Goal: Task Accomplishment & Management: Complete application form

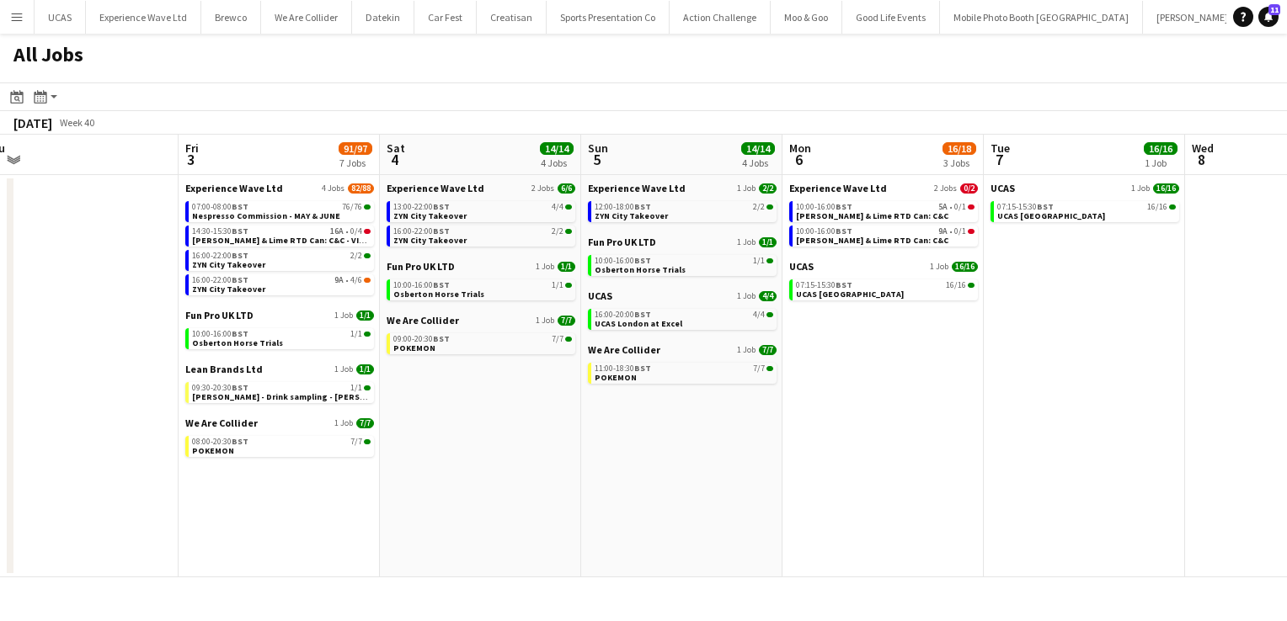
scroll to position [0, 631]
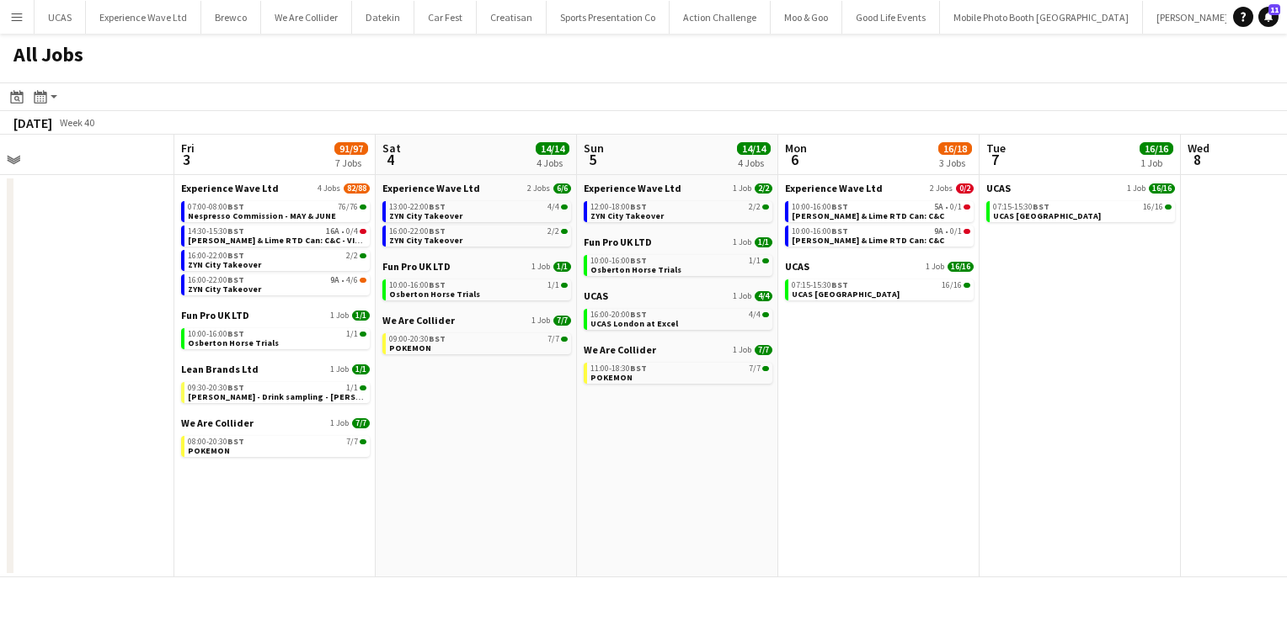
click at [15, 13] on app-icon "Menu" at bounding box center [16, 16] width 13 height 13
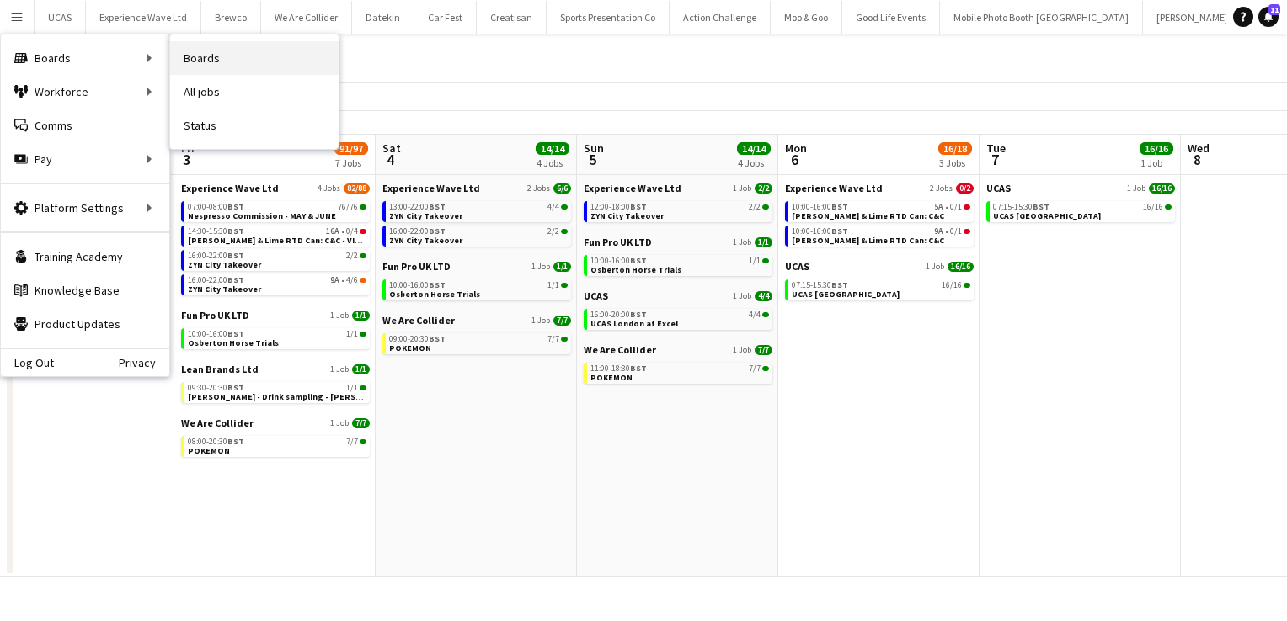
click at [205, 50] on link "Boards" at bounding box center [254, 58] width 168 height 34
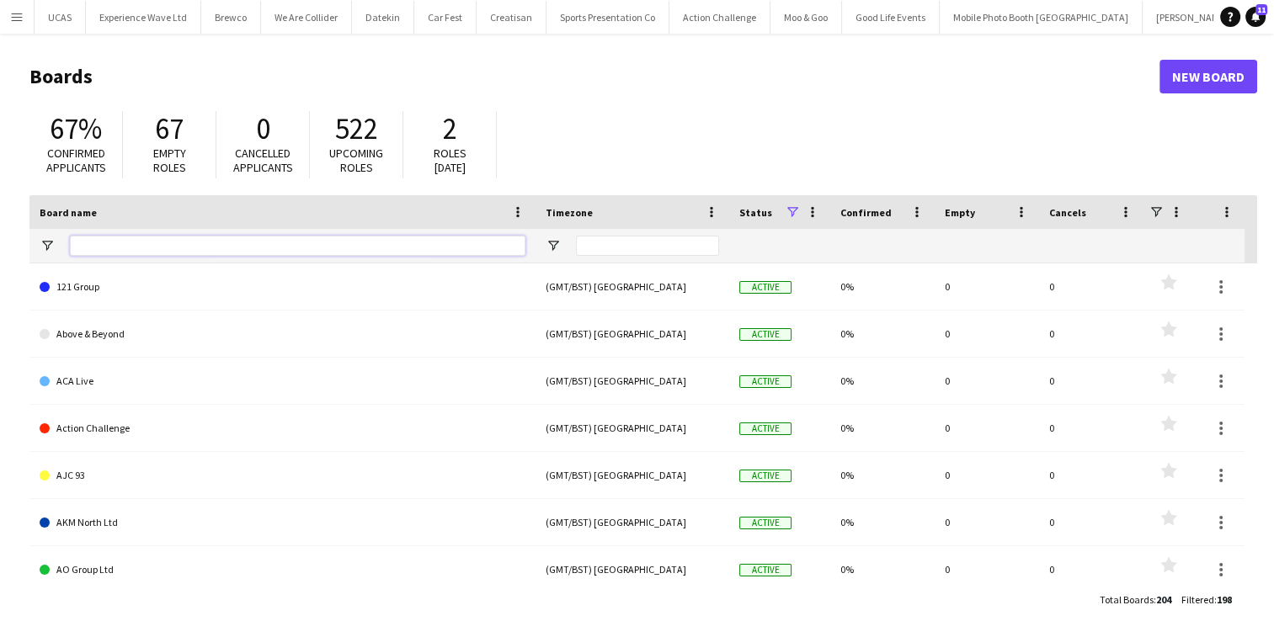
click at [128, 237] on input "Board name Filter Input" at bounding box center [298, 246] width 456 height 20
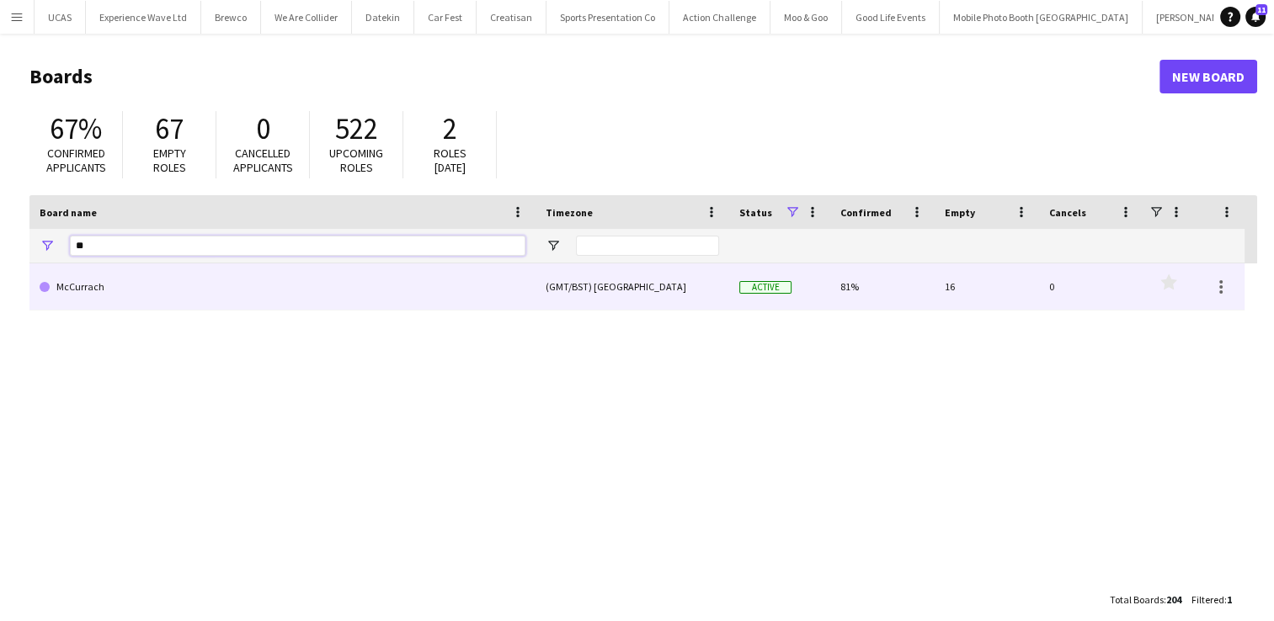
type input "**"
click at [129, 285] on link "McCurrach" at bounding box center [283, 287] width 486 height 47
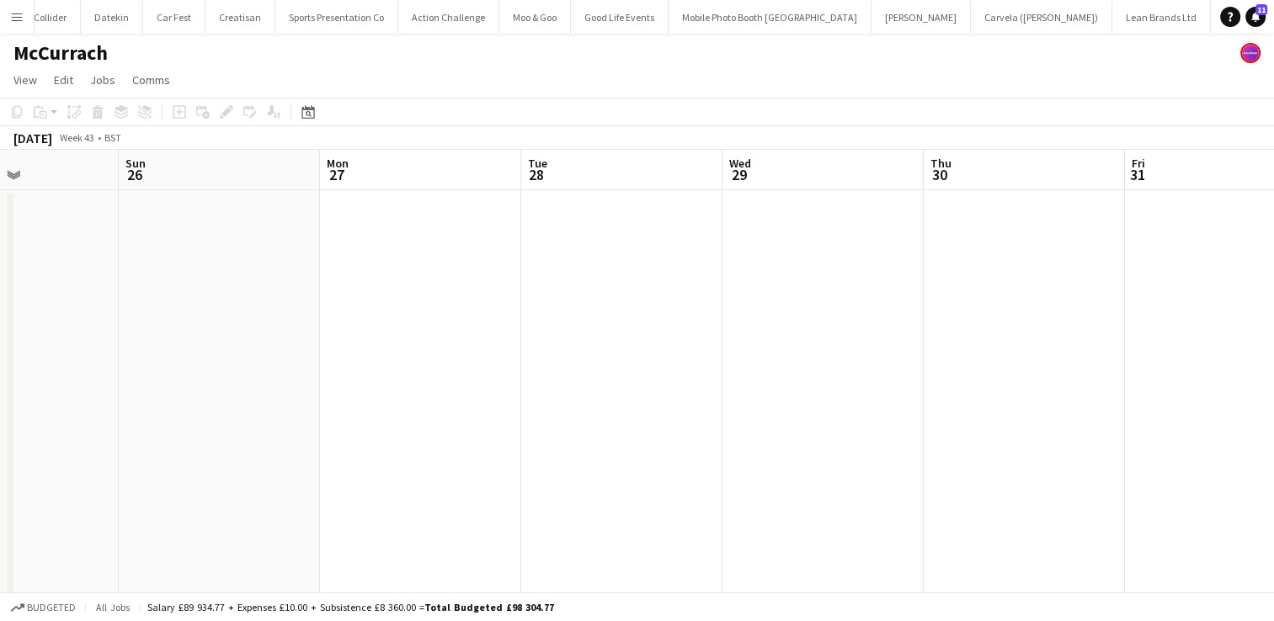
scroll to position [0, 485]
click at [449, 238] on app-date-cell at bounding box center [420, 532] width 201 height 685
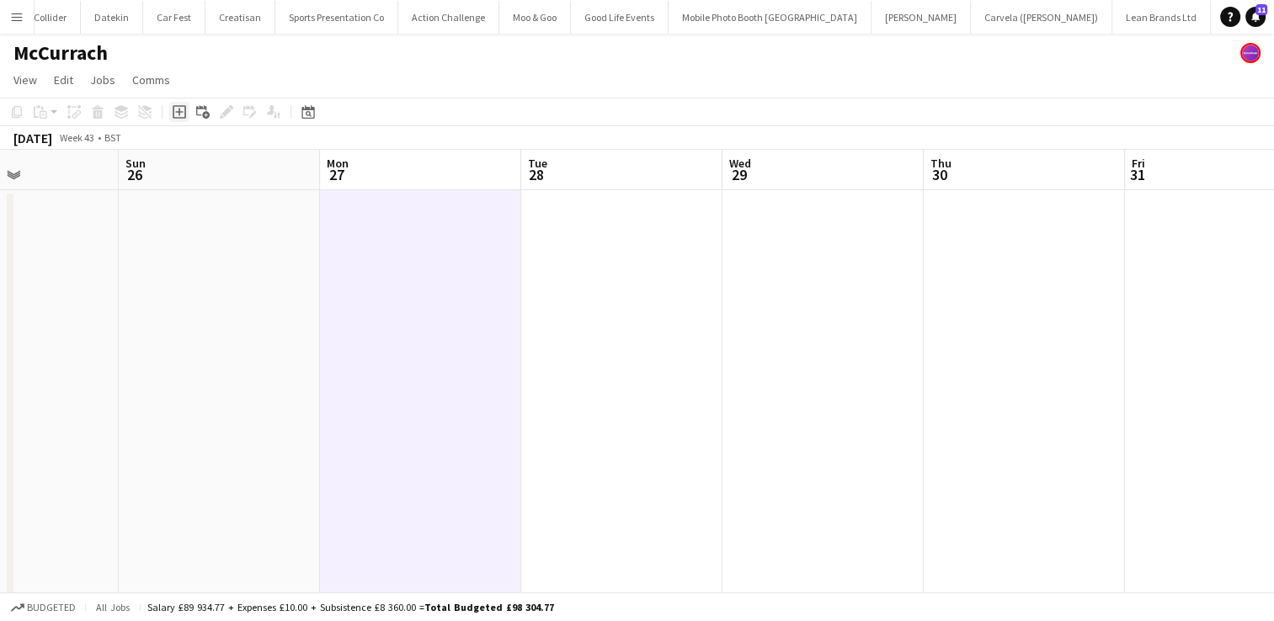
click at [183, 109] on icon "Add job" at bounding box center [179, 111] width 13 height 13
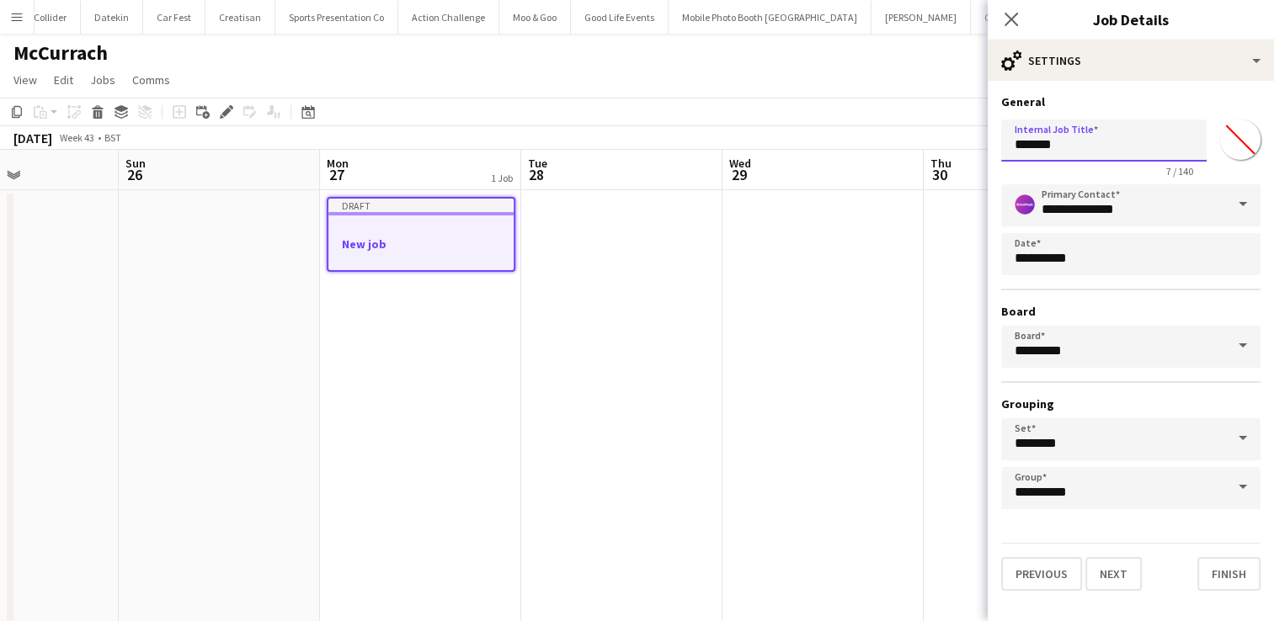
drag, startPoint x: 1085, startPoint y: 146, endPoint x: 965, endPoint y: 147, distance: 120.4
click at [965, 147] on body "Menu Boards Boards Boards All jobs Status Workforce Workforce My Workforce Recr…" at bounding box center [637, 452] width 1274 height 904
type input "**********"
click at [1128, 563] on button "Next" at bounding box center [1113, 574] width 56 height 34
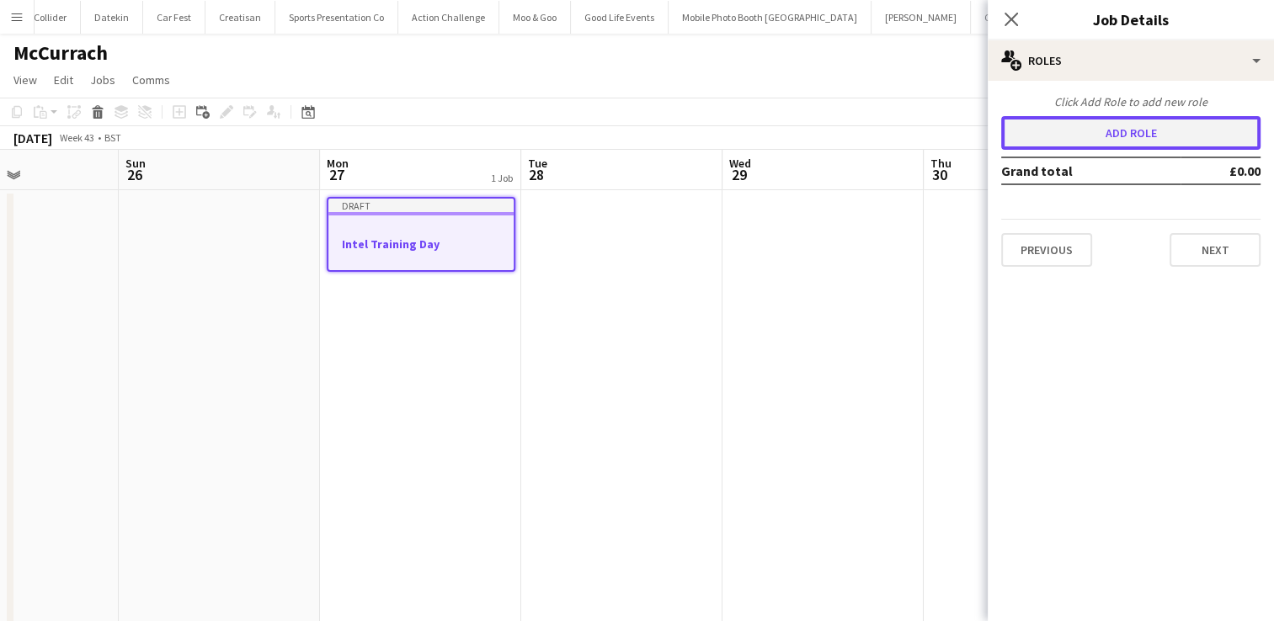
click at [1146, 139] on button "Add role" at bounding box center [1130, 133] width 259 height 34
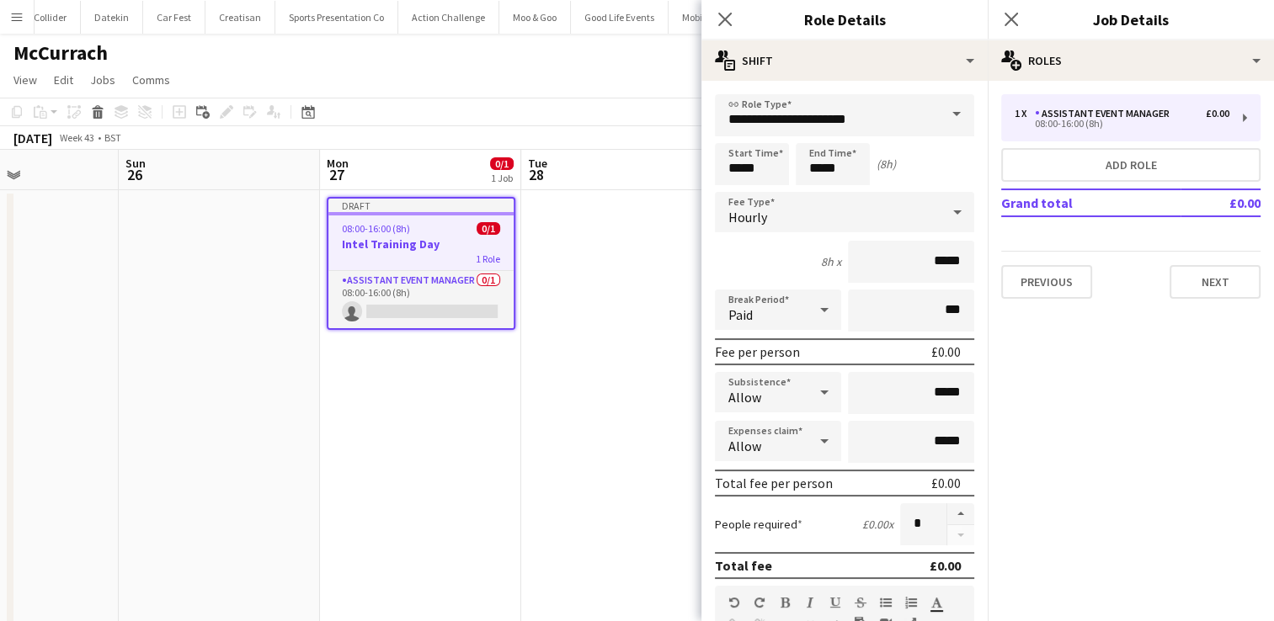
click at [939, 117] on span at bounding box center [956, 114] width 35 height 40
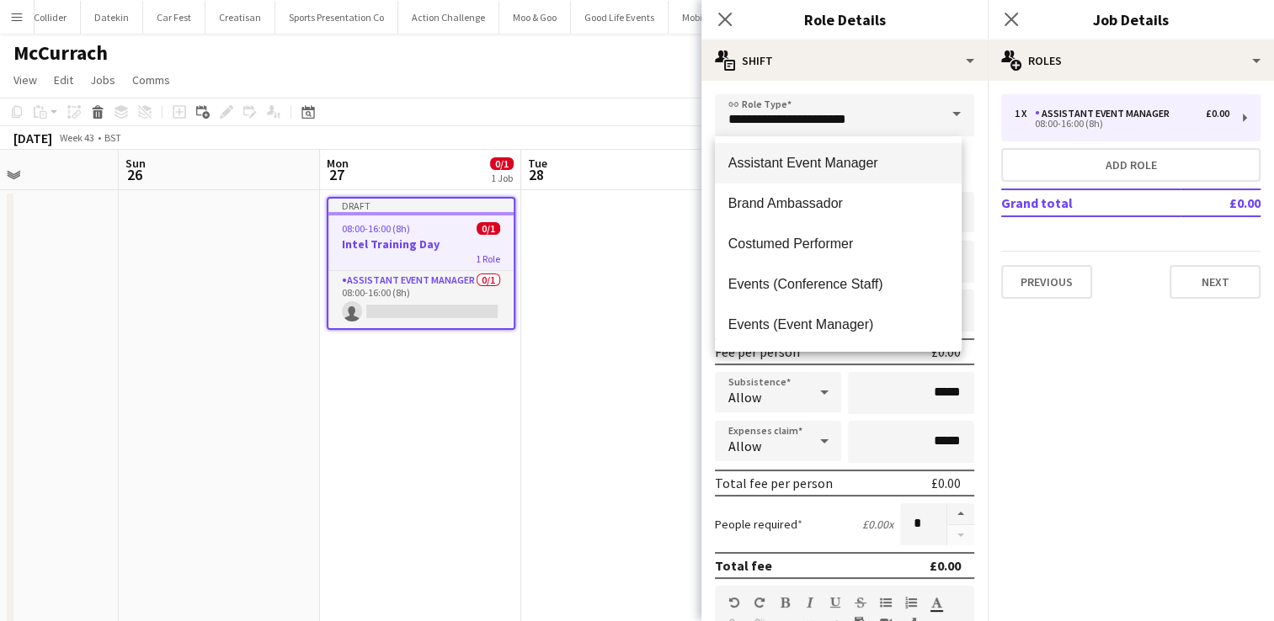
click at [867, 169] on span "Assistant Event Manager" at bounding box center [838, 163] width 220 height 16
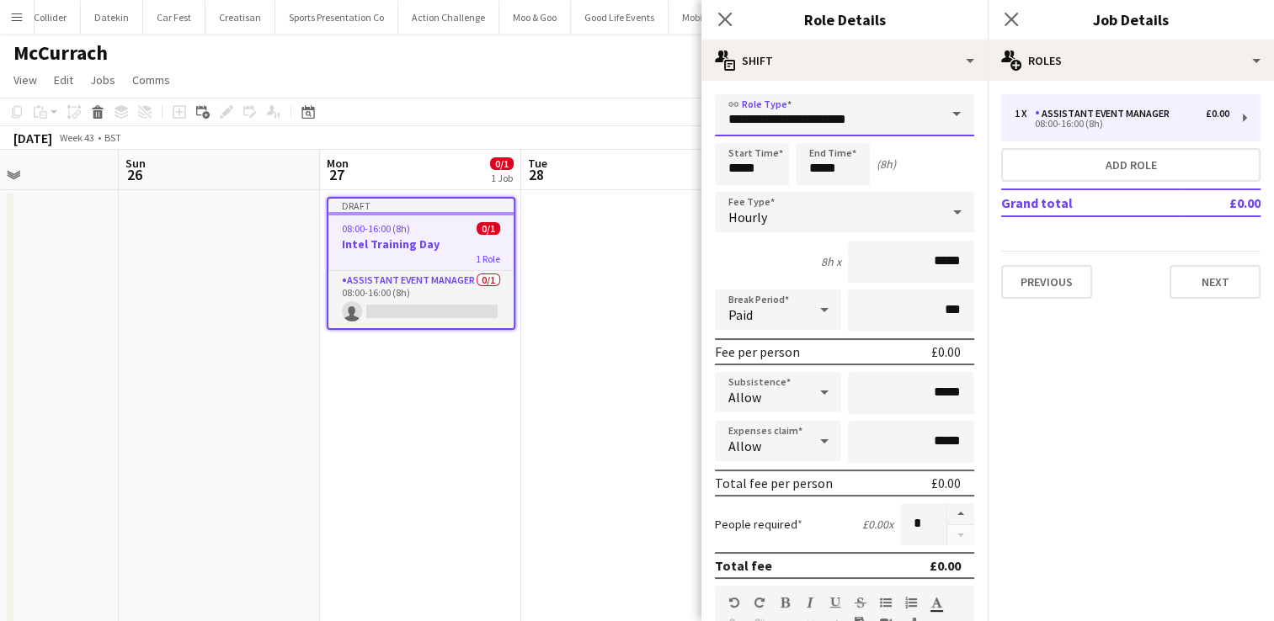
scroll to position [131, 0]
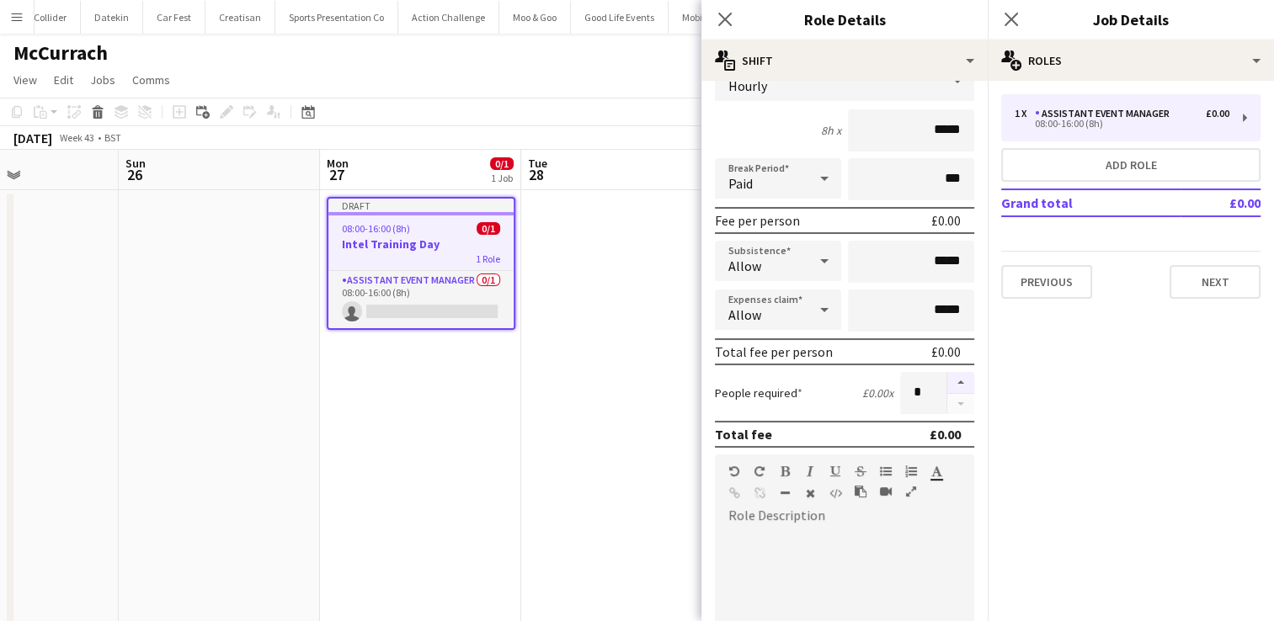
click at [947, 386] on button "button" at bounding box center [960, 383] width 27 height 22
type input "*"
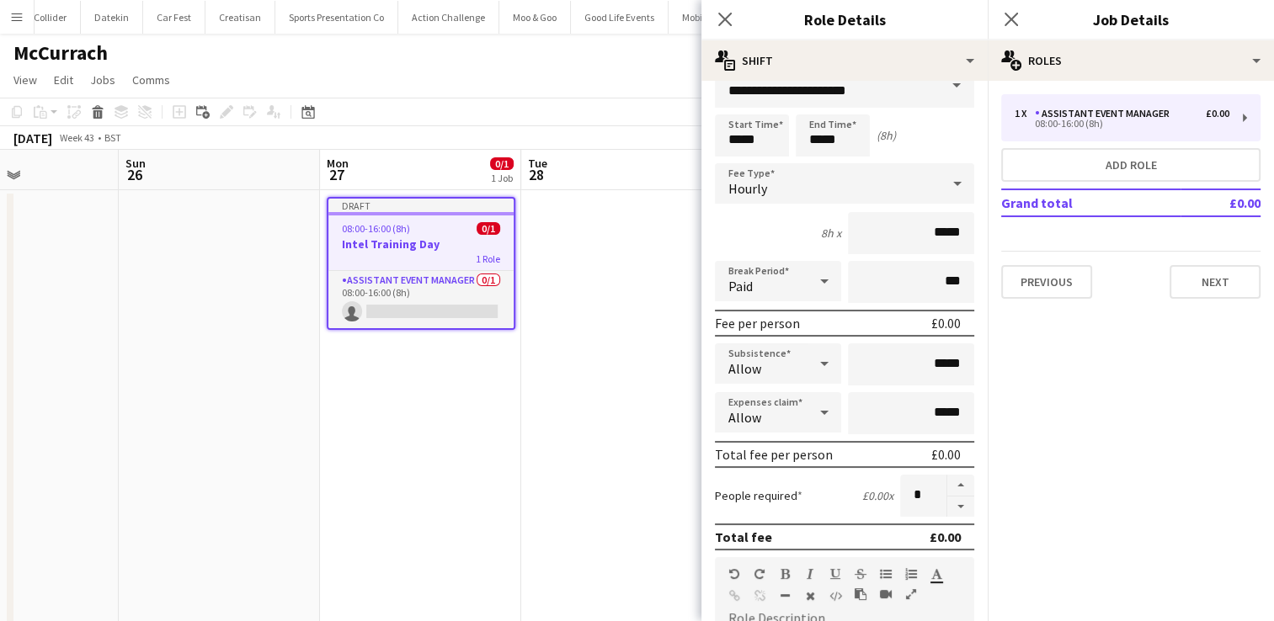
scroll to position [0, 0]
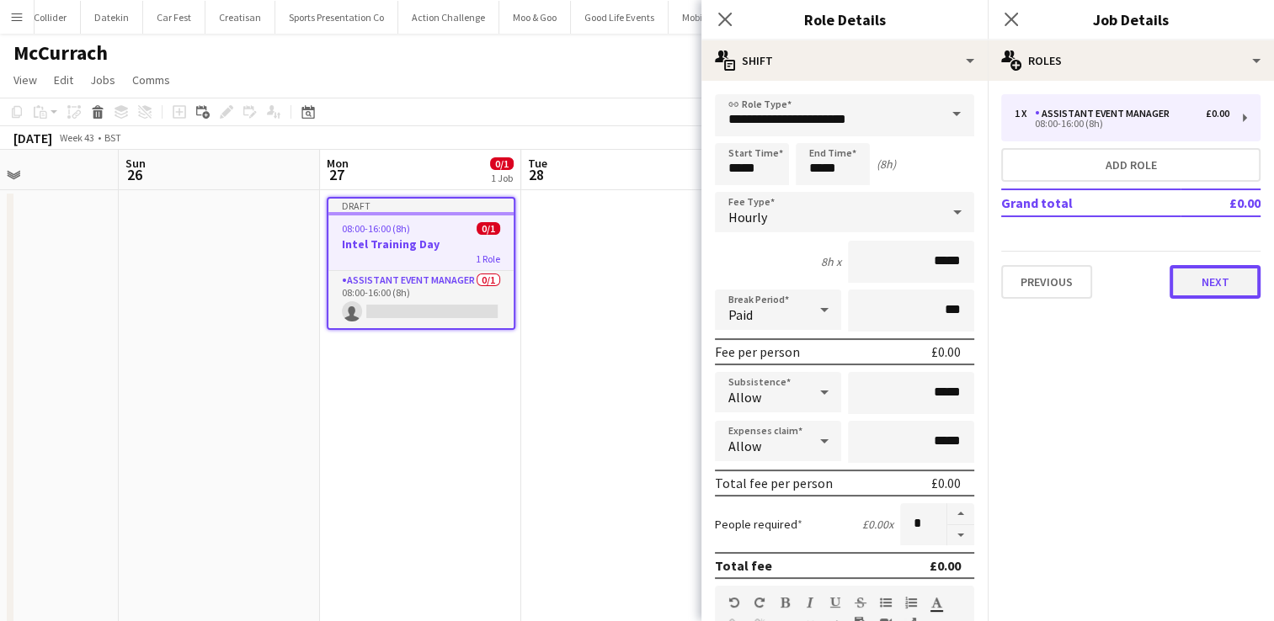
click at [1228, 285] on button "Next" at bounding box center [1215, 282] width 91 height 34
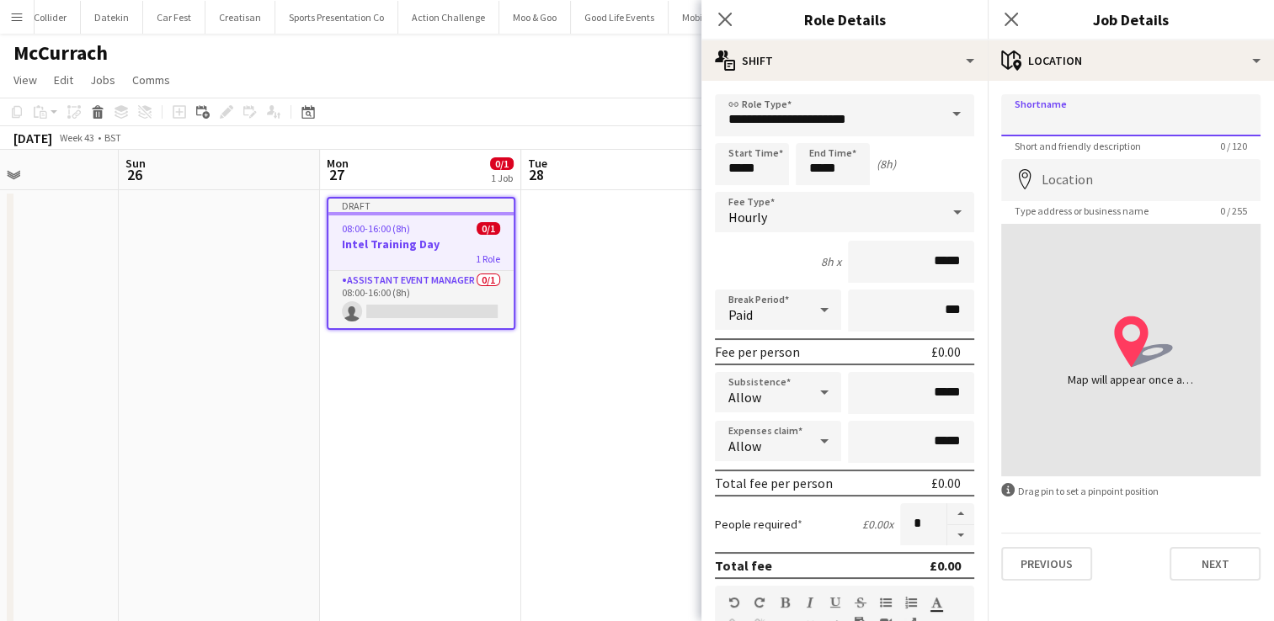
click at [1050, 131] on input "Shortname" at bounding box center [1130, 115] width 259 height 42
click at [1081, 119] on input "Shortname" at bounding box center [1130, 115] width 259 height 42
drag, startPoint x: 1101, startPoint y: 118, endPoint x: 1006, endPoint y: 116, distance: 95.2
click at [1006, 116] on input "**********" at bounding box center [1130, 115] width 259 height 42
click at [1096, 123] on input "**********" at bounding box center [1130, 115] width 259 height 42
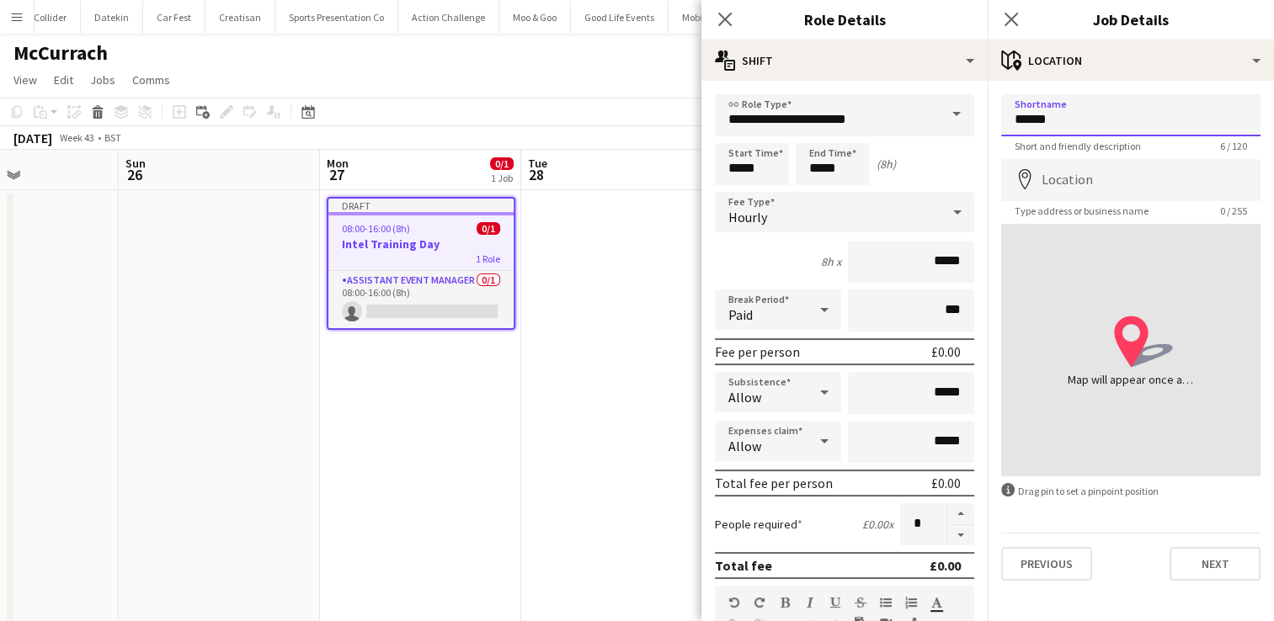
type input "******"
click at [1051, 308] on div "location-icon Created with Sketch. Map will appear once address has been added" at bounding box center [1130, 350] width 259 height 253
click at [1071, 177] on input "Location" at bounding box center [1130, 180] width 259 height 42
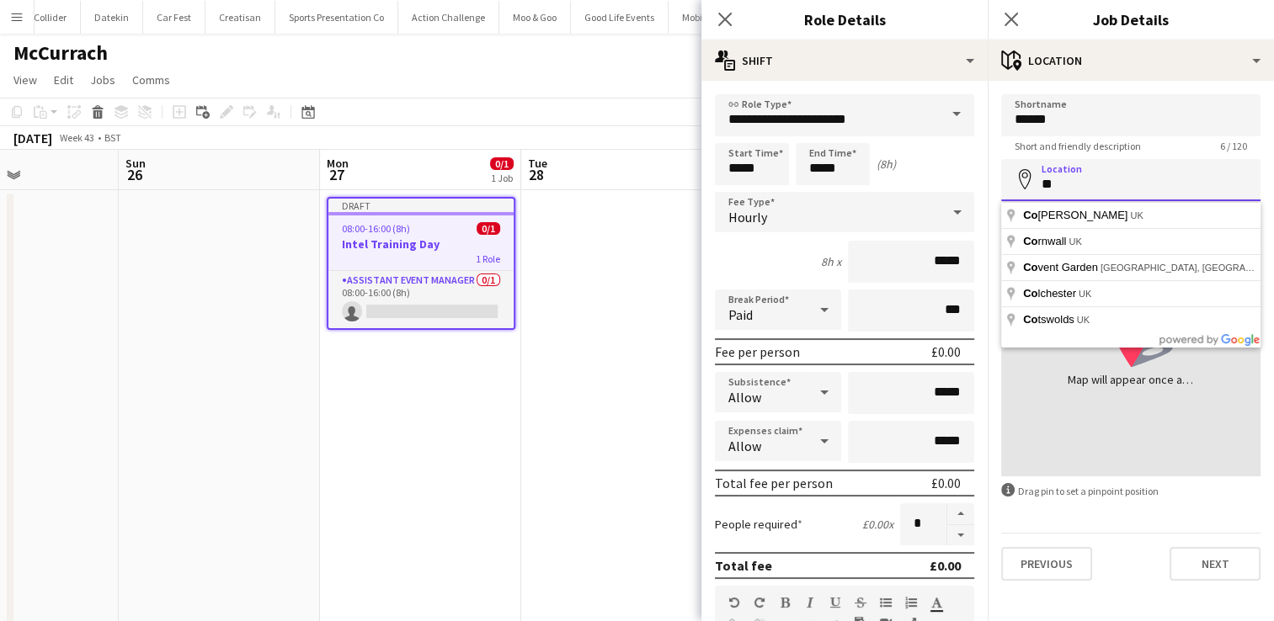
type input "*"
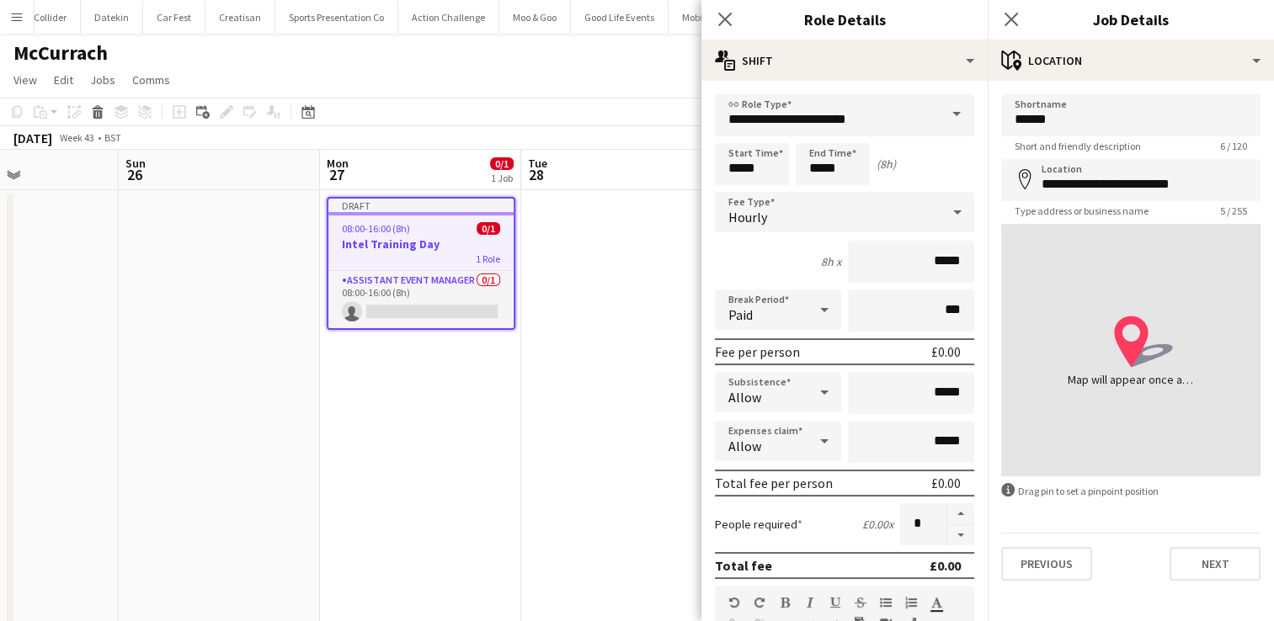
type input "**********"
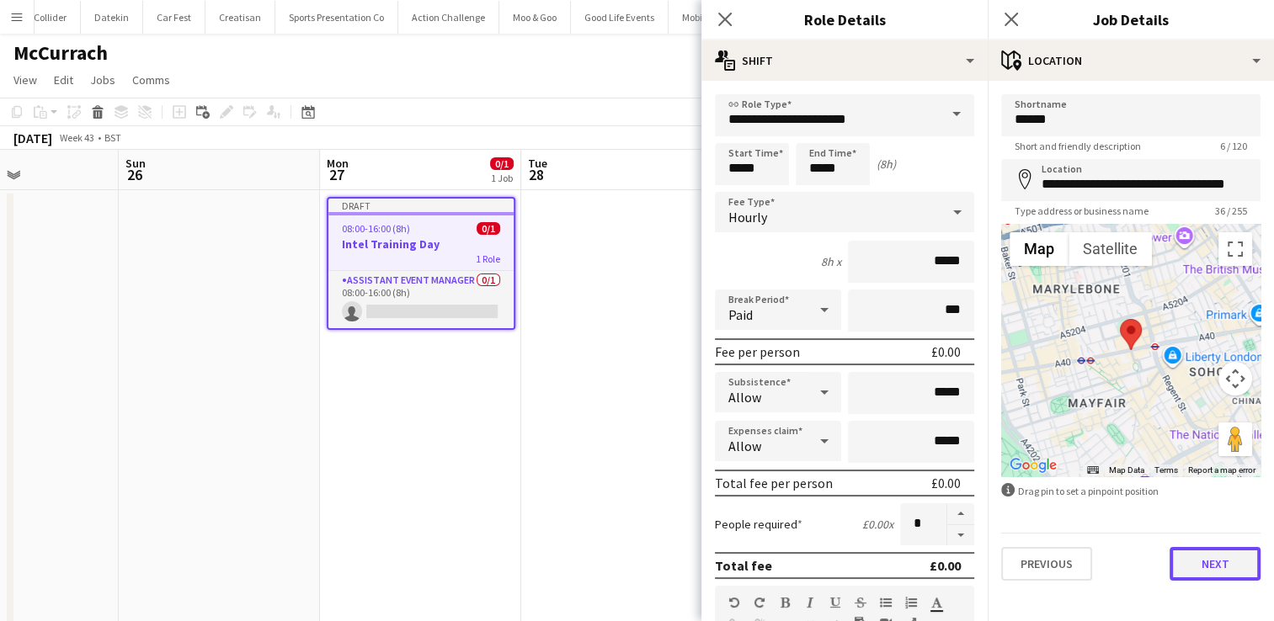
click at [1204, 572] on button "Next" at bounding box center [1215, 564] width 91 height 34
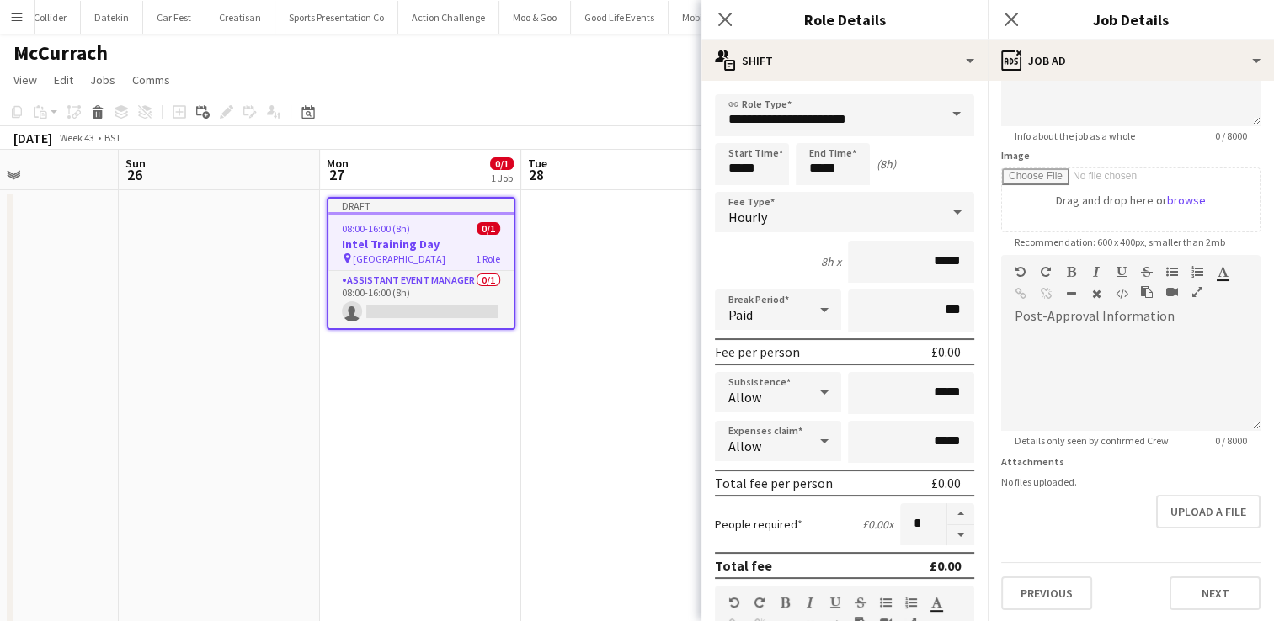
scroll to position [275, 0]
click at [1188, 531] on form "**********" at bounding box center [1131, 245] width 286 height 725
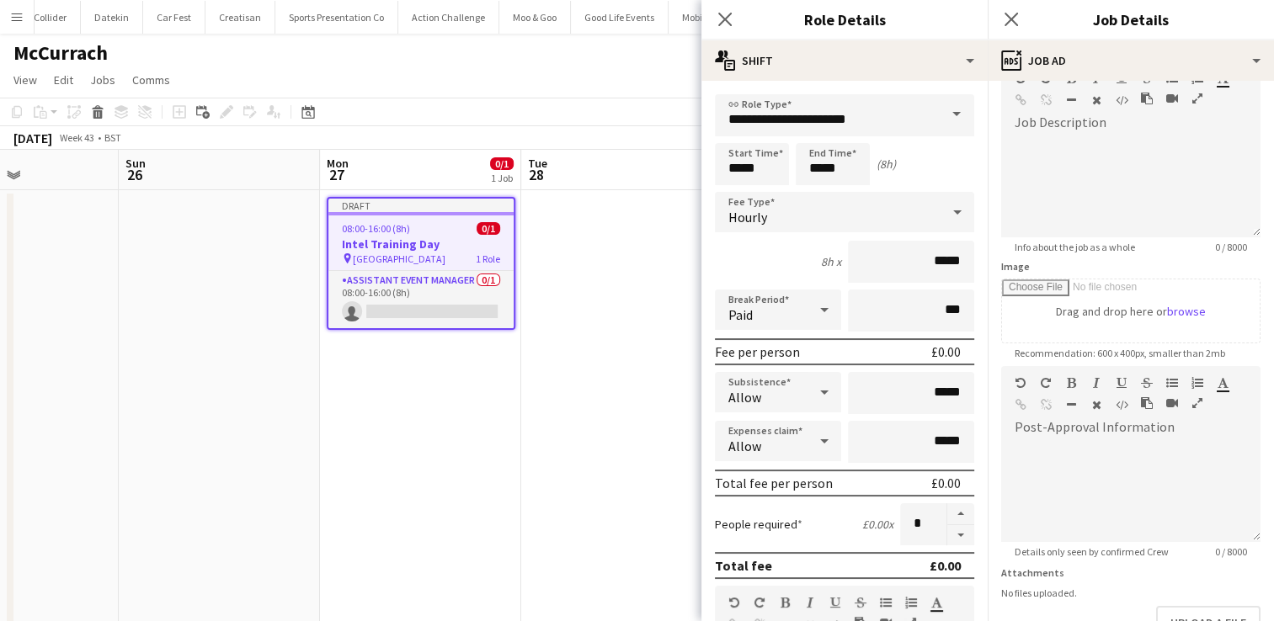
scroll to position [0, 0]
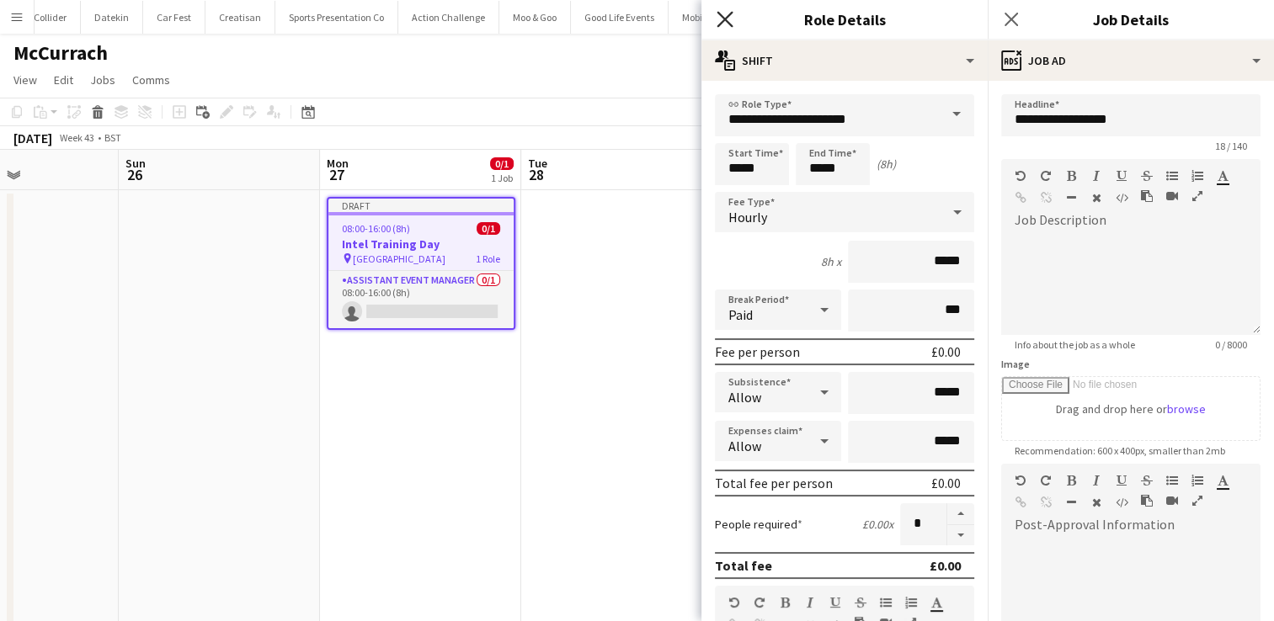
click at [724, 22] on icon "Close pop-in" at bounding box center [725, 19] width 16 height 16
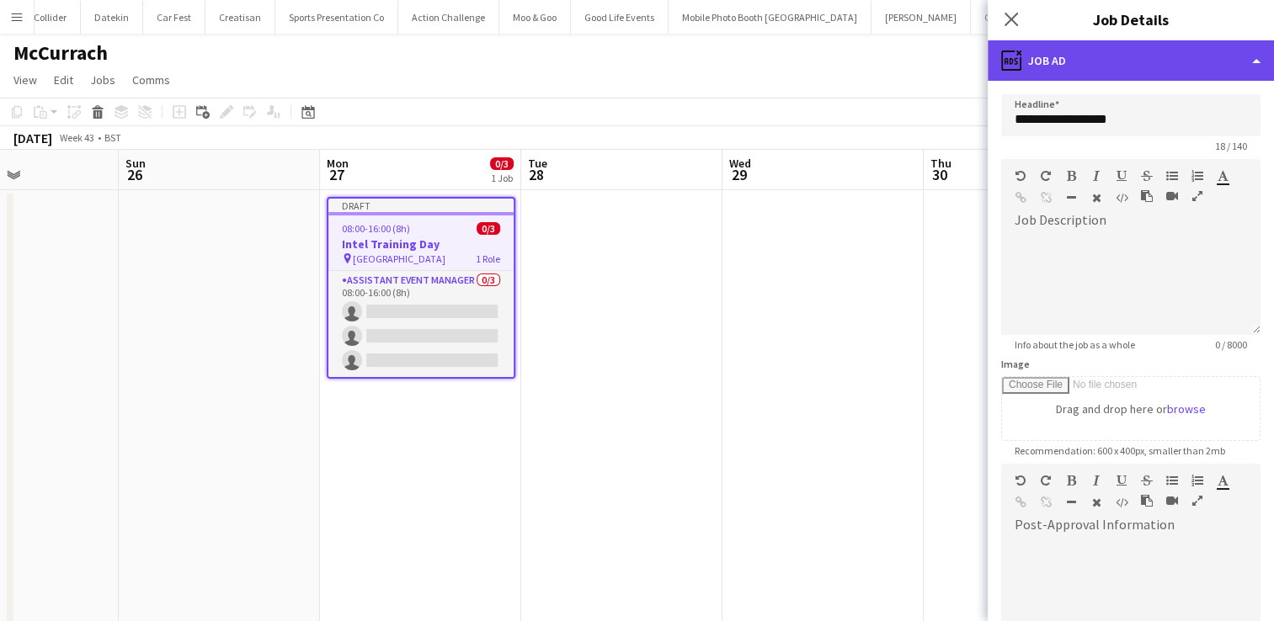
click at [1251, 62] on div "ads-window Job Ad" at bounding box center [1131, 60] width 286 height 40
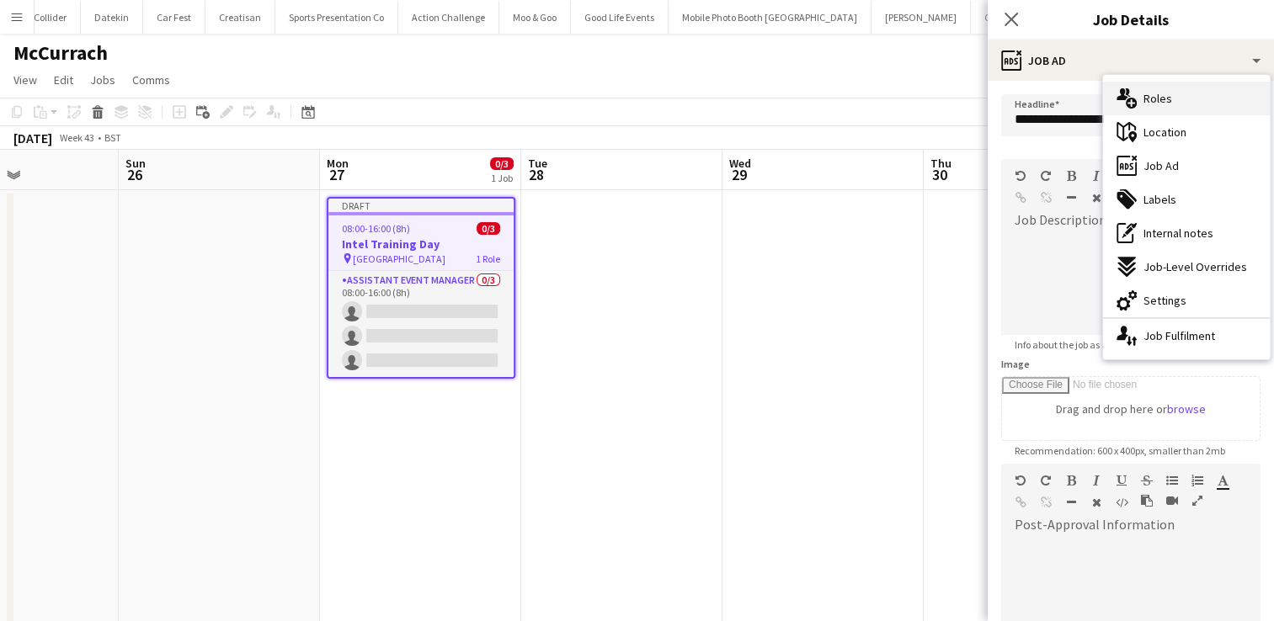
click at [1213, 101] on div "multiple-users-add Roles" at bounding box center [1186, 99] width 167 height 34
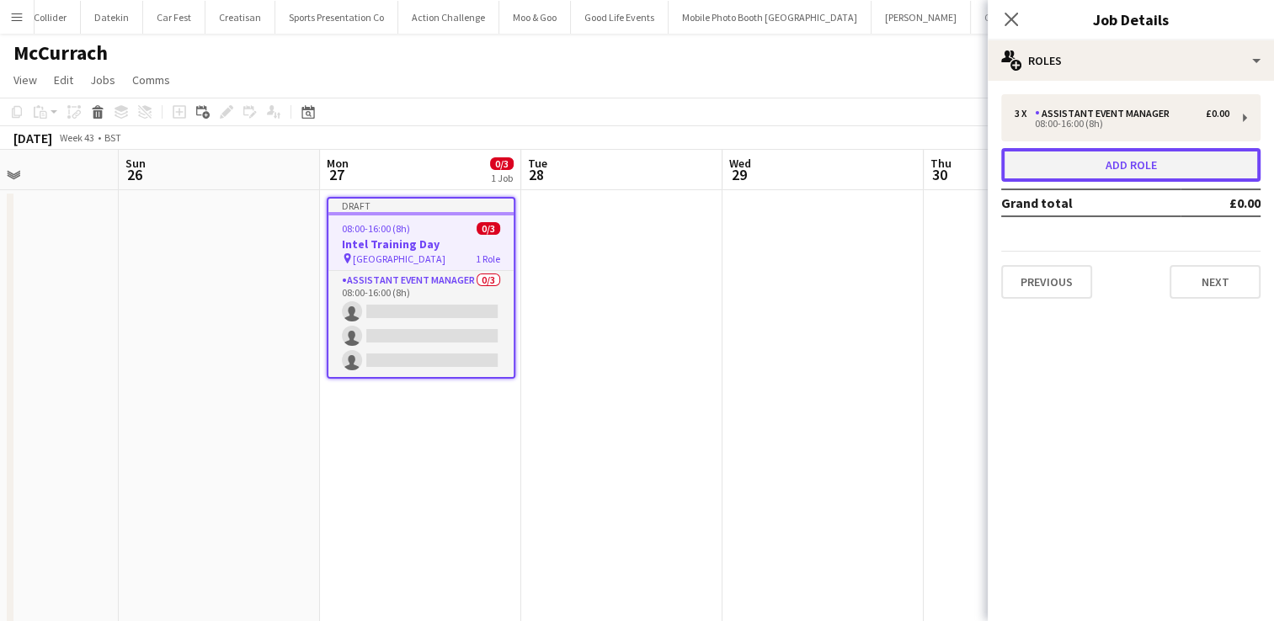
click at [1149, 154] on button "Add role" at bounding box center [1130, 165] width 259 height 34
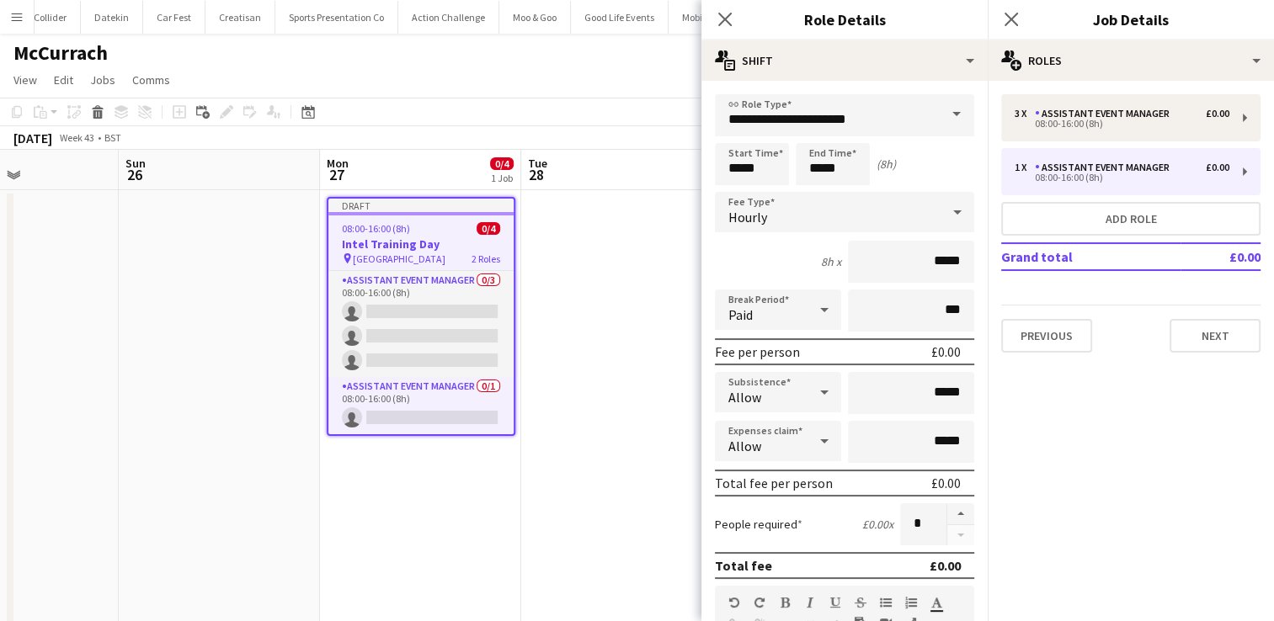
click at [939, 123] on span at bounding box center [956, 114] width 35 height 40
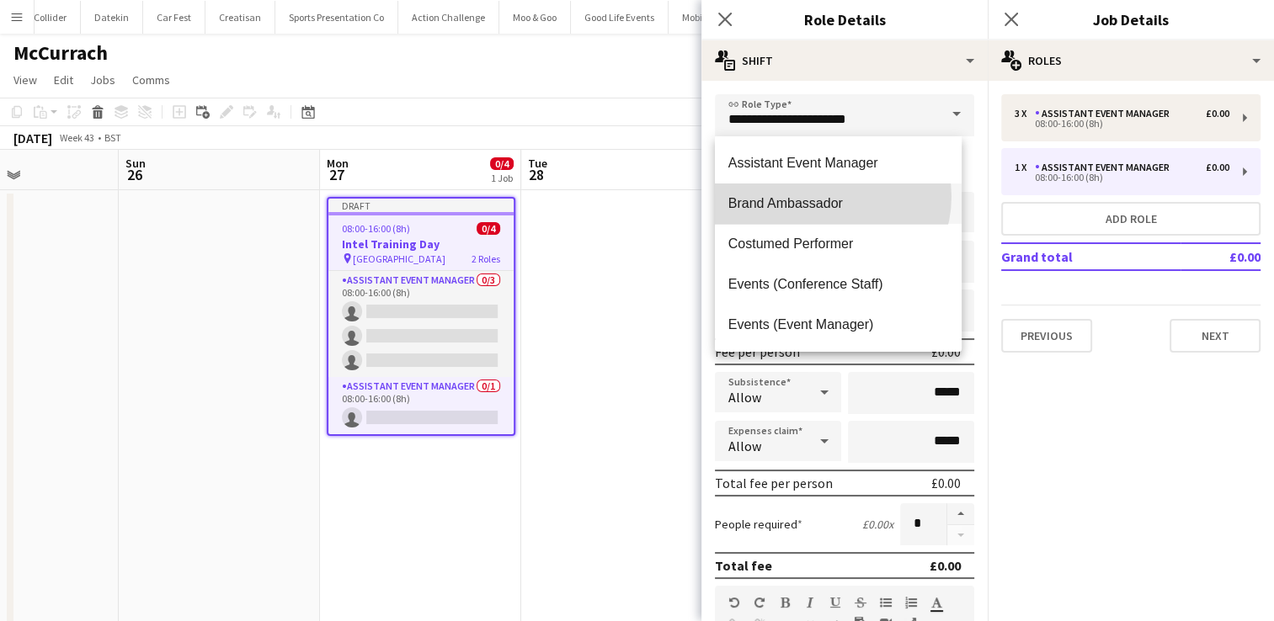
click at [827, 197] on span "Brand Ambassador" at bounding box center [838, 203] width 220 height 16
type input "**********"
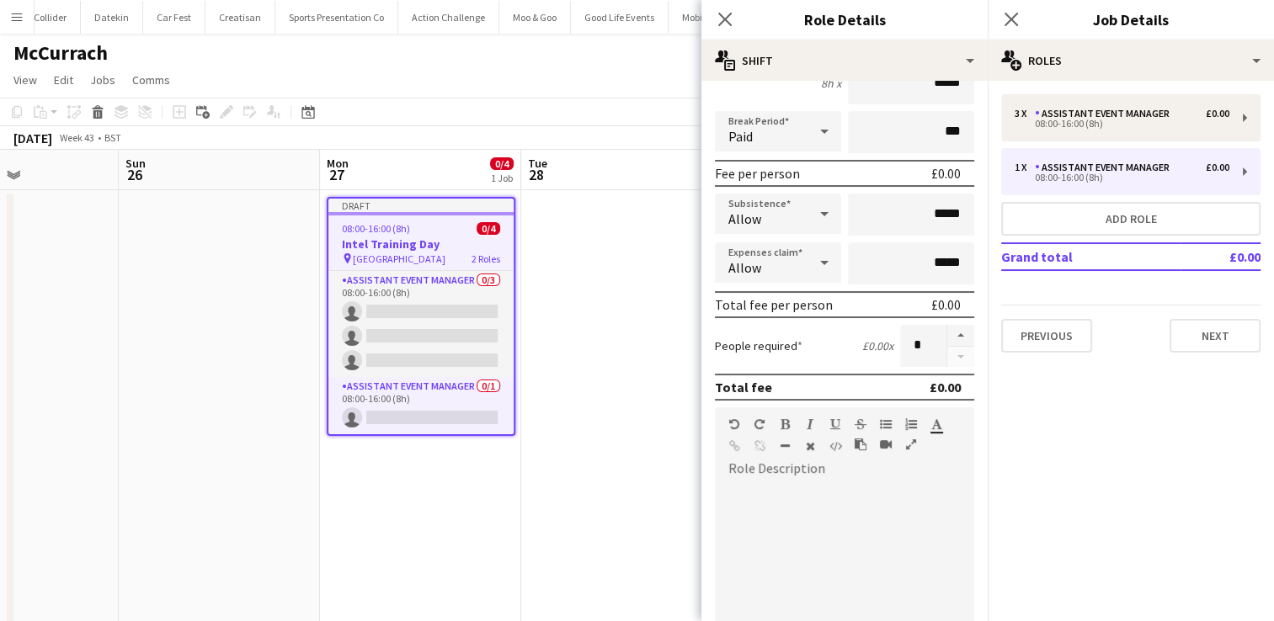
scroll to position [179, 0]
click at [953, 339] on button "button" at bounding box center [960, 336] width 27 height 22
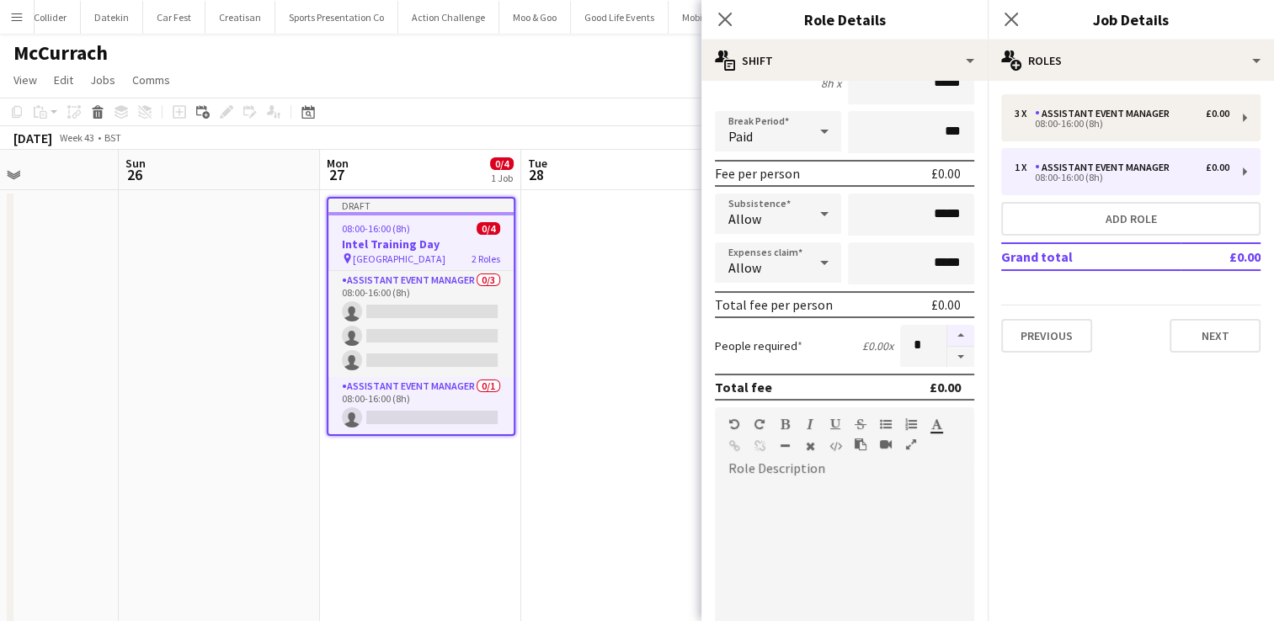
click at [953, 339] on button "button" at bounding box center [960, 336] width 27 height 22
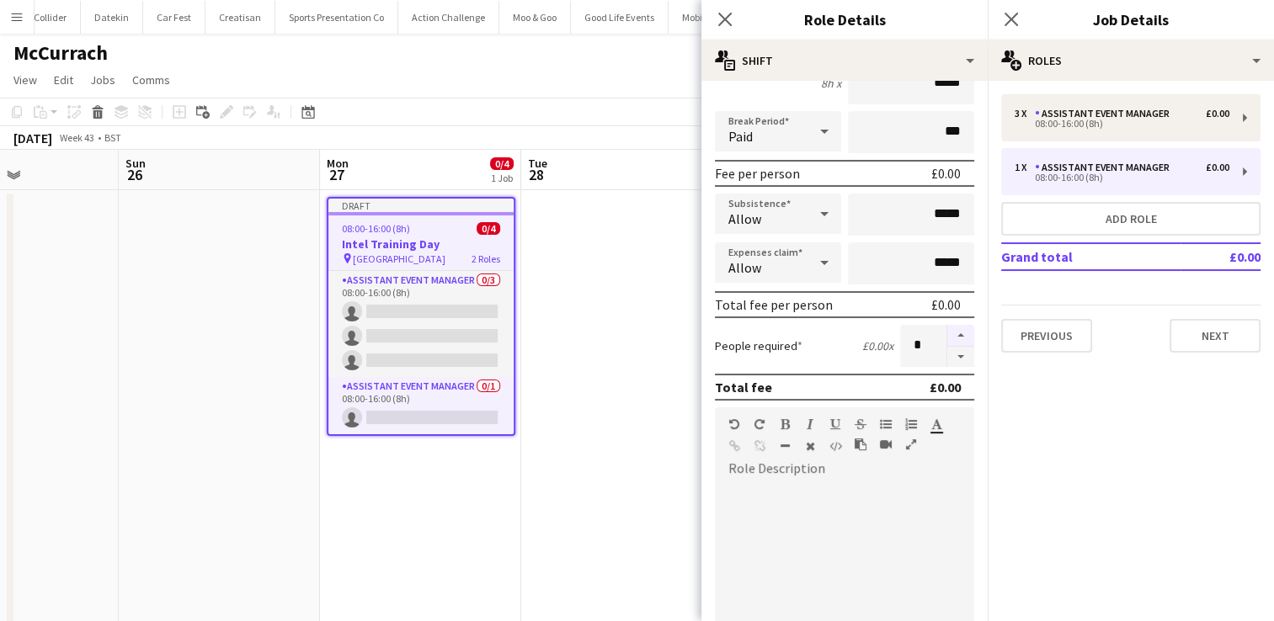
type input "**"
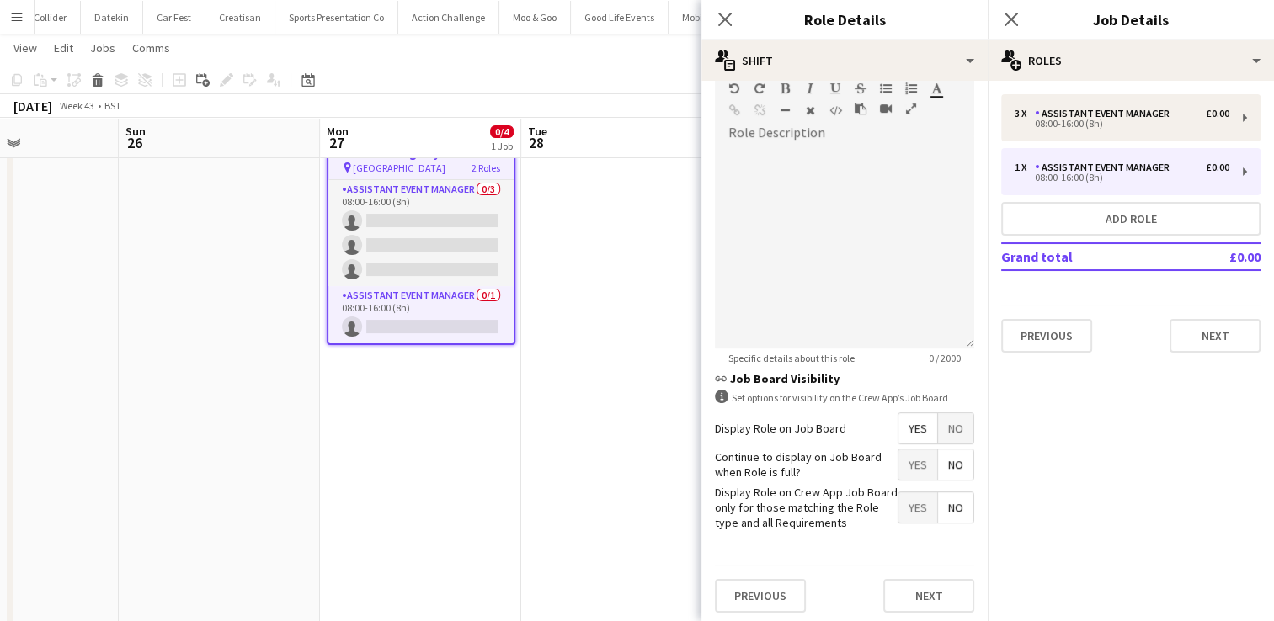
scroll to position [90, 0]
click at [920, 591] on button "Next" at bounding box center [928, 596] width 91 height 34
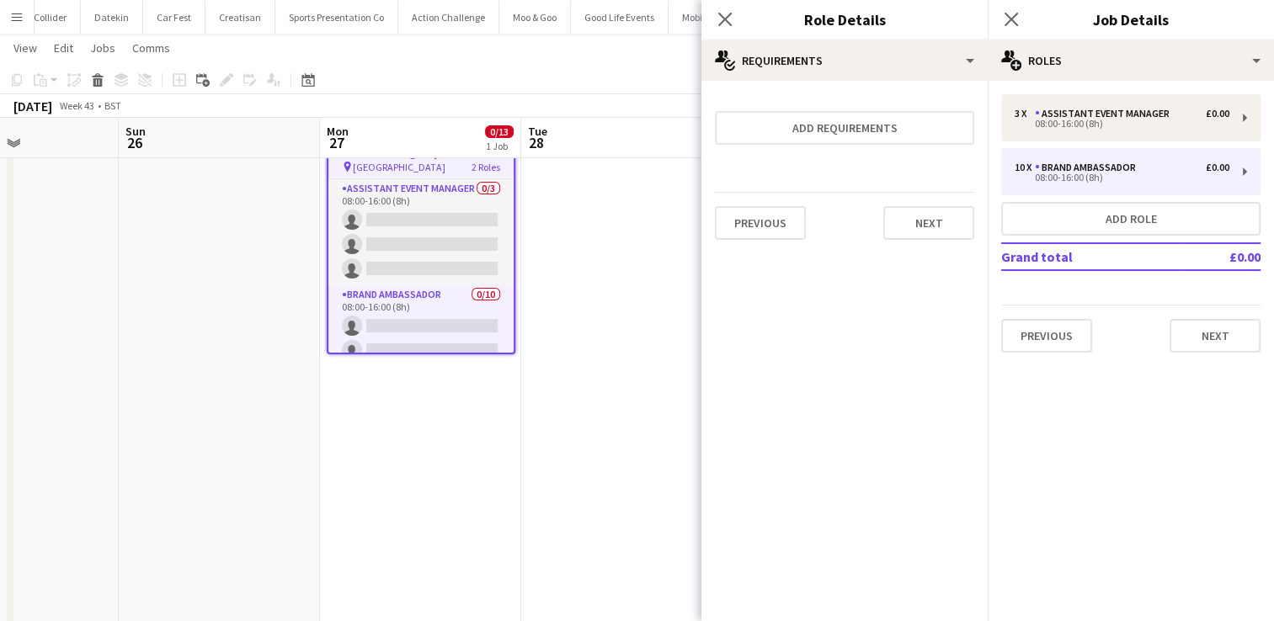
scroll to position [0, 0]
click at [957, 226] on button "Next" at bounding box center [928, 223] width 91 height 34
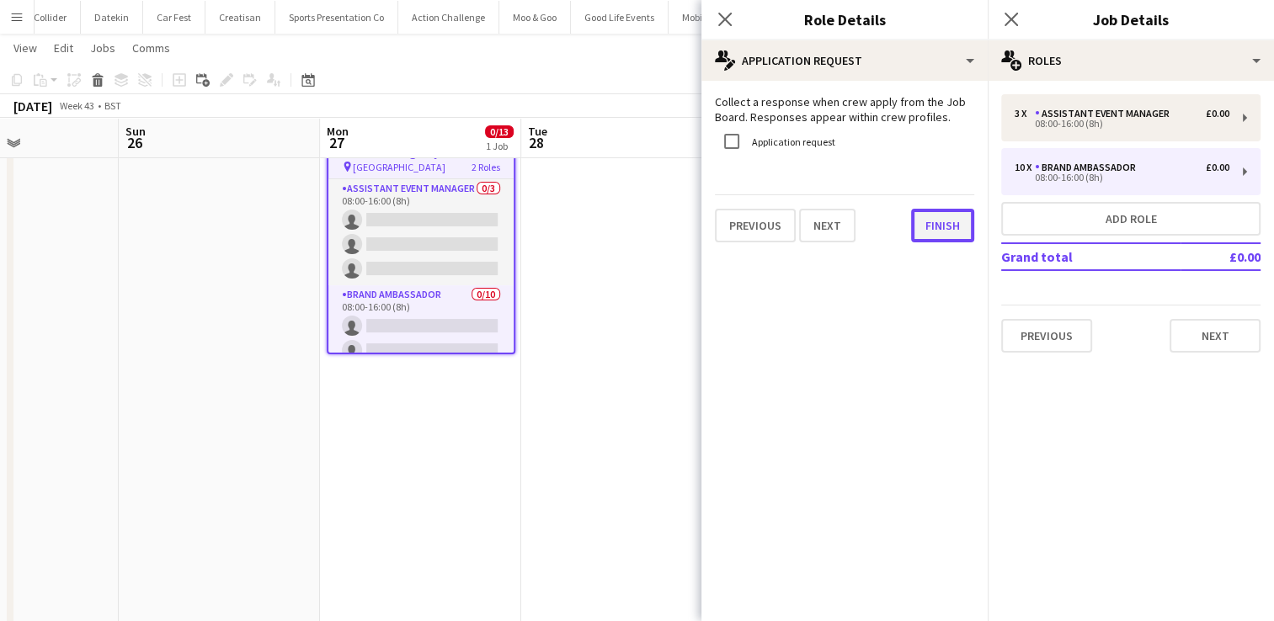
click at [957, 226] on button "Finish" at bounding box center [942, 226] width 63 height 34
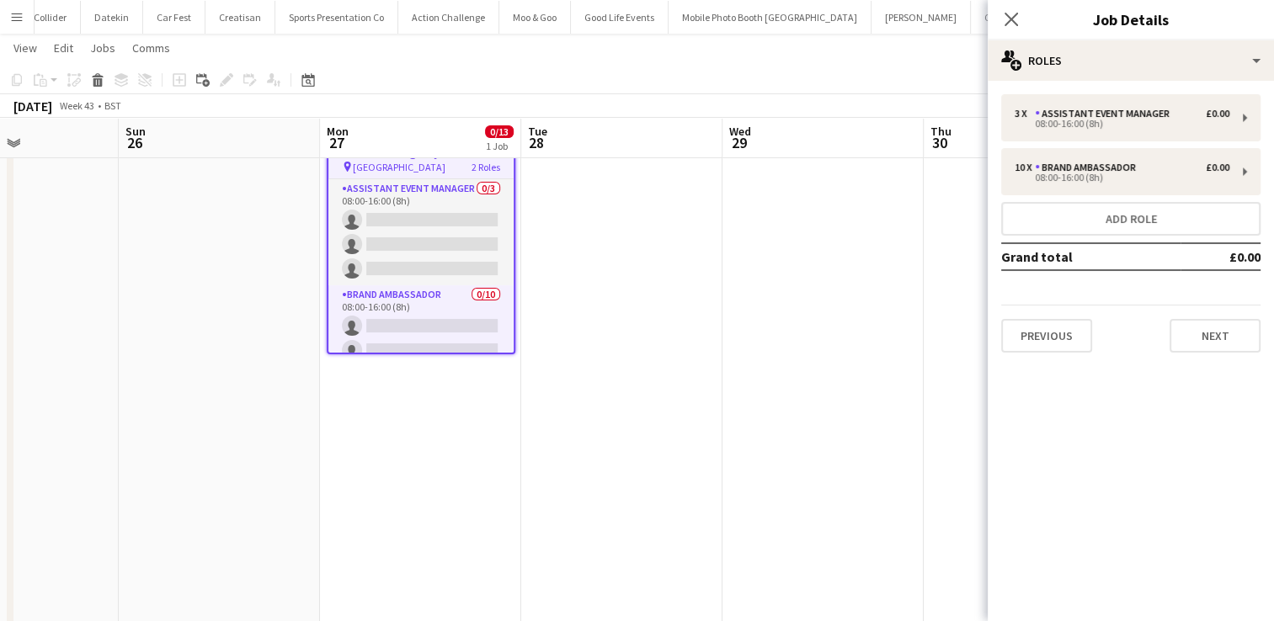
click at [968, 280] on app-date-cell at bounding box center [1024, 441] width 201 height 685
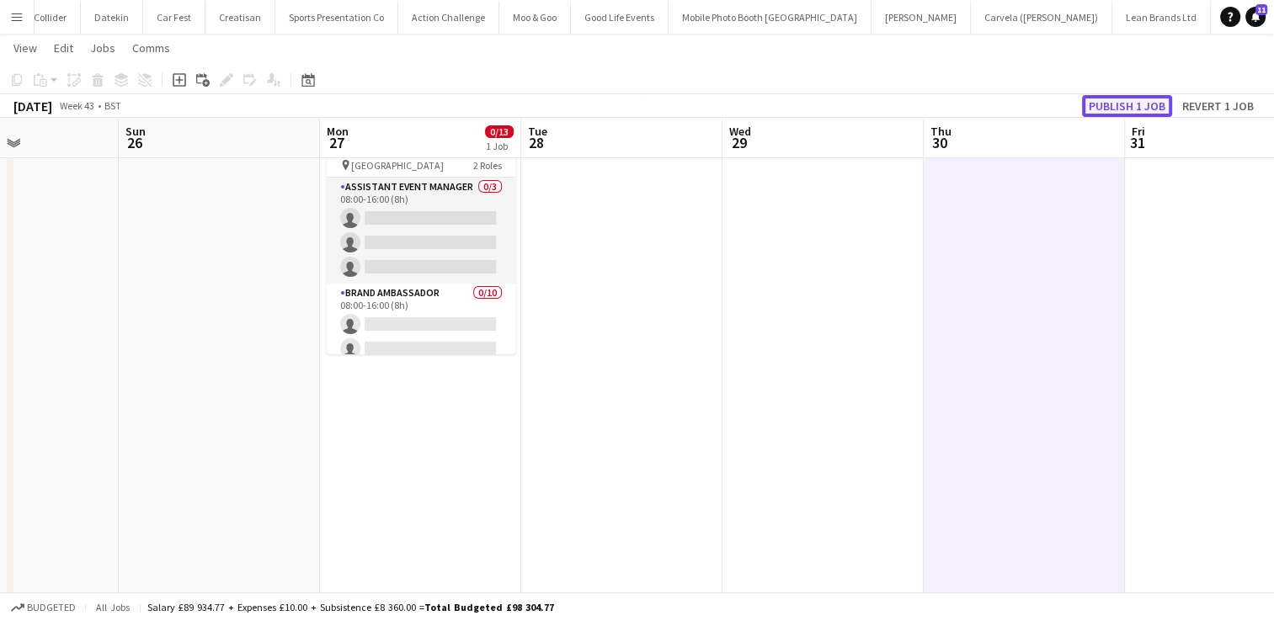
click at [1124, 106] on button "Publish 1 job" at bounding box center [1127, 106] width 90 height 22
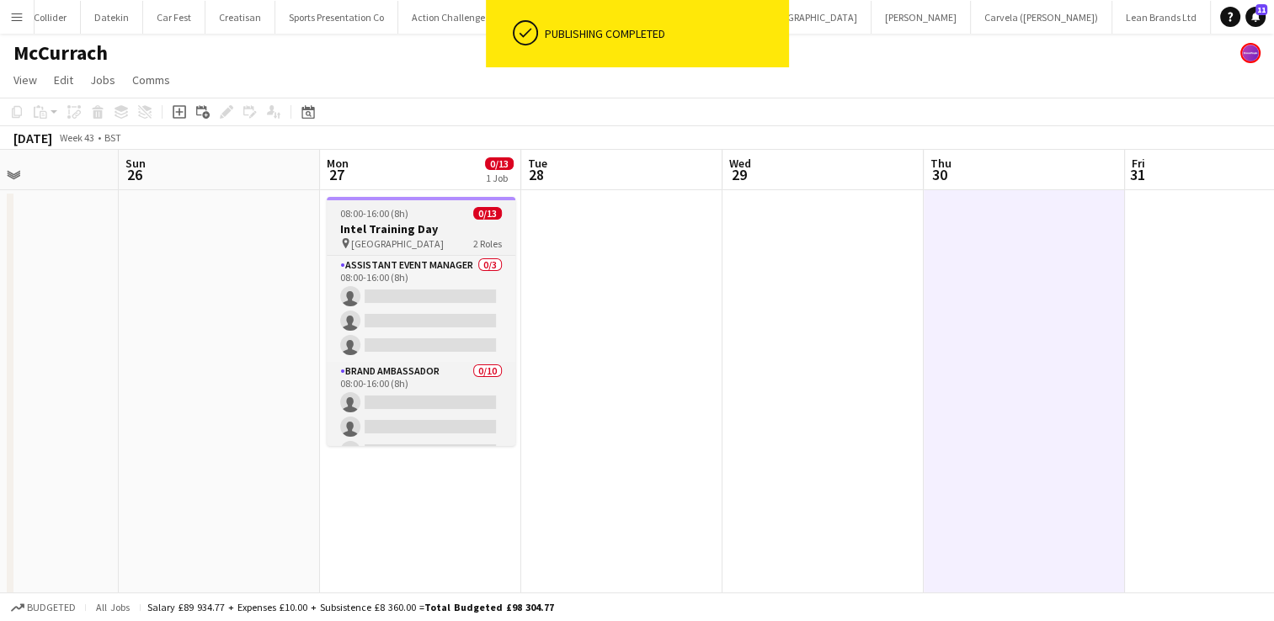
click at [438, 222] on h3 "Intel Training Day" at bounding box center [421, 228] width 189 height 15
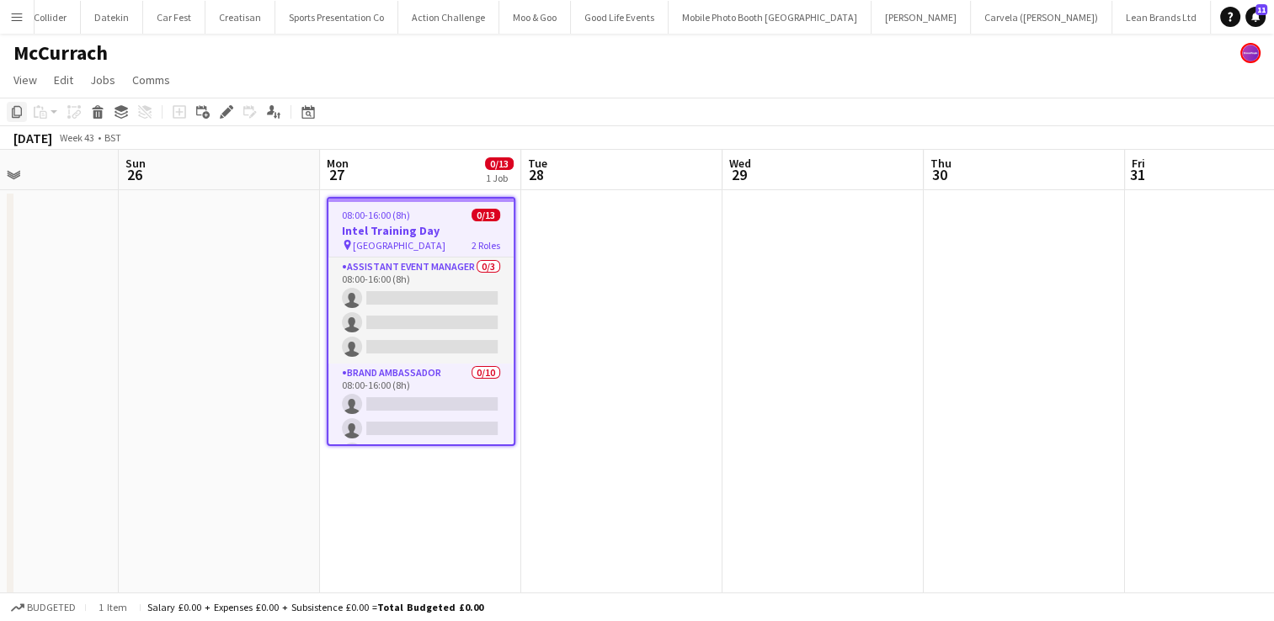
click at [17, 115] on icon "Copy" at bounding box center [16, 111] width 13 height 13
click at [582, 241] on app-date-cell at bounding box center [621, 532] width 201 height 685
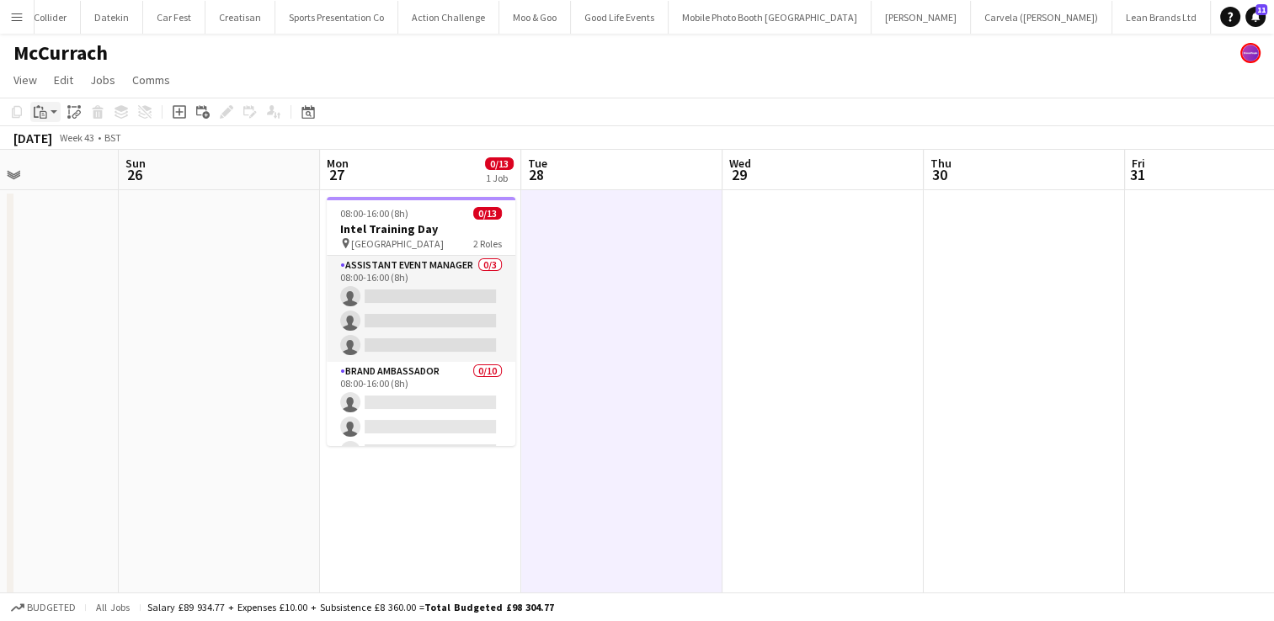
click at [37, 109] on icon "Paste" at bounding box center [40, 111] width 13 height 13
click at [67, 143] on link "Paste Ctrl+V" at bounding box center [124, 143] width 158 height 15
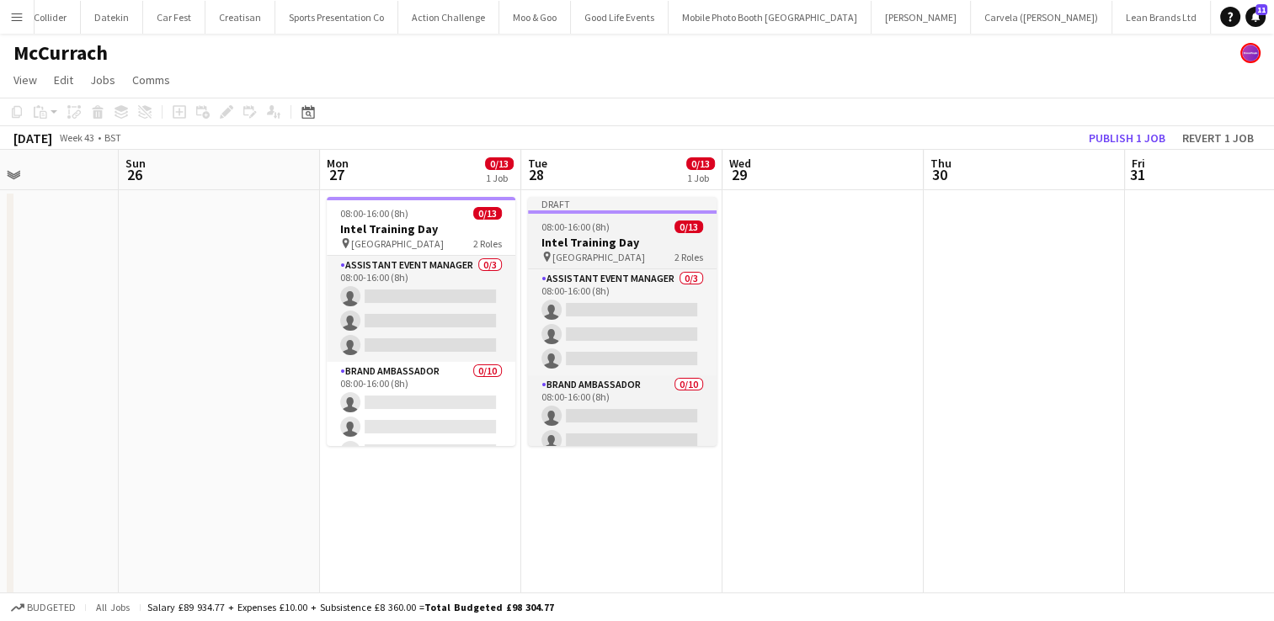
click at [633, 221] on div "08:00-16:00 (8h) 0/13" at bounding box center [622, 227] width 189 height 13
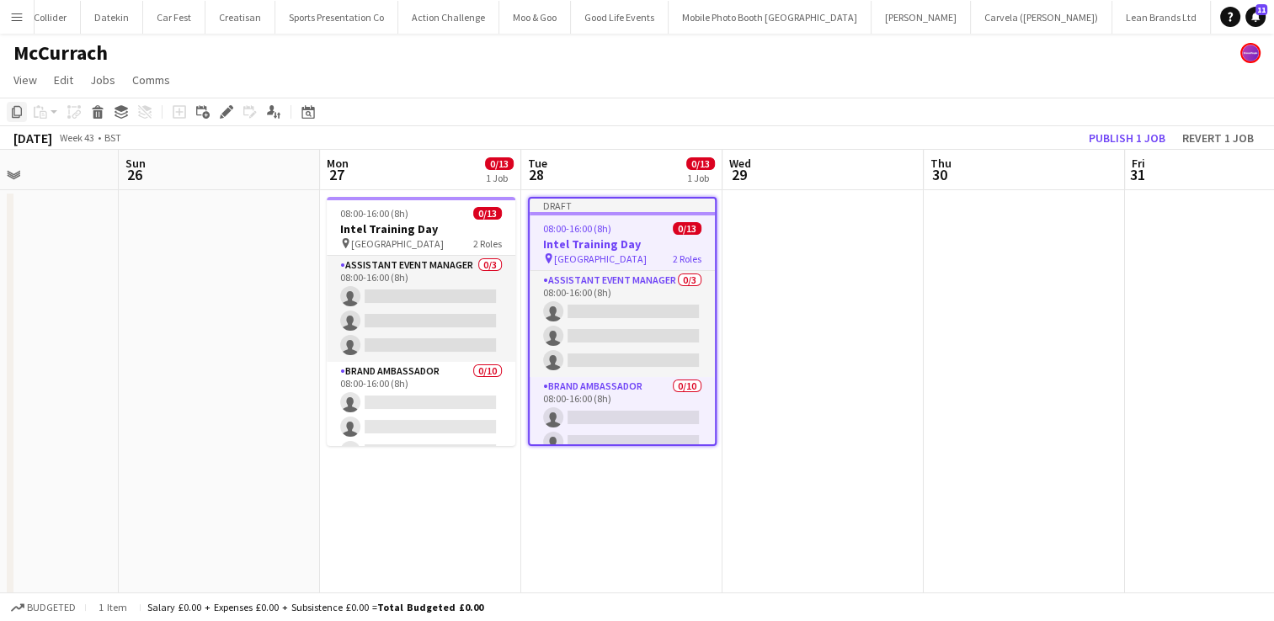
click at [10, 109] on icon "Copy" at bounding box center [16, 111] width 13 height 13
click at [791, 215] on app-date-cell at bounding box center [823, 532] width 201 height 685
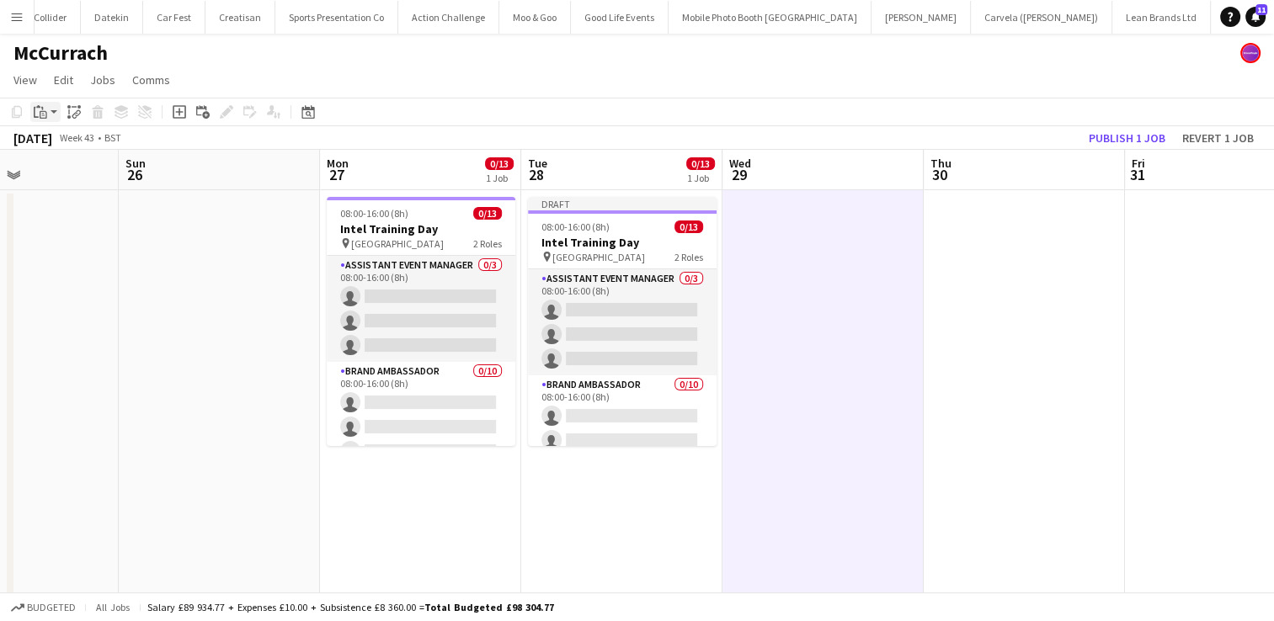
click at [41, 113] on icon "Paste" at bounding box center [40, 111] width 13 height 13
click at [95, 140] on link "Paste Ctrl+V" at bounding box center [124, 143] width 158 height 15
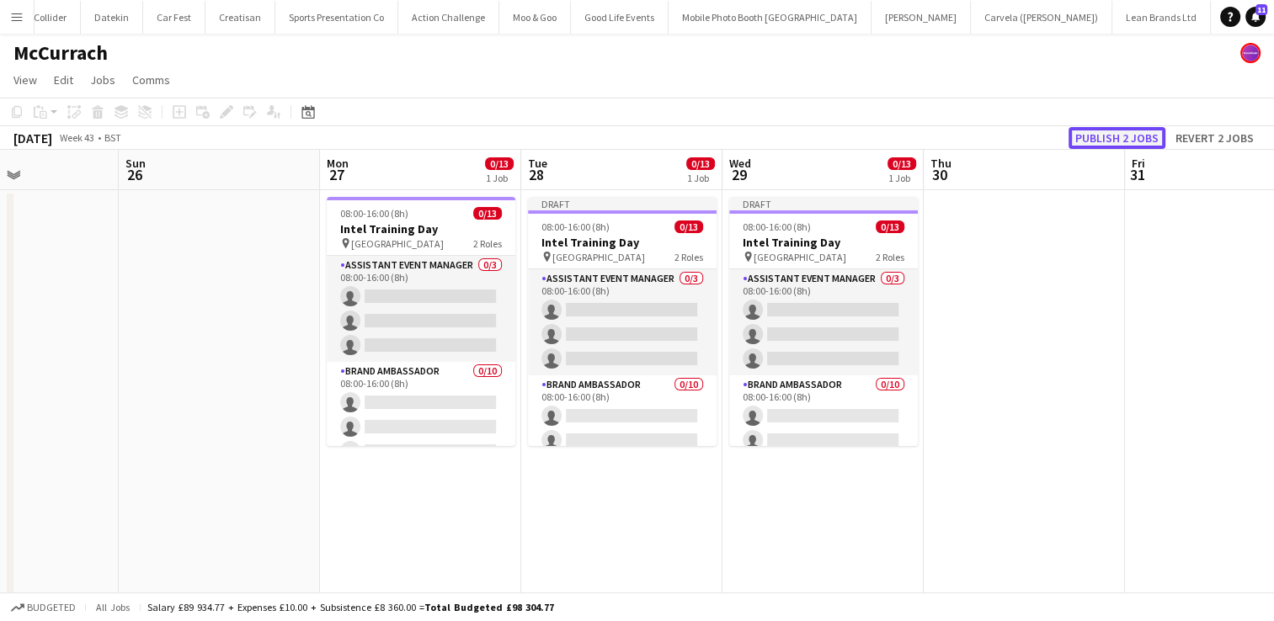
click at [1112, 135] on button "Publish 2 jobs" at bounding box center [1117, 138] width 97 height 22
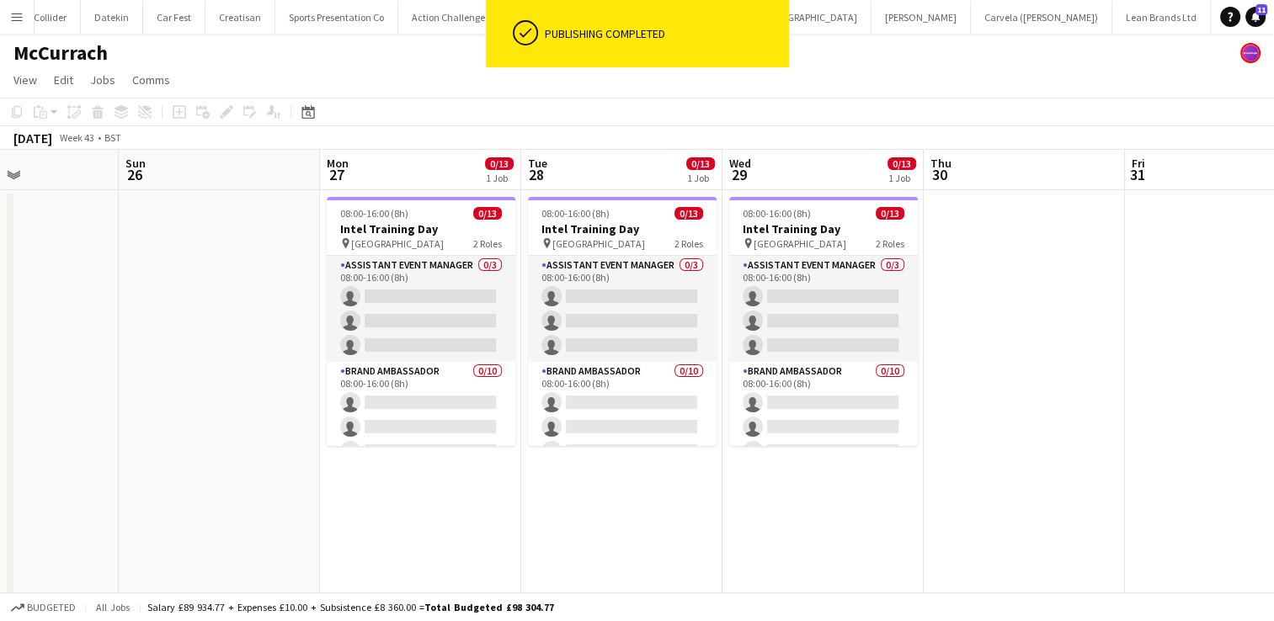
click at [1013, 235] on app-date-cell at bounding box center [1024, 532] width 201 height 685
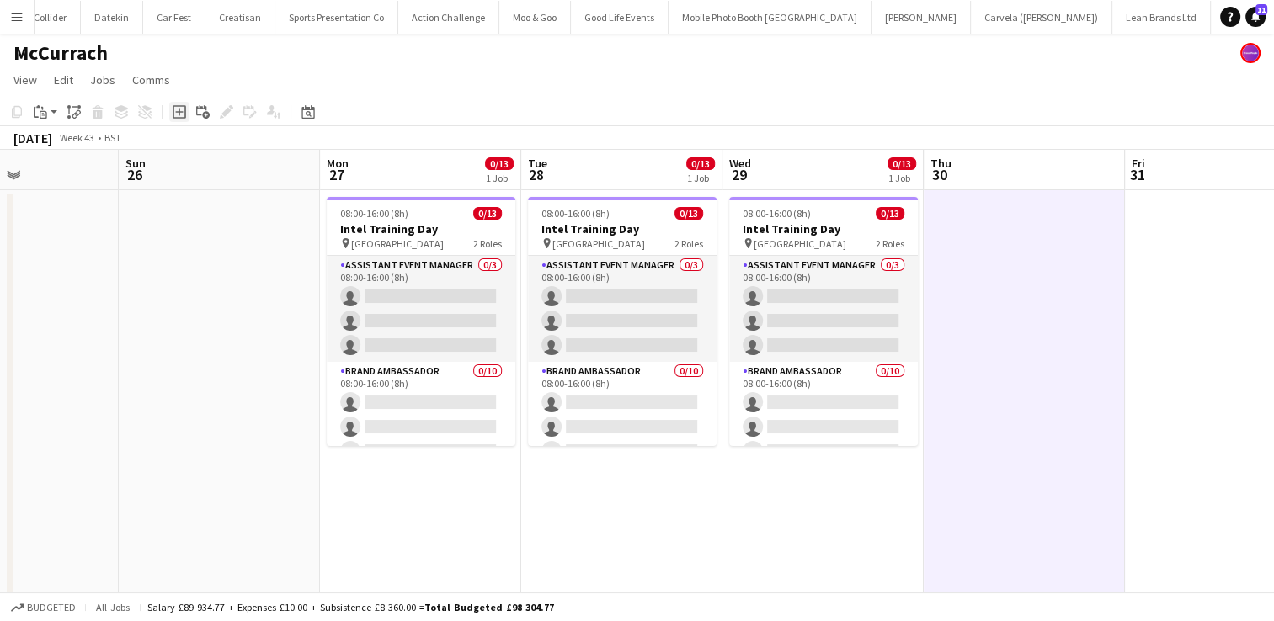
click at [172, 107] on div "Add job" at bounding box center [179, 112] width 20 height 20
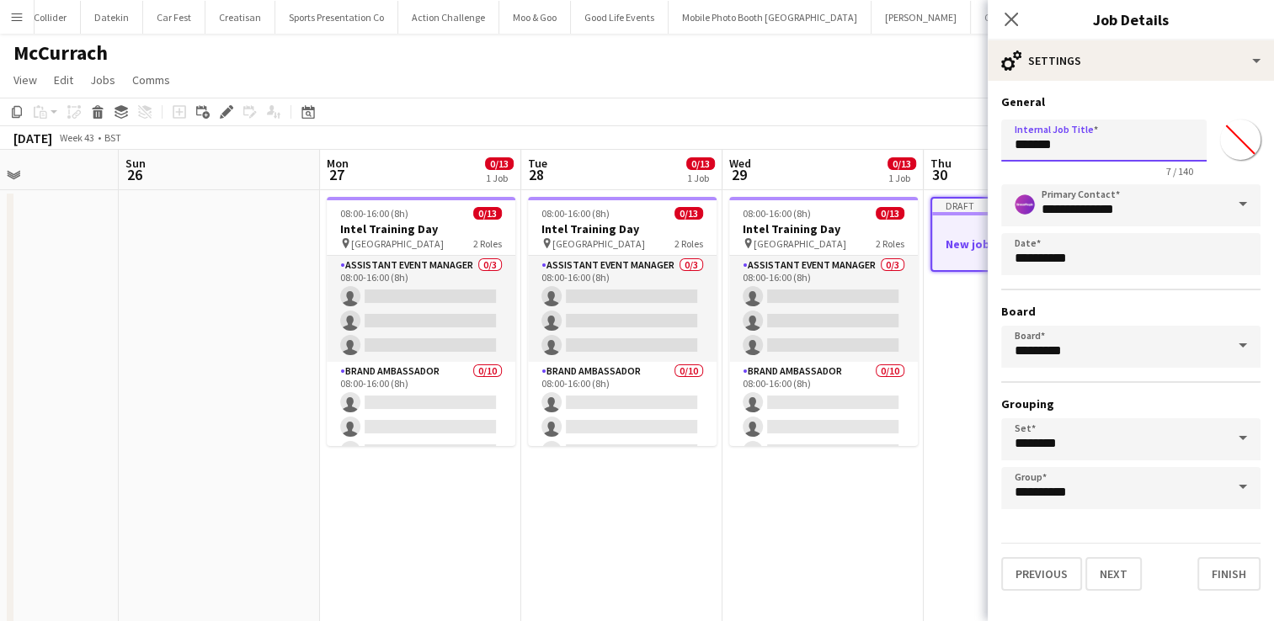
drag, startPoint x: 1079, startPoint y: 146, endPoint x: 942, endPoint y: 150, distance: 136.5
click at [942, 150] on body "Menu Boards Boards Boards All jobs Status Workforce Workforce My Workforce Recr…" at bounding box center [637, 452] width 1274 height 904
type input "*****"
click at [1126, 563] on button "Next" at bounding box center [1113, 574] width 56 height 34
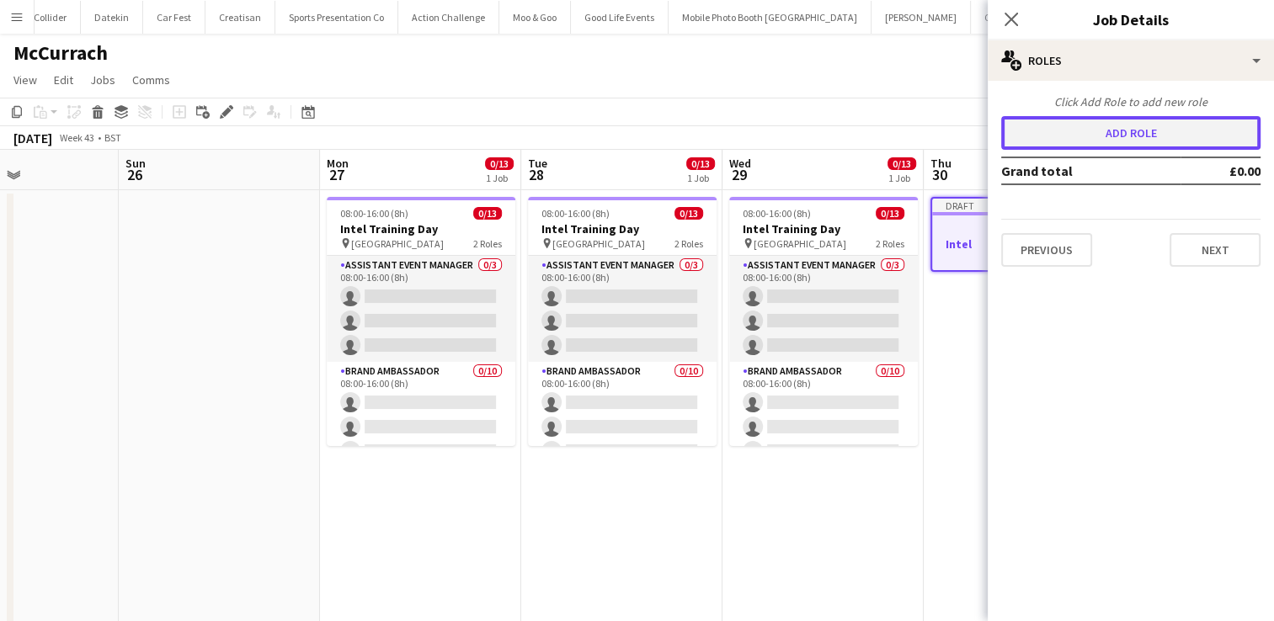
click at [1183, 133] on button "Add role" at bounding box center [1130, 133] width 259 height 34
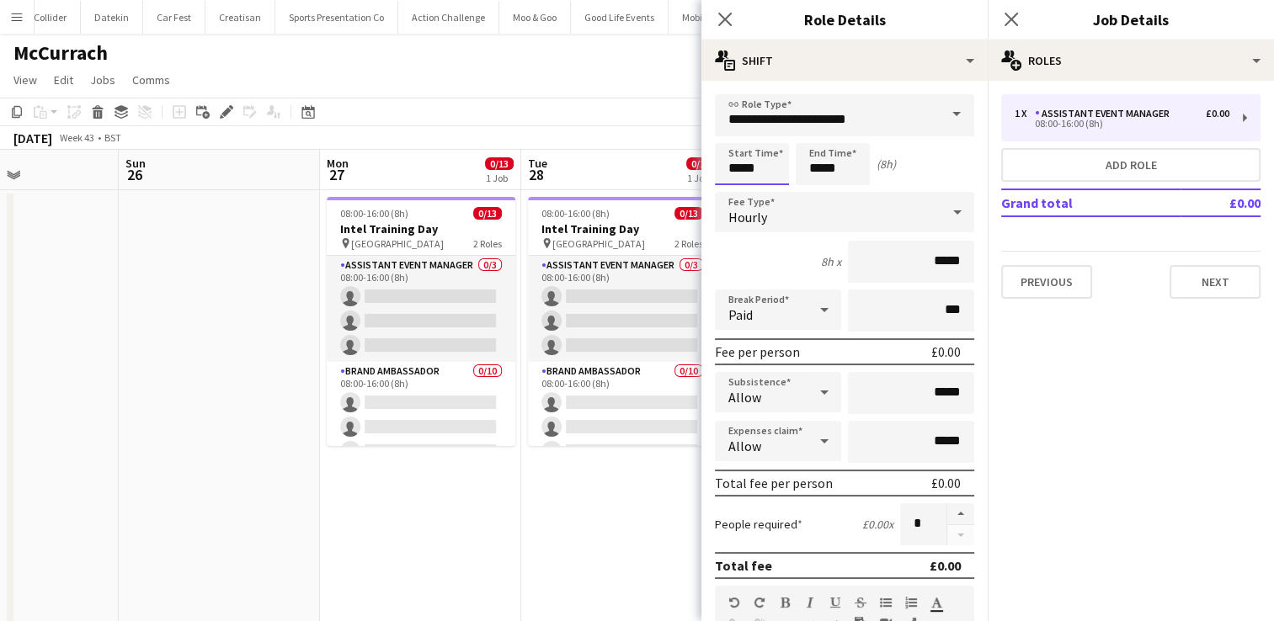
click at [768, 168] on input "*****" at bounding box center [752, 164] width 74 height 42
click at [740, 134] on div at bounding box center [735, 134] width 34 height 17
type input "*****"
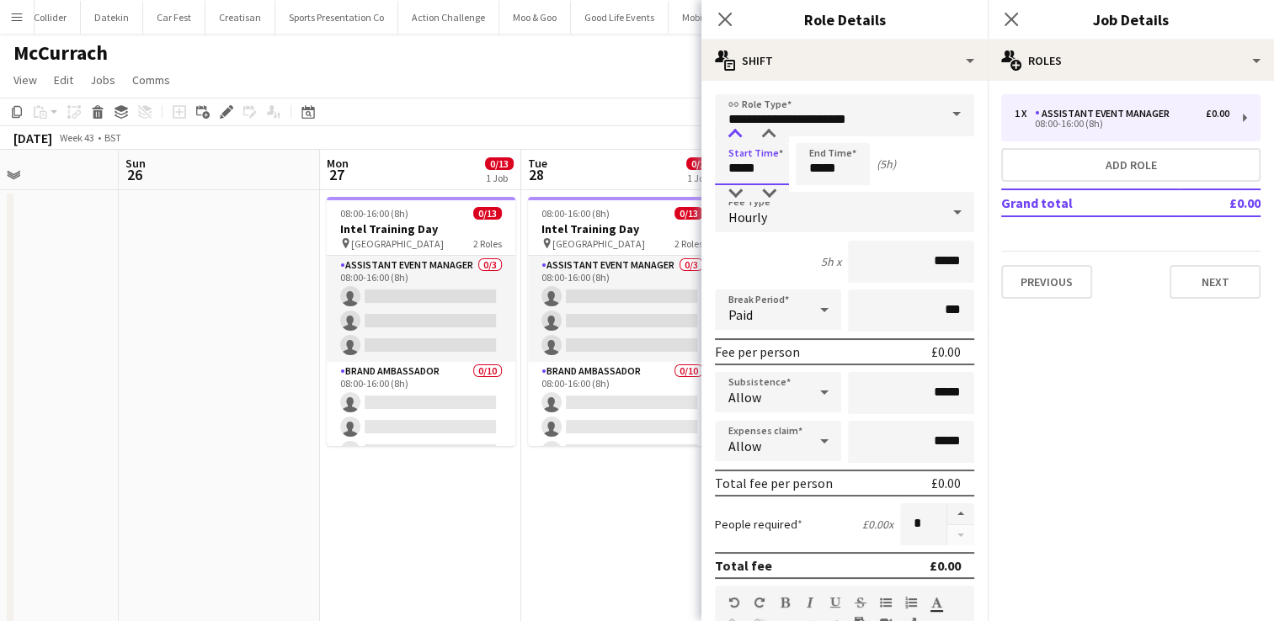
click at [740, 134] on div at bounding box center [735, 134] width 34 height 17
click at [849, 179] on input "*****" at bounding box center [833, 164] width 74 height 42
click at [816, 131] on div at bounding box center [816, 134] width 34 height 17
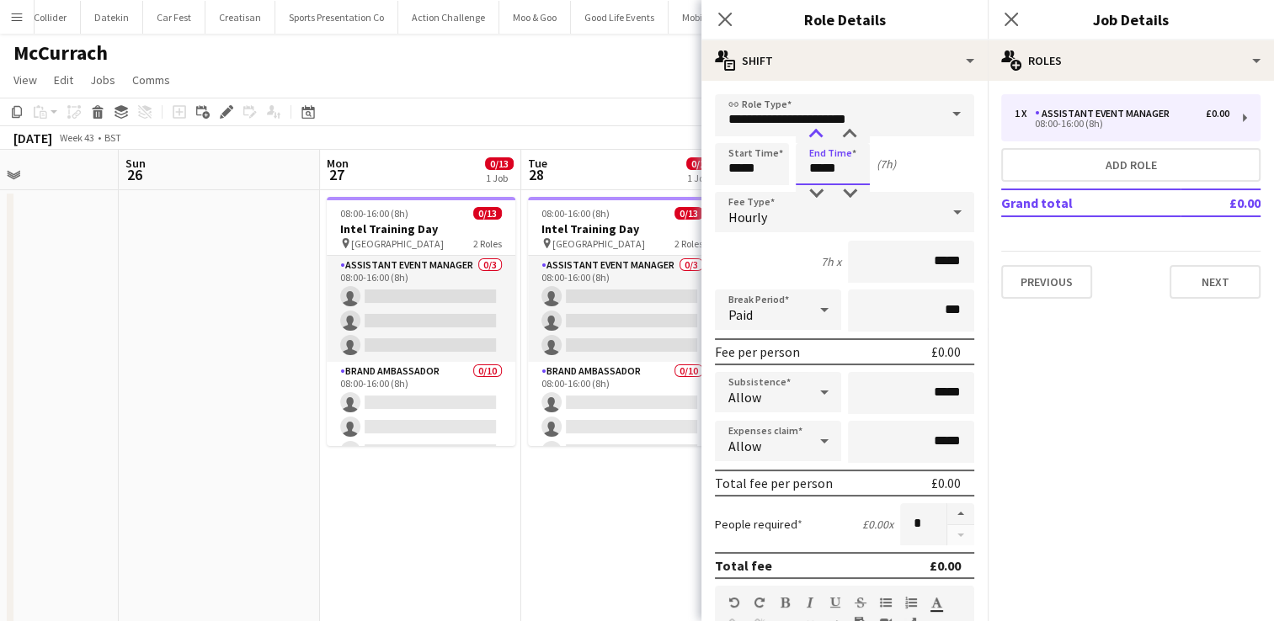
type input "*****"
click at [816, 131] on div at bounding box center [816, 134] width 34 height 17
click at [772, 248] on div "8h x *****" at bounding box center [844, 262] width 259 height 42
drag, startPoint x: 947, startPoint y: 262, endPoint x: 877, endPoint y: 264, distance: 69.1
click at [877, 264] on input "*****" at bounding box center [911, 262] width 126 height 42
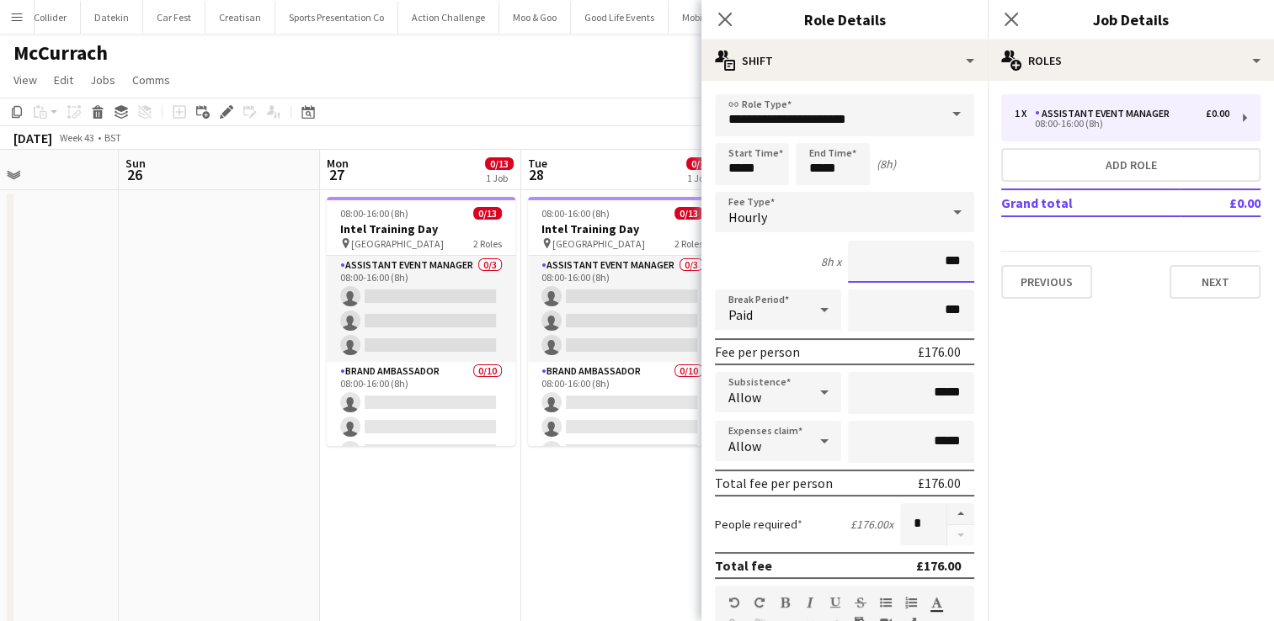
type input "***"
drag, startPoint x: 947, startPoint y: 393, endPoint x: 878, endPoint y: 394, distance: 68.2
click at [878, 394] on input "*****" at bounding box center [911, 393] width 126 height 42
type input "***"
click at [765, 266] on div "8h x ***" at bounding box center [844, 262] width 259 height 42
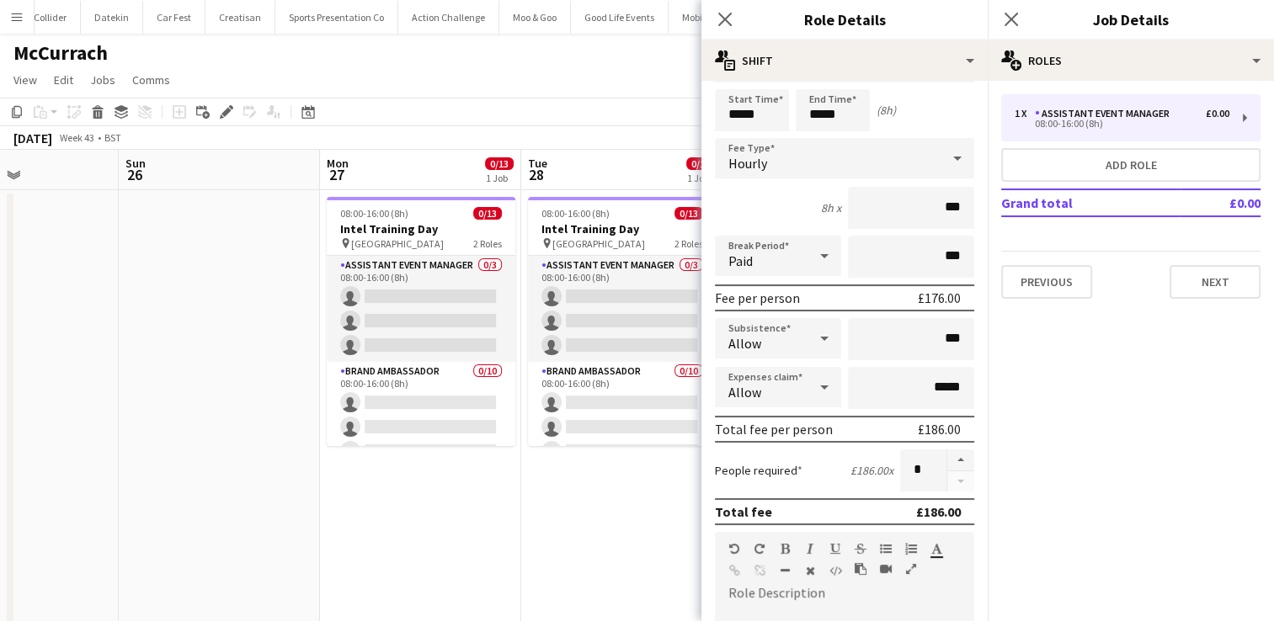
scroll to position [66, 0]
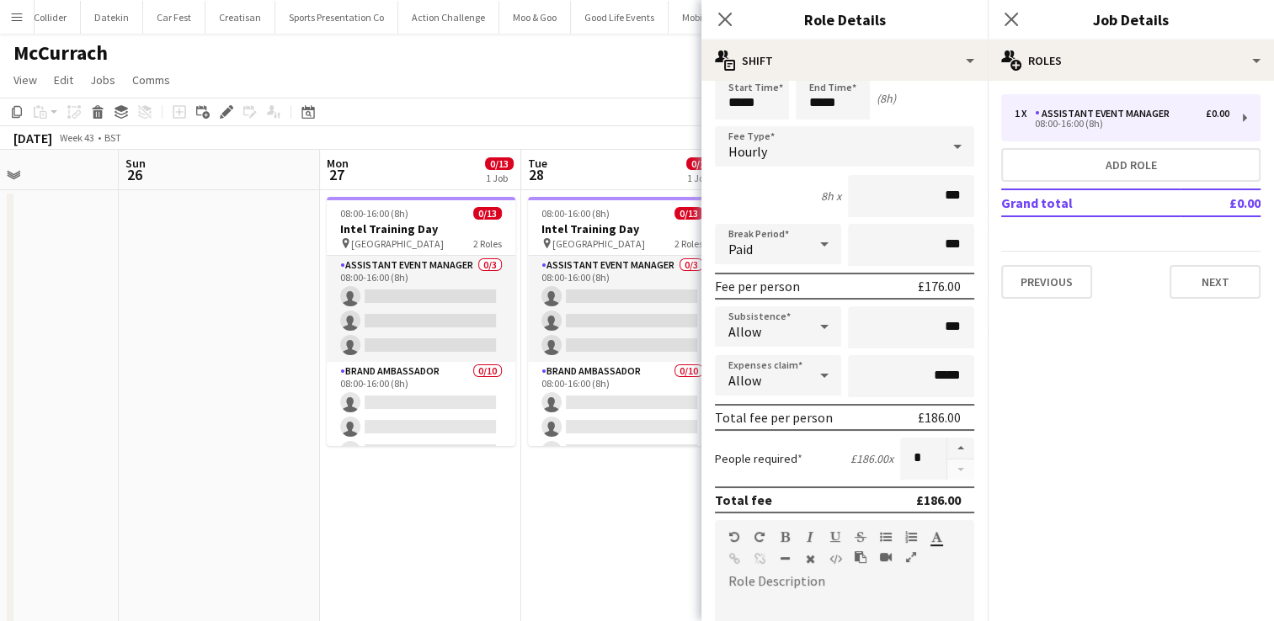
click at [822, 371] on icon at bounding box center [824, 376] width 20 height 34
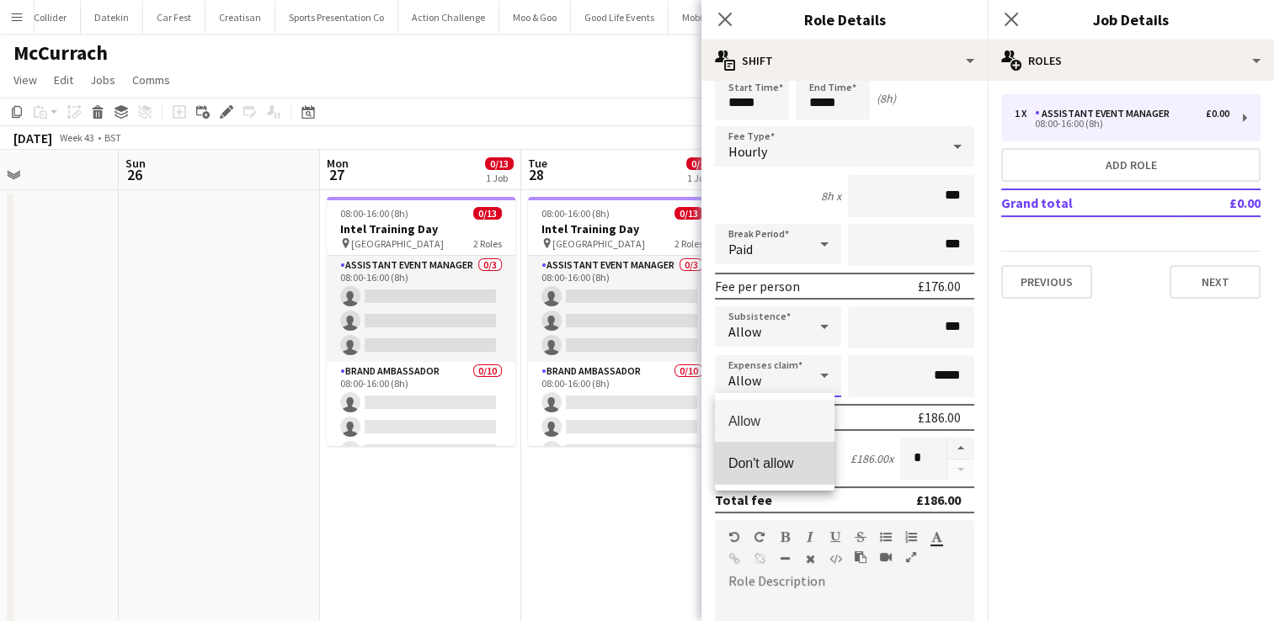
click at [782, 460] on span "Don't allow" at bounding box center [774, 464] width 93 height 16
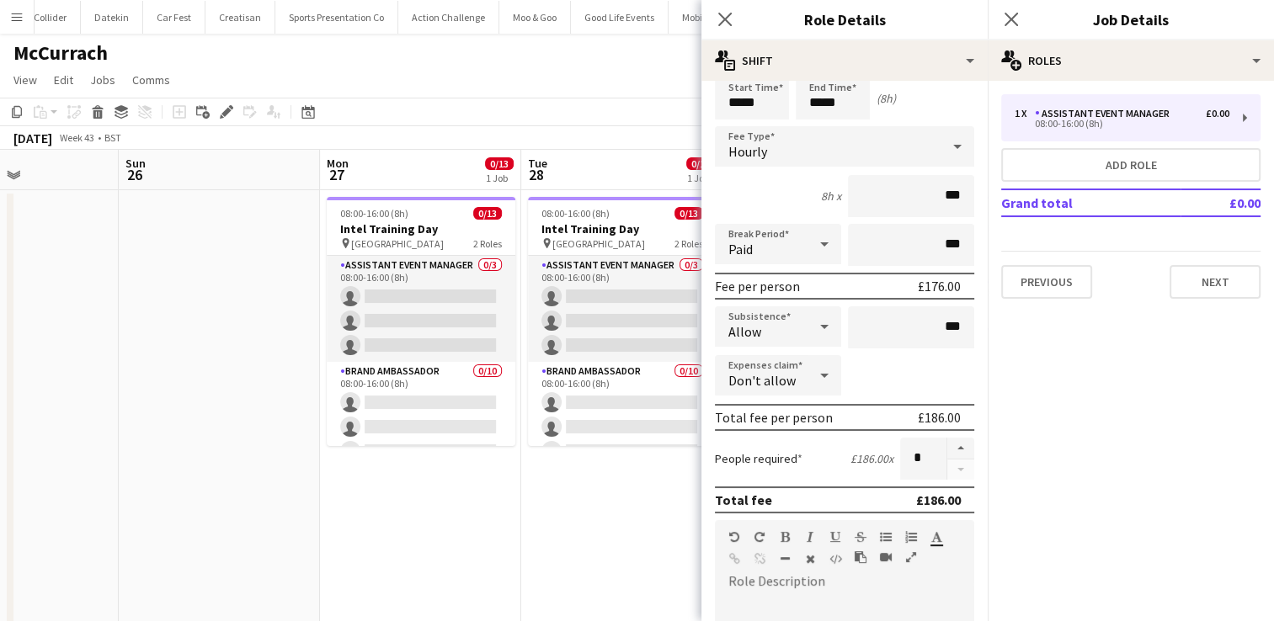
click at [849, 463] on div "People required £186.00 x *" at bounding box center [844, 459] width 259 height 42
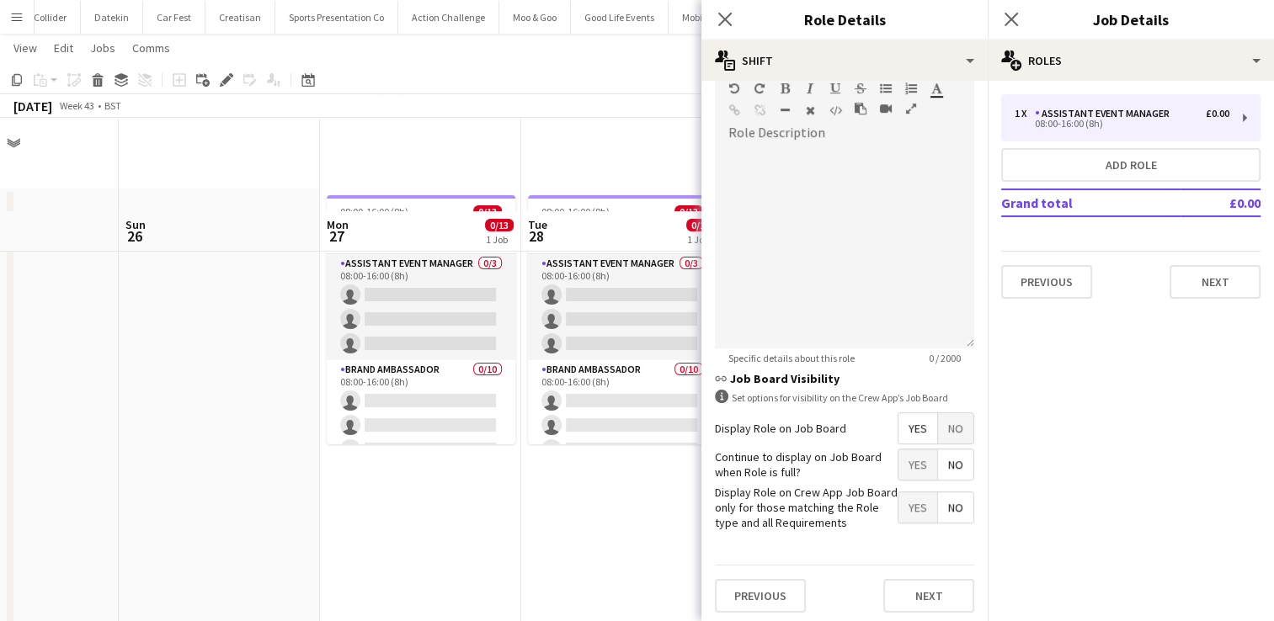
scroll to position [93, 0]
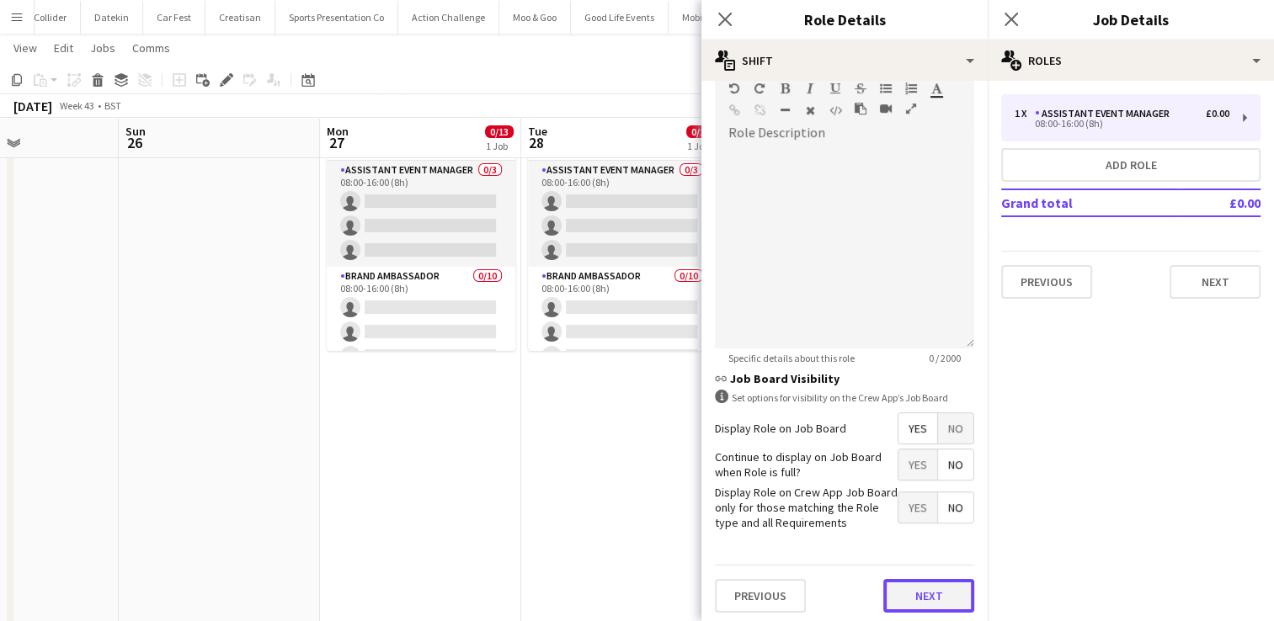
click at [903, 588] on button "Next" at bounding box center [928, 596] width 91 height 34
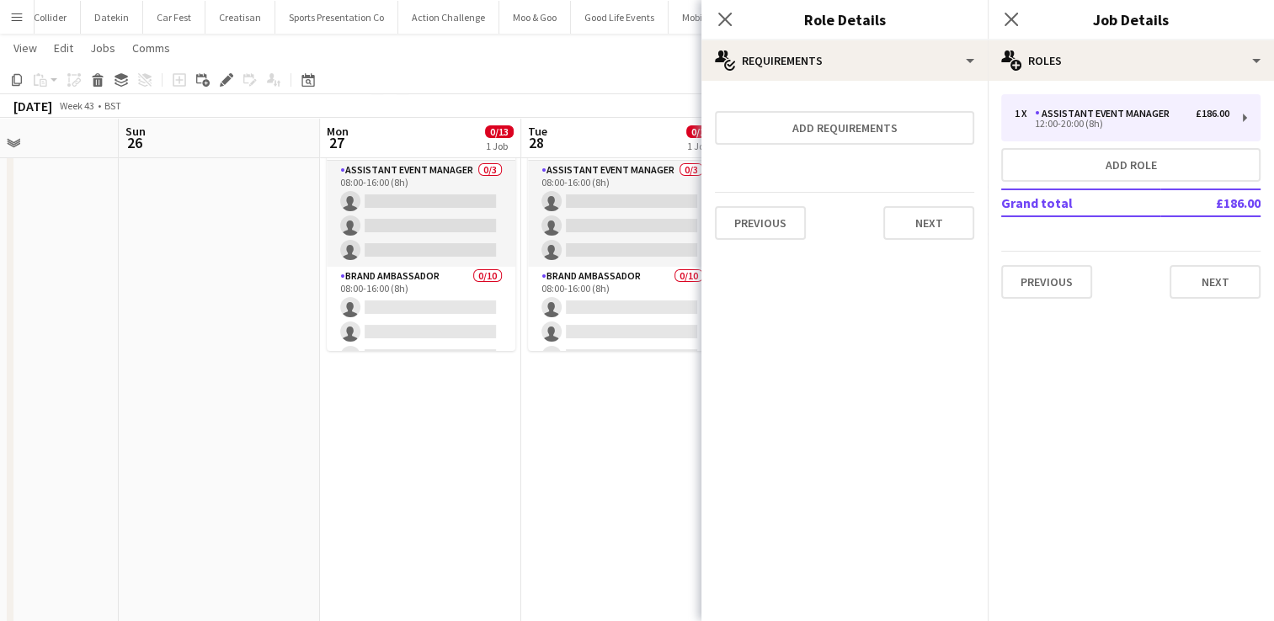
scroll to position [0, 0]
click at [946, 227] on button "Next" at bounding box center [928, 223] width 91 height 34
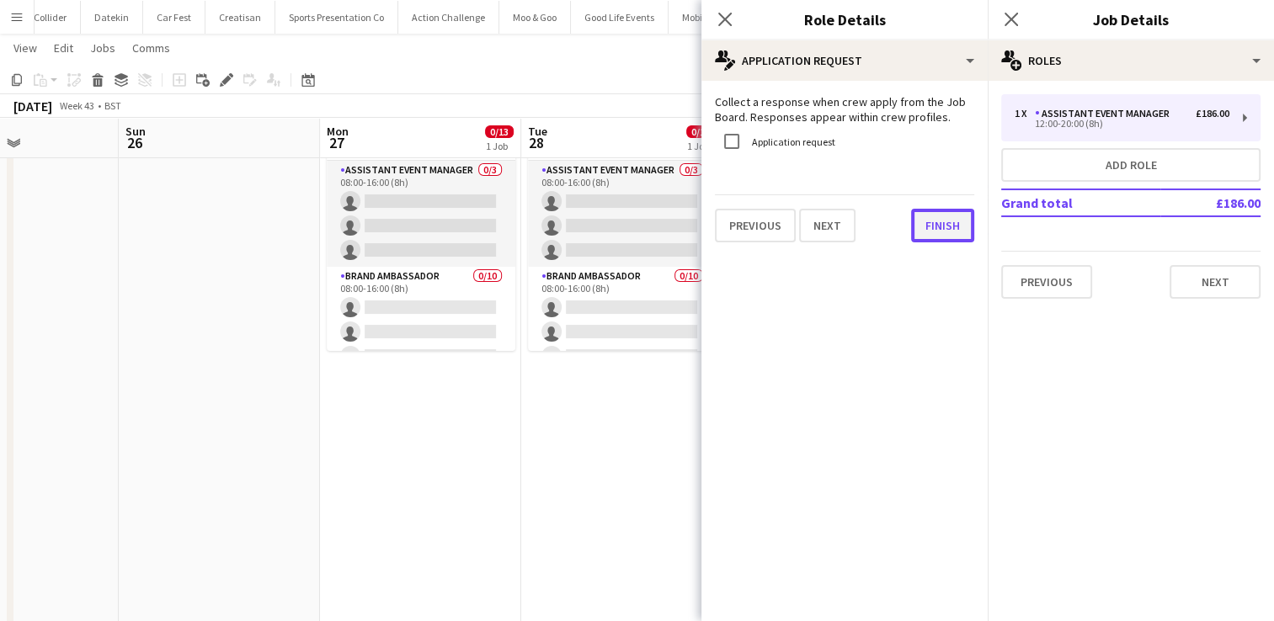
click at [946, 227] on button "Finish" at bounding box center [942, 226] width 63 height 34
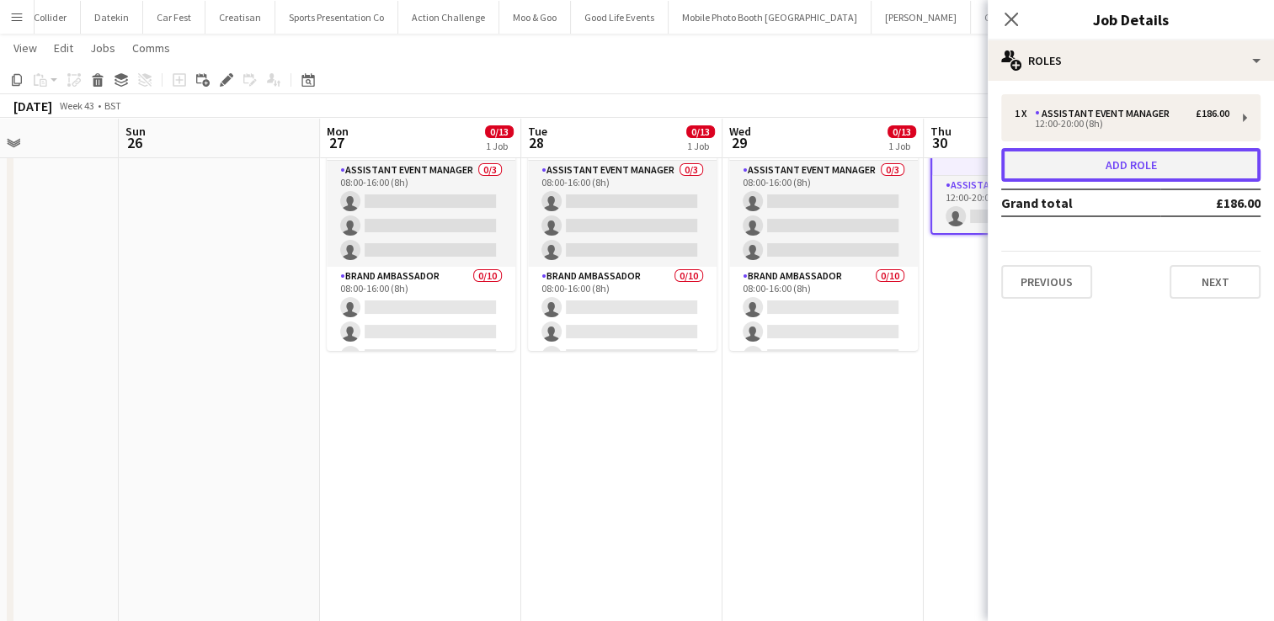
click at [1108, 173] on button "Add role" at bounding box center [1130, 165] width 259 height 34
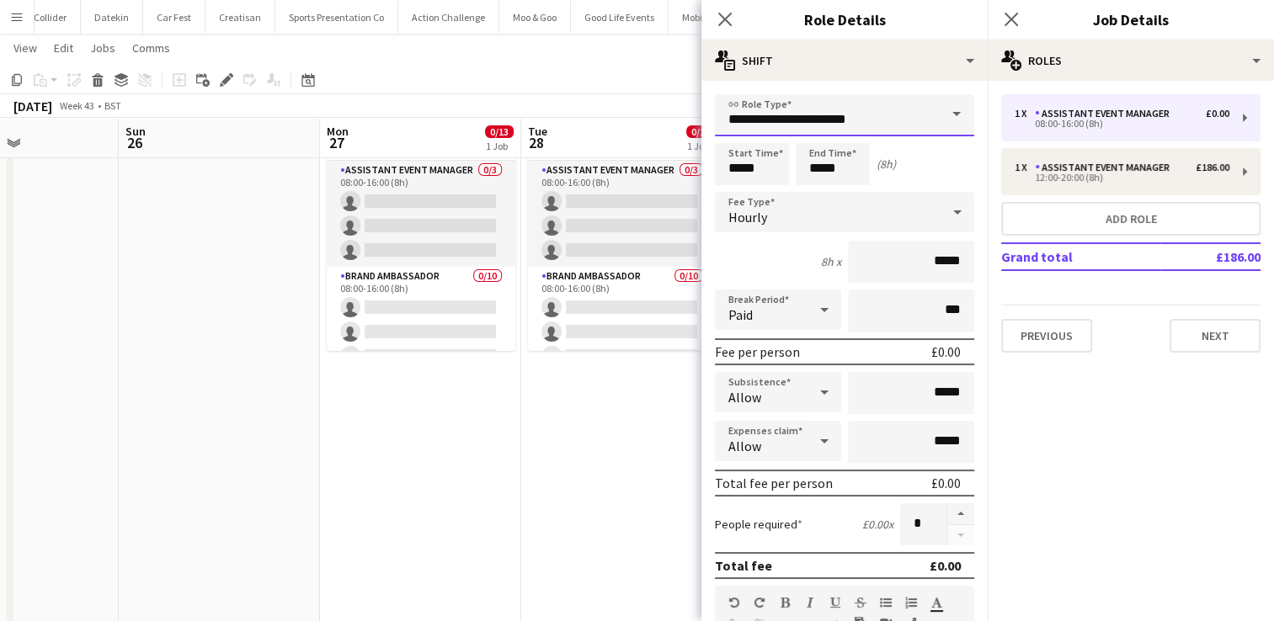
click at [883, 117] on input "**********" at bounding box center [844, 115] width 259 height 42
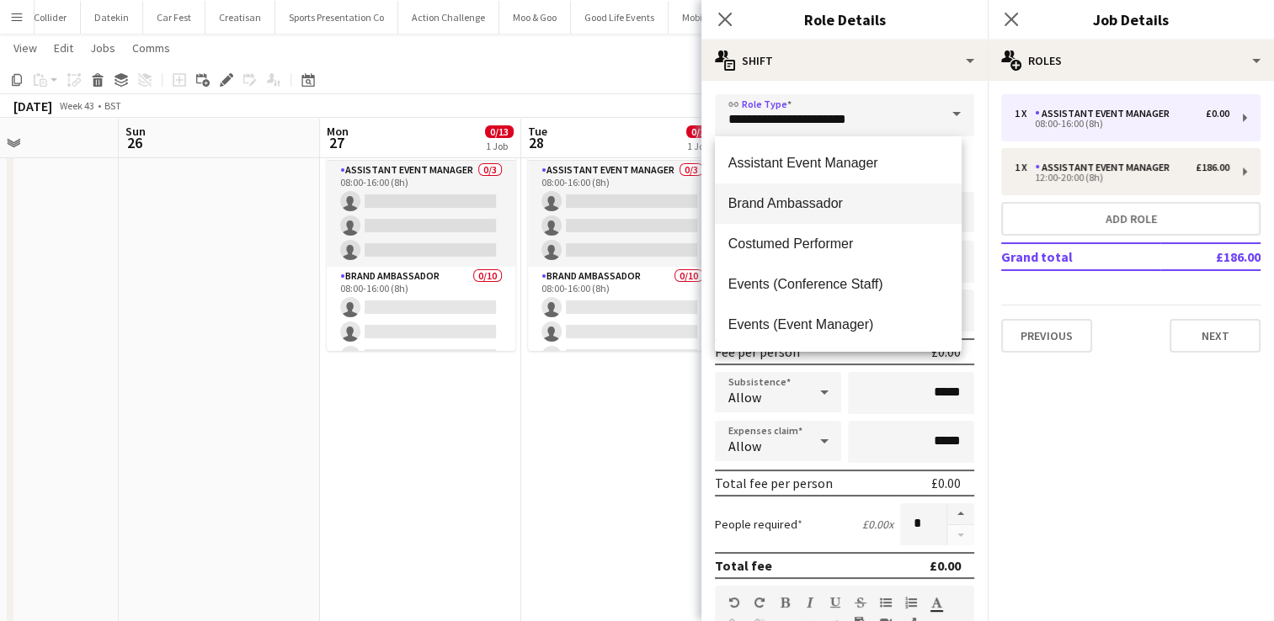
click at [803, 192] on mat-option "Brand Ambassador" at bounding box center [838, 204] width 247 height 40
type input "**********"
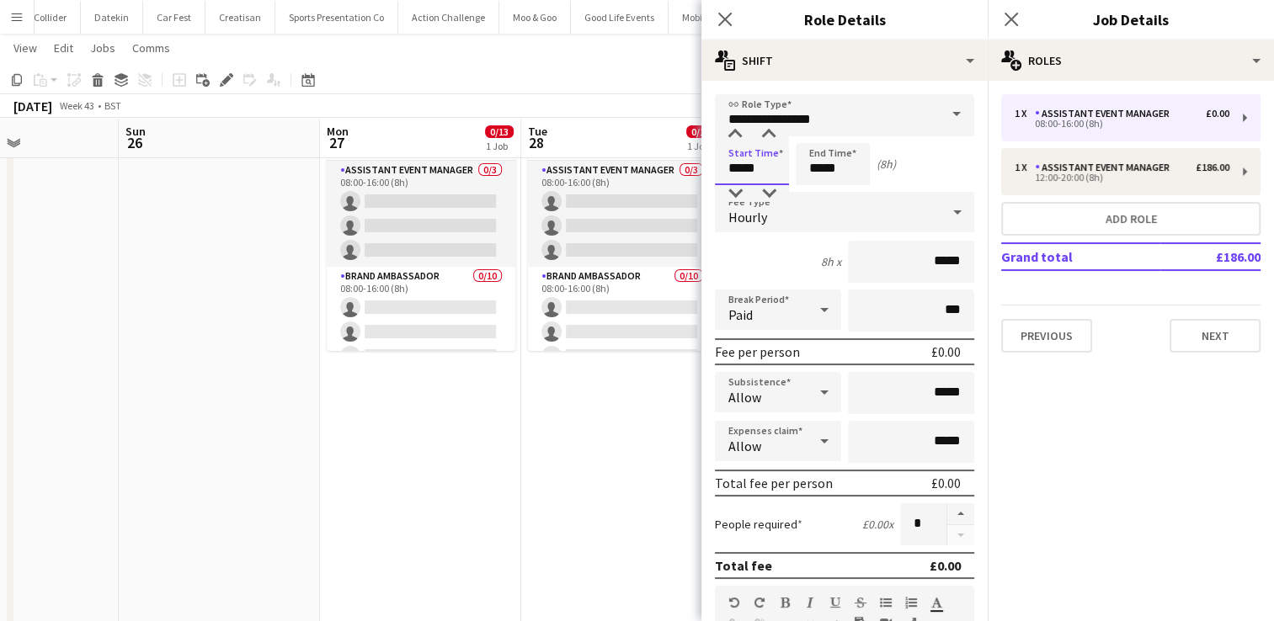
click at [767, 171] on input "*****" at bounding box center [752, 164] width 74 height 42
click at [741, 134] on div at bounding box center [735, 134] width 34 height 17
type input "*****"
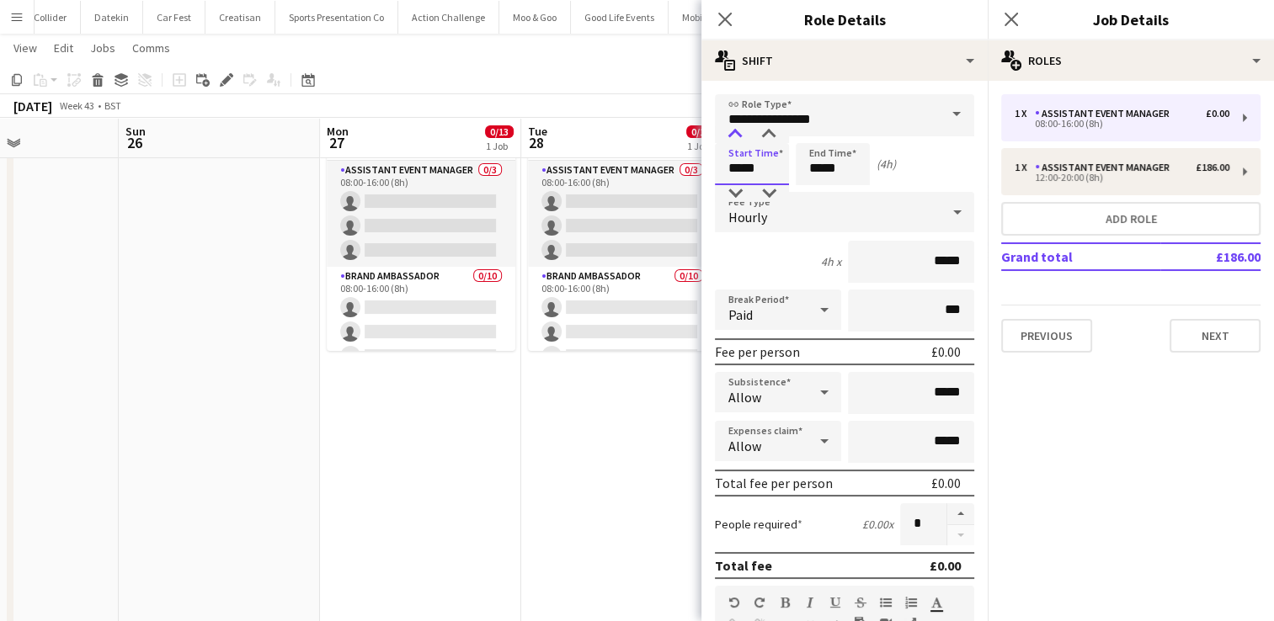
click at [741, 134] on div at bounding box center [735, 134] width 34 height 17
click at [826, 169] on input "*****" at bounding box center [833, 164] width 74 height 42
click at [819, 136] on div at bounding box center [816, 134] width 34 height 17
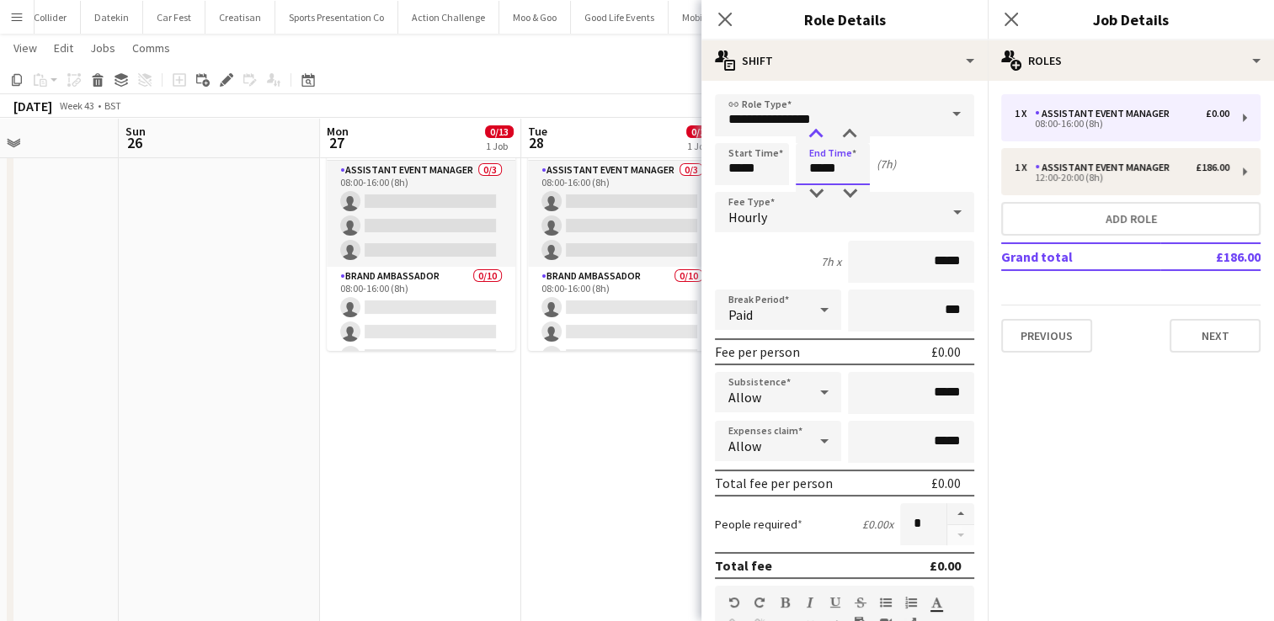
type input "*****"
click at [819, 136] on div at bounding box center [816, 134] width 34 height 17
drag, startPoint x: 952, startPoint y: 265, endPoint x: 867, endPoint y: 258, distance: 84.6
click at [867, 258] on input "*****" at bounding box center [911, 262] width 126 height 42
type input "***"
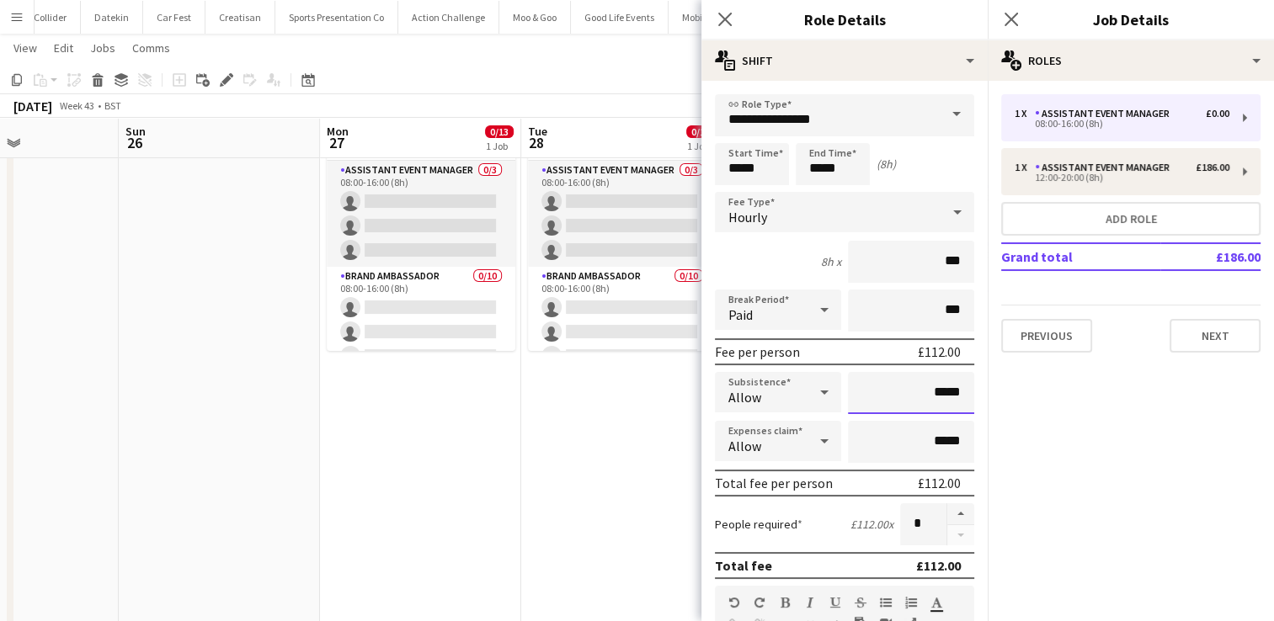
drag, startPoint x: 953, startPoint y: 389, endPoint x: 894, endPoint y: 396, distance: 59.3
click at [894, 396] on input "*****" at bounding box center [911, 393] width 126 height 42
type input "******"
click at [818, 444] on icon at bounding box center [824, 441] width 20 height 34
click at [789, 524] on span "Don't allow" at bounding box center [774, 529] width 93 height 16
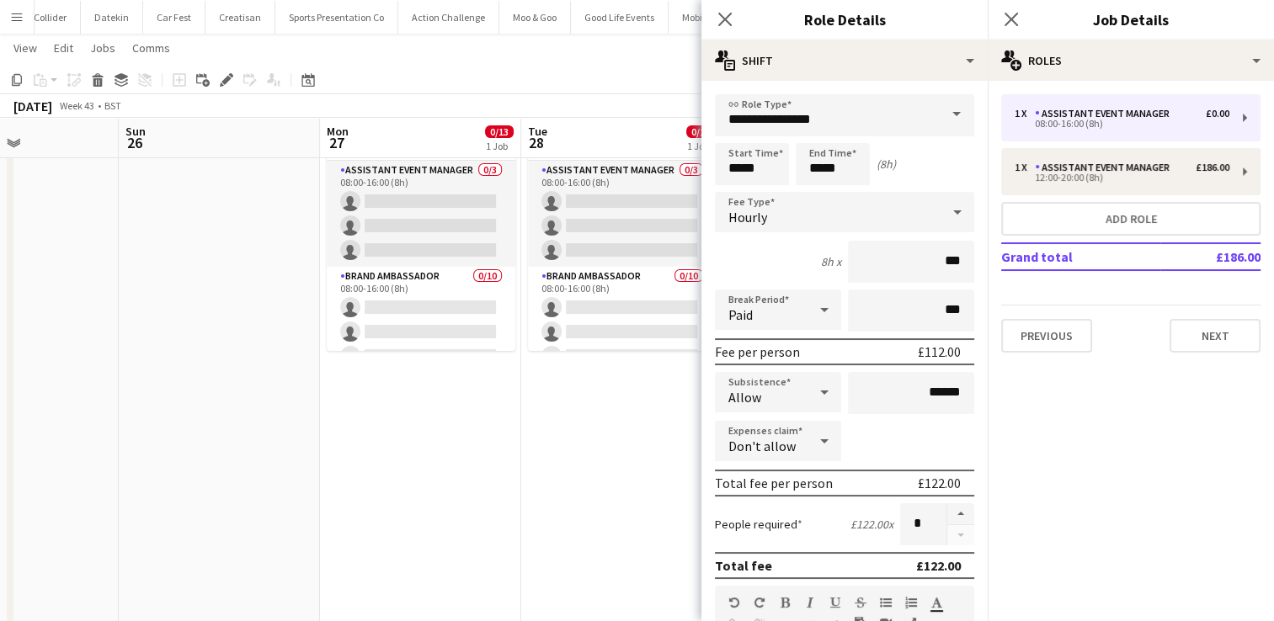
click at [879, 436] on div "Expenses claim Don't allow" at bounding box center [844, 442] width 259 height 42
click at [950, 514] on button "button" at bounding box center [960, 515] width 27 height 22
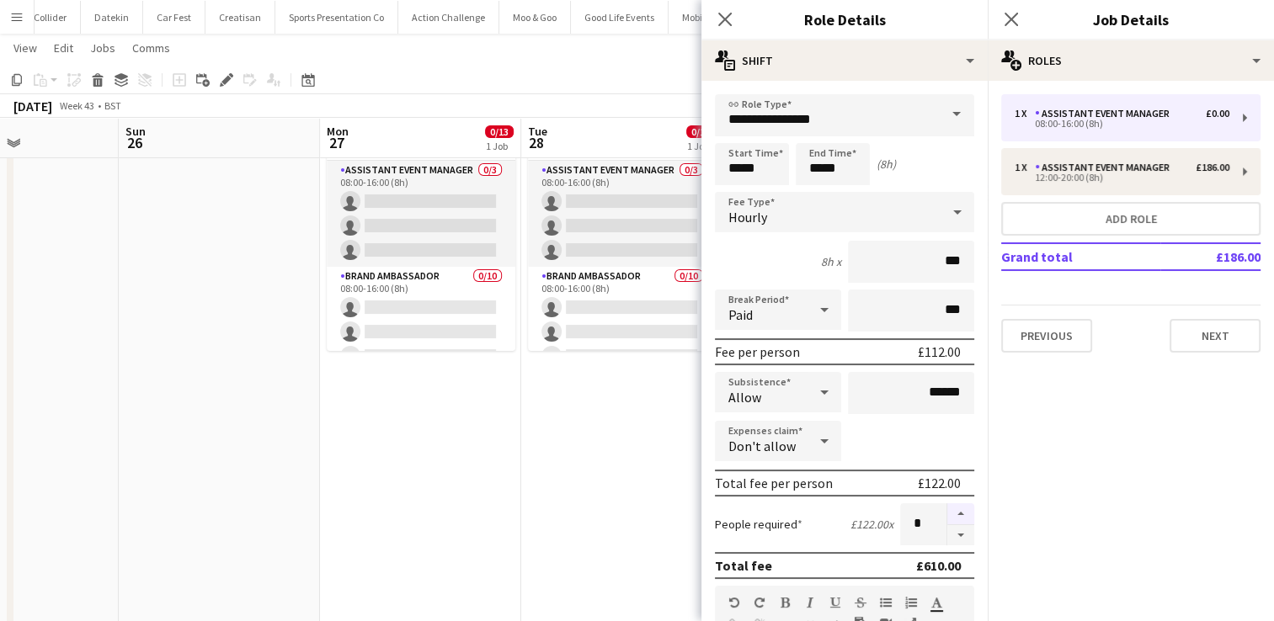
click at [950, 514] on button "button" at bounding box center [960, 515] width 27 height 22
type input "*"
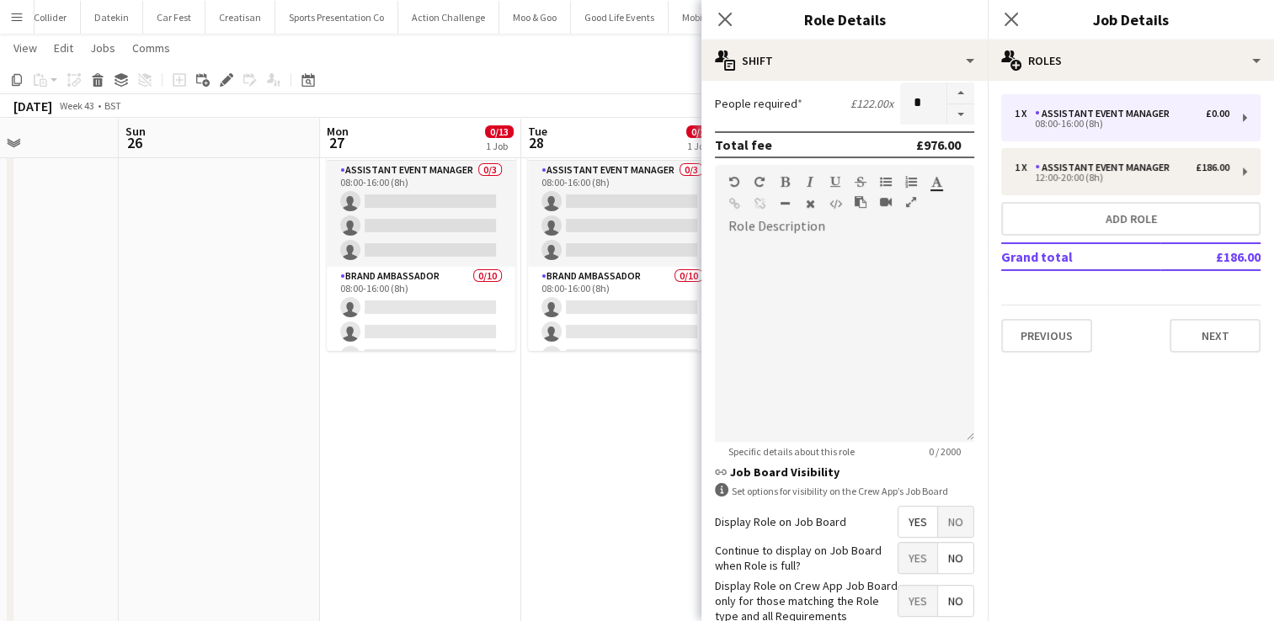
scroll to position [515, 0]
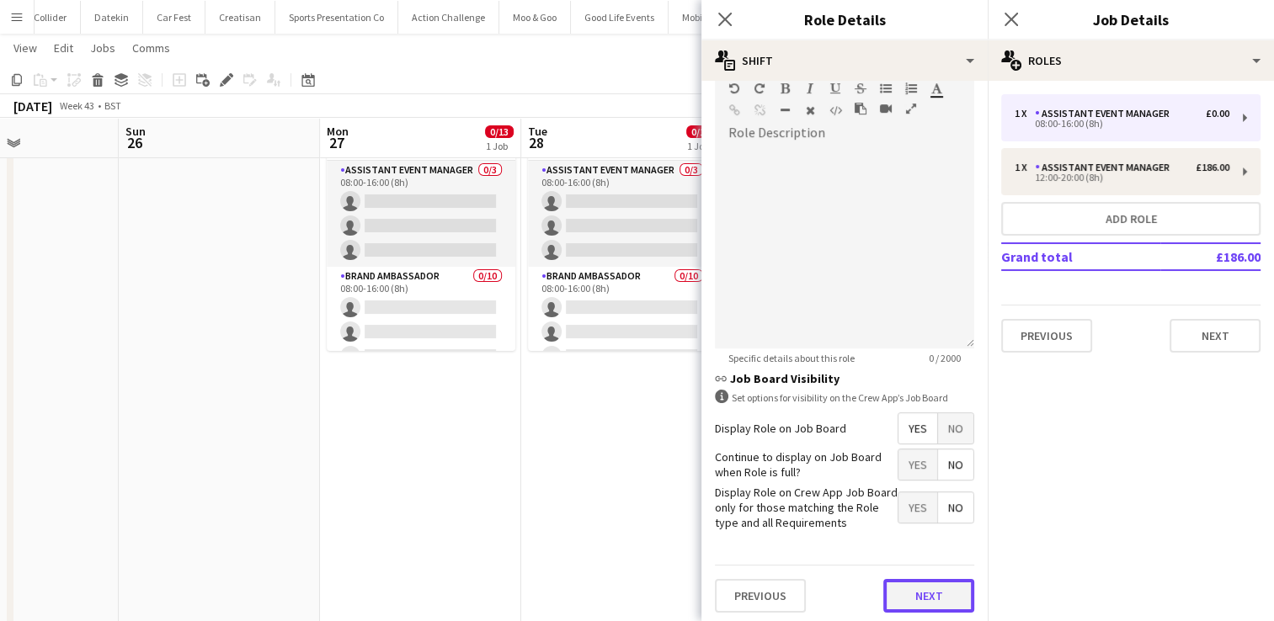
click at [921, 584] on button "Next" at bounding box center [928, 596] width 91 height 34
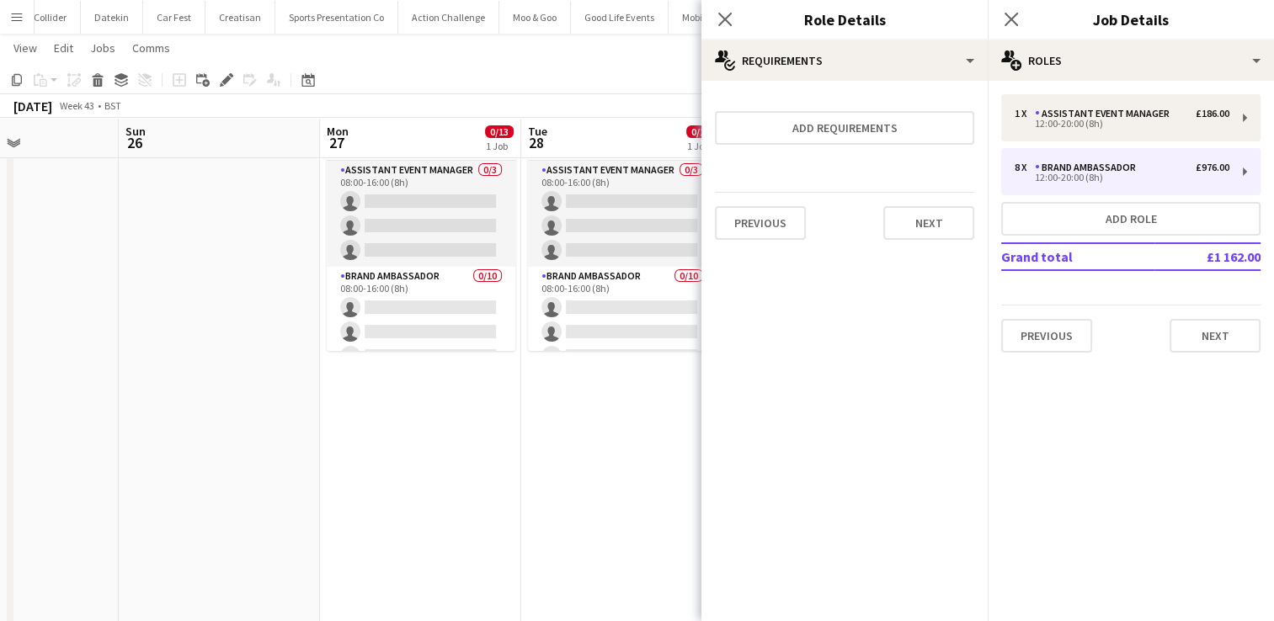
scroll to position [0, 0]
click at [926, 218] on button "Next" at bounding box center [928, 223] width 91 height 34
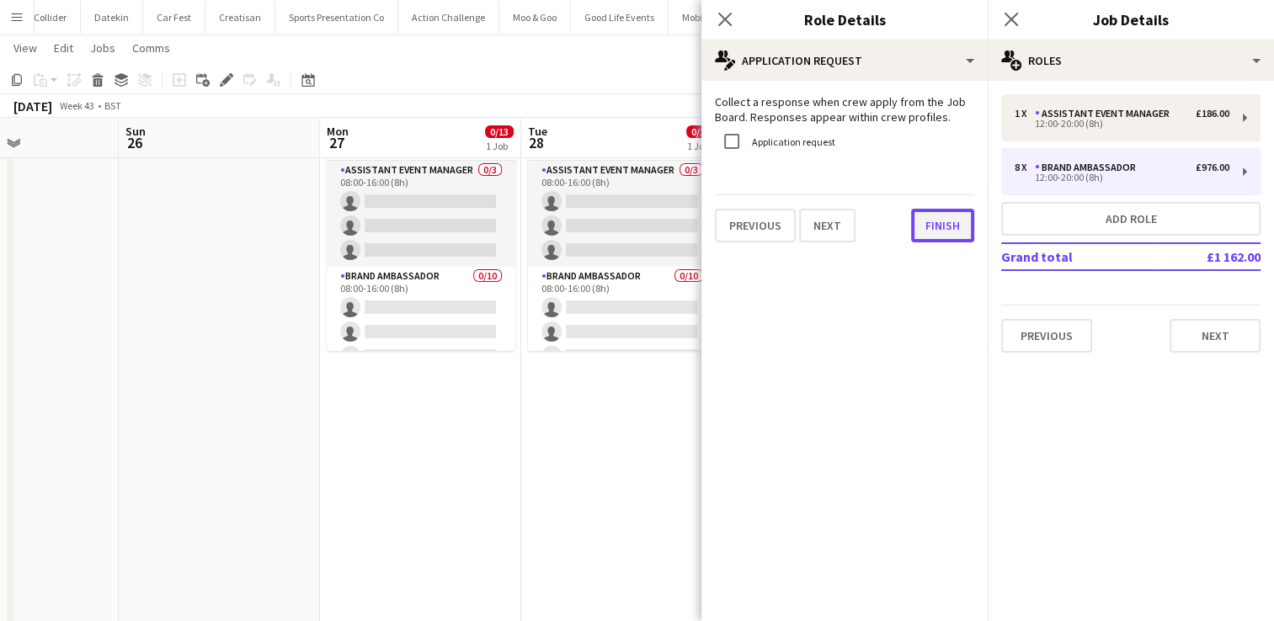
click at [926, 218] on button "Finish" at bounding box center [942, 226] width 63 height 34
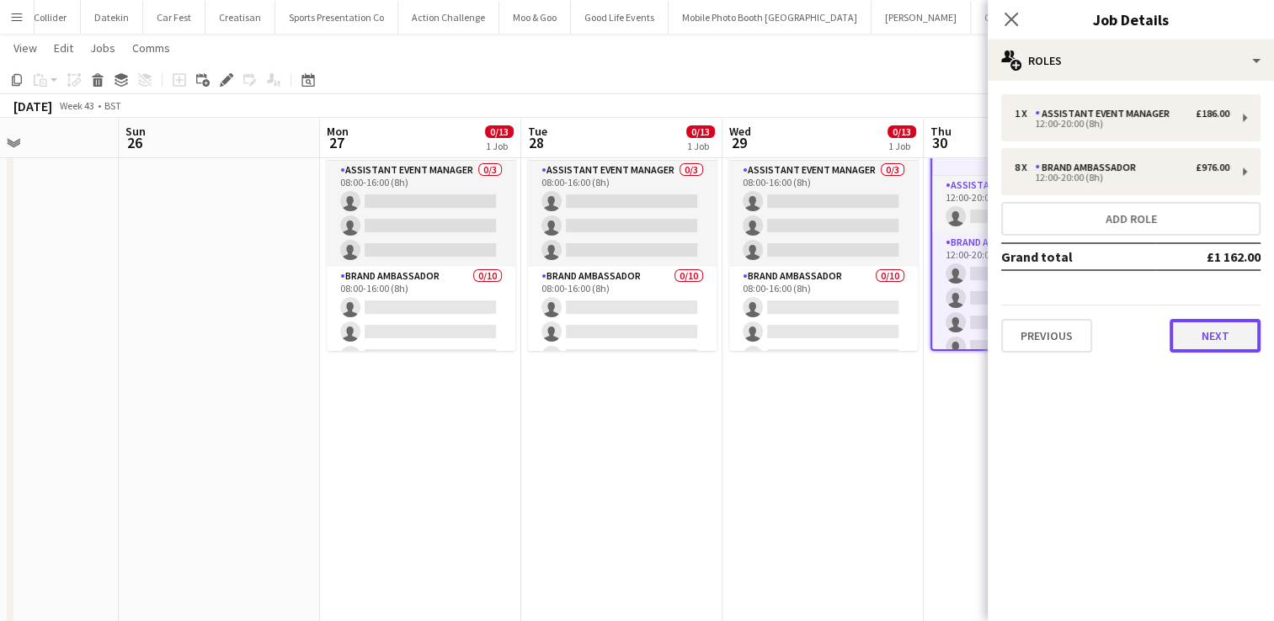
click at [1210, 342] on button "Next" at bounding box center [1215, 336] width 91 height 34
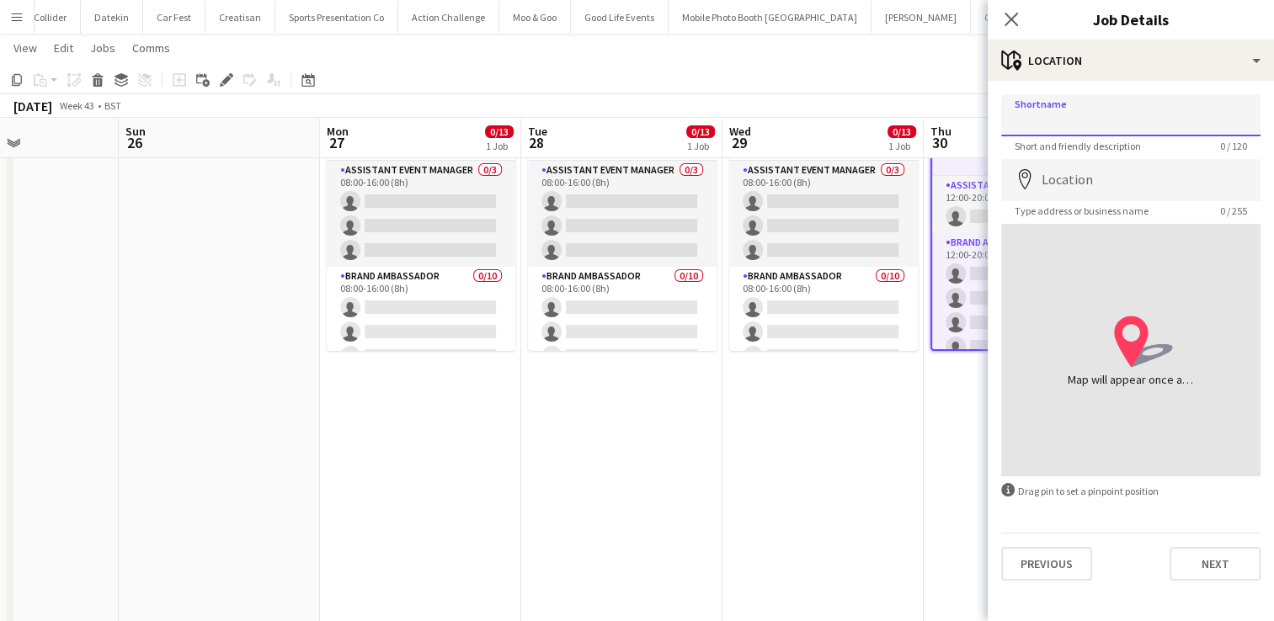
click at [1097, 120] on input "Shortname" at bounding box center [1130, 115] width 259 height 42
type input "******"
click at [1067, 180] on input "Location" at bounding box center [1130, 180] width 259 height 42
type input "**********"
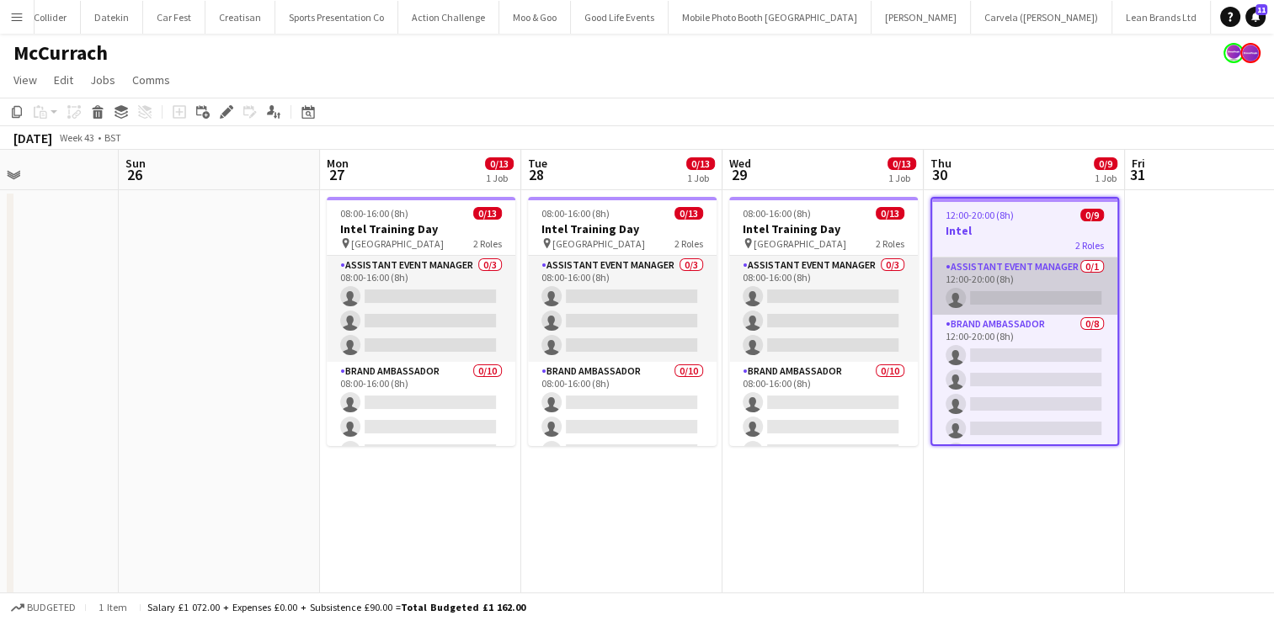
click at [997, 278] on app-card-role "Assistant Event Manager 0/1 12:00-20:00 (8h) single-neutral-actions" at bounding box center [1024, 286] width 185 height 57
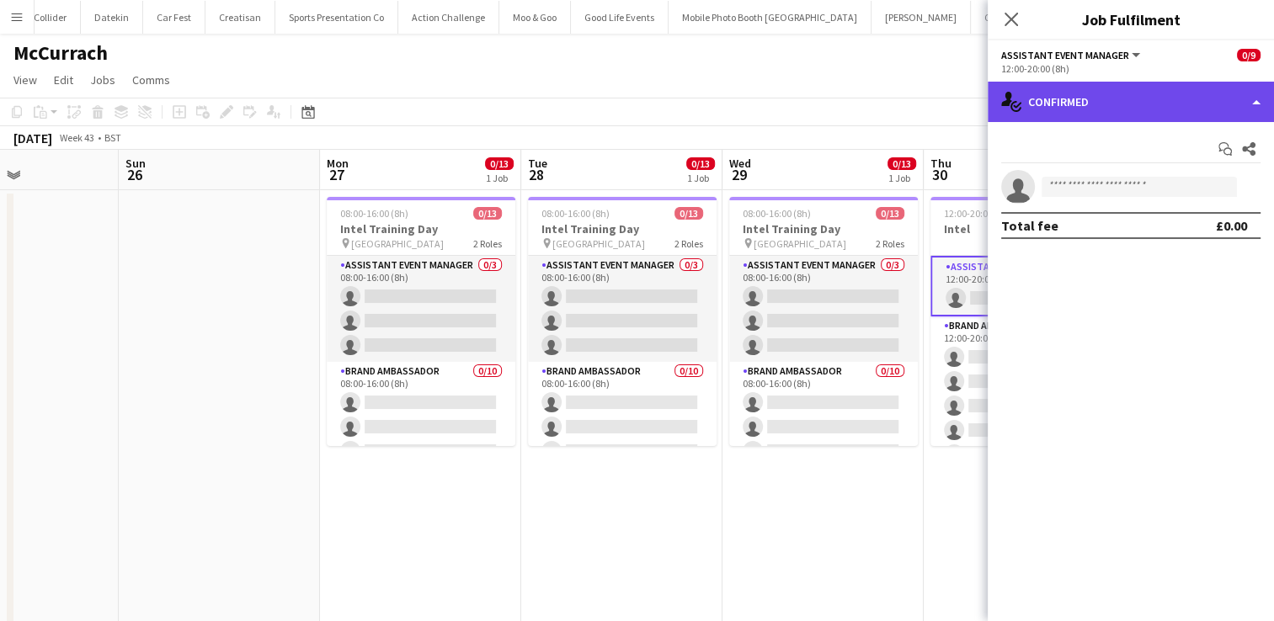
click at [1243, 112] on div "single-neutral-actions-check-2 Confirmed" at bounding box center [1131, 102] width 286 height 40
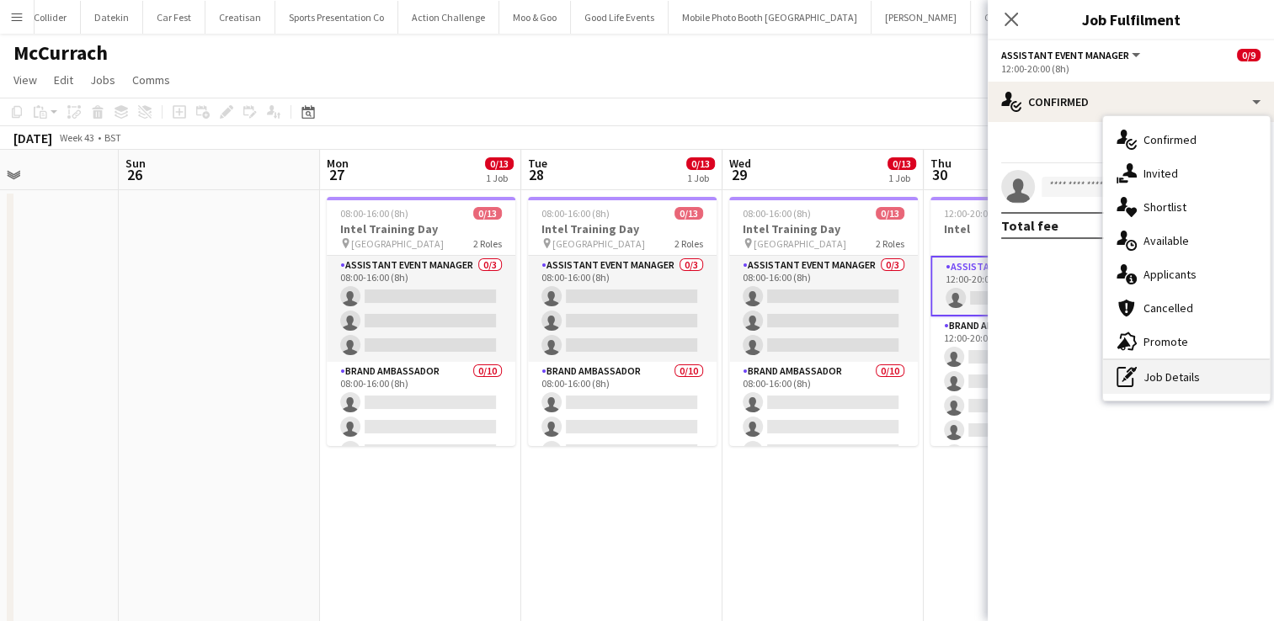
click at [1176, 369] on div "pen-write Job Details" at bounding box center [1186, 377] width 167 height 34
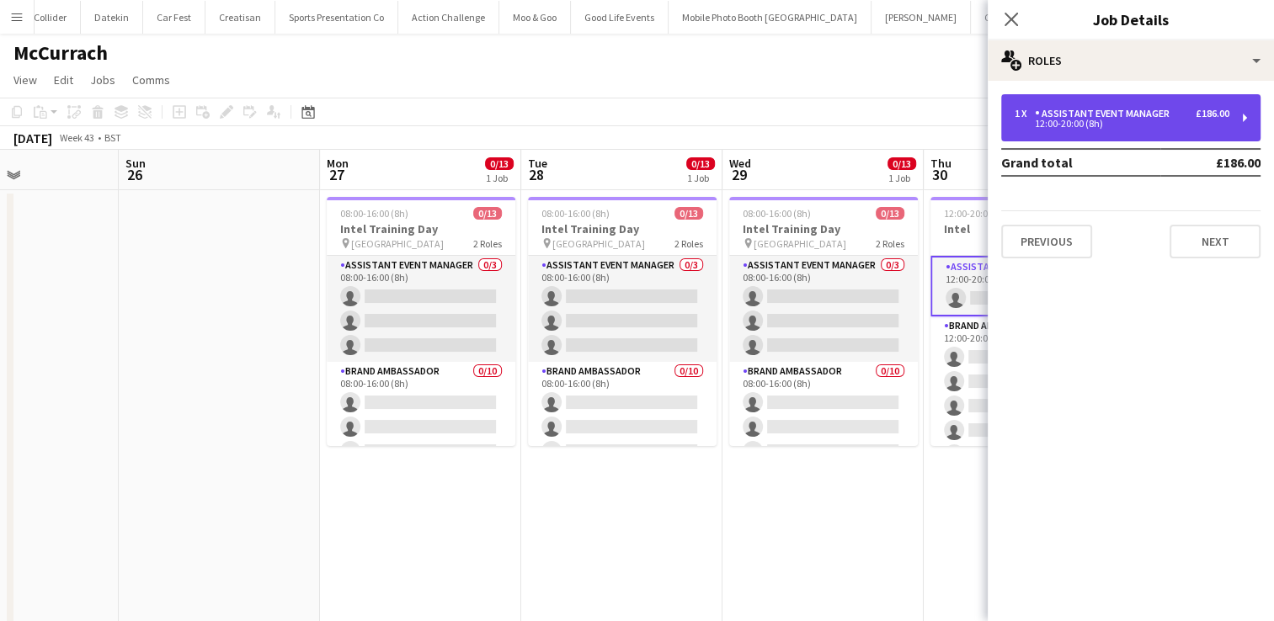
click at [1256, 109] on div "1 x Assistant Event Manager £186.00 12:00-20:00 (8h)" at bounding box center [1130, 117] width 259 height 47
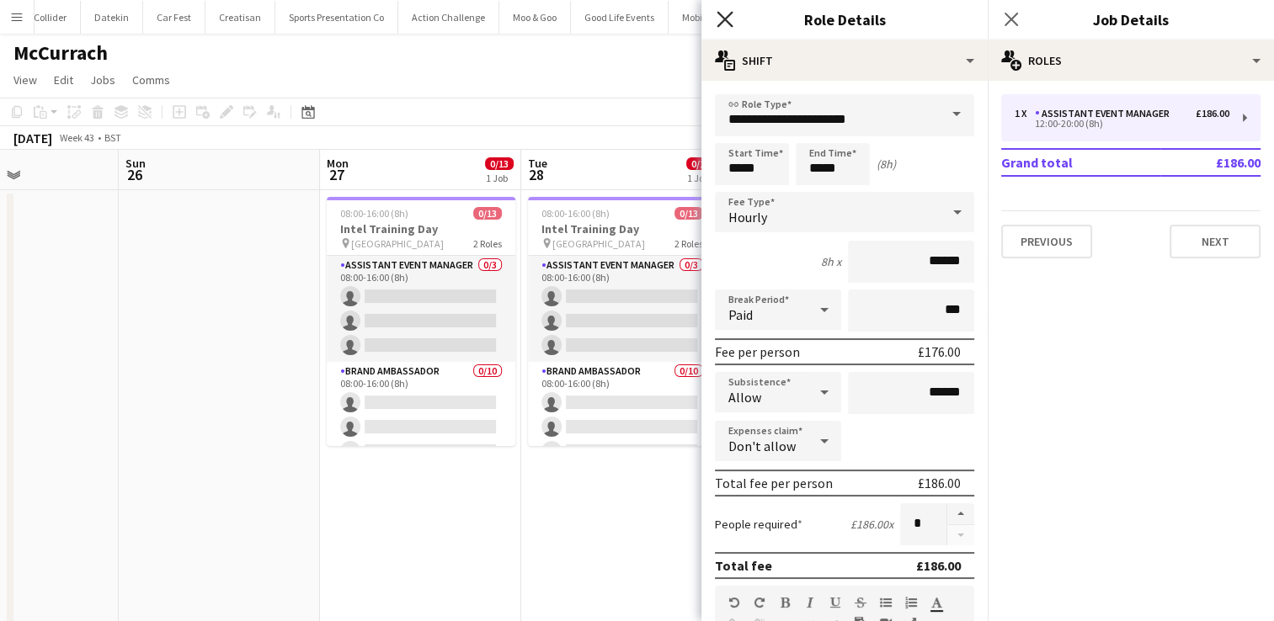
click at [724, 19] on icon at bounding box center [725, 19] width 16 height 16
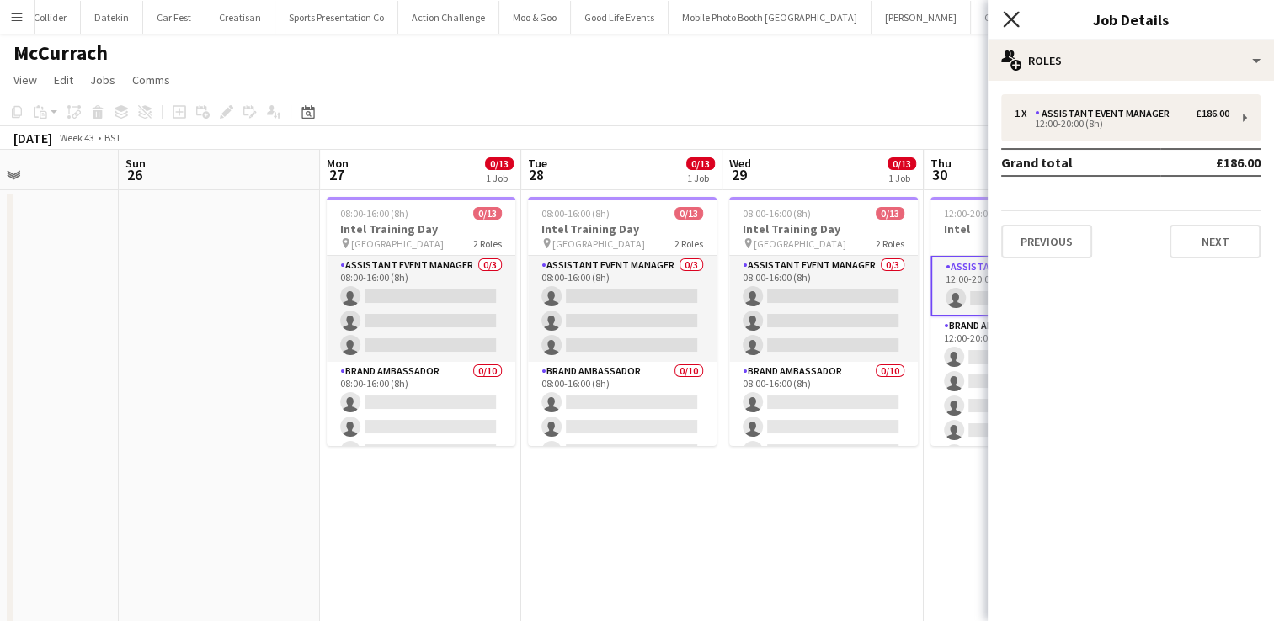
click at [1007, 18] on icon "Close pop-in" at bounding box center [1011, 19] width 16 height 16
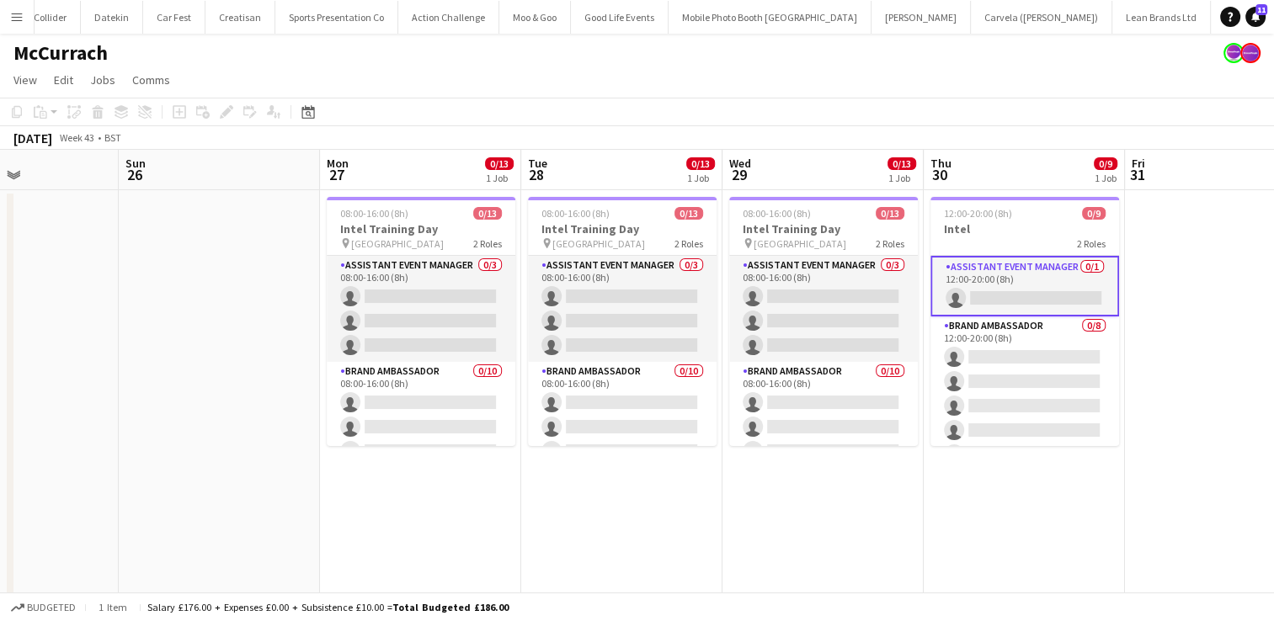
click at [1180, 297] on app-date-cell at bounding box center [1225, 532] width 201 height 685
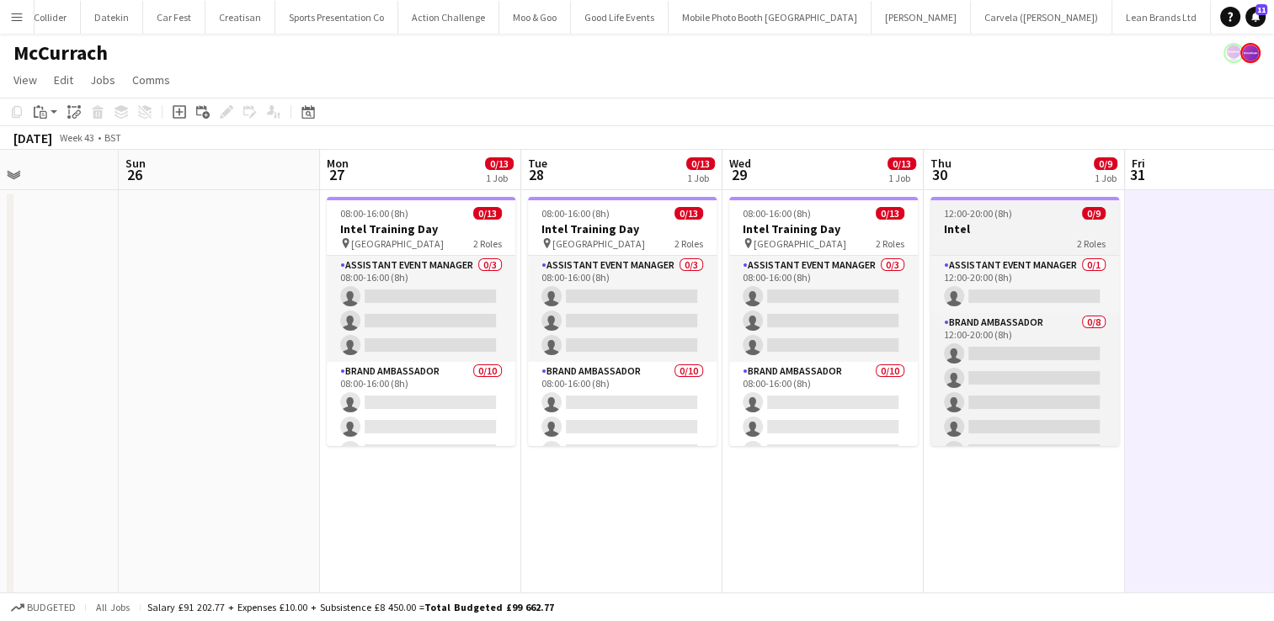
click at [1032, 230] on h3 "Intel" at bounding box center [1025, 228] width 189 height 15
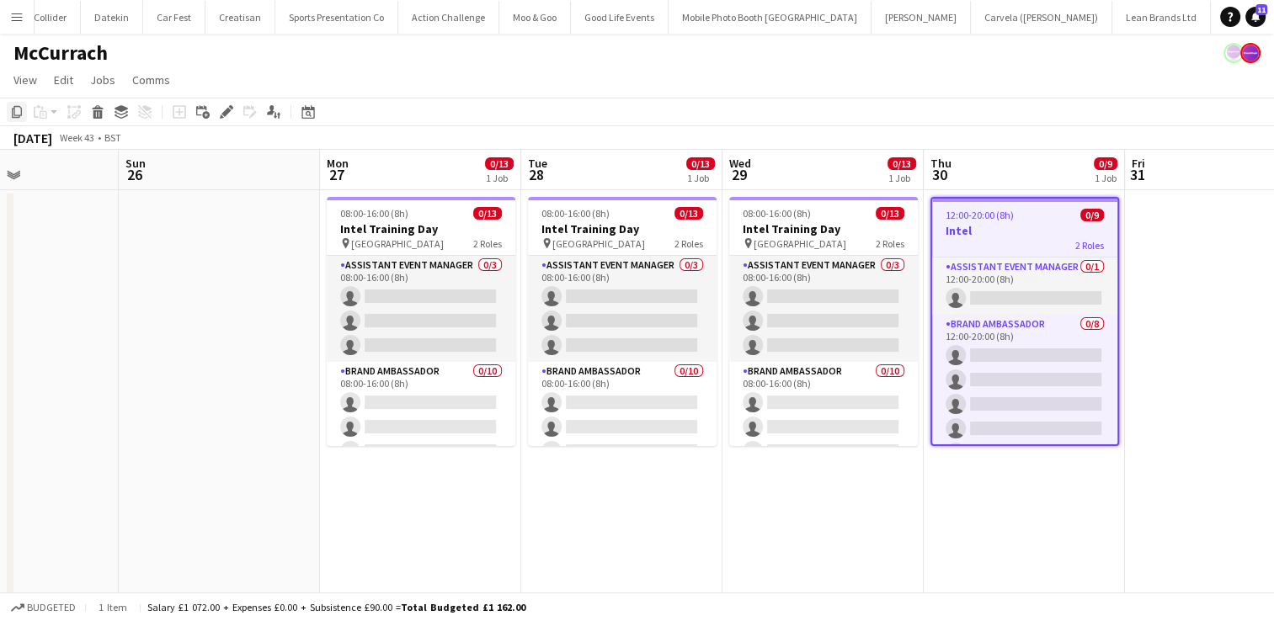
click at [20, 111] on icon at bounding box center [17, 112] width 10 height 12
click at [1166, 236] on app-date-cell at bounding box center [1225, 532] width 201 height 685
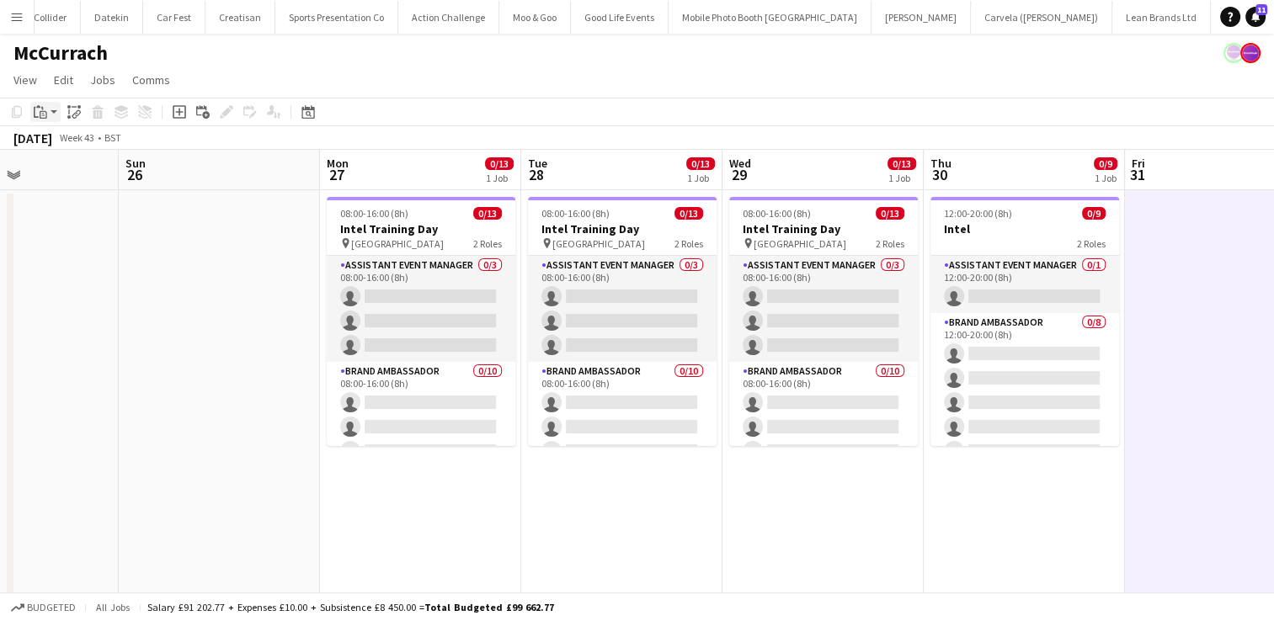
click at [35, 109] on icon "Paste" at bounding box center [40, 111] width 13 height 13
click at [71, 145] on link "Paste Ctrl+V" at bounding box center [124, 143] width 158 height 15
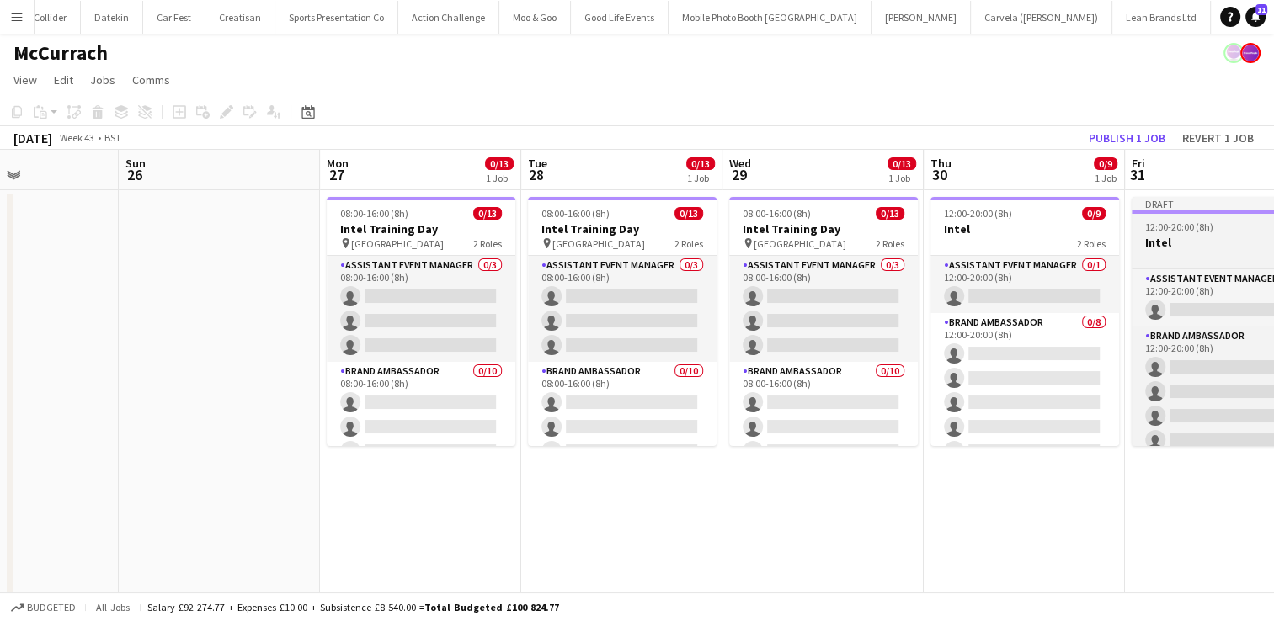
click at [1245, 248] on h3 "Intel" at bounding box center [1226, 242] width 189 height 15
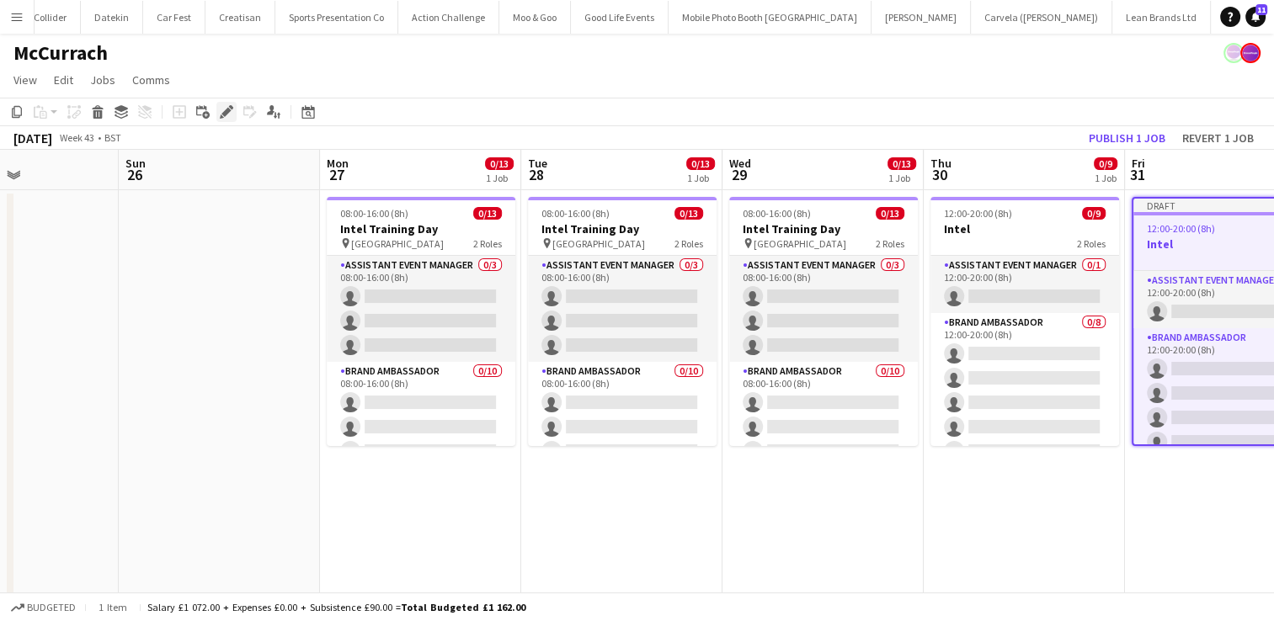
click at [226, 114] on icon at bounding box center [225, 112] width 9 height 9
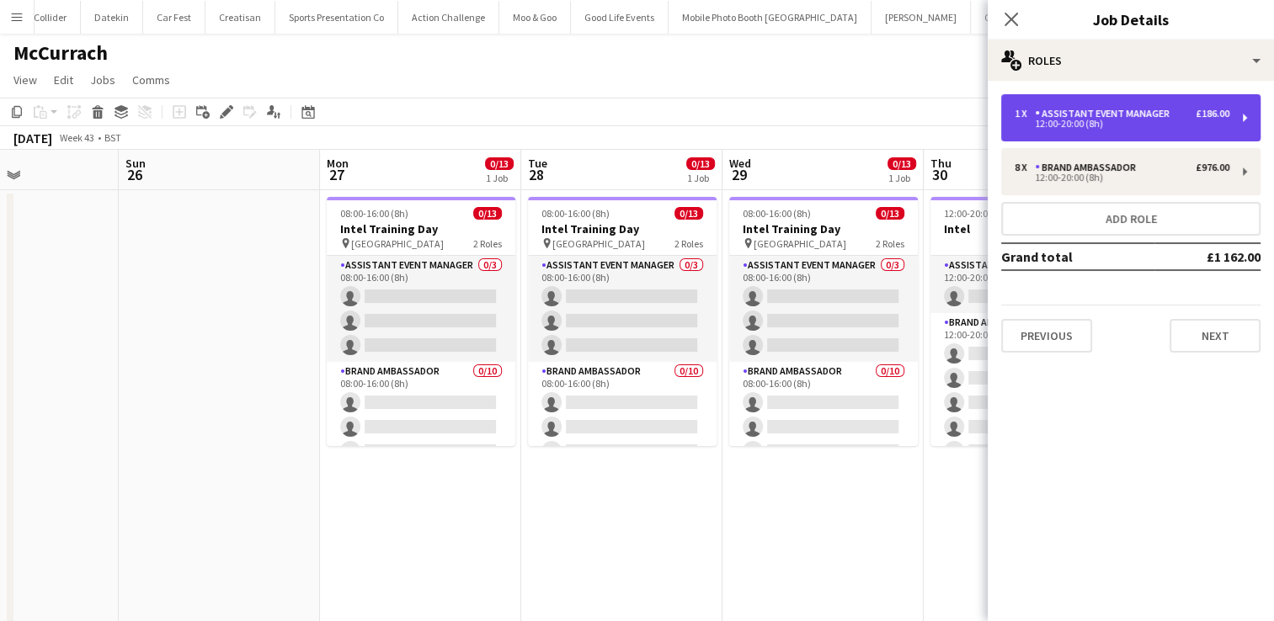
click at [1241, 126] on div "1 x Assistant Event Manager £186.00 12:00-20:00 (8h)" at bounding box center [1130, 117] width 259 height 47
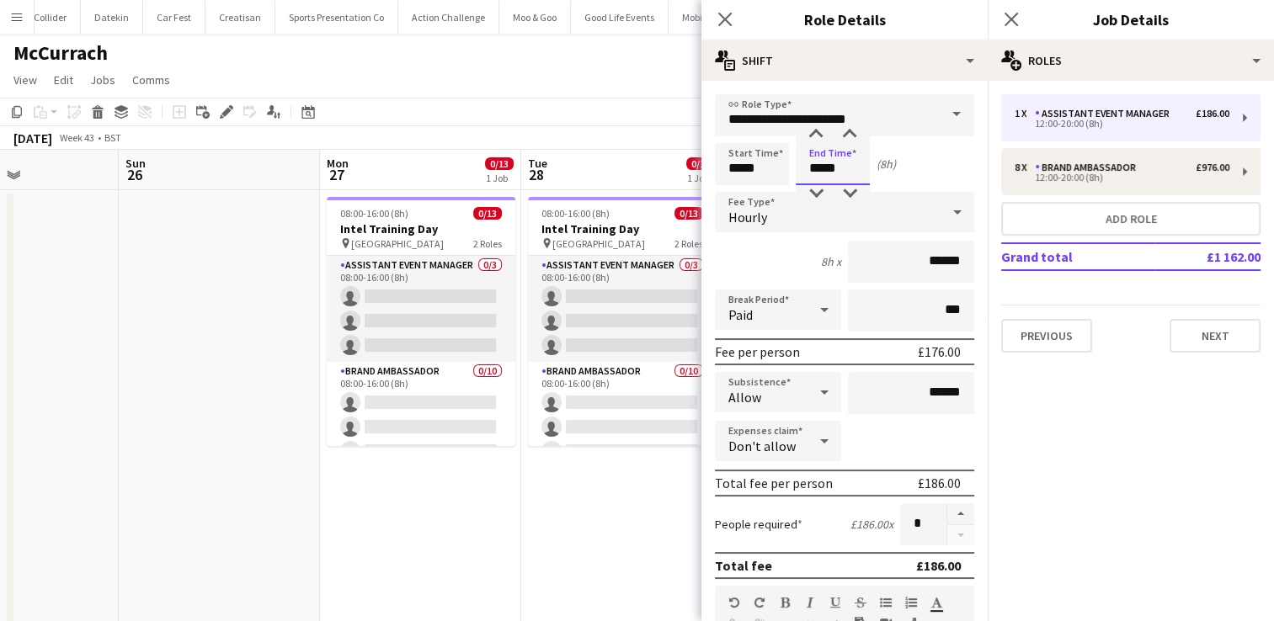
click at [828, 168] on input "*****" at bounding box center [833, 164] width 74 height 42
click at [822, 190] on div at bounding box center [816, 193] width 34 height 17
type input "*****"
click at [815, 132] on div at bounding box center [816, 134] width 34 height 17
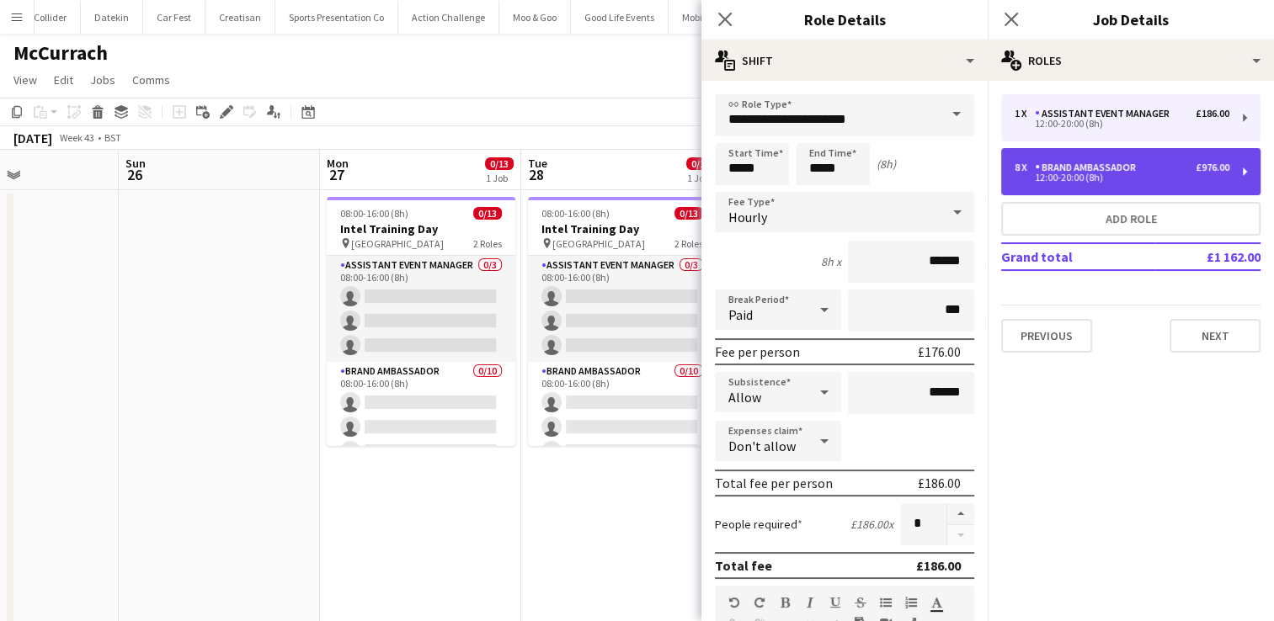
click at [1166, 174] on div "12:00-20:00 (8h)" at bounding box center [1122, 177] width 215 height 8
type input "**********"
type input "******"
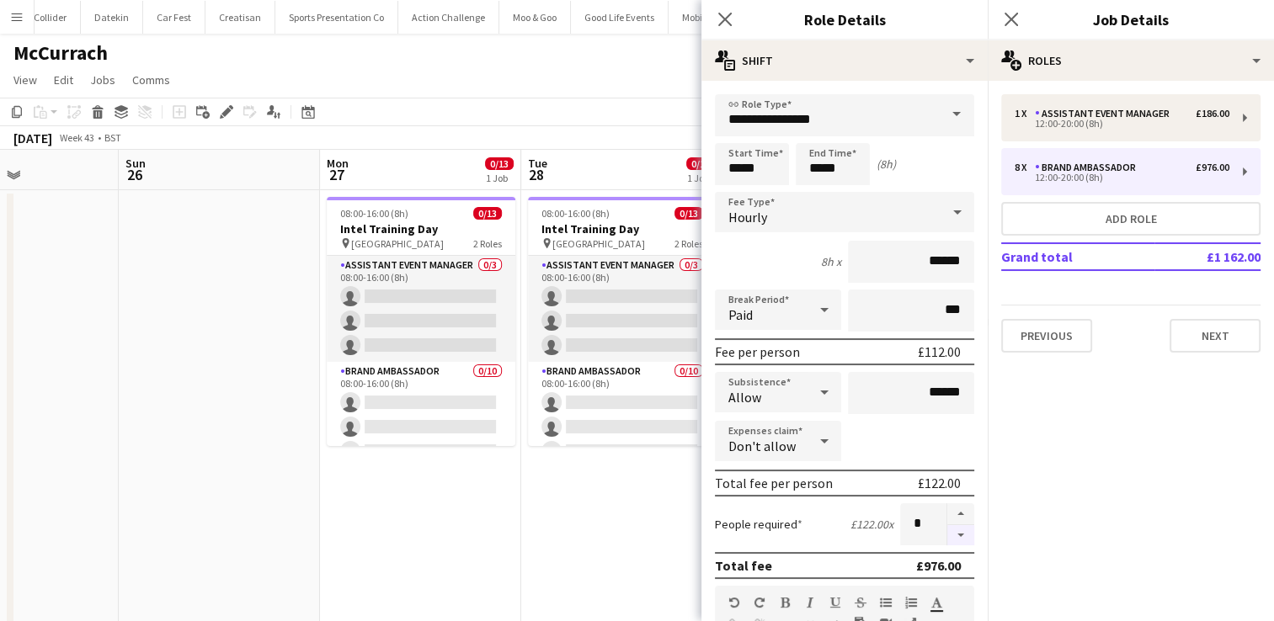
click at [947, 531] on button "button" at bounding box center [960, 535] width 27 height 21
type input "*"
click at [663, 515] on app-date-cell "08:00-16:00 (8h) 0/13 Intel Training Day pin London 2 Roles Assistant Event Man…" at bounding box center [621, 532] width 201 height 685
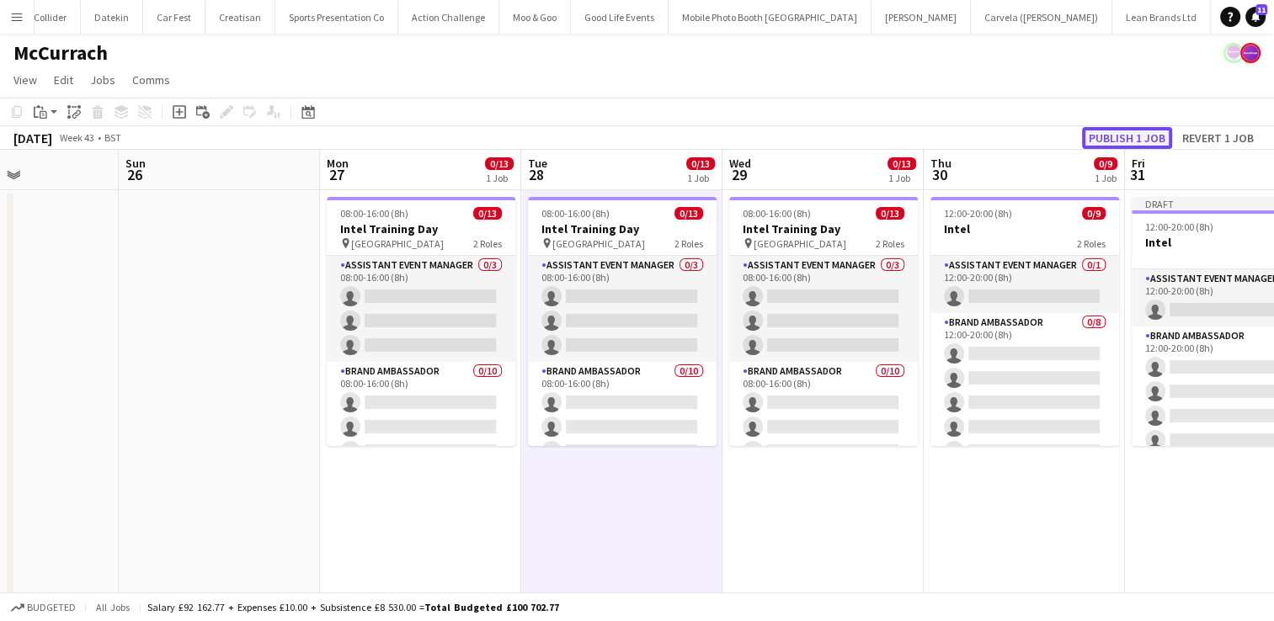
click at [1160, 131] on button "Publish 1 job" at bounding box center [1127, 138] width 90 height 22
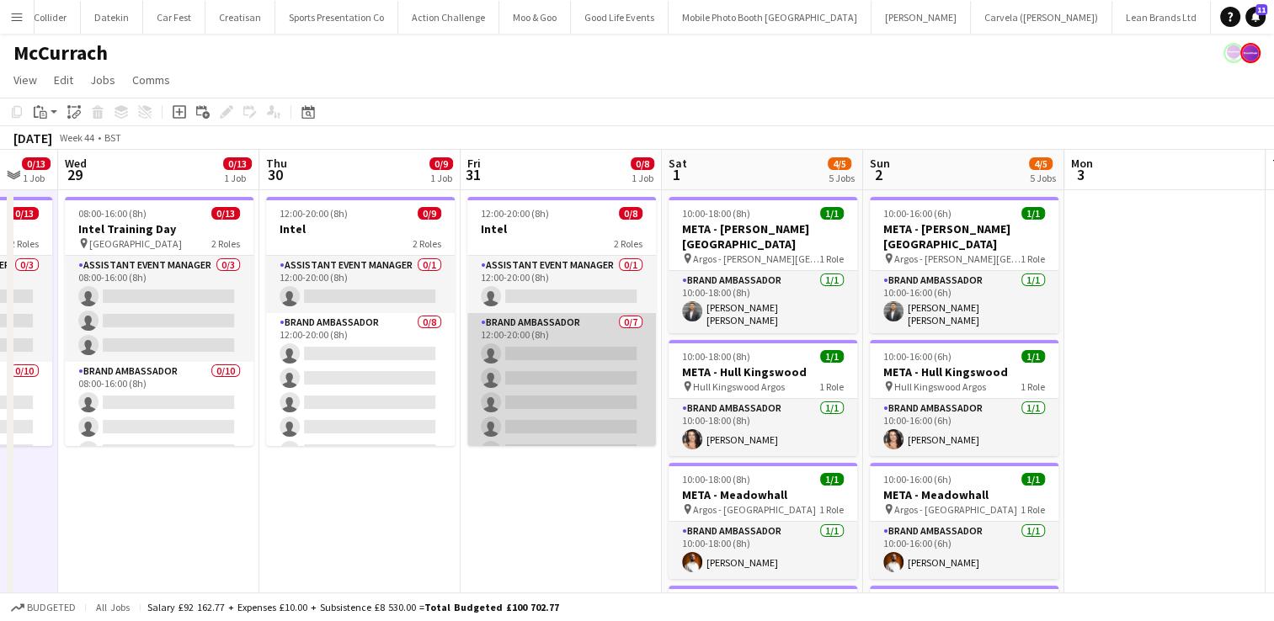
scroll to position [0, 748]
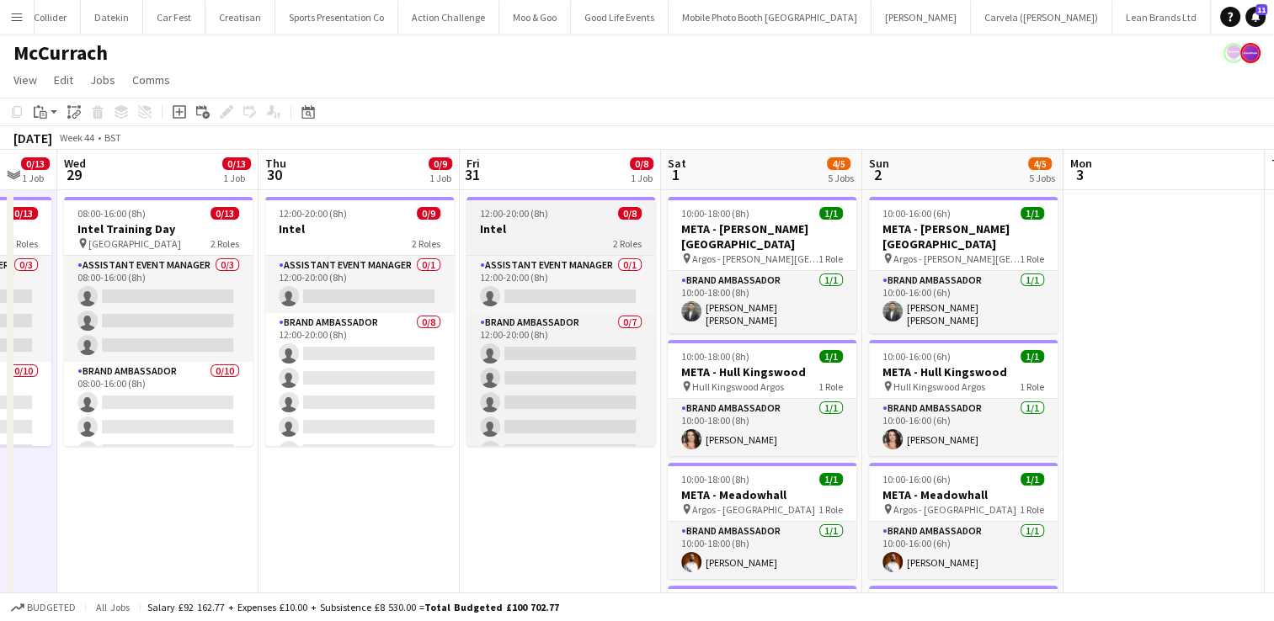
click at [555, 227] on h3 "Intel" at bounding box center [561, 228] width 189 height 15
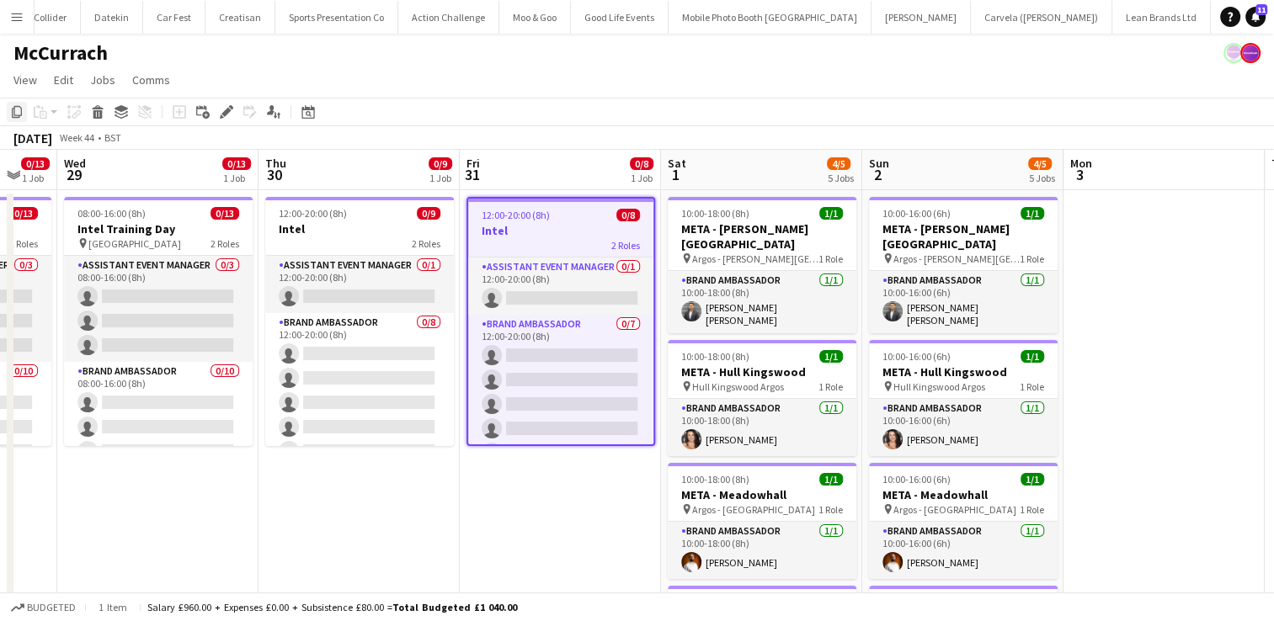
click at [20, 113] on icon "Copy" at bounding box center [16, 111] width 13 height 13
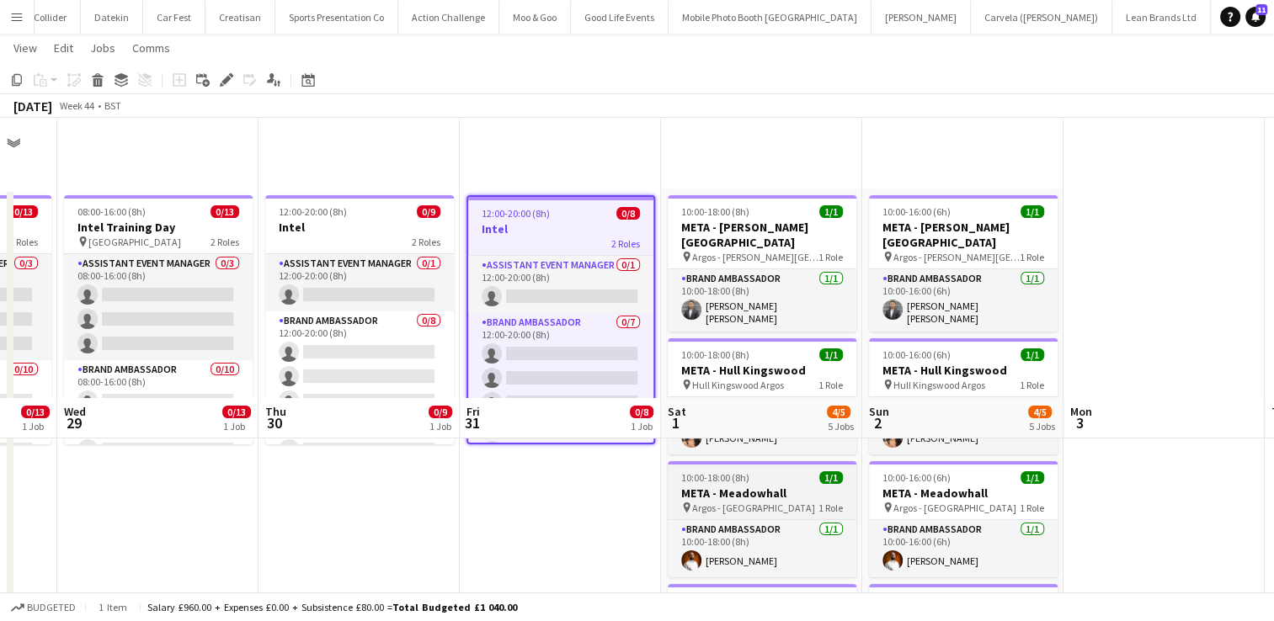
scroll to position [280, 0]
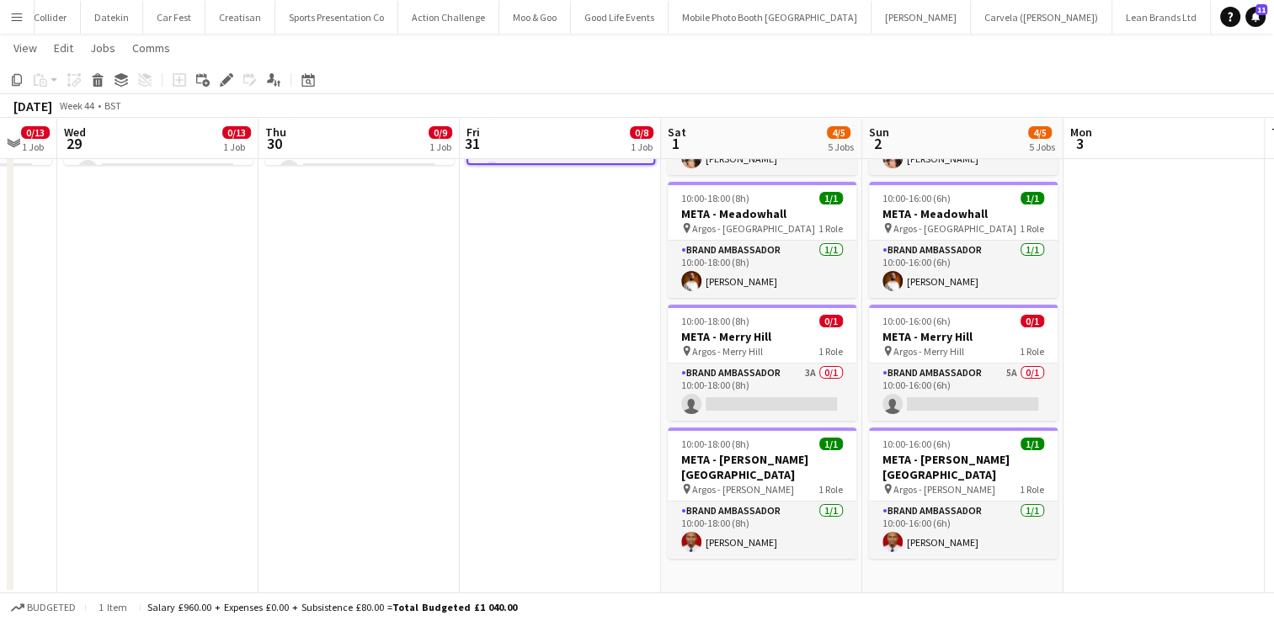
click at [764, 561] on app-date-cell "10:00-18:00 (8h) 1/1 META - Bradford Forster Square pin Argos - Bradford Forste…" at bounding box center [761, 251] width 201 height 685
click at [36, 79] on icon "Paste" at bounding box center [40, 79] width 13 height 13
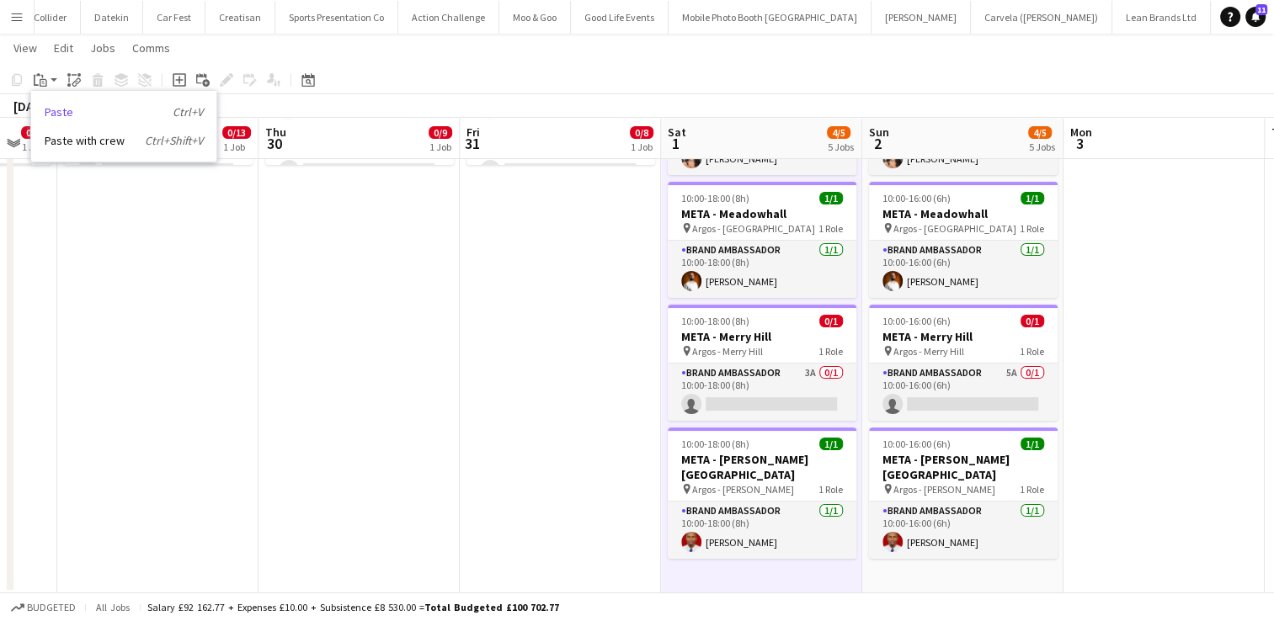
click at [61, 109] on link "Paste Ctrl+V" at bounding box center [124, 111] width 158 height 15
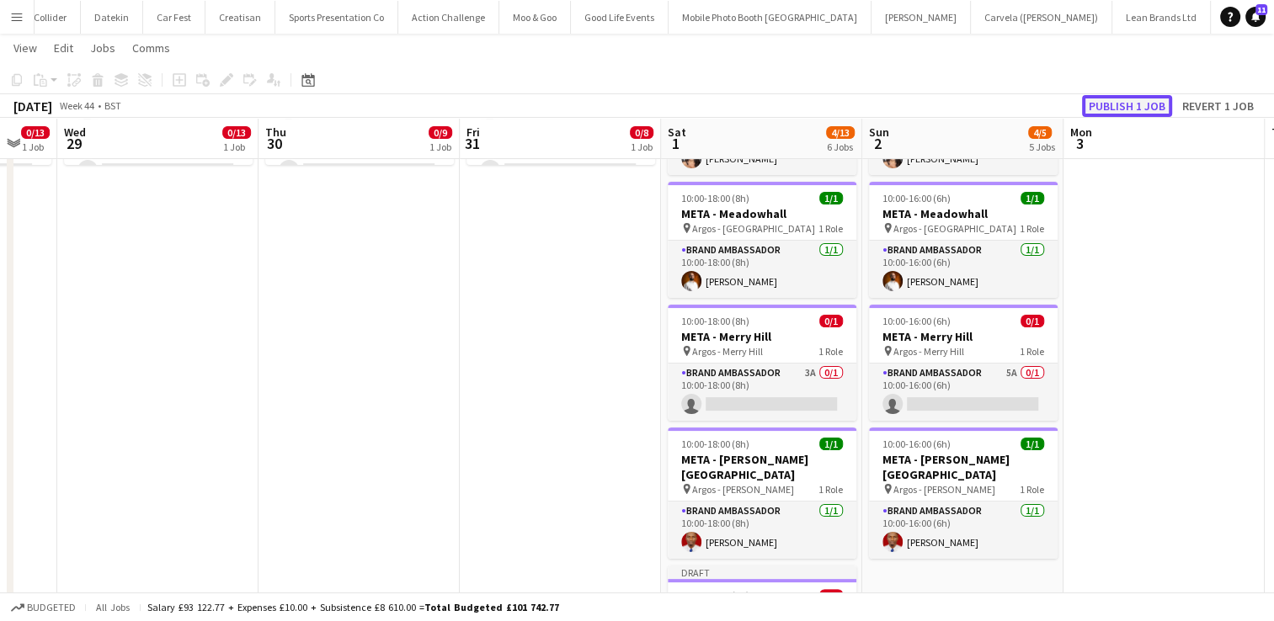
click at [1115, 107] on button "Publish 1 job" at bounding box center [1127, 106] width 90 height 22
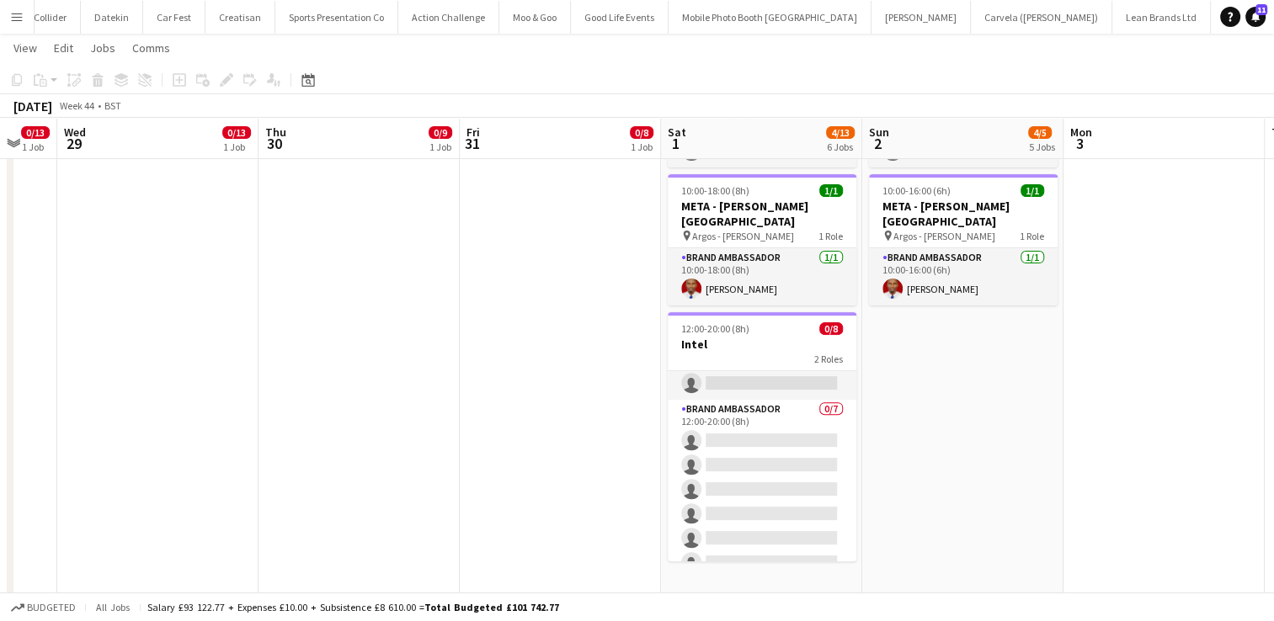
scroll to position [532, 0]
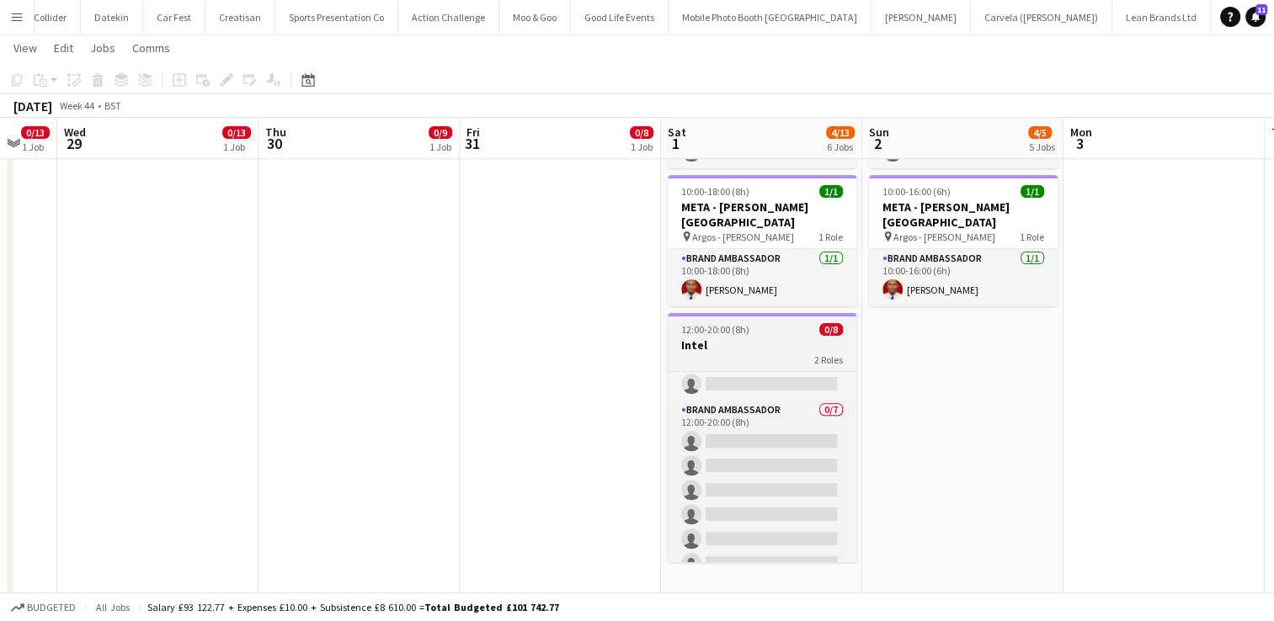
click at [771, 353] on div "2 Roles" at bounding box center [762, 359] width 189 height 13
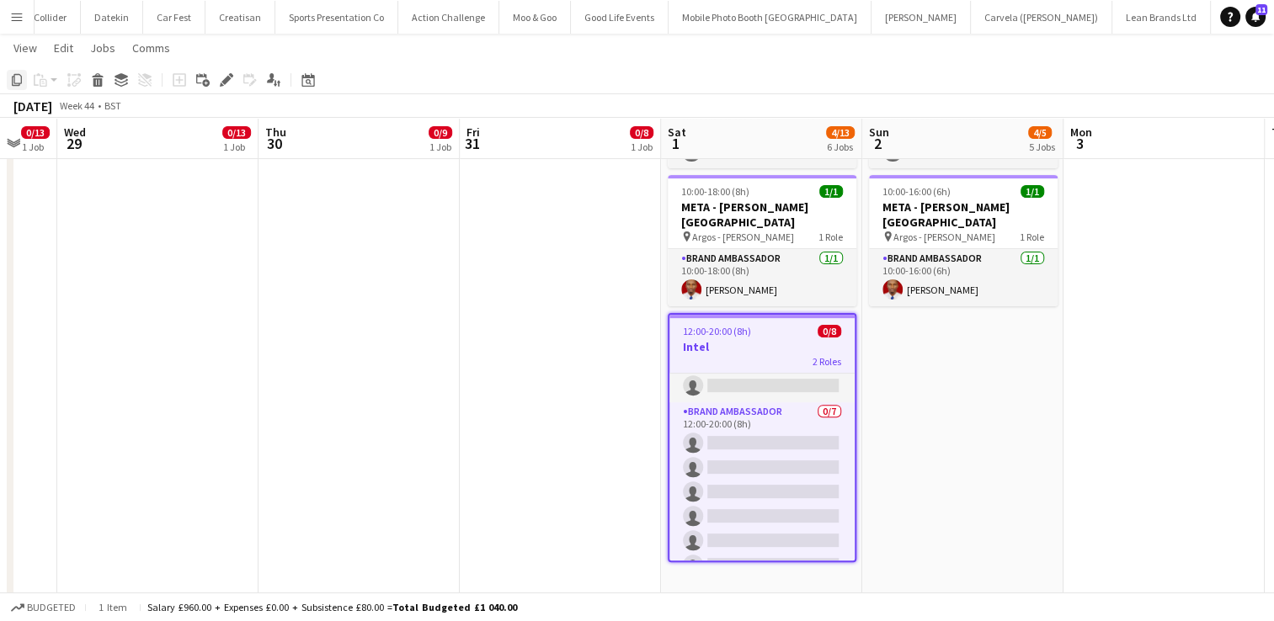
click at [19, 84] on icon at bounding box center [17, 80] width 10 height 12
click at [933, 325] on app-date-cell "10:00-16:00 (6h) 1/1 META - Bradford Forster Square pin Argos - Bradford Forste…" at bounding box center [962, 126] width 201 height 941
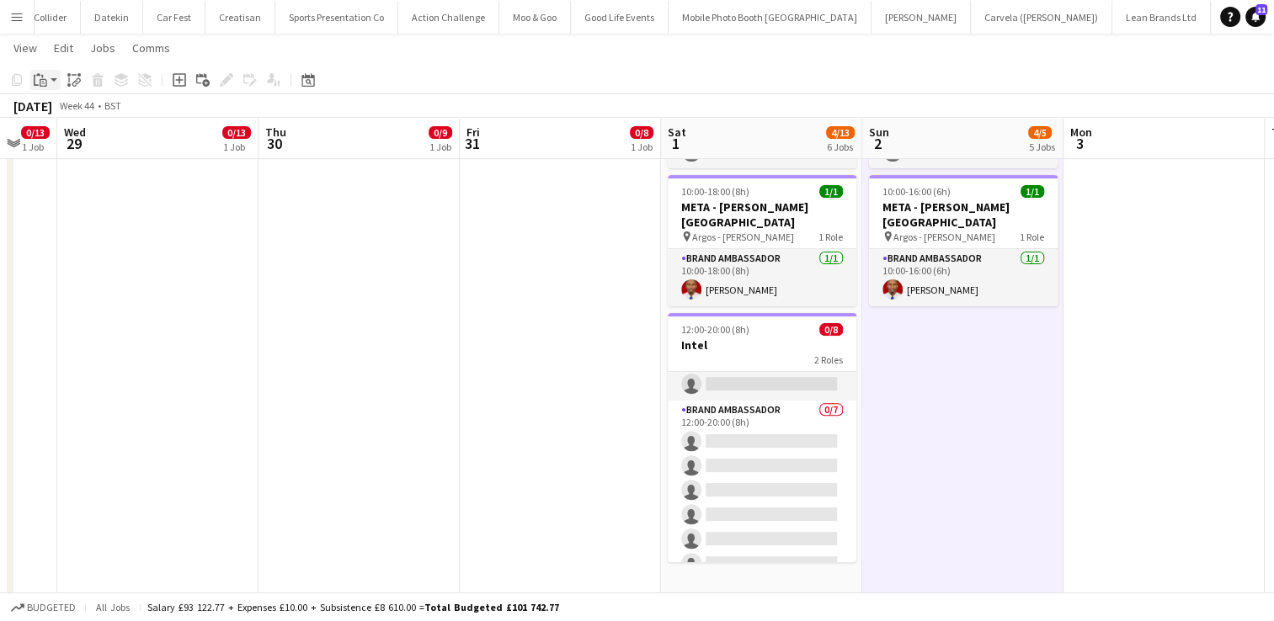
click at [37, 81] on icon "Paste" at bounding box center [40, 79] width 13 height 13
click at [91, 113] on link "Paste Ctrl+V" at bounding box center [124, 111] width 158 height 15
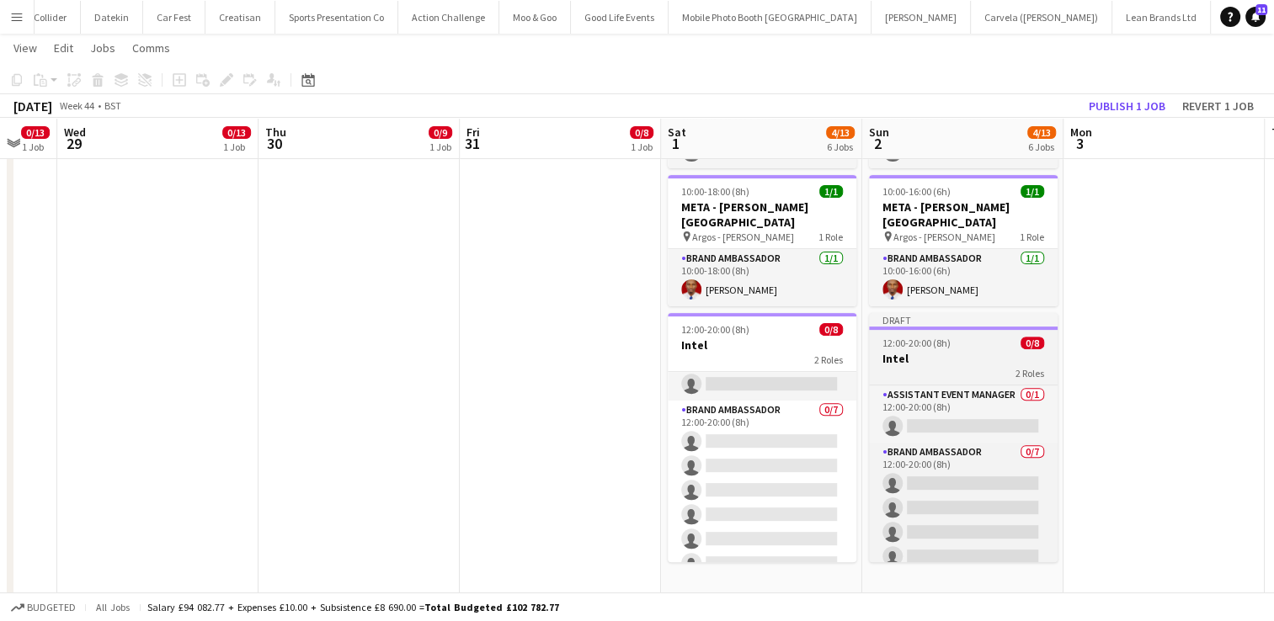
click at [982, 351] on h3 "Intel" at bounding box center [963, 358] width 189 height 15
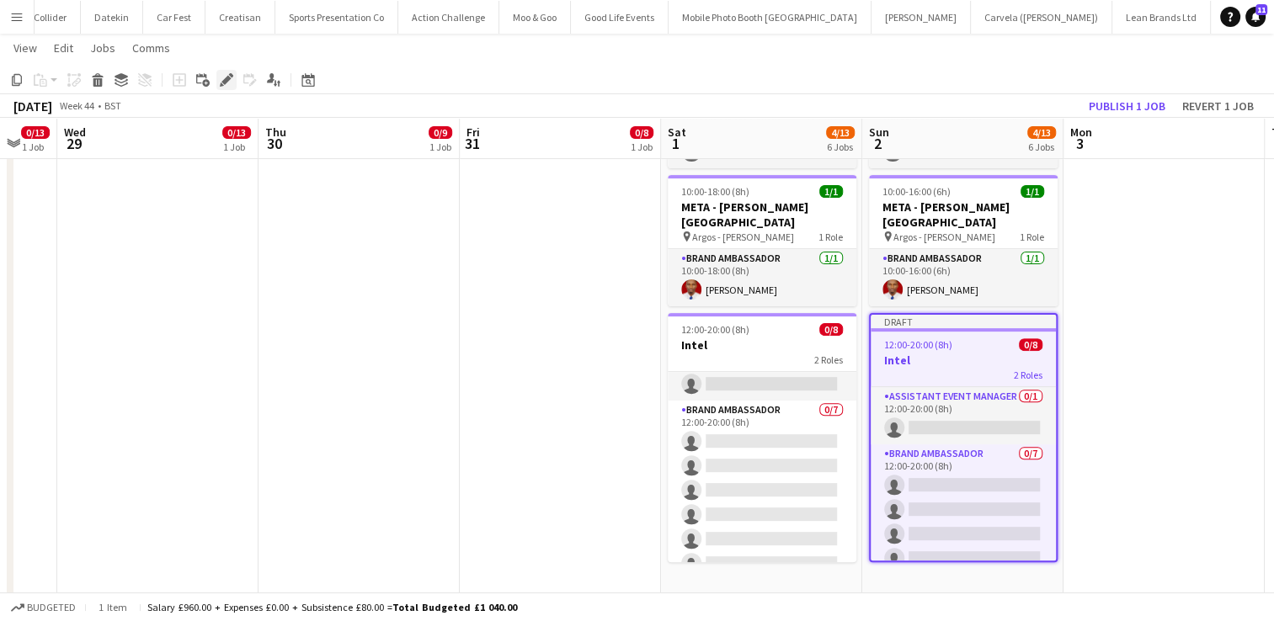
click at [227, 77] on icon at bounding box center [225, 80] width 9 height 9
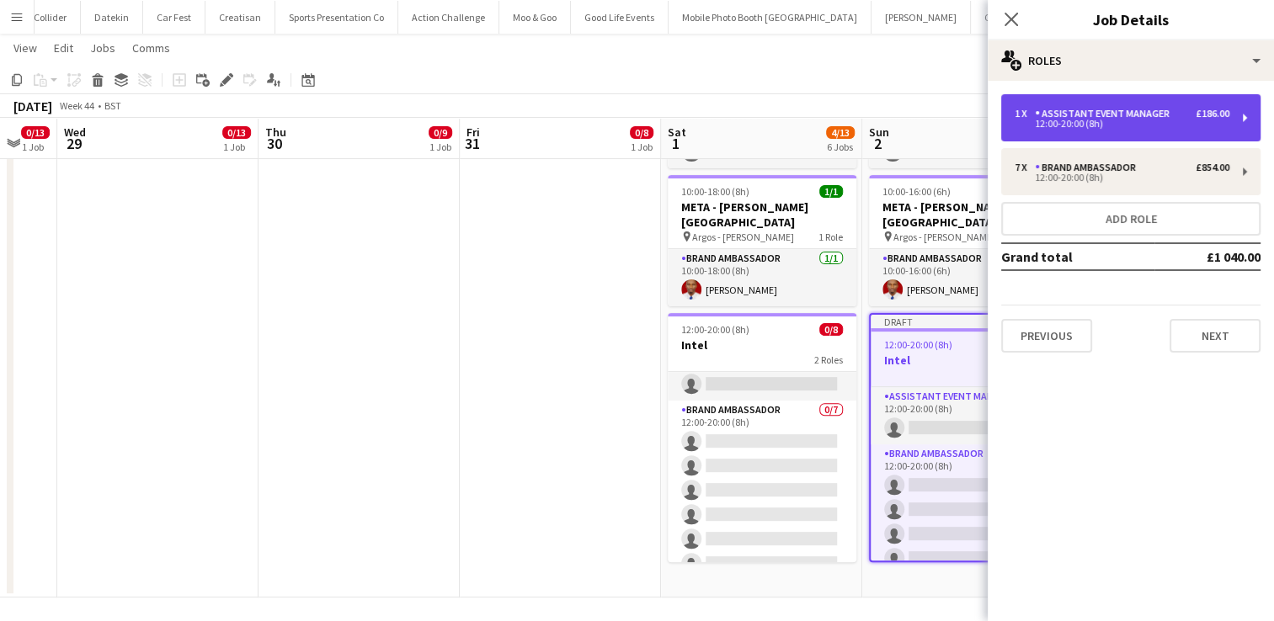
click at [1240, 124] on div "1 x Assistant Event Manager £186.00 12:00-20:00 (8h)" at bounding box center [1130, 117] width 259 height 47
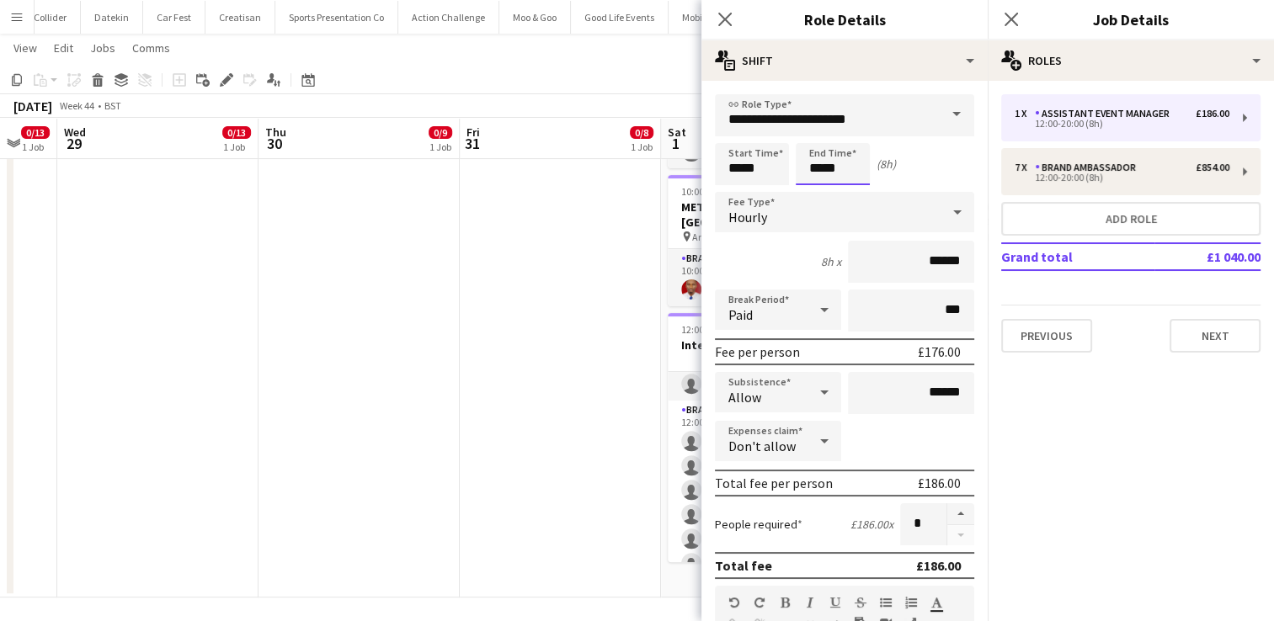
click at [839, 173] on input "*****" at bounding box center [833, 164] width 74 height 42
click at [816, 192] on div at bounding box center [816, 193] width 34 height 17
type input "*****"
click at [816, 192] on div at bounding box center [816, 193] width 34 height 17
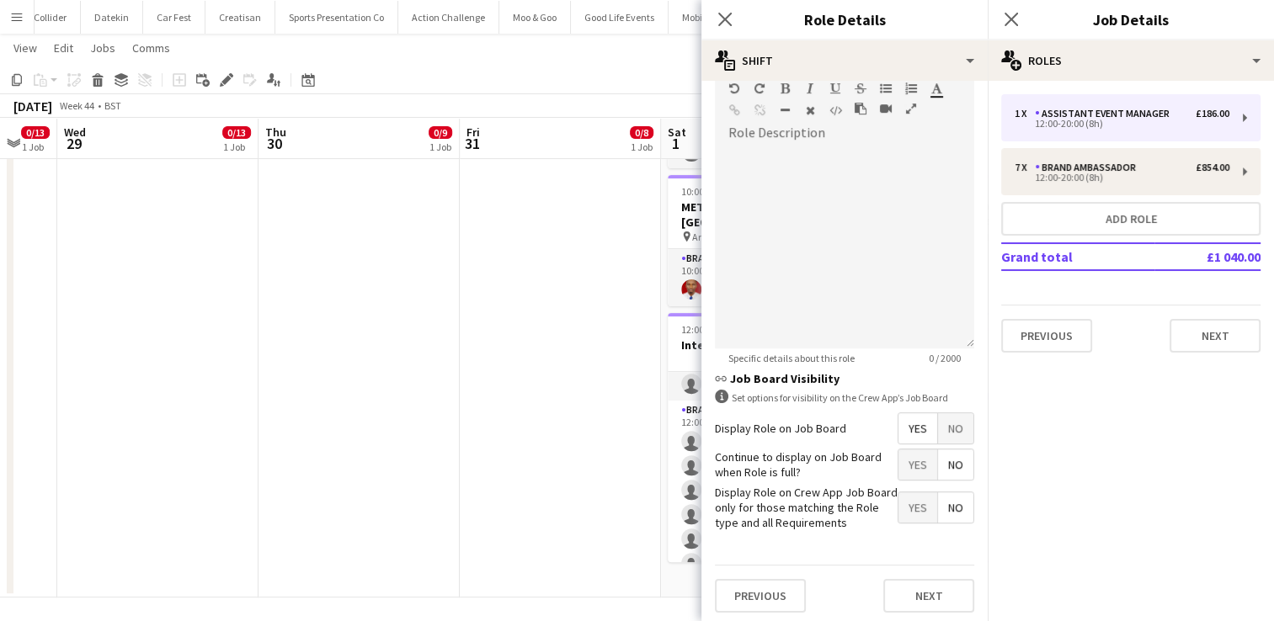
scroll to position [514, 0]
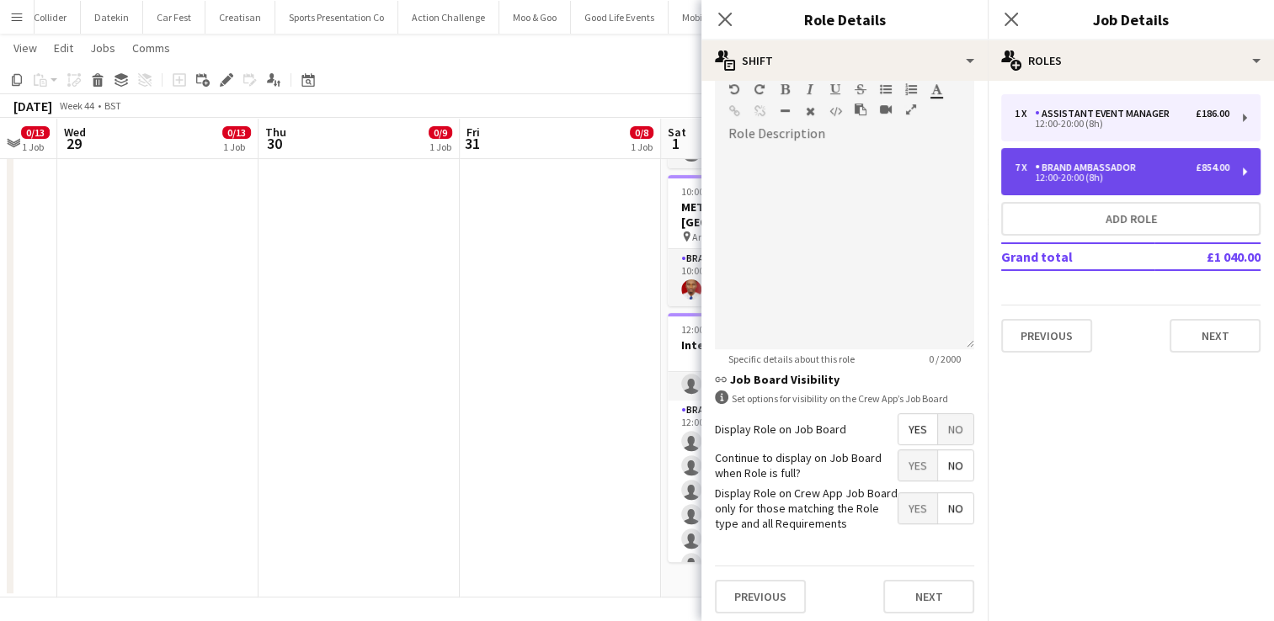
click at [1168, 154] on div "7 x Brand Ambassador £854.00 12:00-20:00 (8h)" at bounding box center [1130, 171] width 259 height 47
type input "**********"
type input "*****"
type input "******"
type input "*"
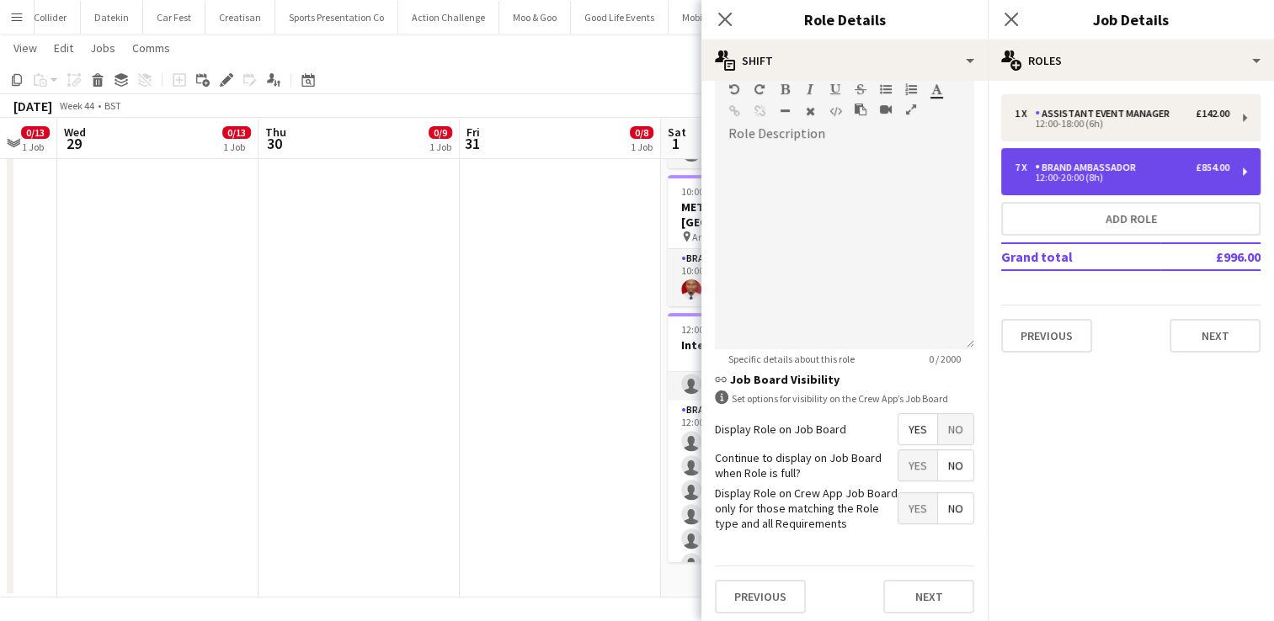
click at [1174, 165] on div "7 x Brand Ambassador £854.00" at bounding box center [1122, 168] width 215 height 12
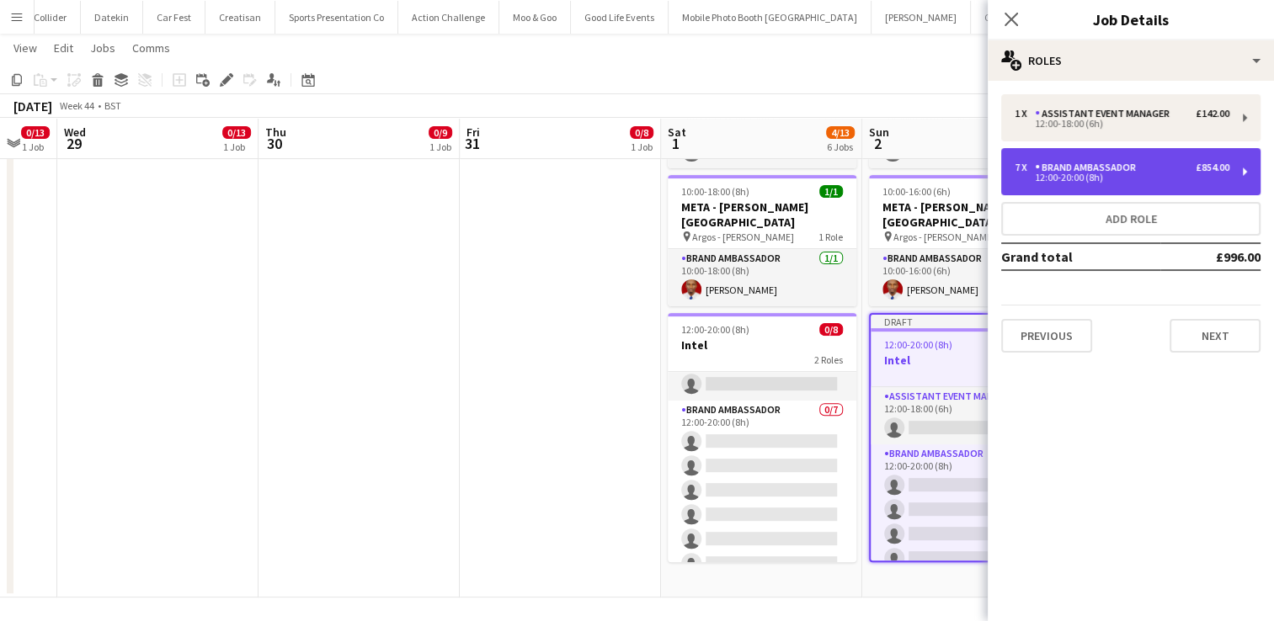
click at [1174, 165] on div "7 x Brand Ambassador £854.00" at bounding box center [1122, 168] width 215 height 12
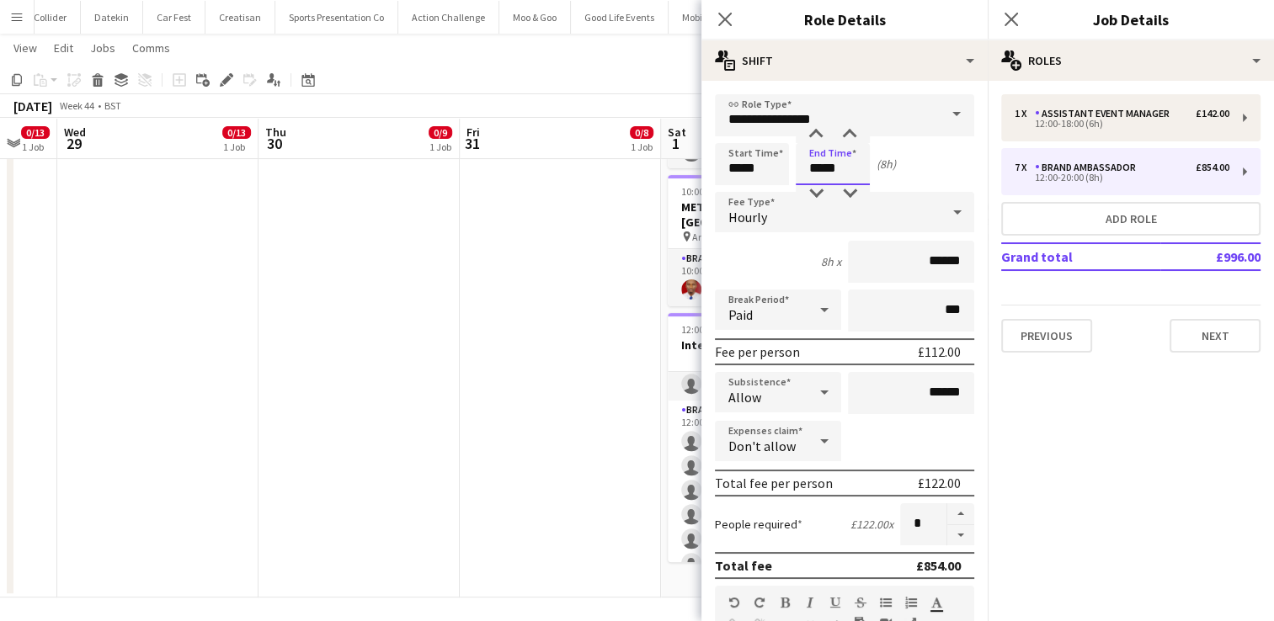
click at [845, 172] on input "*****" at bounding box center [833, 164] width 74 height 42
click at [813, 194] on div at bounding box center [816, 193] width 34 height 17
type input "*****"
click at [813, 194] on div at bounding box center [816, 193] width 34 height 17
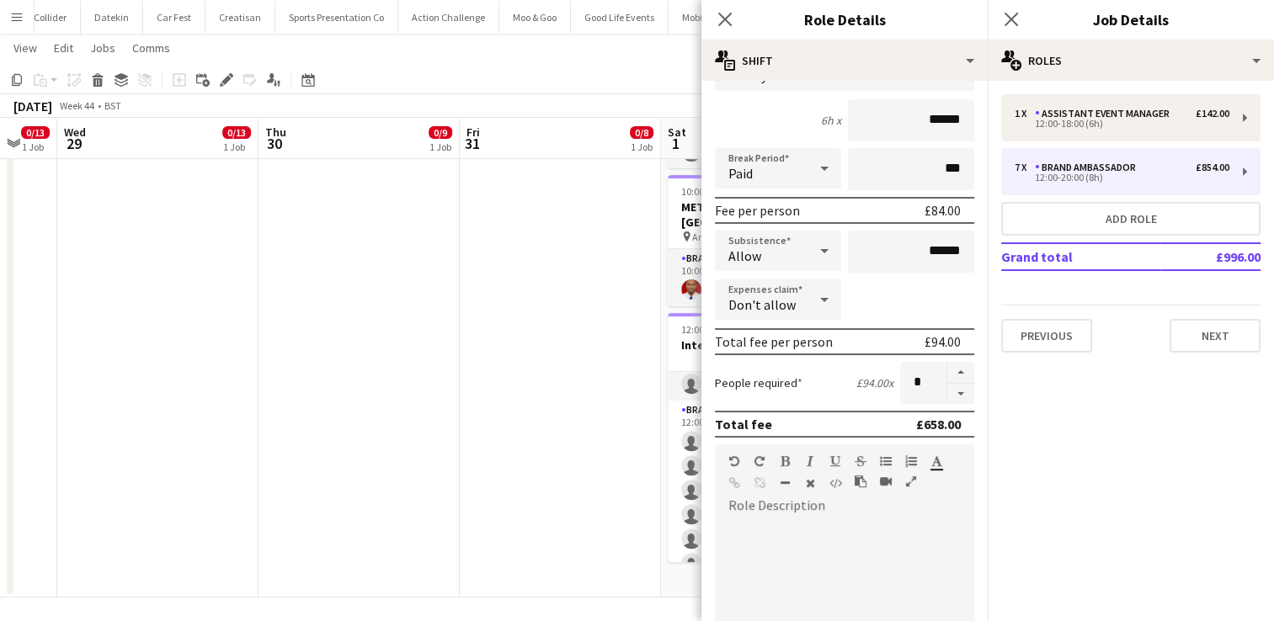
scroll to position [145, 0]
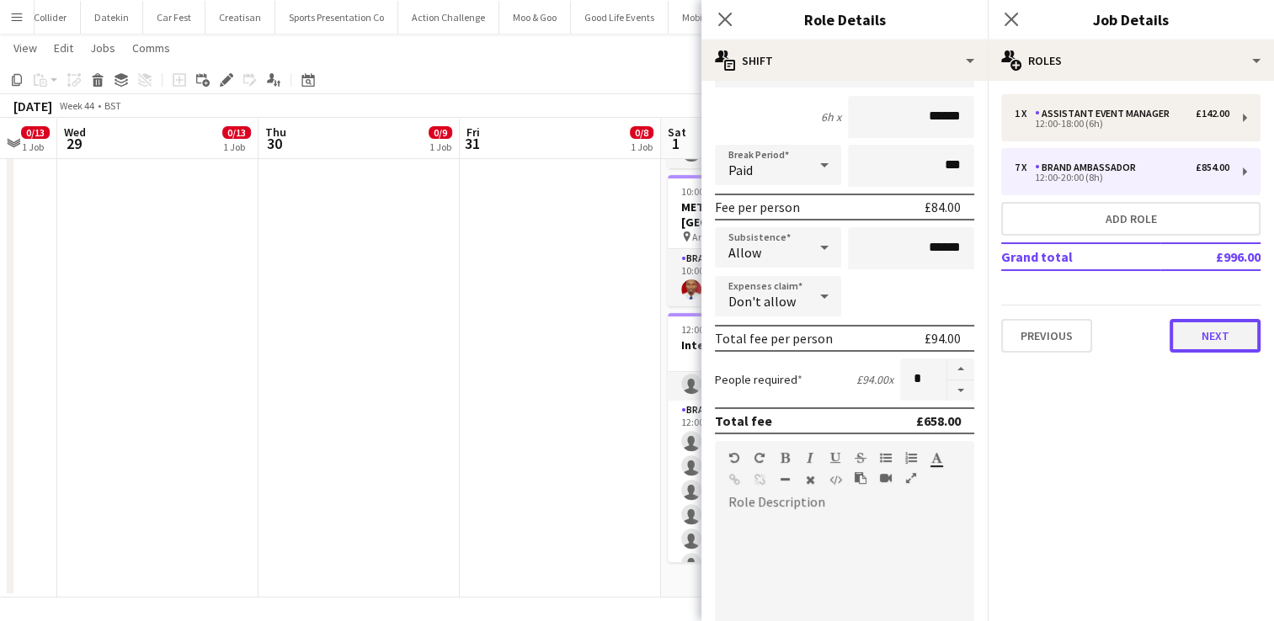
click at [1195, 328] on button "Next" at bounding box center [1215, 336] width 91 height 34
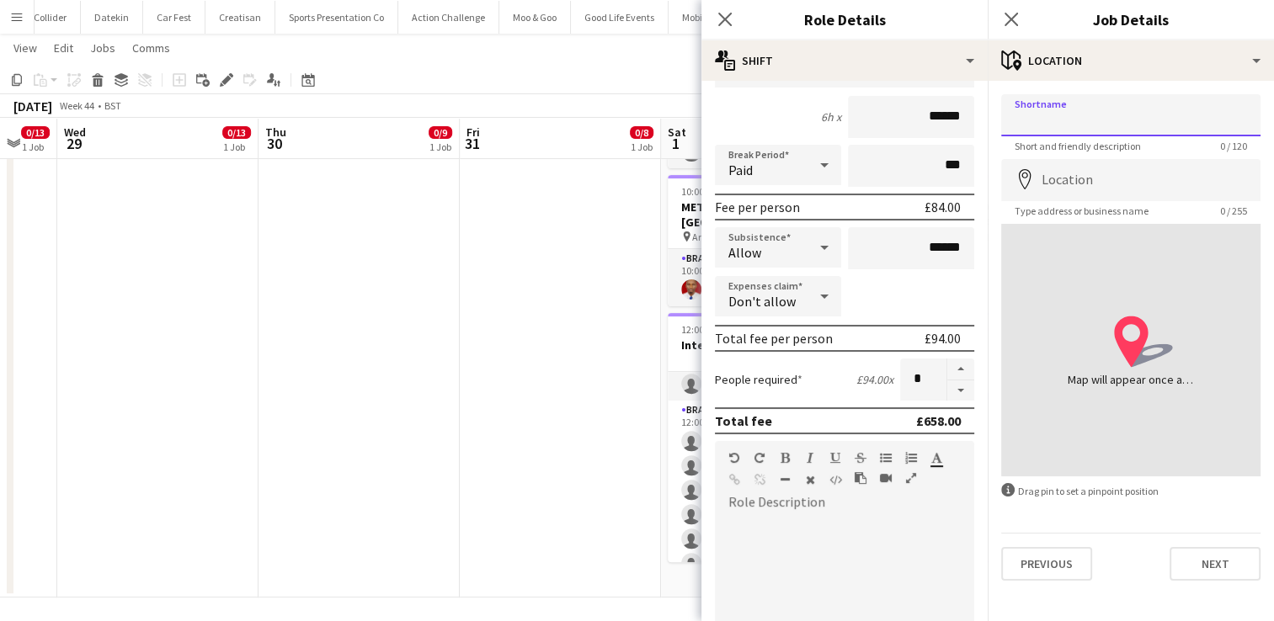
click at [1087, 133] on input "Shortname" at bounding box center [1130, 115] width 259 height 42
type input "******"
click at [1069, 189] on input "Location" at bounding box center [1130, 180] width 259 height 42
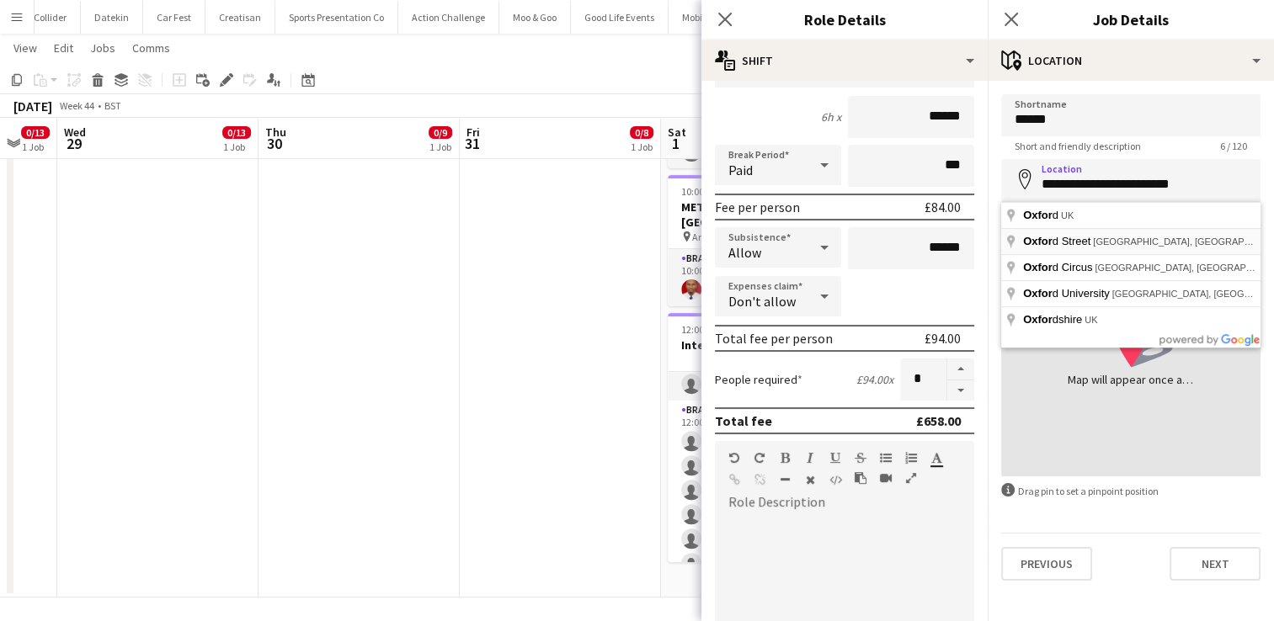
type input "**********"
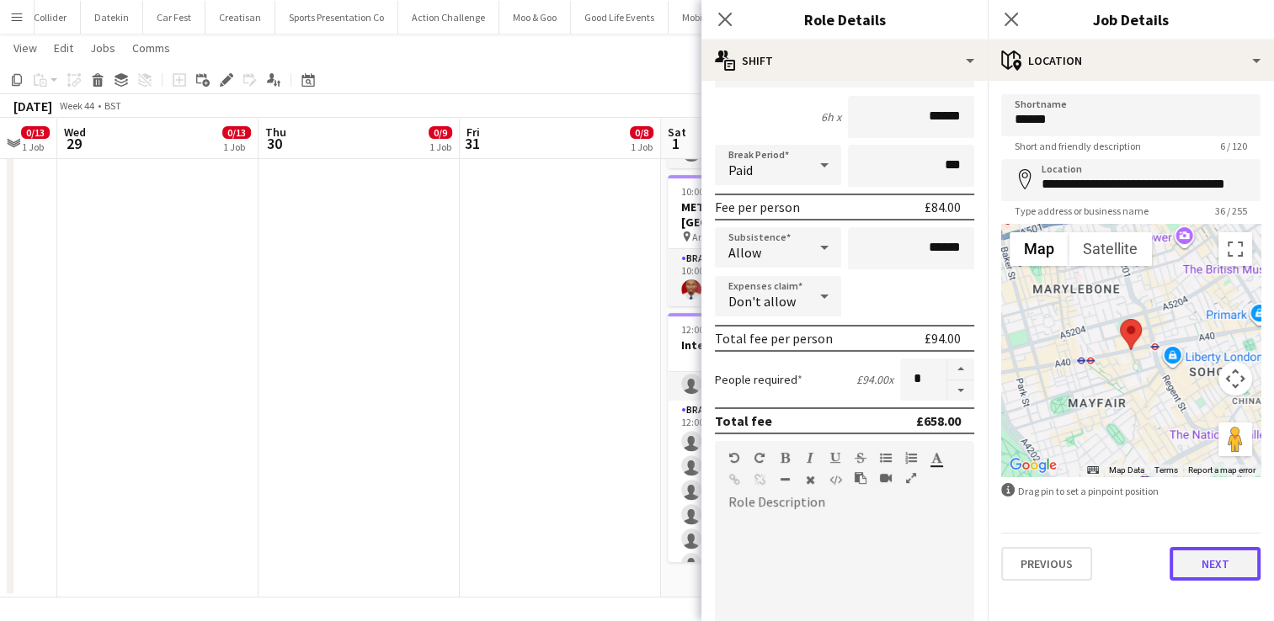
click at [1226, 574] on button "Next" at bounding box center [1215, 564] width 91 height 34
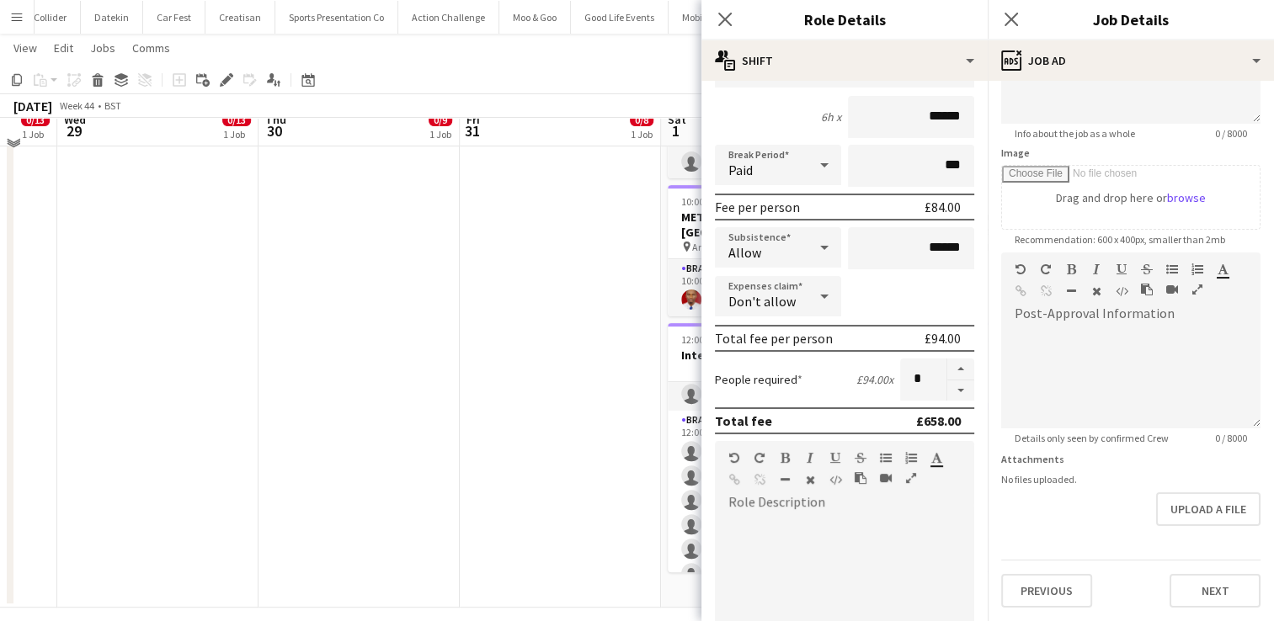
scroll to position [507, 0]
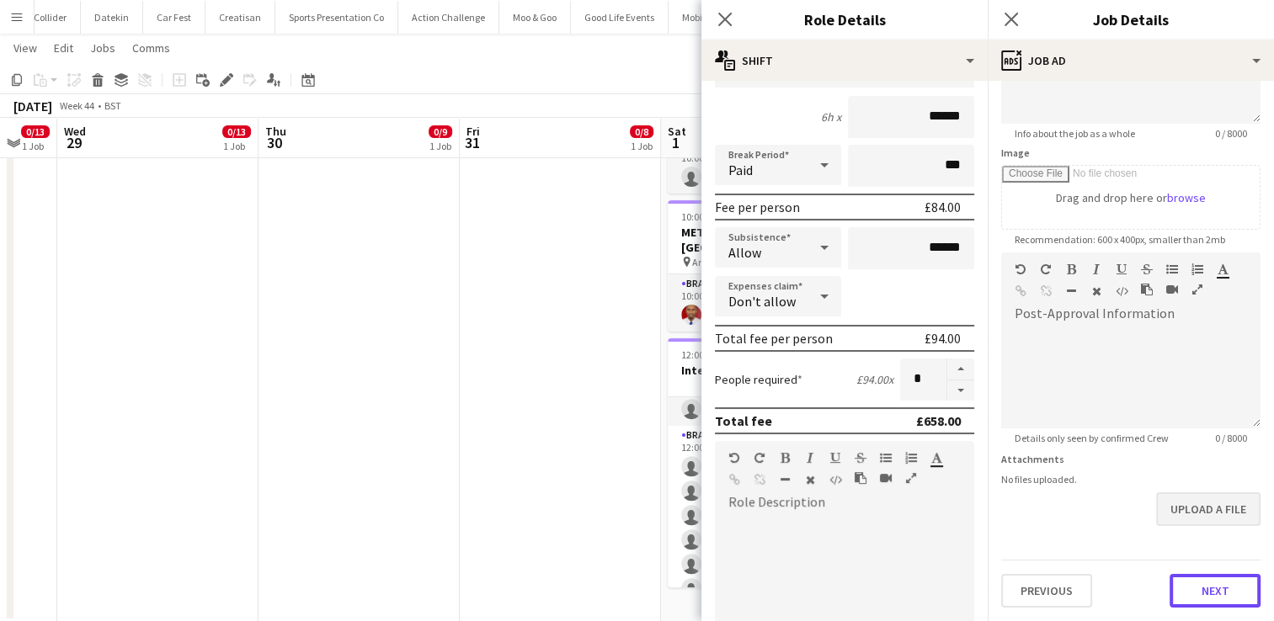
click at [1182, 520] on form "Headline ***** 6 / 140 Job Description default Heading 1 Heading 2 Heading 3 He…" at bounding box center [1131, 245] width 286 height 725
click at [1183, 588] on button "Next" at bounding box center [1215, 594] width 91 height 34
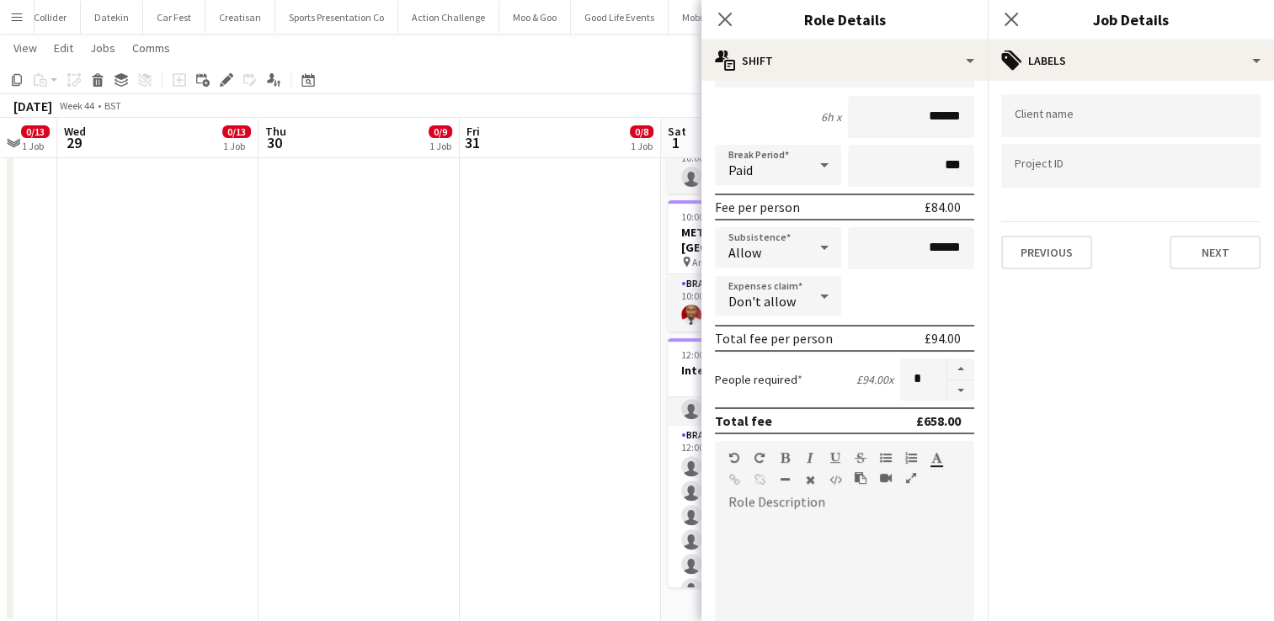
scroll to position [0, 0]
click at [727, 21] on icon at bounding box center [725, 19] width 16 height 16
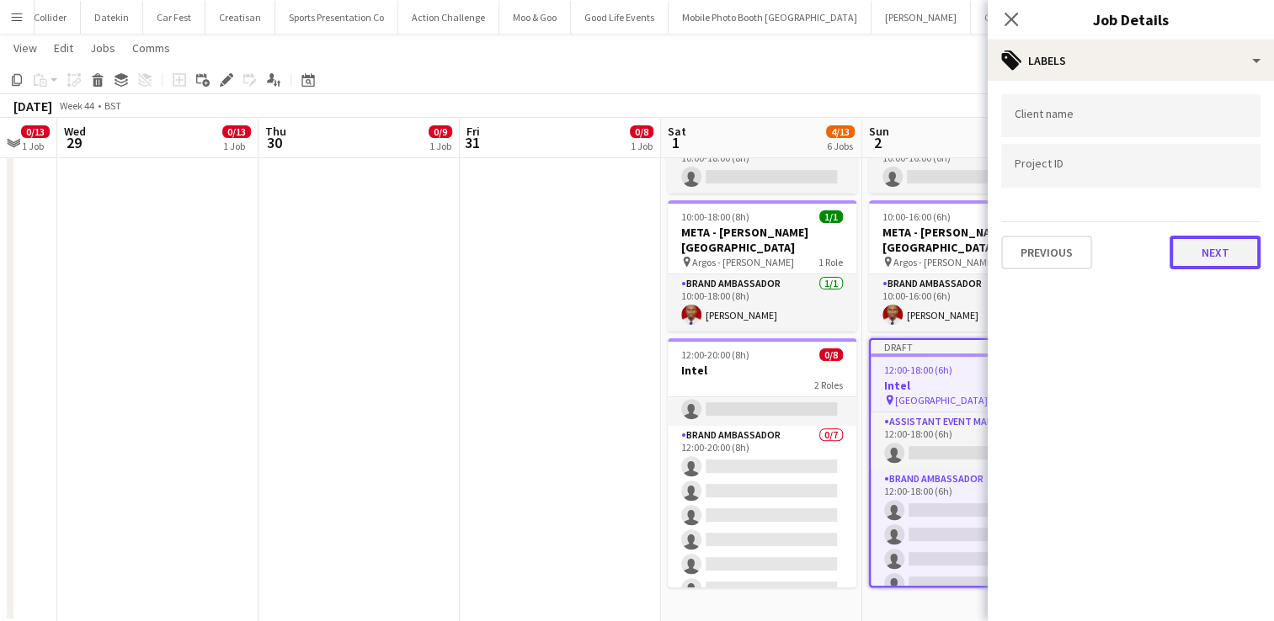
click at [1207, 253] on button "Next" at bounding box center [1215, 253] width 91 height 34
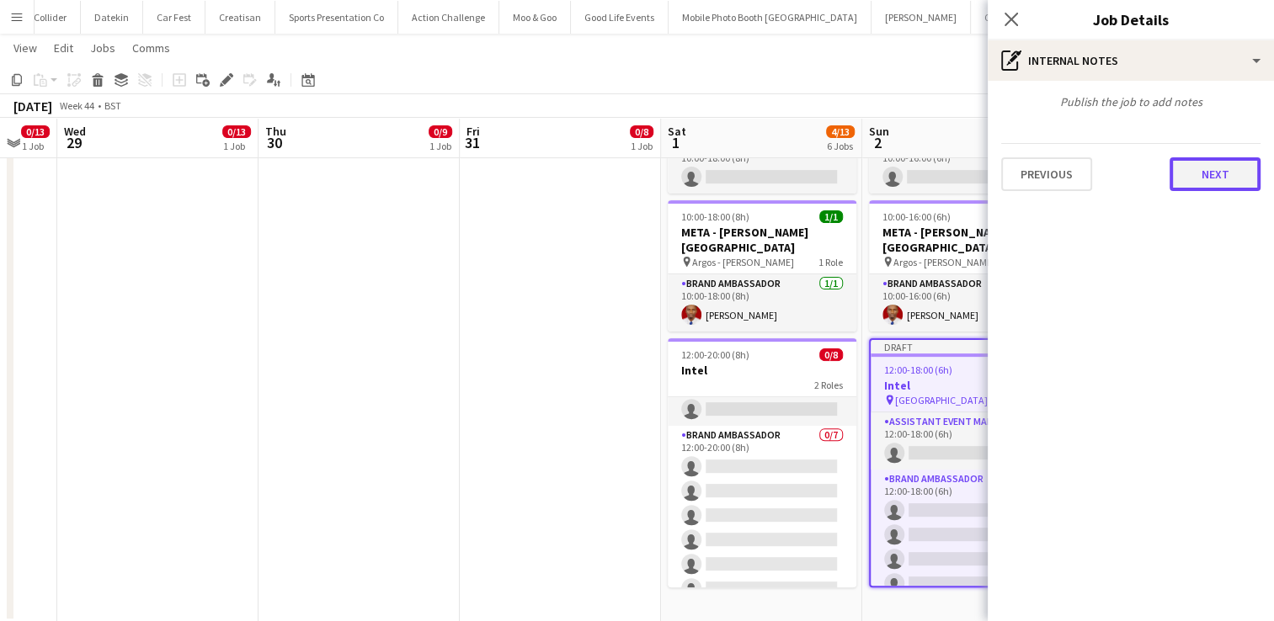
click at [1242, 173] on button "Next" at bounding box center [1215, 174] width 91 height 34
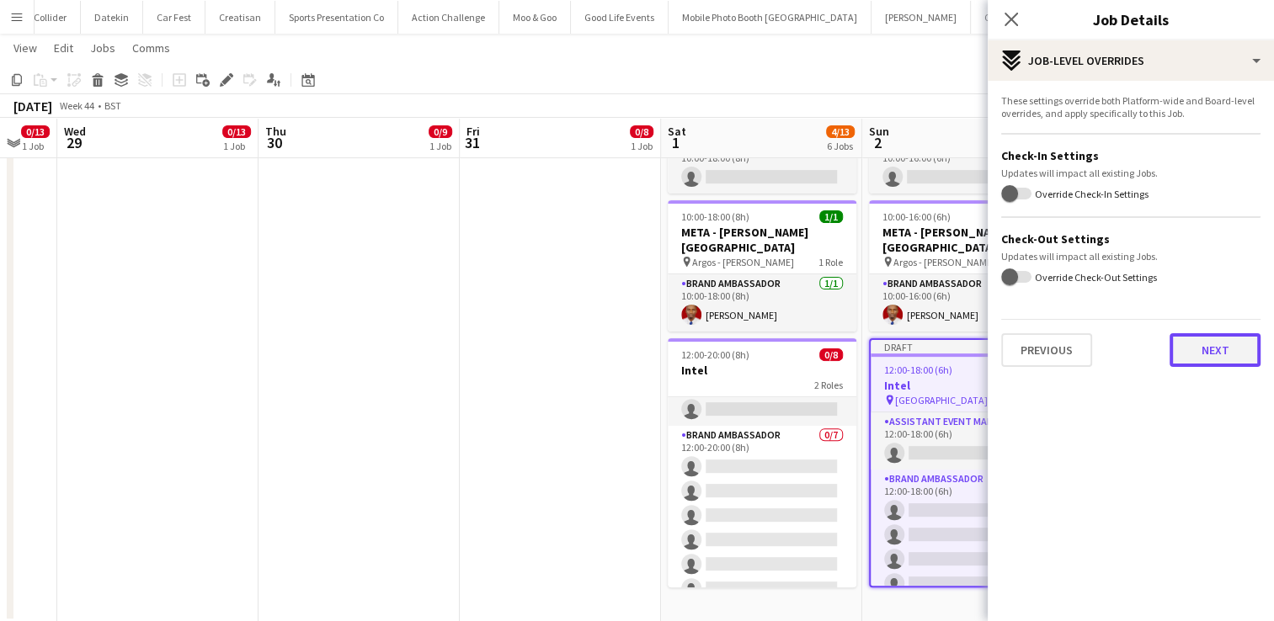
click at [1218, 344] on button "Next" at bounding box center [1215, 350] width 91 height 34
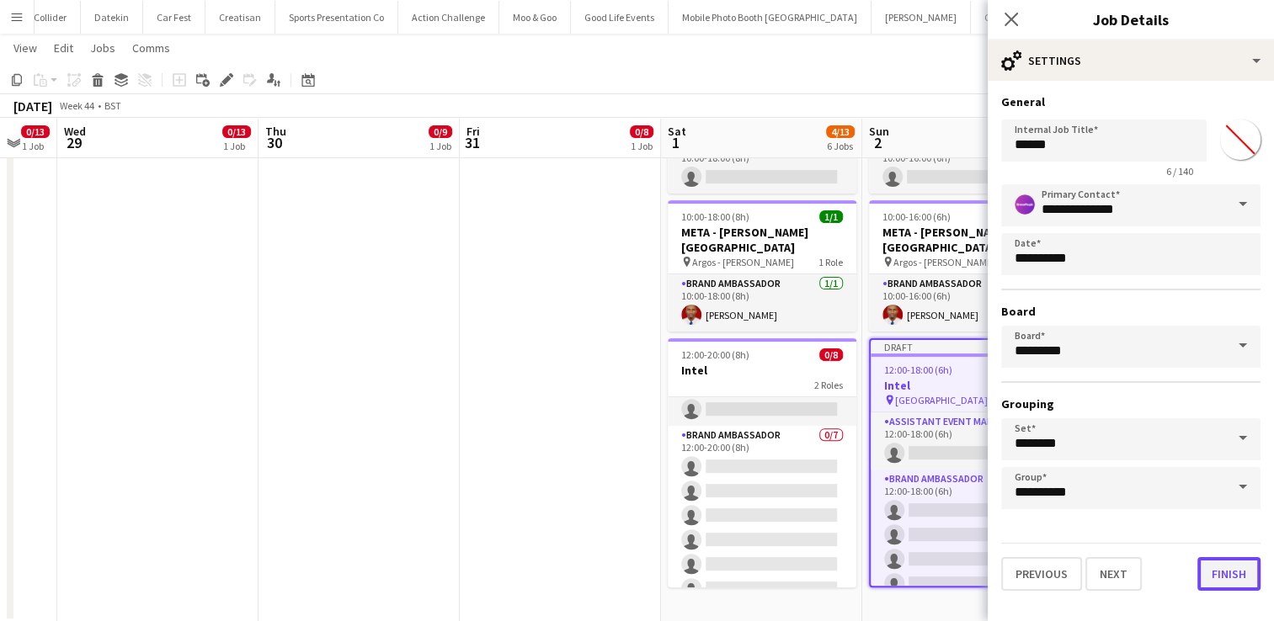
click at [1224, 574] on button "Finish" at bounding box center [1228, 574] width 63 height 34
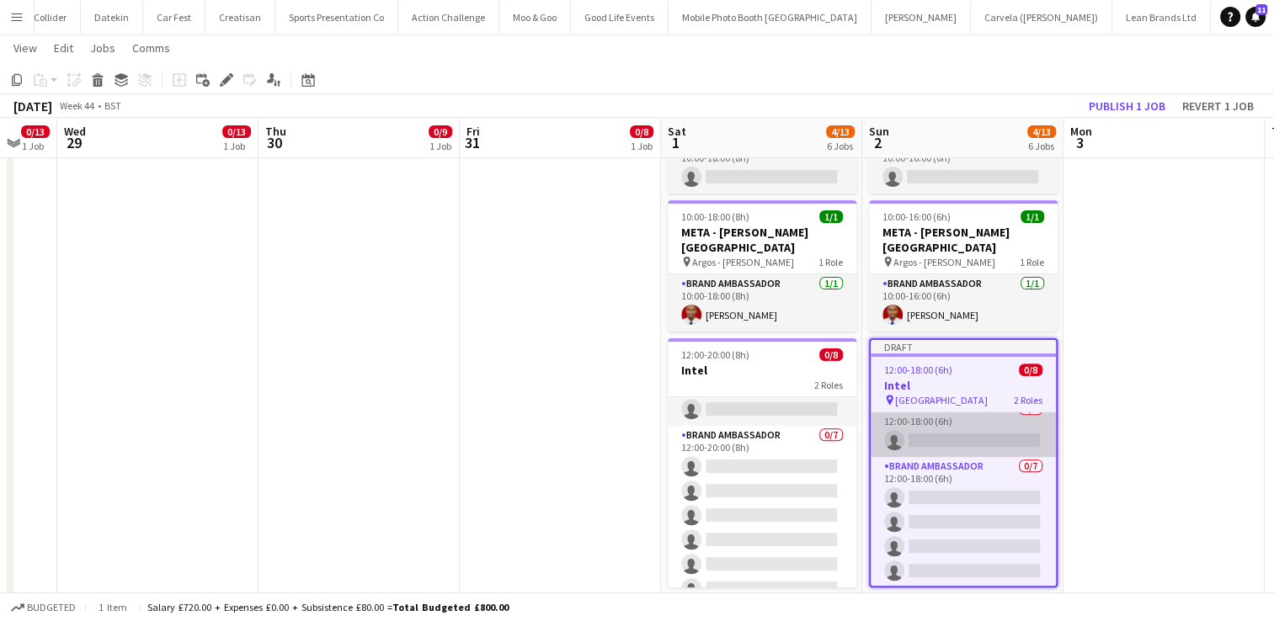
scroll to position [3, 0]
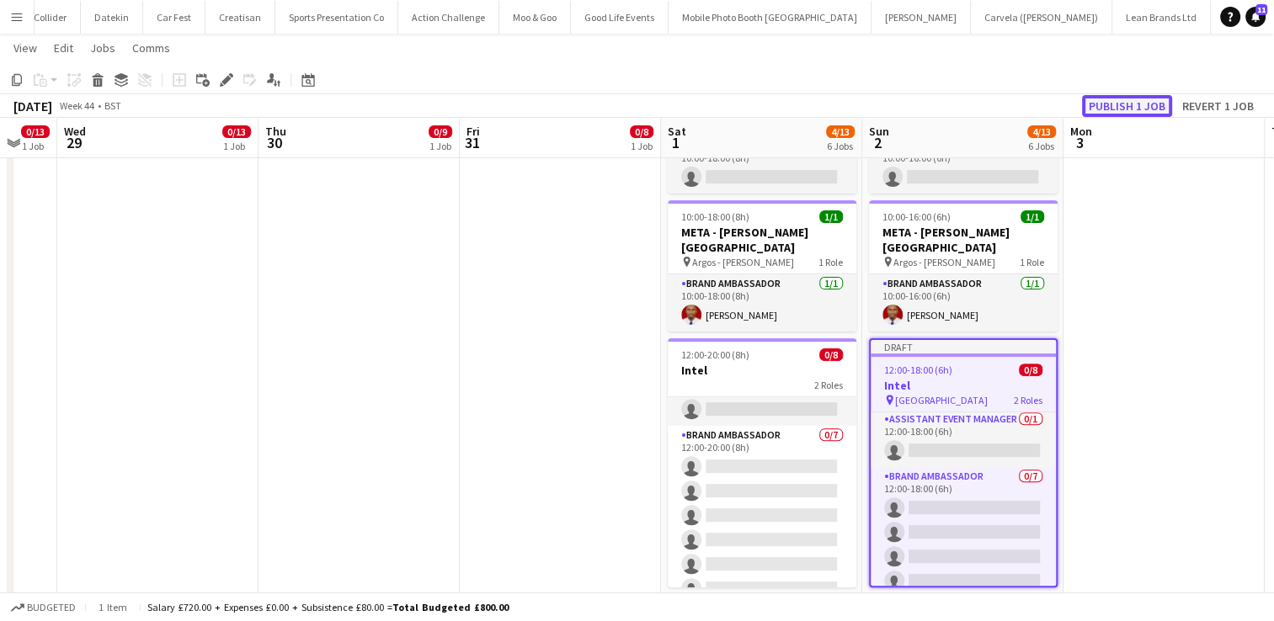
click at [1125, 101] on button "Publish 1 job" at bounding box center [1127, 106] width 90 height 22
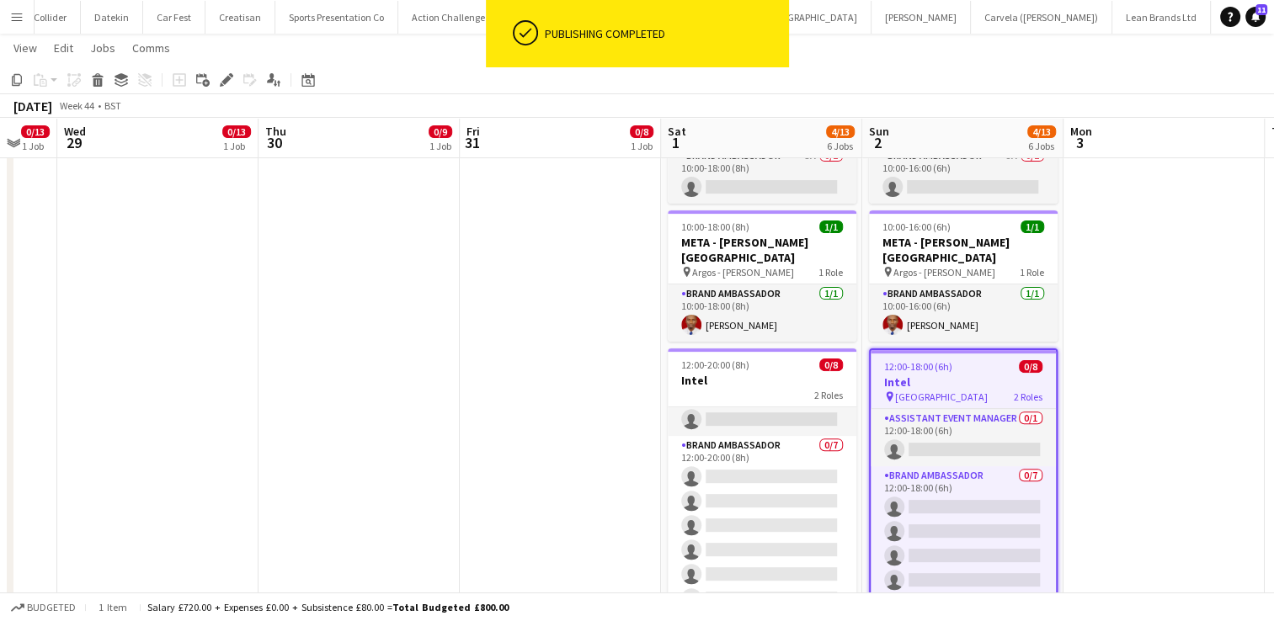
scroll to position [499, 0]
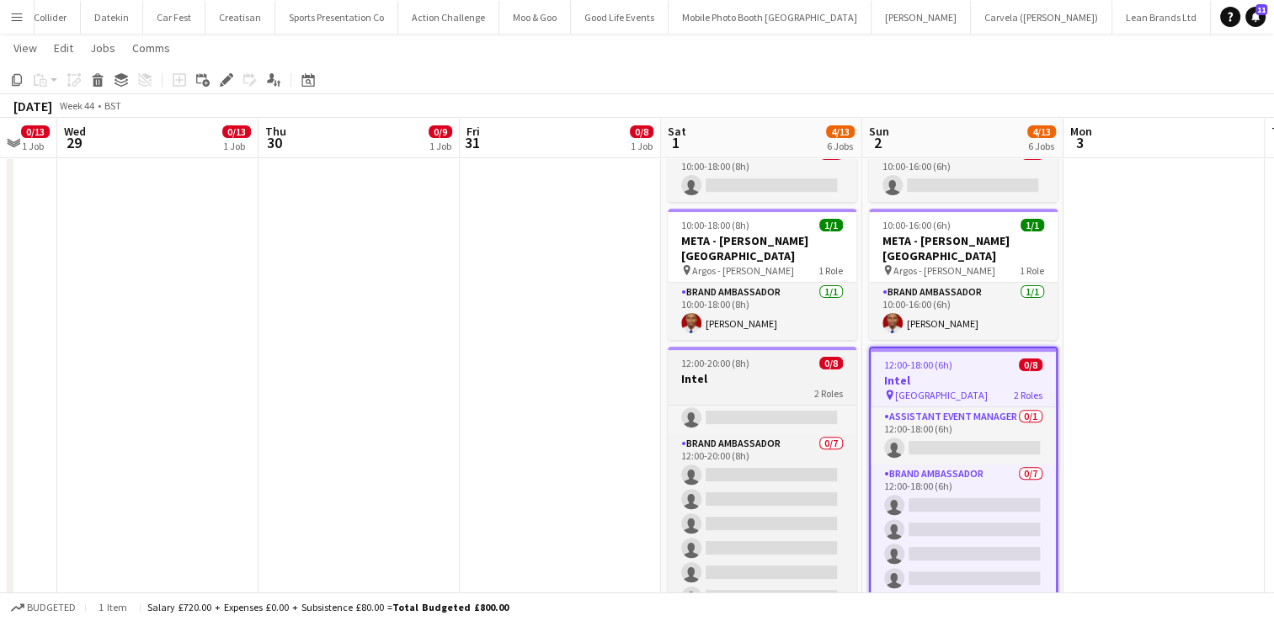
click at [767, 371] on h3 "Intel" at bounding box center [762, 378] width 189 height 15
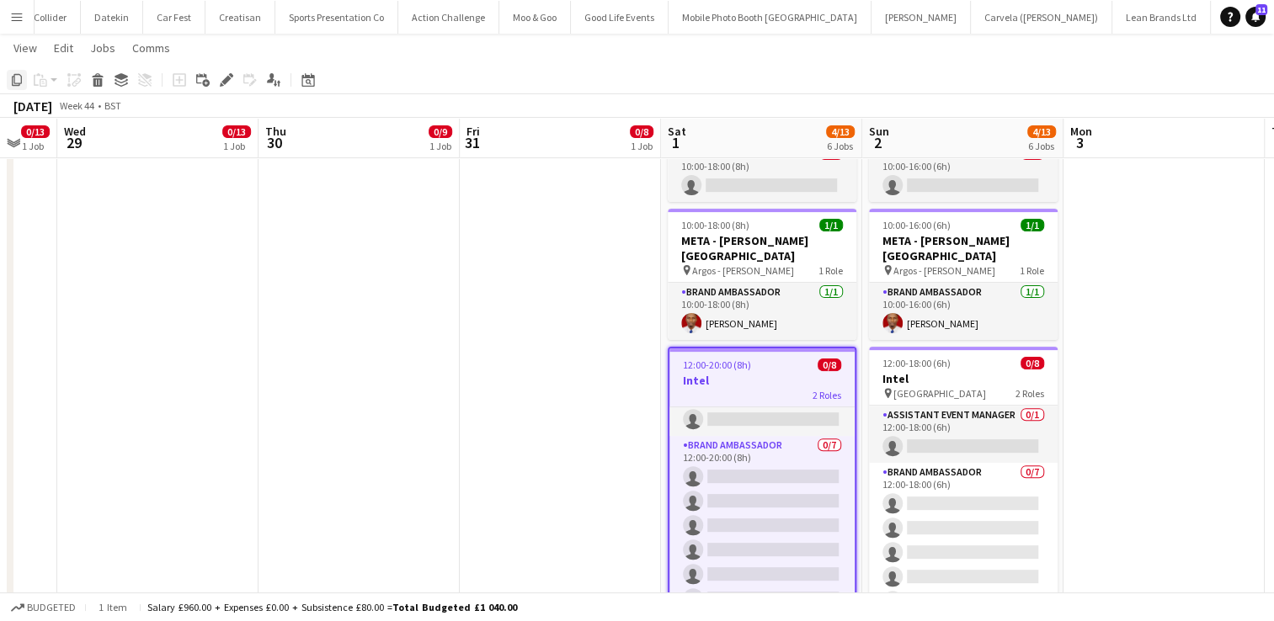
click at [17, 74] on icon at bounding box center [17, 80] width 10 height 12
click at [1091, 266] on app-date-cell at bounding box center [1164, 160] width 201 height 941
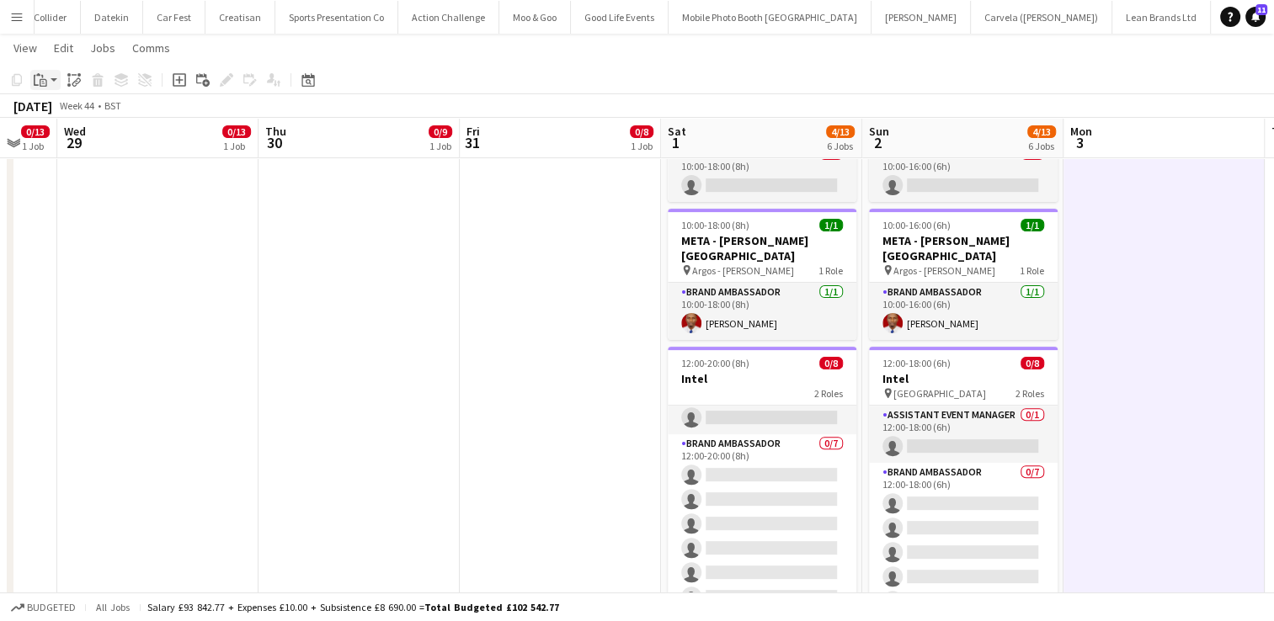
click at [40, 83] on icon "Paste" at bounding box center [40, 79] width 13 height 13
click at [83, 116] on link "Paste Ctrl+V" at bounding box center [124, 111] width 158 height 15
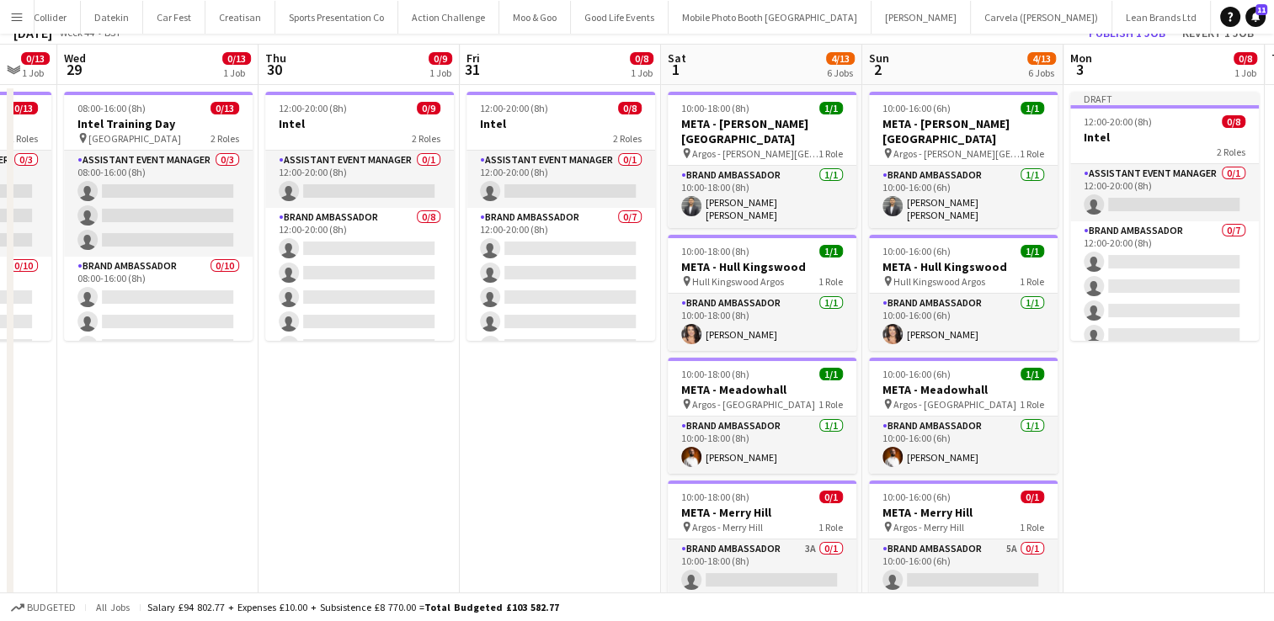
scroll to position [0, 0]
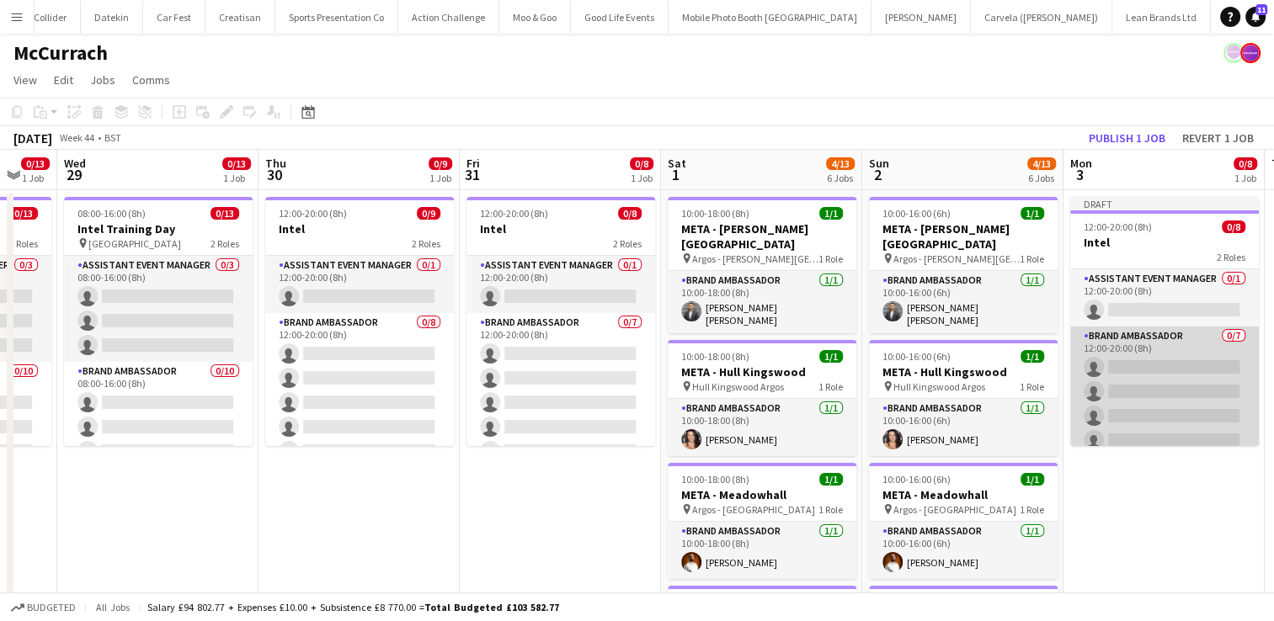
click at [1203, 359] on app-card-role "Brand Ambassador 0/7 12:00-20:00 (8h) single-neutral-actions single-neutral-act…" at bounding box center [1164, 429] width 189 height 204
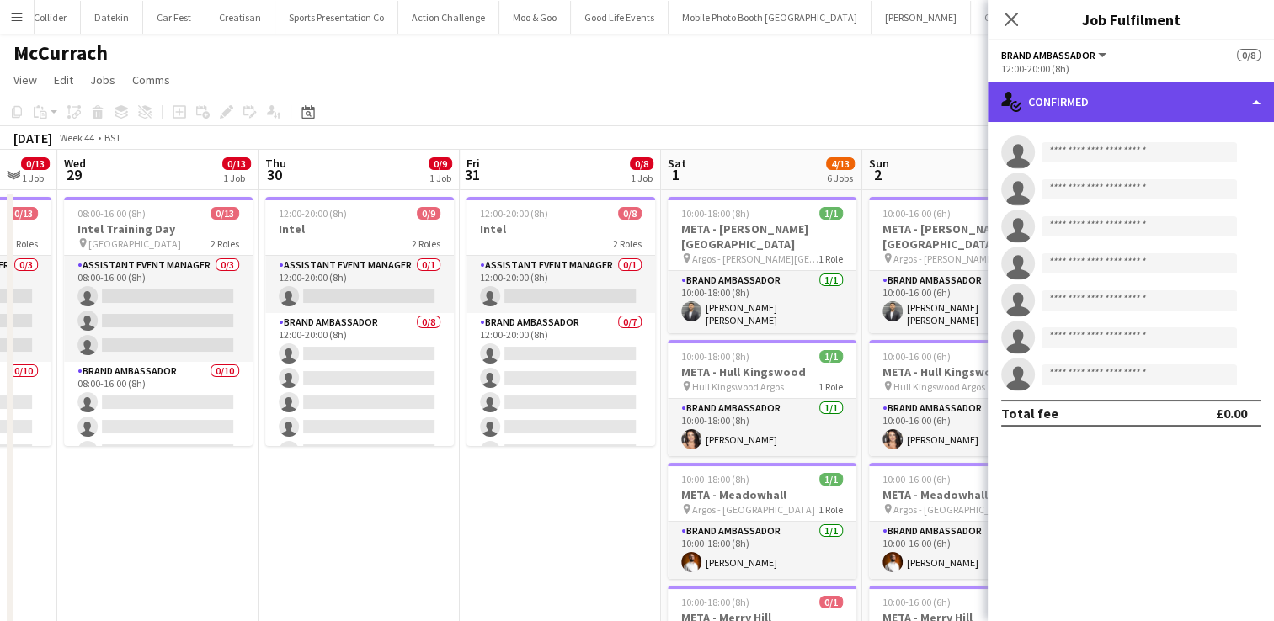
click at [1235, 118] on div "single-neutral-actions-check-2 Confirmed" at bounding box center [1131, 102] width 286 height 40
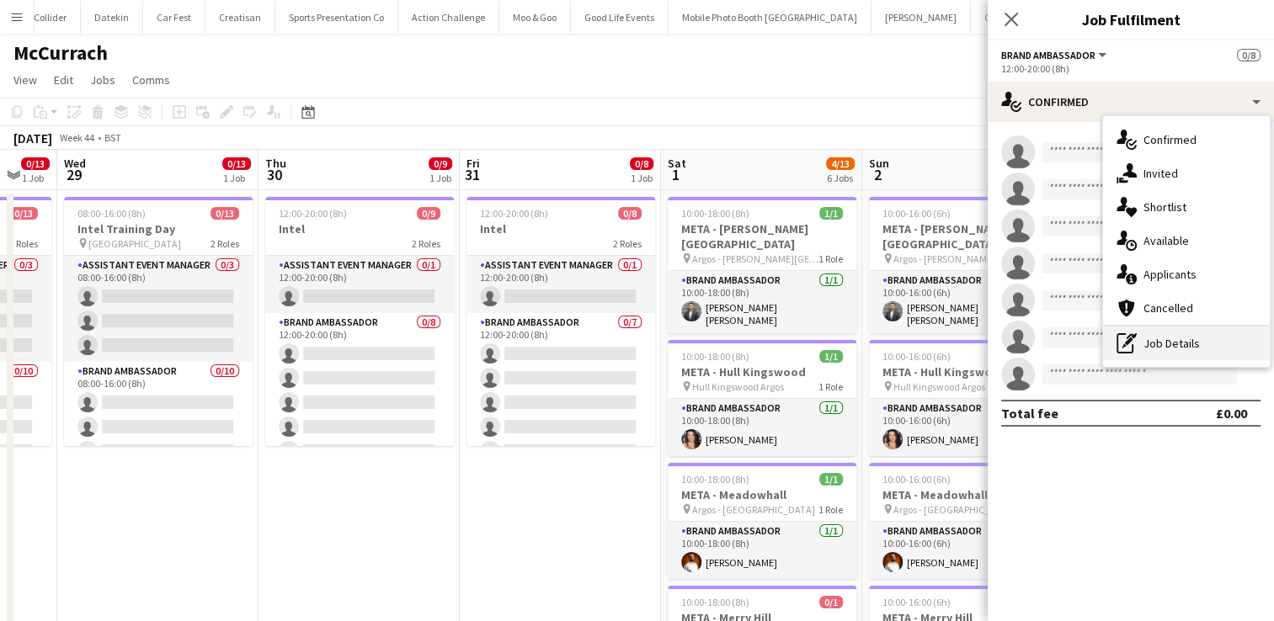
click at [1170, 344] on div "pen-write Job Details" at bounding box center [1186, 344] width 167 height 34
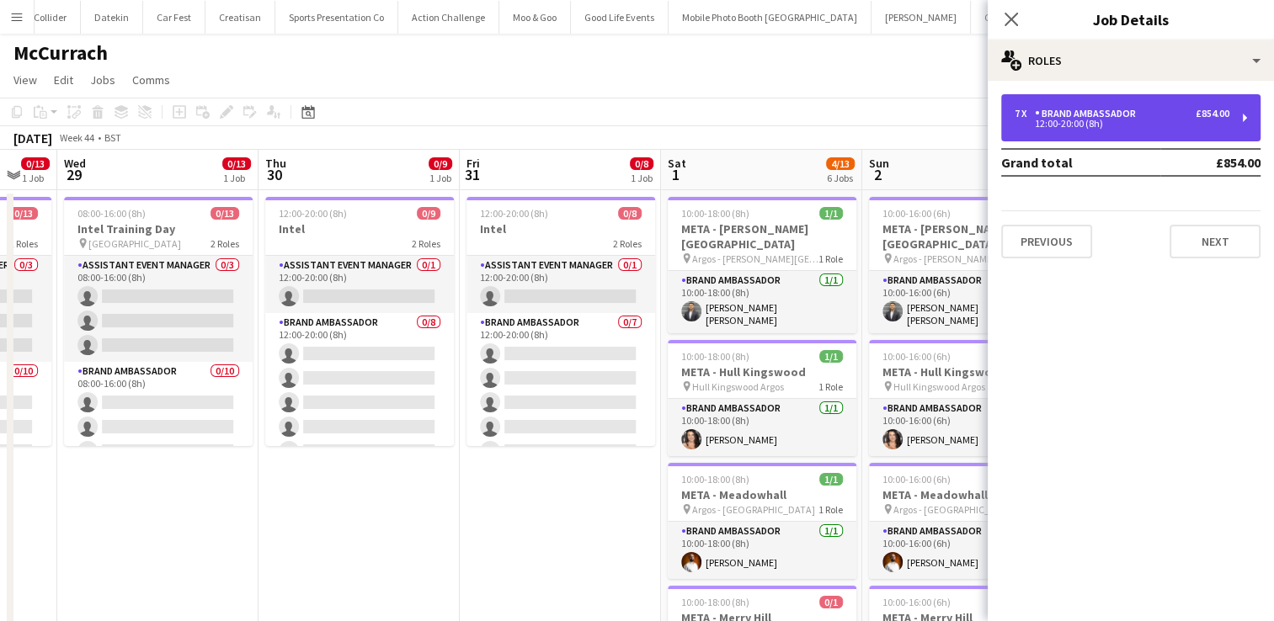
click at [1226, 128] on div "7 x Brand Ambassador £854.00 12:00-20:00 (8h)" at bounding box center [1130, 117] width 259 height 47
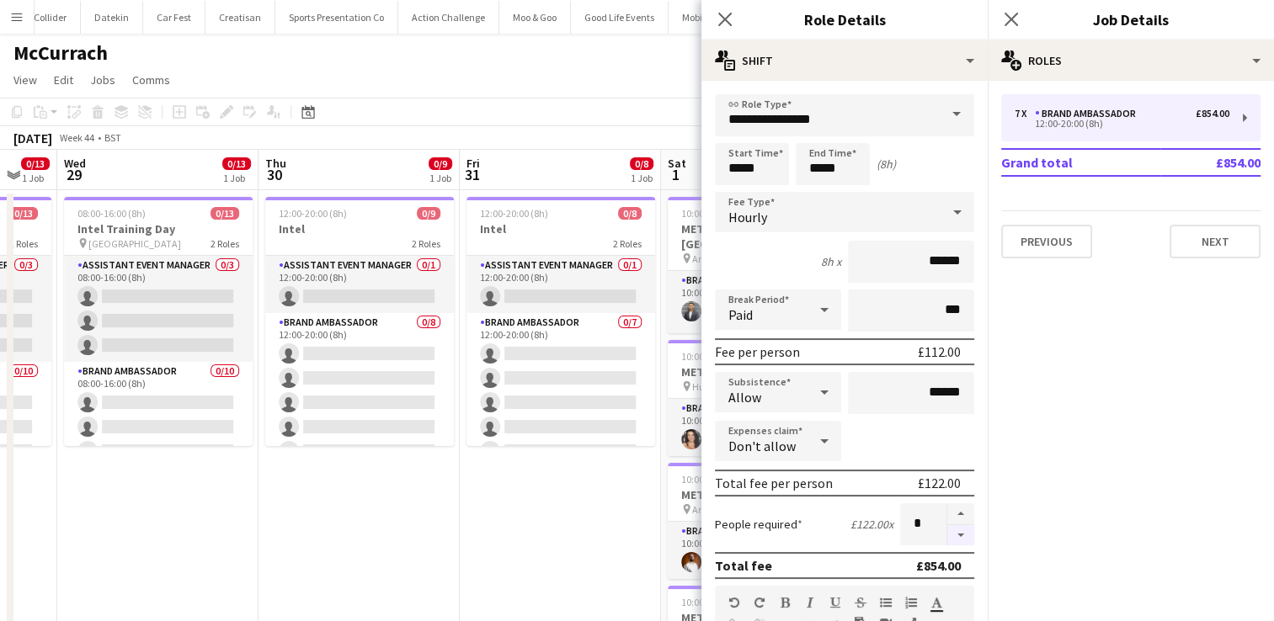
click at [951, 532] on button "button" at bounding box center [960, 535] width 27 height 21
type input "*"
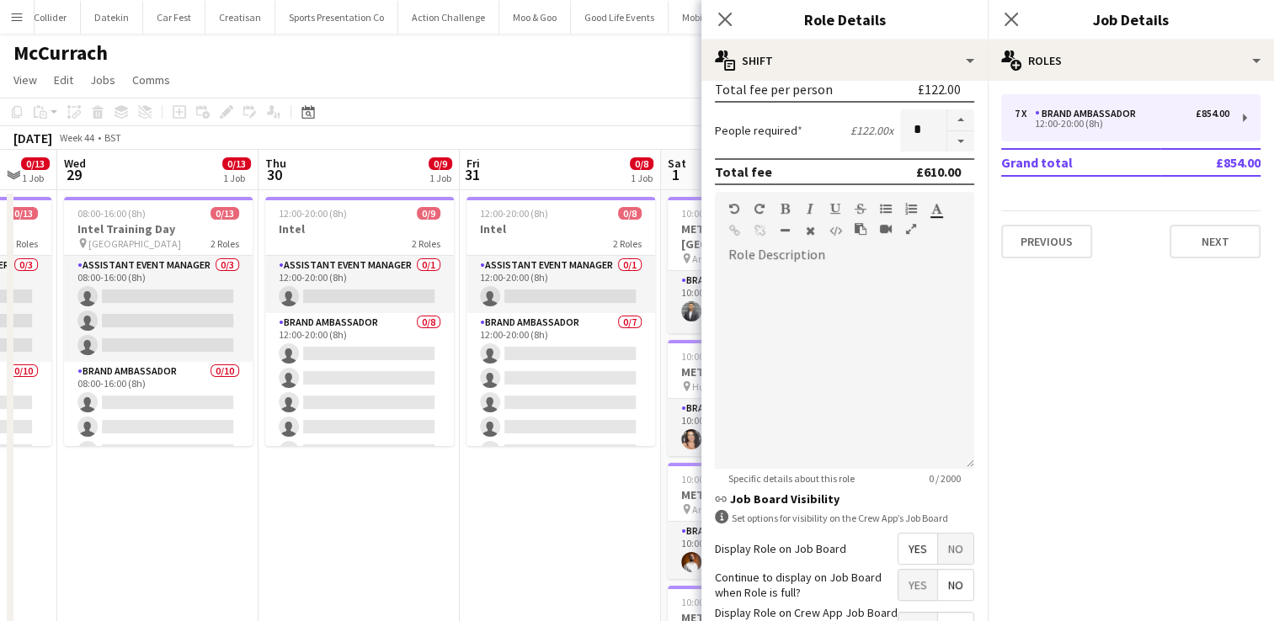
scroll to position [515, 0]
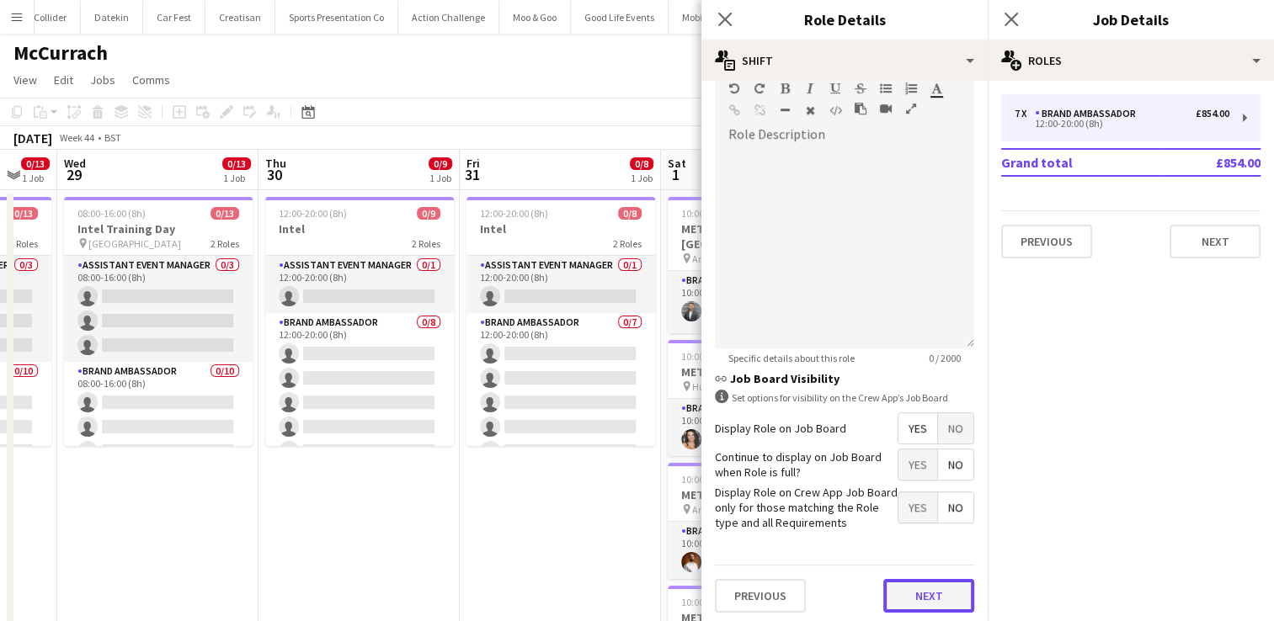
click at [912, 597] on button "Next" at bounding box center [928, 596] width 91 height 34
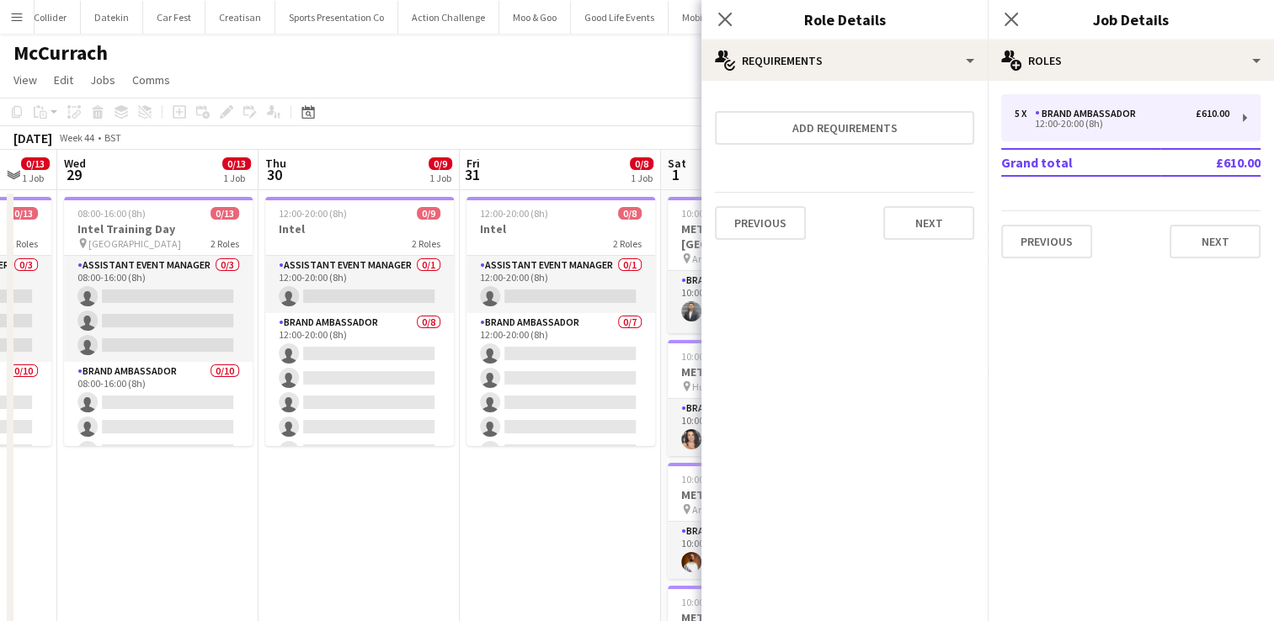
scroll to position [0, 0]
click at [952, 225] on button "Next" at bounding box center [928, 223] width 91 height 34
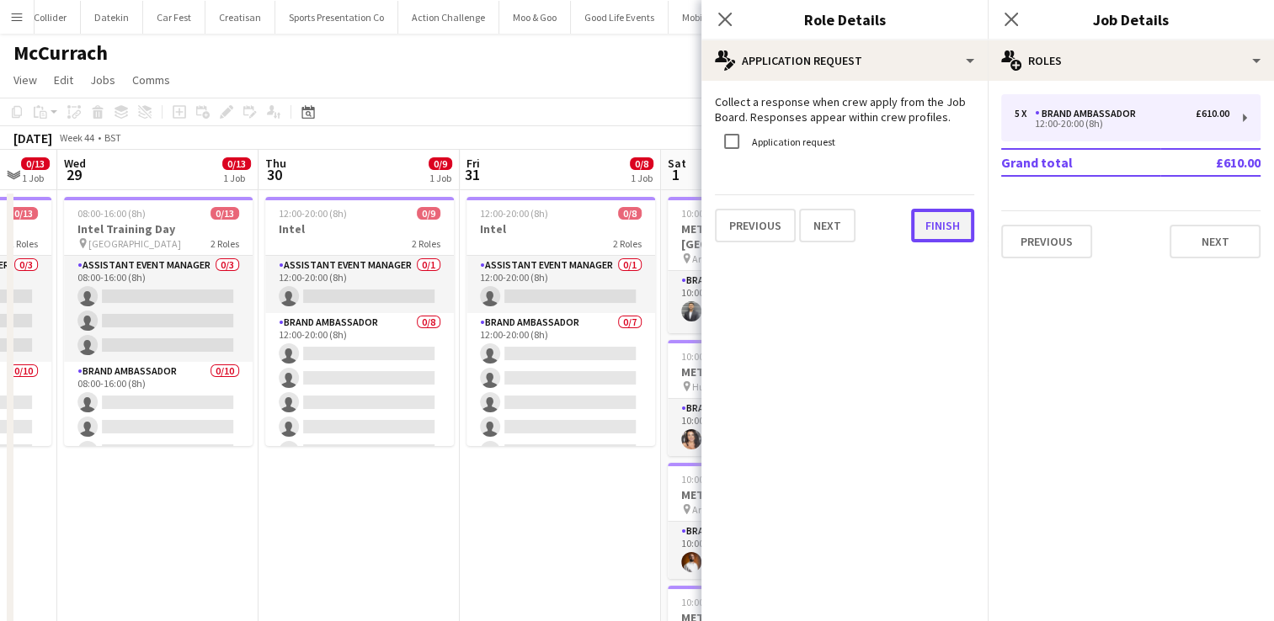
click at [952, 225] on button "Finish" at bounding box center [942, 226] width 63 height 34
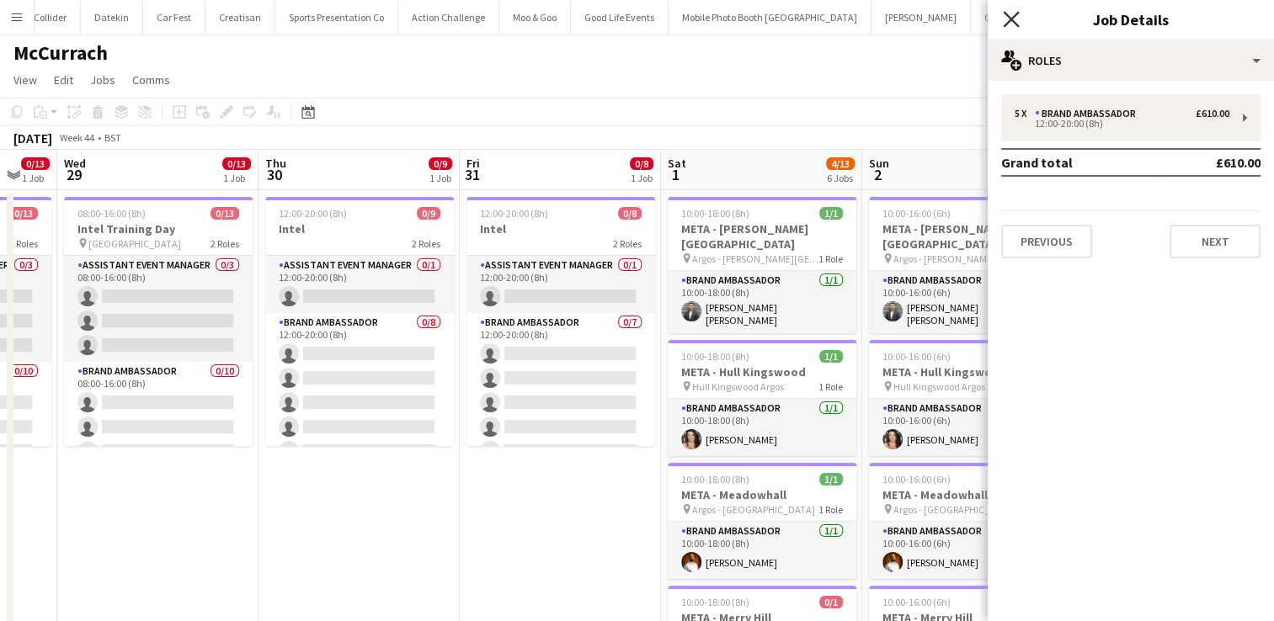
click at [1013, 23] on icon "Close pop-in" at bounding box center [1011, 19] width 16 height 16
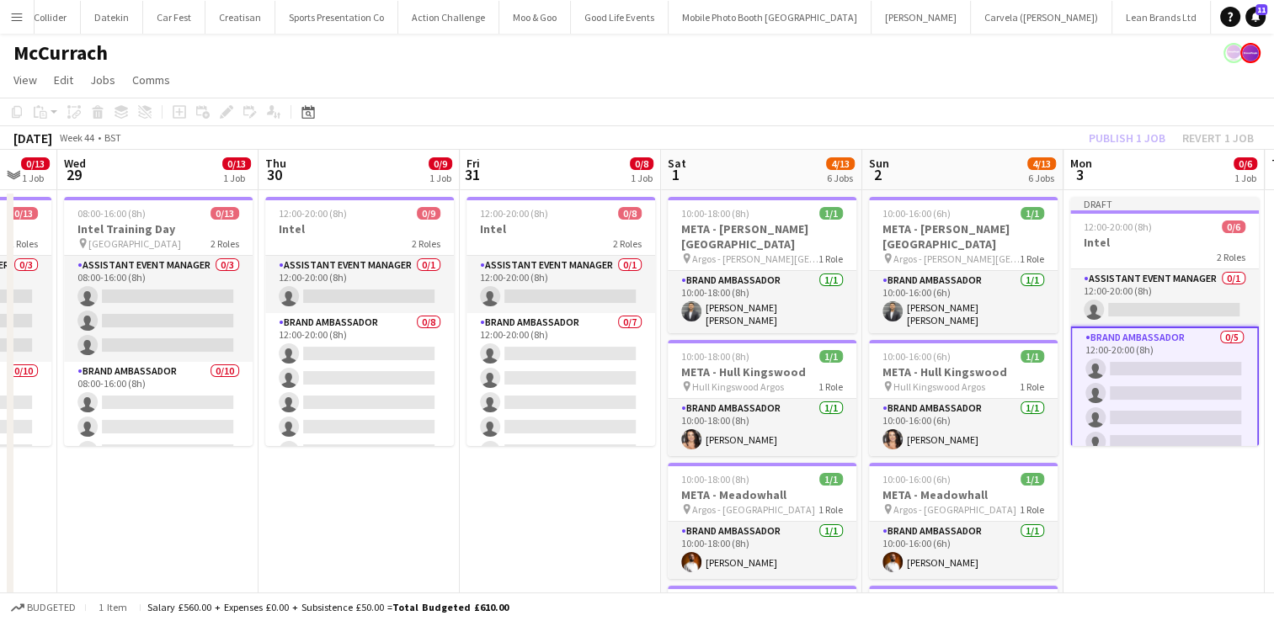
click at [1100, 136] on div "Publish 1 job Revert 1 job" at bounding box center [1171, 138] width 205 height 22
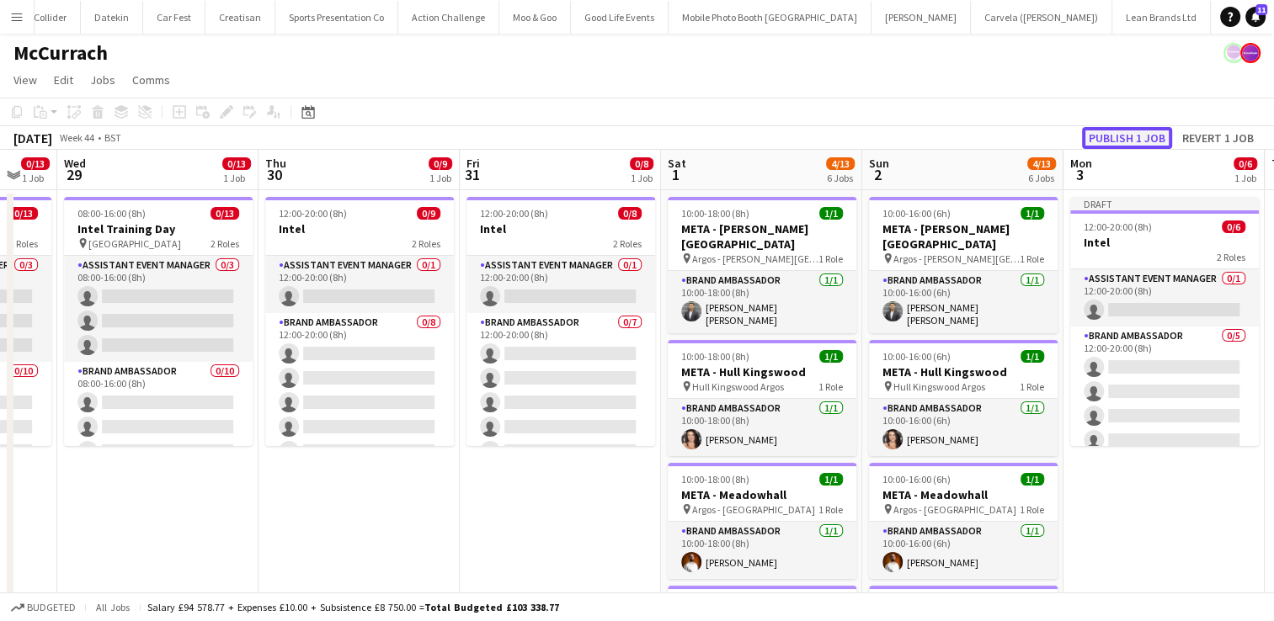
click at [1100, 136] on button "Publish 1 job" at bounding box center [1127, 138] width 90 height 22
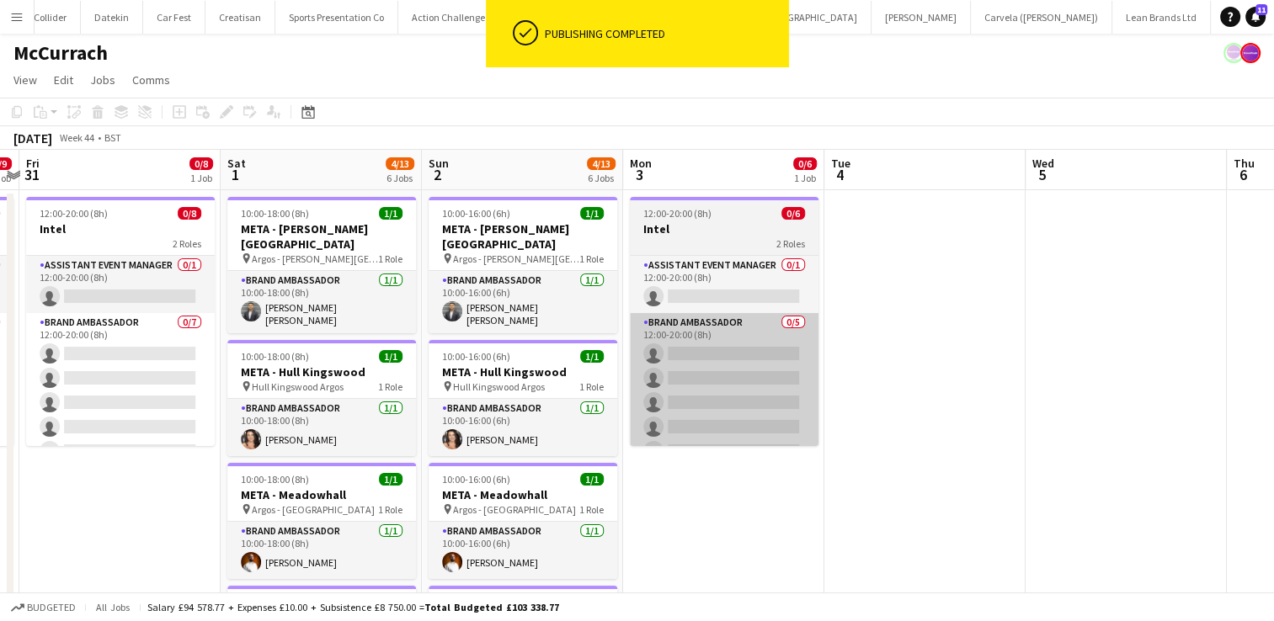
scroll to position [0, 785]
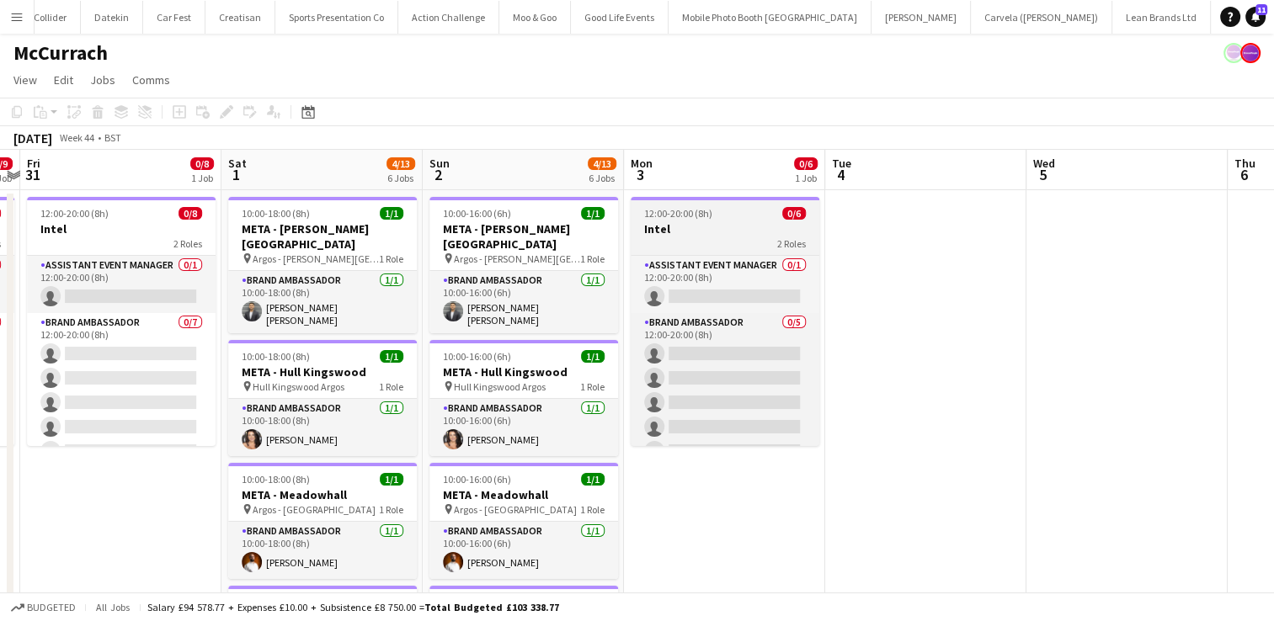
click at [745, 235] on h3 "Intel" at bounding box center [725, 228] width 189 height 15
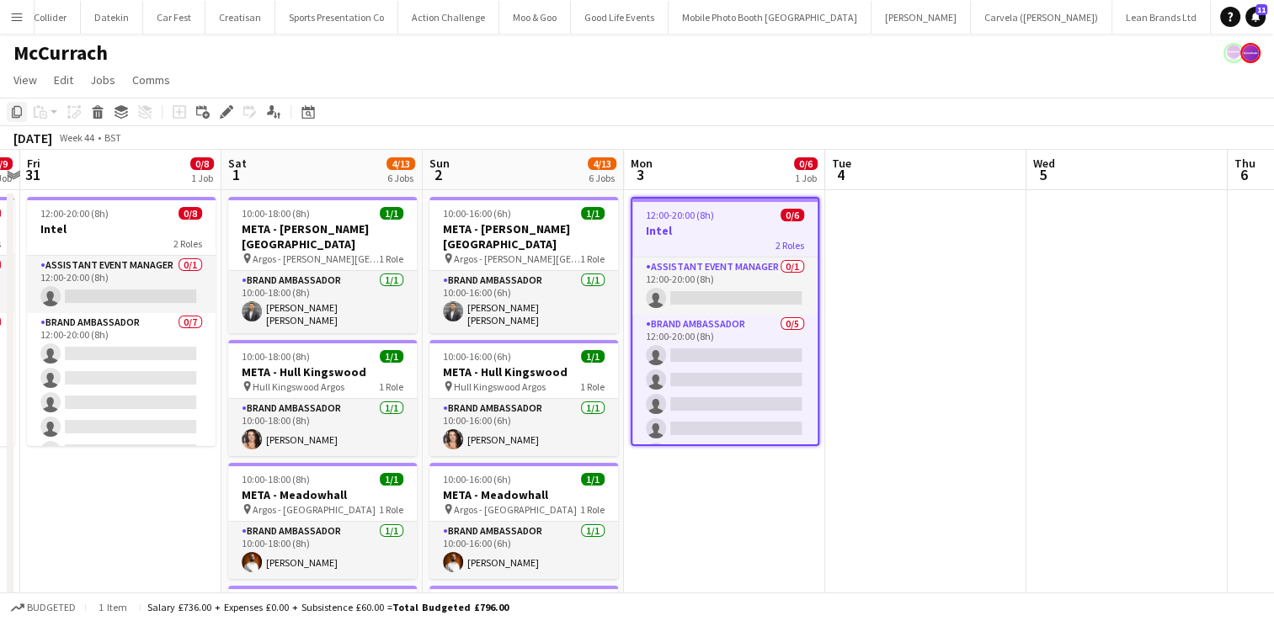
click at [15, 115] on icon "Copy" at bounding box center [16, 111] width 13 height 13
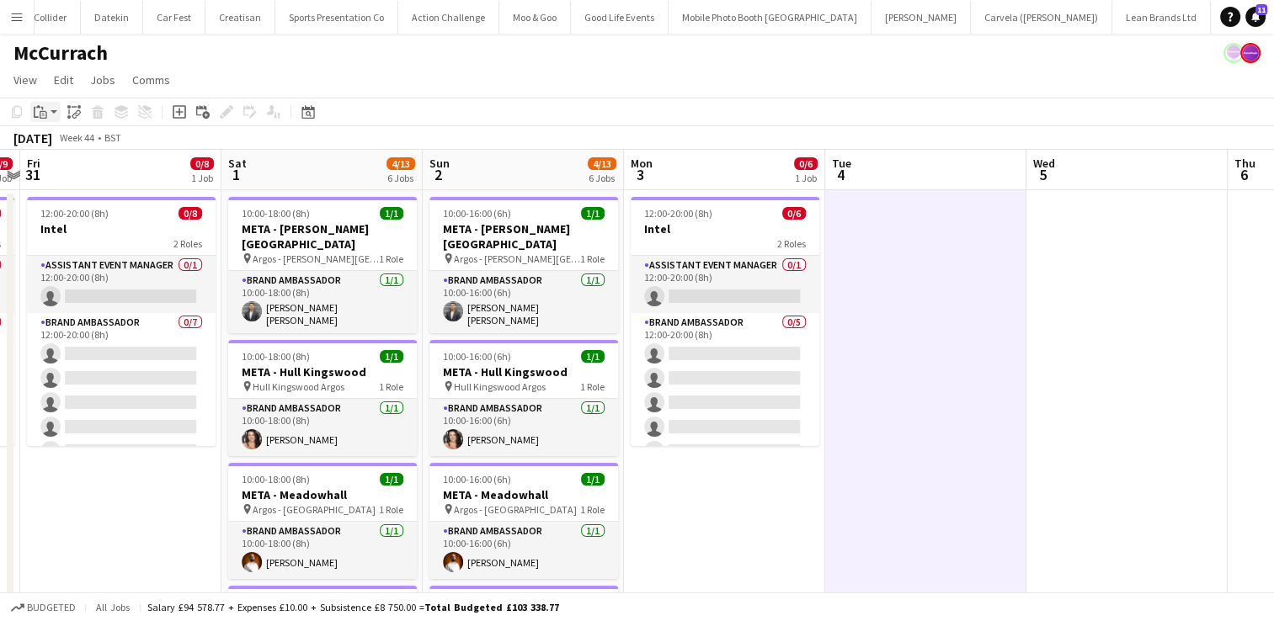
click at [43, 113] on icon at bounding box center [43, 113] width 3 height 1
click at [72, 141] on link "Paste Ctrl+V" at bounding box center [124, 143] width 158 height 15
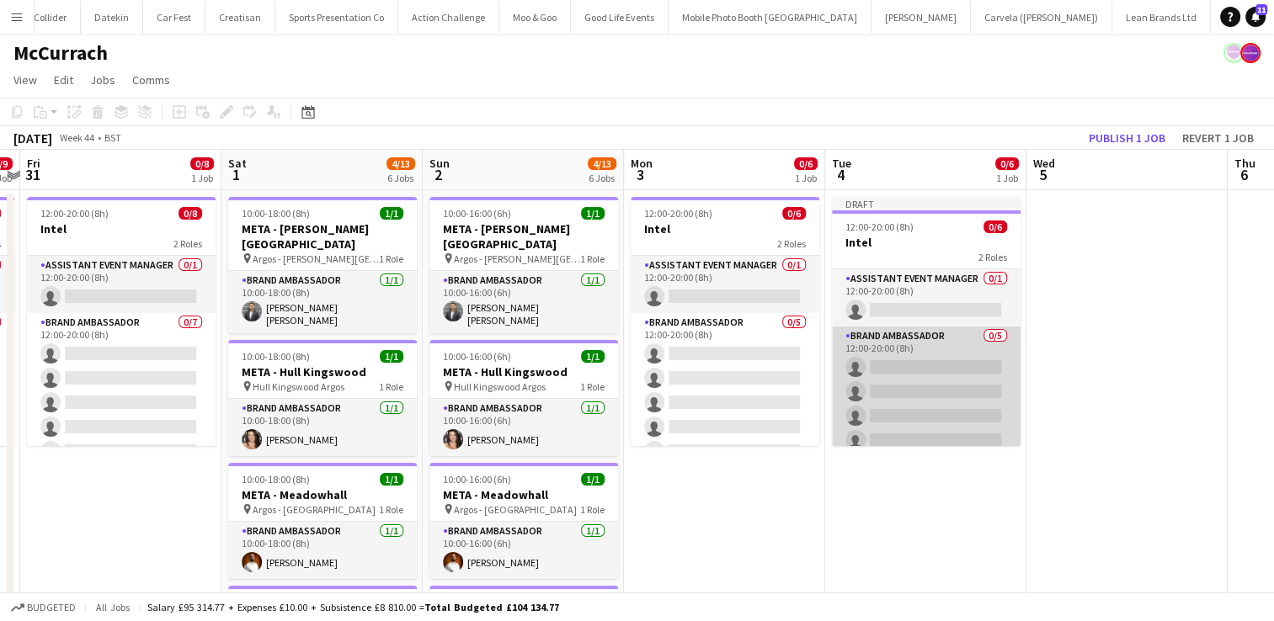
click at [944, 377] on app-card-role "Brand Ambassador 0/5 12:00-20:00 (8h) single-neutral-actions single-neutral-act…" at bounding box center [926, 404] width 189 height 155
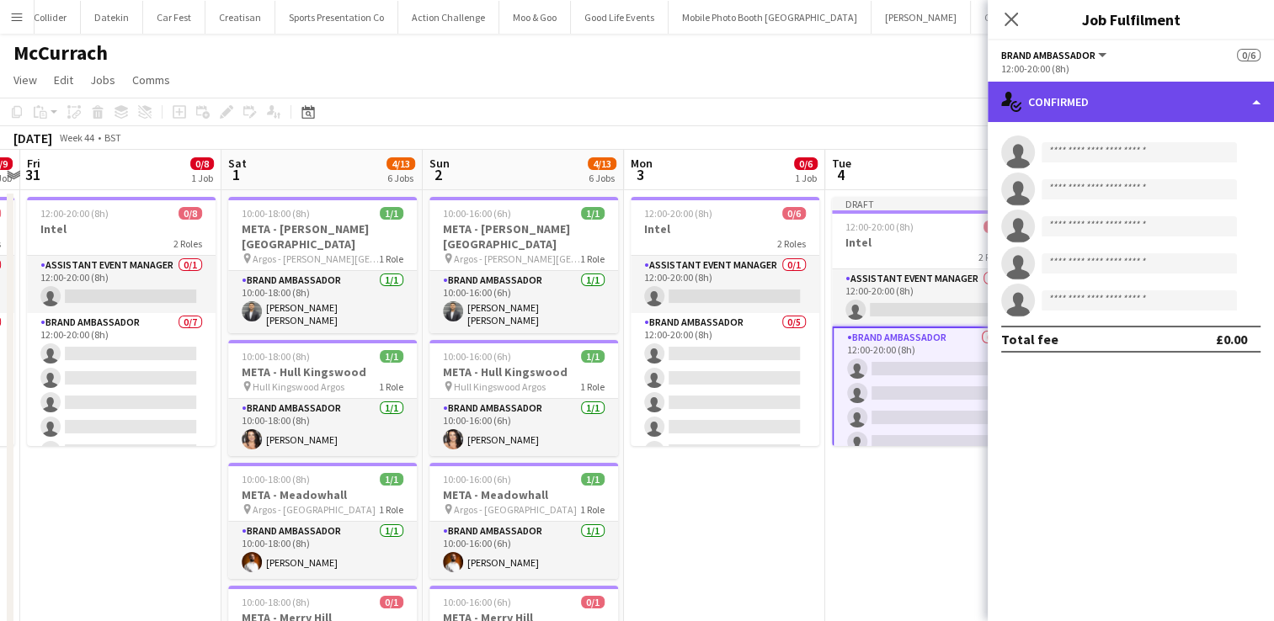
click at [1241, 107] on div "single-neutral-actions-check-2 Confirmed" at bounding box center [1131, 102] width 286 height 40
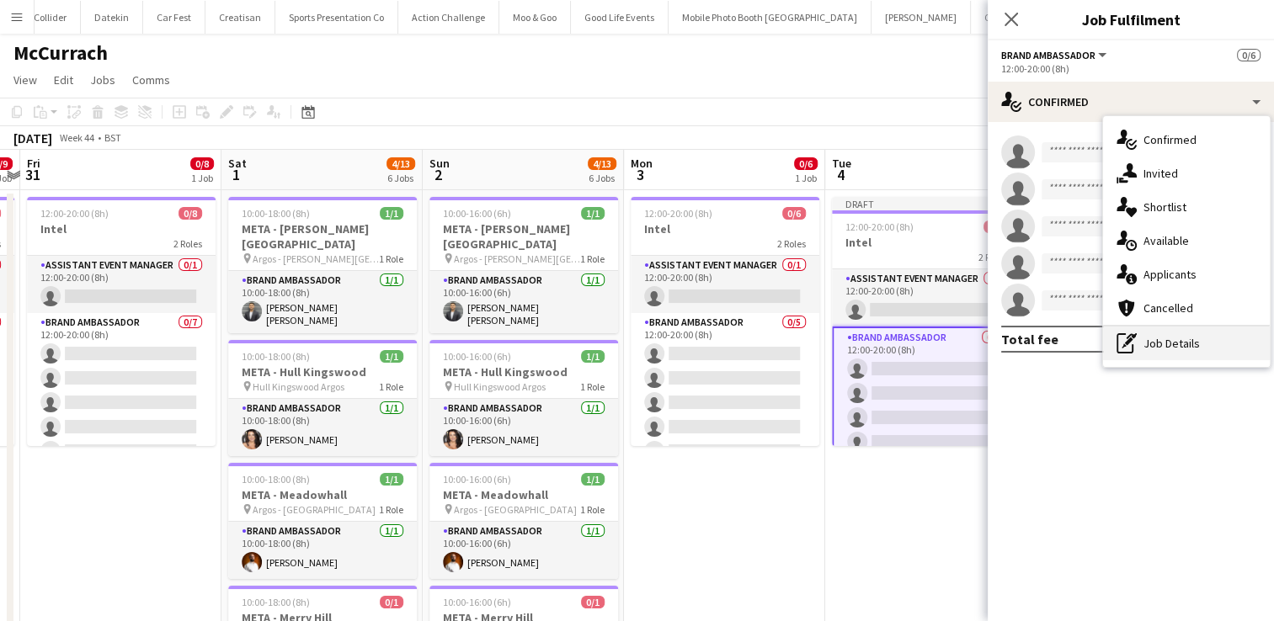
click at [1194, 344] on div "pen-write Job Details" at bounding box center [1186, 344] width 167 height 34
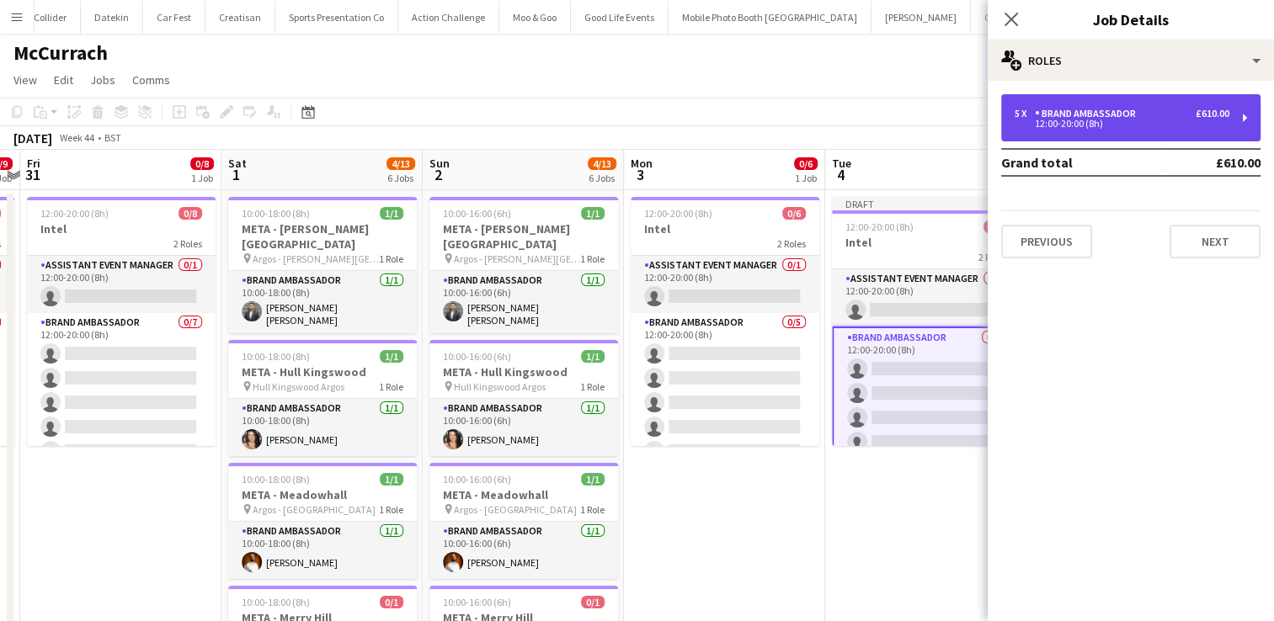
click at [1182, 109] on div "5 x Brand Ambassador £610.00" at bounding box center [1122, 114] width 215 height 12
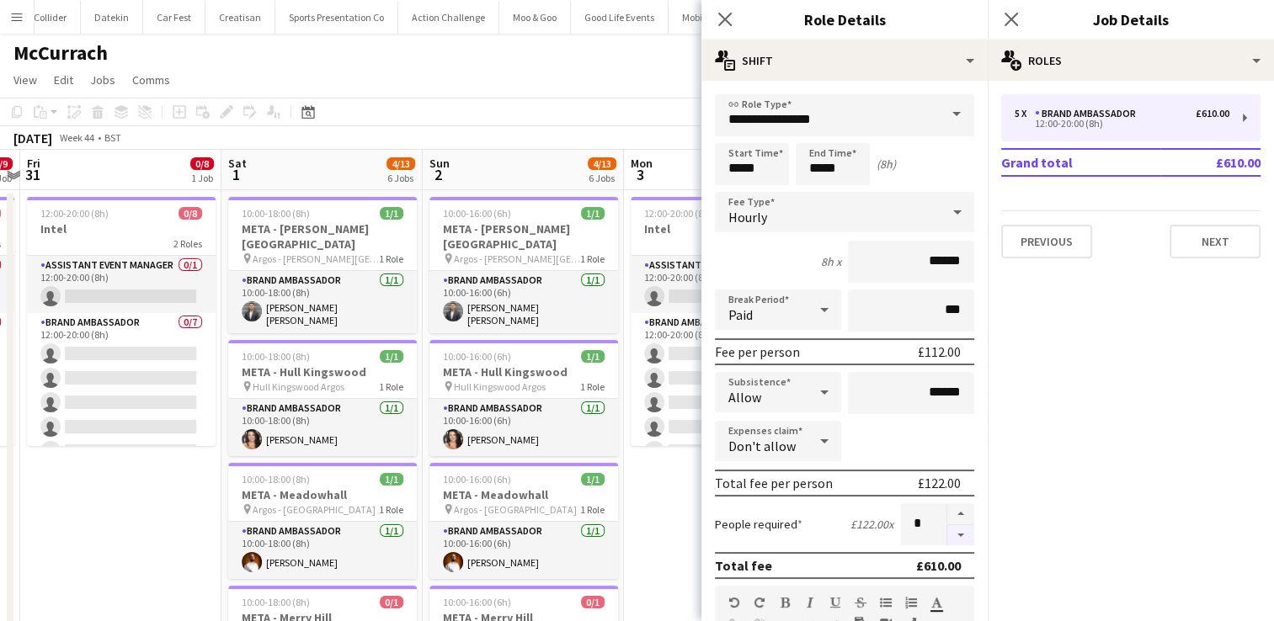
click at [947, 534] on button "button" at bounding box center [960, 535] width 27 height 21
type input "*"
click at [1201, 251] on button "Next" at bounding box center [1215, 242] width 91 height 34
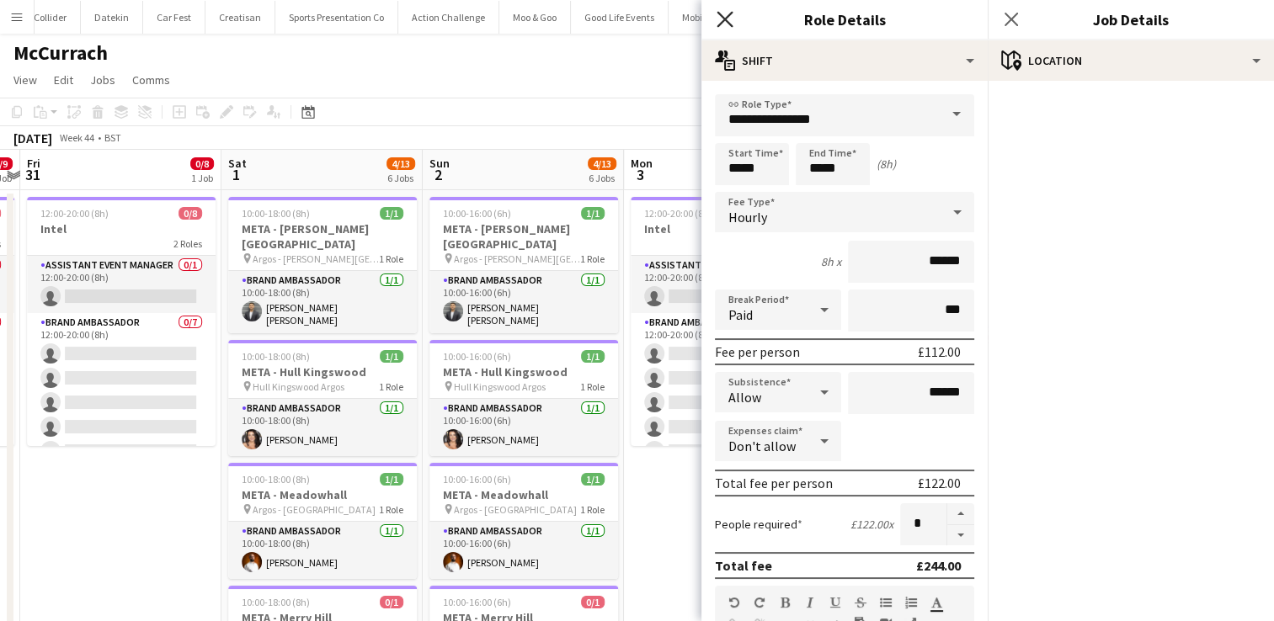
click at [726, 20] on icon at bounding box center [725, 19] width 16 height 16
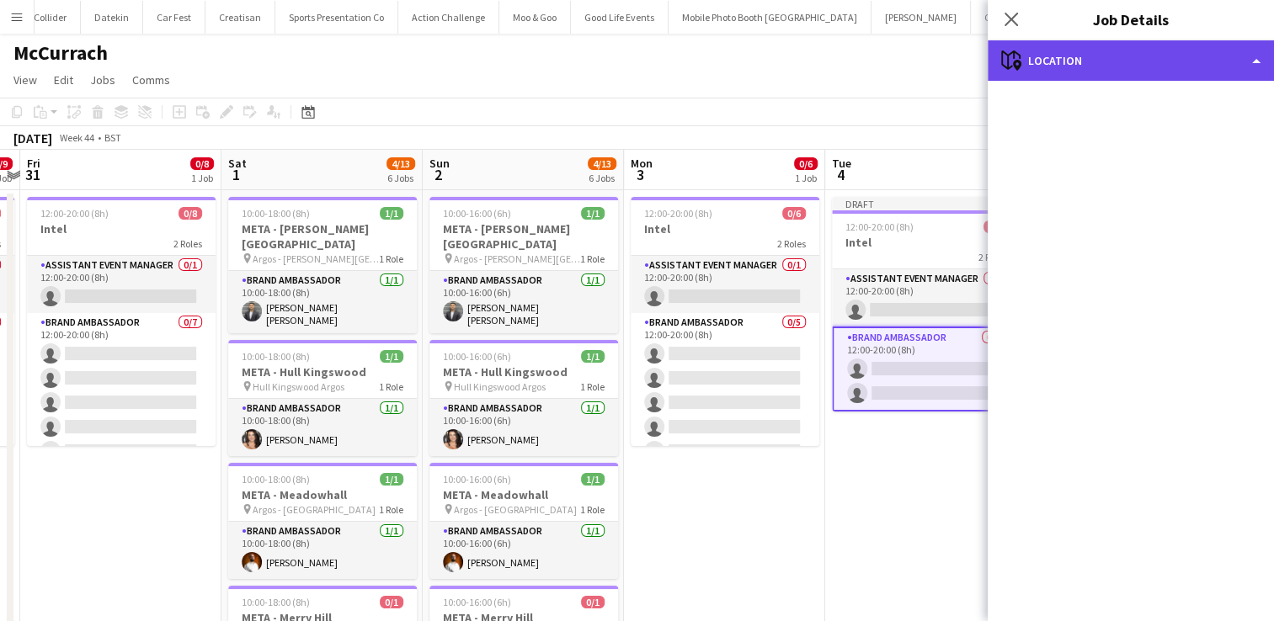
click at [1086, 57] on div "maps-pin-1 Location" at bounding box center [1131, 60] width 286 height 40
click at [1070, 67] on div "maps-pin-1 Location" at bounding box center [1131, 60] width 286 height 40
click at [1251, 59] on div "maps-pin-1 Location" at bounding box center [1131, 60] width 286 height 40
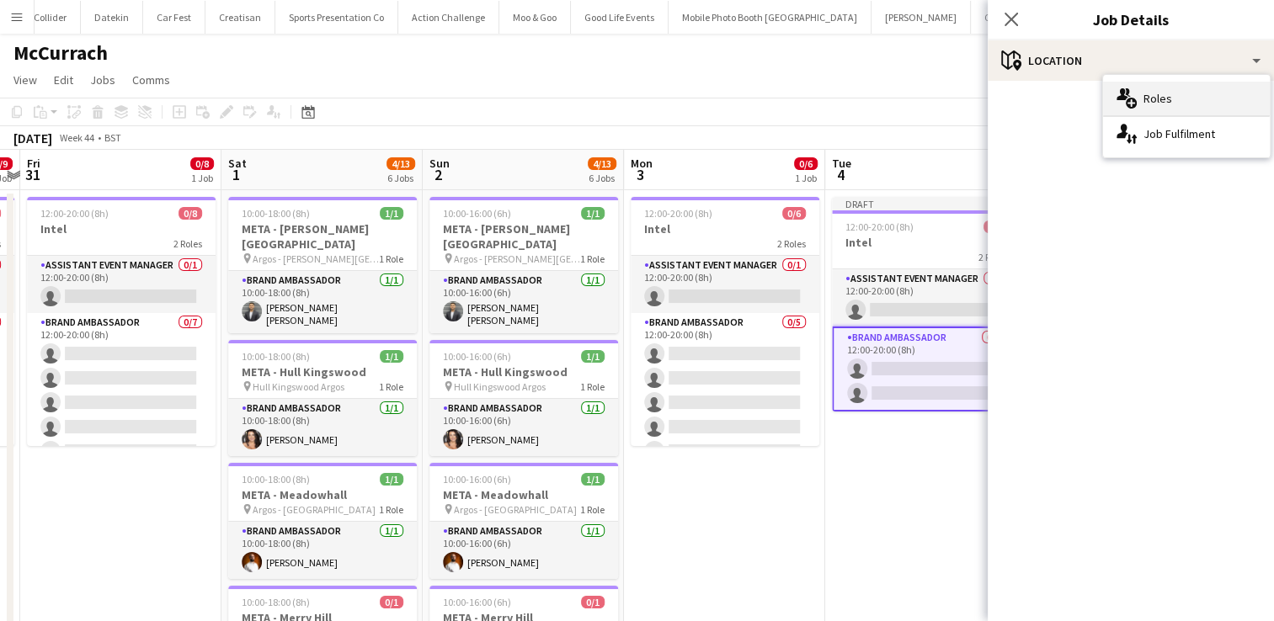
click at [1205, 99] on div "multiple-users-add Roles" at bounding box center [1186, 99] width 167 height 34
click at [1014, 22] on icon at bounding box center [1011, 19] width 16 height 16
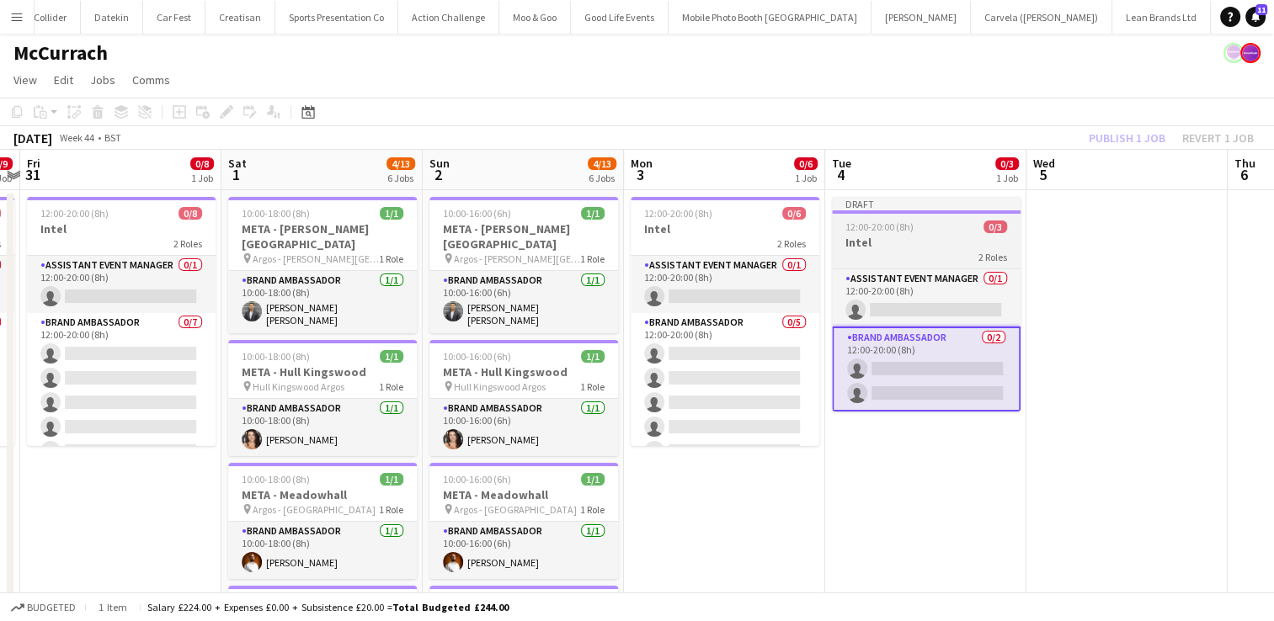
click at [920, 227] on div "12:00-20:00 (8h) 0/3" at bounding box center [926, 227] width 189 height 13
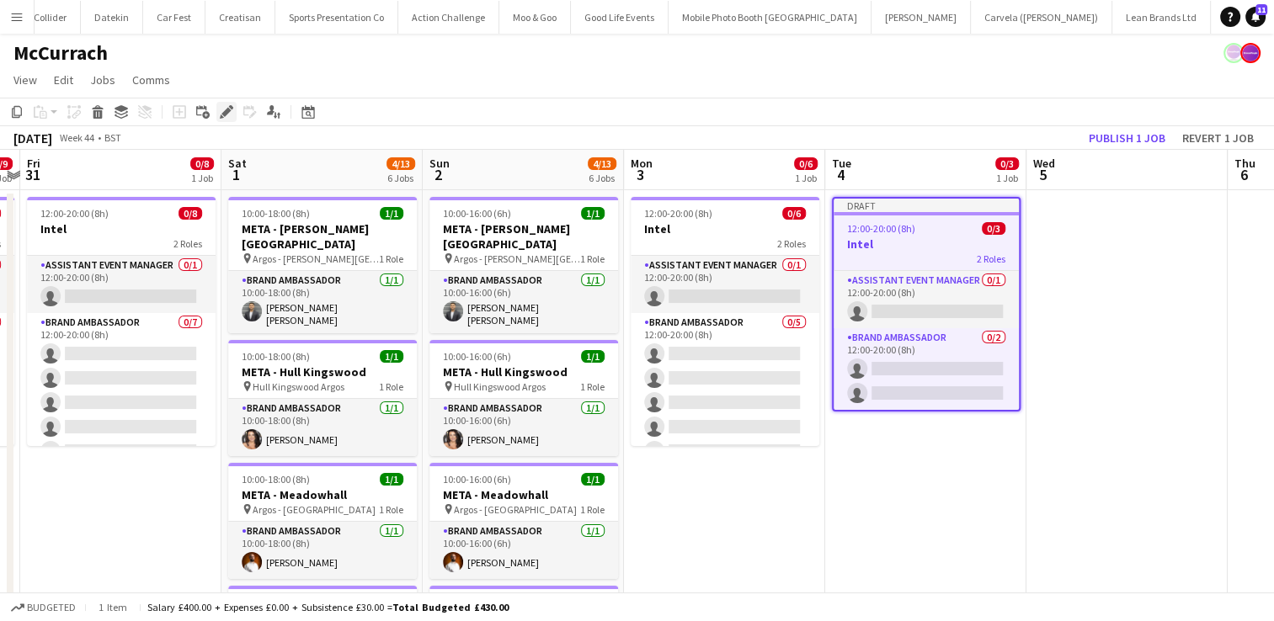
click at [229, 110] on icon at bounding box center [225, 112] width 9 height 9
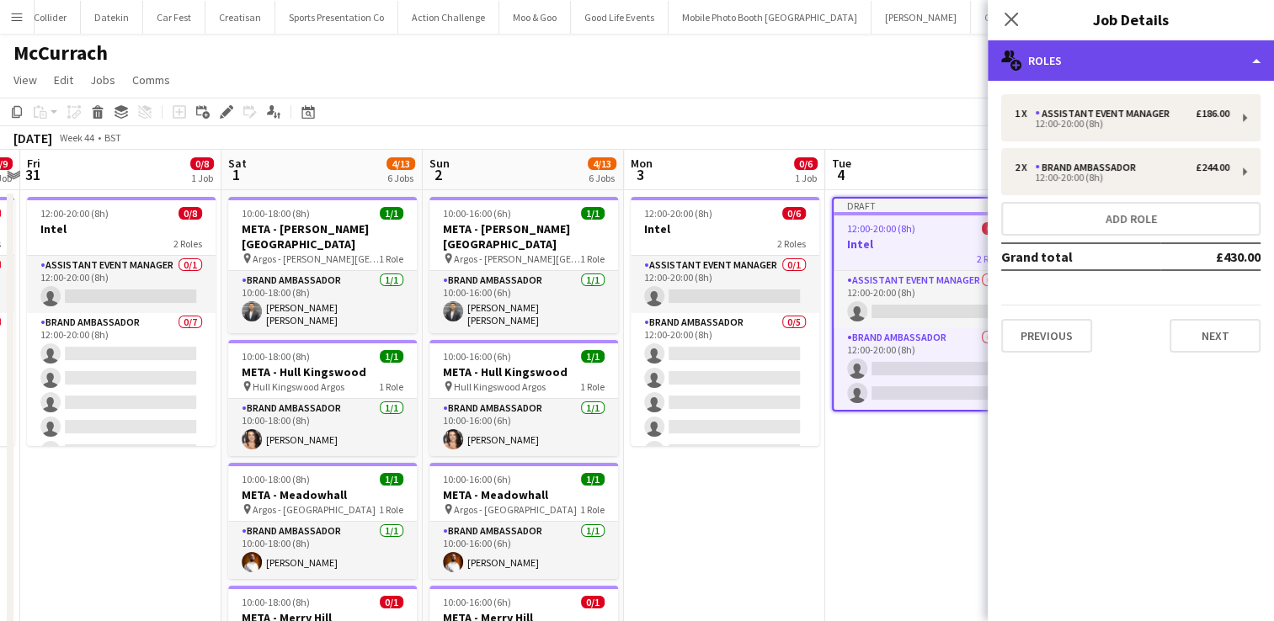
click at [1102, 63] on div "multiple-users-add Roles" at bounding box center [1131, 60] width 286 height 40
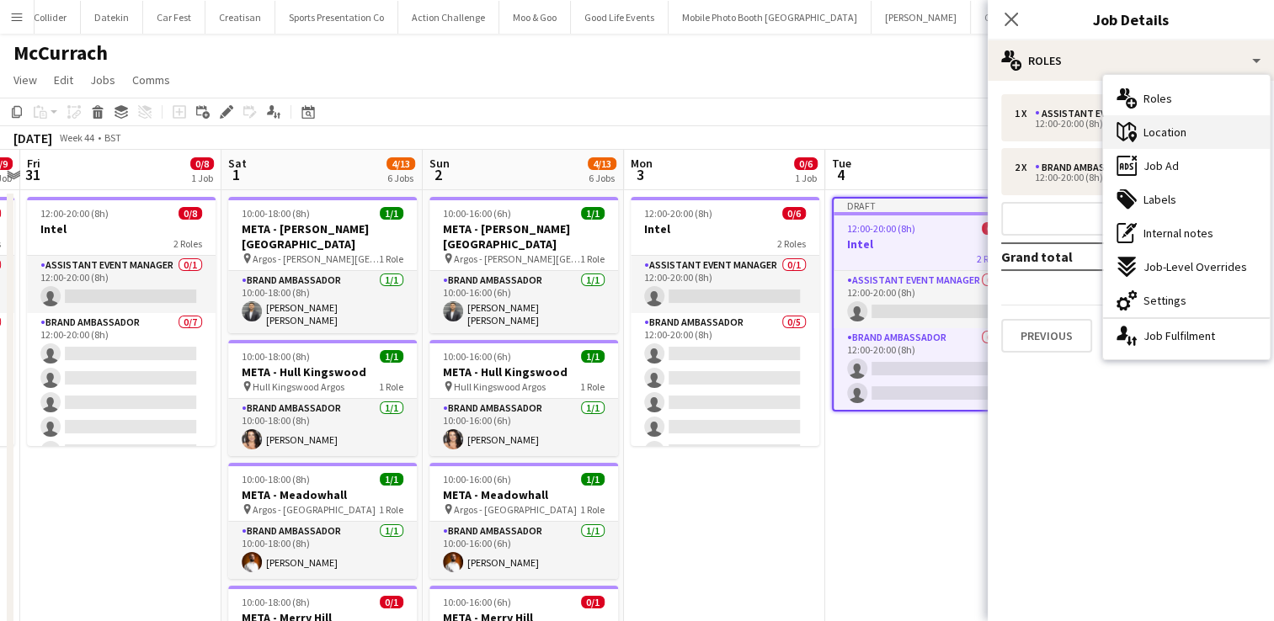
click at [1139, 130] on div "maps-pin-1 Location" at bounding box center [1186, 132] width 167 height 34
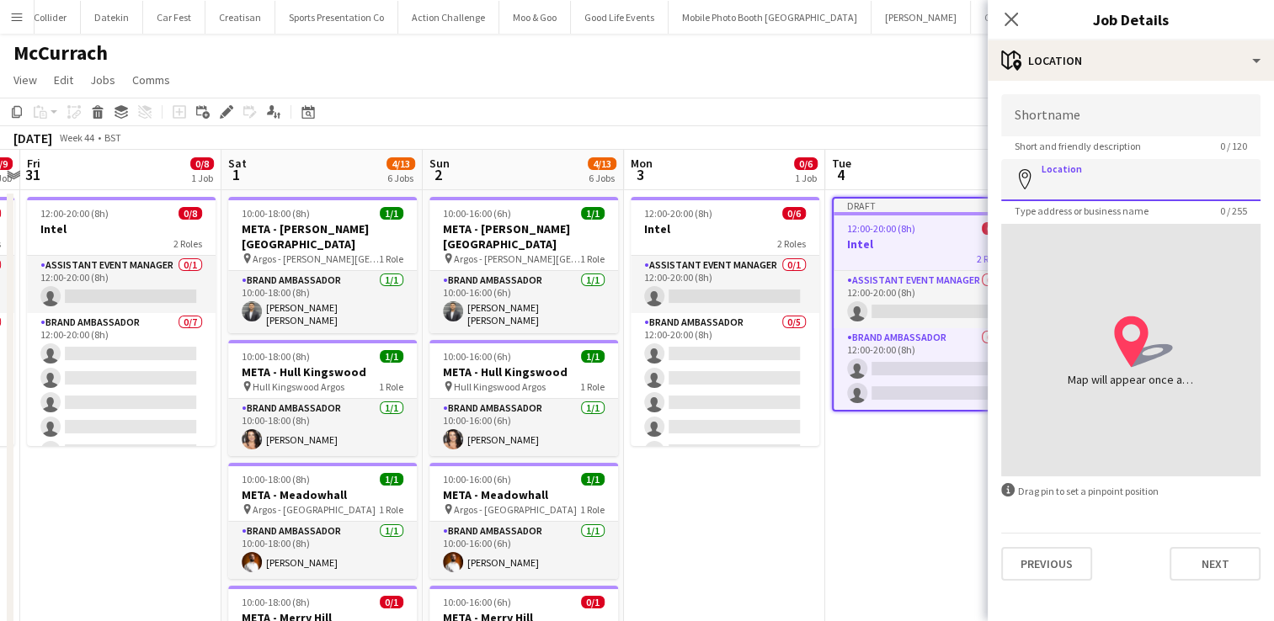
click at [1098, 178] on input "Location" at bounding box center [1130, 180] width 259 height 42
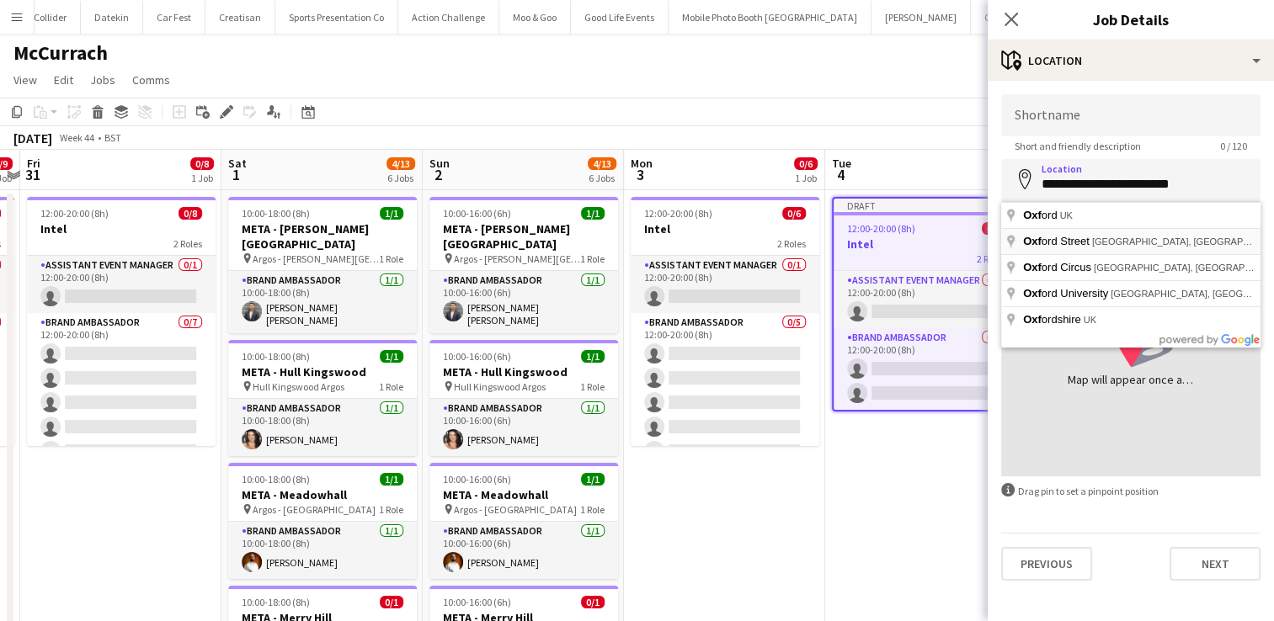
type input "**********"
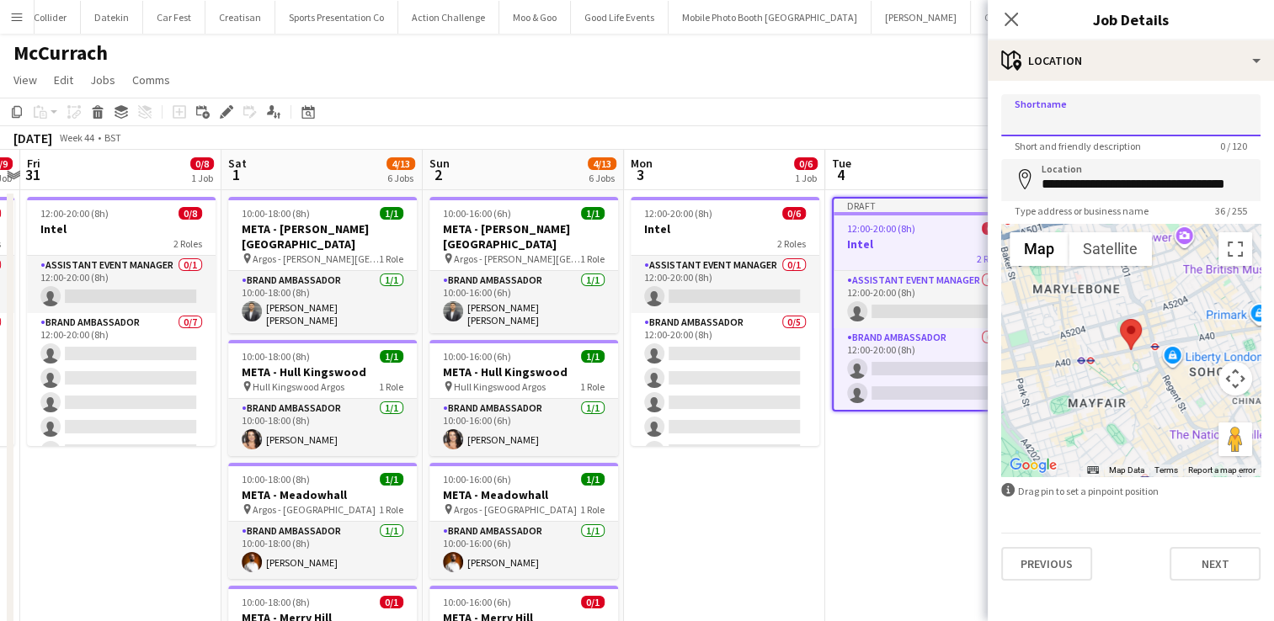
click at [1076, 110] on input "Shortname" at bounding box center [1130, 115] width 259 height 42
type input "******"
click at [1210, 560] on button "Next" at bounding box center [1215, 564] width 91 height 34
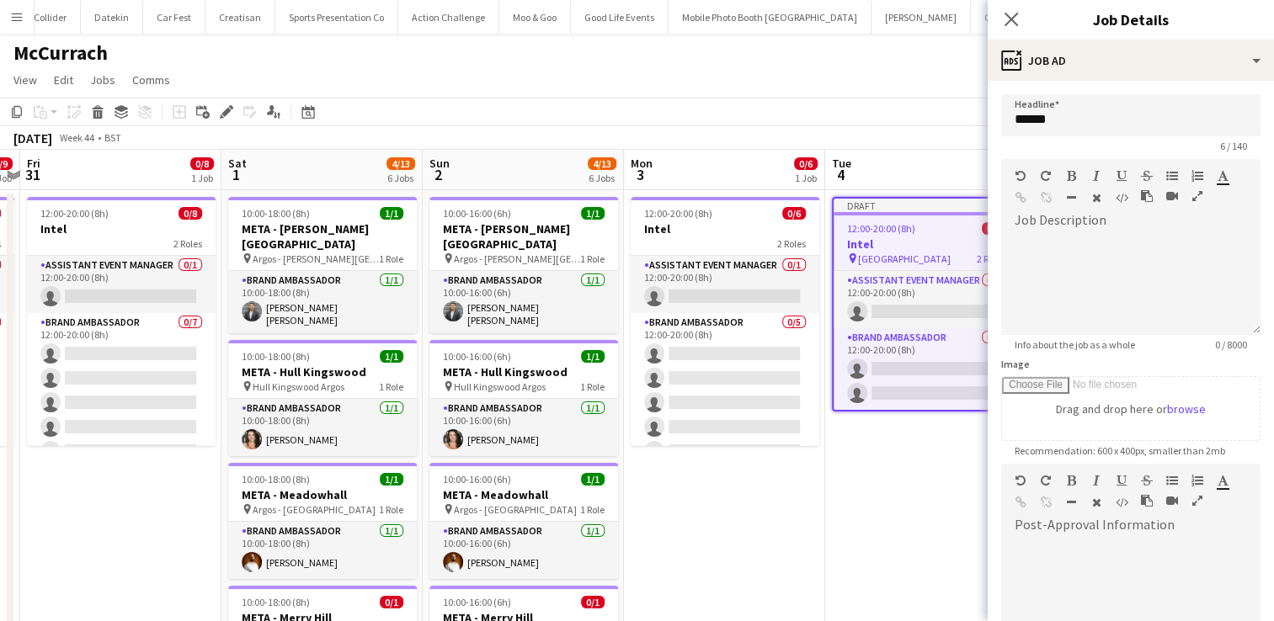
scroll to position [275, 0]
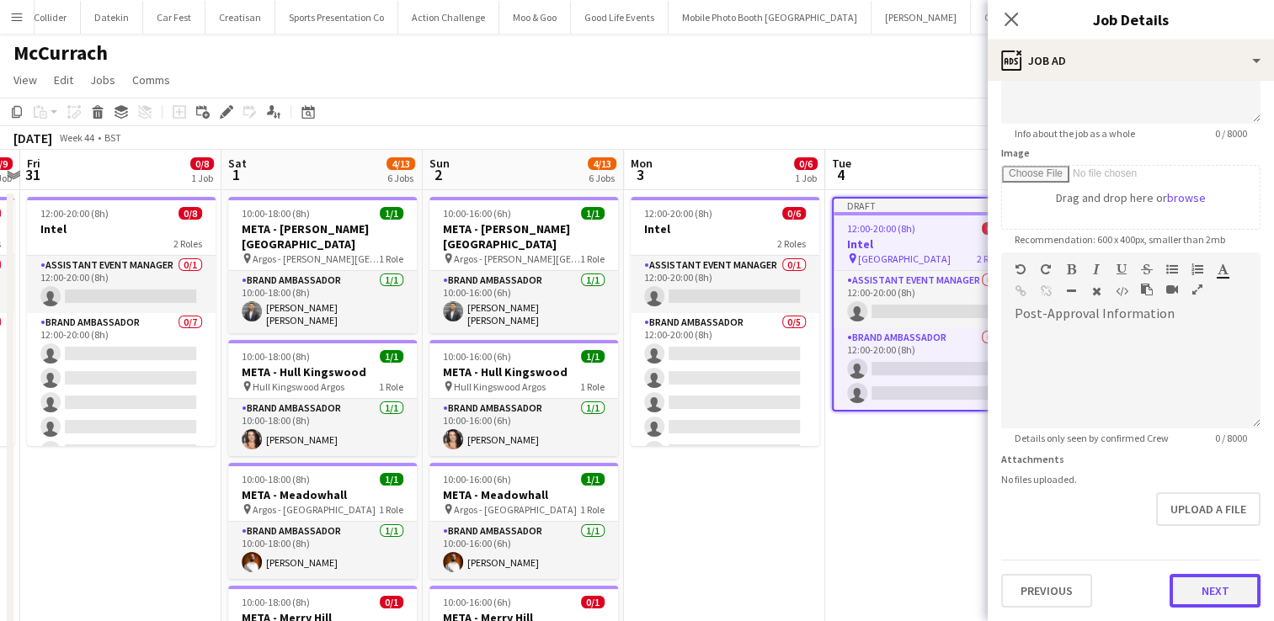
click at [1185, 517] on form "Headline ***** 6 / 140 Job Description default Heading 1 Heading 2 Heading 3 He…" at bounding box center [1131, 245] width 286 height 725
click at [1187, 593] on button "Next" at bounding box center [1215, 594] width 91 height 34
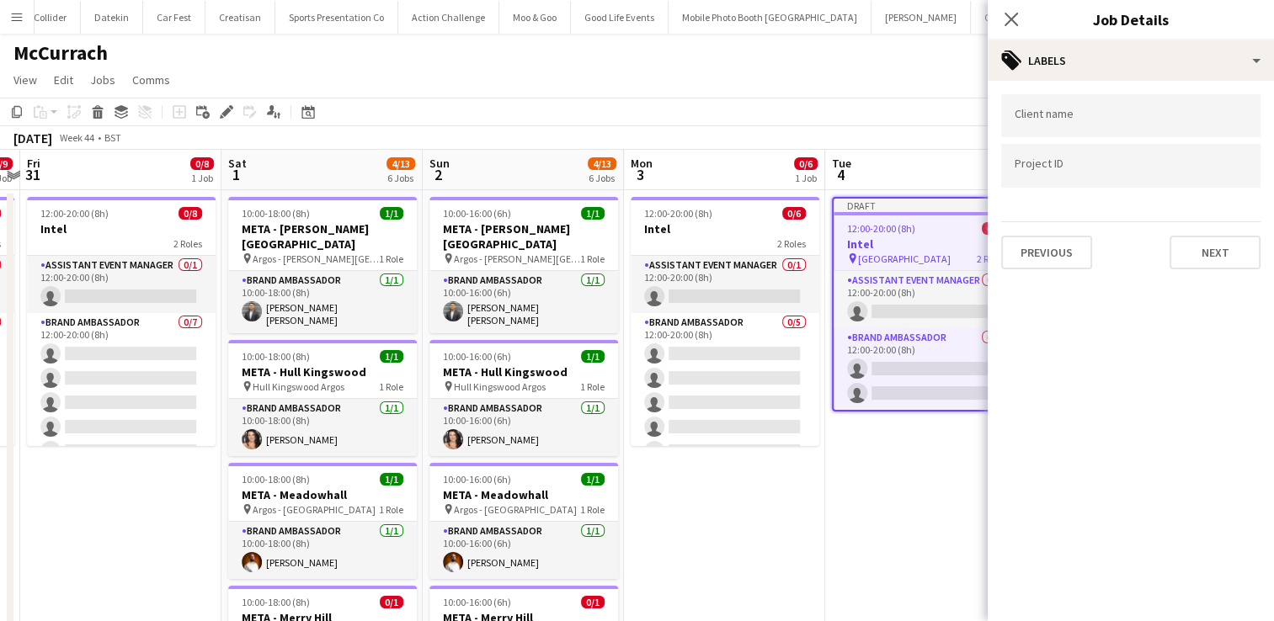
scroll to position [0, 0]
click at [1187, 252] on button "Next" at bounding box center [1215, 253] width 91 height 34
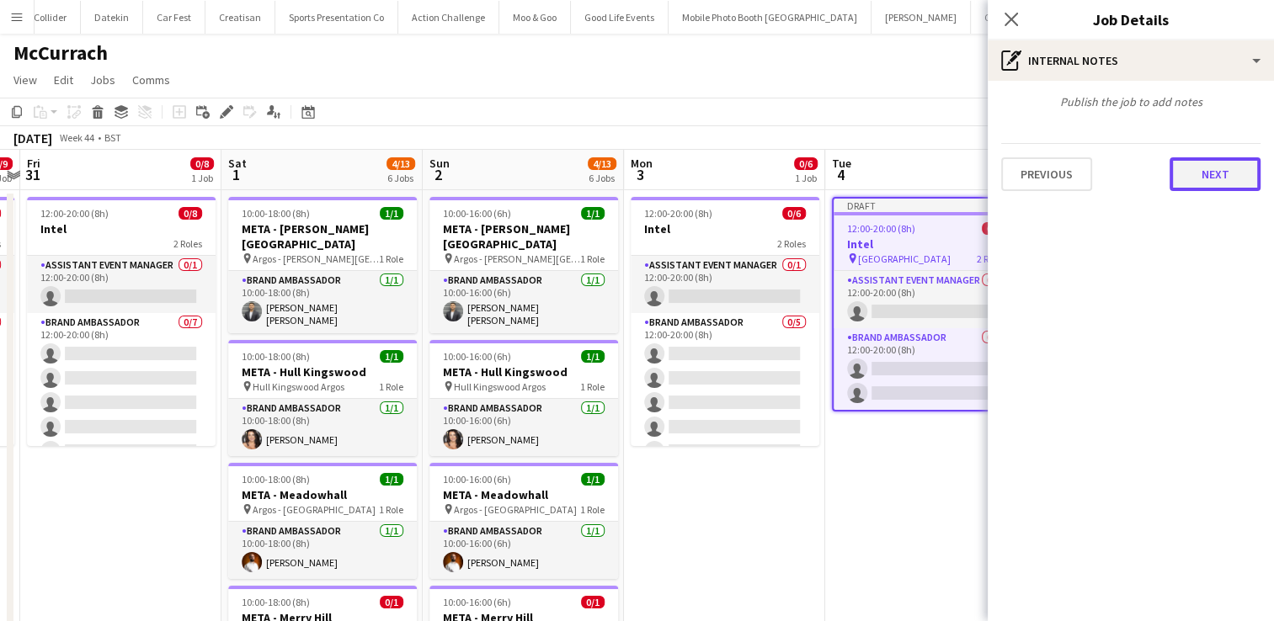
click at [1223, 173] on button "Next" at bounding box center [1215, 174] width 91 height 34
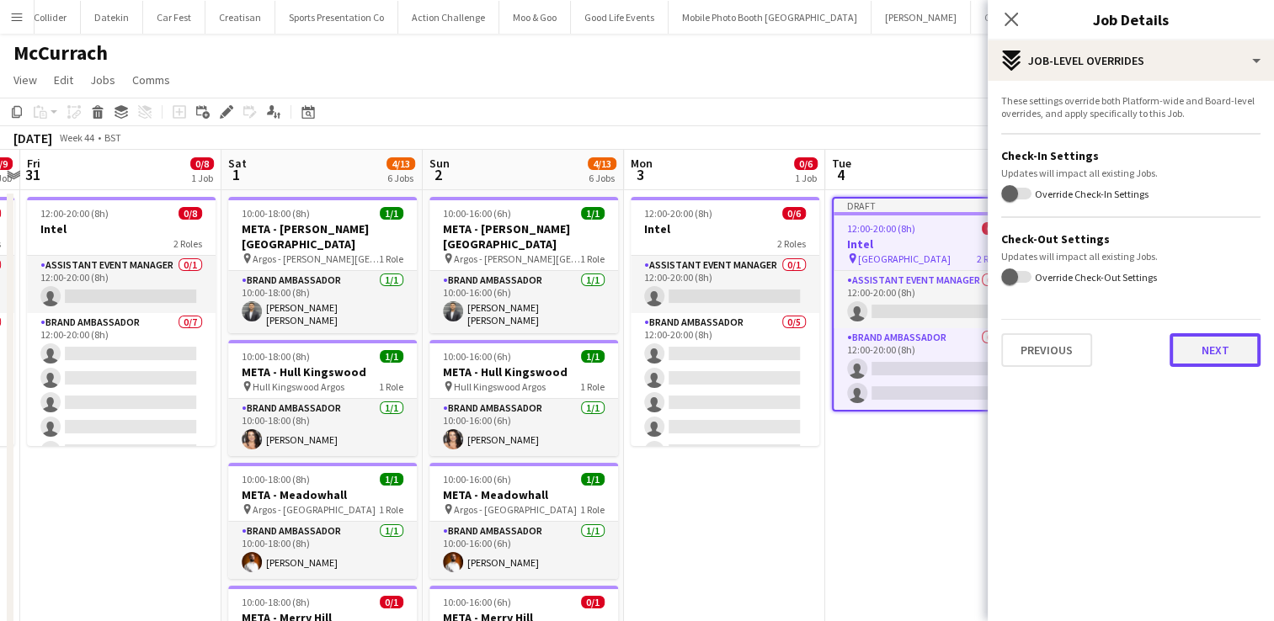
click at [1225, 349] on button "Next" at bounding box center [1215, 350] width 91 height 34
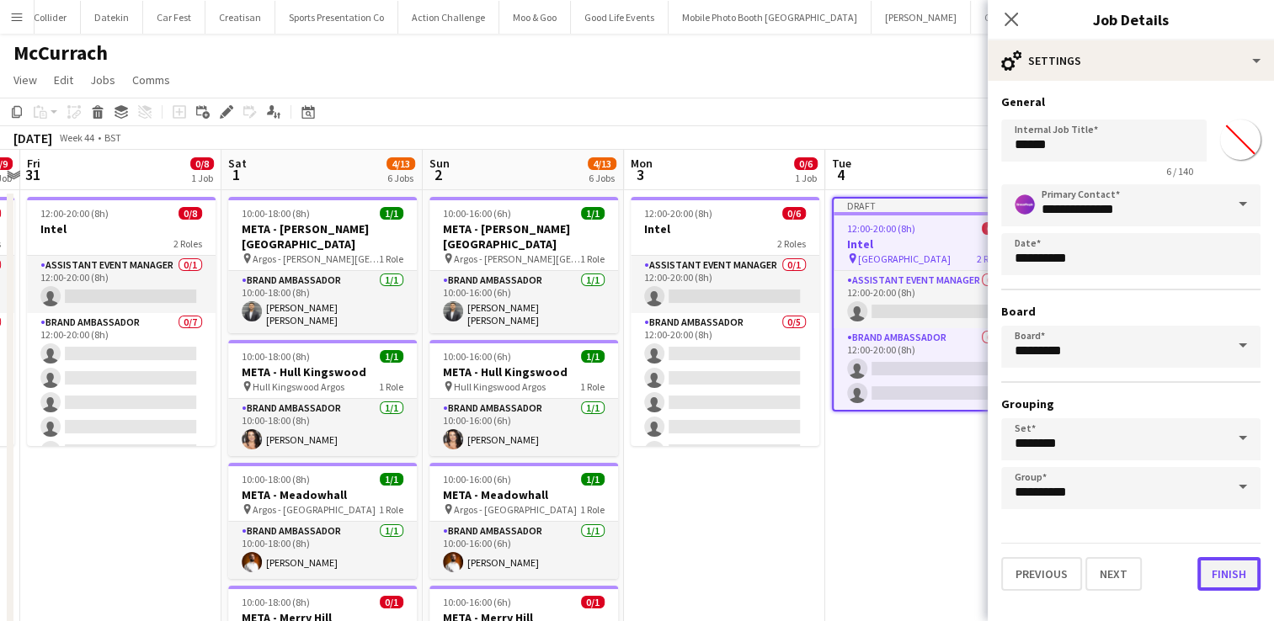
click at [1236, 573] on button "Finish" at bounding box center [1228, 574] width 63 height 34
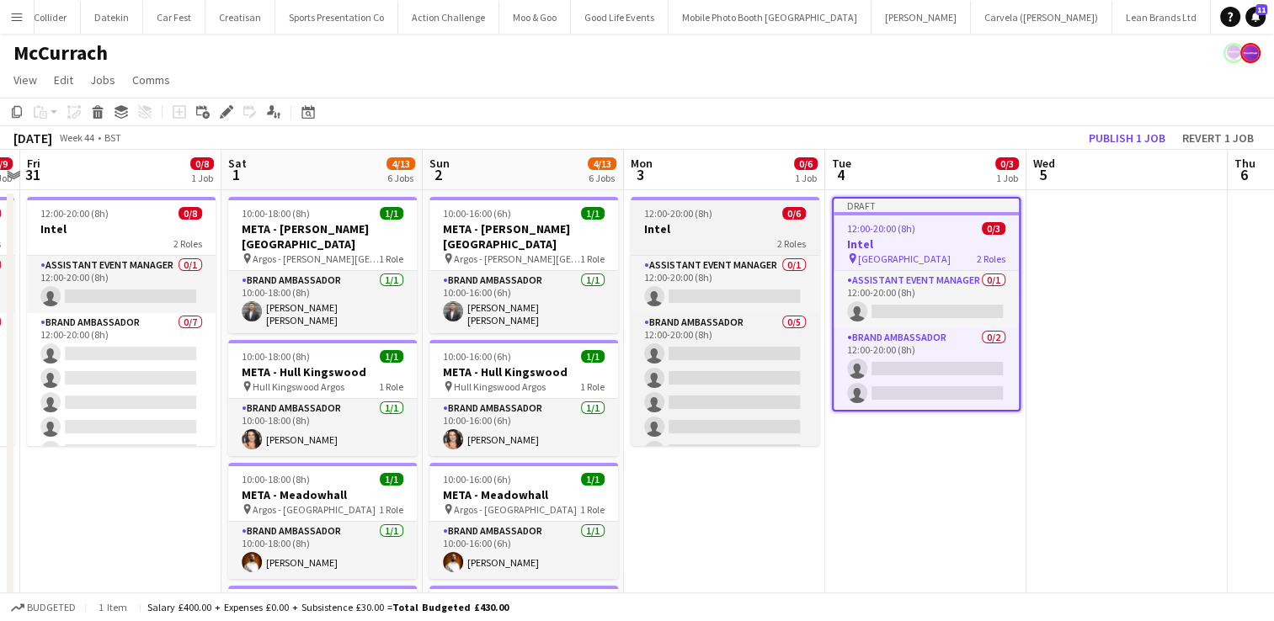
click at [708, 233] on h3 "Intel" at bounding box center [725, 228] width 189 height 15
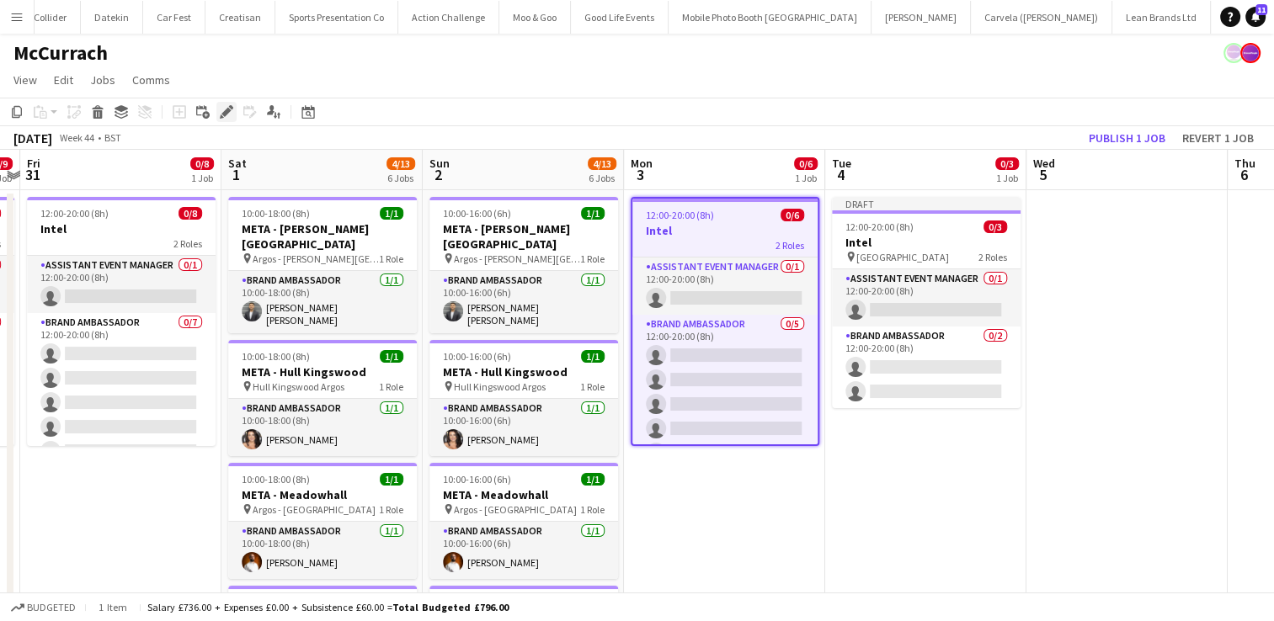
click at [222, 112] on icon "Edit" at bounding box center [226, 111] width 13 height 13
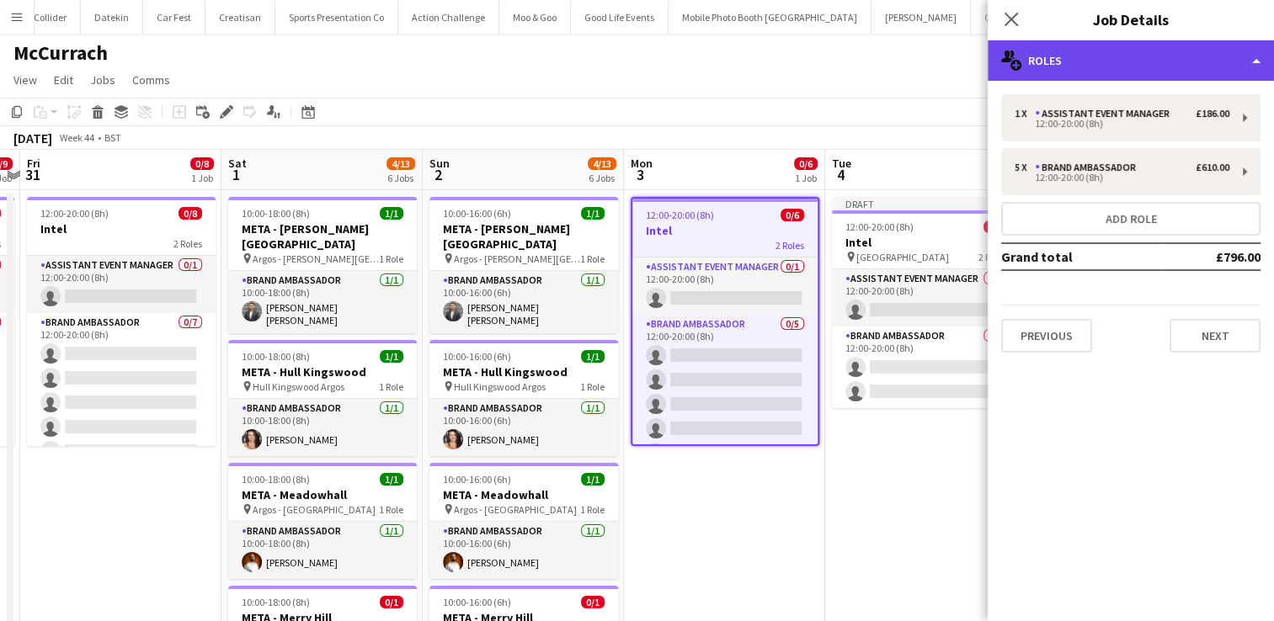
click at [1234, 69] on div "multiple-users-add Roles" at bounding box center [1131, 60] width 286 height 40
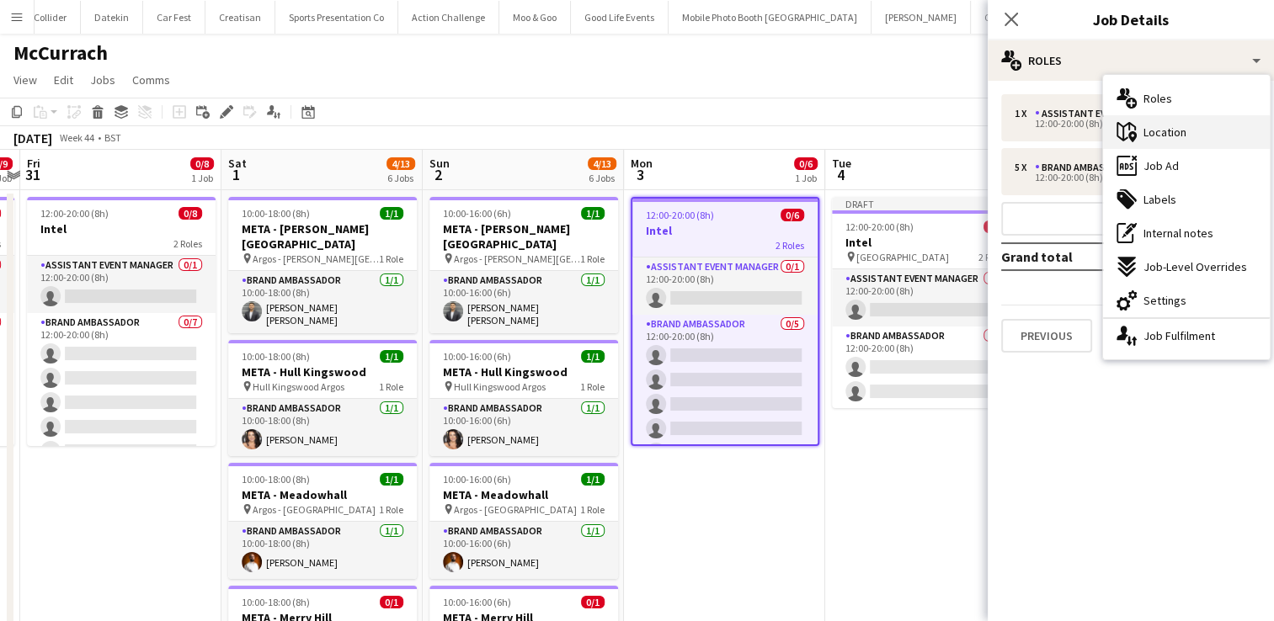
click at [1186, 132] on span "Location" at bounding box center [1165, 132] width 43 height 15
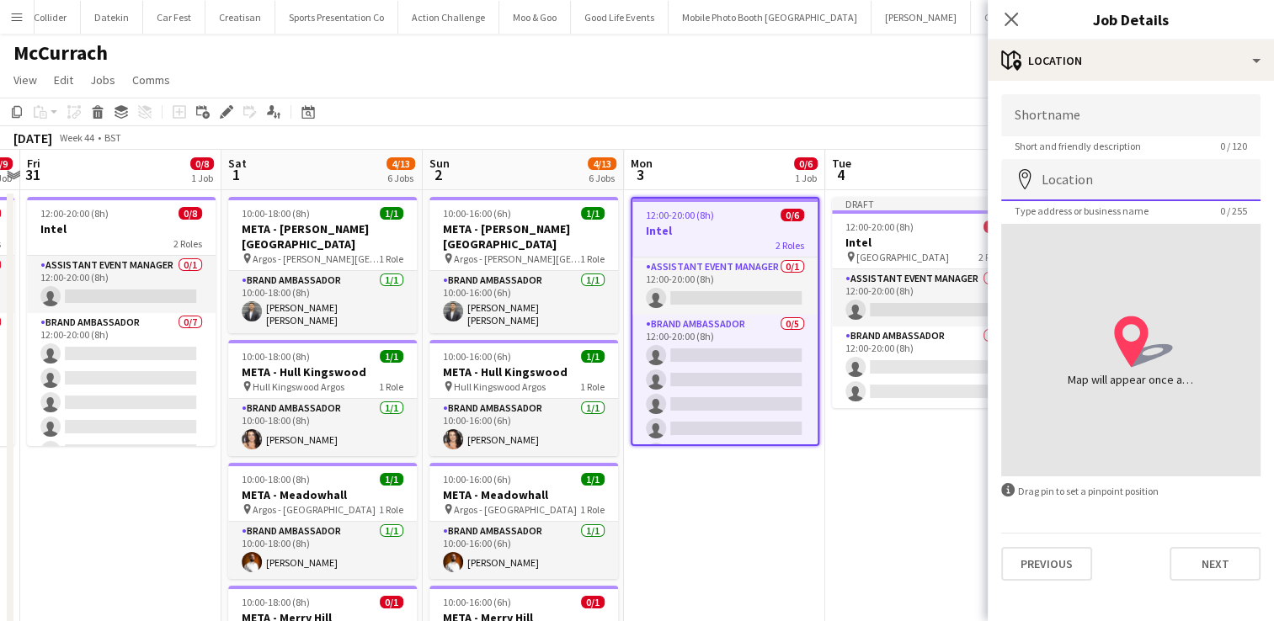
click at [1133, 182] on input "Location" at bounding box center [1130, 180] width 259 height 42
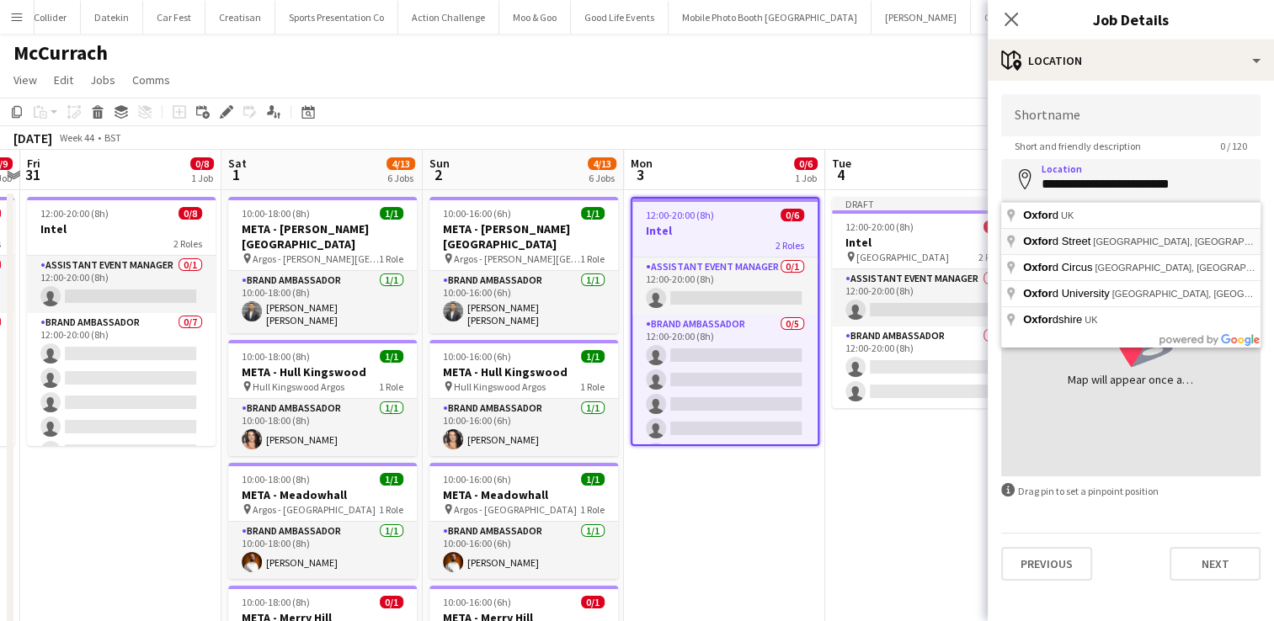
type input "**********"
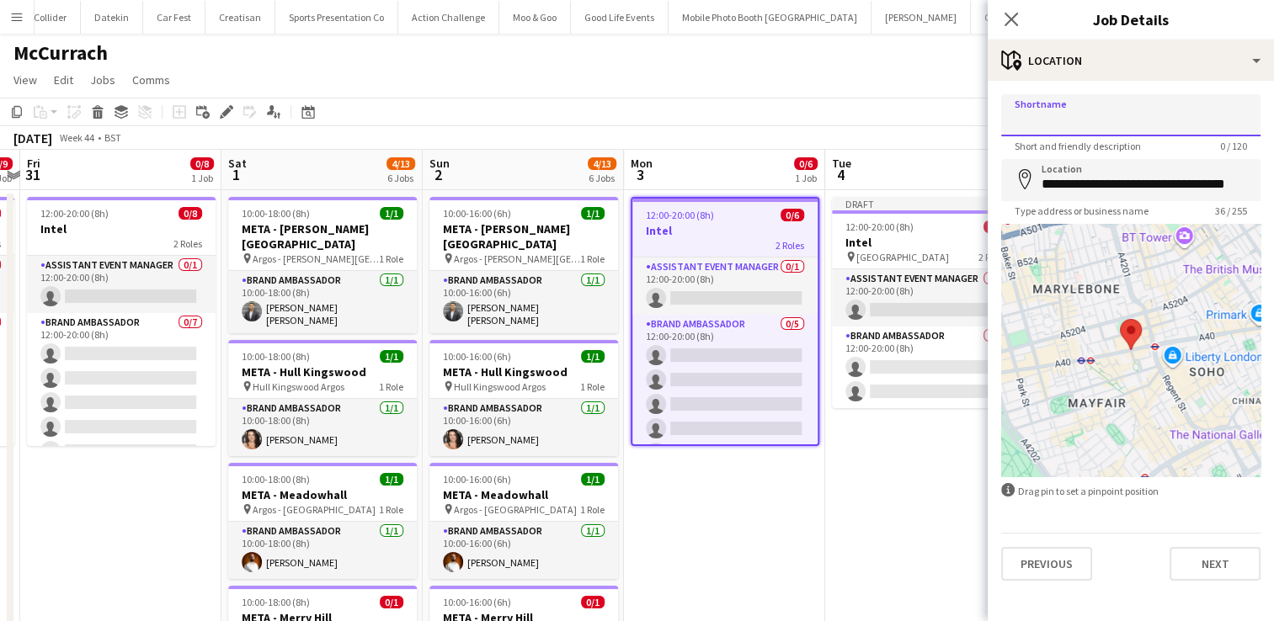
click at [1072, 120] on input "Shortname" at bounding box center [1130, 115] width 259 height 42
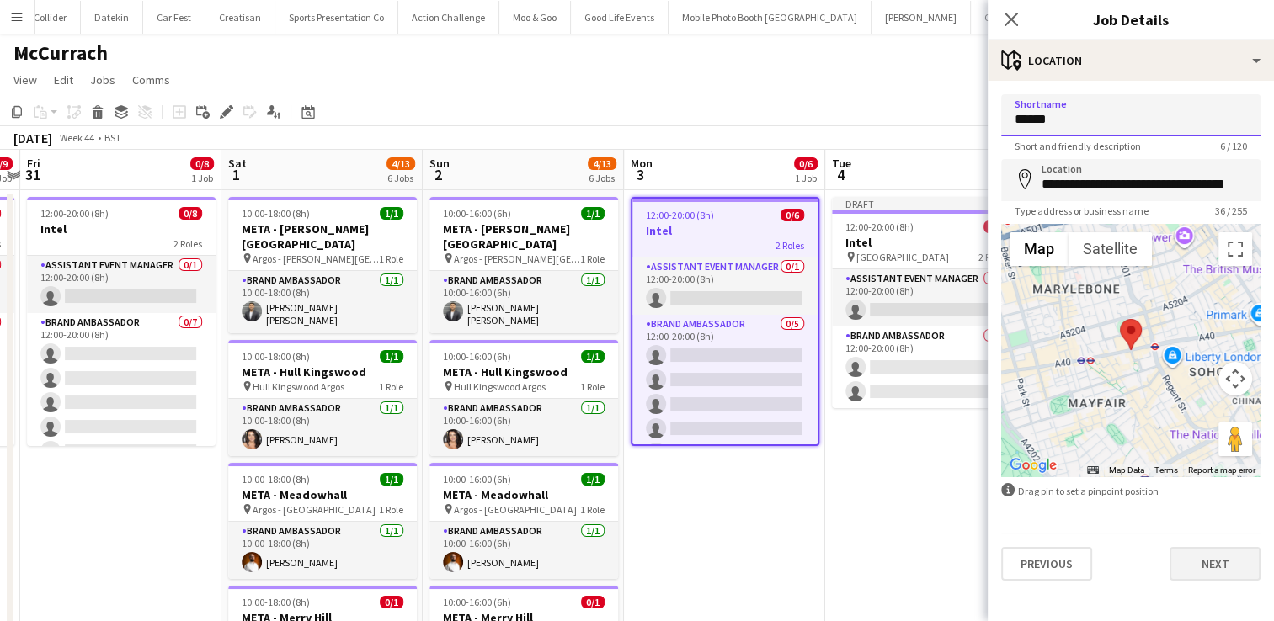
type input "******"
click at [1216, 554] on button "Next" at bounding box center [1215, 564] width 91 height 34
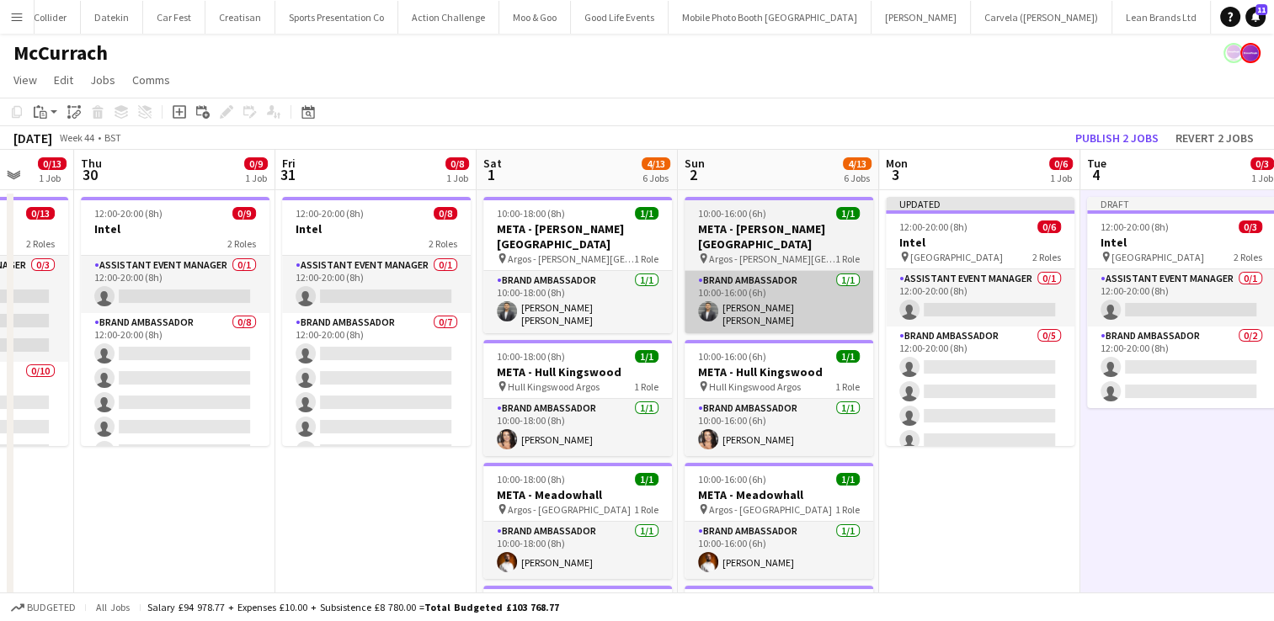
scroll to position [0, 418]
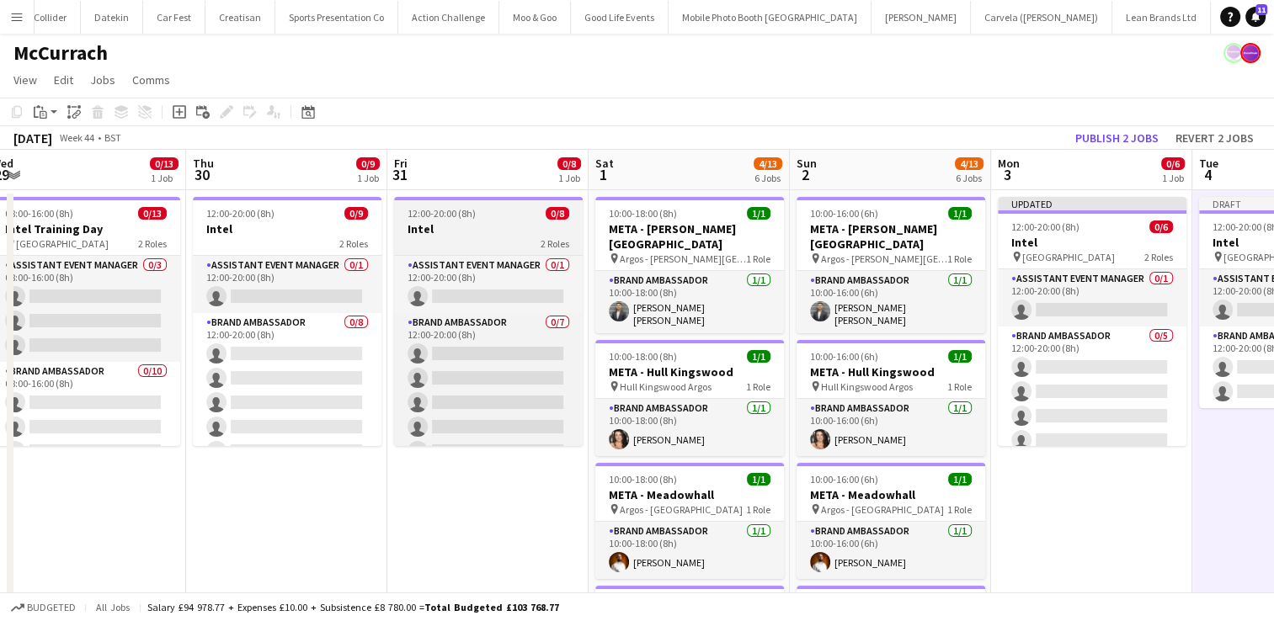
click at [471, 247] on div "2 Roles" at bounding box center [488, 243] width 189 height 13
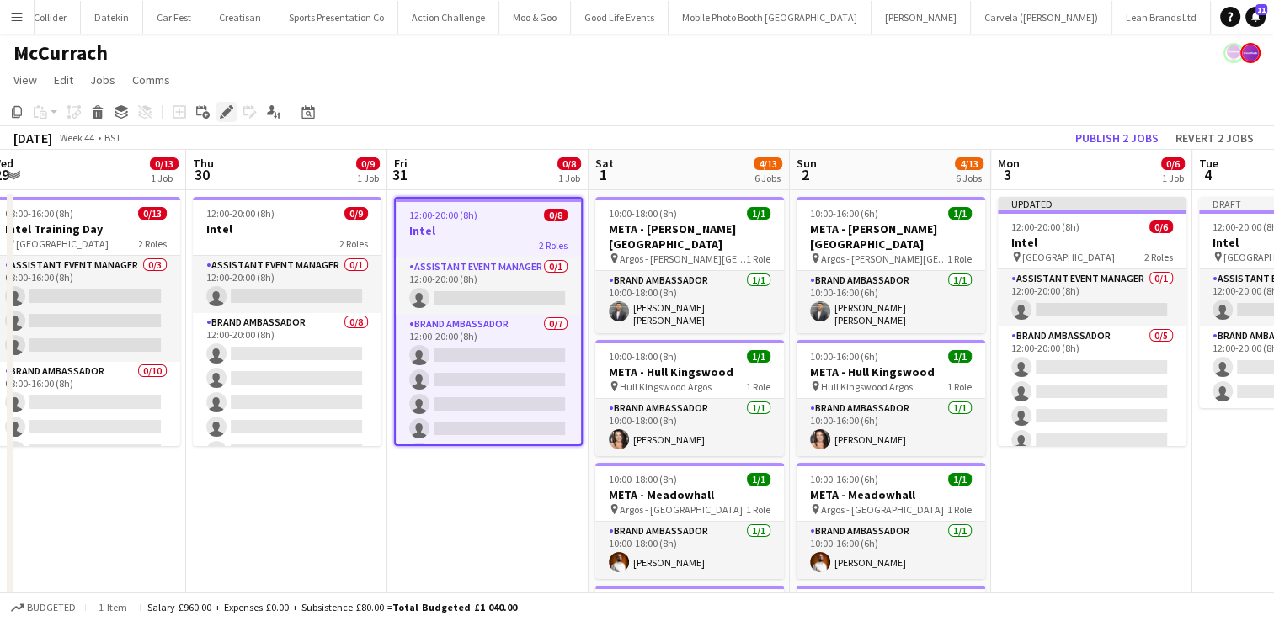
click at [232, 110] on icon "Edit" at bounding box center [226, 111] width 13 height 13
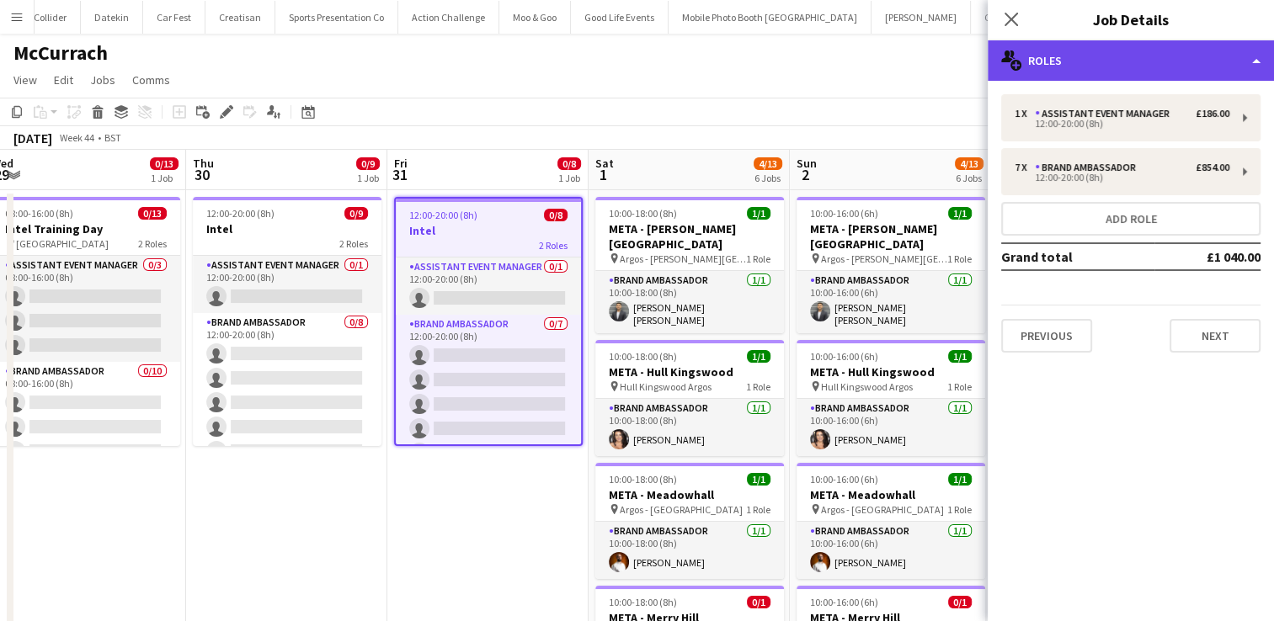
click at [1228, 58] on div "multiple-users-add Roles" at bounding box center [1131, 60] width 286 height 40
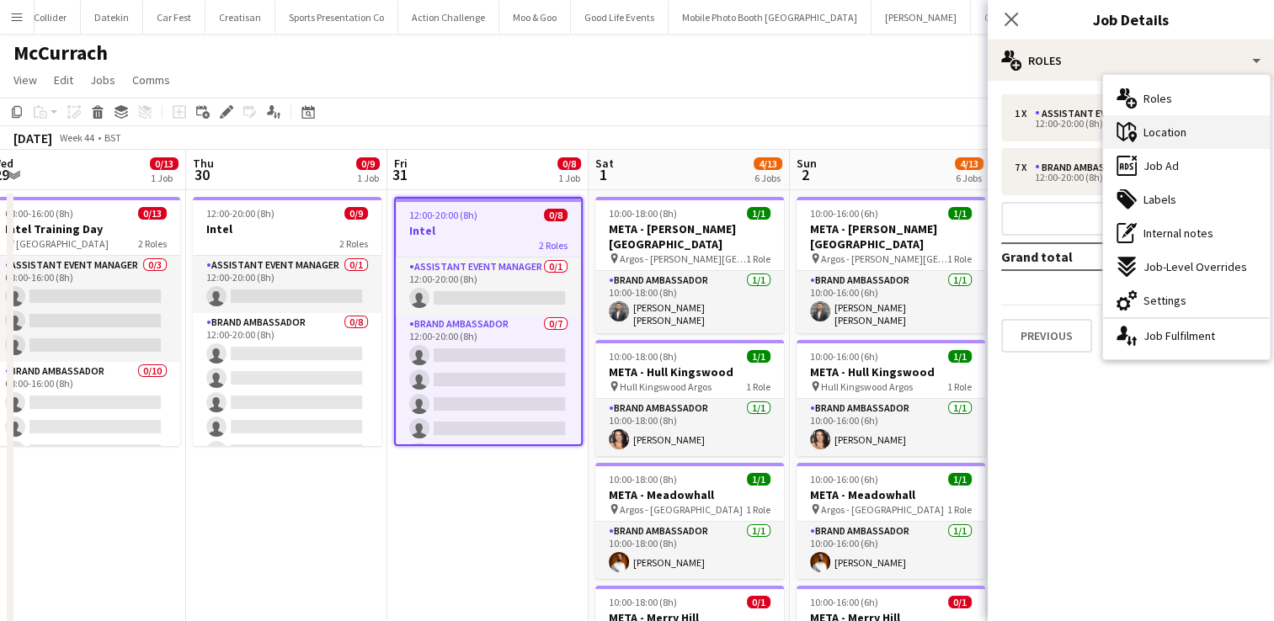
click at [1206, 134] on div "maps-pin-1 Location" at bounding box center [1186, 132] width 167 height 34
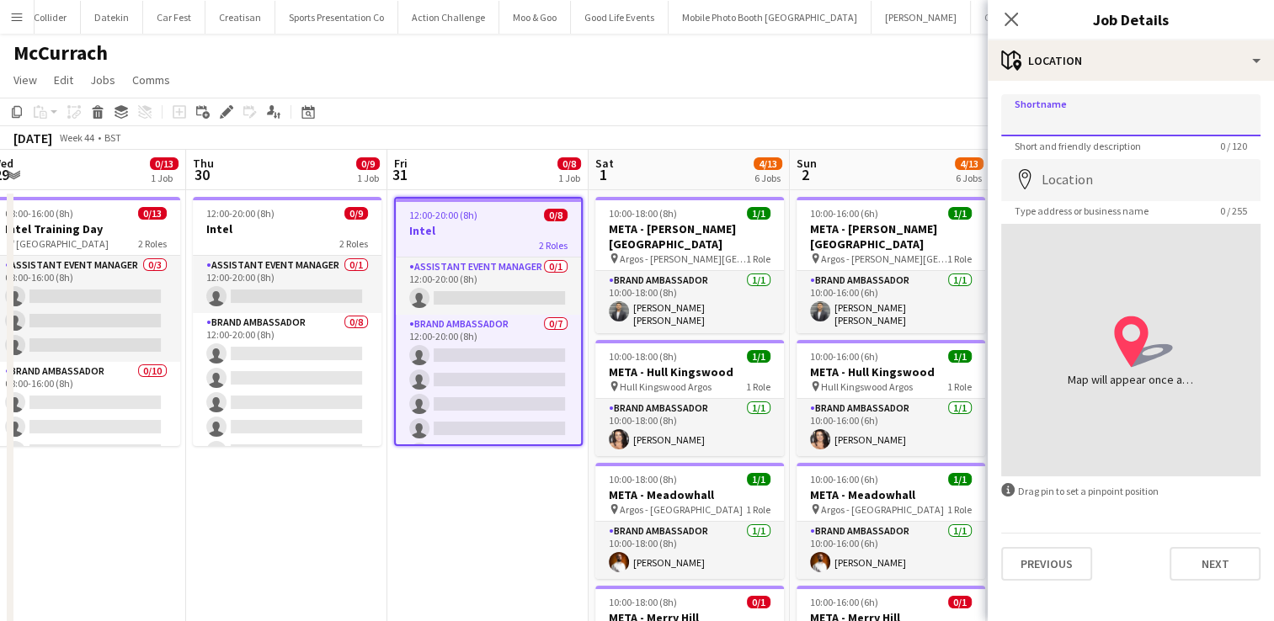
click at [1069, 113] on input "Shortname" at bounding box center [1130, 115] width 259 height 42
type input "******"
click at [1050, 177] on input "Location" at bounding box center [1130, 180] width 259 height 42
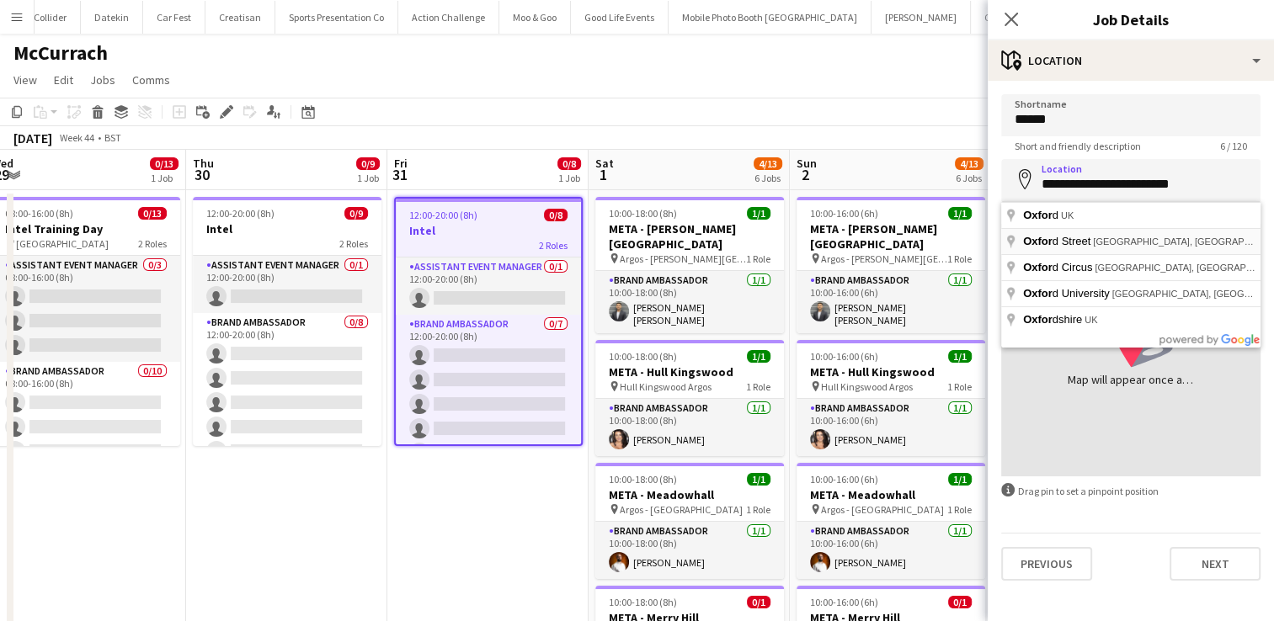
type input "**********"
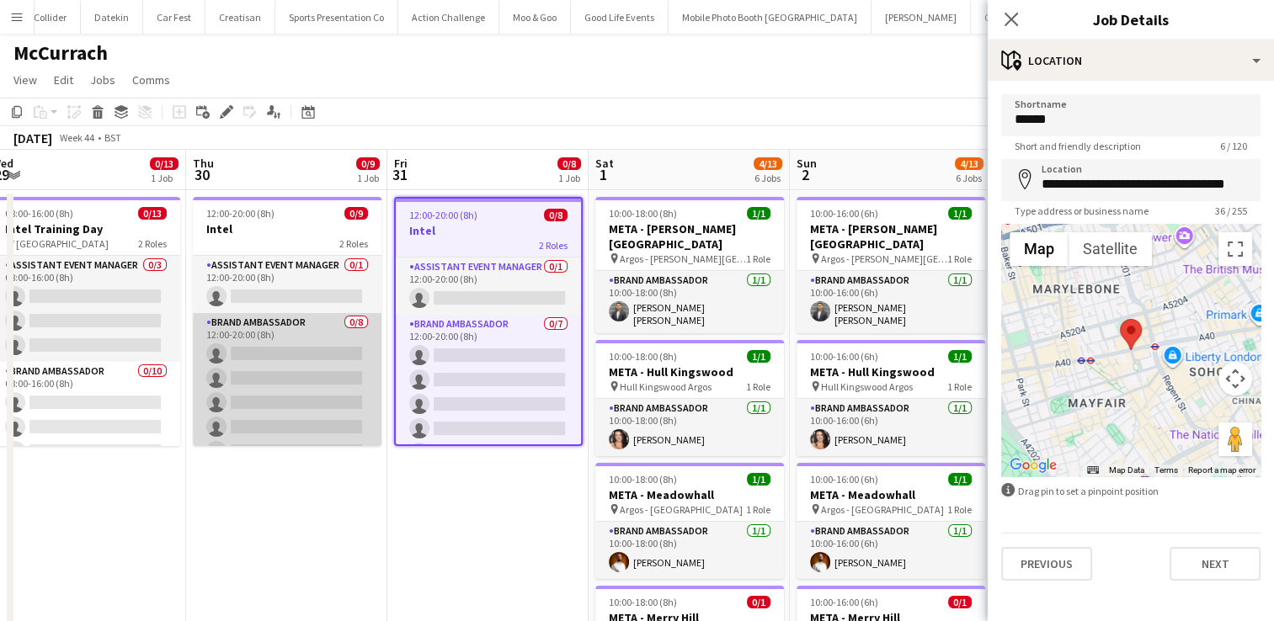
click at [299, 337] on app-card-role "Brand Ambassador 0/8 12:00-20:00 (8h) single-neutral-actions single-neutral-act…" at bounding box center [287, 427] width 189 height 228
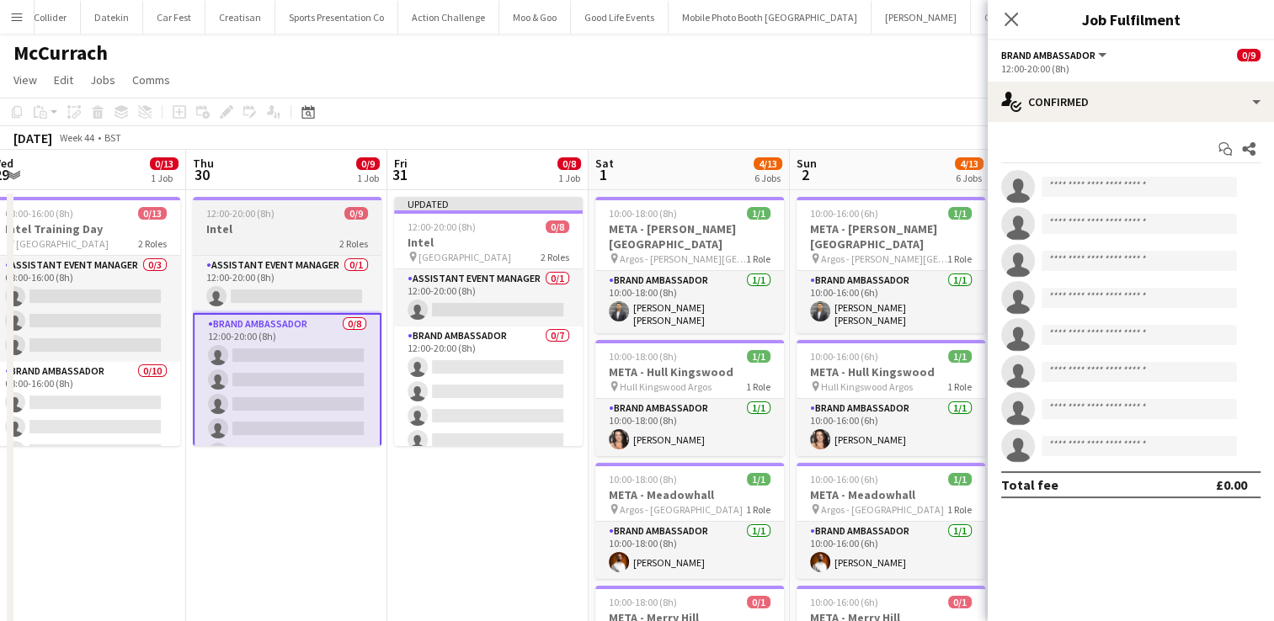
click at [291, 240] on div "2 Roles" at bounding box center [287, 243] width 189 height 13
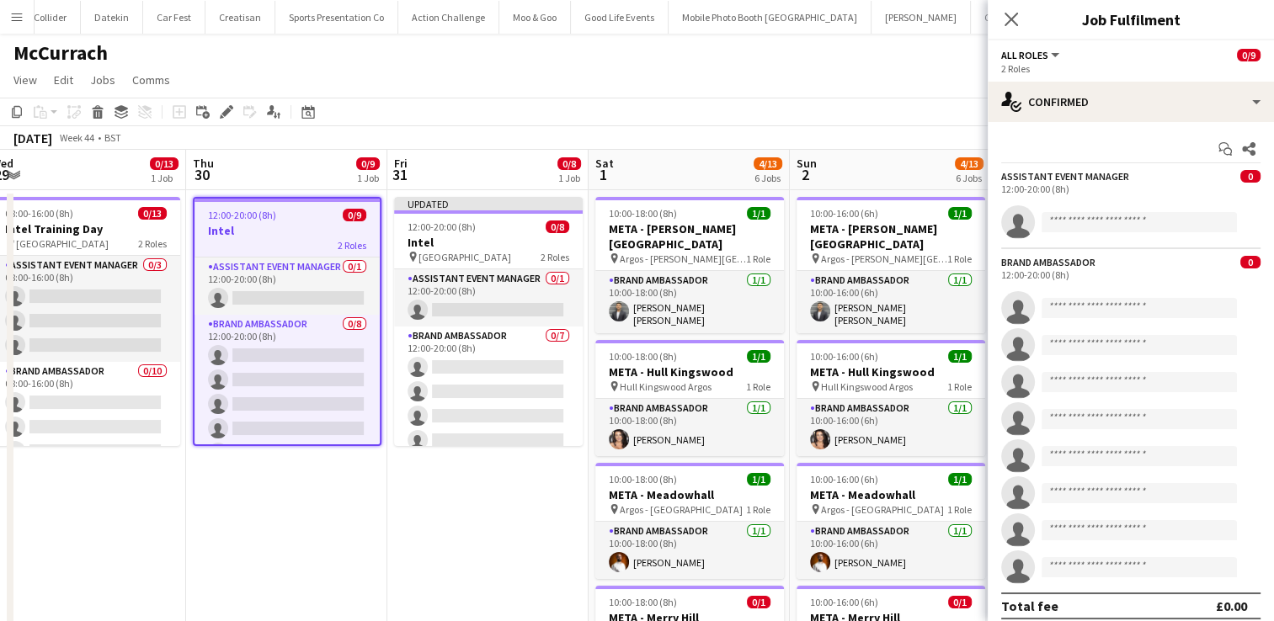
click at [1159, 63] on div "2 Roles" at bounding box center [1130, 68] width 259 height 13
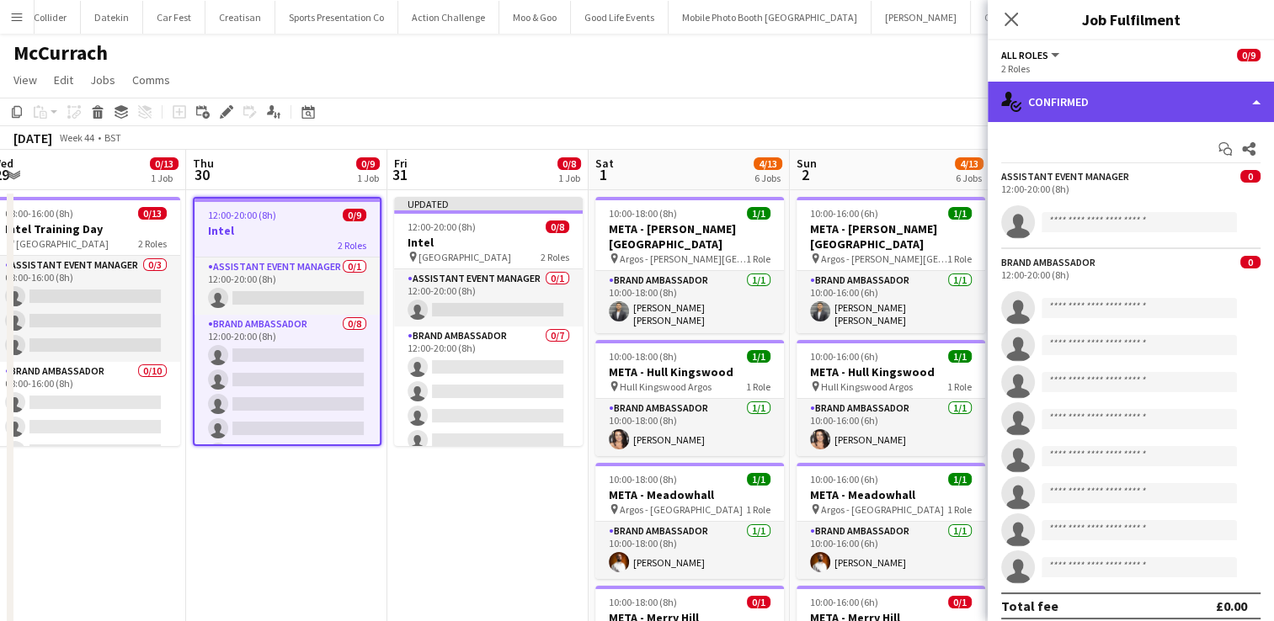
click at [1237, 99] on div "single-neutral-actions-check-2 Confirmed" at bounding box center [1131, 102] width 286 height 40
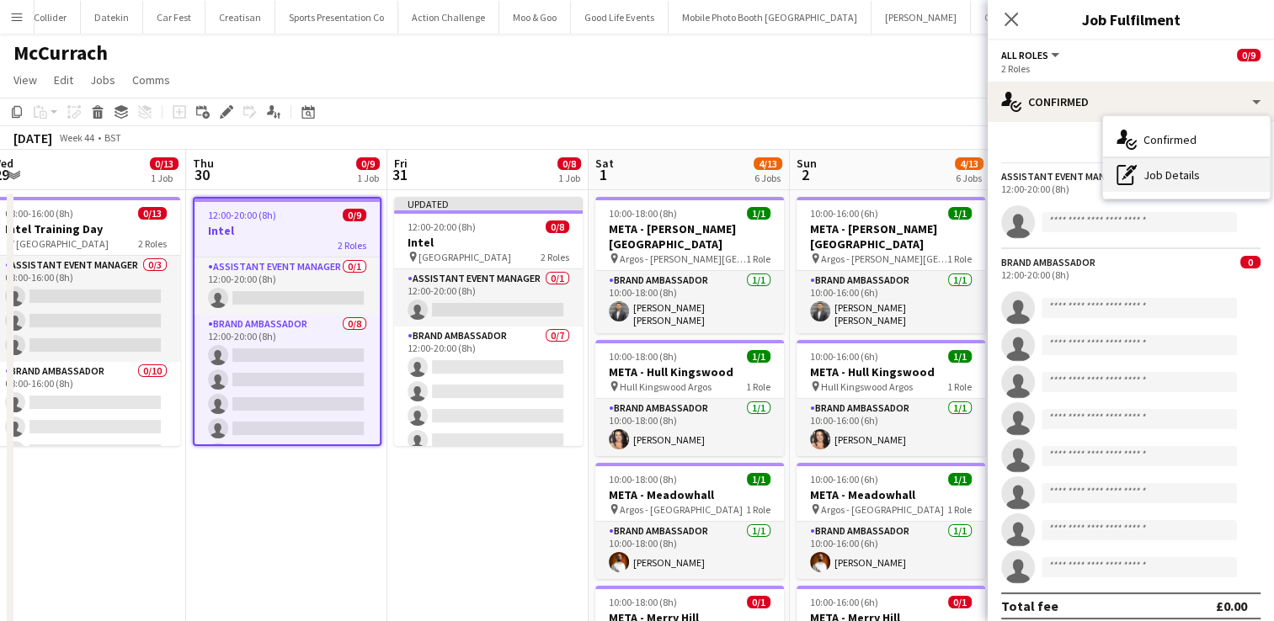
click at [1154, 183] on div "pen-write Job Details" at bounding box center [1186, 175] width 167 height 34
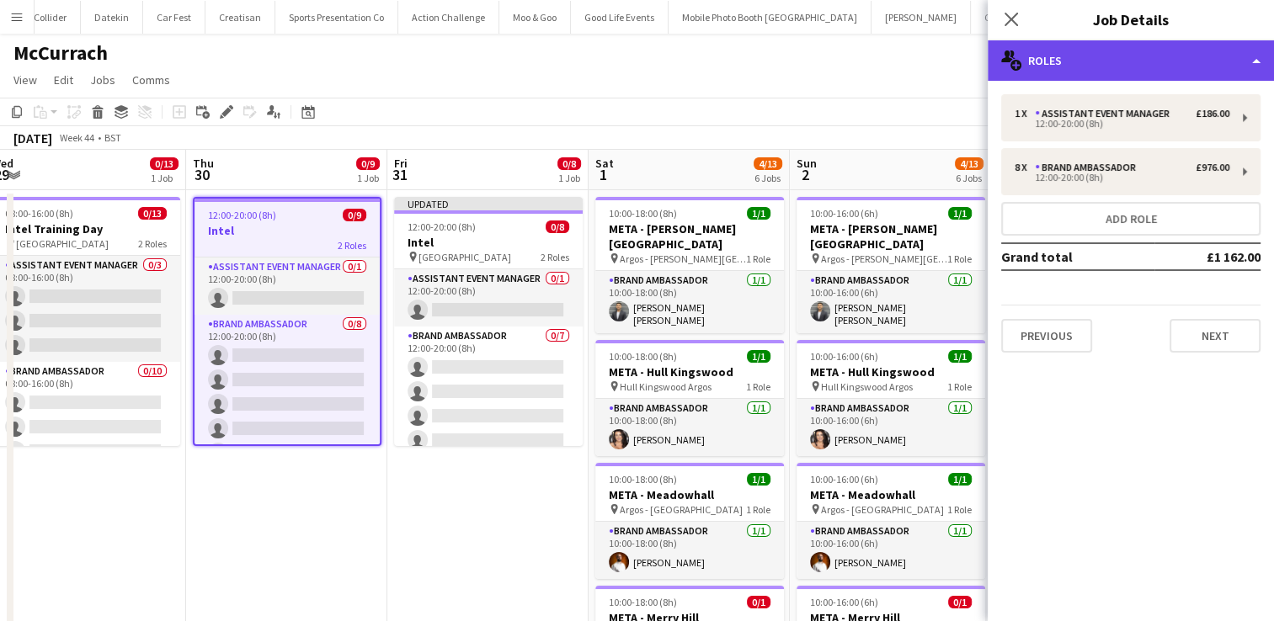
click at [1241, 72] on div "multiple-users-add Roles" at bounding box center [1131, 60] width 286 height 40
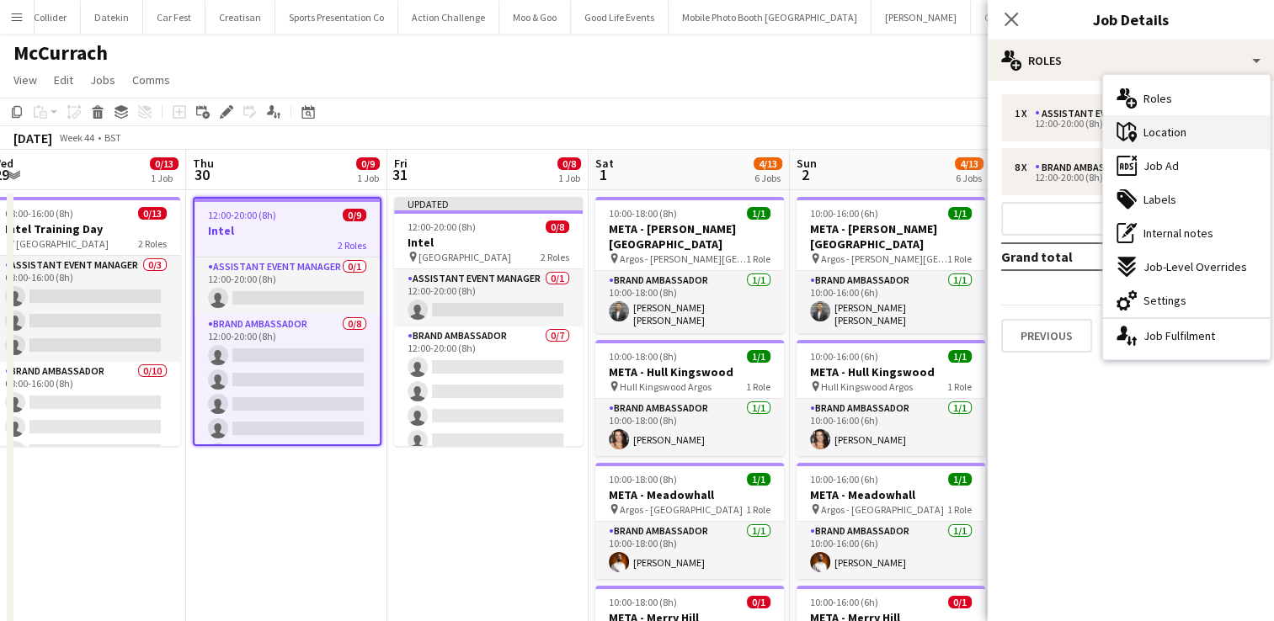
click at [1182, 141] on div "maps-pin-1 Location" at bounding box center [1186, 132] width 167 height 34
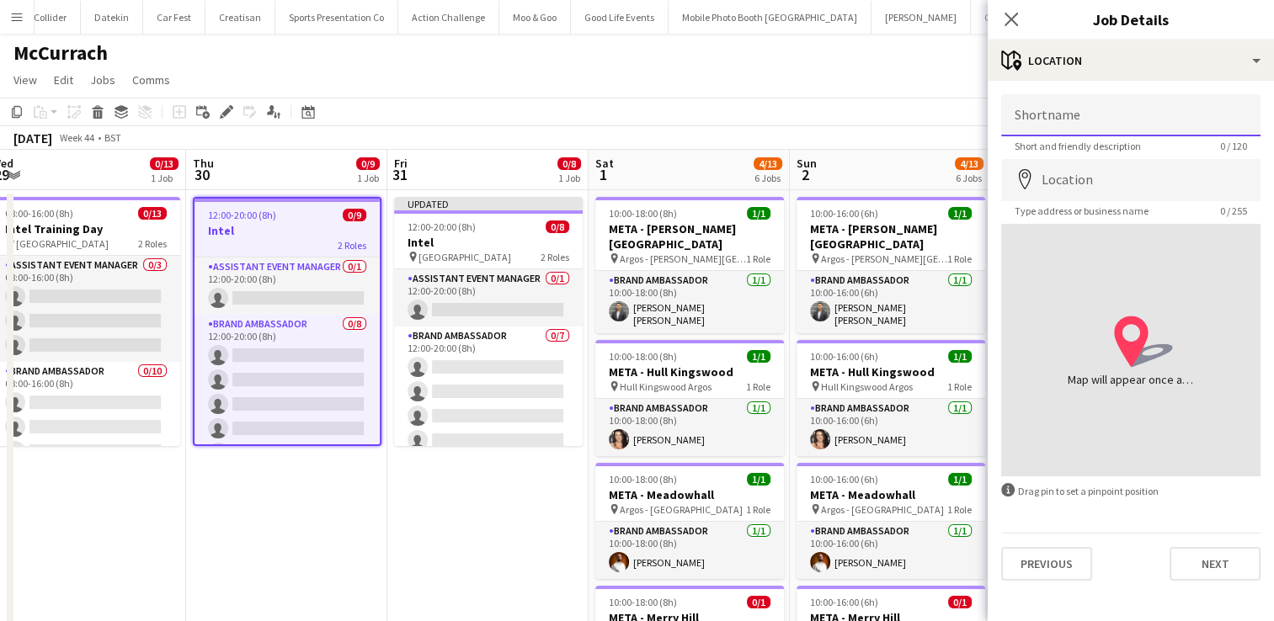
click at [1107, 120] on input "Shortname" at bounding box center [1130, 115] width 259 height 42
type input "******"
click at [1063, 182] on input "Location" at bounding box center [1130, 180] width 259 height 42
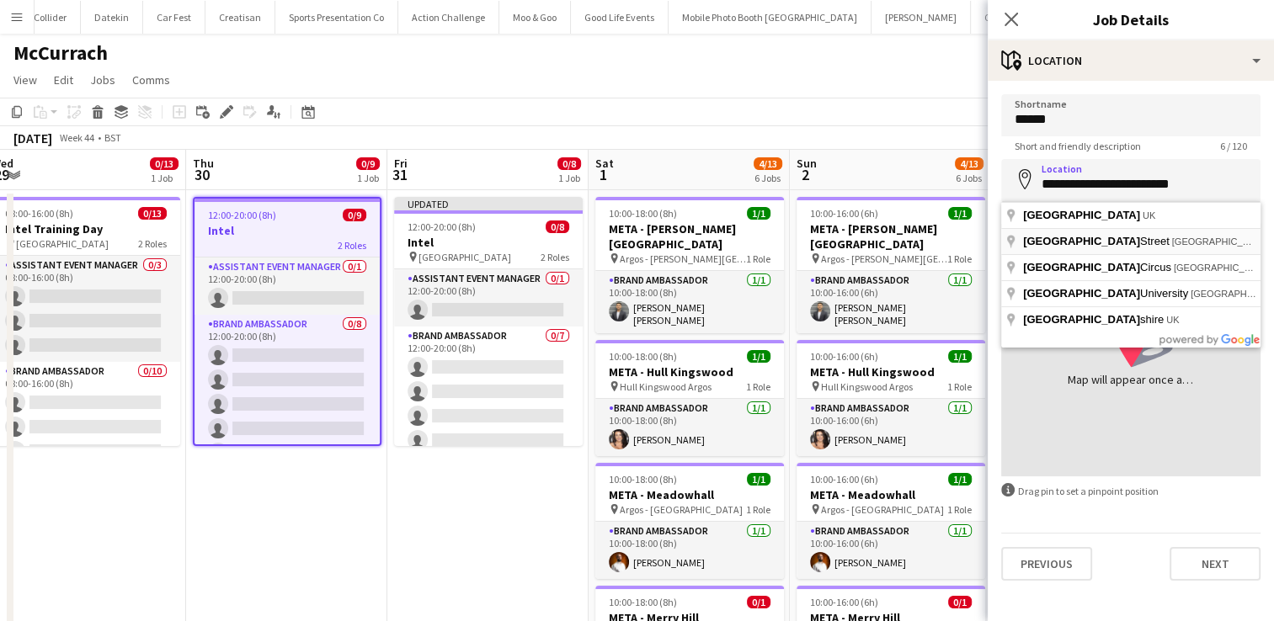
type input "**********"
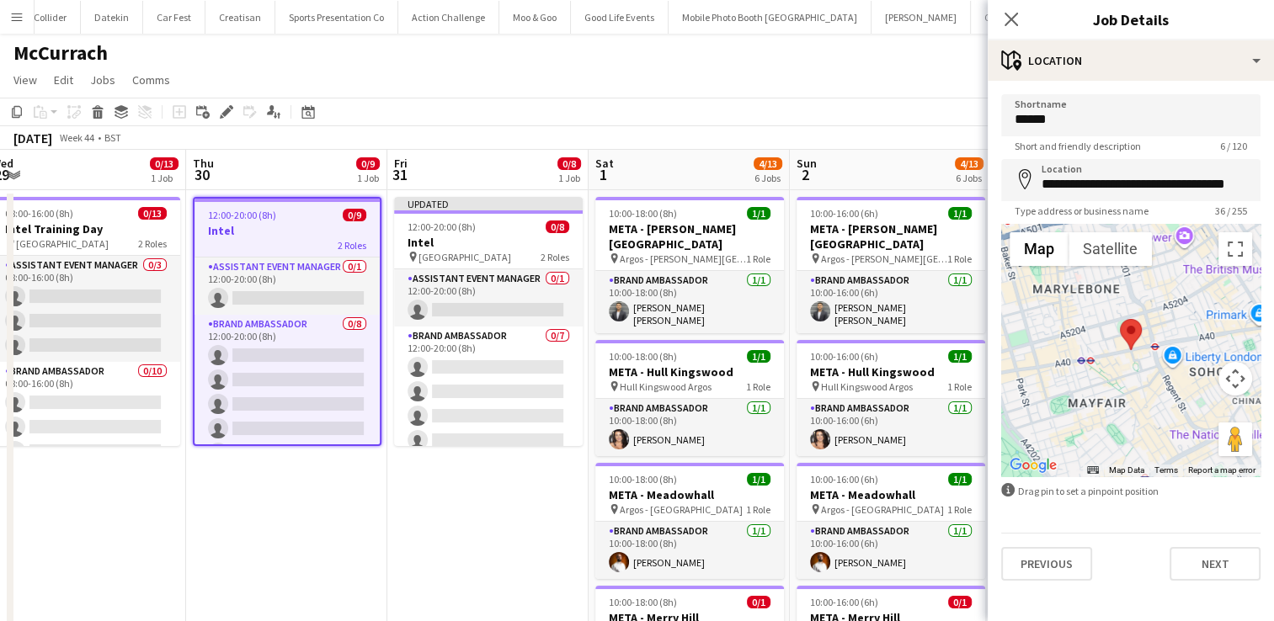
click at [909, 108] on app-toolbar "Copy Paste Paste Ctrl+V Paste with crew Ctrl+Shift+V Paste linked Job Delete Gr…" at bounding box center [637, 112] width 1274 height 29
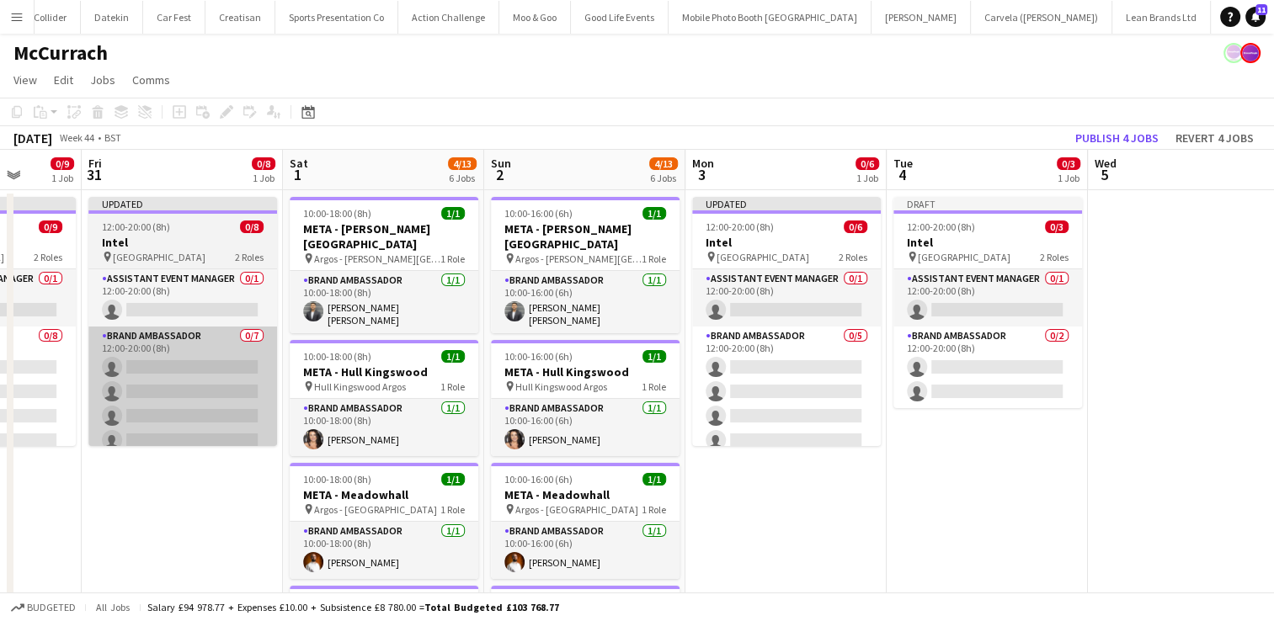
scroll to position [0, 734]
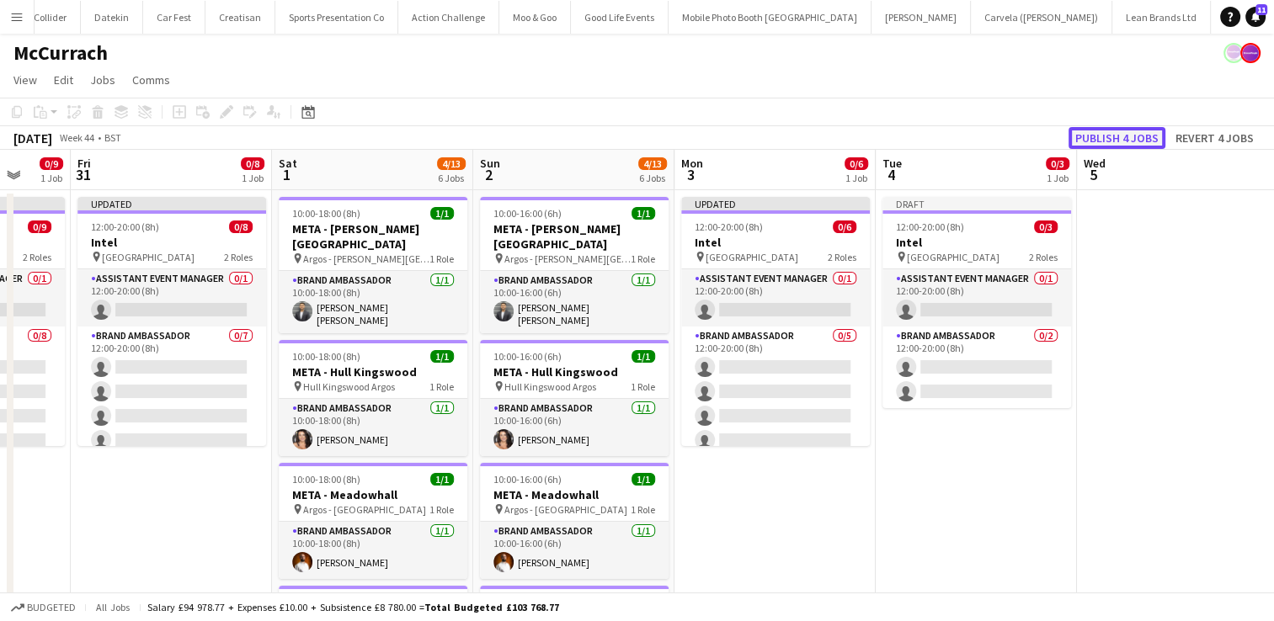
click at [1143, 140] on button "Publish 4 jobs" at bounding box center [1117, 138] width 97 height 22
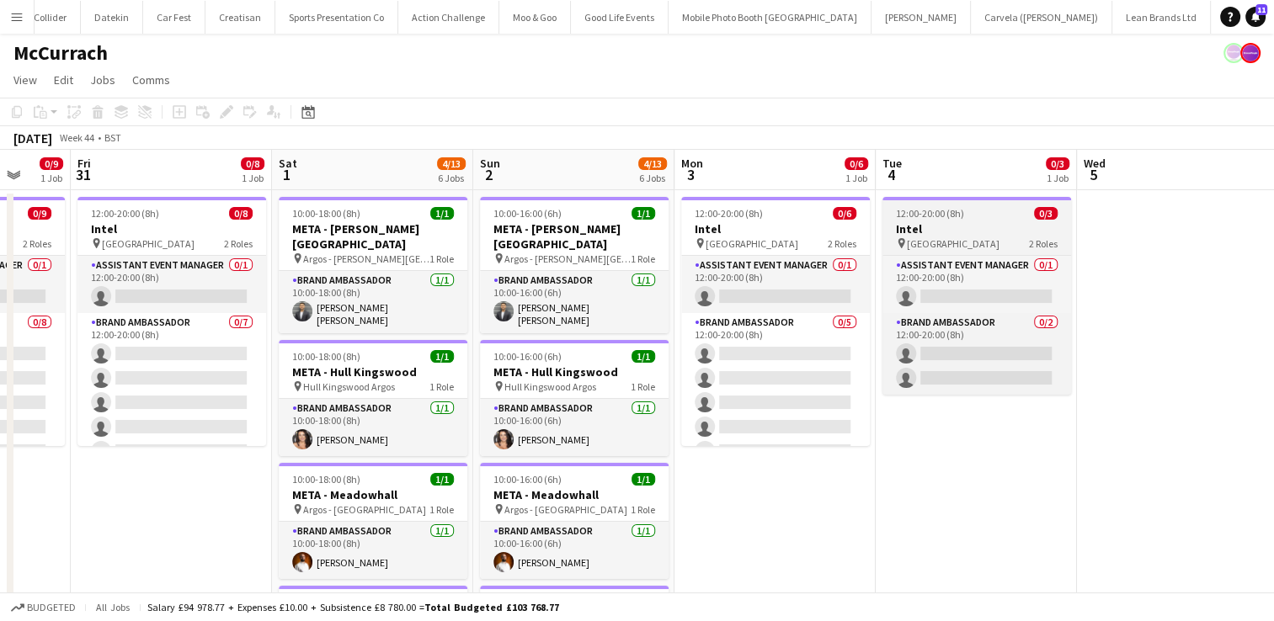
click at [999, 232] on h3 "Intel" at bounding box center [977, 228] width 189 height 15
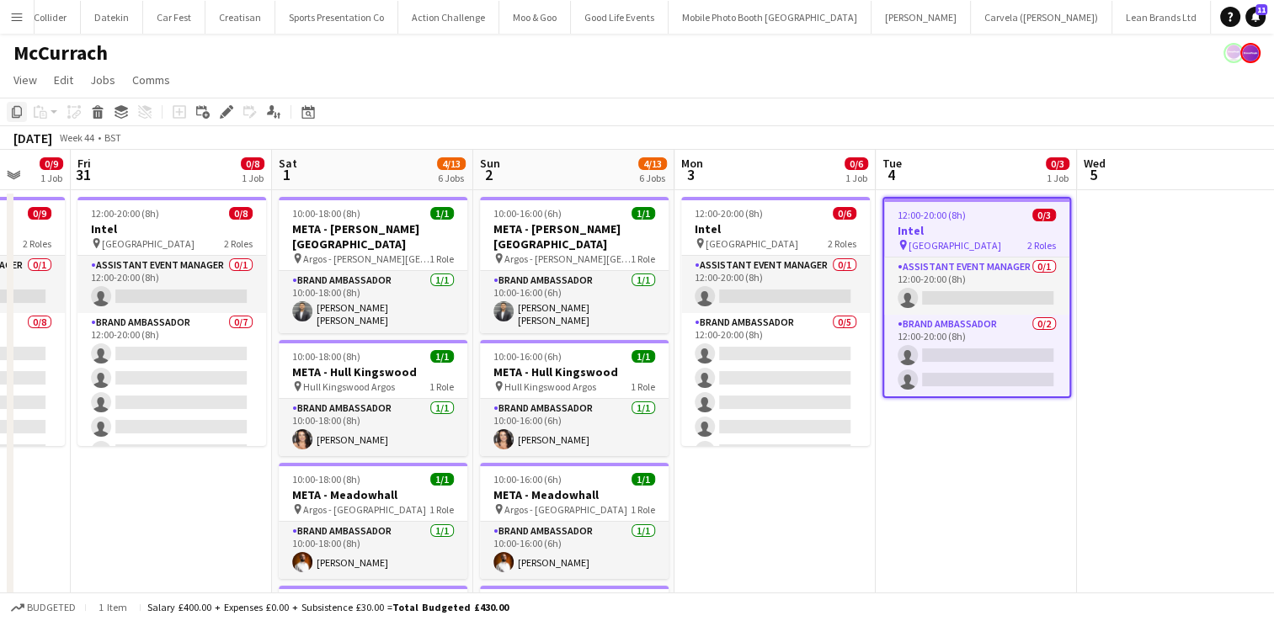
click at [17, 113] on icon "Copy" at bounding box center [16, 111] width 13 height 13
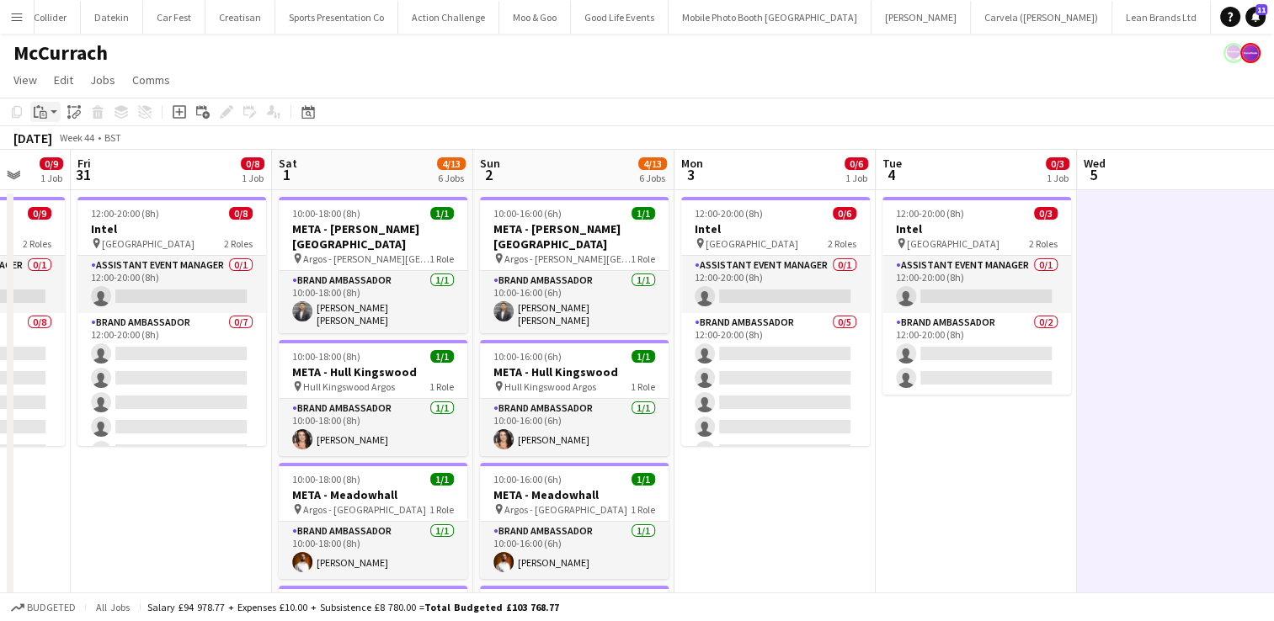
click at [34, 114] on icon at bounding box center [36, 112] width 5 height 11
click at [56, 137] on link "Paste Ctrl+V" at bounding box center [124, 143] width 158 height 15
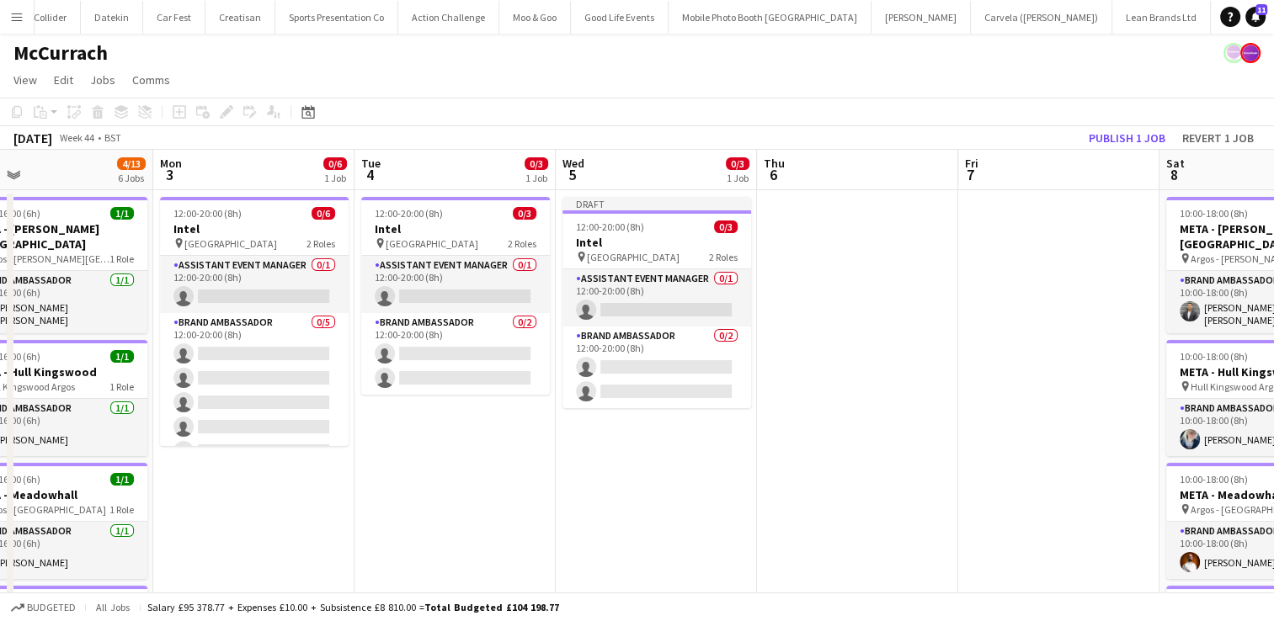
scroll to position [0, 452]
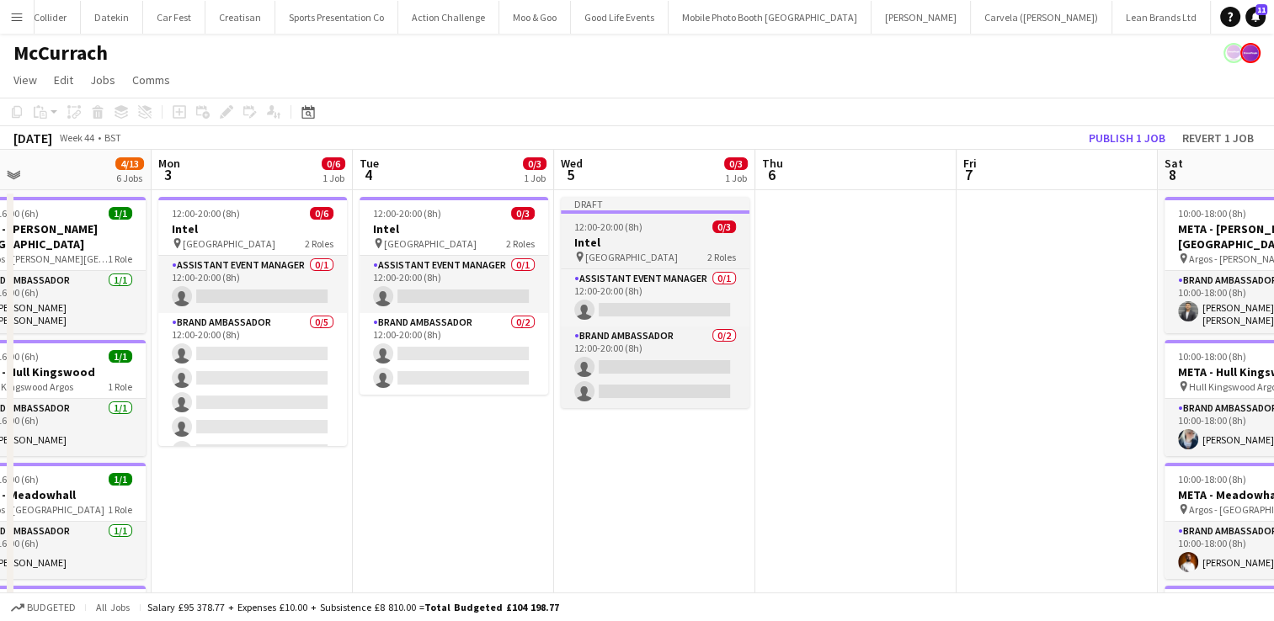
click at [672, 211] on div "Draft" at bounding box center [655, 203] width 189 height 13
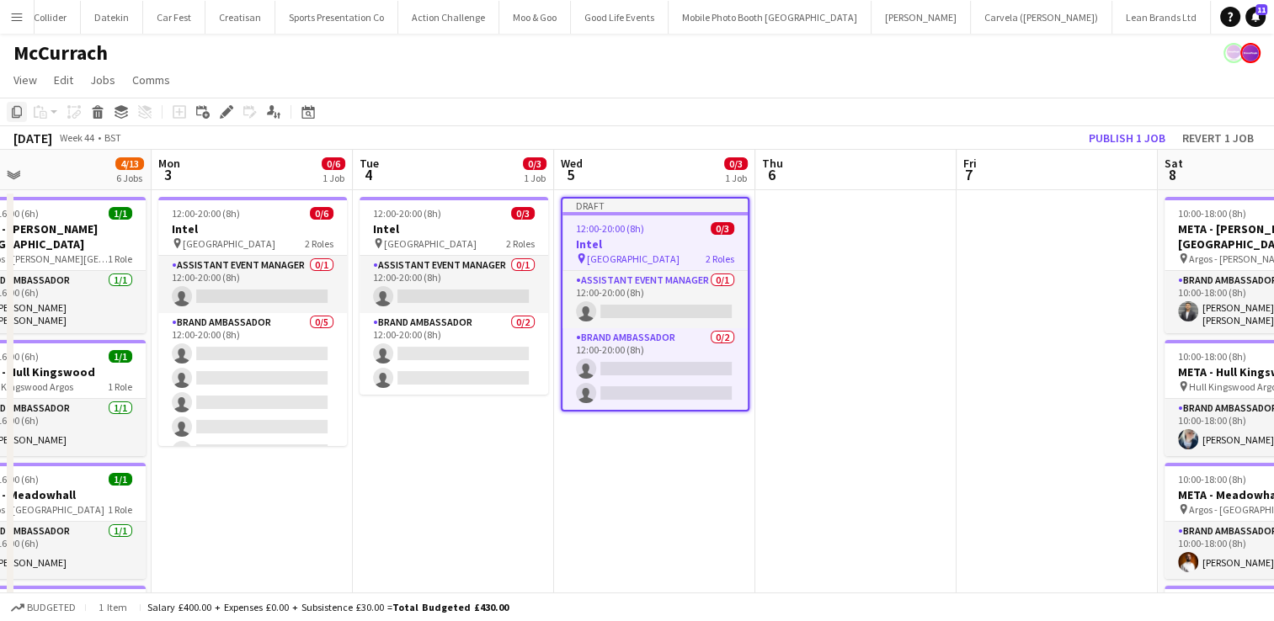
click at [13, 115] on icon at bounding box center [17, 112] width 10 height 12
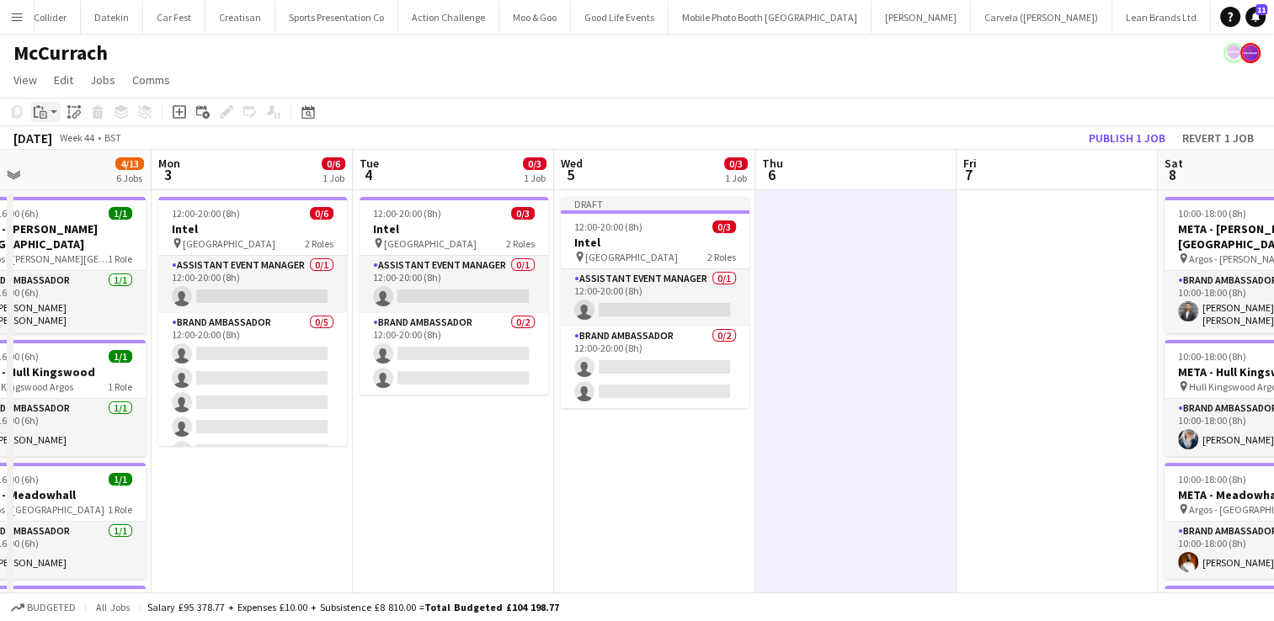
click at [42, 106] on icon "Paste" at bounding box center [40, 111] width 13 height 13
click at [66, 145] on link "Paste Ctrl+V" at bounding box center [124, 143] width 158 height 15
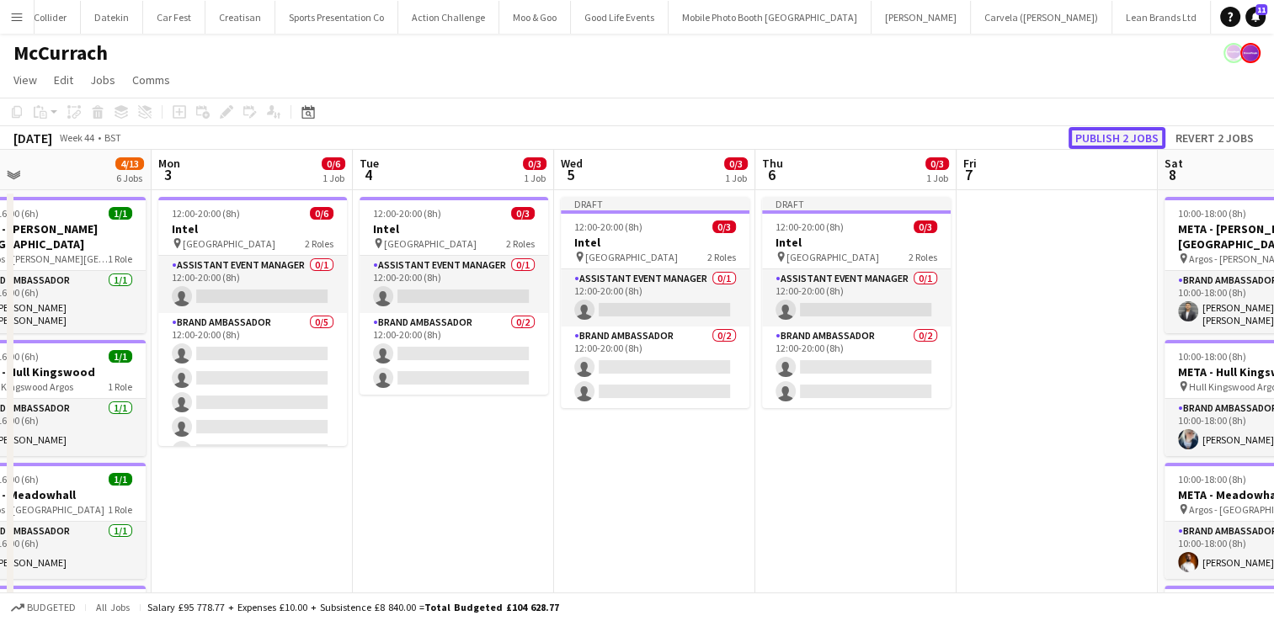
click at [1100, 141] on button "Publish 2 jobs" at bounding box center [1117, 138] width 97 height 22
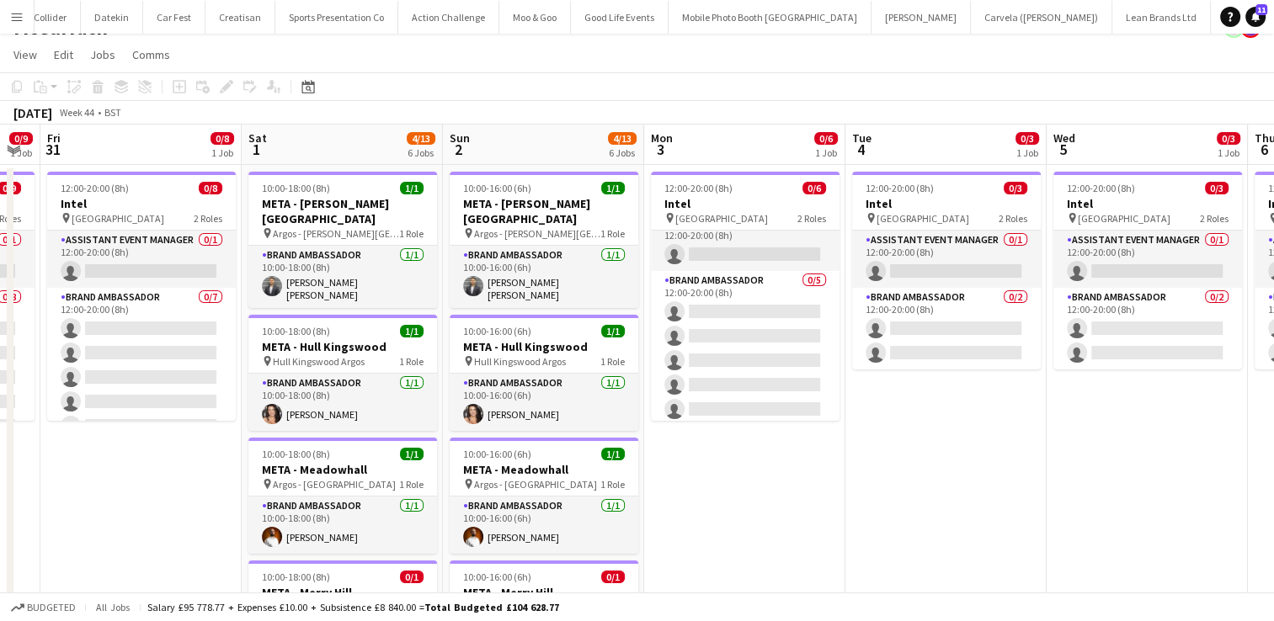
scroll to position [24, 0]
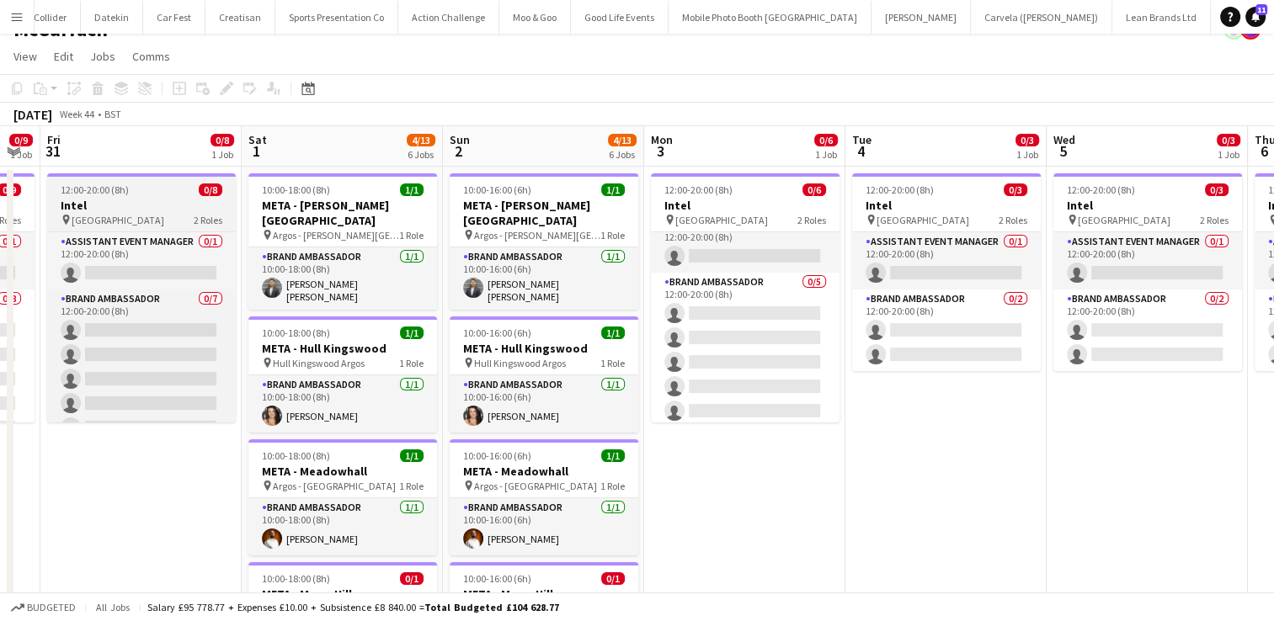
click at [152, 194] on div "12:00-20:00 (8h) 0/8" at bounding box center [141, 190] width 189 height 13
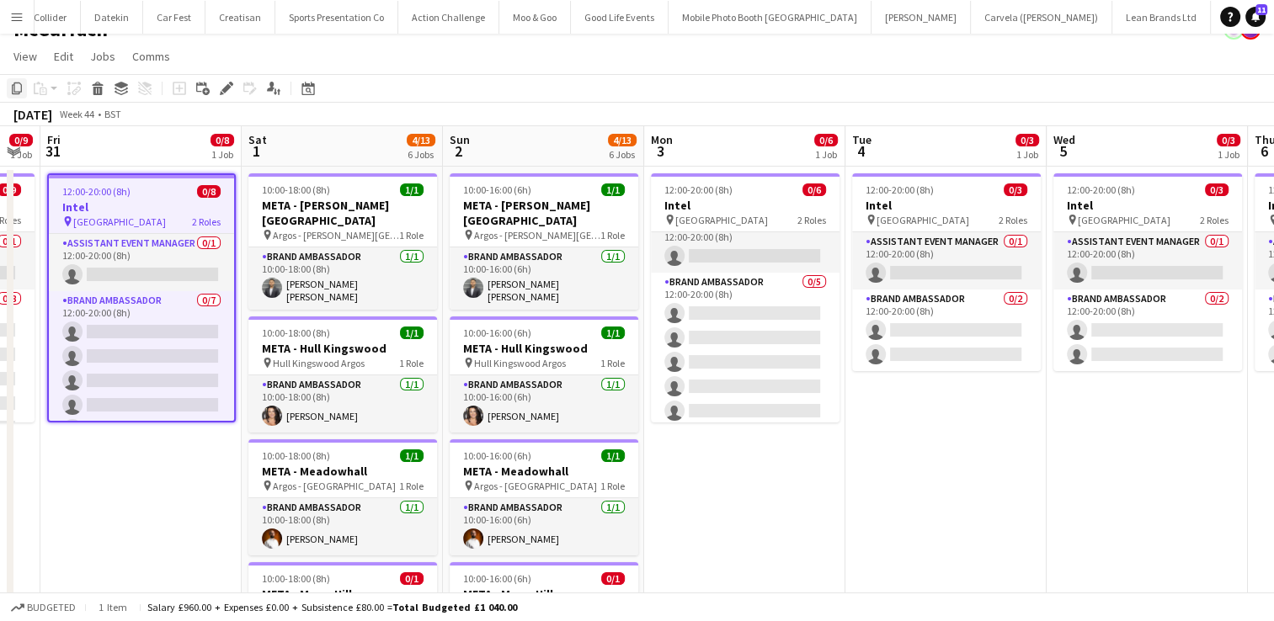
click at [19, 93] on icon "Copy" at bounding box center [16, 88] width 13 height 13
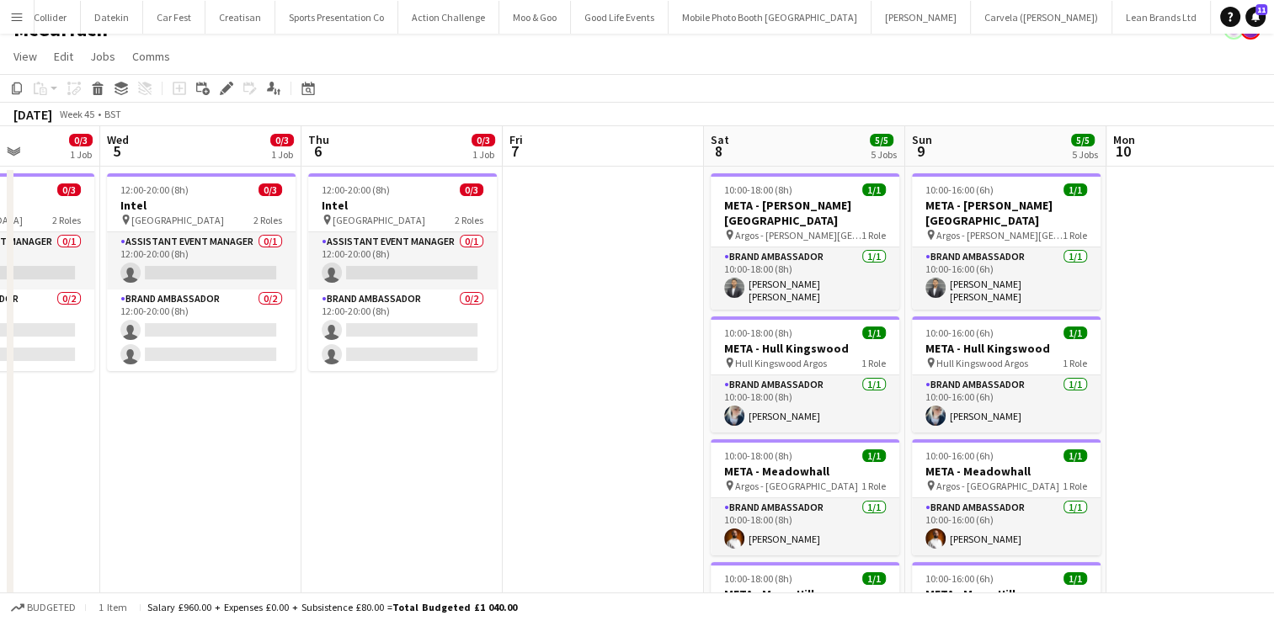
scroll to position [0, 504]
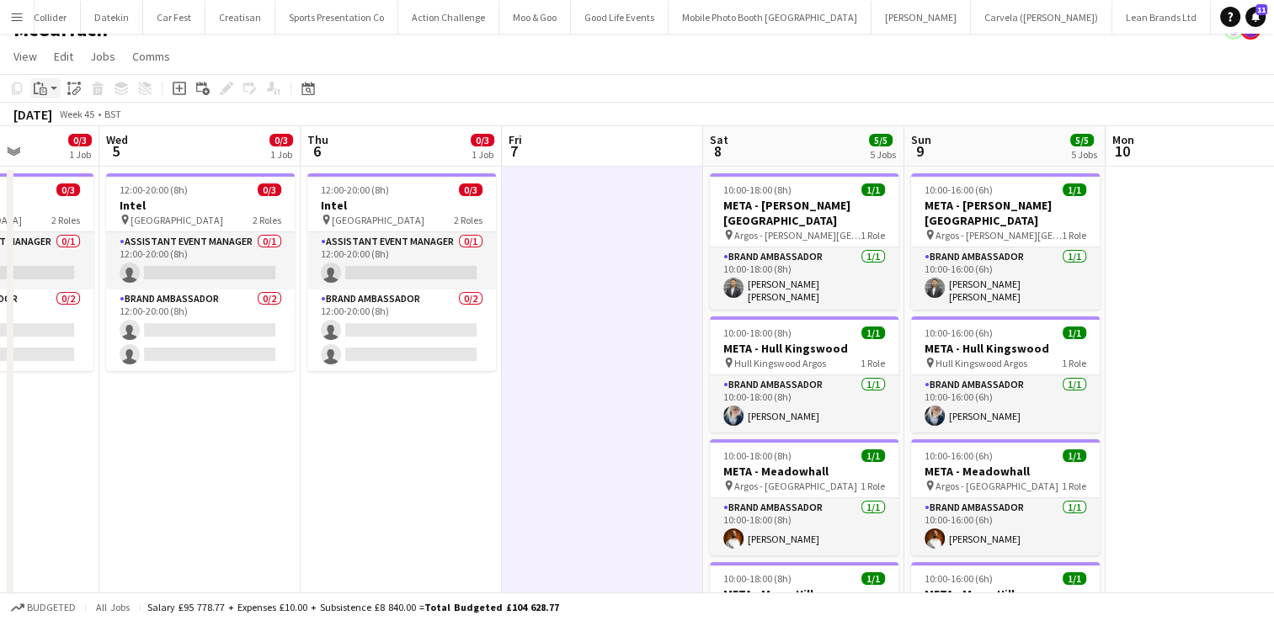
click at [34, 91] on icon at bounding box center [36, 88] width 5 height 11
click at [63, 118] on link "Paste Ctrl+V" at bounding box center [124, 120] width 158 height 15
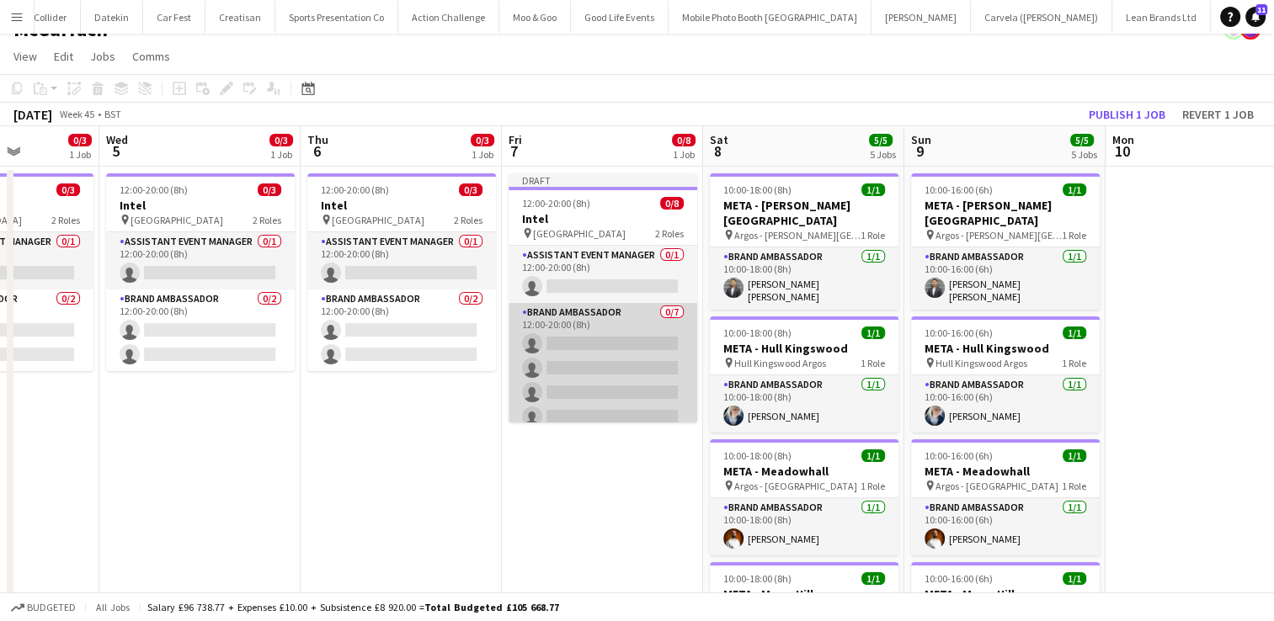
click at [608, 368] on app-card-role "Brand Ambassador 0/7 12:00-20:00 (8h) single-neutral-actions single-neutral-act…" at bounding box center [603, 405] width 189 height 204
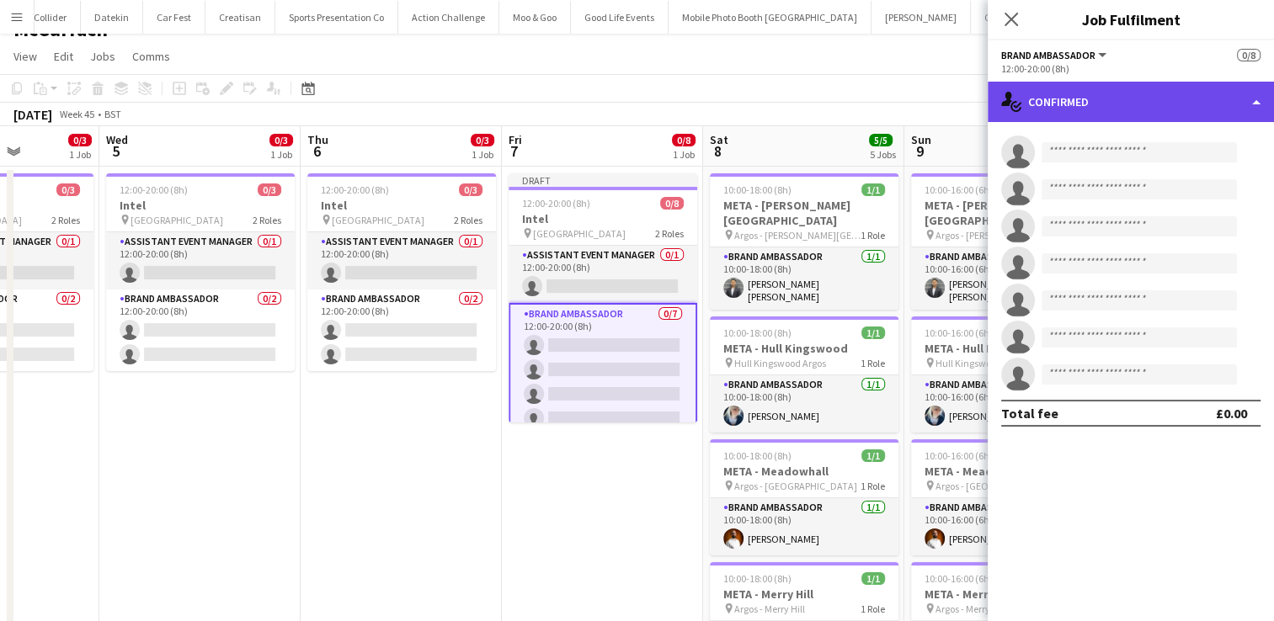
click at [1263, 107] on div "single-neutral-actions-check-2 Confirmed" at bounding box center [1131, 102] width 286 height 40
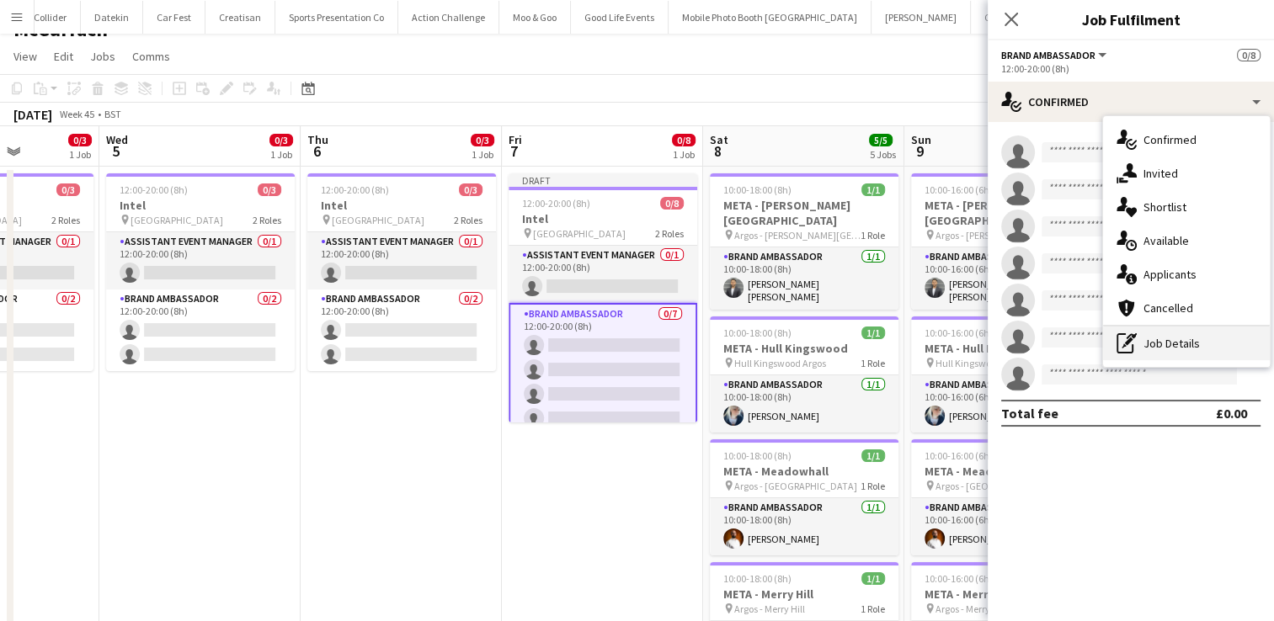
click at [1172, 340] on div "pen-write Job Details" at bounding box center [1186, 344] width 167 height 34
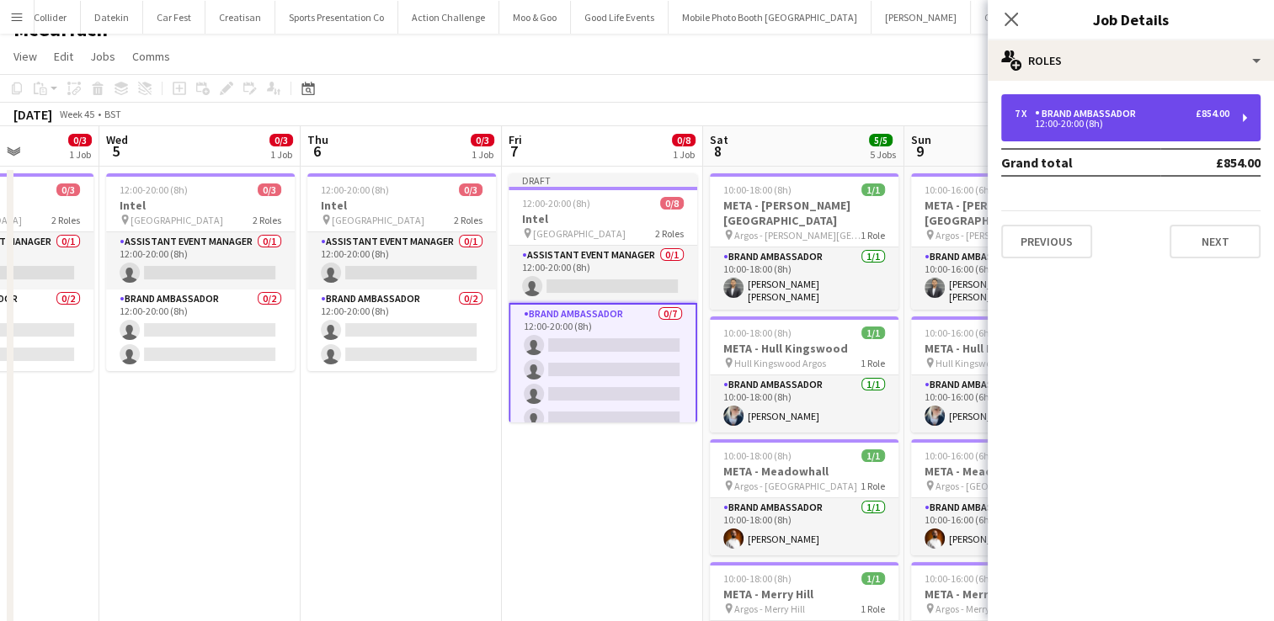
click at [1121, 127] on div "12:00-20:00 (8h)" at bounding box center [1122, 124] width 215 height 8
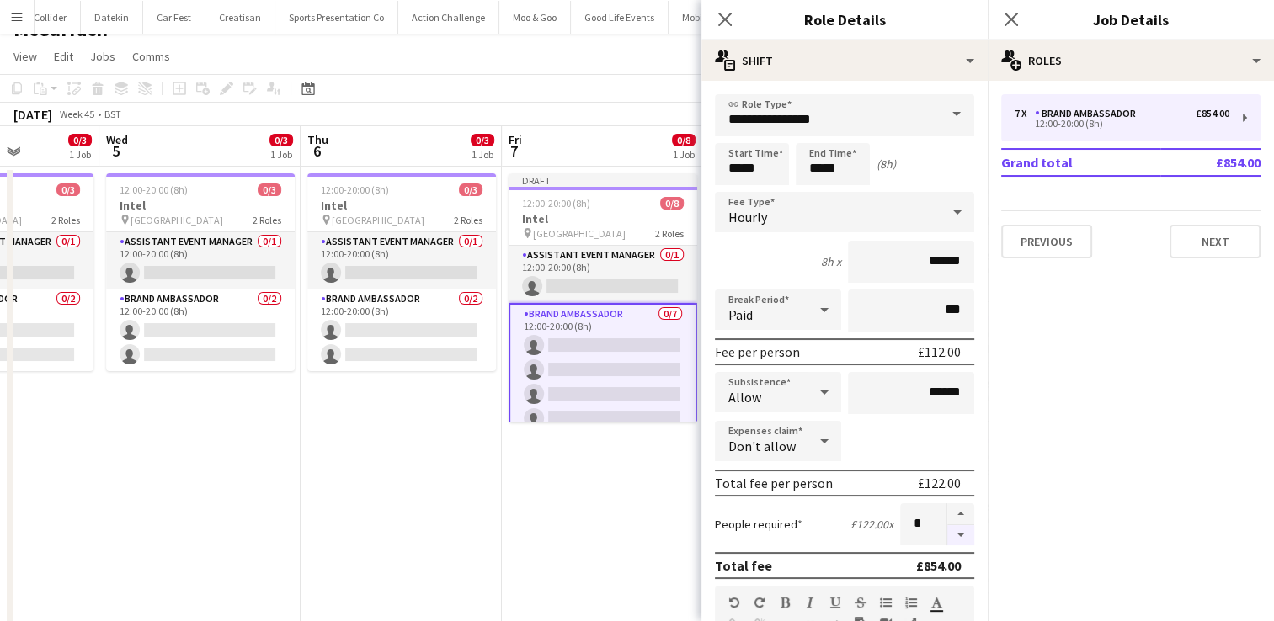
click at [951, 533] on button "button" at bounding box center [960, 535] width 27 height 21
type input "*"
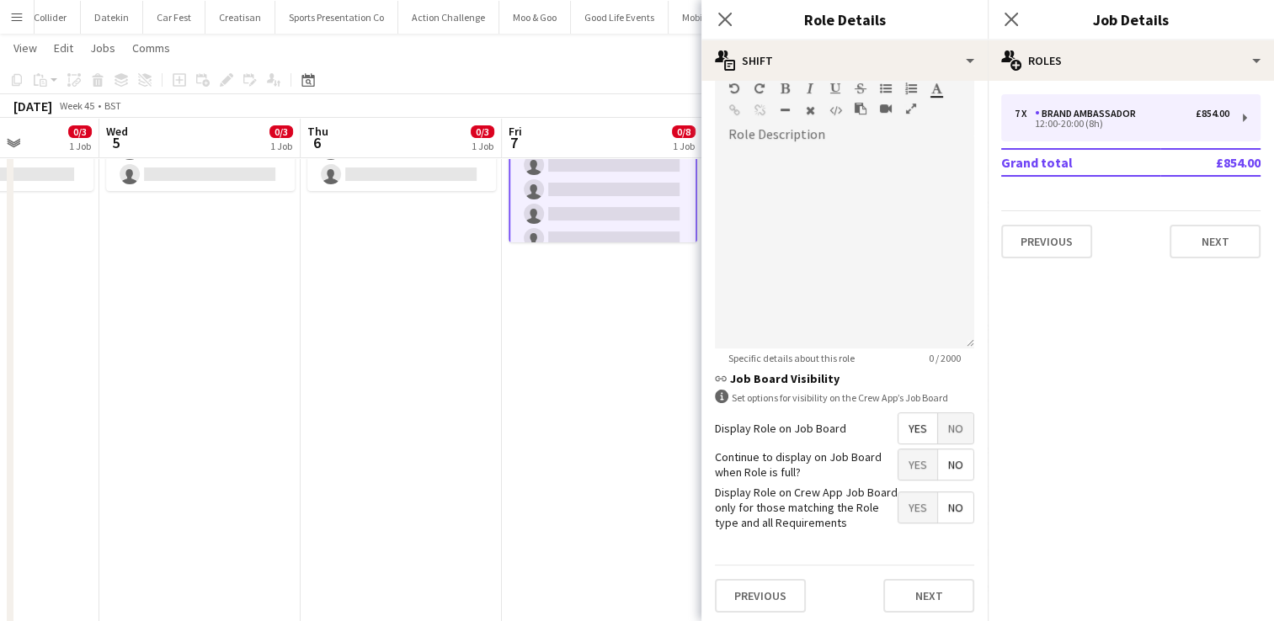
scroll to position [202, 0]
click at [900, 601] on button "Next" at bounding box center [928, 596] width 91 height 34
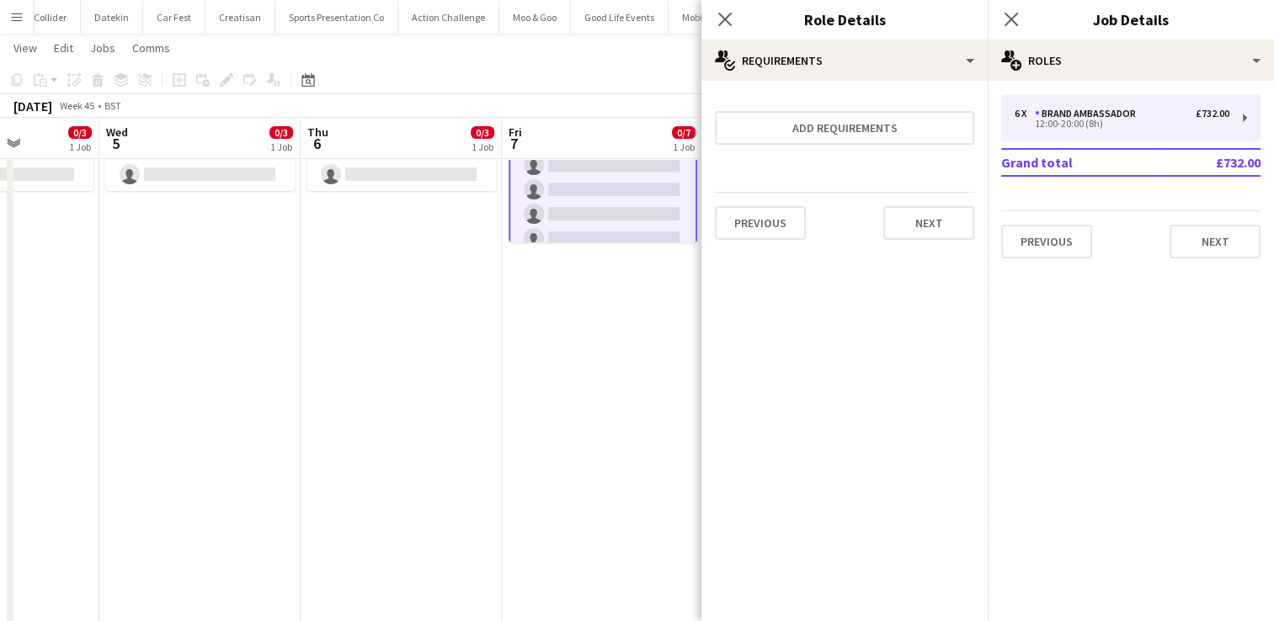
scroll to position [0, 0]
click at [664, 321] on app-date-cell "Draft 12:00-20:00 (8h) 0/7 Intel pin London 2 Roles Assistant Event Manager 0/1…" at bounding box center [602, 457] width 201 height 941
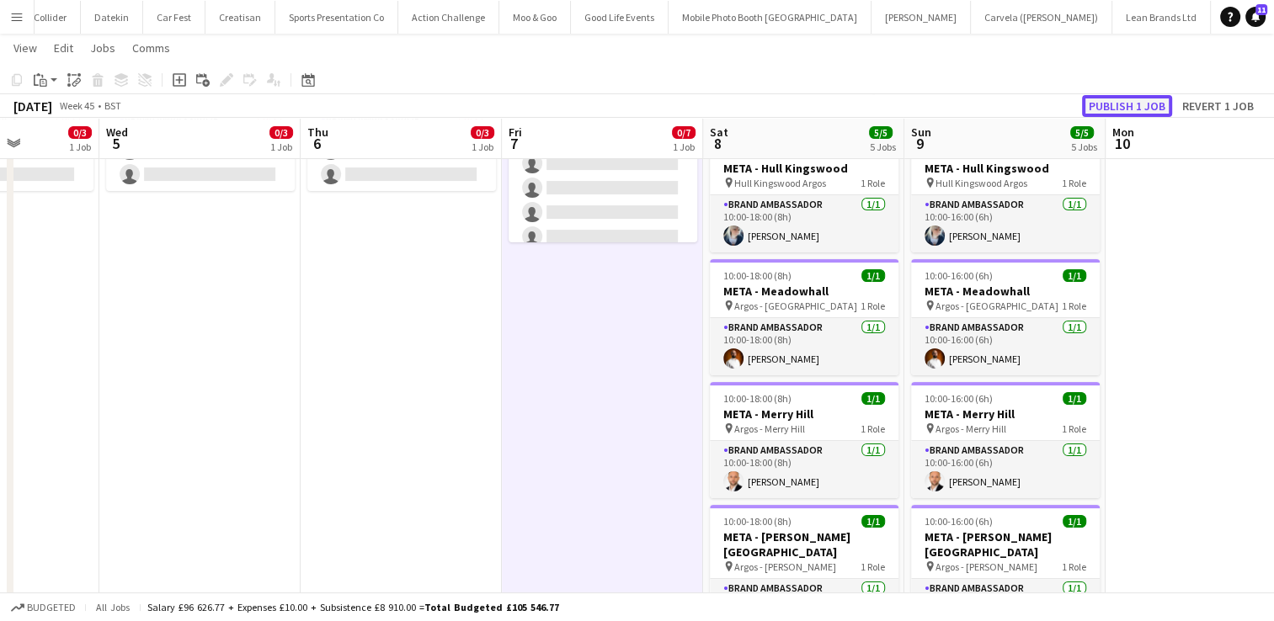
click at [1150, 106] on button "Publish 1 job" at bounding box center [1127, 106] width 90 height 22
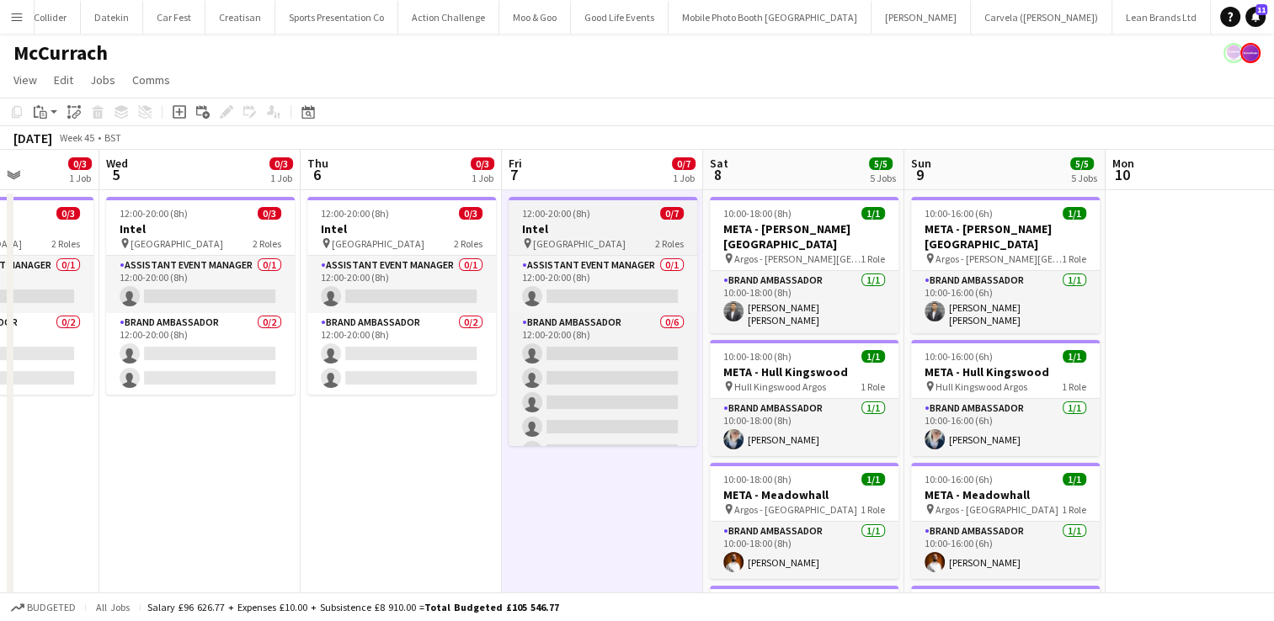
click at [629, 235] on h3 "Intel" at bounding box center [603, 228] width 189 height 15
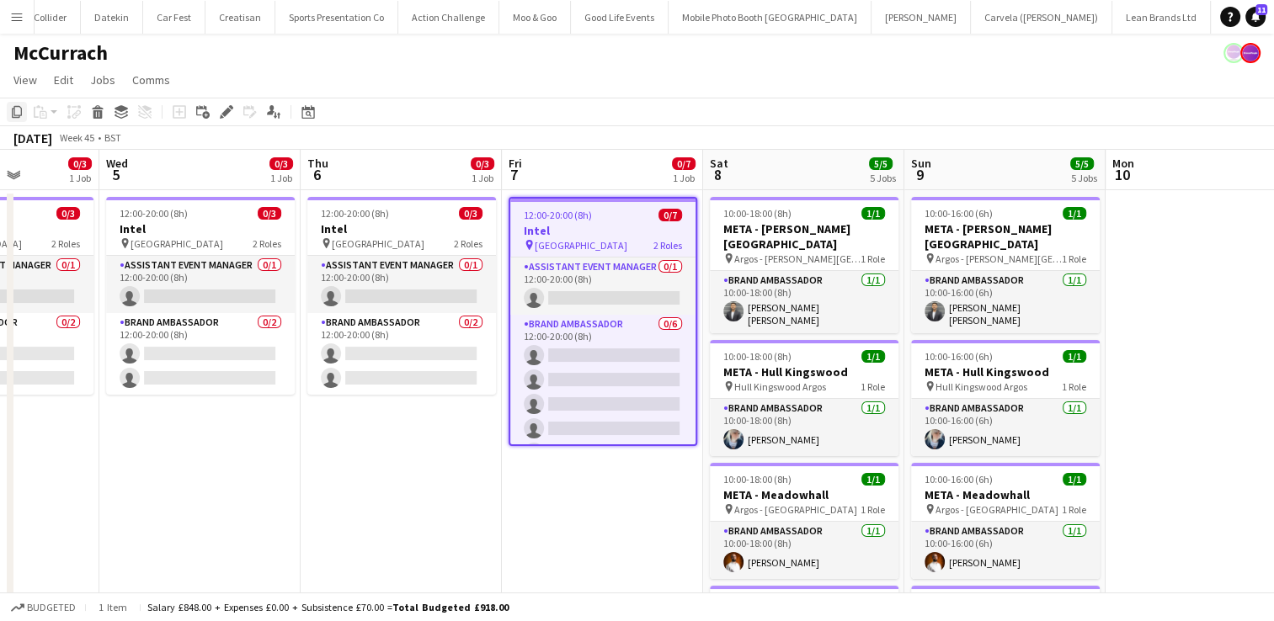
click at [17, 113] on icon "Copy" at bounding box center [16, 111] width 13 height 13
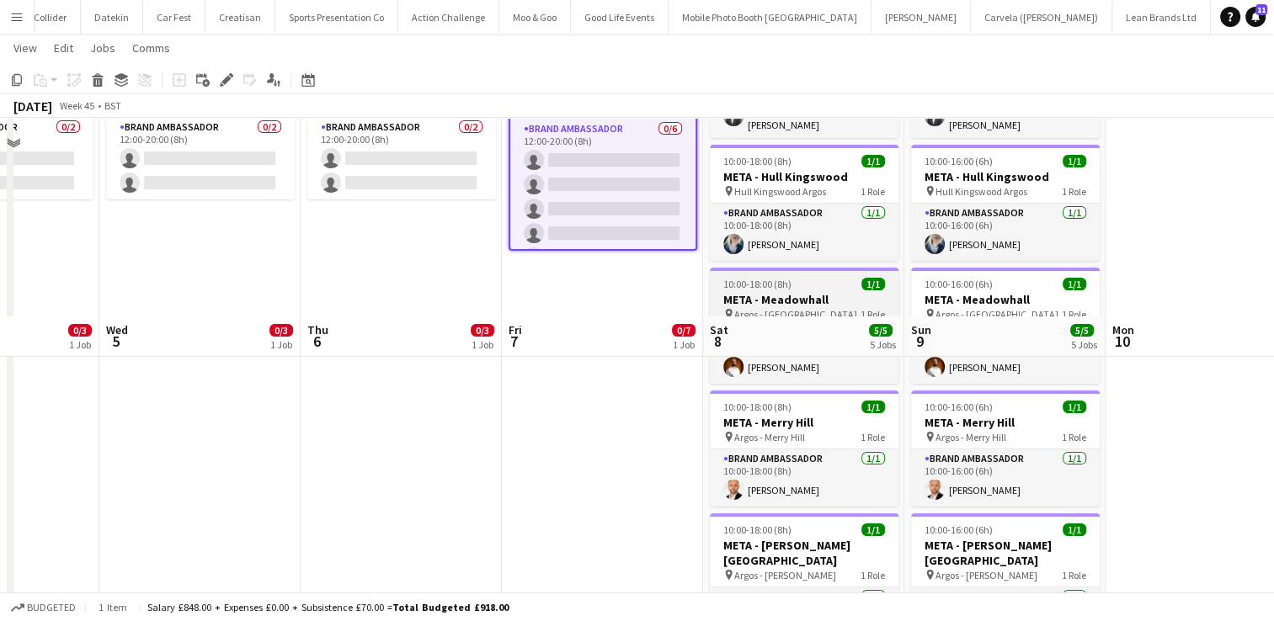
scroll to position [536, 0]
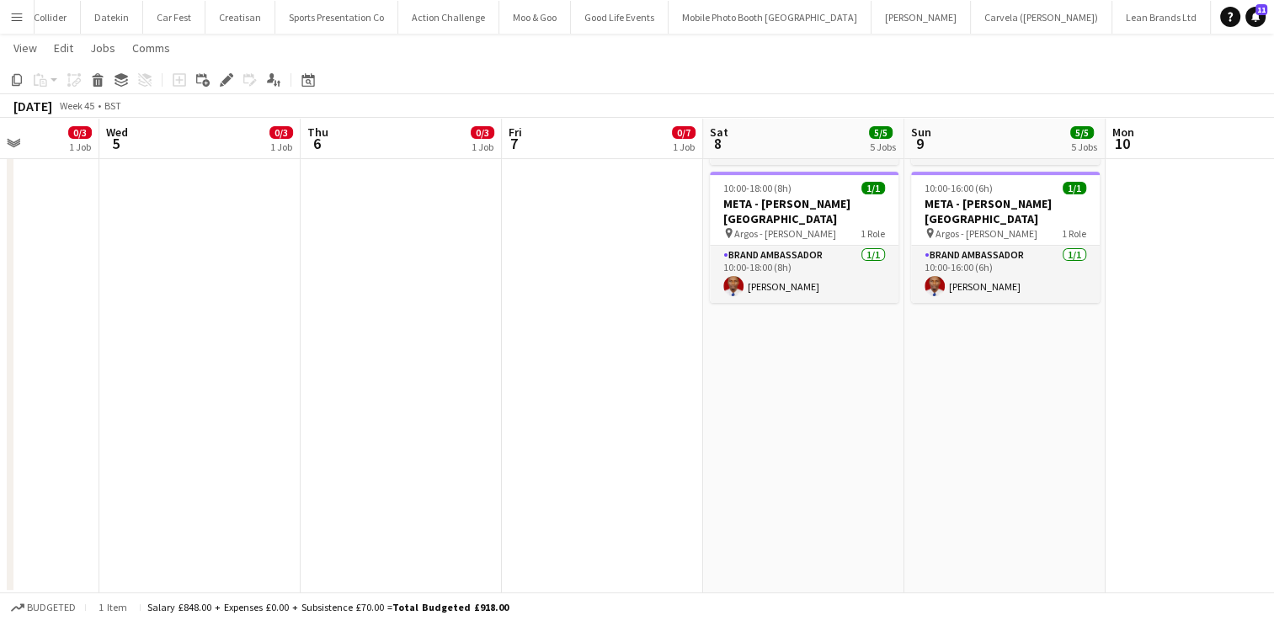
click at [773, 362] on app-date-cell "10:00-18:00 (8h) 1/1 META - Bradford Forster Square pin Argos - Bradford Forste…" at bounding box center [803, 123] width 201 height 941
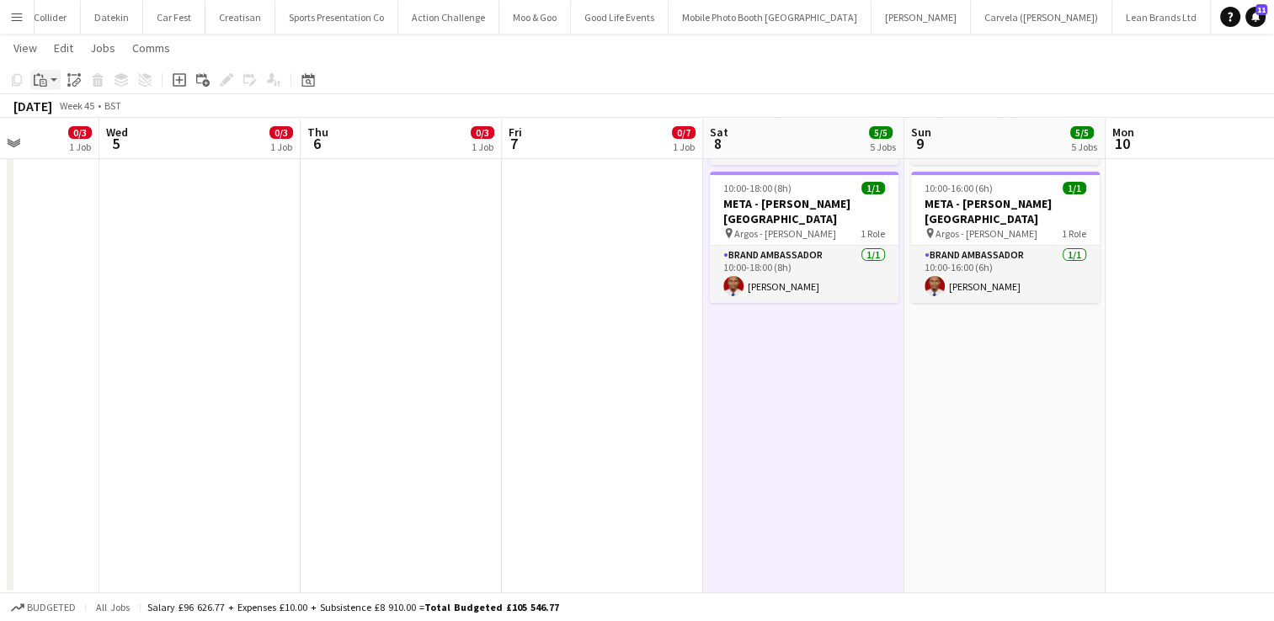
click at [35, 79] on icon at bounding box center [36, 80] width 5 height 11
click at [72, 107] on link "Paste Ctrl+V" at bounding box center [124, 111] width 158 height 15
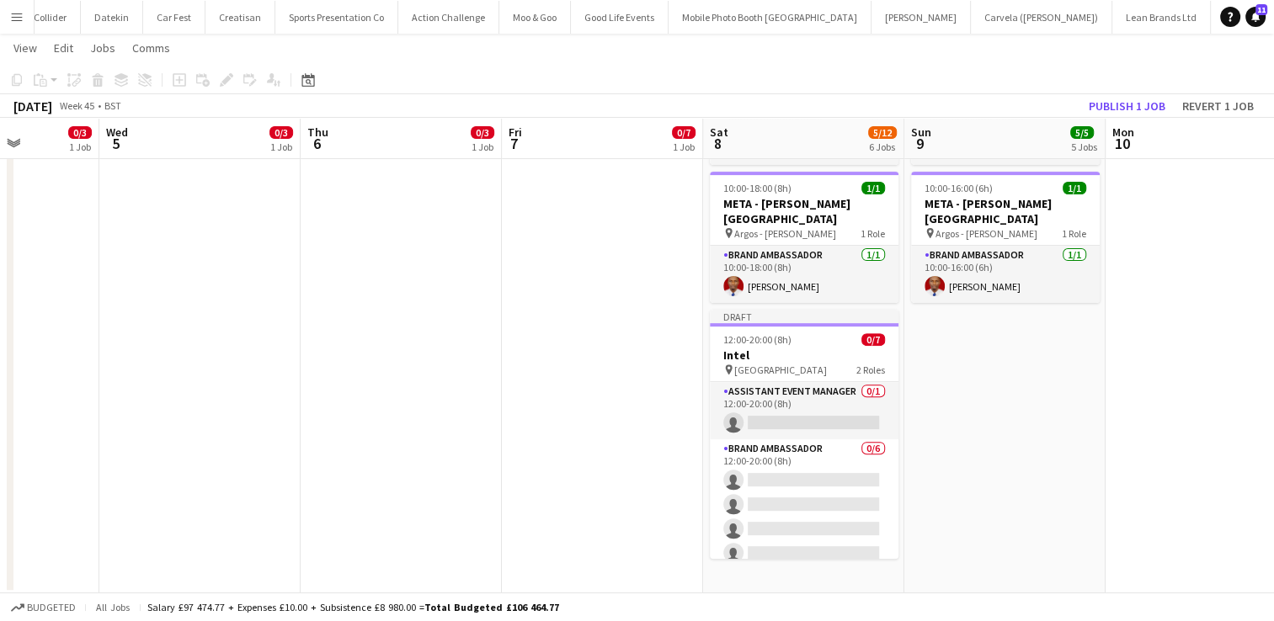
click at [987, 422] on app-date-cell "10:00-16:00 (6h) 1/1 META - Bradford Forster Square pin Argos - Bradford Forste…" at bounding box center [1004, 123] width 201 height 941
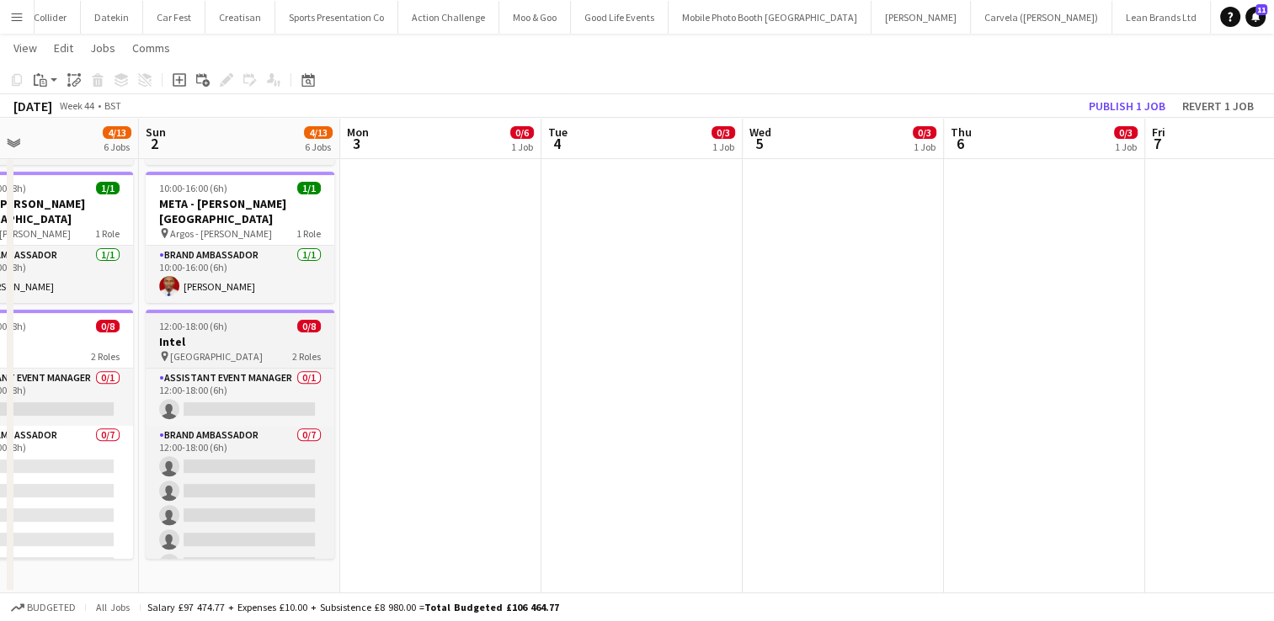
click at [248, 334] on h3 "Intel" at bounding box center [240, 341] width 189 height 15
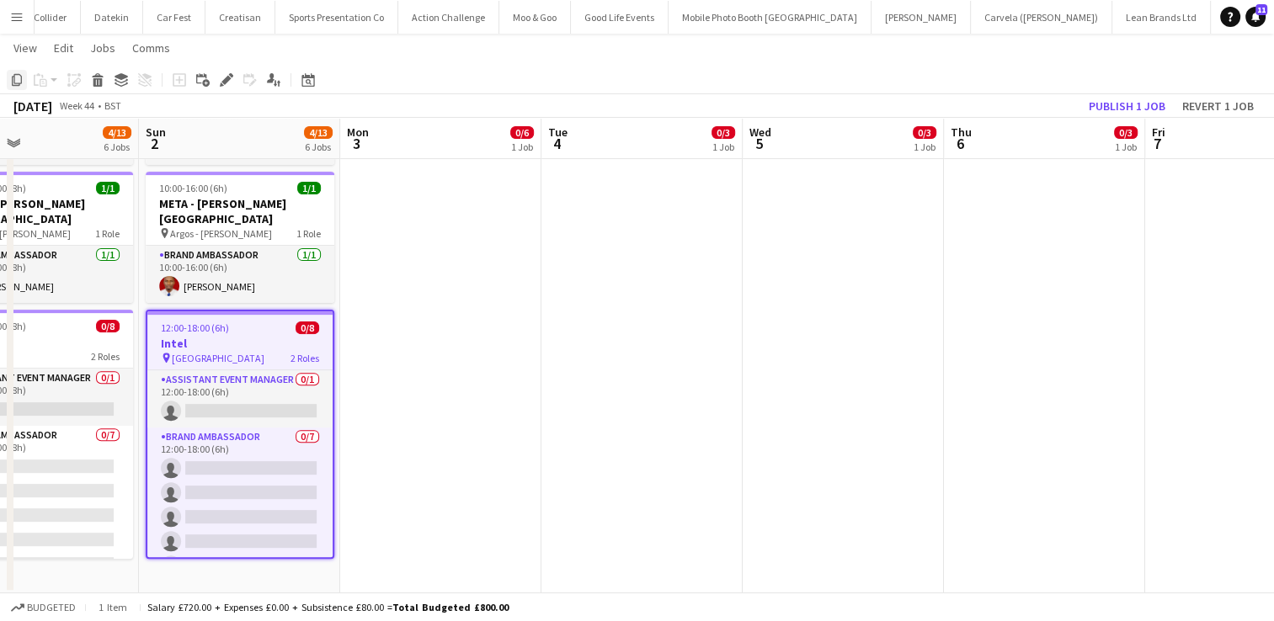
click at [18, 82] on icon "Copy" at bounding box center [16, 79] width 13 height 13
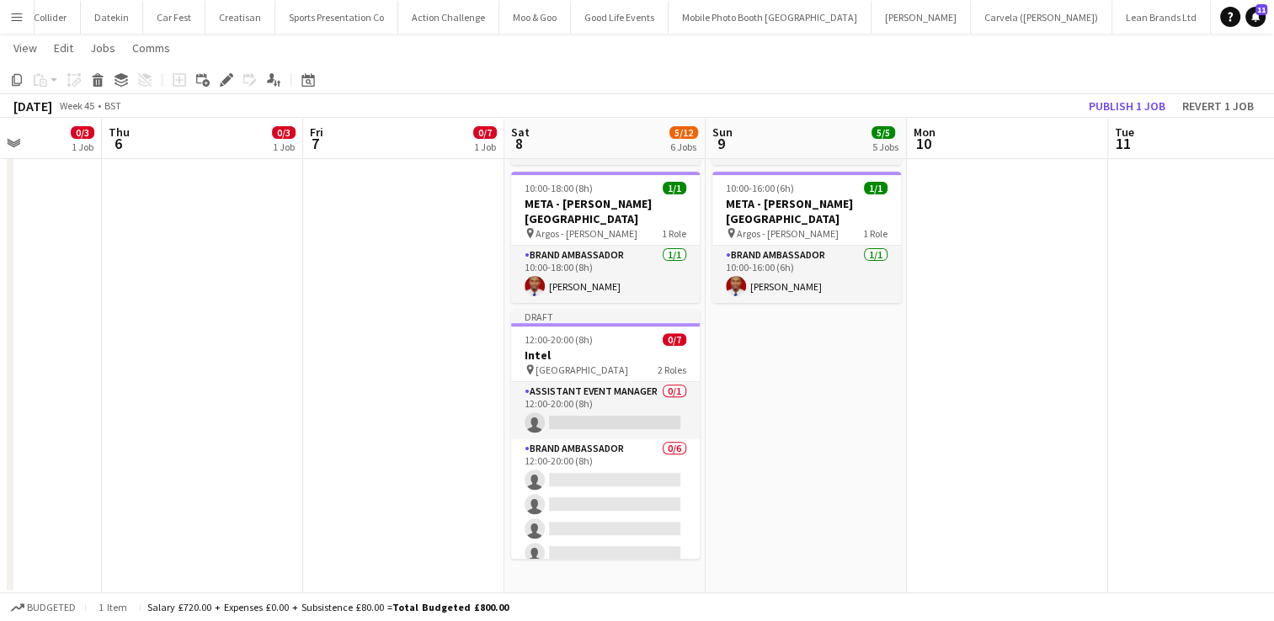
scroll to position [0, 504]
click at [828, 366] on app-date-cell "10:00-16:00 (6h) 1/1 META - Bradford Forster Square pin Argos - Bradford Forste…" at bounding box center [803, 123] width 201 height 941
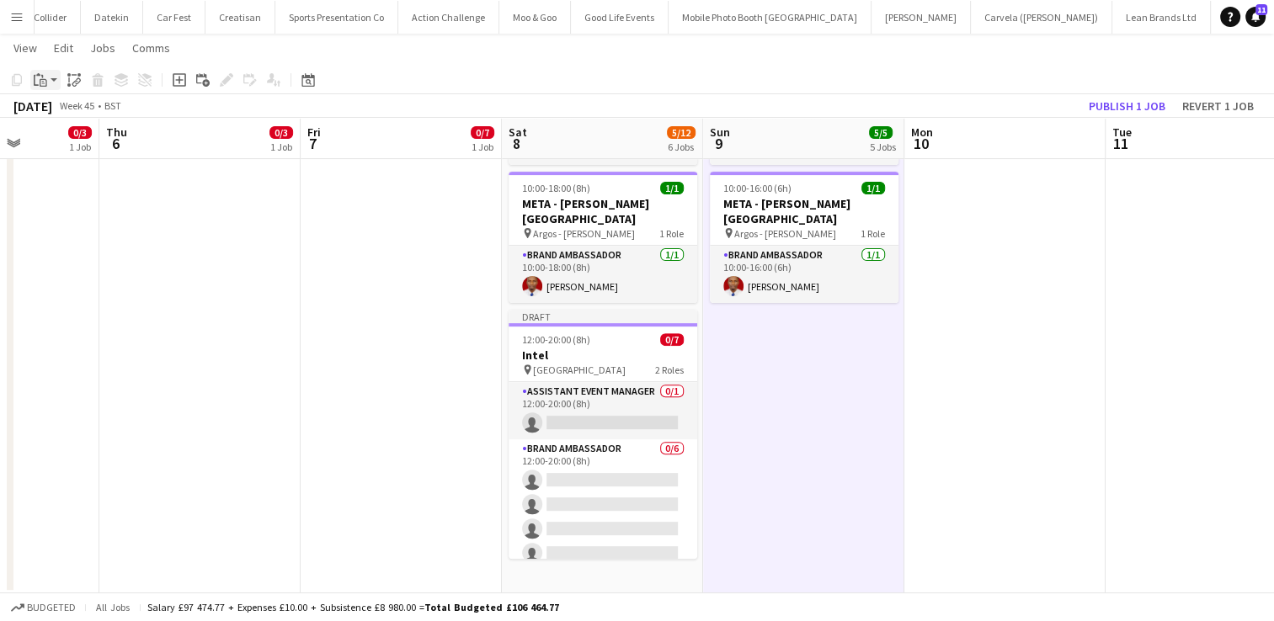
click at [34, 80] on icon at bounding box center [36, 80] width 5 height 11
click at [68, 116] on link "Paste Ctrl+V" at bounding box center [124, 111] width 158 height 15
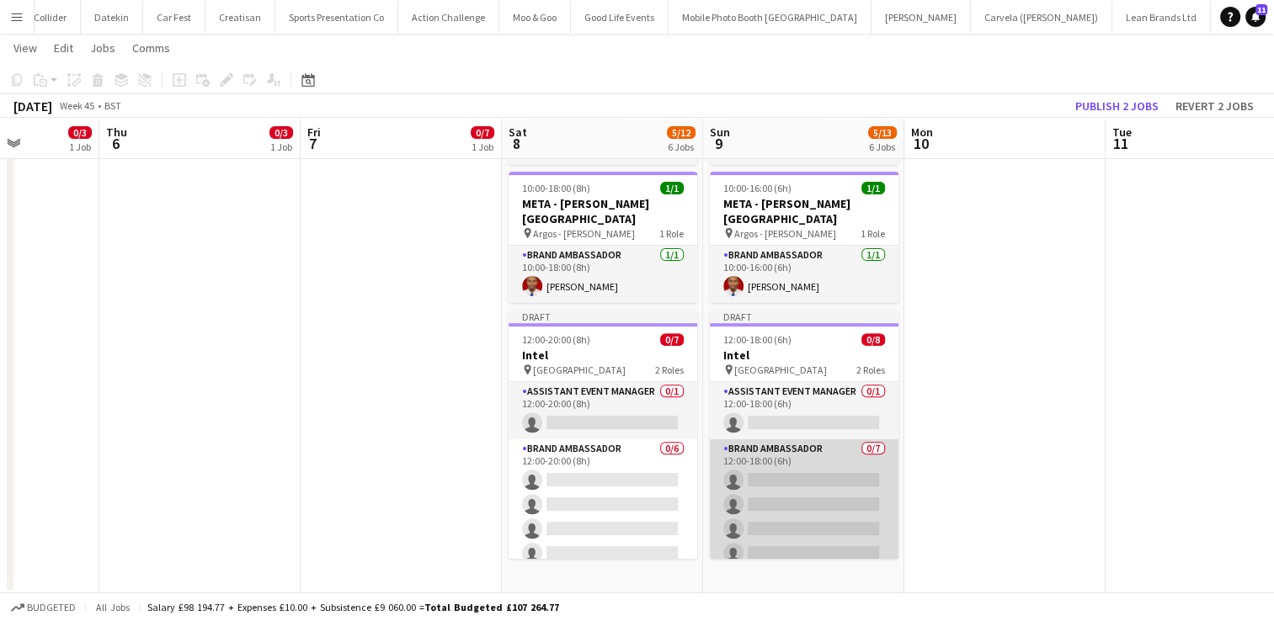
click at [813, 467] on app-card-role "Brand Ambassador 0/7 12:00-18:00 (6h) single-neutral-actions single-neutral-act…" at bounding box center [804, 542] width 189 height 204
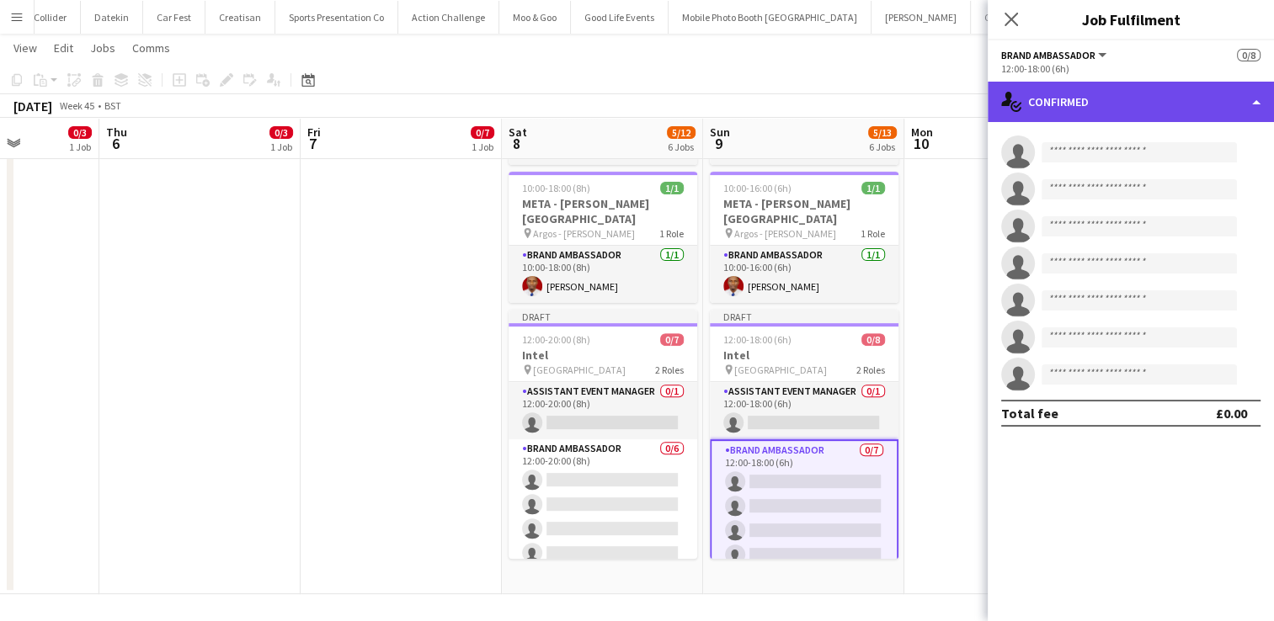
click at [1253, 110] on div "single-neutral-actions-check-2 Confirmed" at bounding box center [1131, 102] width 286 height 40
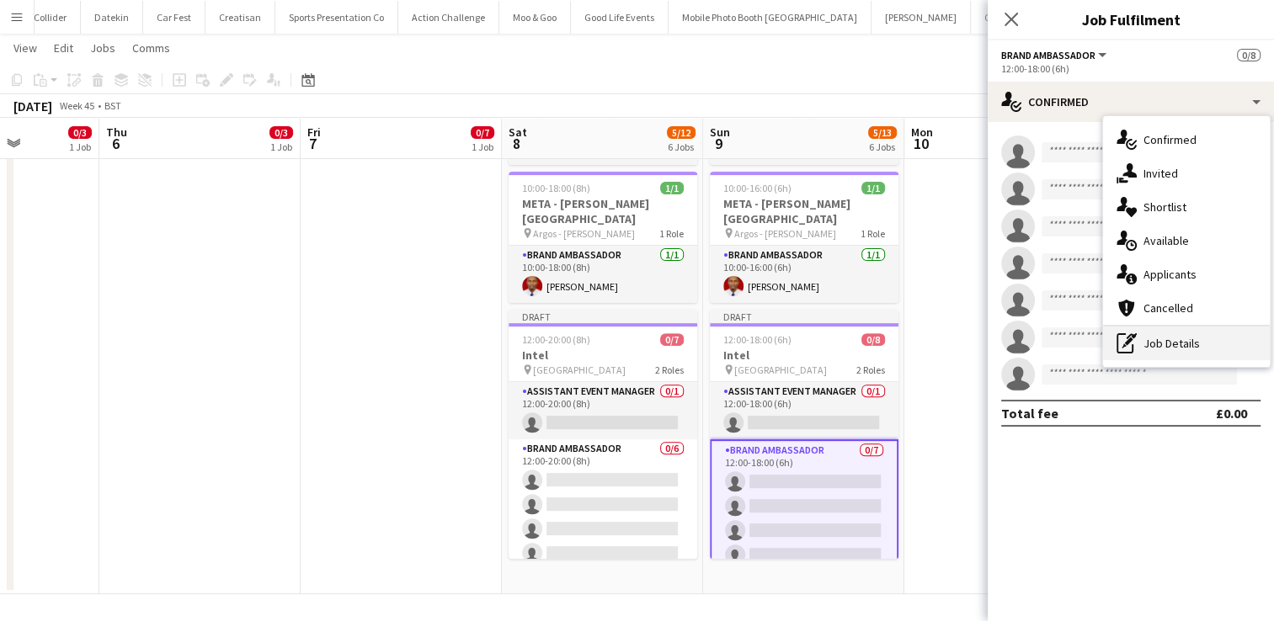
click at [1170, 343] on div "pen-write Job Details" at bounding box center [1186, 344] width 167 height 34
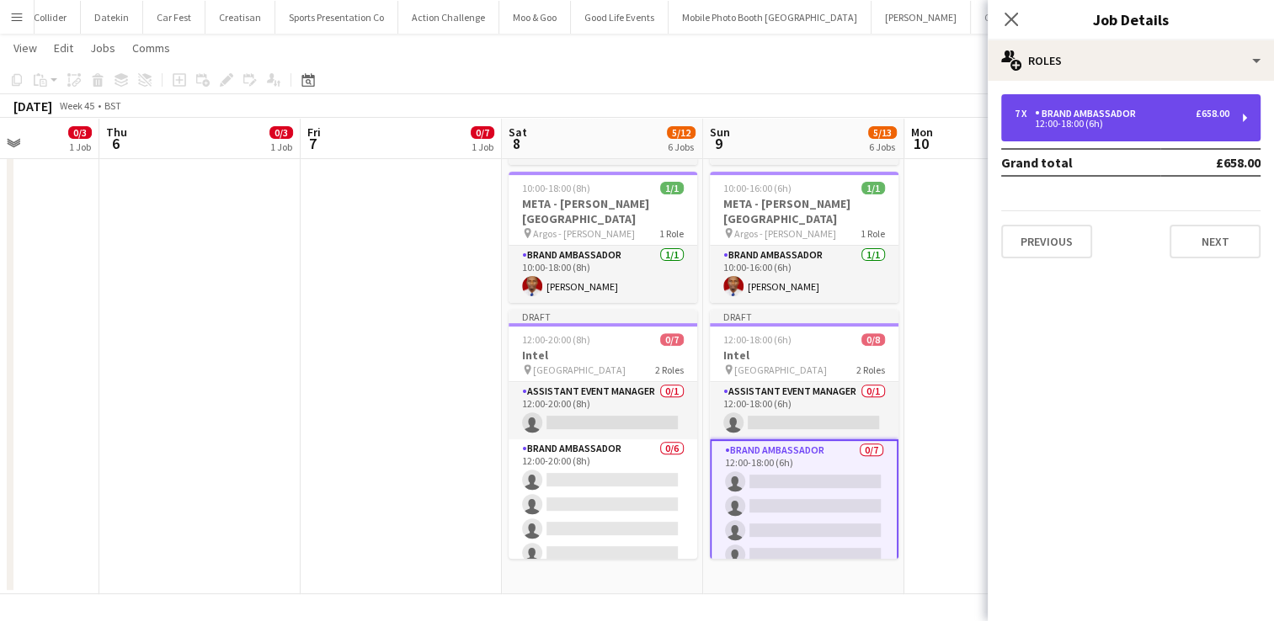
click at [1240, 123] on div "7 x Brand Ambassador £658.00 12:00-18:00 (6h)" at bounding box center [1130, 117] width 259 height 47
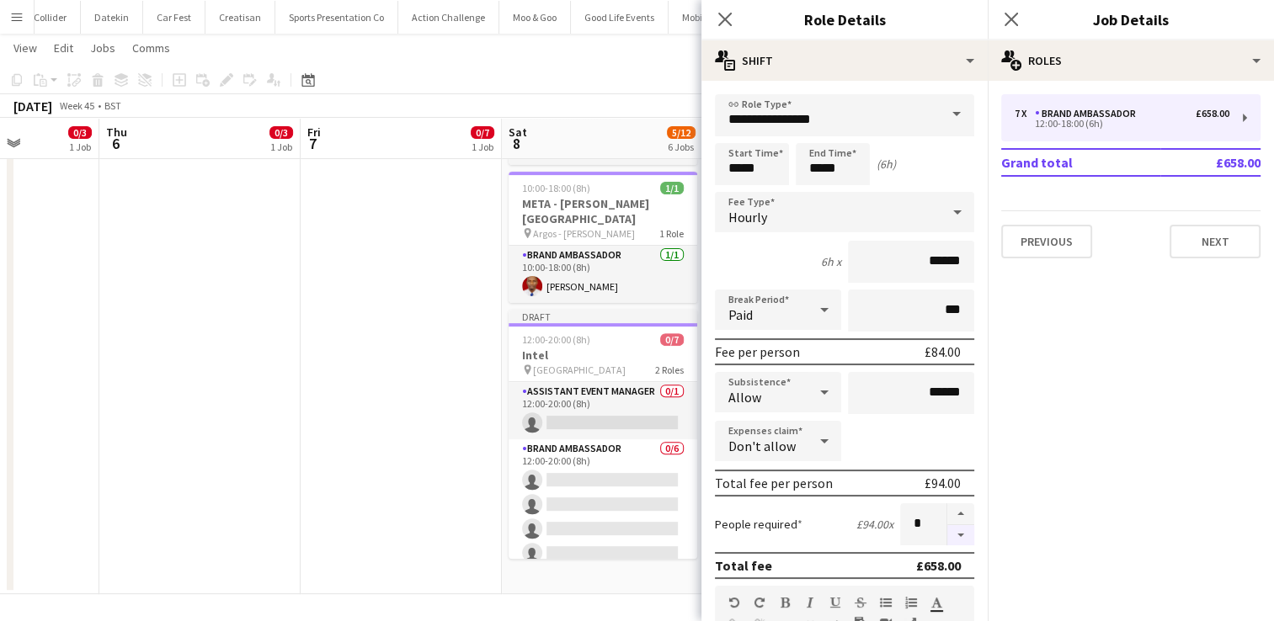
click at [955, 528] on button "button" at bounding box center [960, 535] width 27 height 21
type input "*"
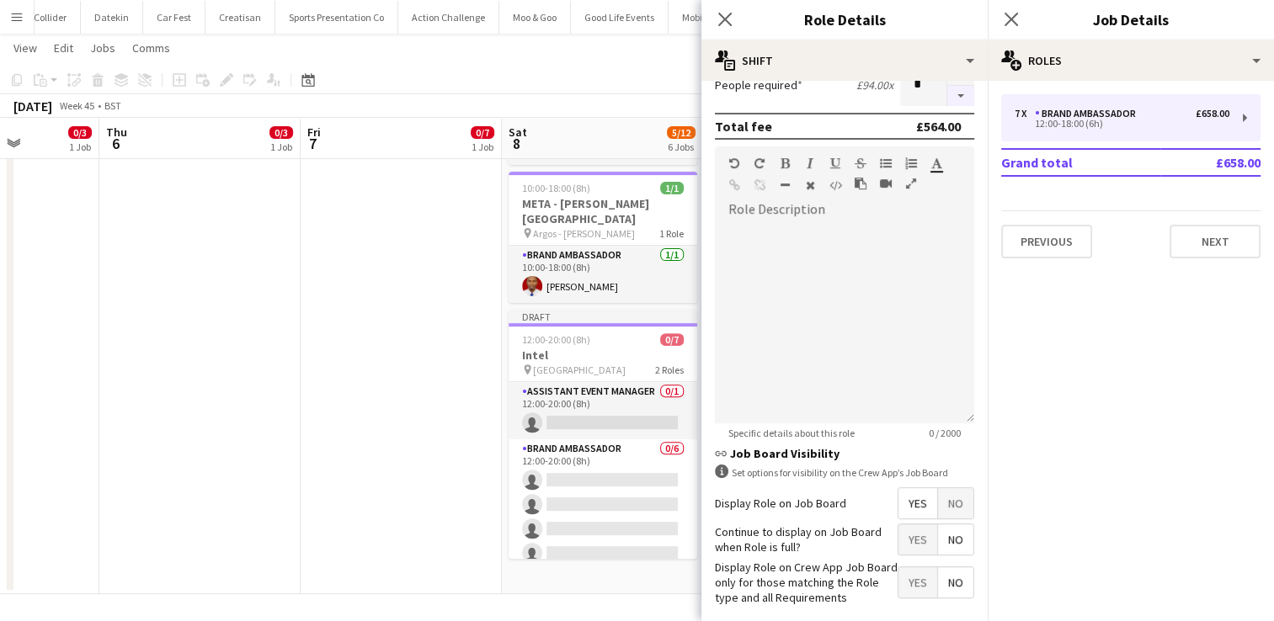
scroll to position [515, 0]
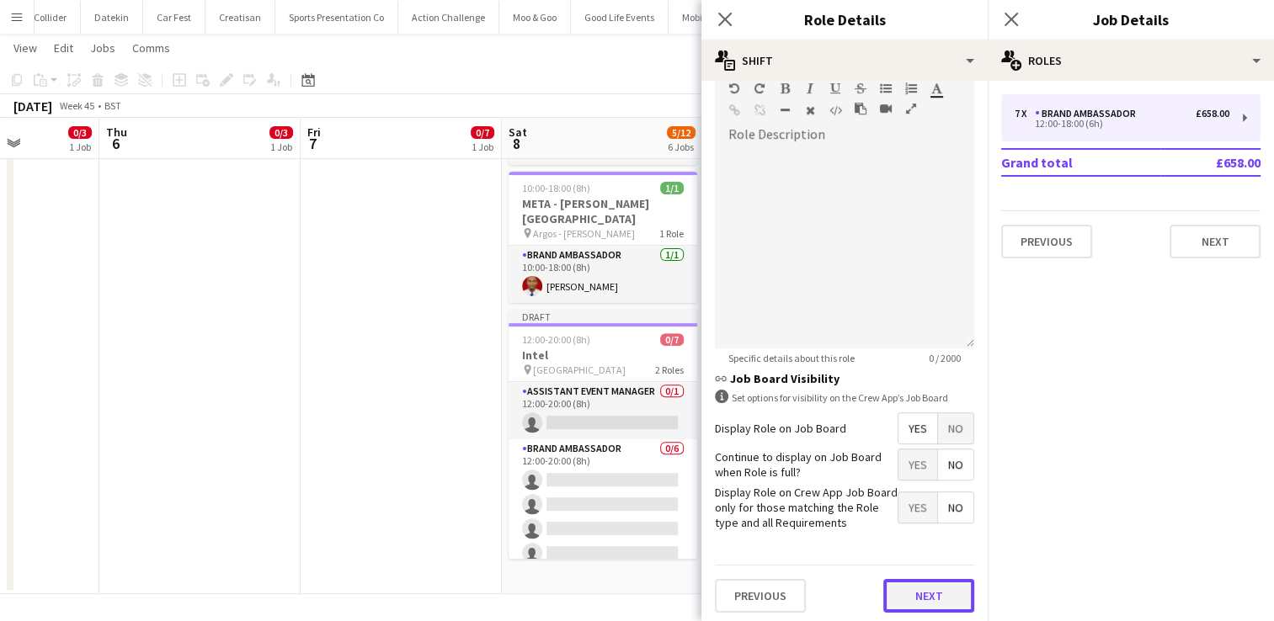
click at [924, 584] on button "Next" at bounding box center [928, 596] width 91 height 34
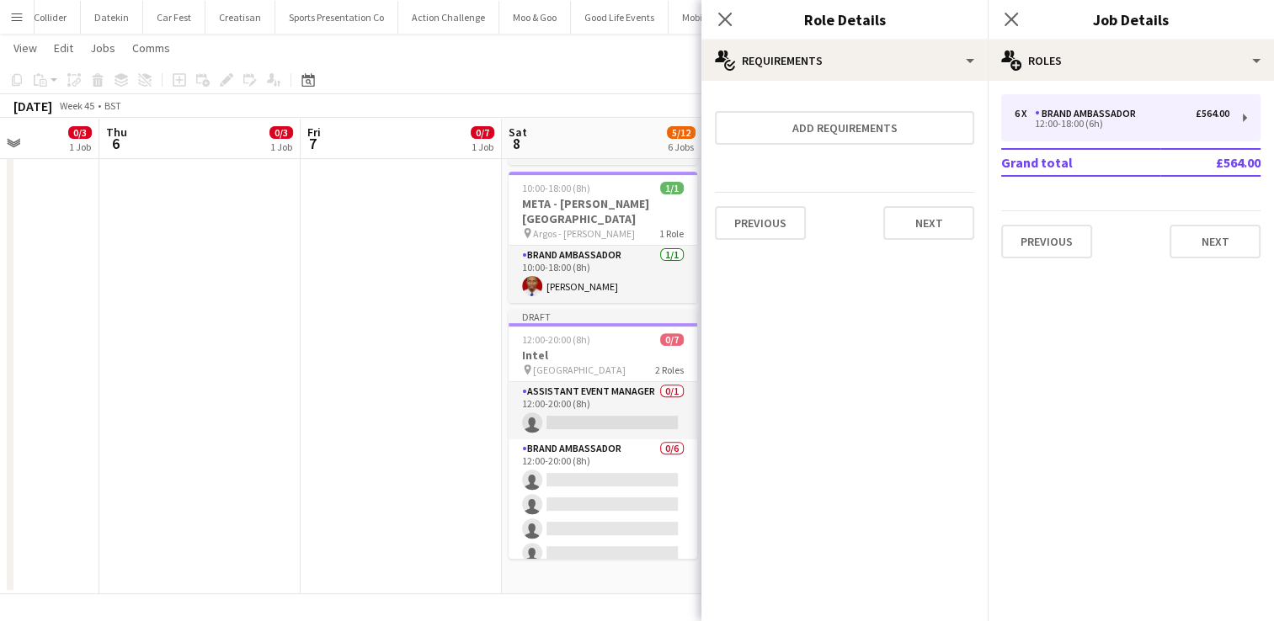
scroll to position [0, 0]
click at [724, 18] on icon at bounding box center [725, 19] width 16 height 16
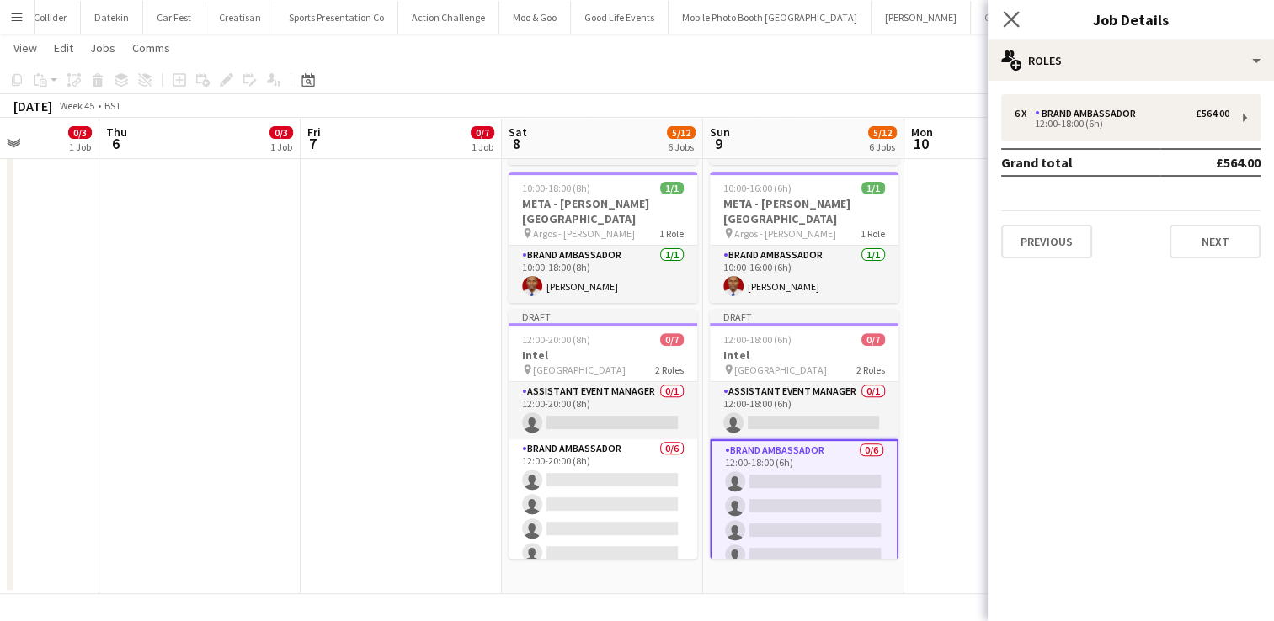
click at [1020, 19] on app-icon "Close pop-in" at bounding box center [1012, 20] width 24 height 24
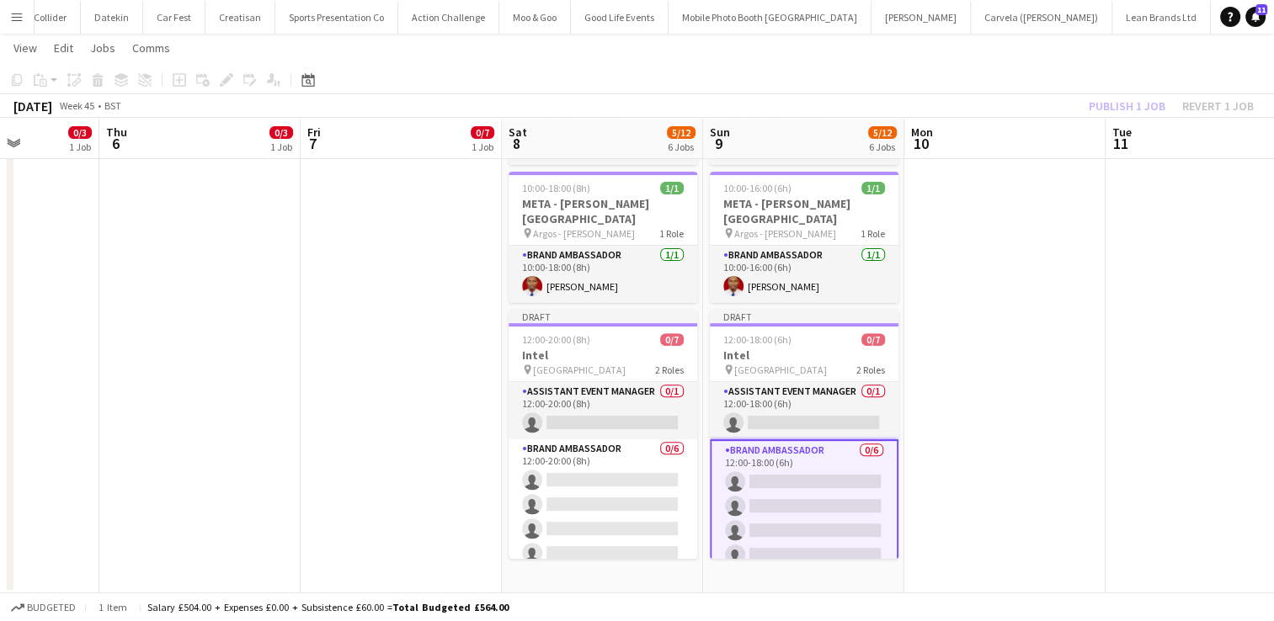
click at [1105, 106] on div "Publish 1 job Revert 1 job" at bounding box center [1171, 106] width 205 height 22
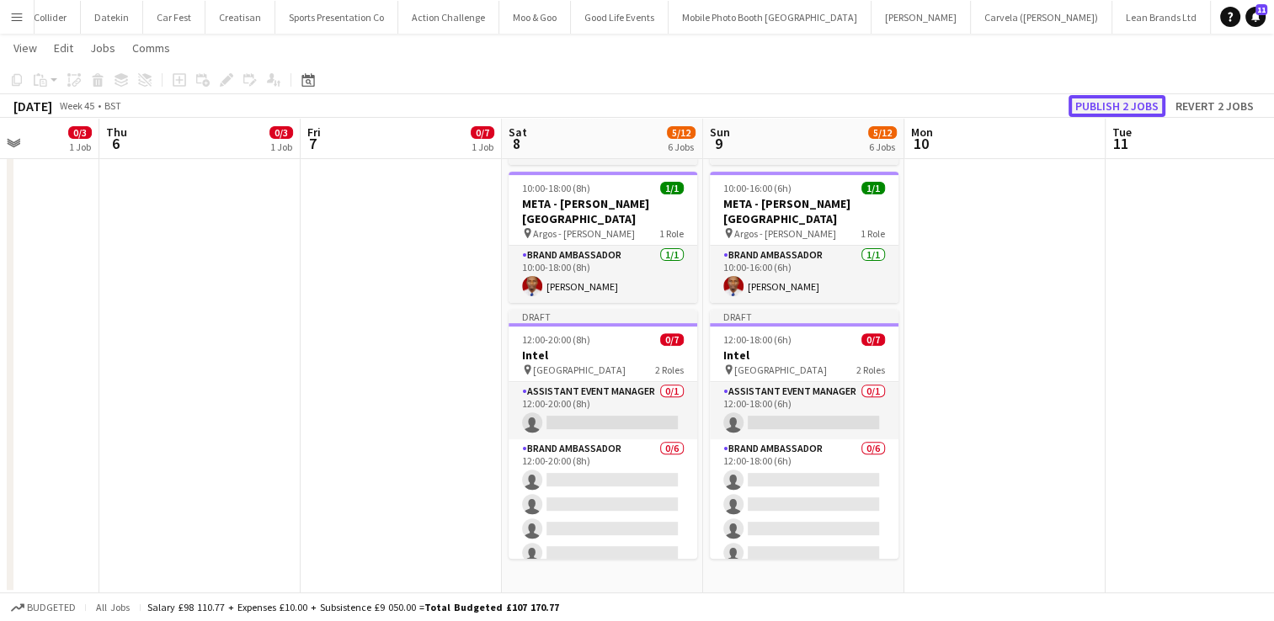
click at [1133, 107] on button "Publish 2 jobs" at bounding box center [1117, 106] width 97 height 22
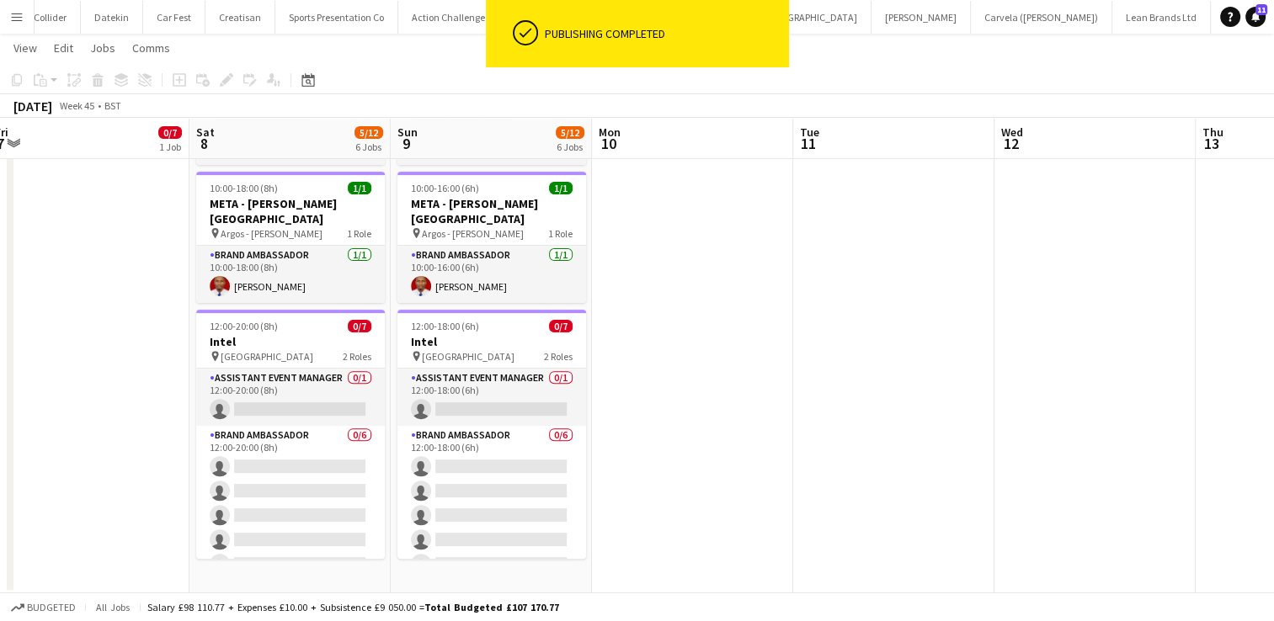
scroll to position [0, 415]
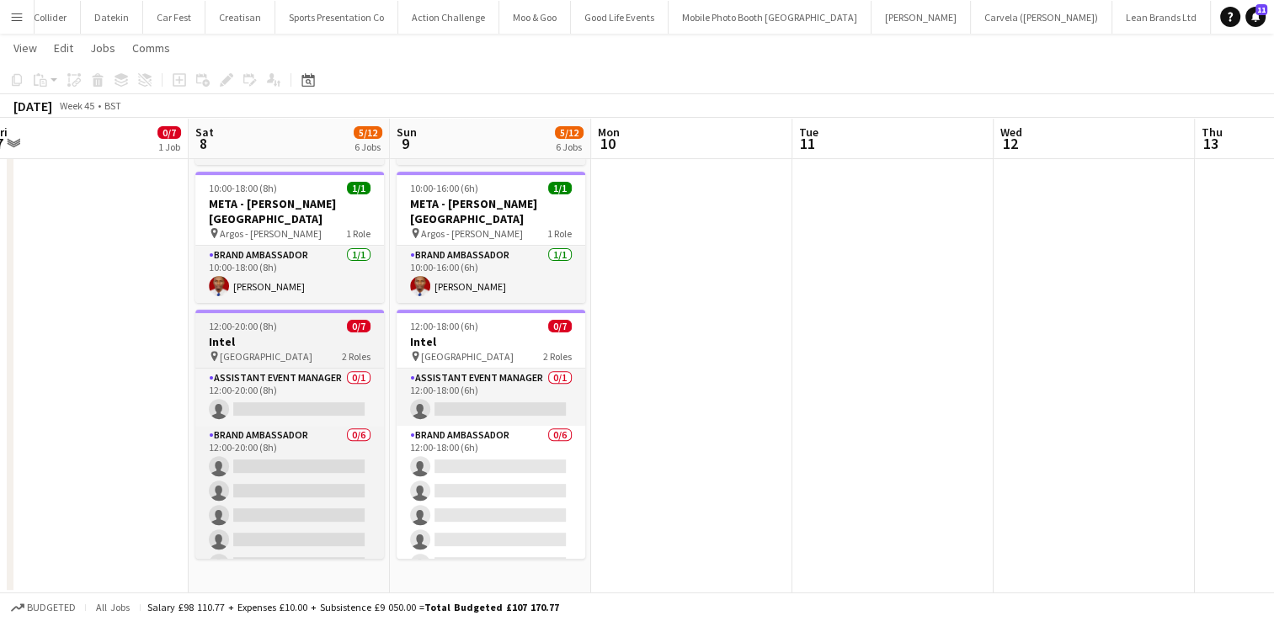
click at [295, 320] on div "12:00-20:00 (8h) 0/7" at bounding box center [289, 326] width 189 height 13
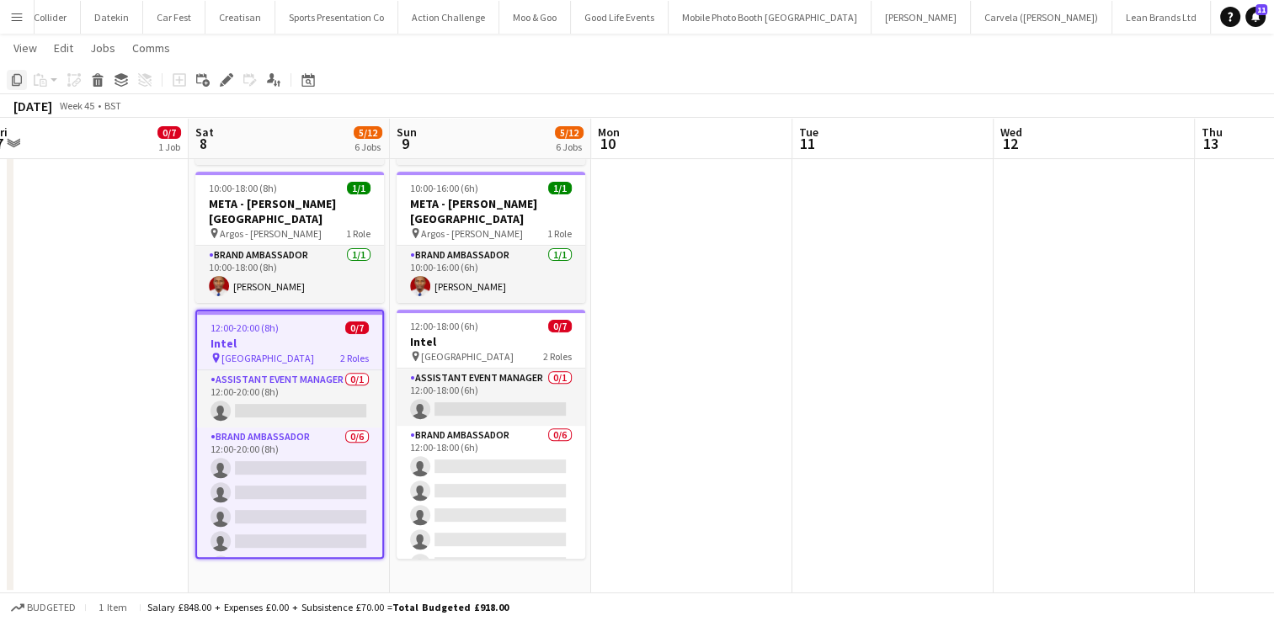
click at [10, 79] on icon "Copy" at bounding box center [16, 79] width 13 height 13
click at [706, 266] on app-date-cell at bounding box center [691, 123] width 201 height 941
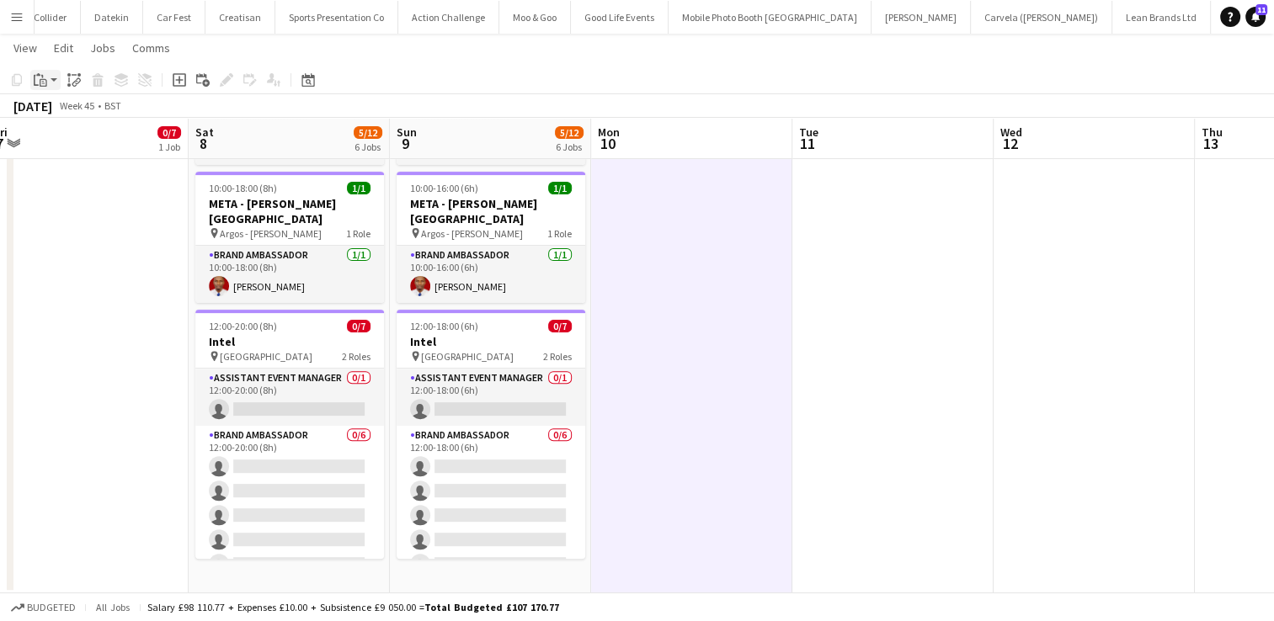
click at [35, 79] on icon at bounding box center [36, 80] width 5 height 11
click at [64, 107] on link "Paste Ctrl+V" at bounding box center [124, 111] width 158 height 15
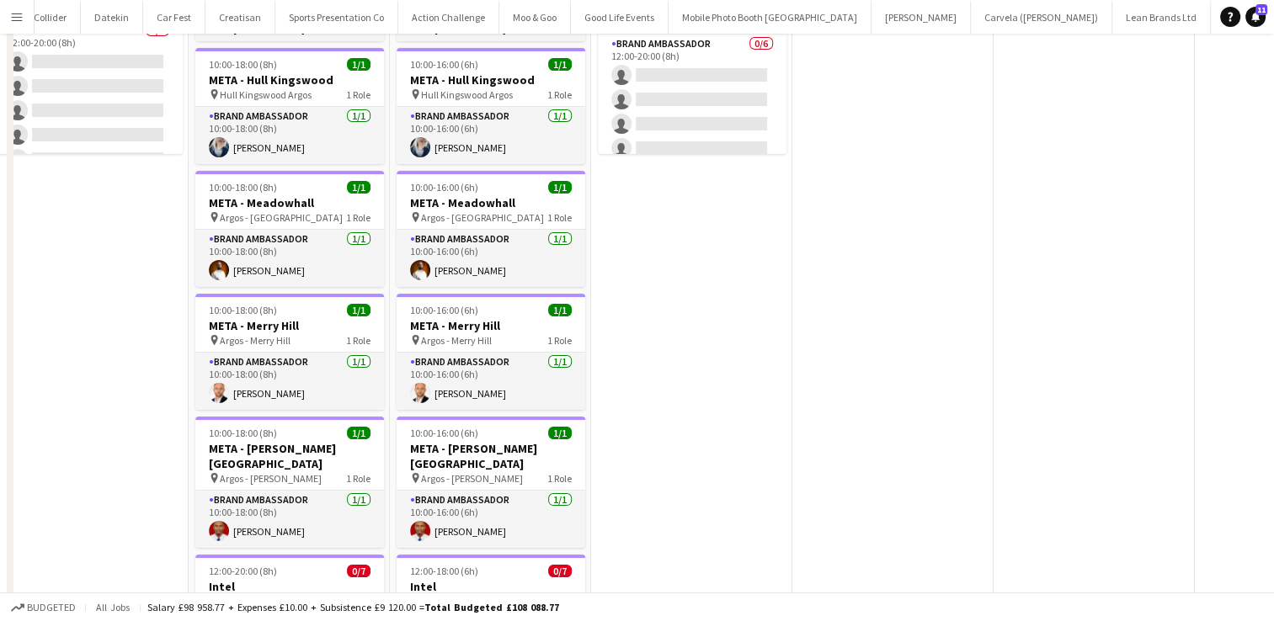
scroll to position [0, 0]
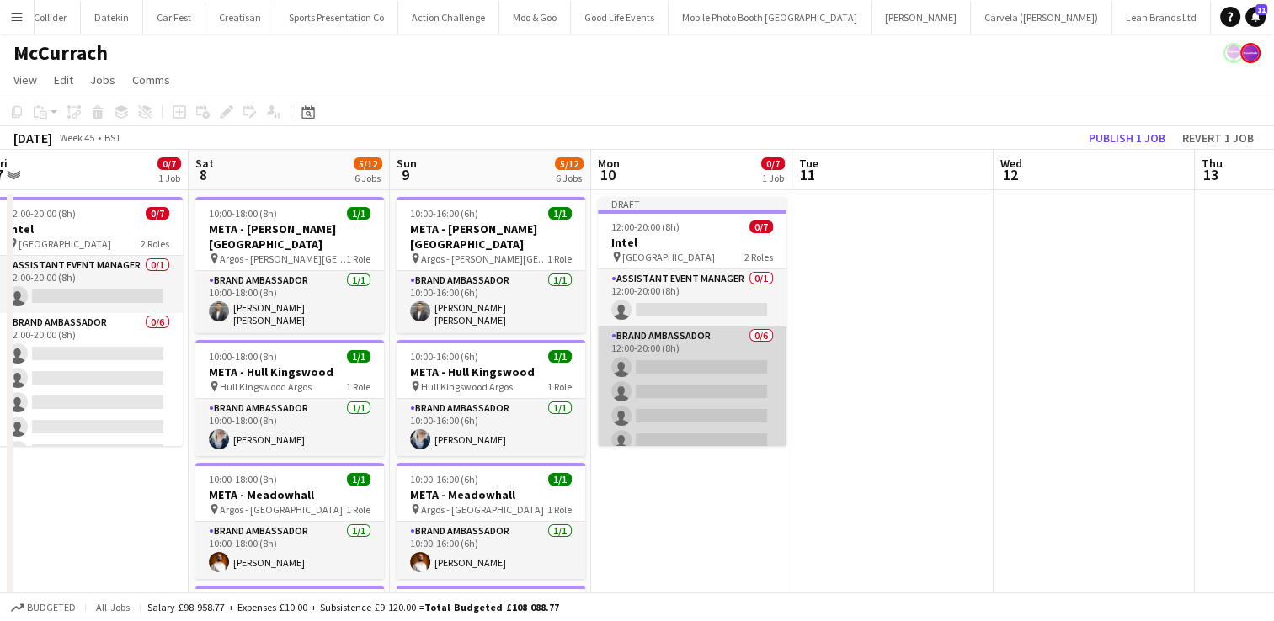
click at [700, 404] on app-card-role "Brand Ambassador 0/6 12:00-20:00 (8h) single-neutral-actions single-neutral-act…" at bounding box center [692, 416] width 189 height 179
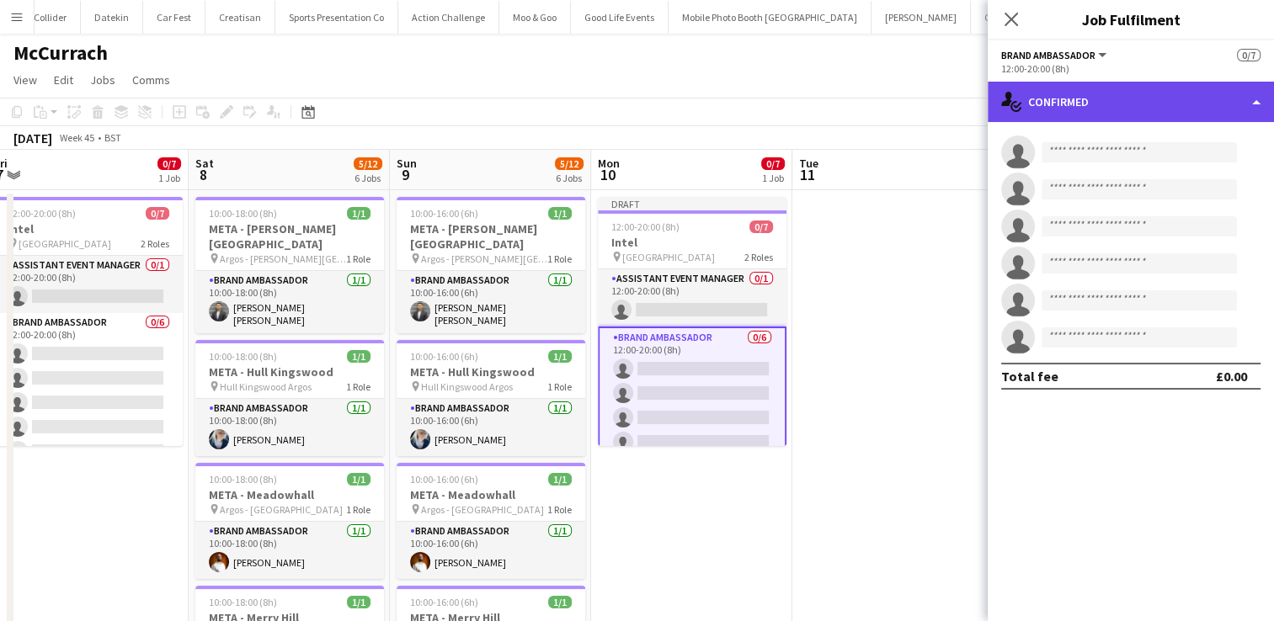
click at [1256, 108] on div "single-neutral-actions-check-2 Confirmed" at bounding box center [1131, 102] width 286 height 40
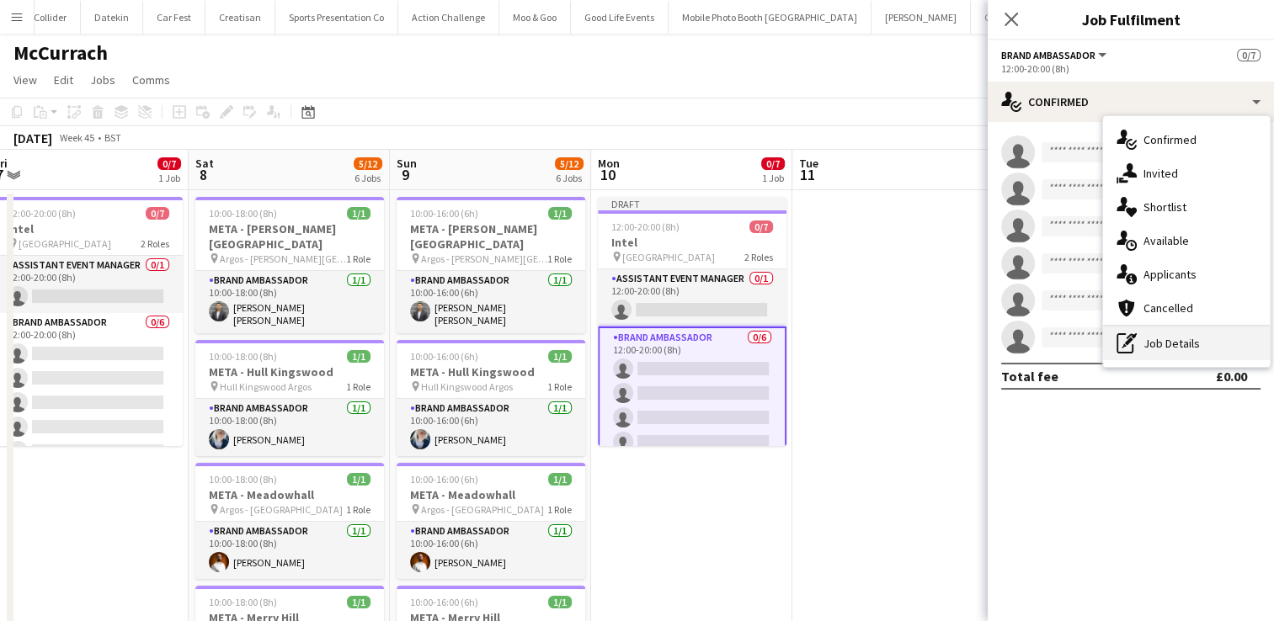
click at [1177, 339] on div "pen-write Job Details" at bounding box center [1186, 344] width 167 height 34
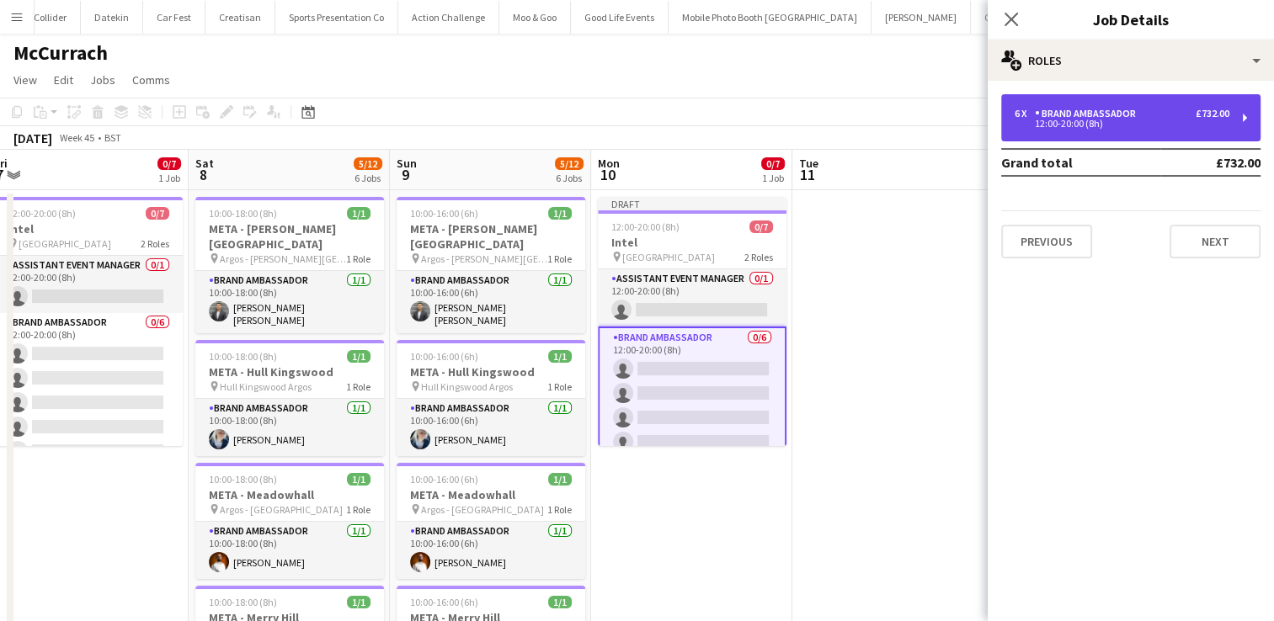
click at [1250, 113] on div "6 x Brand Ambassador £732.00 12:00-20:00 (8h)" at bounding box center [1130, 117] width 259 height 47
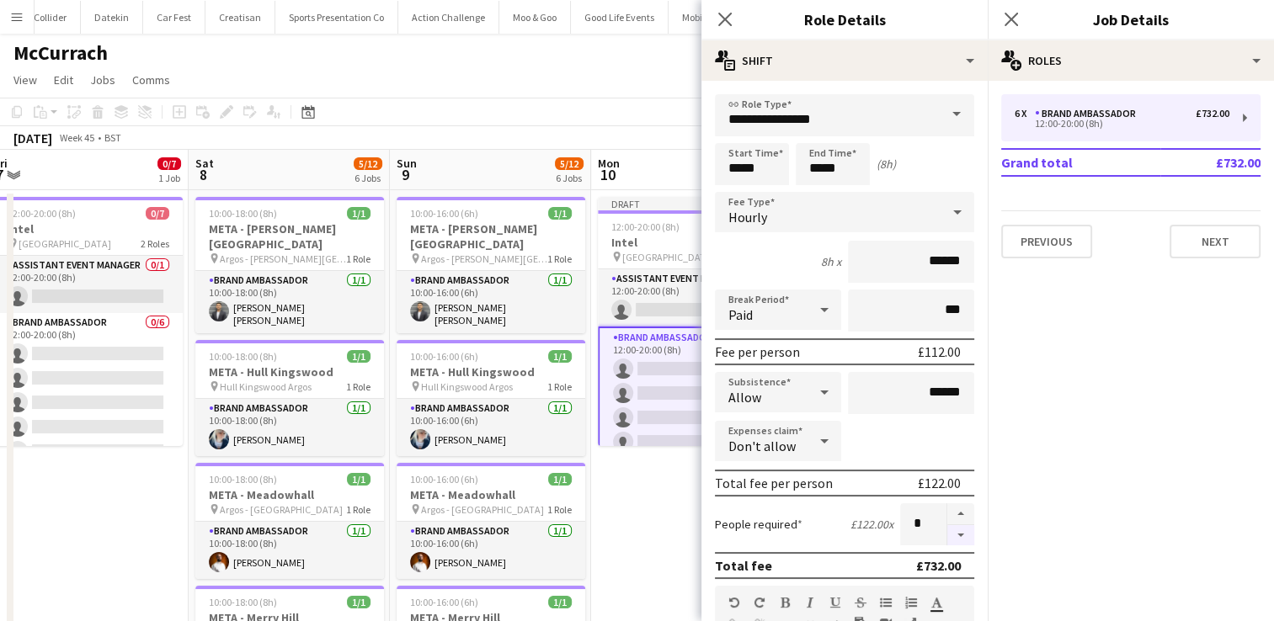
click at [947, 531] on button "button" at bounding box center [960, 535] width 27 height 21
type input "*"
click at [1224, 234] on button "Next" at bounding box center [1215, 242] width 91 height 34
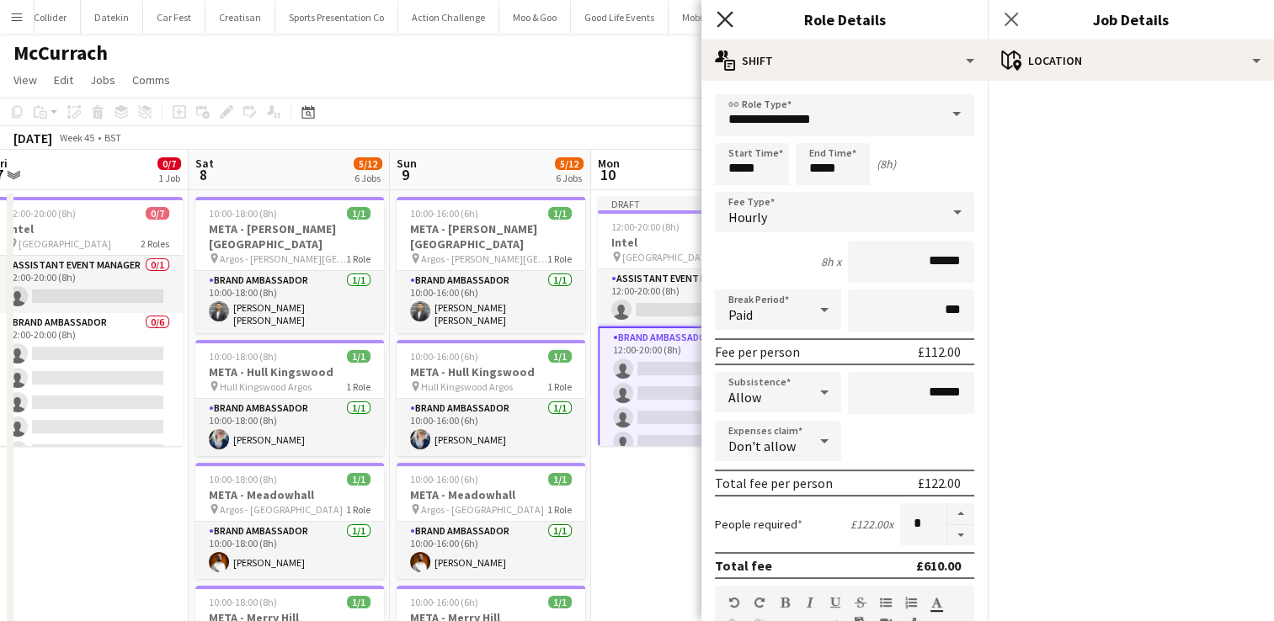
click at [725, 24] on icon "Close pop-in" at bounding box center [725, 19] width 16 height 16
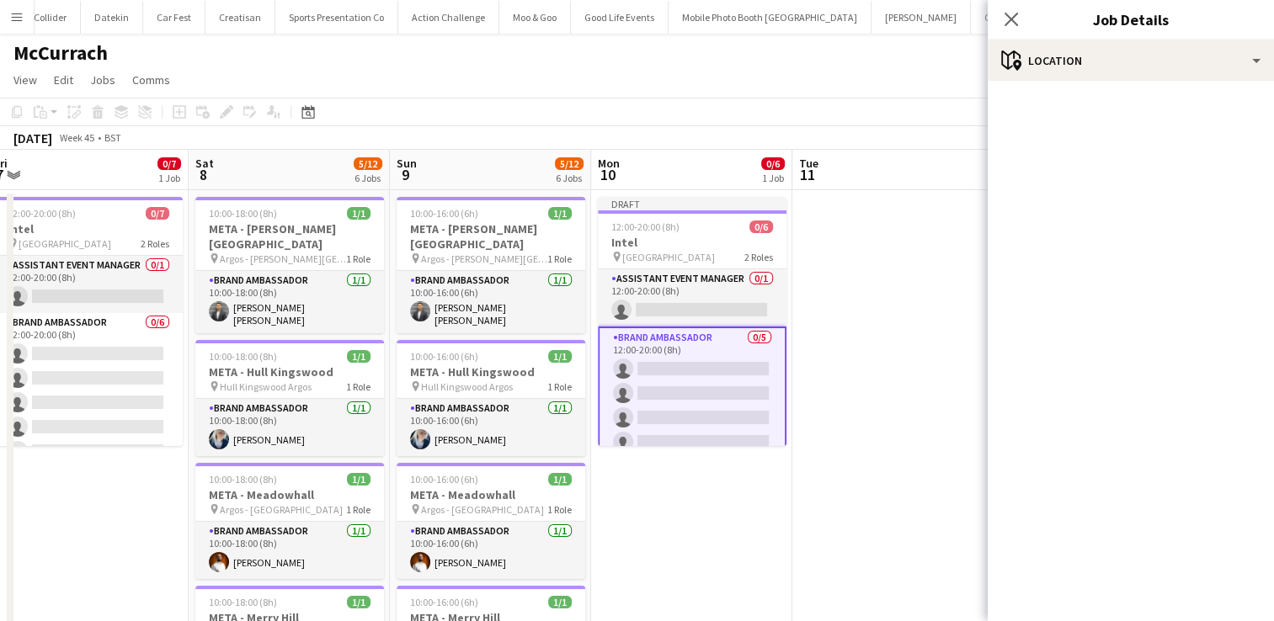
click at [852, 74] on app-page-menu "View Day view expanded Day view collapsed Month view Date picker Jump to today …" at bounding box center [637, 82] width 1274 height 32
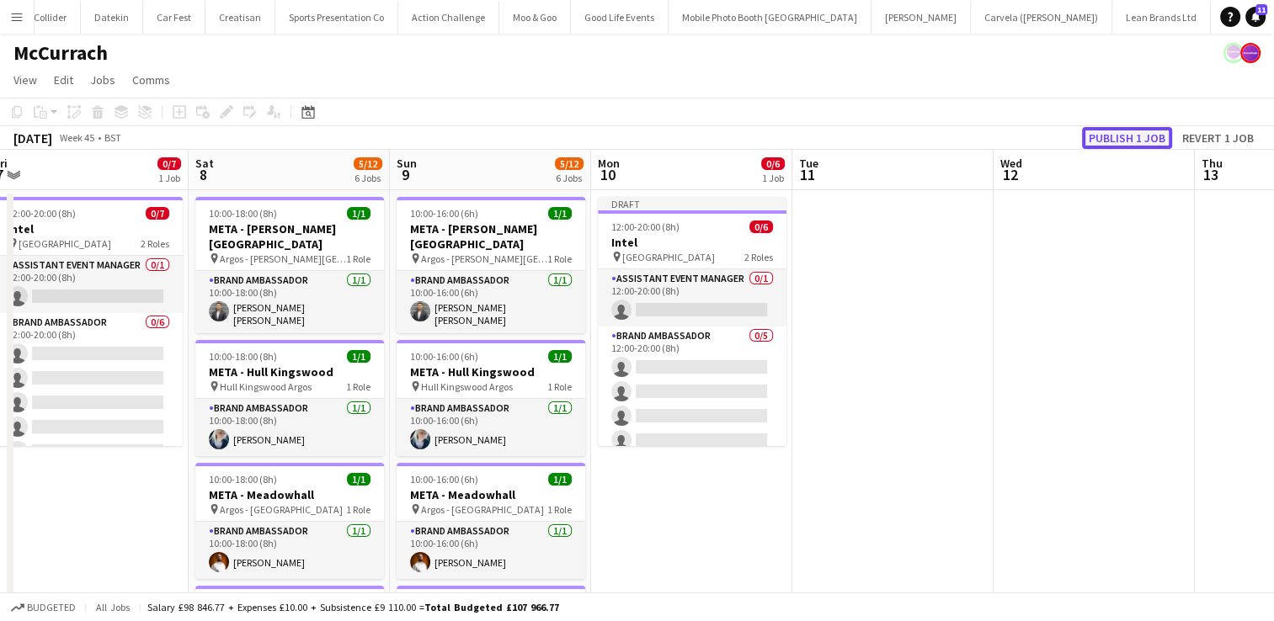
click at [1099, 136] on button "Publish 1 job" at bounding box center [1127, 138] width 90 height 22
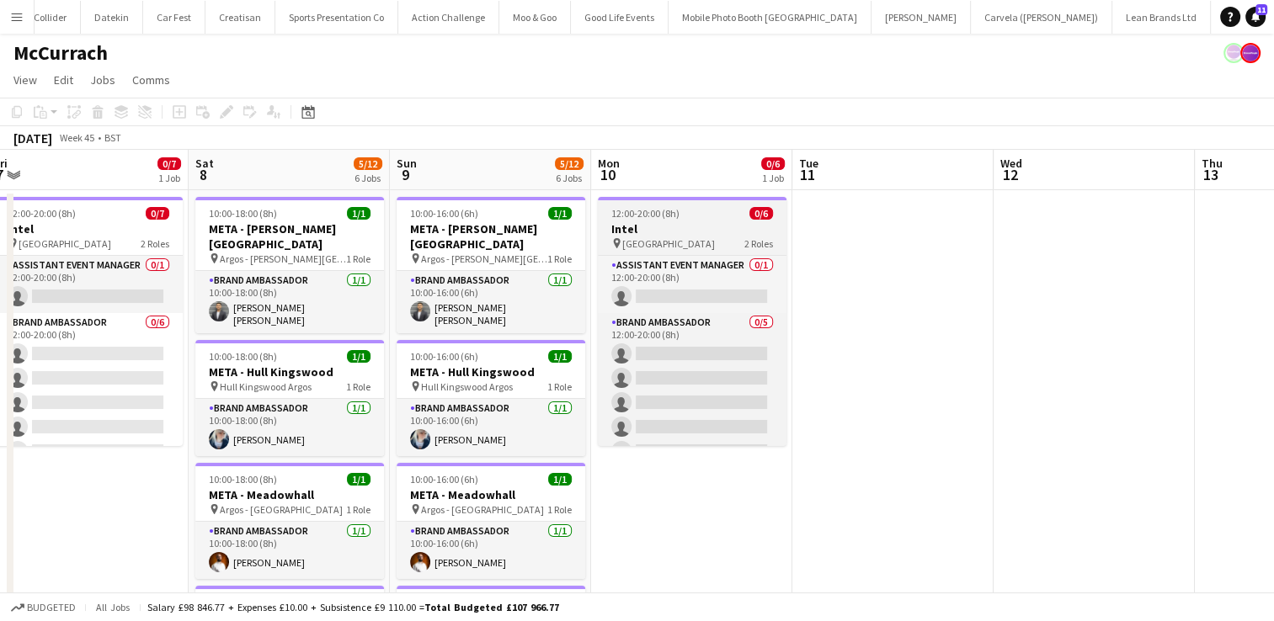
click at [701, 227] on h3 "Intel" at bounding box center [692, 228] width 189 height 15
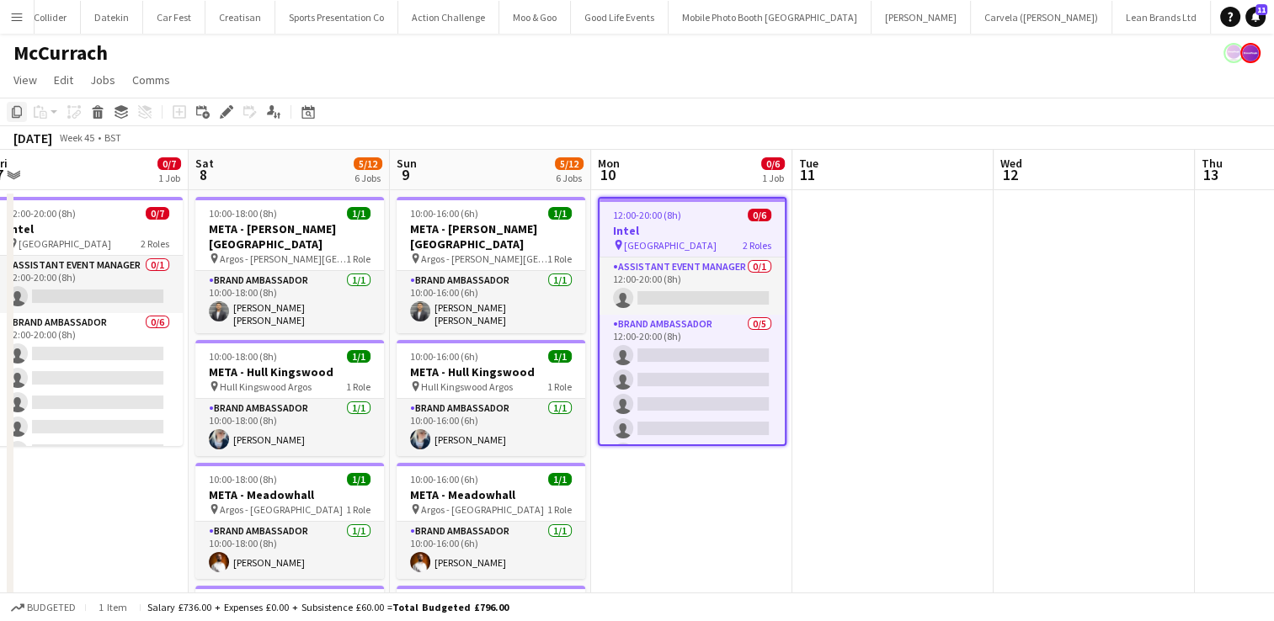
click at [20, 116] on icon at bounding box center [17, 112] width 10 height 12
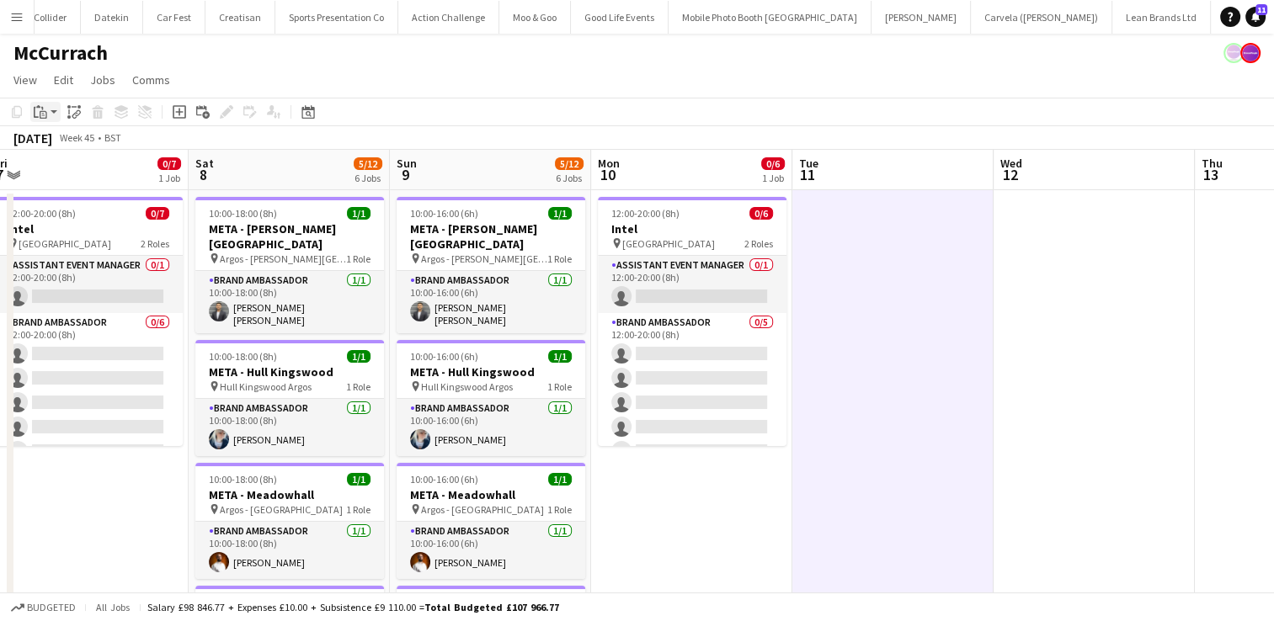
click at [39, 115] on icon "Paste" at bounding box center [40, 111] width 13 height 13
click at [61, 146] on link "Paste Ctrl+V" at bounding box center [124, 143] width 158 height 15
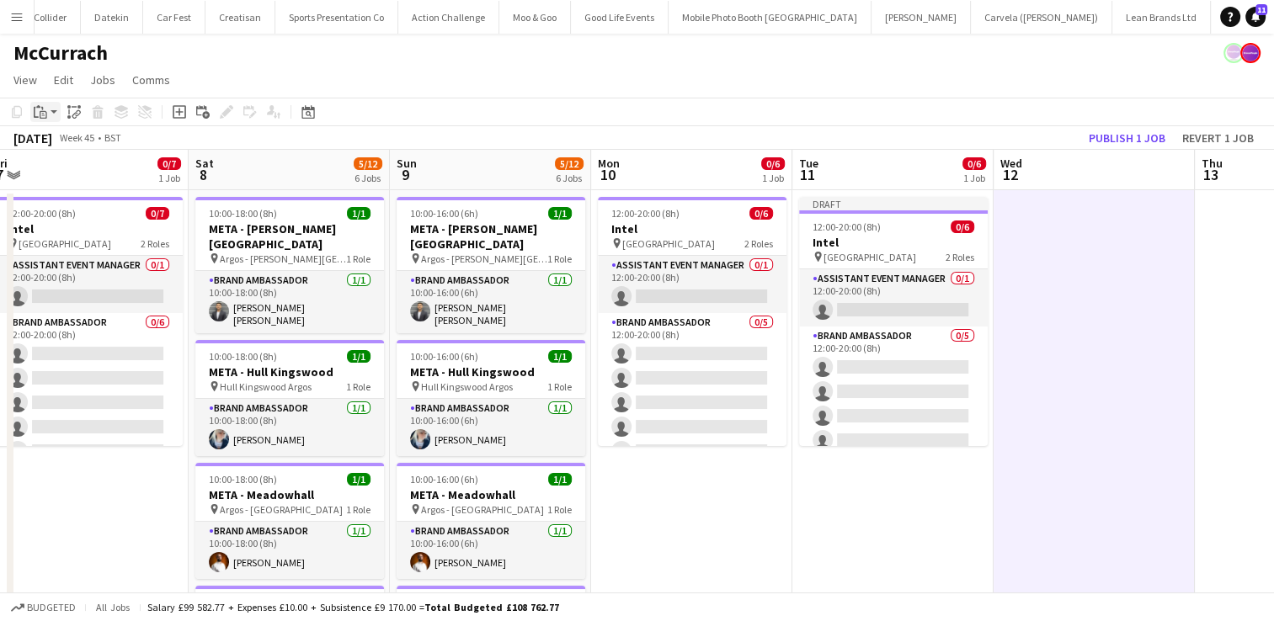
click at [35, 112] on icon "Paste" at bounding box center [40, 111] width 13 height 13
click at [61, 141] on link "Paste Ctrl+V" at bounding box center [124, 143] width 158 height 15
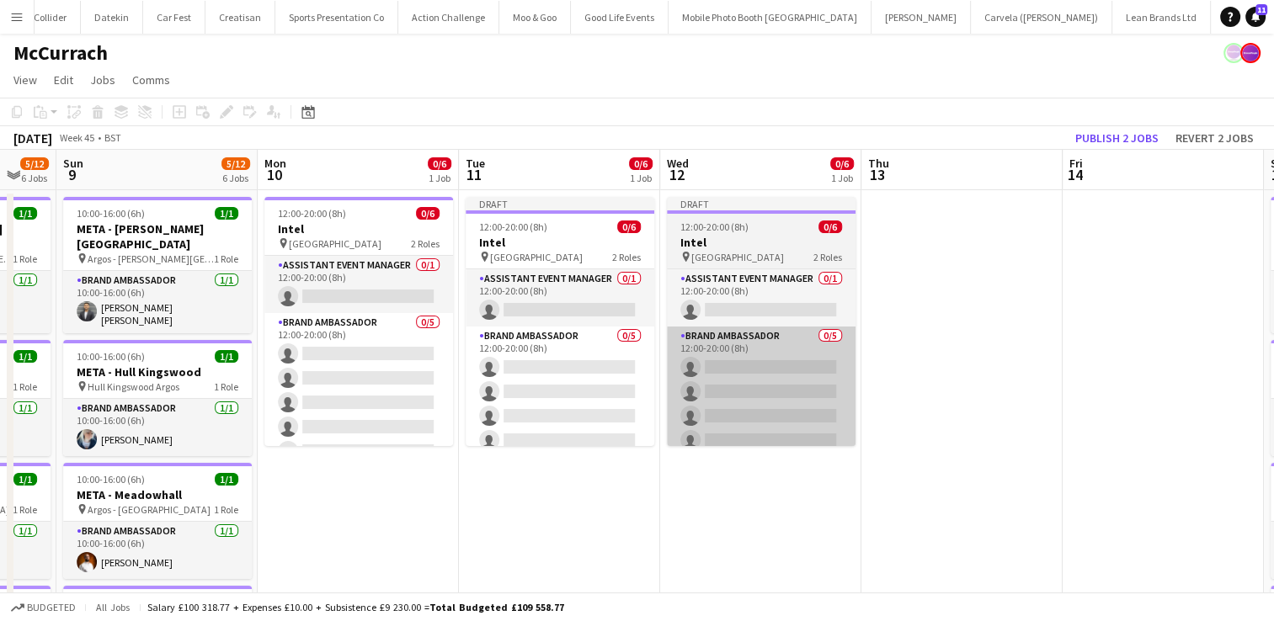
scroll to position [0, 748]
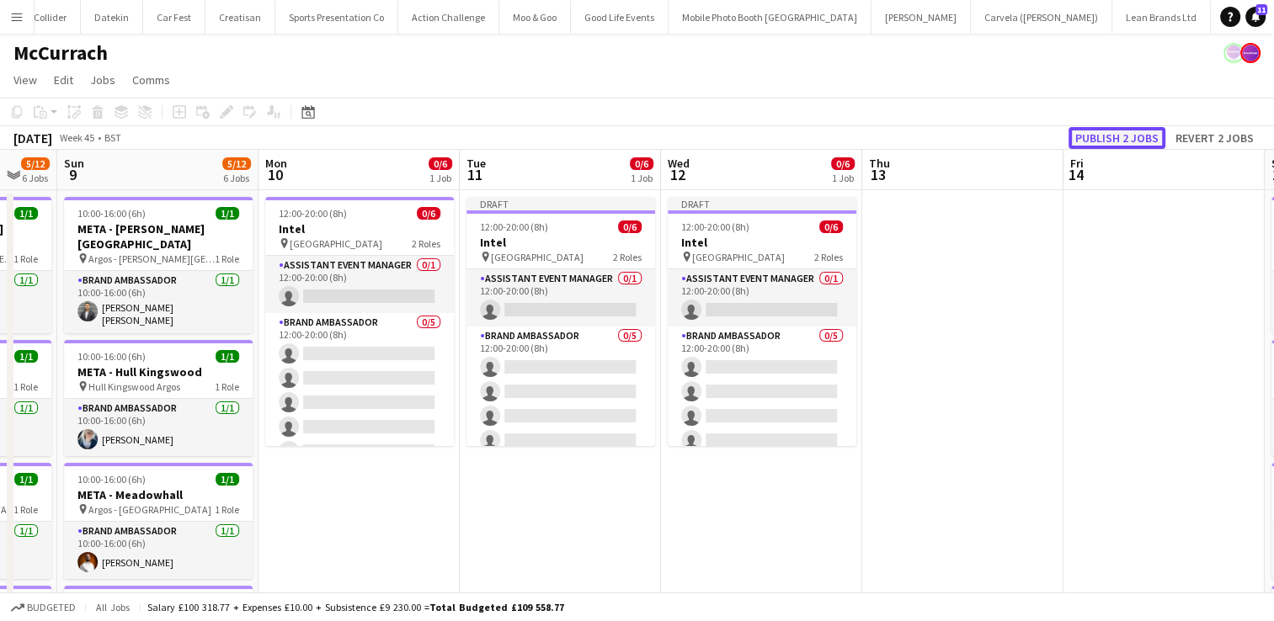
click at [1148, 135] on button "Publish 2 jobs" at bounding box center [1117, 138] width 97 height 22
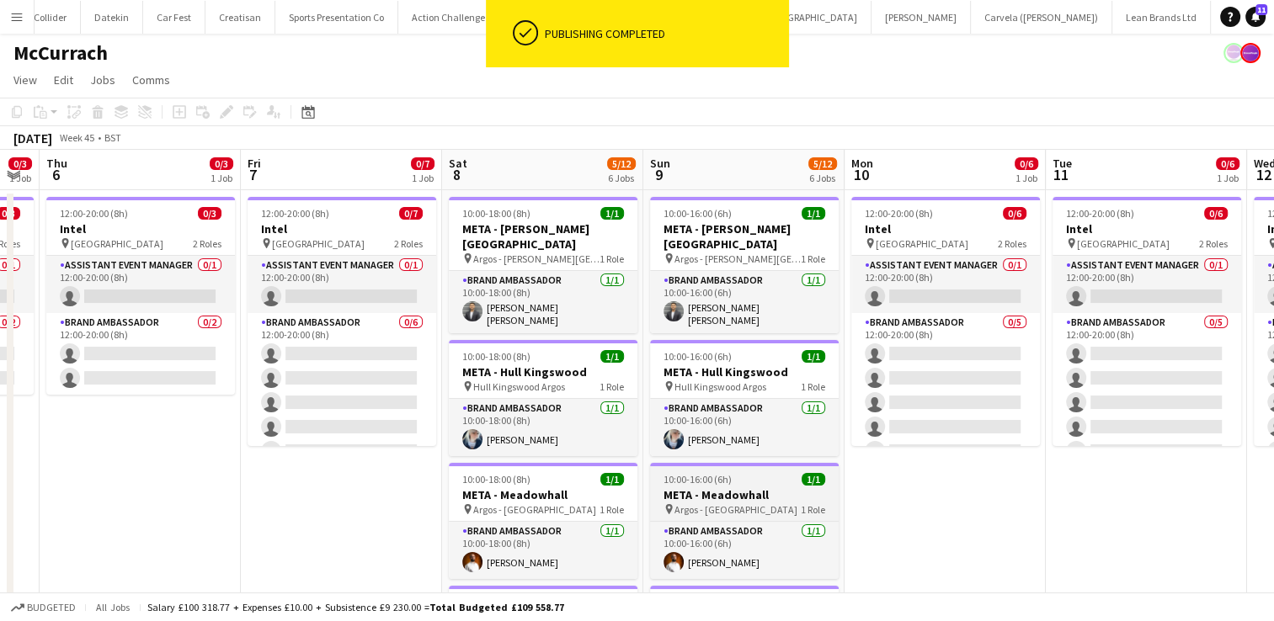
scroll to position [0, 392]
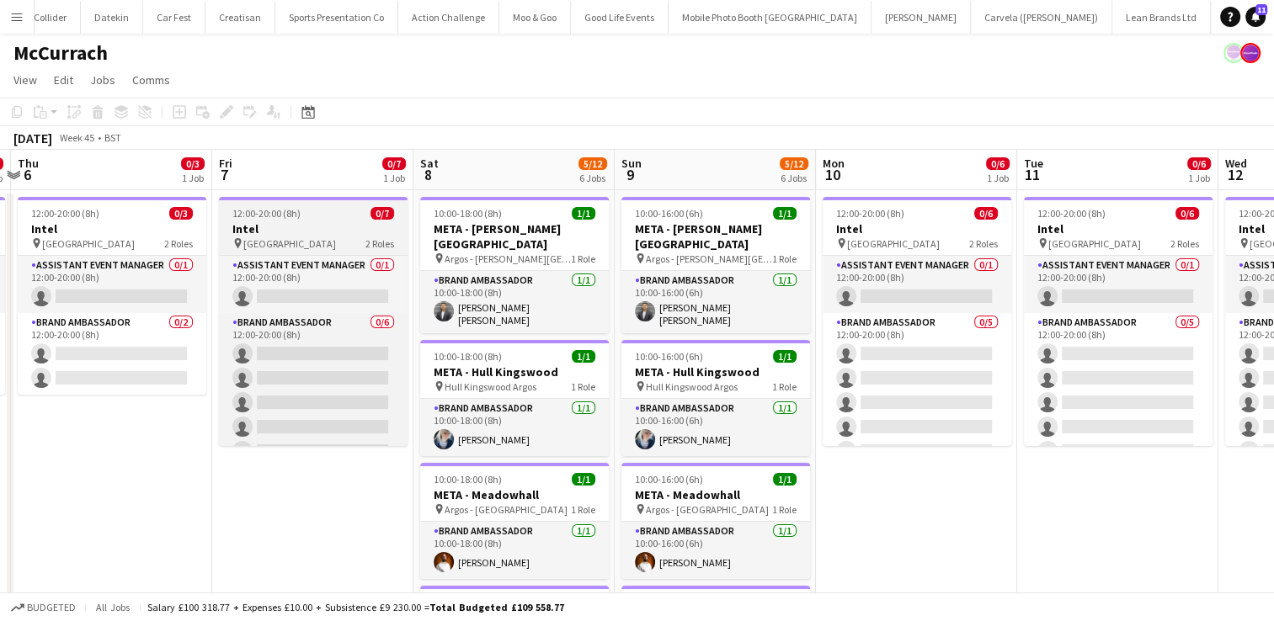
click at [322, 226] on h3 "Intel" at bounding box center [313, 228] width 189 height 15
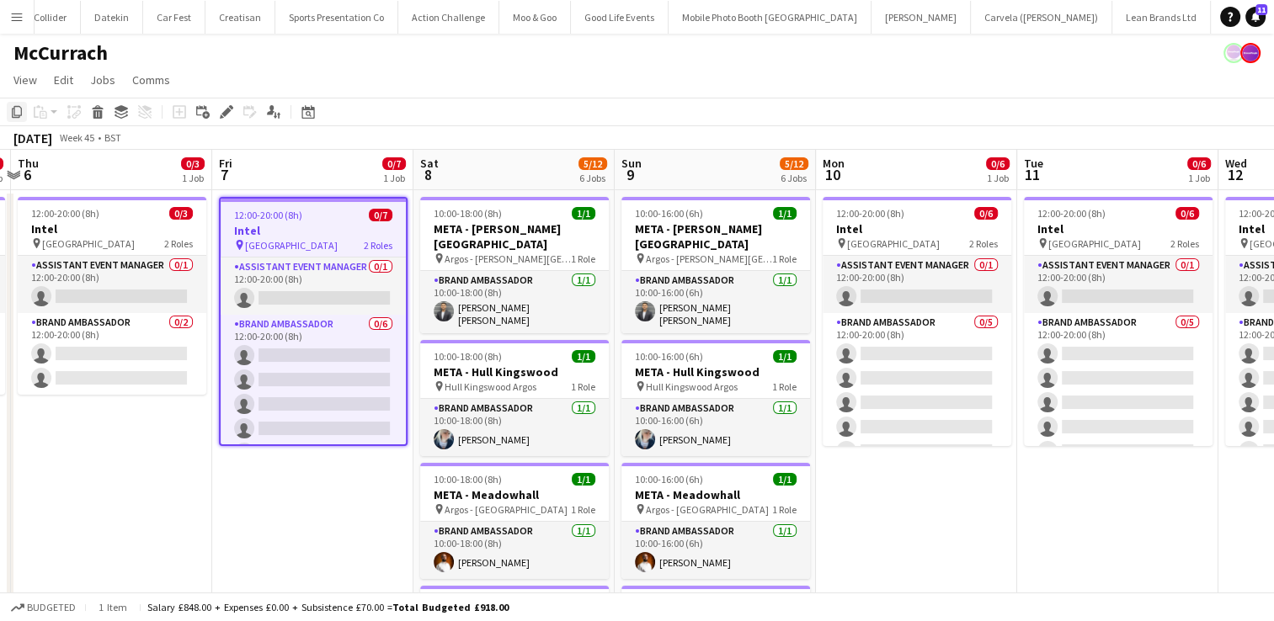
click at [19, 115] on icon at bounding box center [17, 112] width 10 height 12
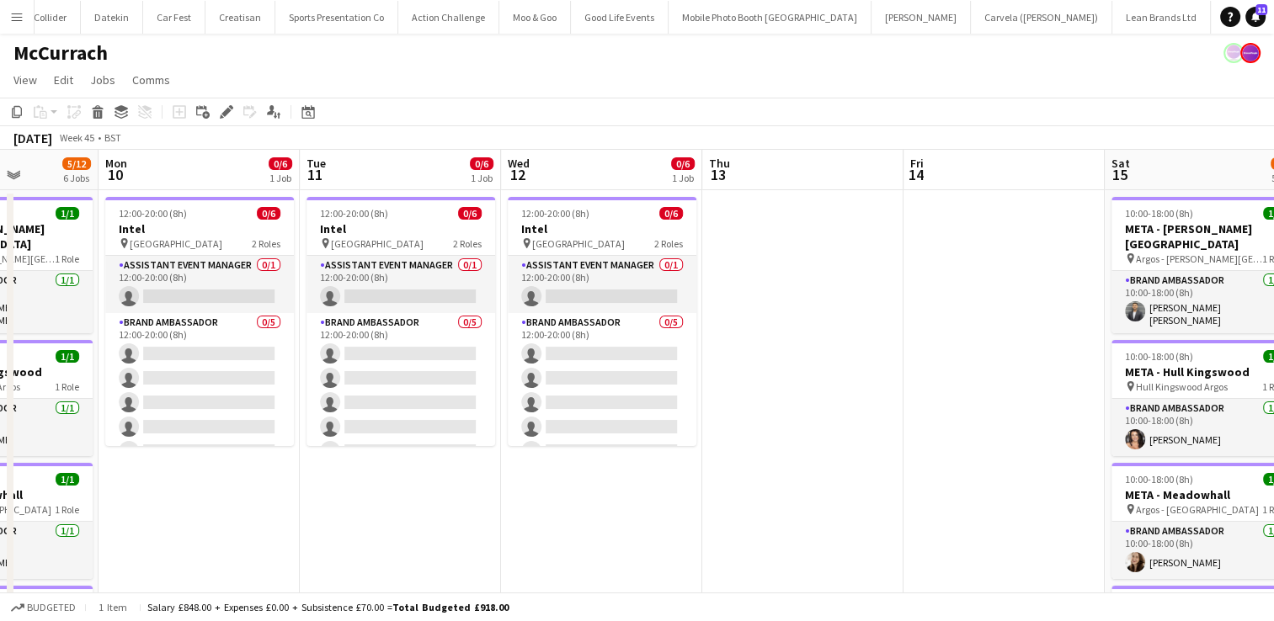
scroll to position [0, 717]
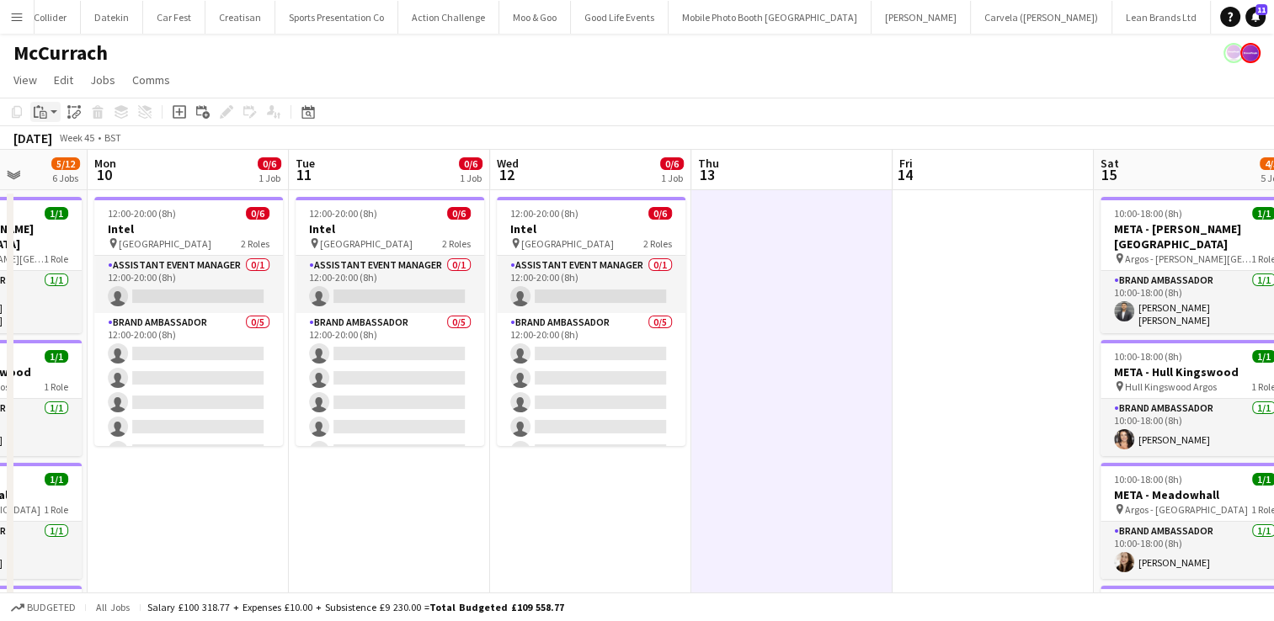
click at [40, 114] on icon "Paste" at bounding box center [40, 111] width 13 height 13
click at [61, 141] on link "Paste Ctrl+V" at bounding box center [124, 143] width 158 height 15
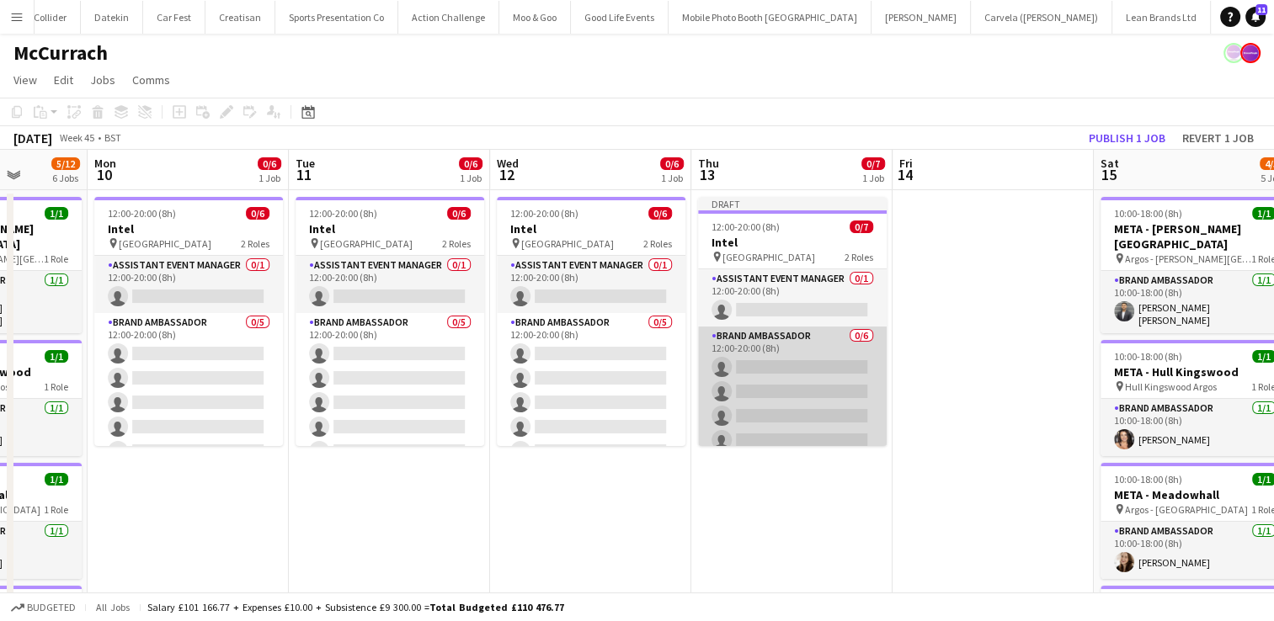
click at [811, 379] on app-card-role "Brand Ambassador 0/6 12:00-20:00 (8h) single-neutral-actions single-neutral-act…" at bounding box center [792, 416] width 189 height 179
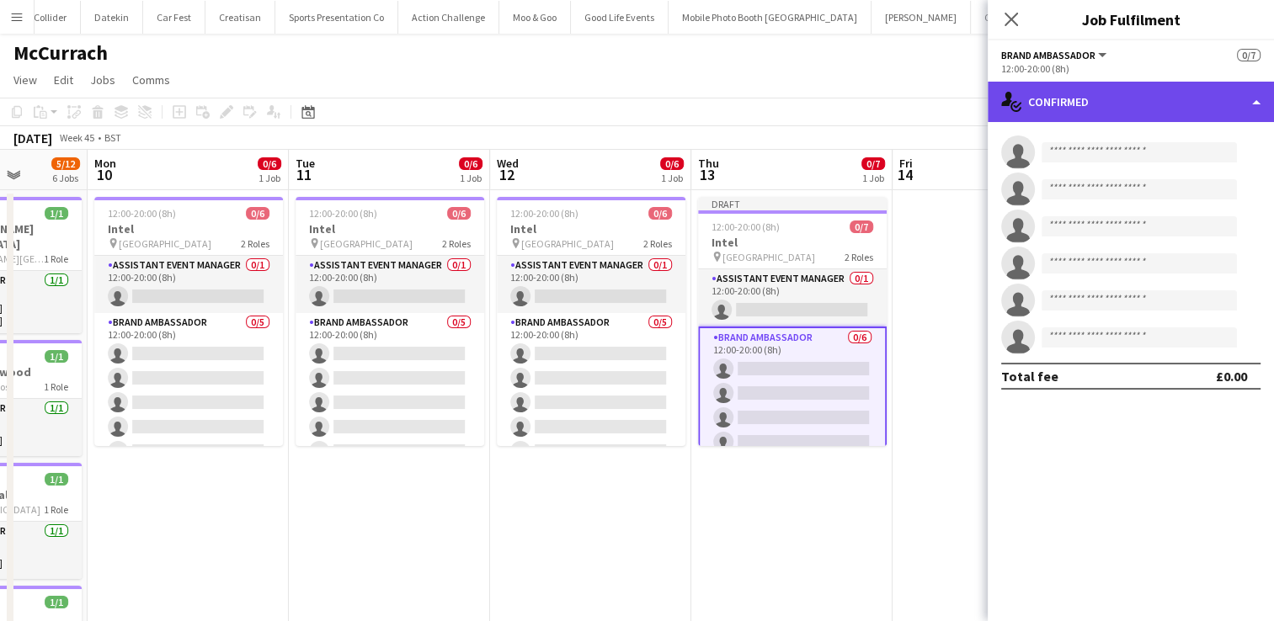
click at [1176, 99] on div "single-neutral-actions-check-2 Confirmed" at bounding box center [1131, 102] width 286 height 40
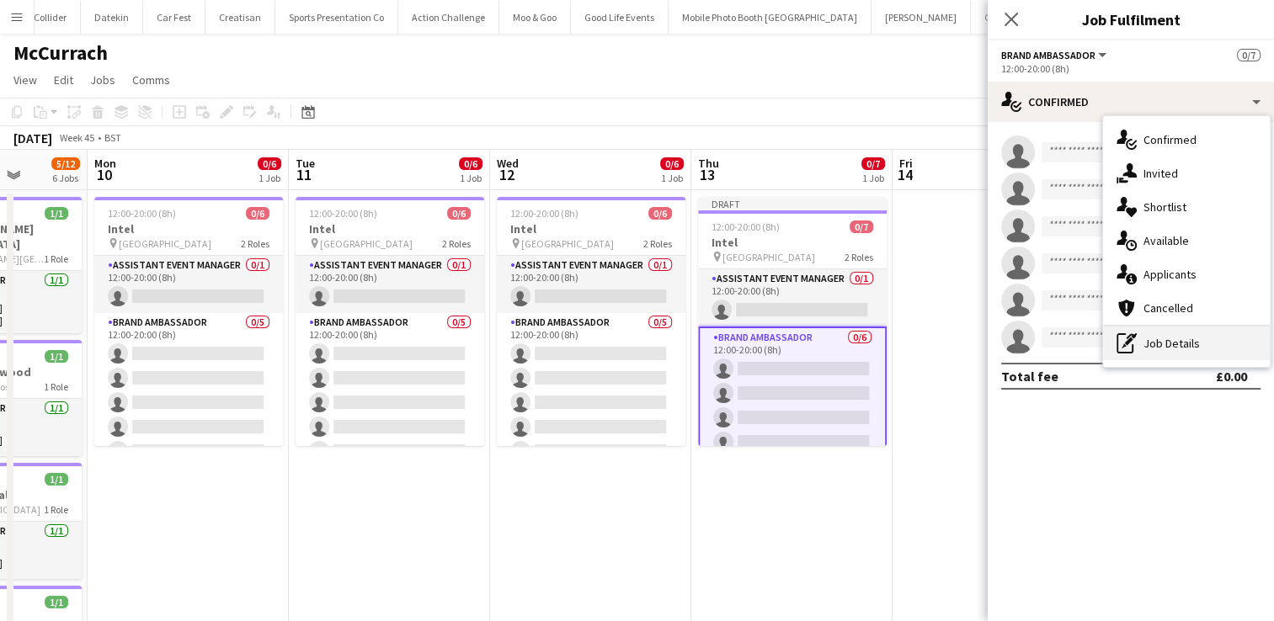
click at [1169, 349] on div "pen-write Job Details" at bounding box center [1186, 344] width 167 height 34
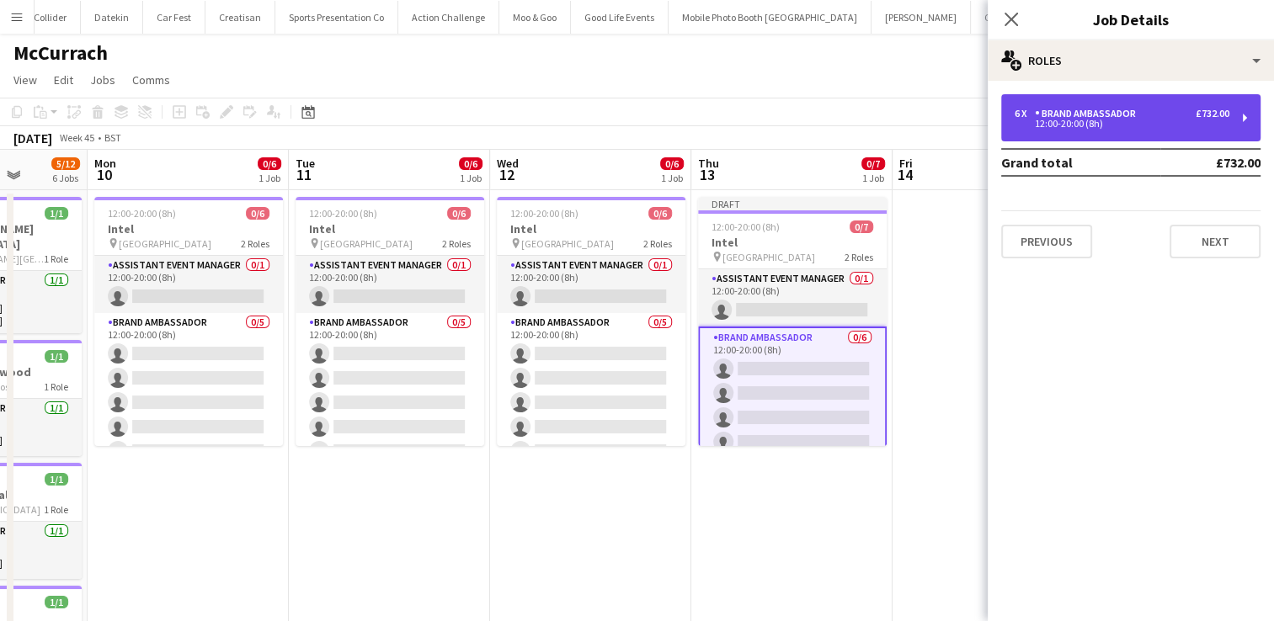
click at [1232, 115] on div "6 x Brand Ambassador £732.00 12:00-20:00 (8h)" at bounding box center [1130, 117] width 259 height 47
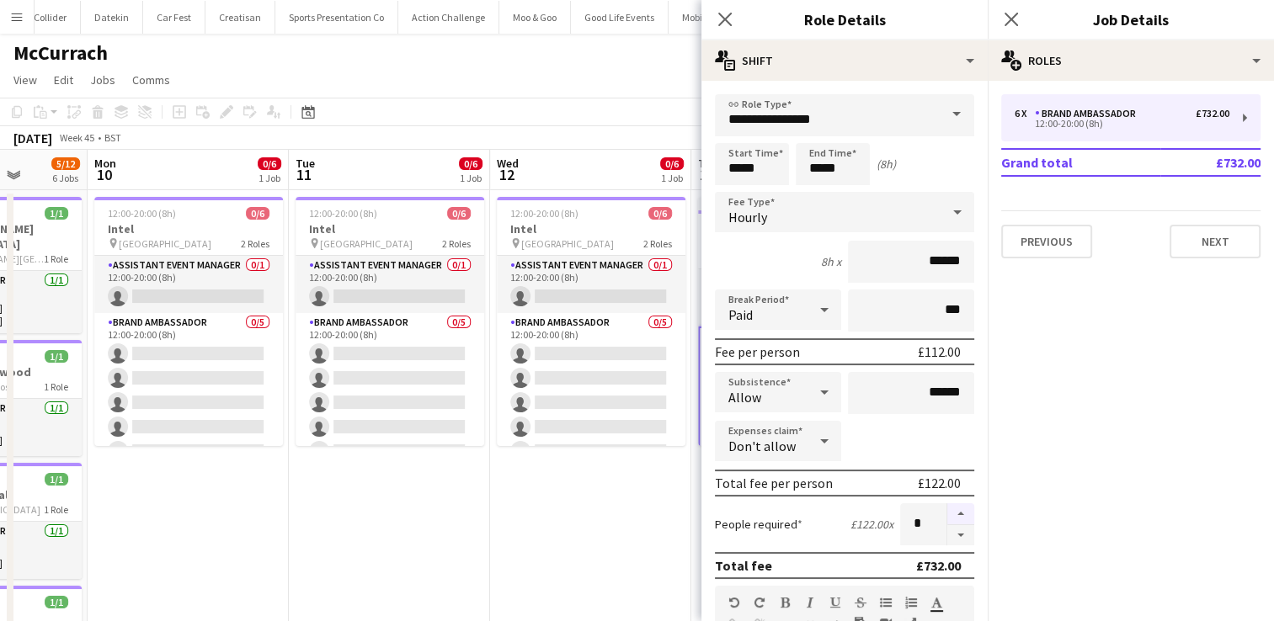
click at [951, 511] on button "button" at bounding box center [960, 515] width 27 height 22
type input "*"
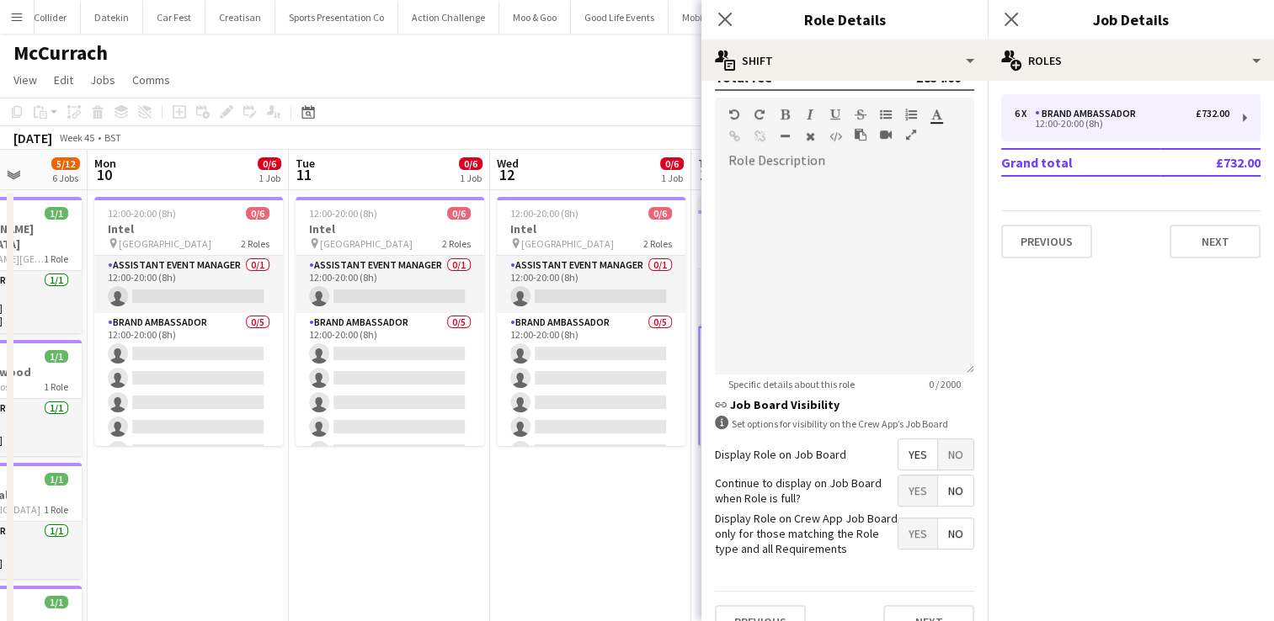
scroll to position [515, 0]
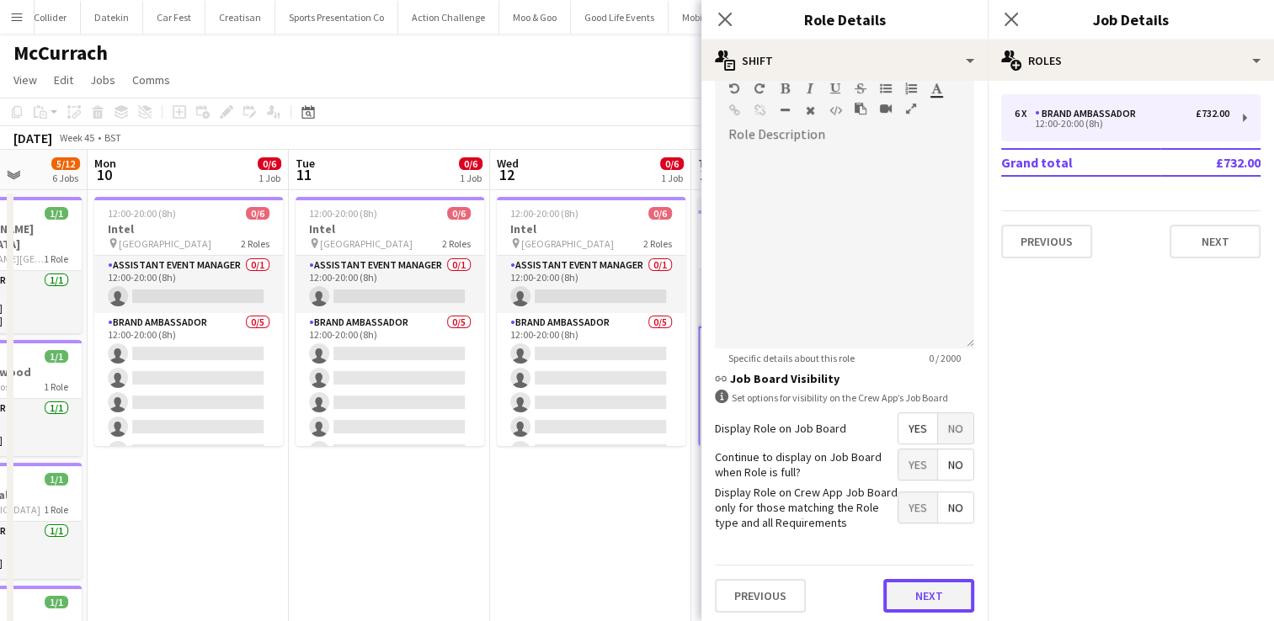
click at [894, 589] on button "Next" at bounding box center [928, 596] width 91 height 34
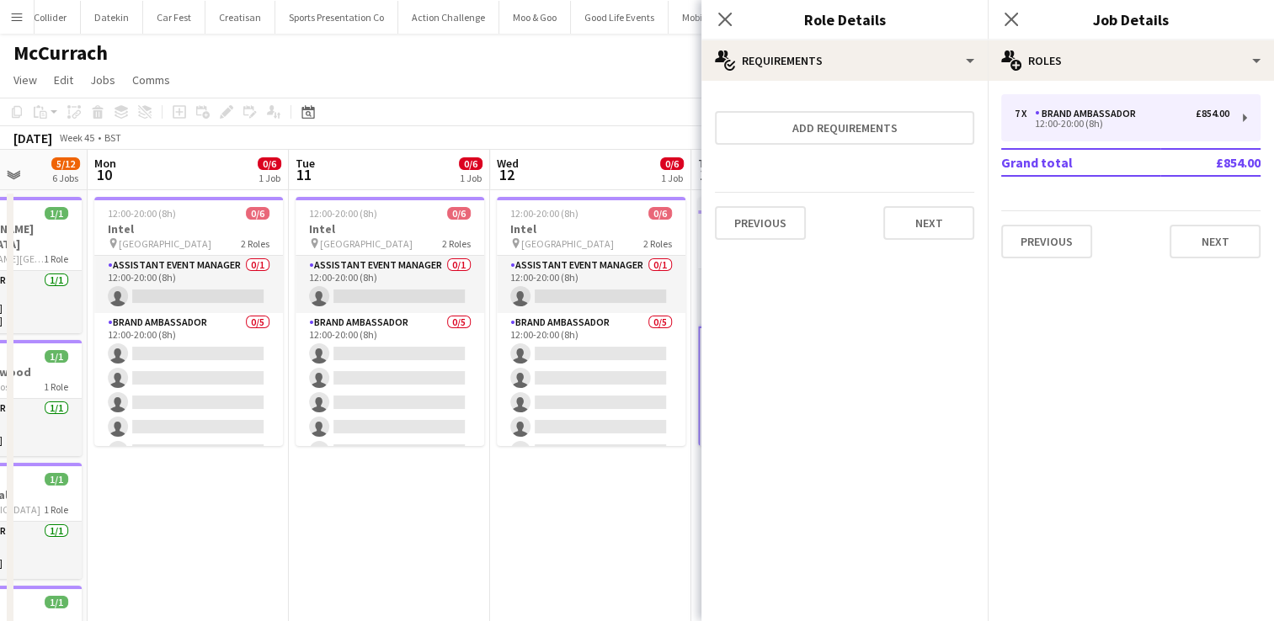
scroll to position [0, 0]
click at [926, 221] on button "Next" at bounding box center [928, 223] width 91 height 34
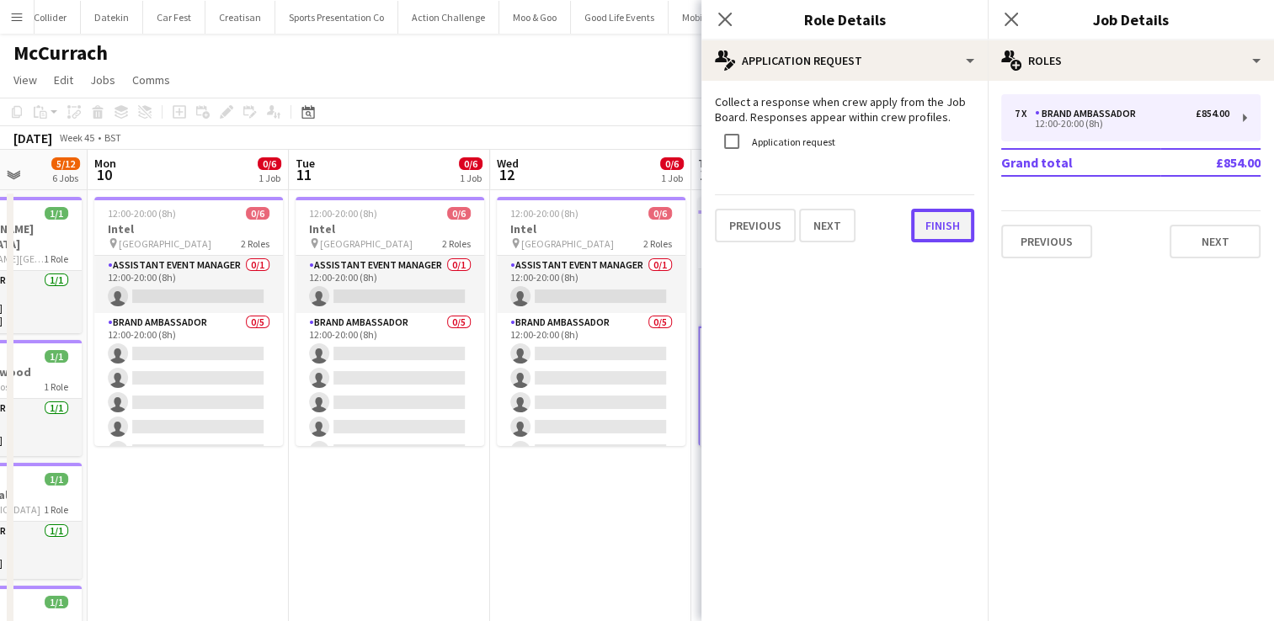
click at [926, 221] on button "Finish" at bounding box center [942, 226] width 63 height 34
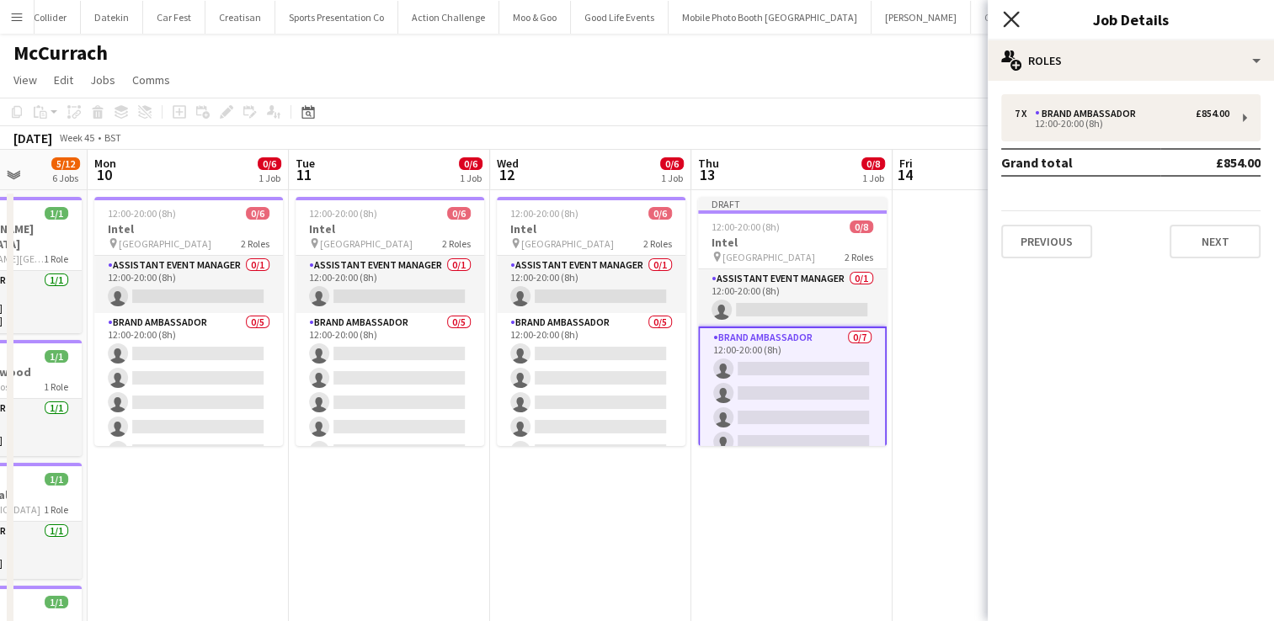
click at [1011, 24] on icon "Close pop-in" at bounding box center [1011, 19] width 16 height 16
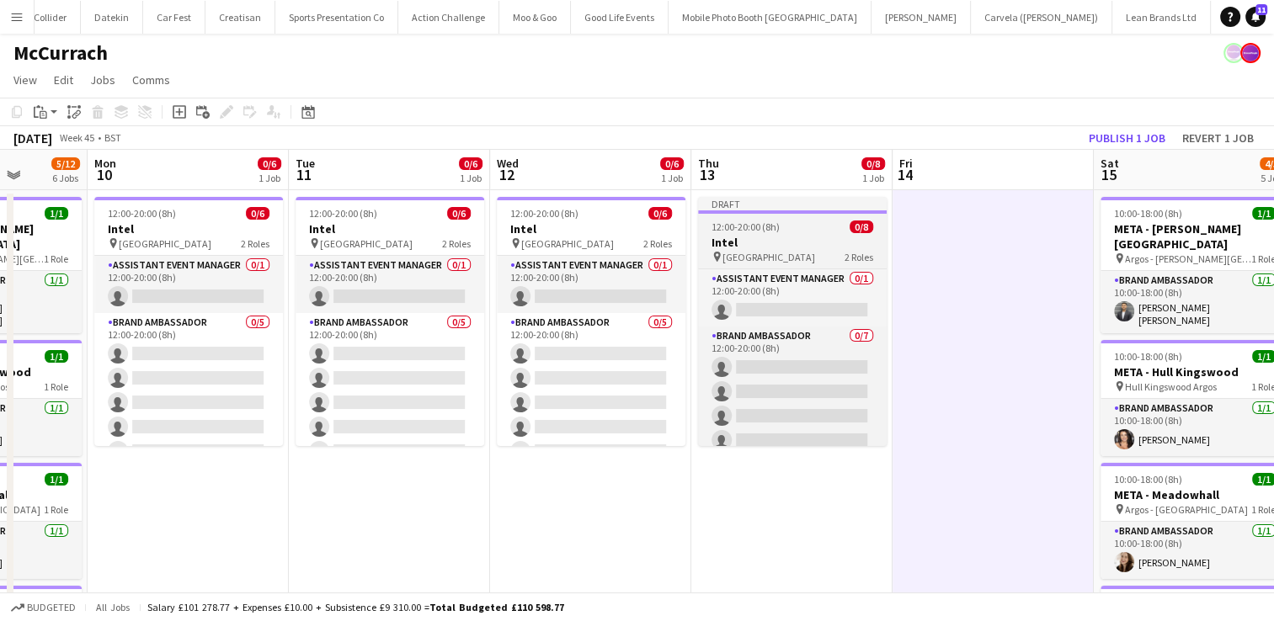
click at [815, 233] on div "12:00-20:00 (8h) 0/8" at bounding box center [792, 227] width 189 height 13
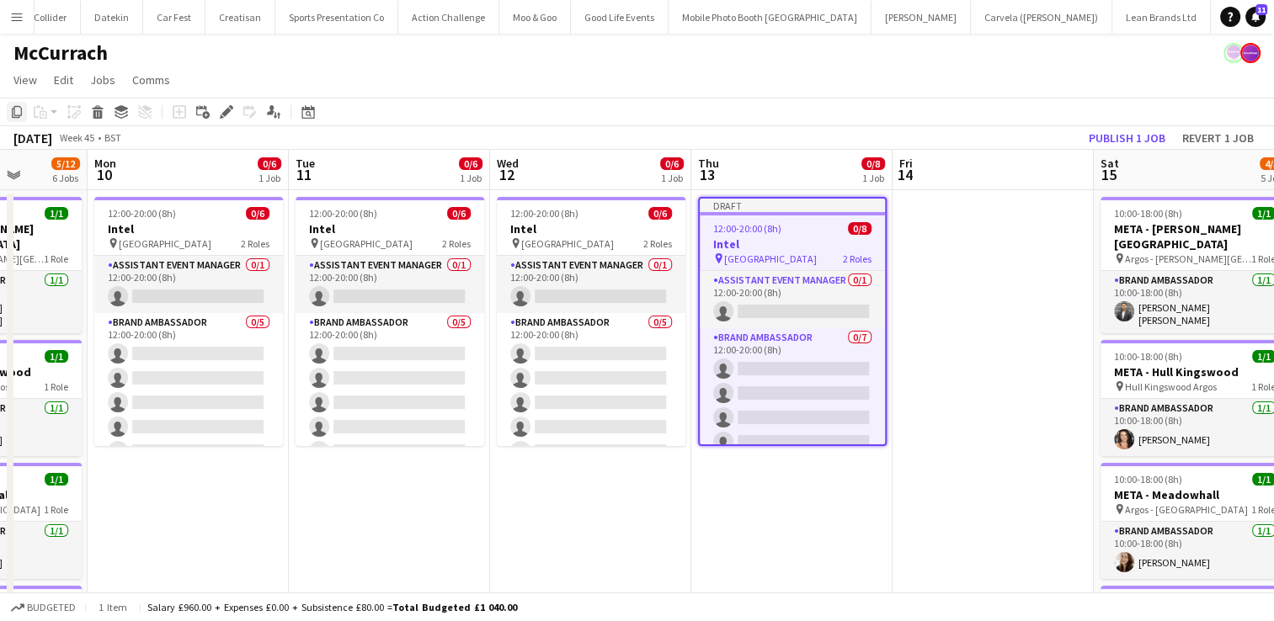
click at [10, 116] on icon "Copy" at bounding box center [16, 111] width 13 height 13
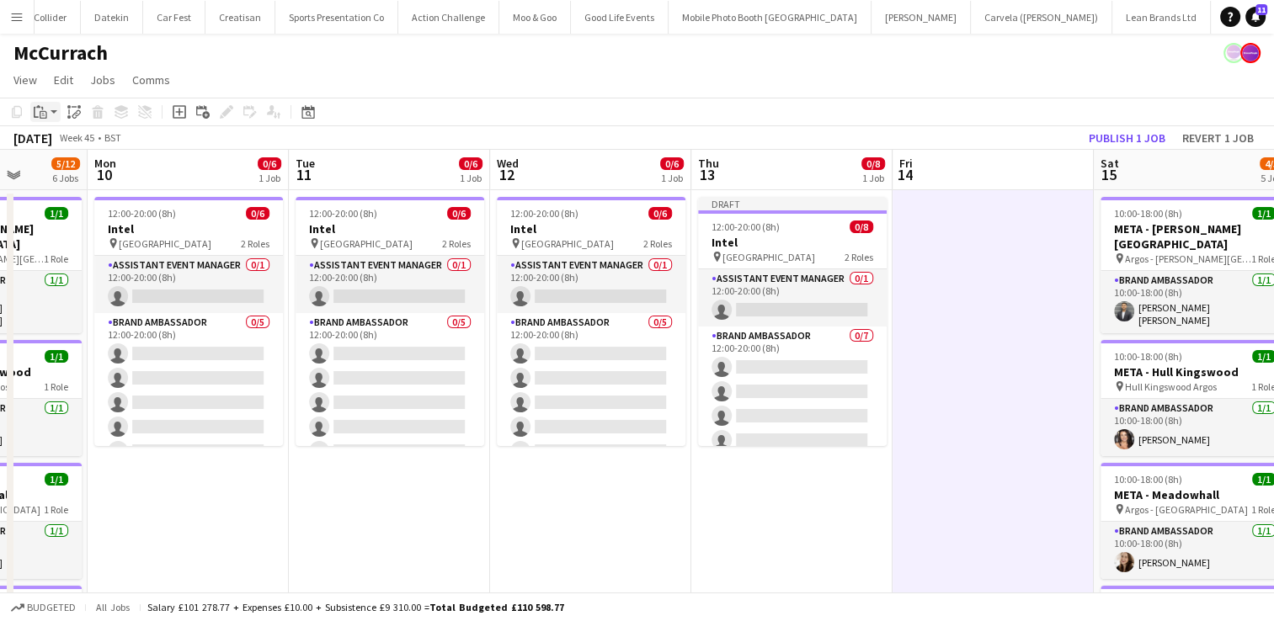
click at [37, 106] on icon "Paste" at bounding box center [40, 111] width 13 height 13
click at [72, 139] on link "Paste Ctrl+V" at bounding box center [124, 143] width 158 height 15
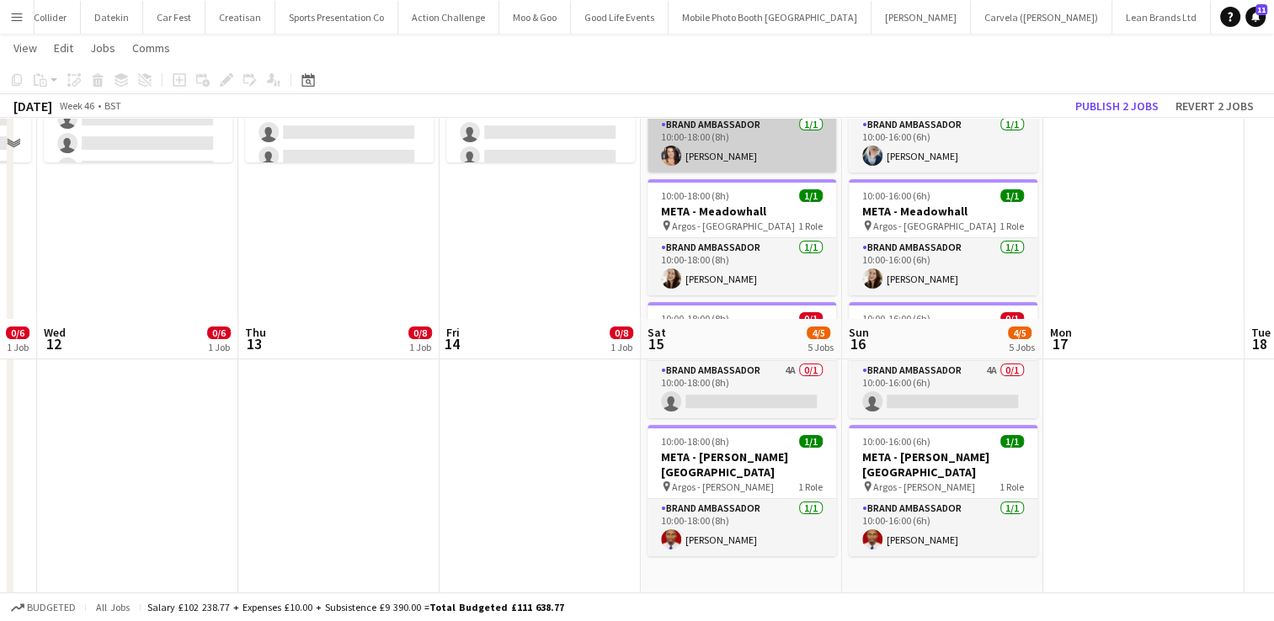
scroll to position [536, 0]
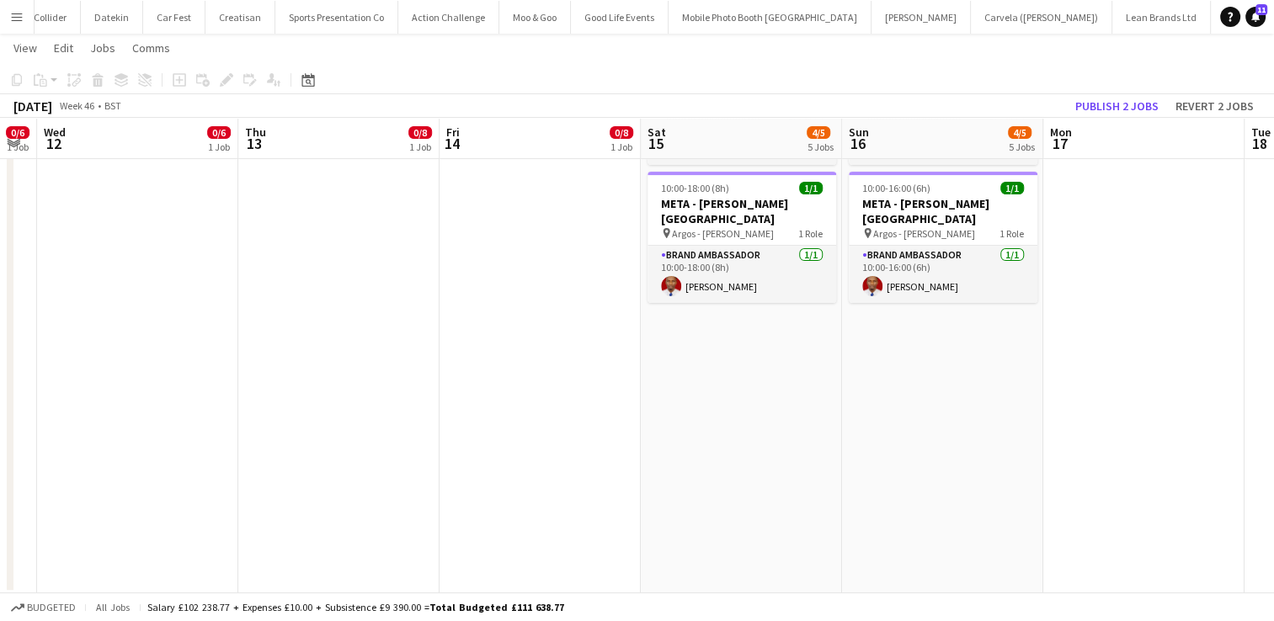
click at [760, 346] on app-date-cell "10:00-18:00 (8h) 1/1 META - Bradford Forster Square pin Argos - Bradford Forste…" at bounding box center [741, 123] width 201 height 941
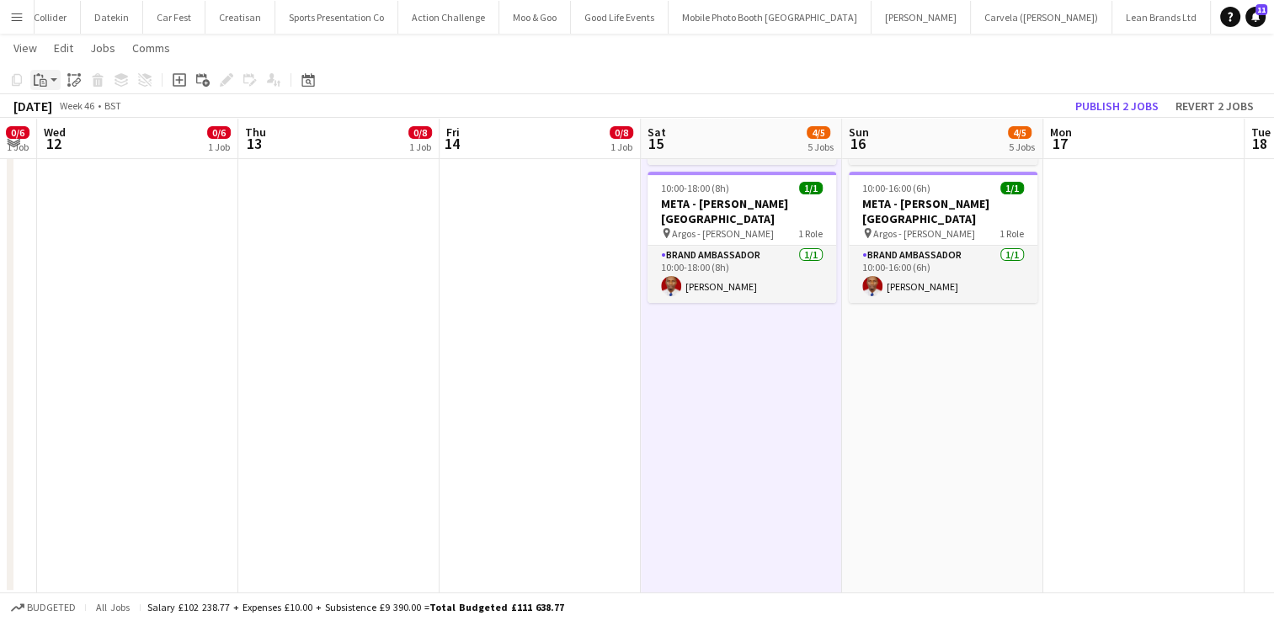
click at [44, 82] on icon "Paste" at bounding box center [40, 79] width 13 height 13
click at [61, 113] on link "Paste Ctrl+V" at bounding box center [124, 111] width 158 height 15
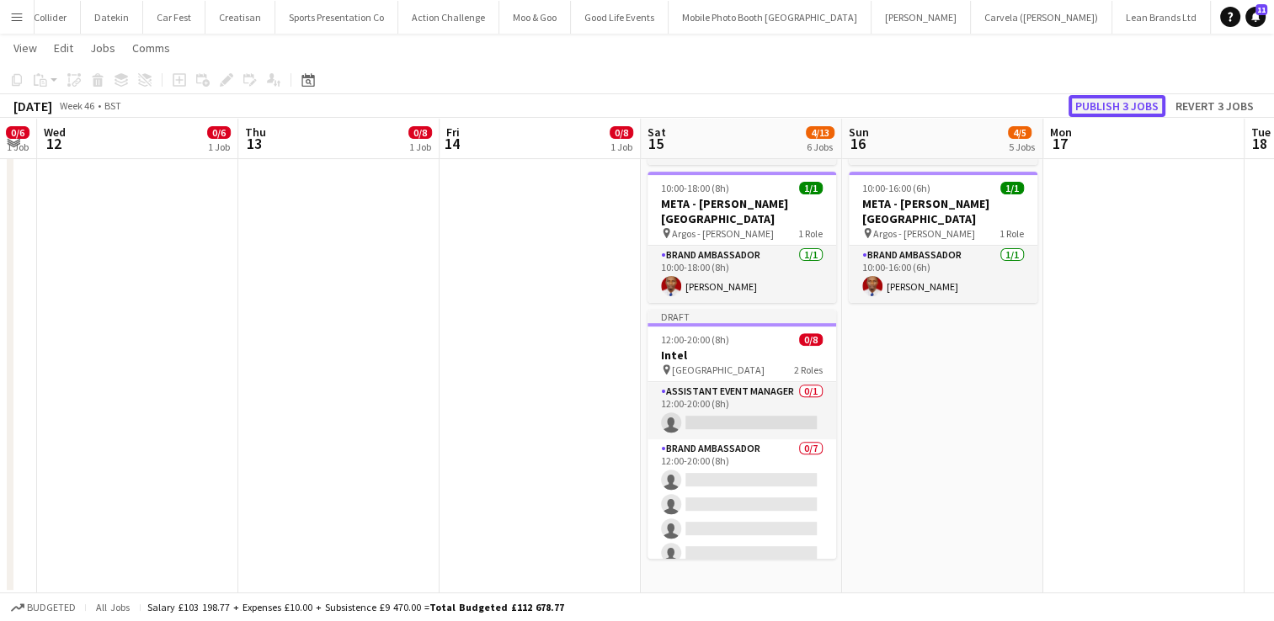
click at [1096, 107] on button "Publish 3 jobs" at bounding box center [1117, 106] width 97 height 22
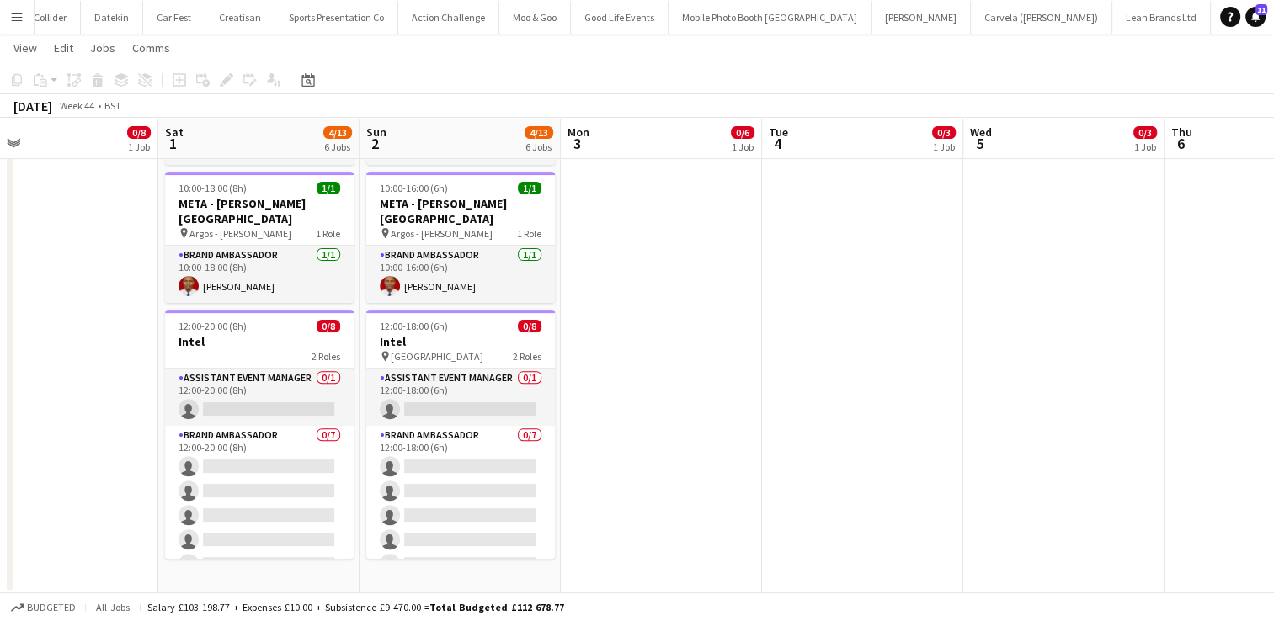
scroll to position [0, 445]
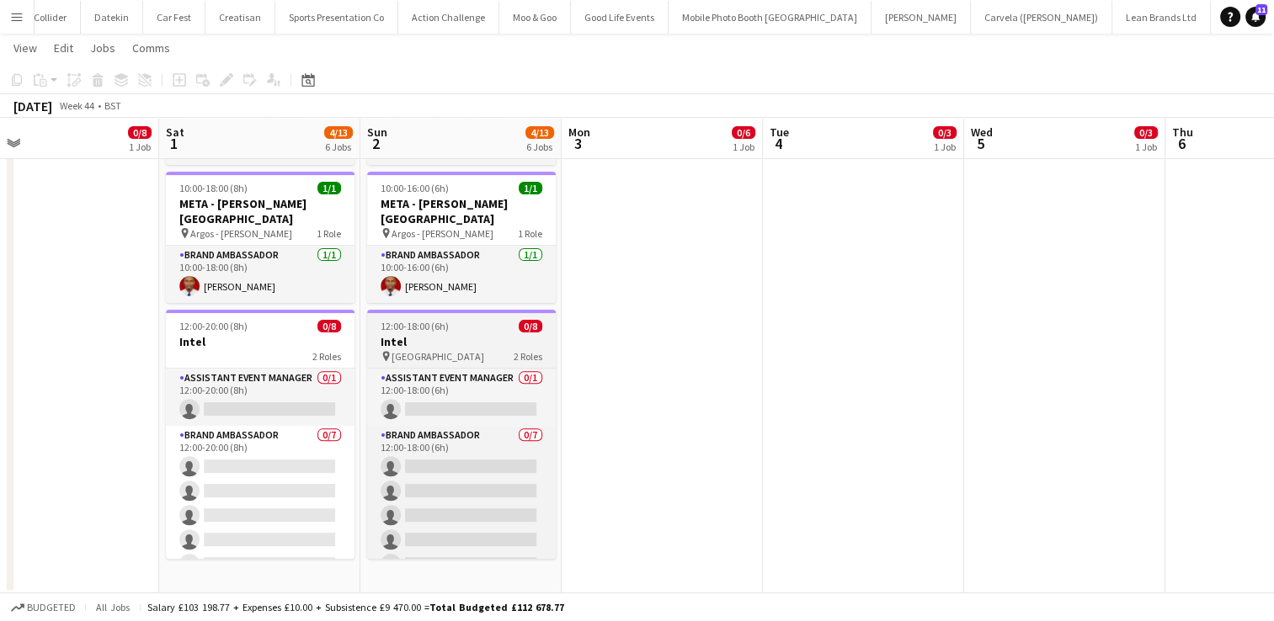
click at [501, 334] on h3 "Intel" at bounding box center [461, 341] width 189 height 15
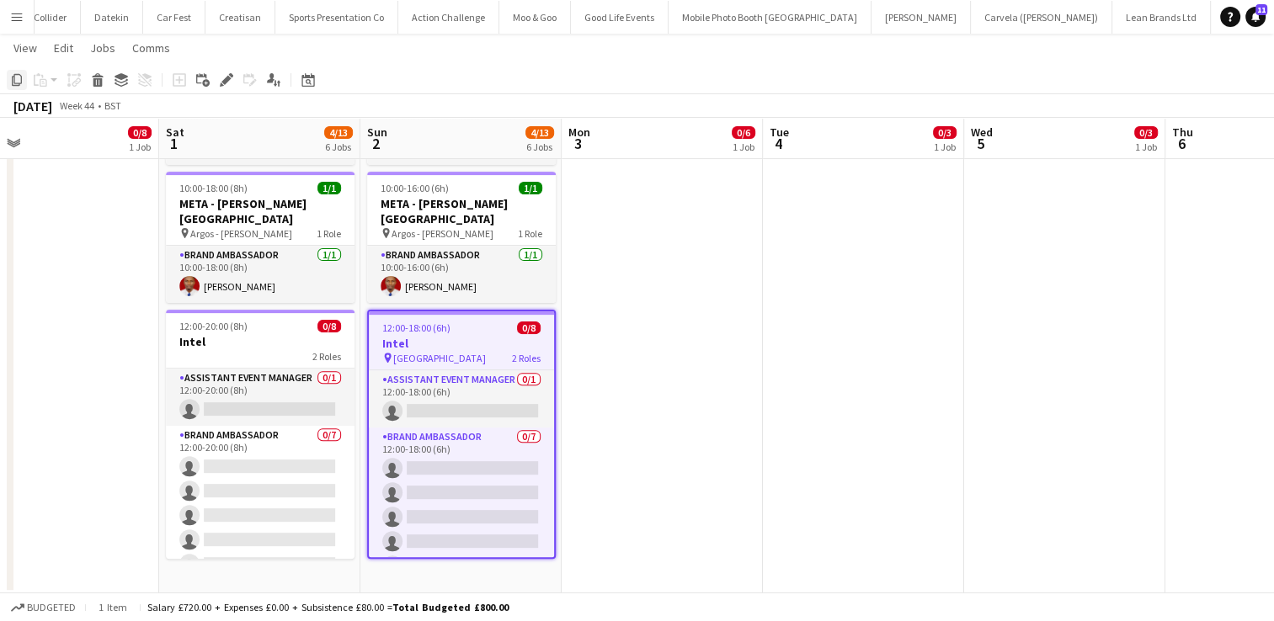
click at [15, 84] on icon "Copy" at bounding box center [16, 79] width 13 height 13
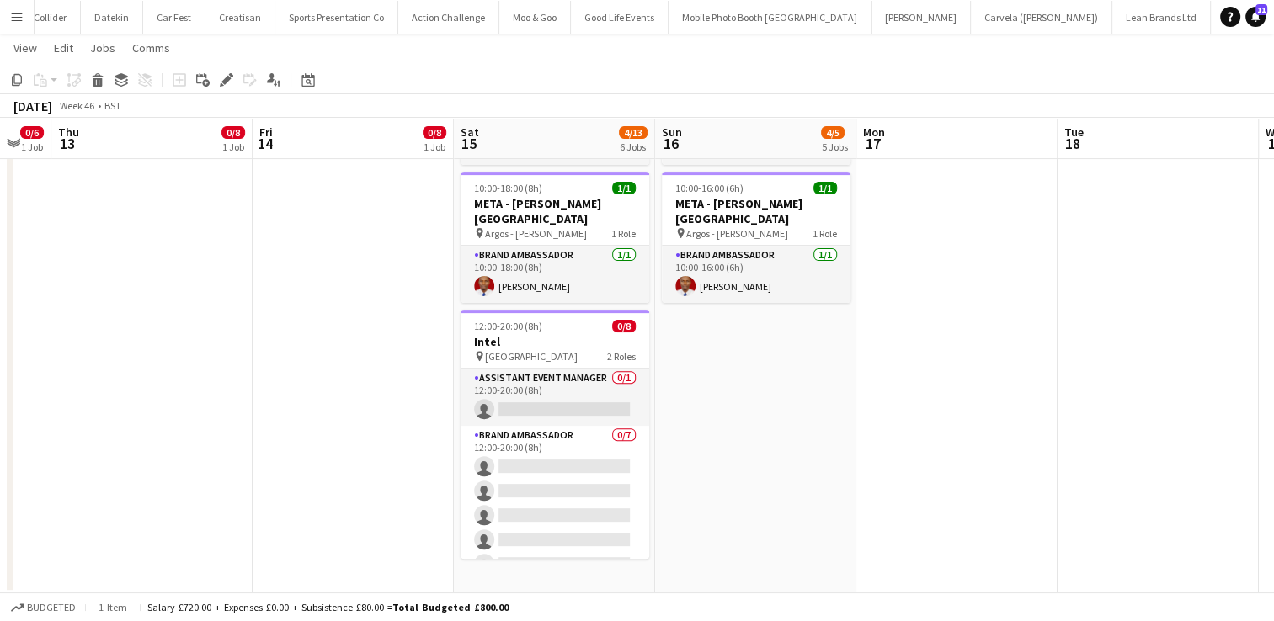
scroll to position [0, 553]
click at [779, 349] on app-date-cell "10:00-16:00 (6h) 1/1 META - Bradford Forster Square pin Argos - Bradford Forste…" at bounding box center [754, 123] width 201 height 941
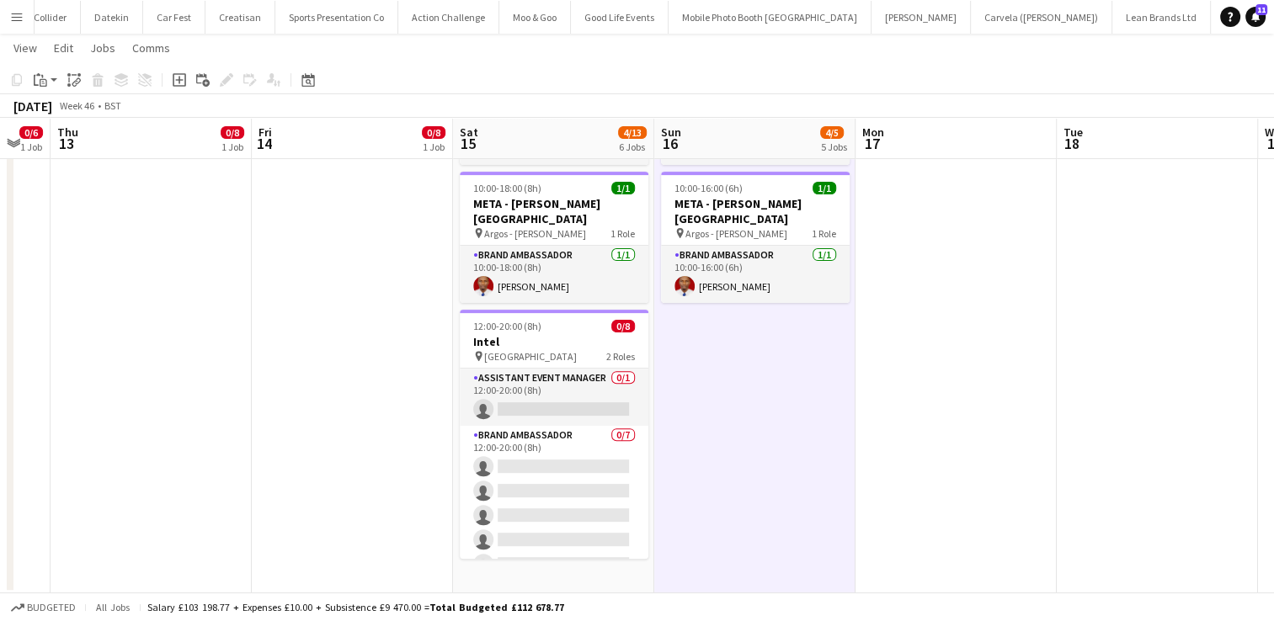
click at [779, 349] on app-date-cell "10:00-16:00 (6h) 1/1 META - Bradford Forster Square pin Argos - Bradford Forste…" at bounding box center [754, 123] width 201 height 941
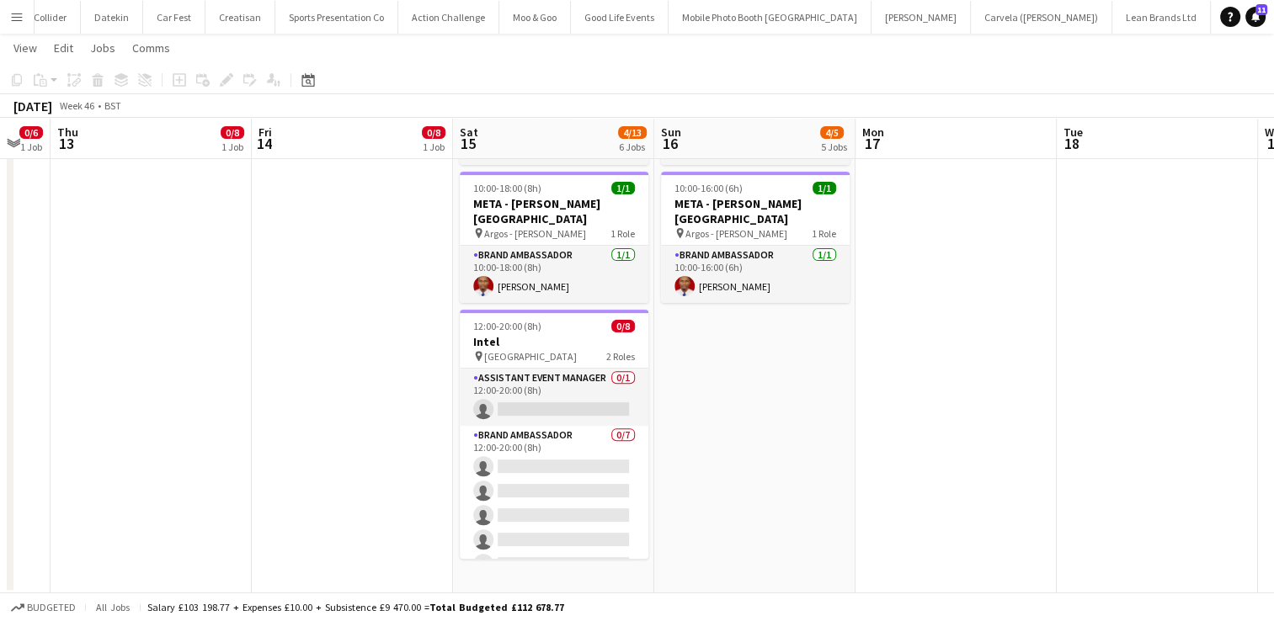
click at [779, 349] on app-date-cell "10:00-16:00 (6h) 1/1 META - Bradford Forster Square pin Argos - Bradford Forste…" at bounding box center [754, 123] width 201 height 941
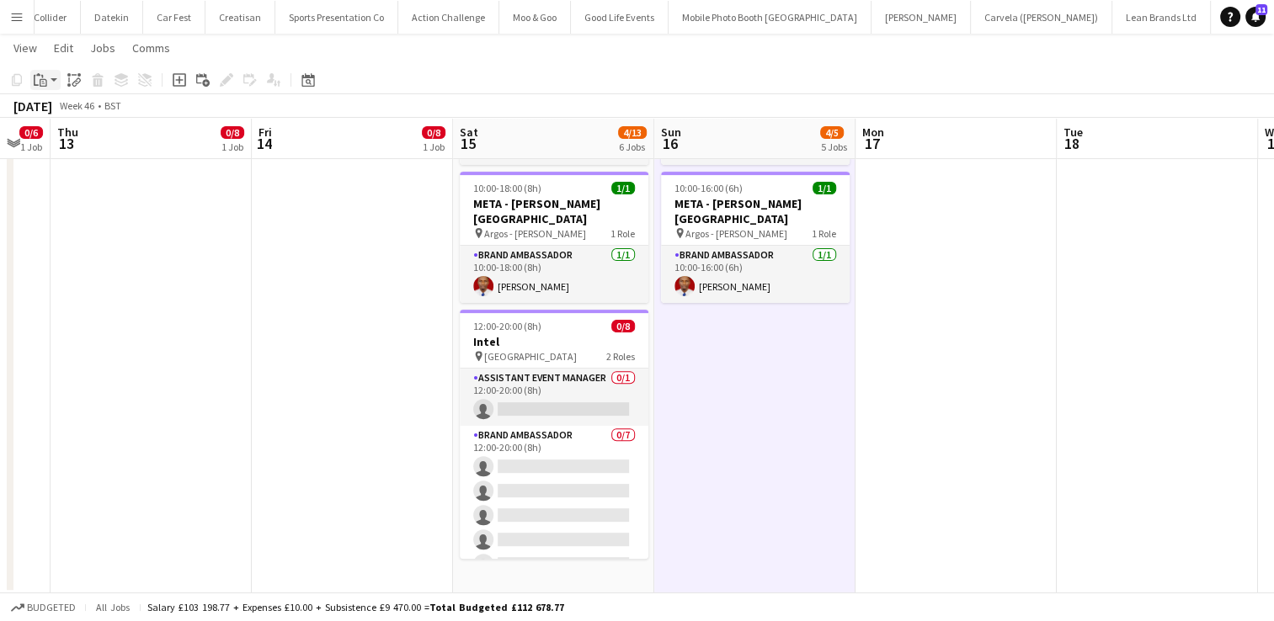
click at [36, 82] on icon "Paste" at bounding box center [40, 79] width 13 height 13
click at [72, 115] on link "Paste Ctrl+V" at bounding box center [124, 111] width 158 height 15
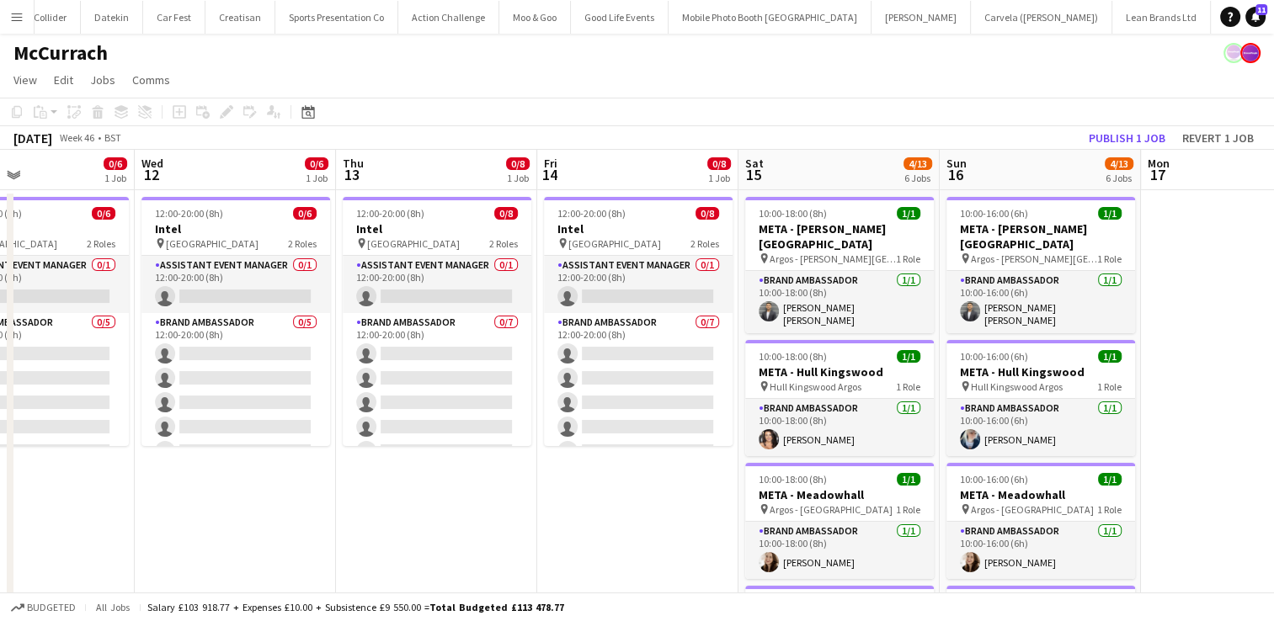
scroll to position [0, 468]
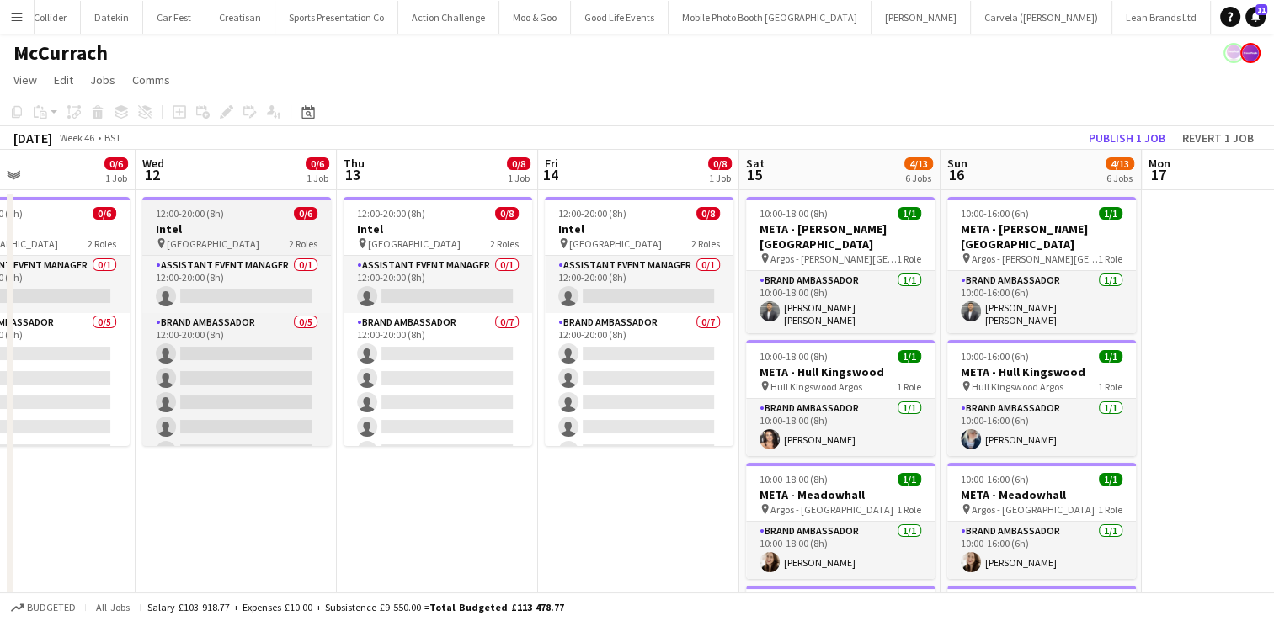
click at [252, 233] on h3 "Intel" at bounding box center [236, 228] width 189 height 15
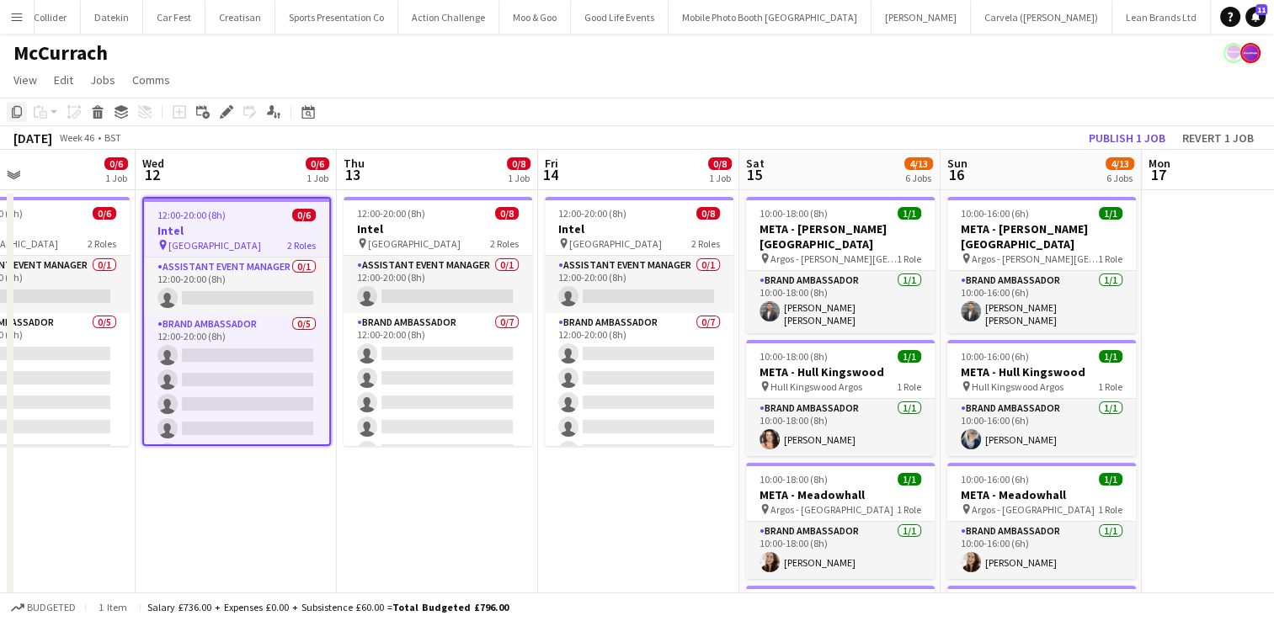
click at [17, 116] on icon at bounding box center [17, 112] width 10 height 12
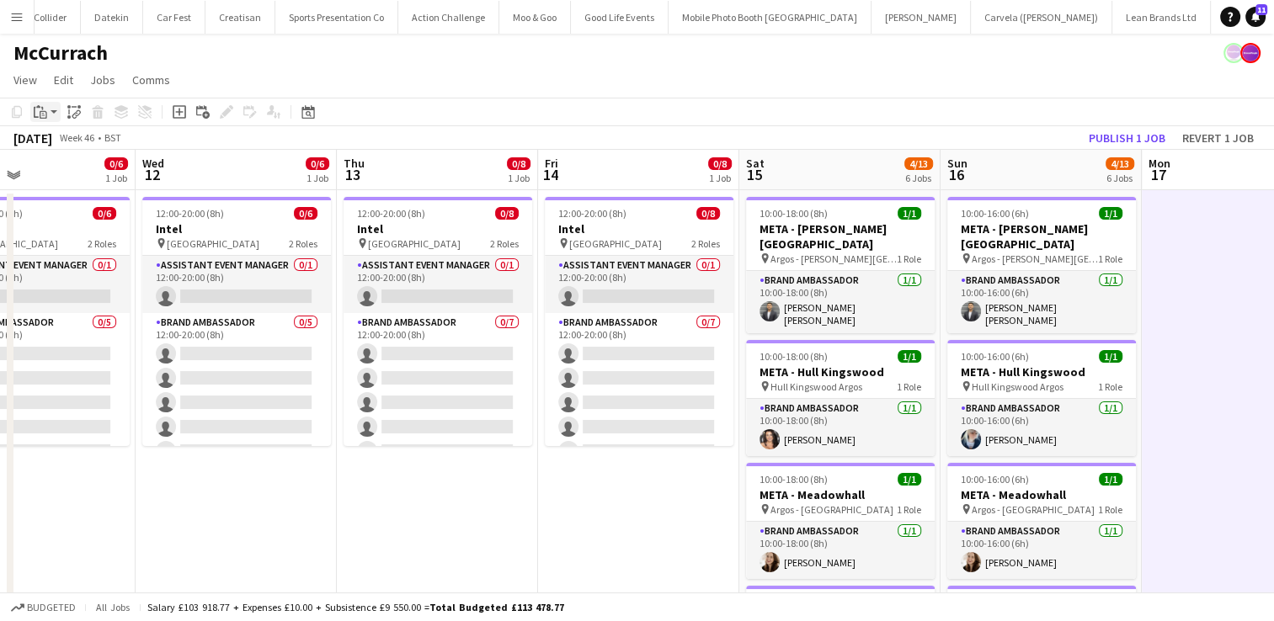
click at [40, 108] on icon "Paste" at bounding box center [40, 111] width 13 height 13
click at [59, 141] on link "Paste Ctrl+V" at bounding box center [124, 143] width 158 height 15
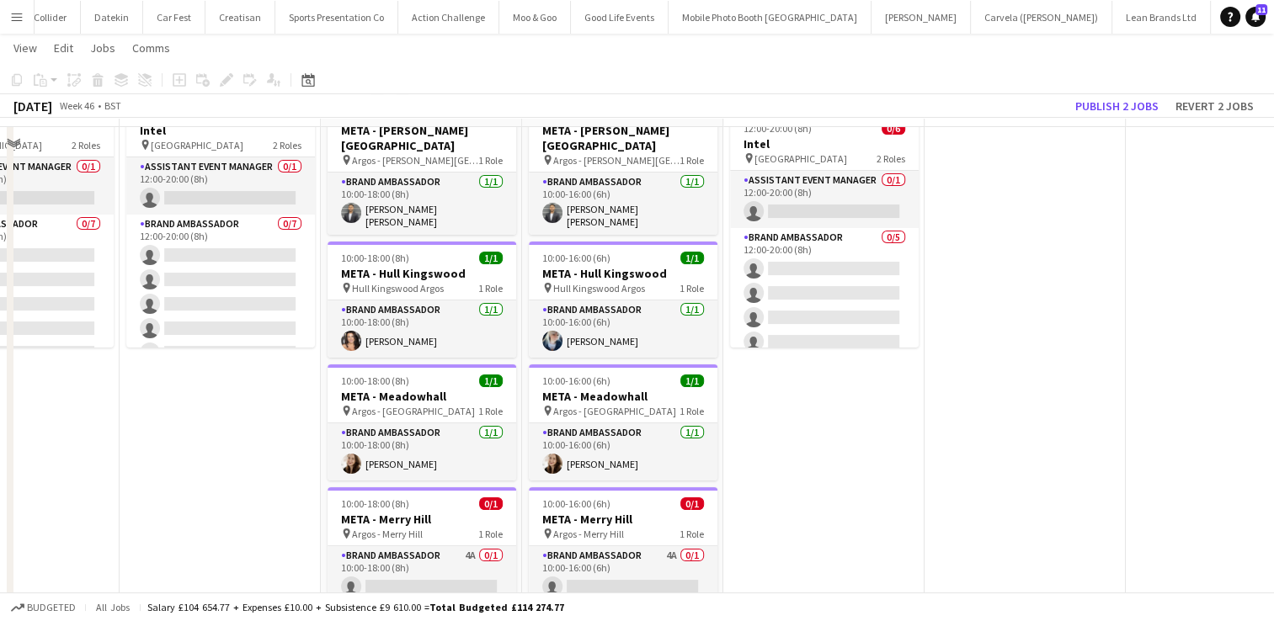
scroll to position [0, 0]
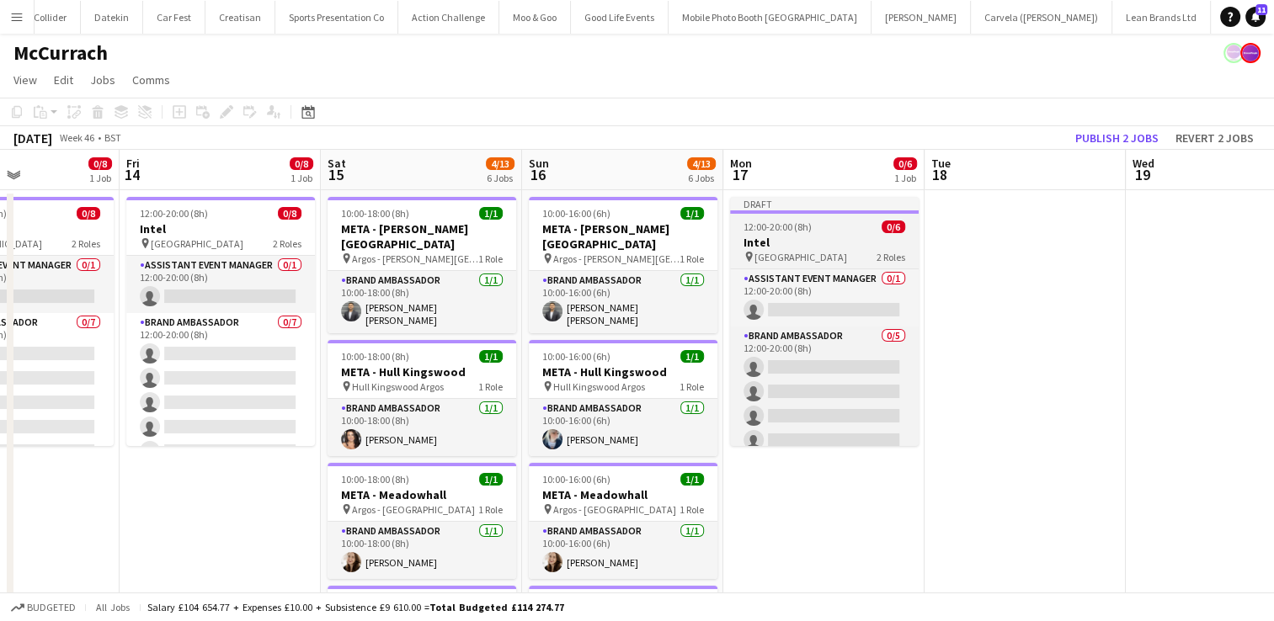
click at [842, 217] on app-job-card "Draft 12:00-20:00 (8h) 0/6 Intel pin London 2 Roles Assistant Event Manager 0/1…" at bounding box center [824, 321] width 189 height 249
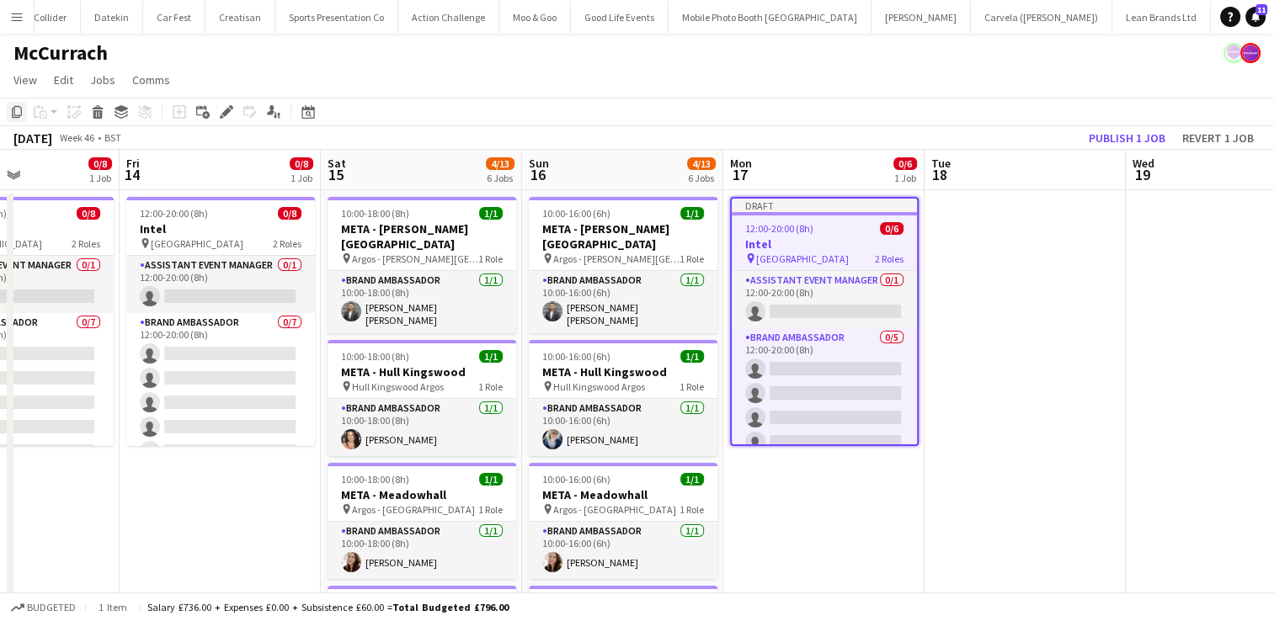
click at [14, 118] on icon "Copy" at bounding box center [16, 111] width 13 height 13
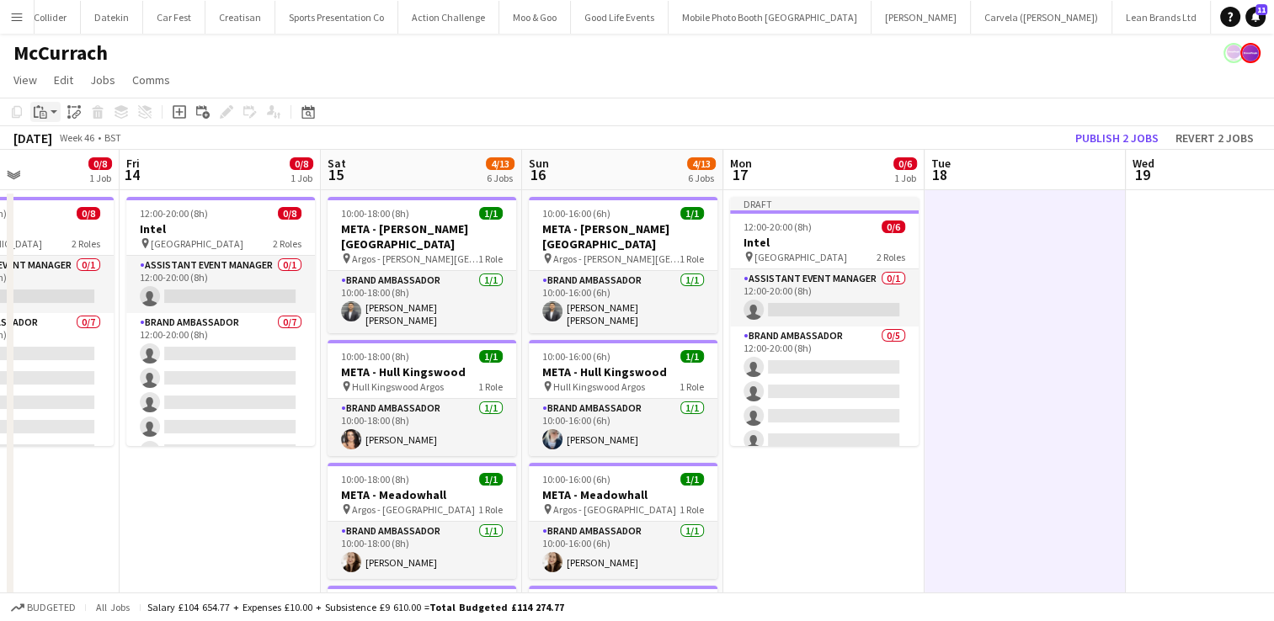
click at [35, 112] on icon at bounding box center [36, 112] width 5 height 11
click at [49, 143] on link "Paste Ctrl+V" at bounding box center [124, 143] width 158 height 15
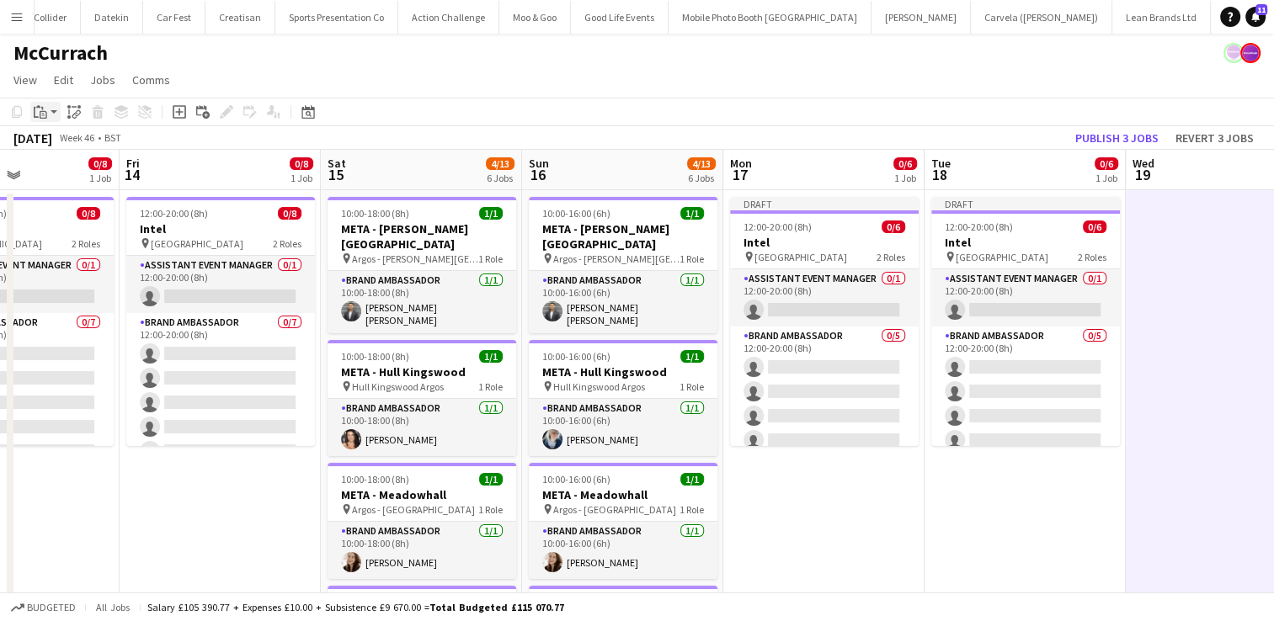
click at [36, 115] on icon "Paste" at bounding box center [40, 111] width 13 height 13
click at [61, 147] on link "Paste Ctrl+V" at bounding box center [124, 143] width 158 height 15
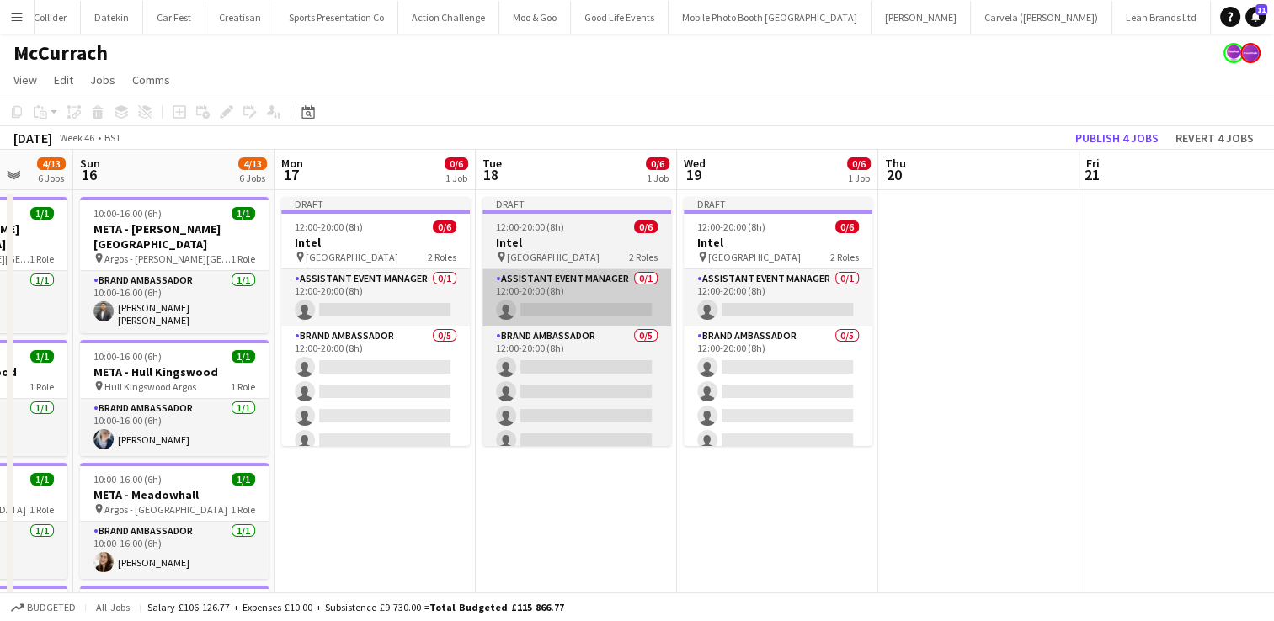
scroll to position [0, 532]
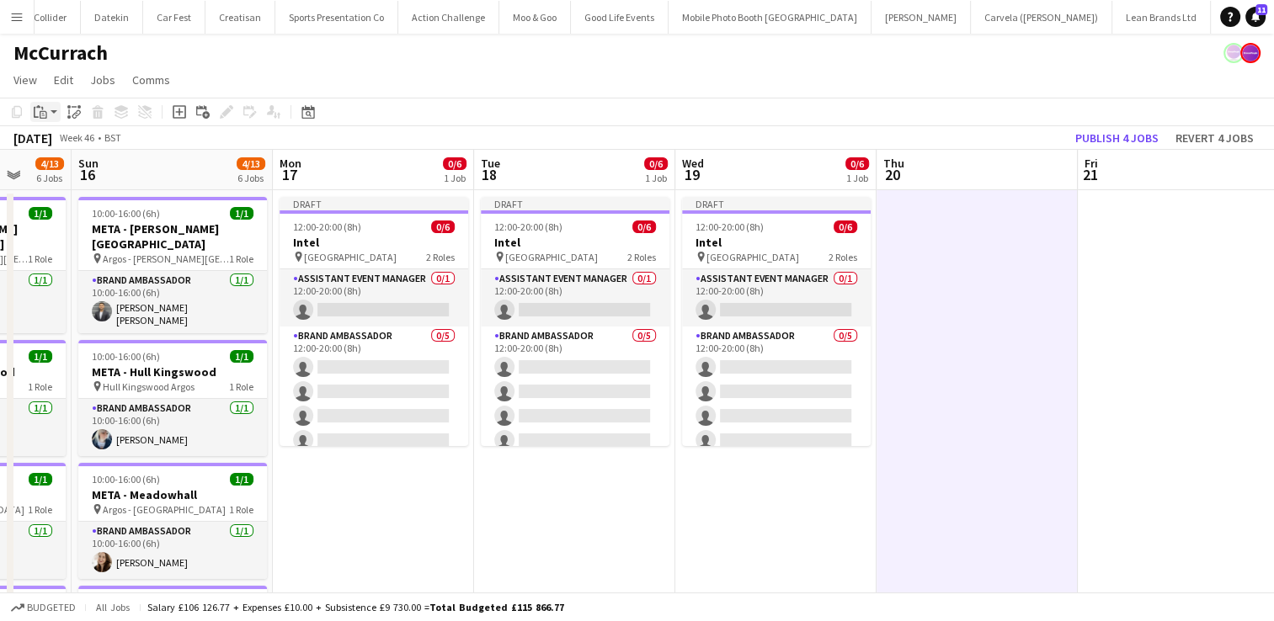
click at [35, 118] on icon "Paste" at bounding box center [40, 111] width 13 height 13
click at [78, 144] on link "Paste Ctrl+V" at bounding box center [124, 143] width 158 height 15
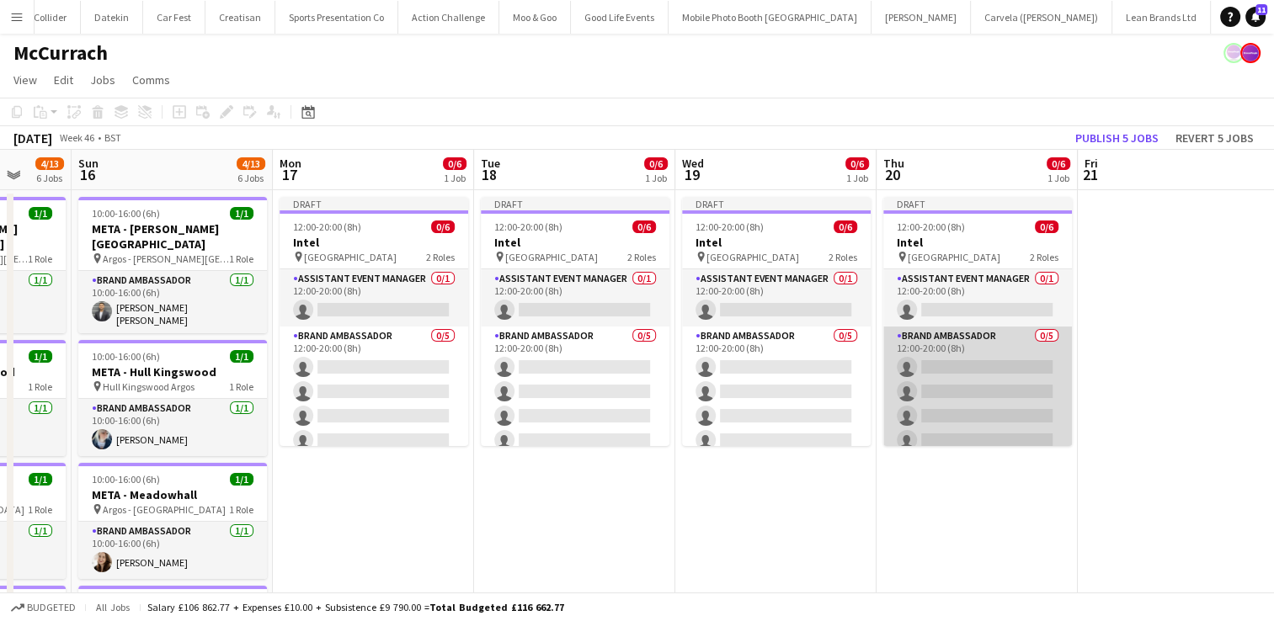
click at [988, 374] on app-card-role "Brand Ambassador 0/5 12:00-20:00 (8h) single-neutral-actions single-neutral-act…" at bounding box center [977, 404] width 189 height 155
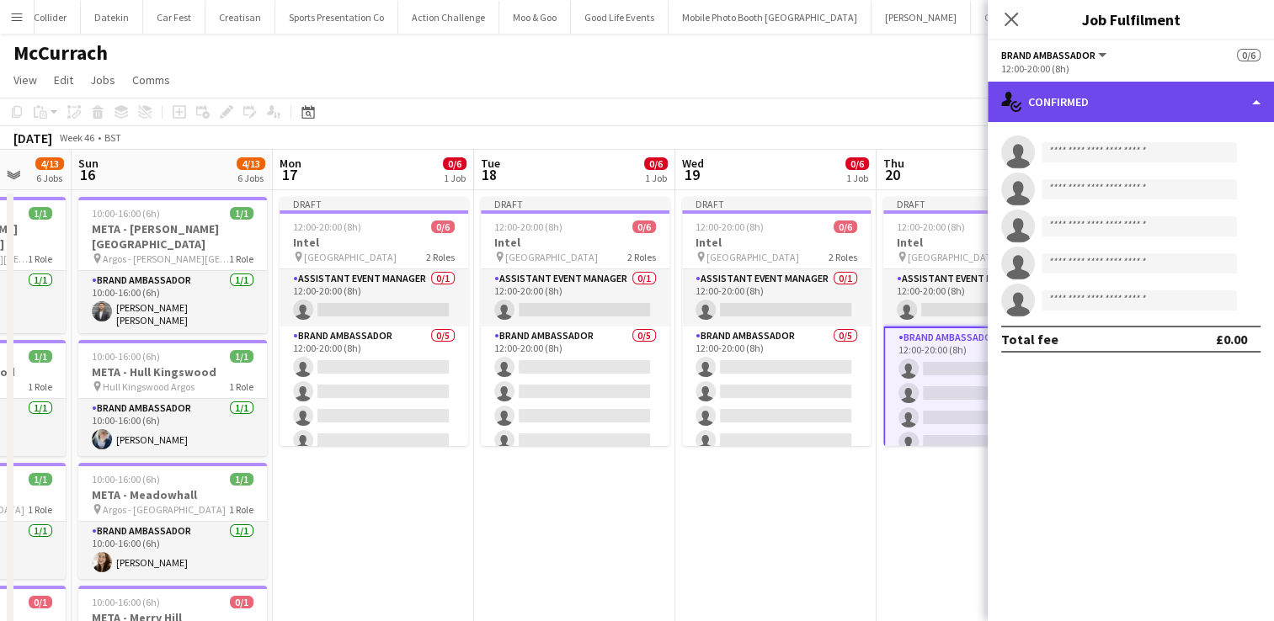
click at [1259, 106] on div "single-neutral-actions-check-2 Confirmed" at bounding box center [1131, 102] width 286 height 40
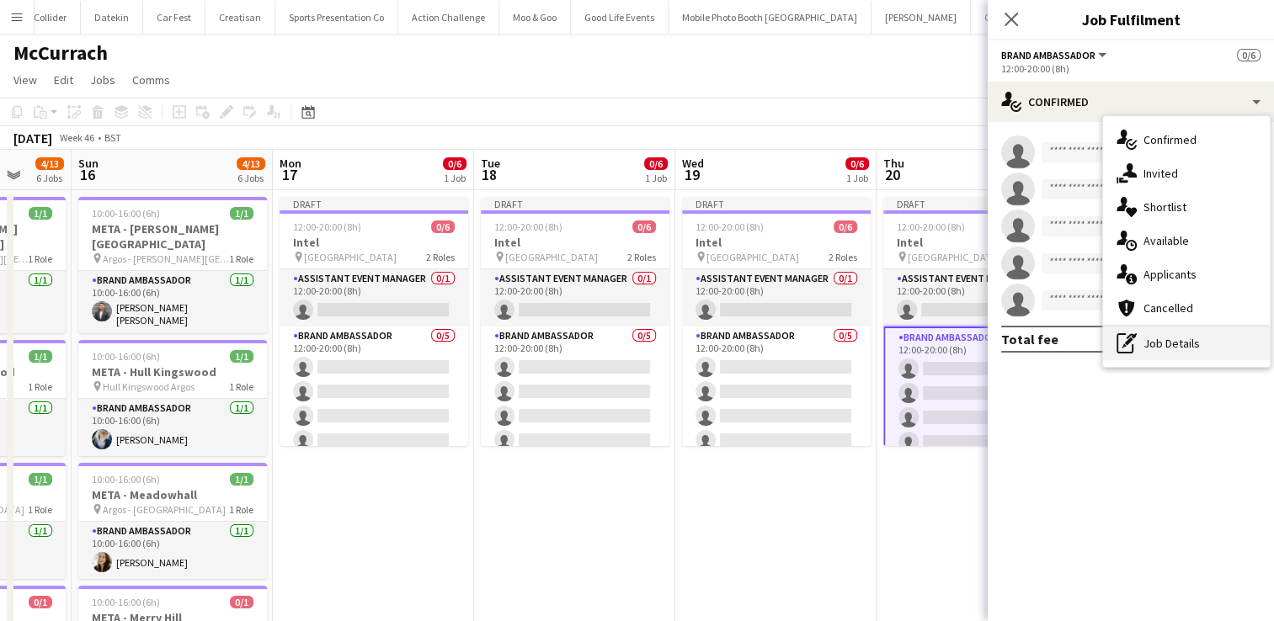
click at [1183, 341] on div "pen-write Job Details" at bounding box center [1186, 344] width 167 height 34
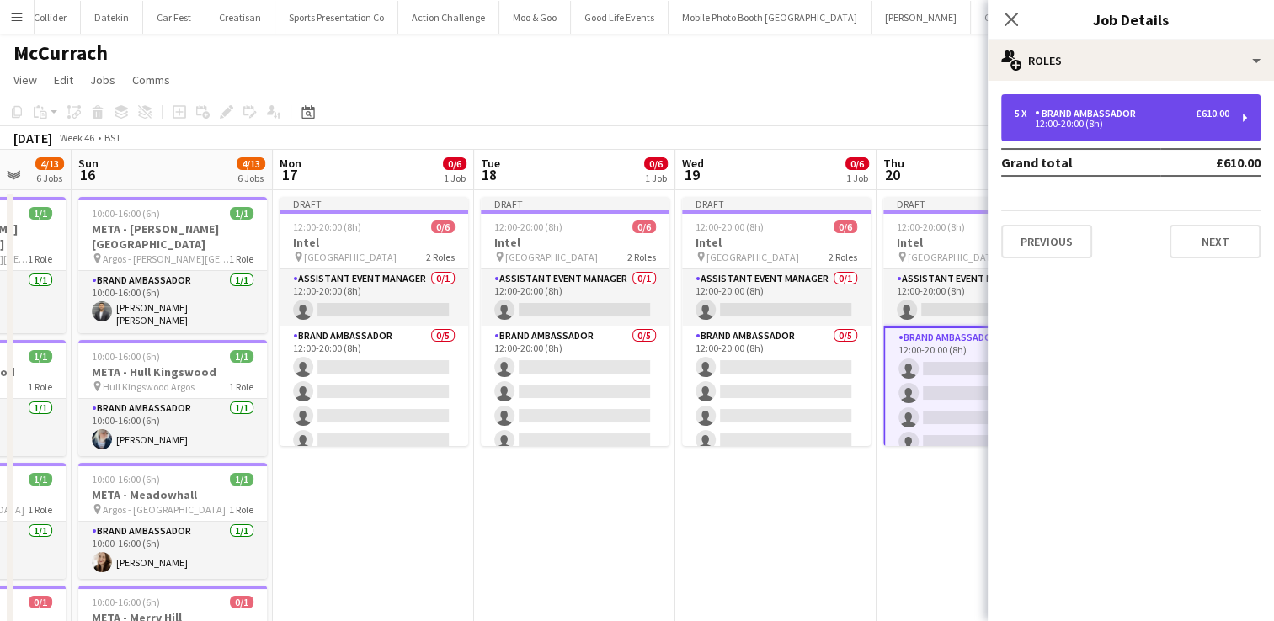
click at [1246, 126] on div "5 x Brand Ambassador £610.00 12:00-20:00 (8h)" at bounding box center [1130, 117] width 259 height 47
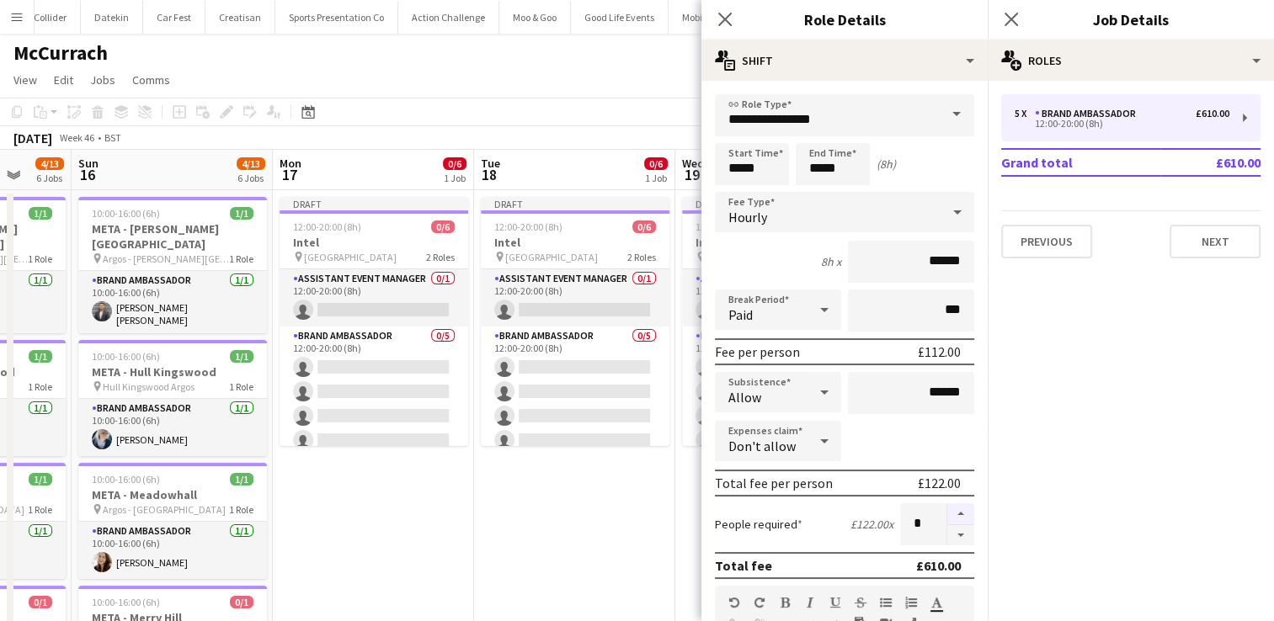
click at [947, 515] on button "button" at bounding box center [960, 515] width 27 height 22
type input "*"
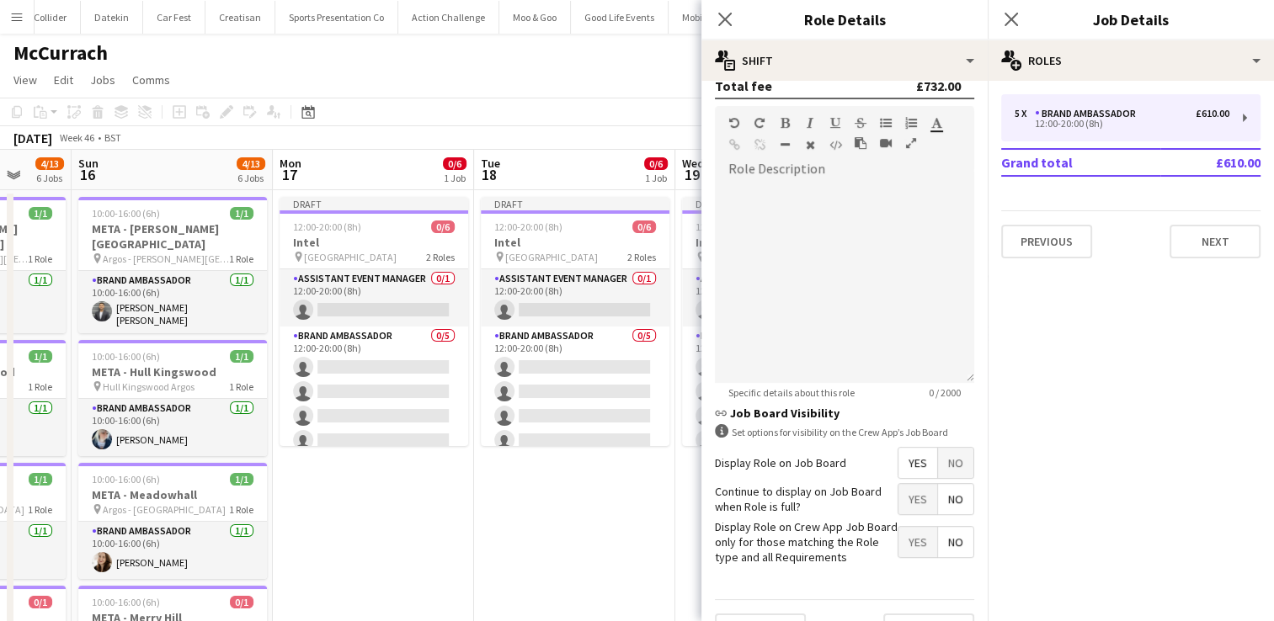
scroll to position [515, 0]
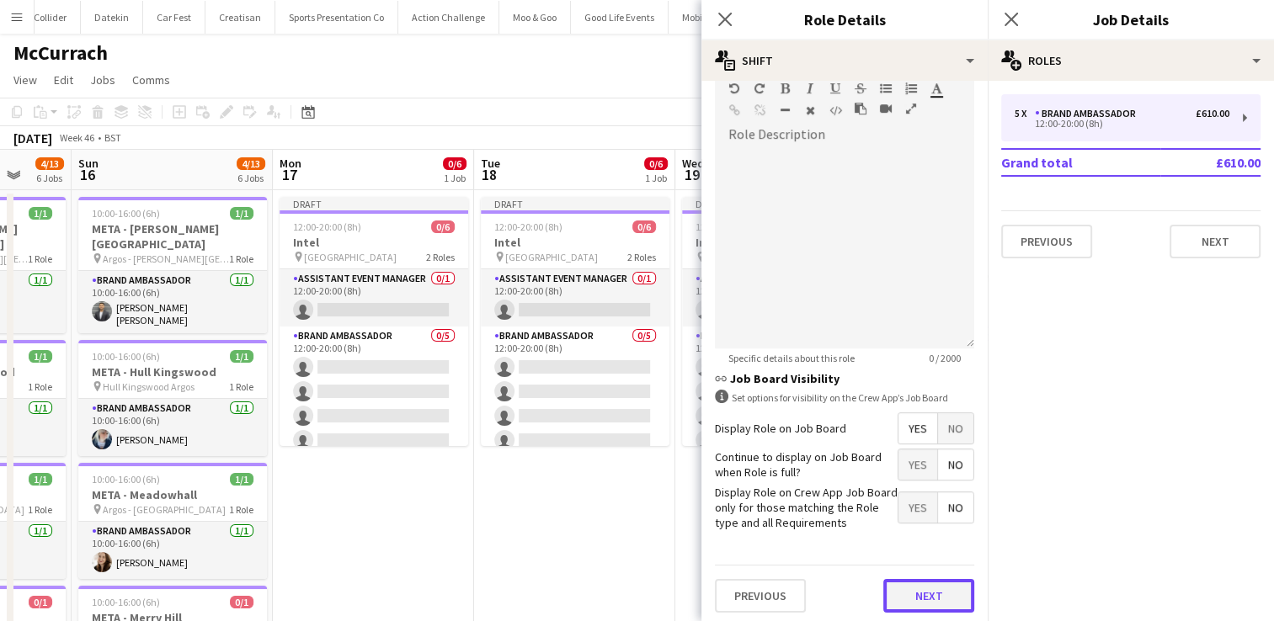
click at [903, 589] on button "Next" at bounding box center [928, 596] width 91 height 34
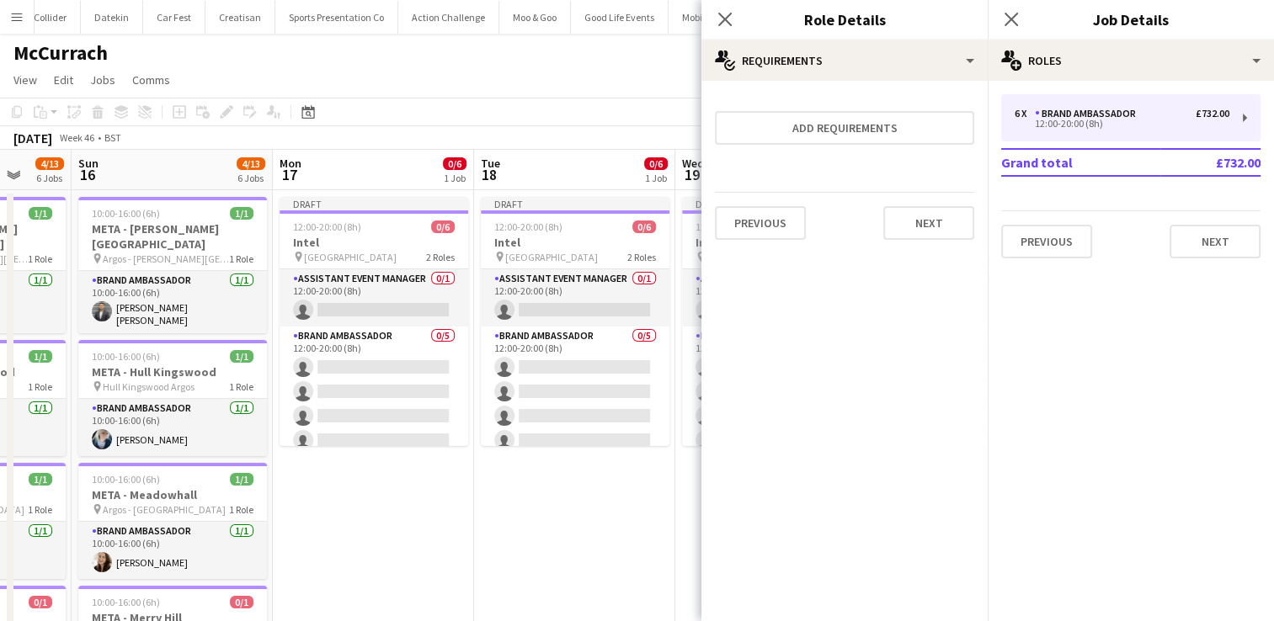
scroll to position [0, 0]
click at [943, 227] on button "Next" at bounding box center [928, 223] width 91 height 34
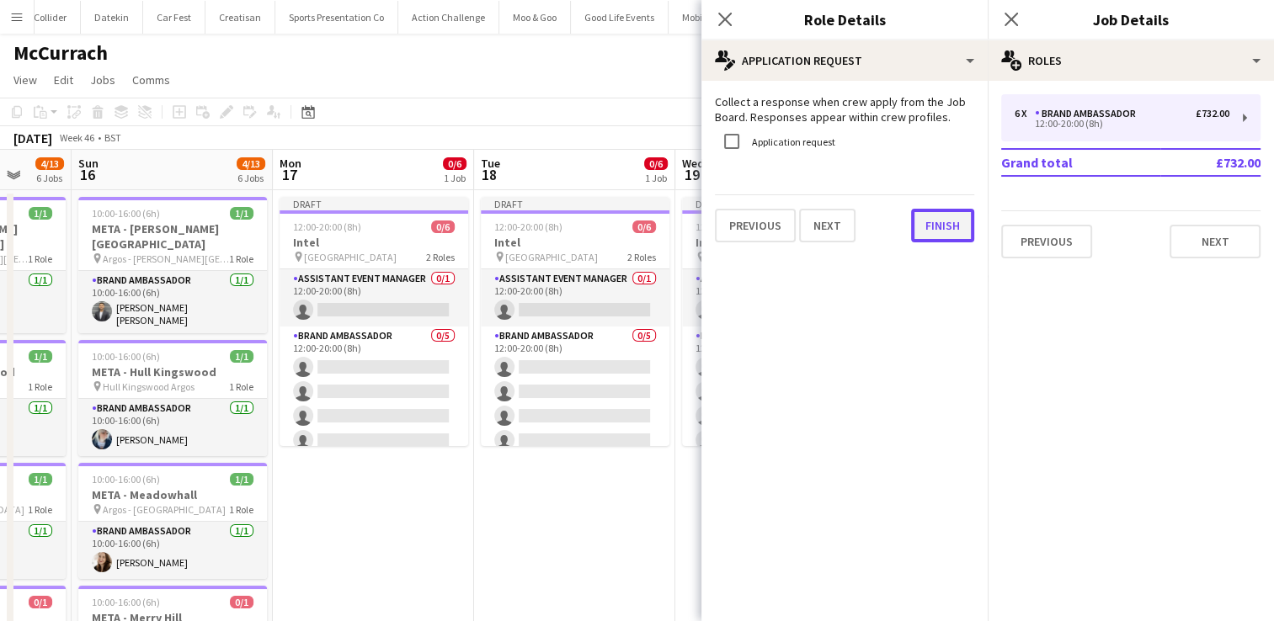
click at [943, 227] on button "Finish" at bounding box center [942, 226] width 63 height 34
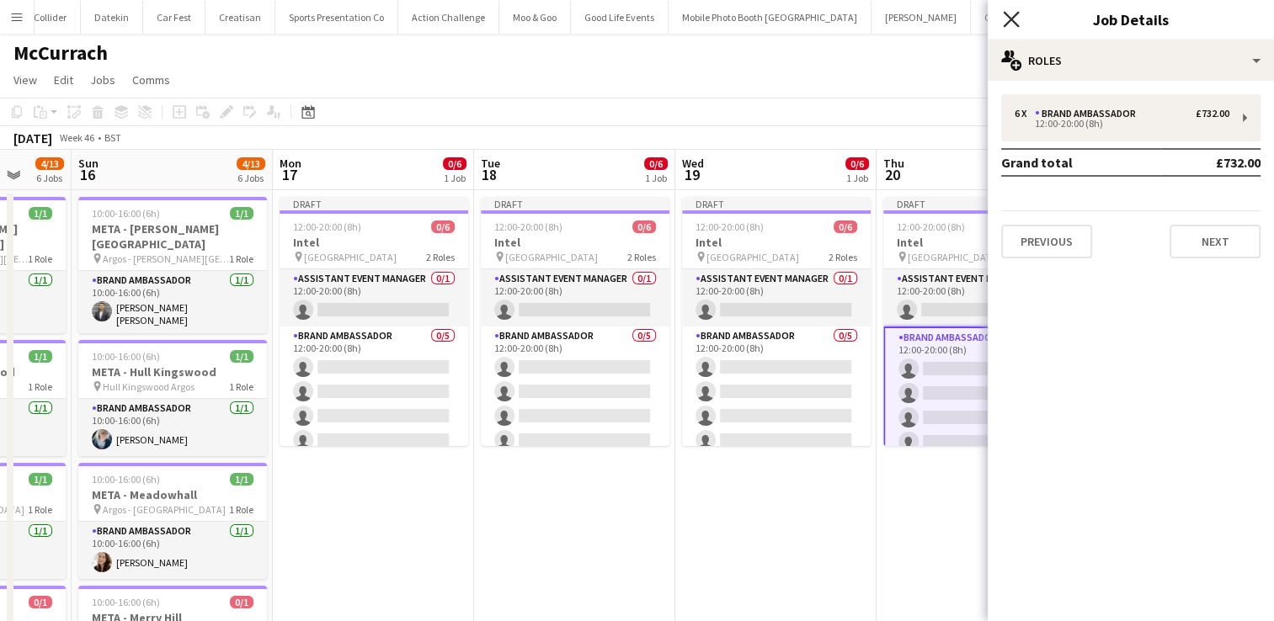
click at [1010, 13] on icon "Close pop-in" at bounding box center [1011, 19] width 16 height 16
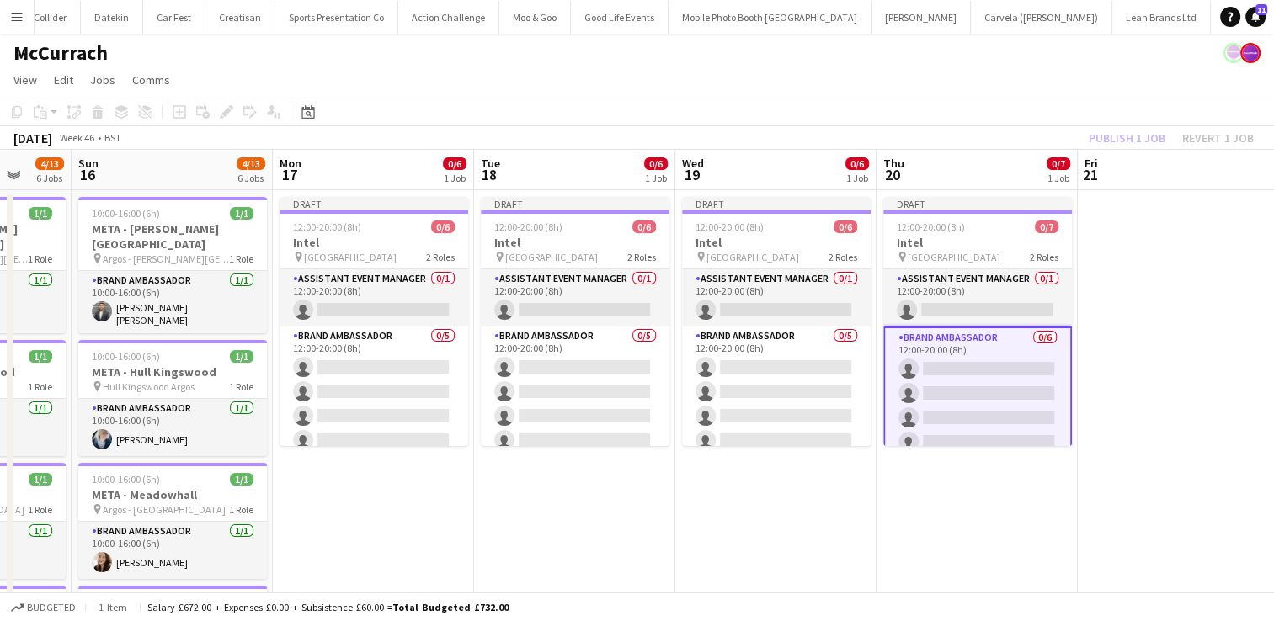
click at [1139, 138] on div "Publish 1 job Revert 1 job" at bounding box center [1171, 138] width 205 height 22
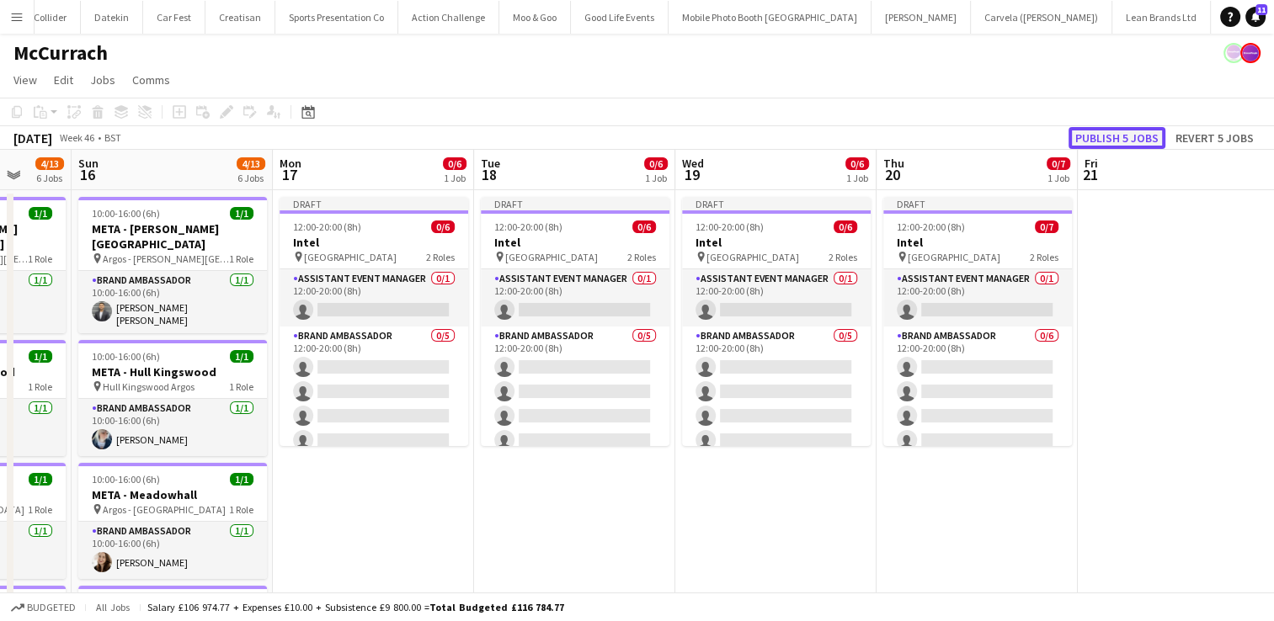
click at [1139, 138] on button "Publish 5 jobs" at bounding box center [1117, 138] width 97 height 22
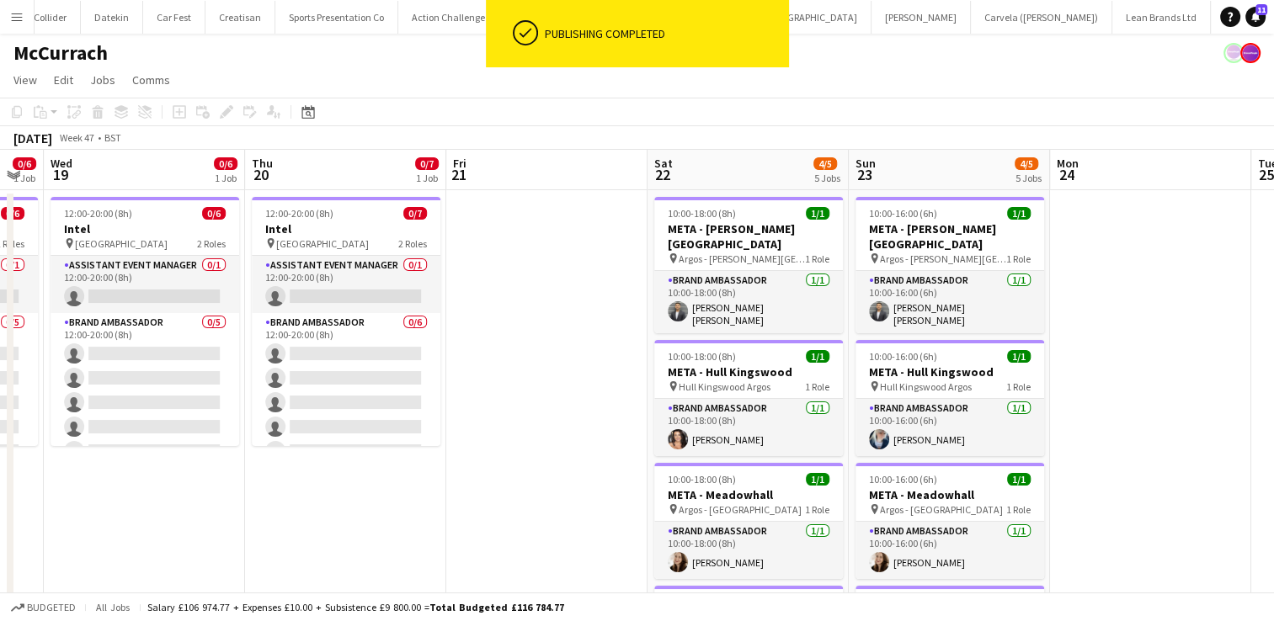
scroll to position [0, 788]
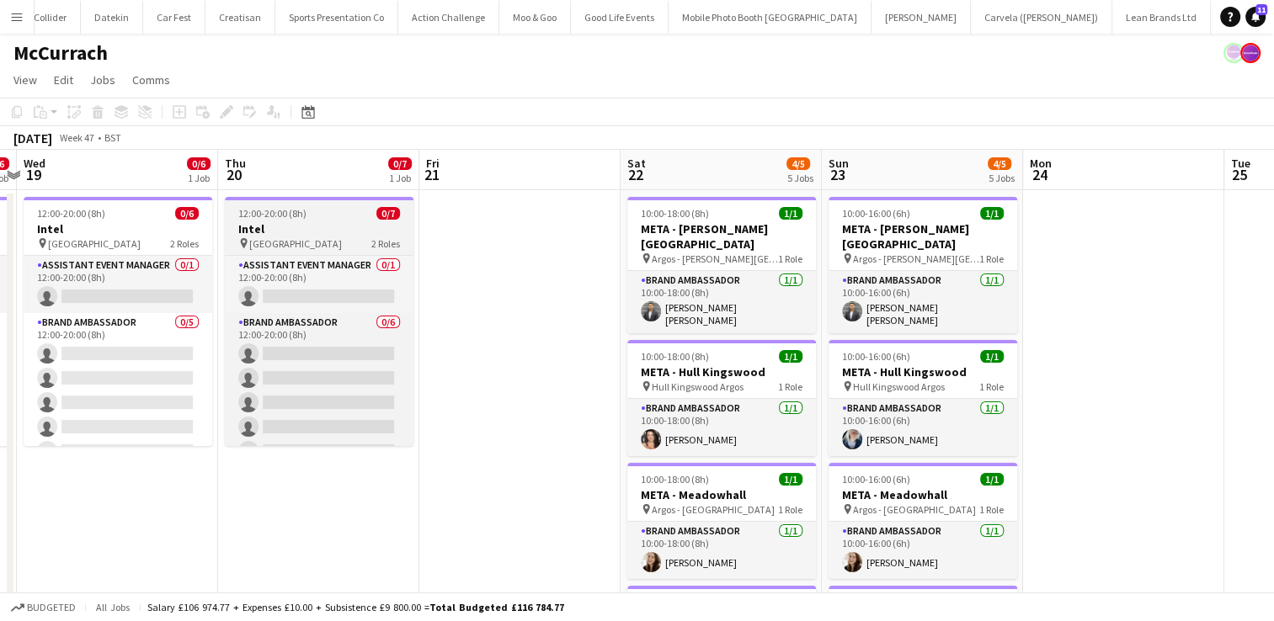
click at [341, 231] on h3 "Intel" at bounding box center [319, 228] width 189 height 15
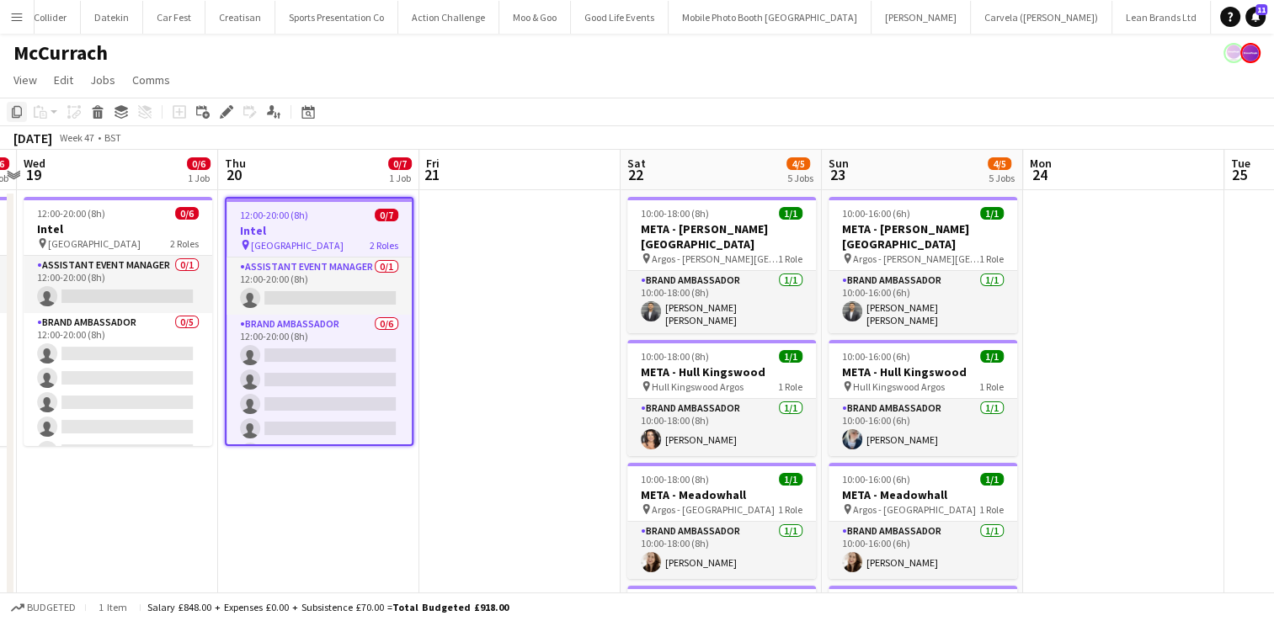
click at [19, 113] on icon "Copy" at bounding box center [16, 111] width 13 height 13
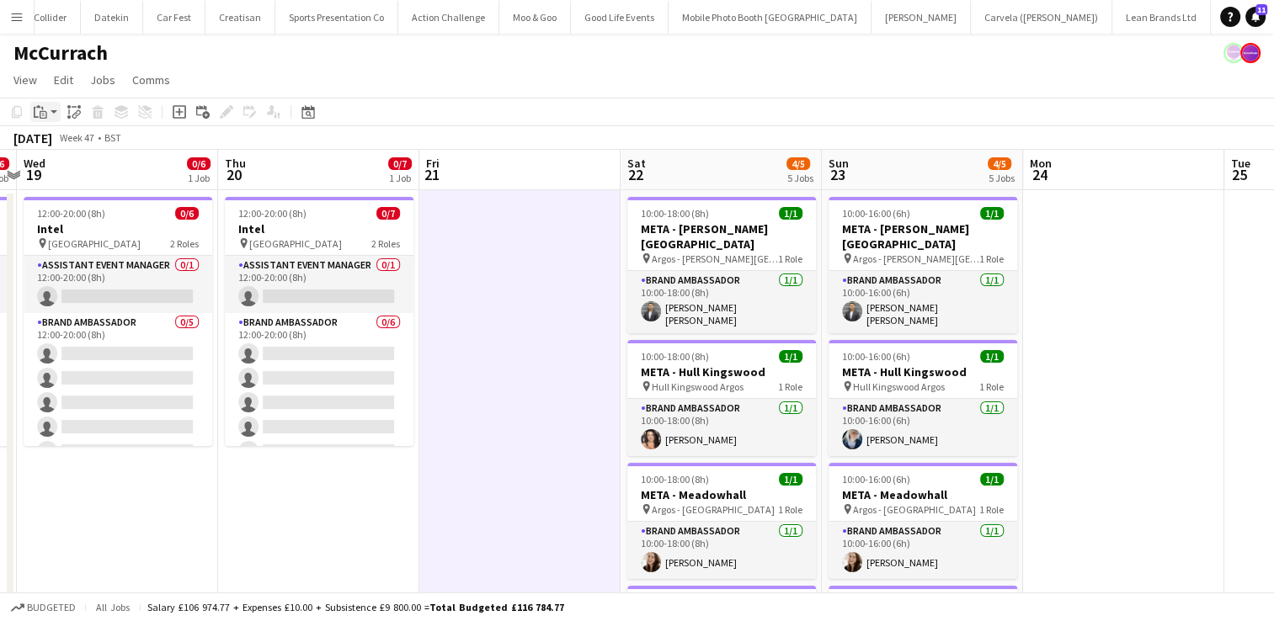
click at [34, 104] on div "Paste" at bounding box center [40, 112] width 20 height 20
click at [54, 148] on link "Paste Ctrl+V" at bounding box center [124, 143] width 158 height 15
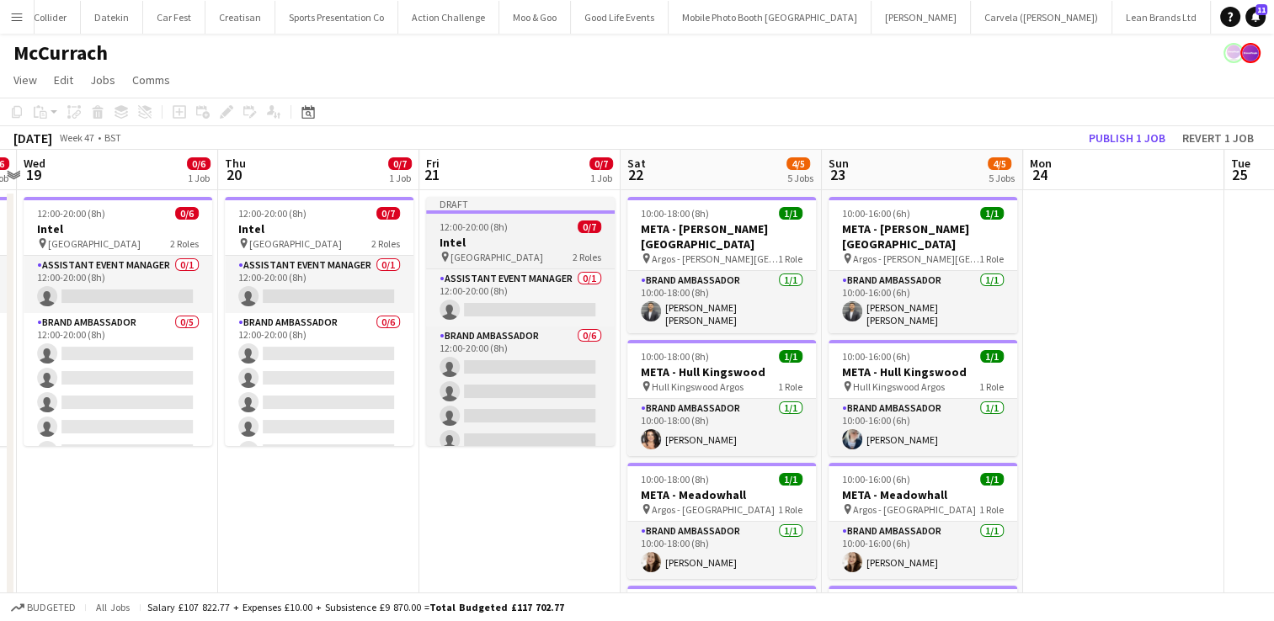
click at [541, 238] on h3 "Intel" at bounding box center [520, 242] width 189 height 15
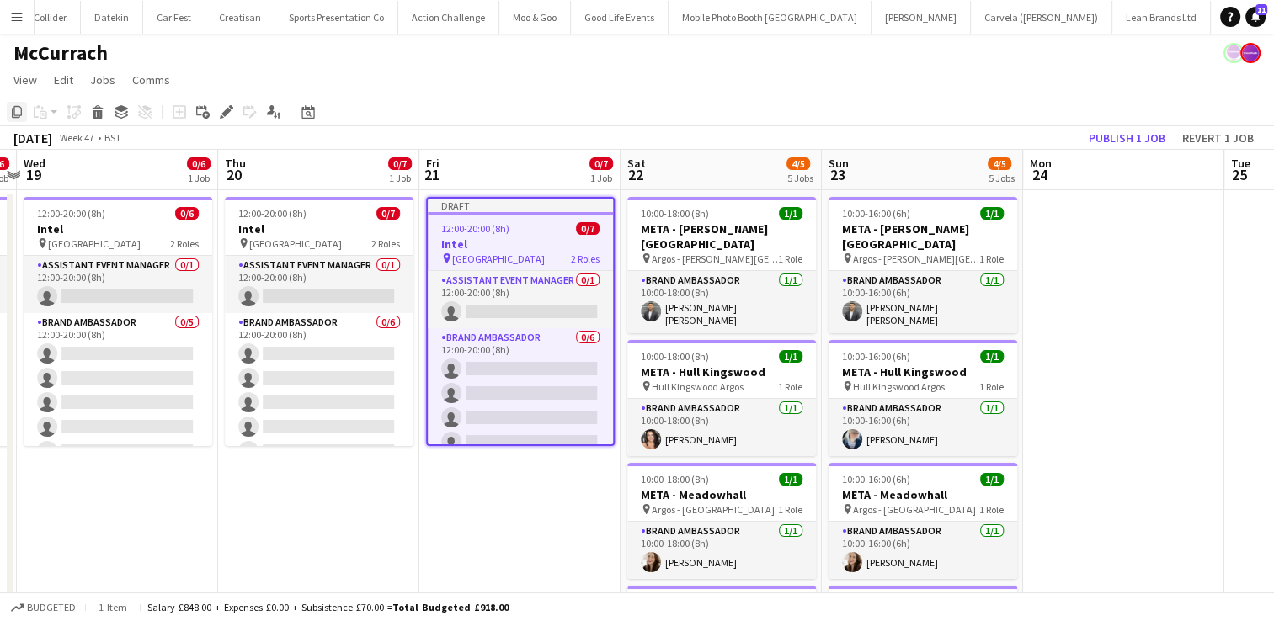
click at [19, 113] on icon "Copy" at bounding box center [16, 111] width 13 height 13
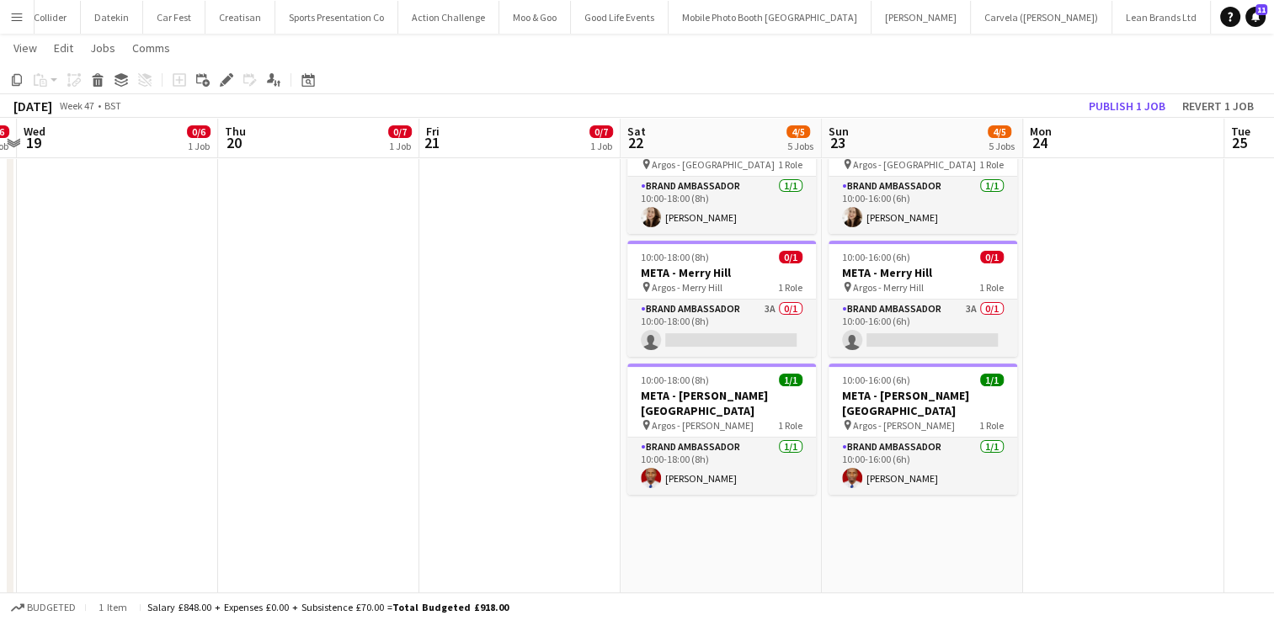
scroll to position [536, 0]
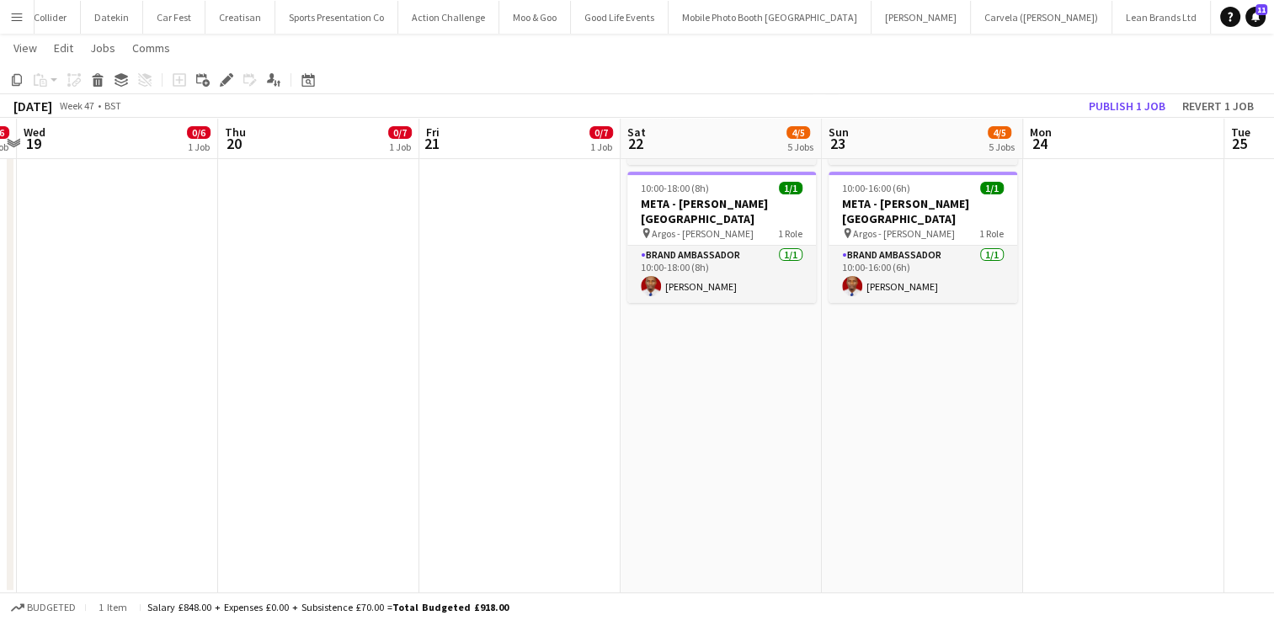
click at [724, 372] on app-date-cell "10:00-18:00 (8h) 1/1 META - Bradford Forster Square pin Argos - Bradford Forste…" at bounding box center [721, 123] width 201 height 941
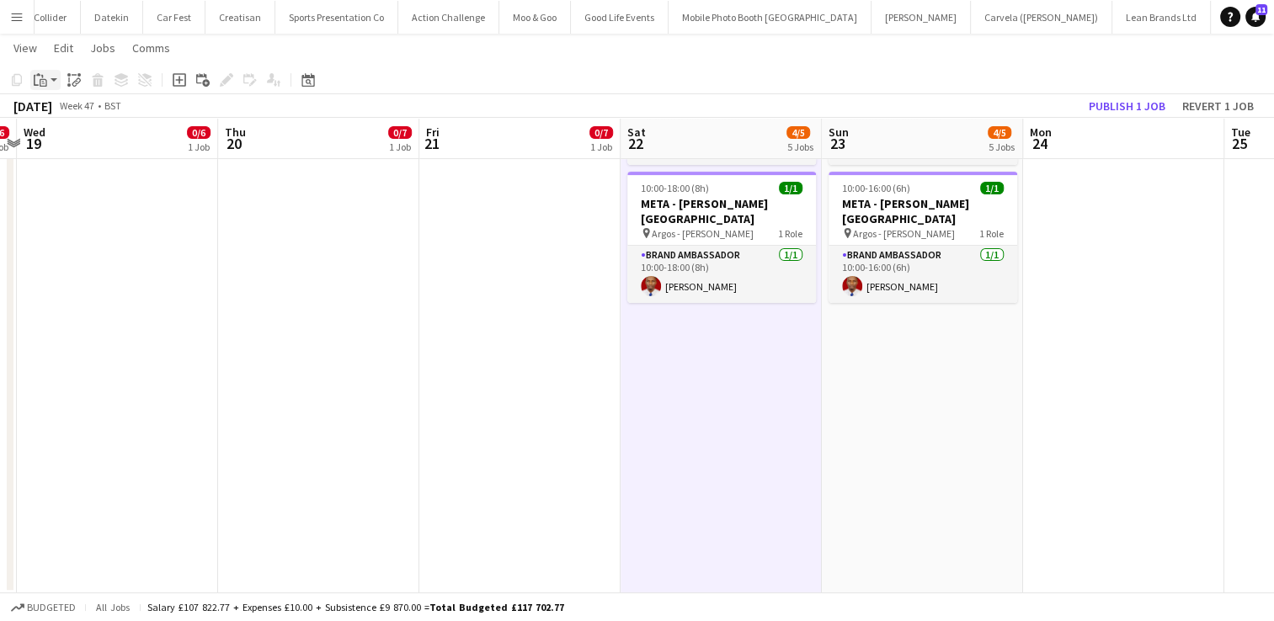
click at [37, 80] on icon "Paste" at bounding box center [40, 79] width 13 height 13
click at [57, 108] on link "Paste Ctrl+V" at bounding box center [124, 111] width 158 height 15
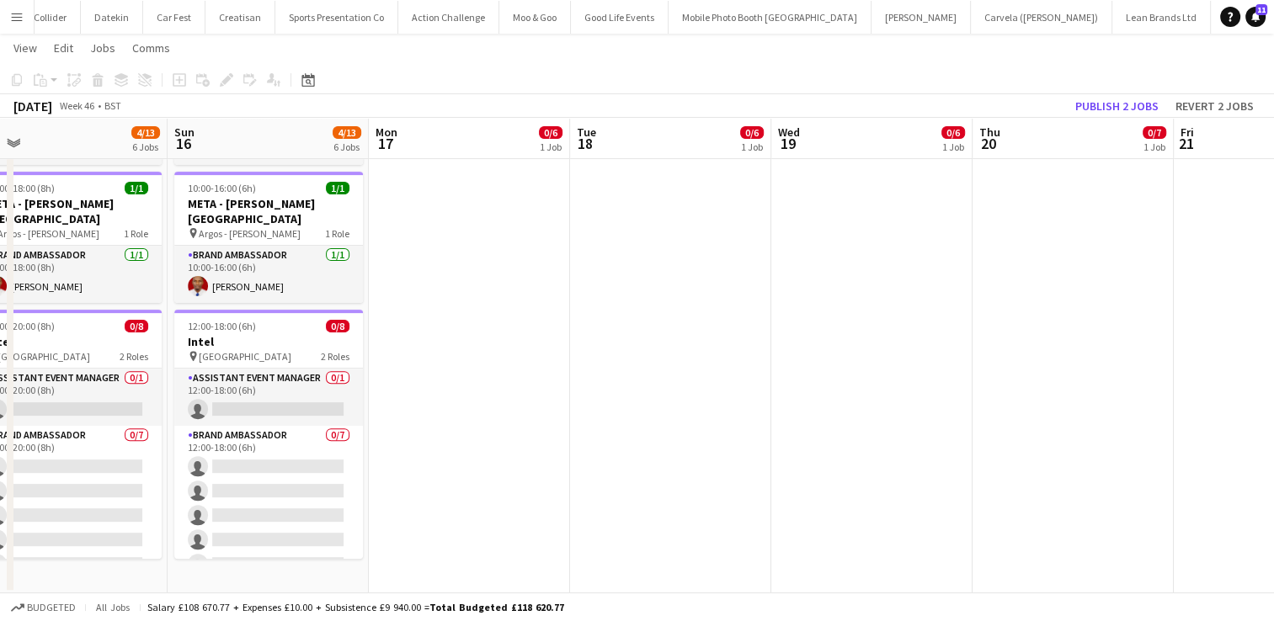
scroll to position [0, 435]
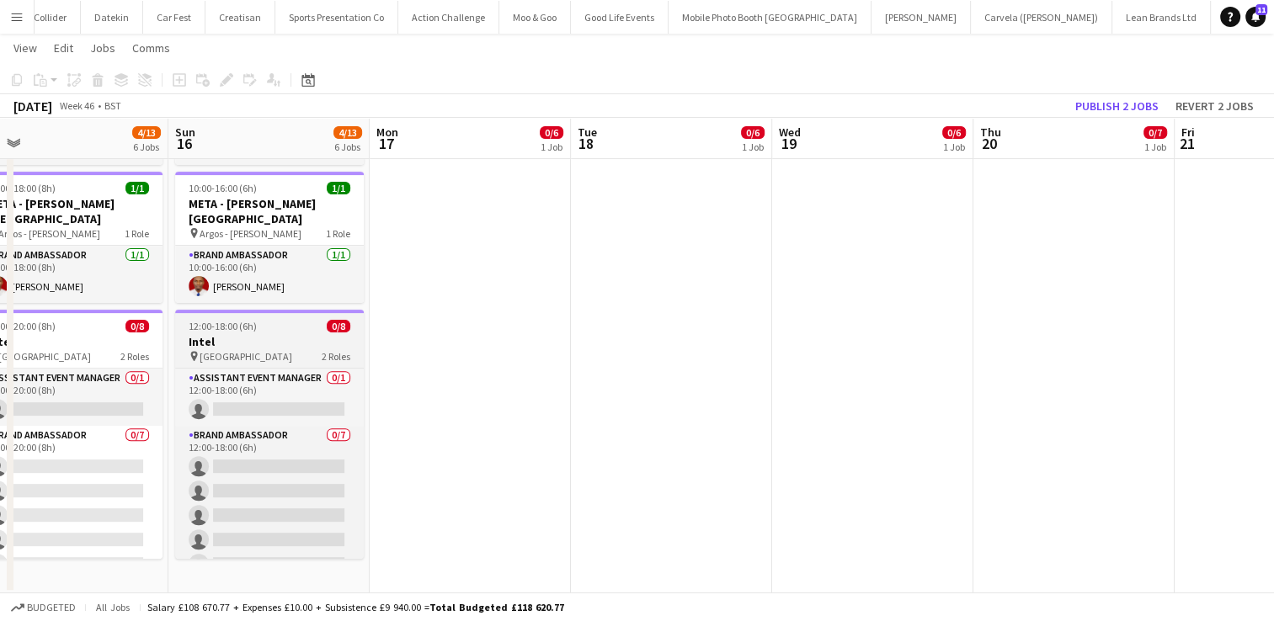
click at [296, 334] on h3 "Intel" at bounding box center [269, 341] width 189 height 15
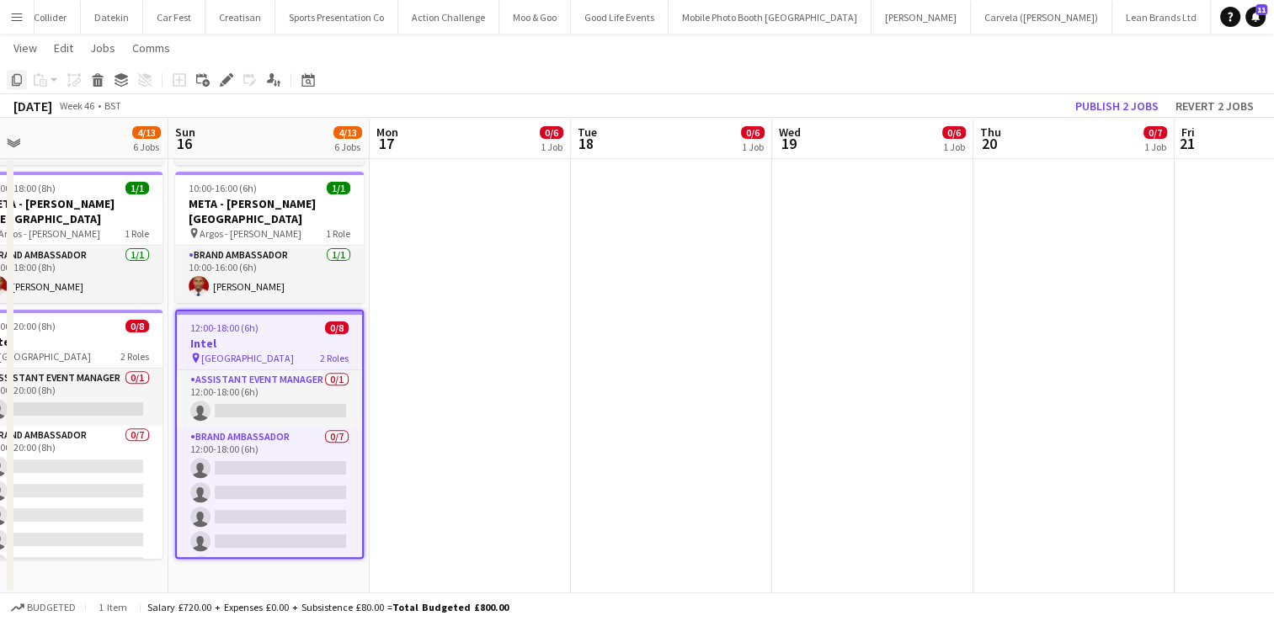
click at [19, 86] on icon at bounding box center [17, 80] width 10 height 12
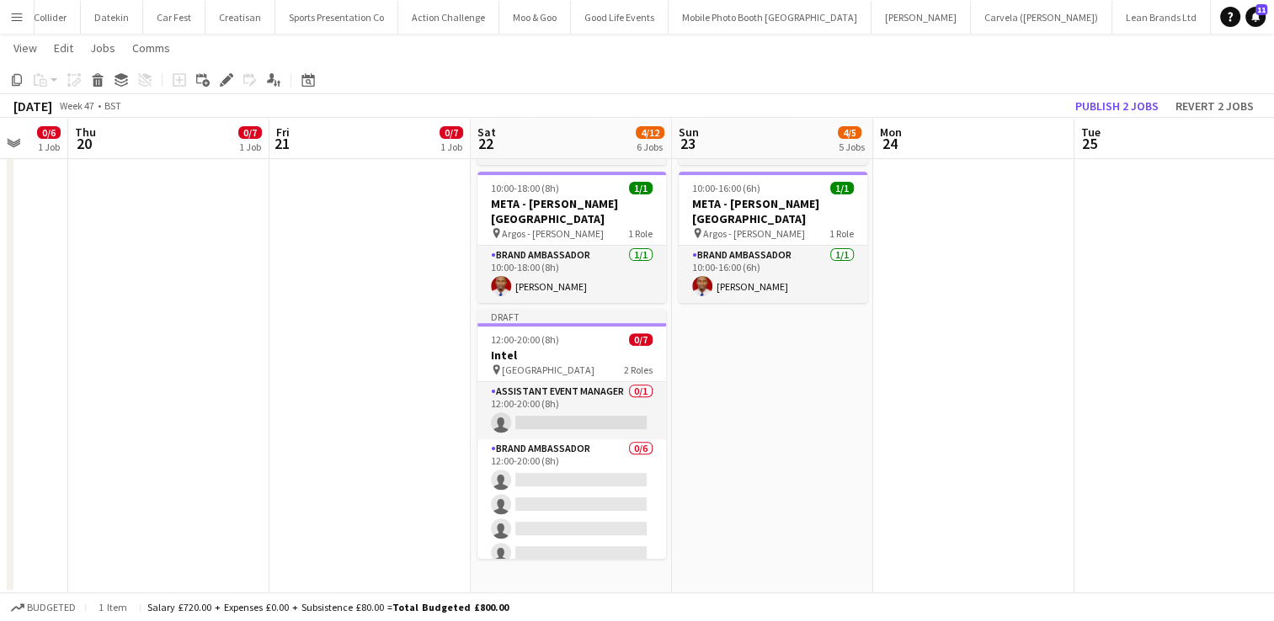
scroll to position [0, 536]
click at [783, 360] on app-date-cell "10:00-16:00 (6h) 1/1 META - Bradford Forster Square pin Argos - Bradford Forste…" at bounding box center [771, 123] width 201 height 941
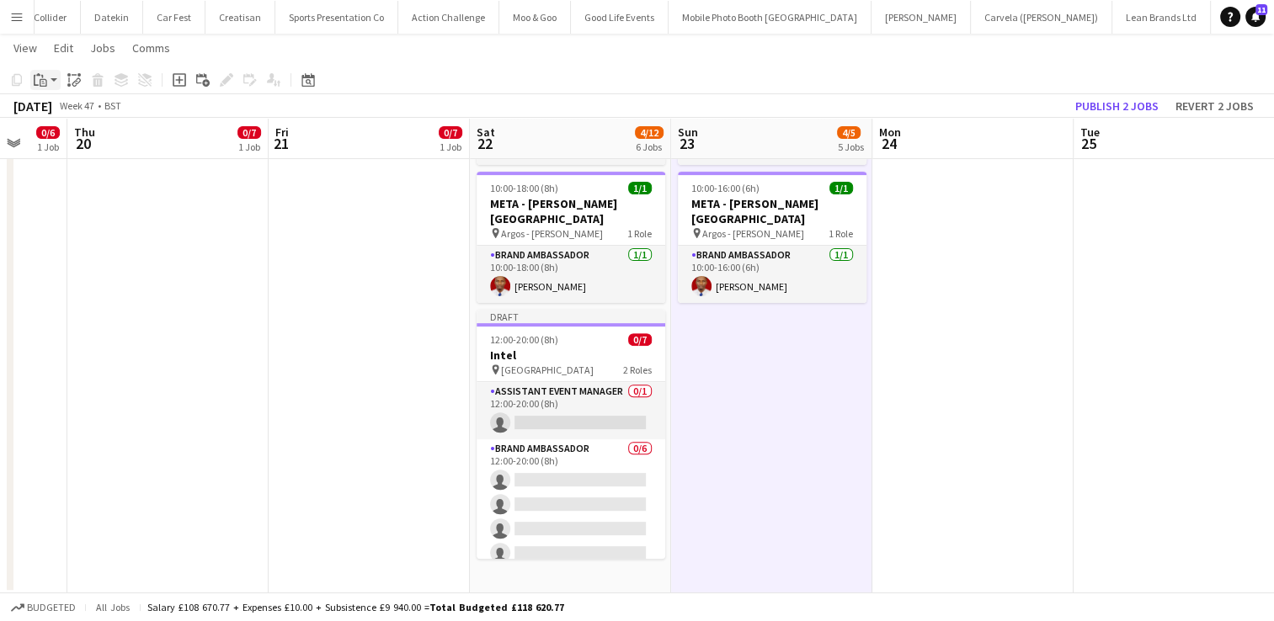
click at [42, 77] on icon at bounding box center [42, 76] width 2 height 3
click at [65, 113] on link "Paste Ctrl+V" at bounding box center [124, 111] width 158 height 15
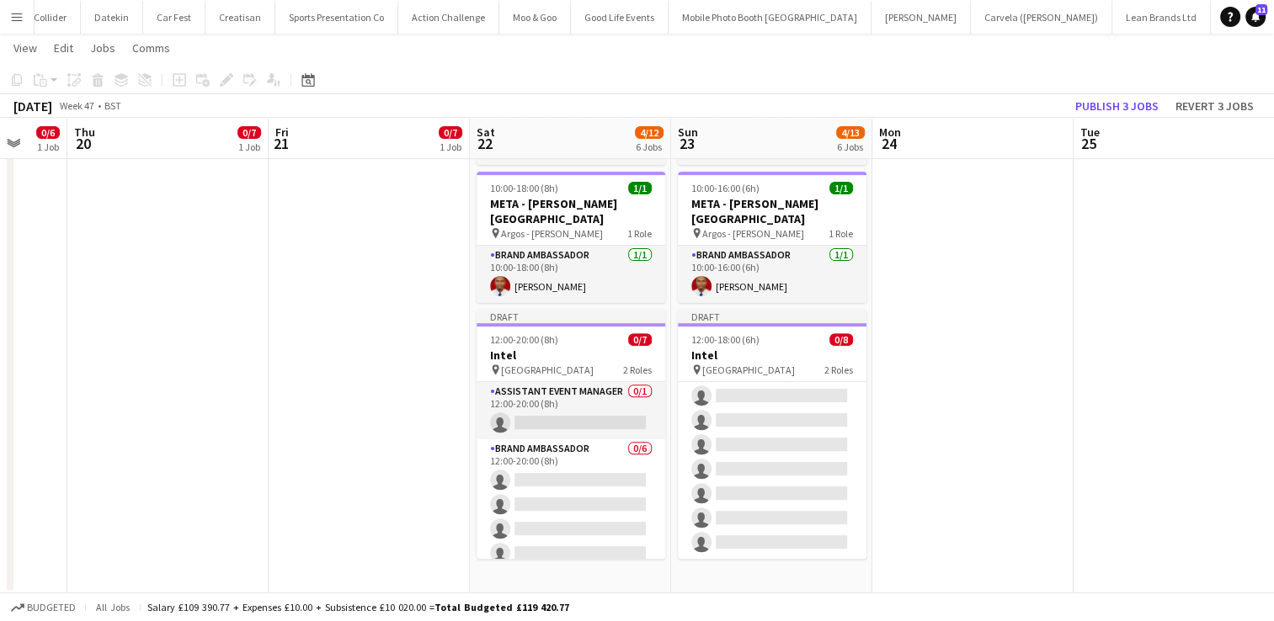
scroll to position [0, 0]
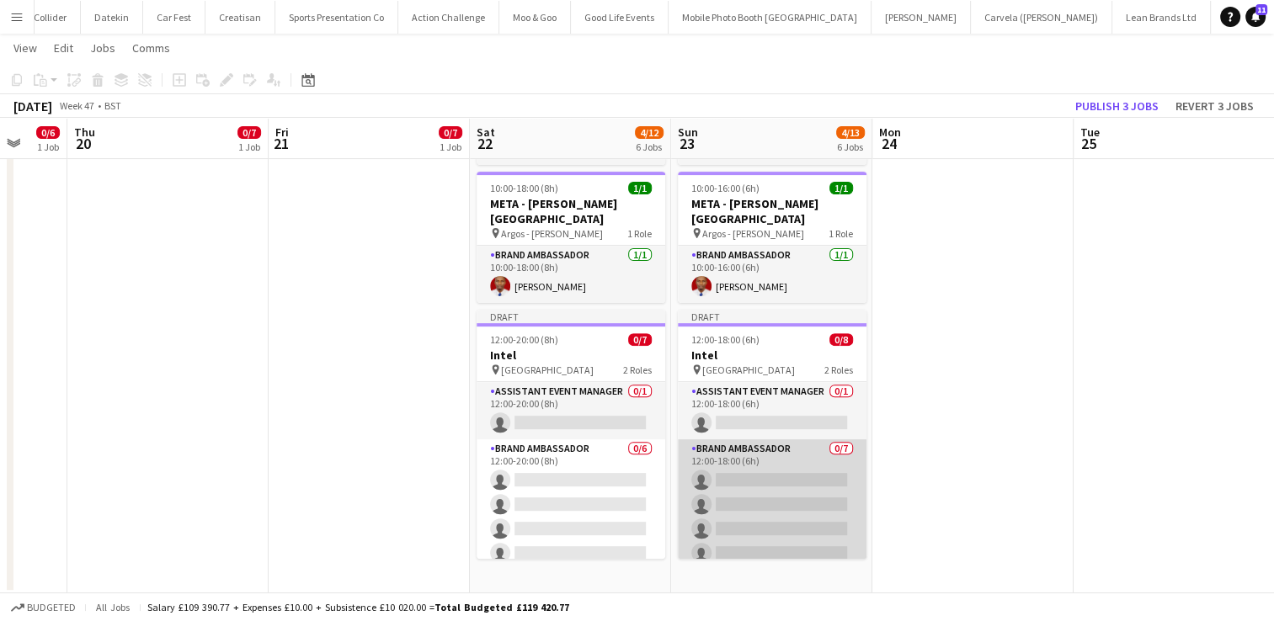
click at [792, 473] on app-card-role "Brand Ambassador 0/7 12:00-18:00 (6h) single-neutral-actions single-neutral-act…" at bounding box center [772, 542] width 189 height 204
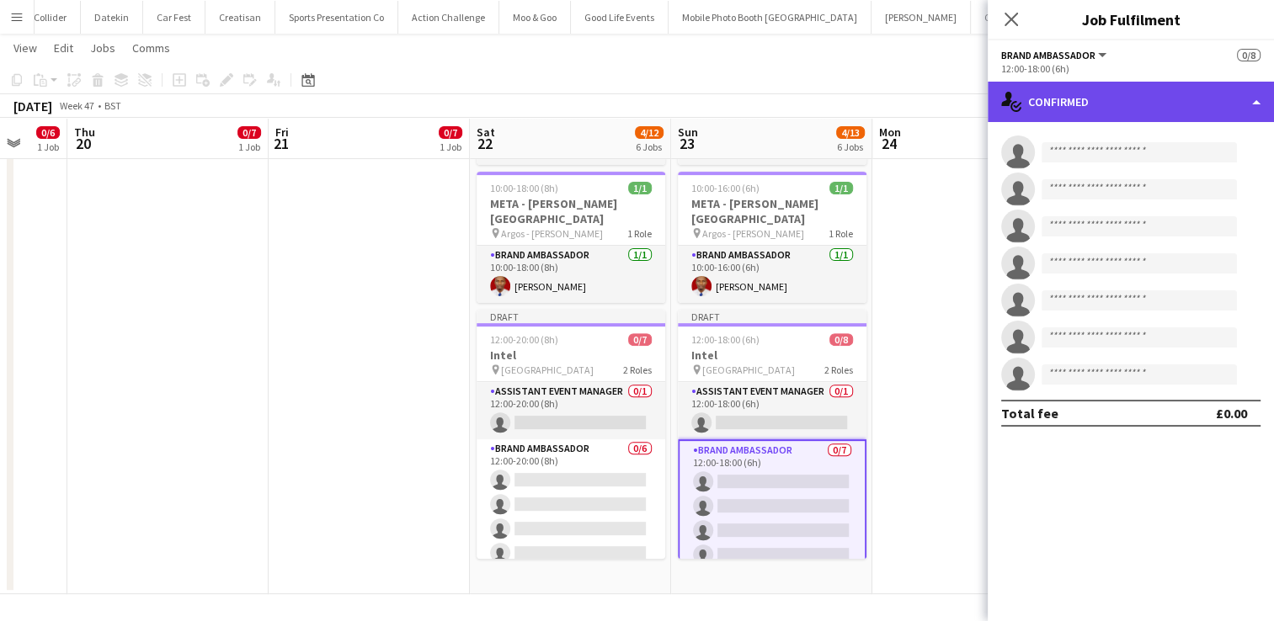
click at [1256, 103] on div "single-neutral-actions-check-2 Confirmed" at bounding box center [1131, 102] width 286 height 40
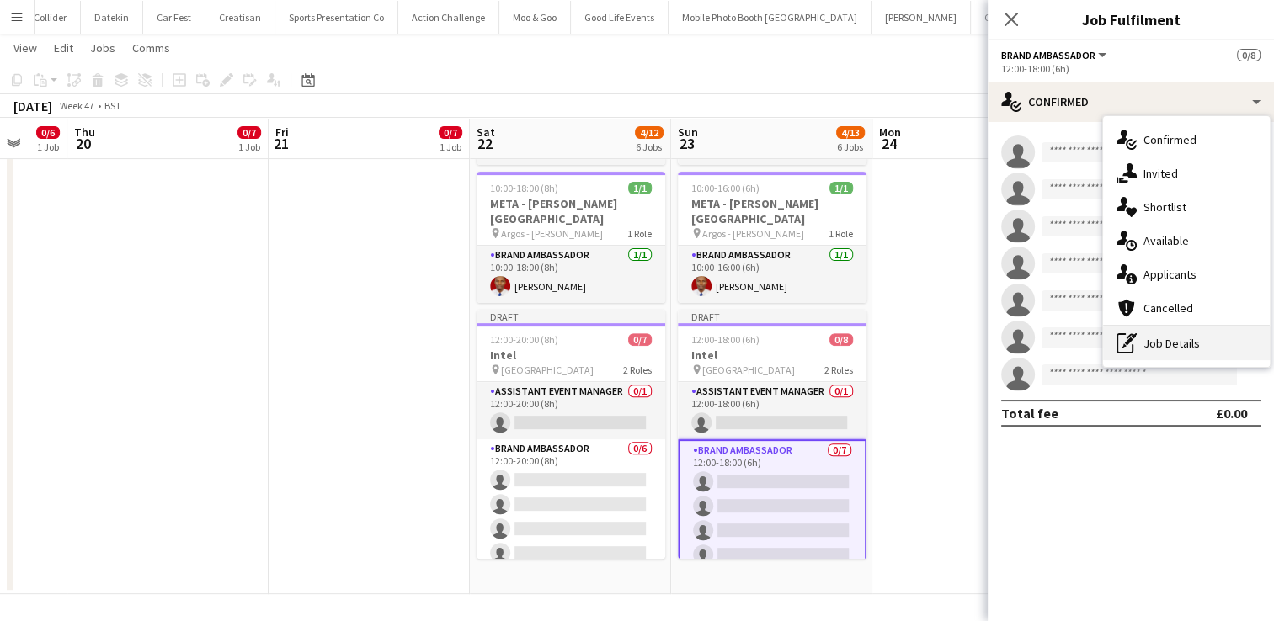
click at [1208, 337] on div "pen-write Job Details" at bounding box center [1186, 344] width 167 height 34
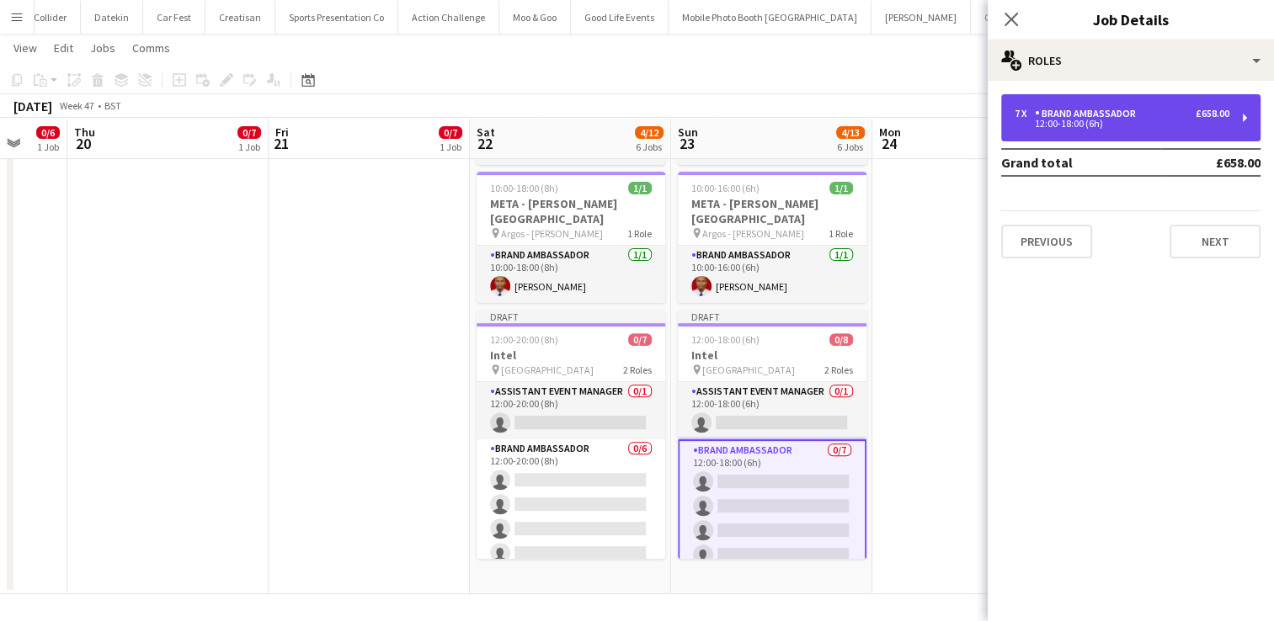
click at [1247, 130] on div "7 x Brand Ambassador £658.00 12:00-18:00 (6h)" at bounding box center [1130, 117] width 259 height 47
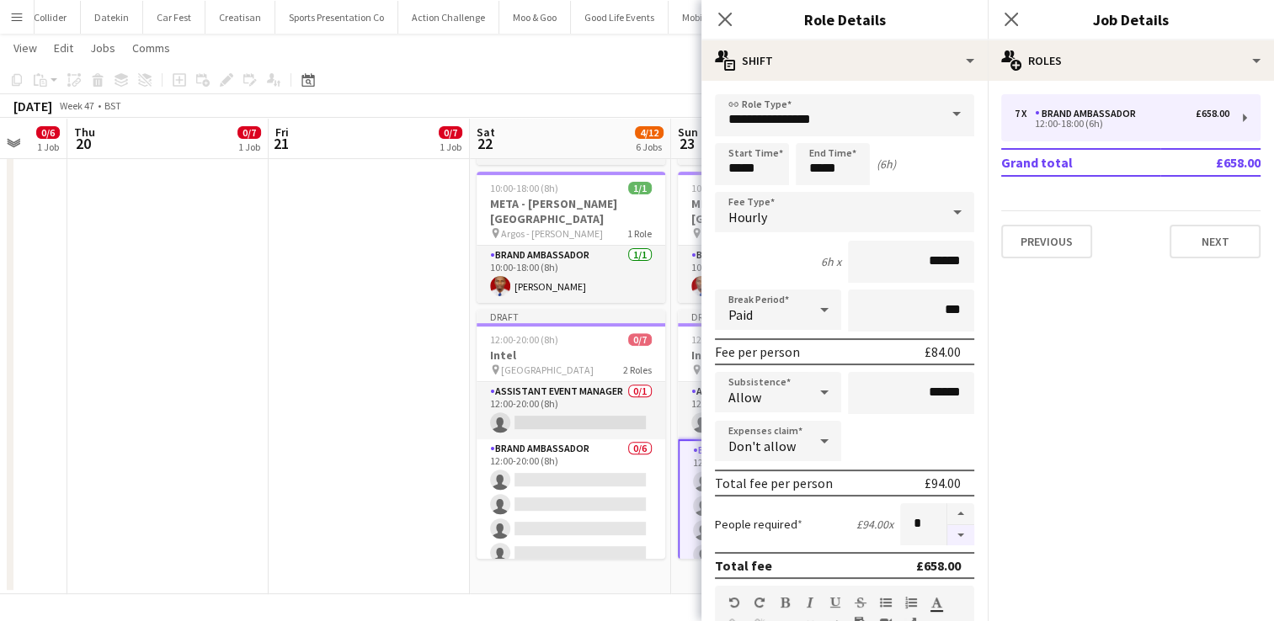
click at [952, 535] on button "button" at bounding box center [960, 535] width 27 height 21
type input "*"
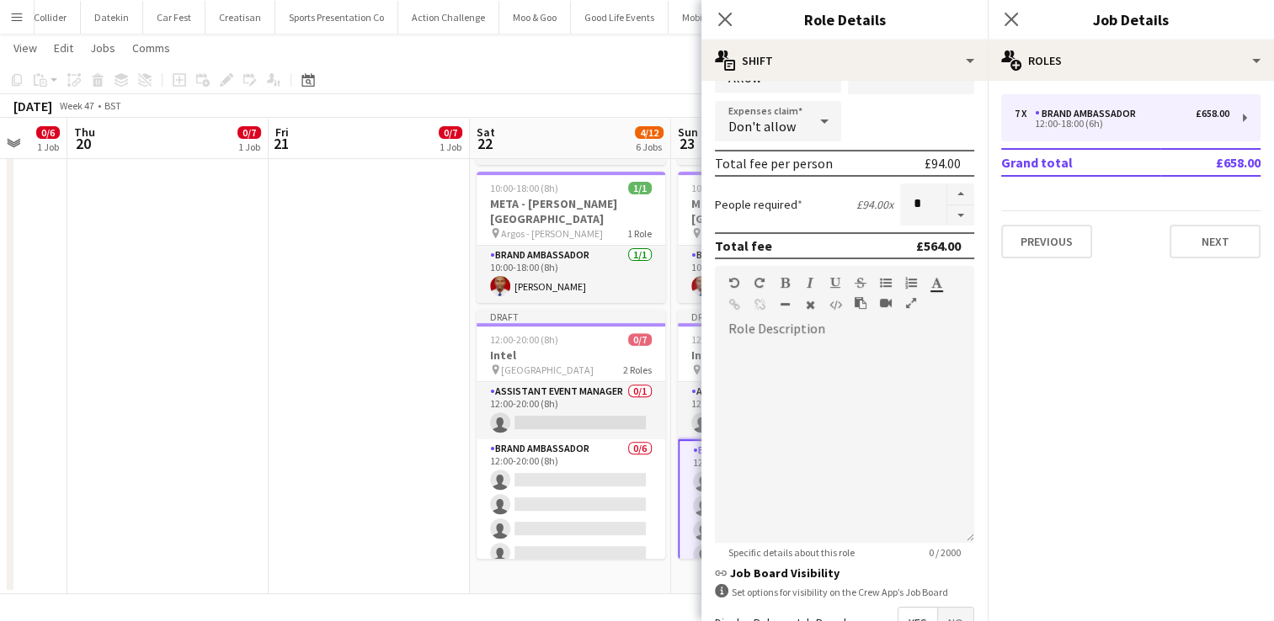
scroll to position [355, 0]
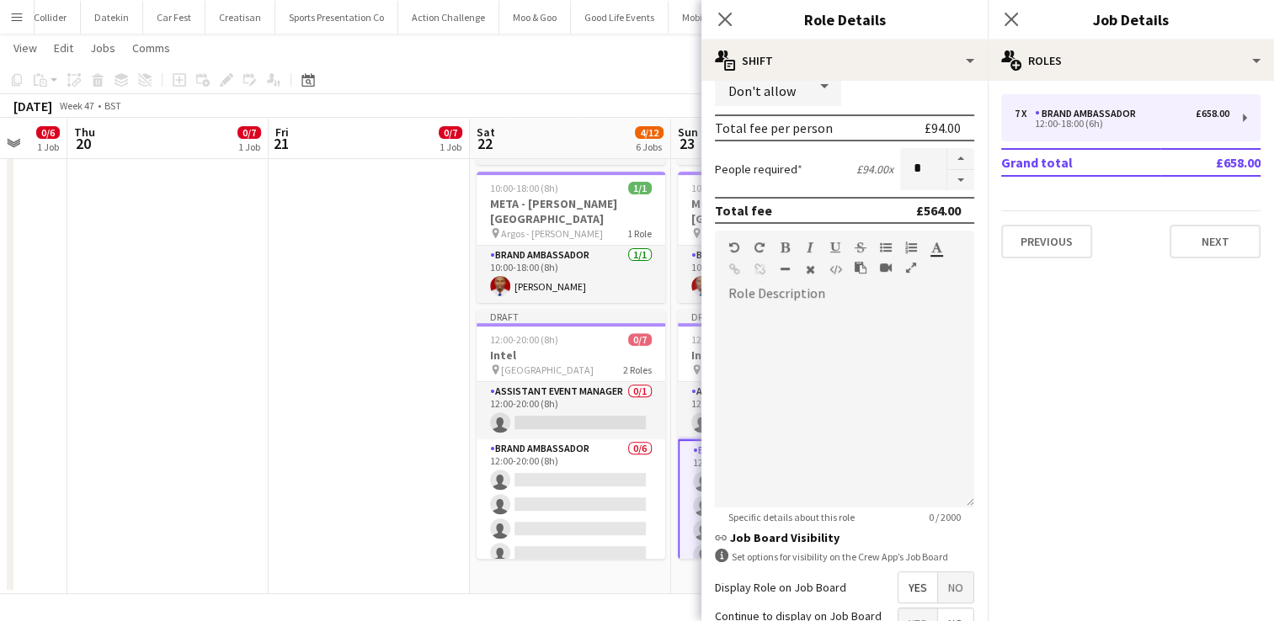
click at [659, 96] on div "November 2025 Week 47 • BST Publish 1 job Revert 1 job" at bounding box center [637, 106] width 1274 height 24
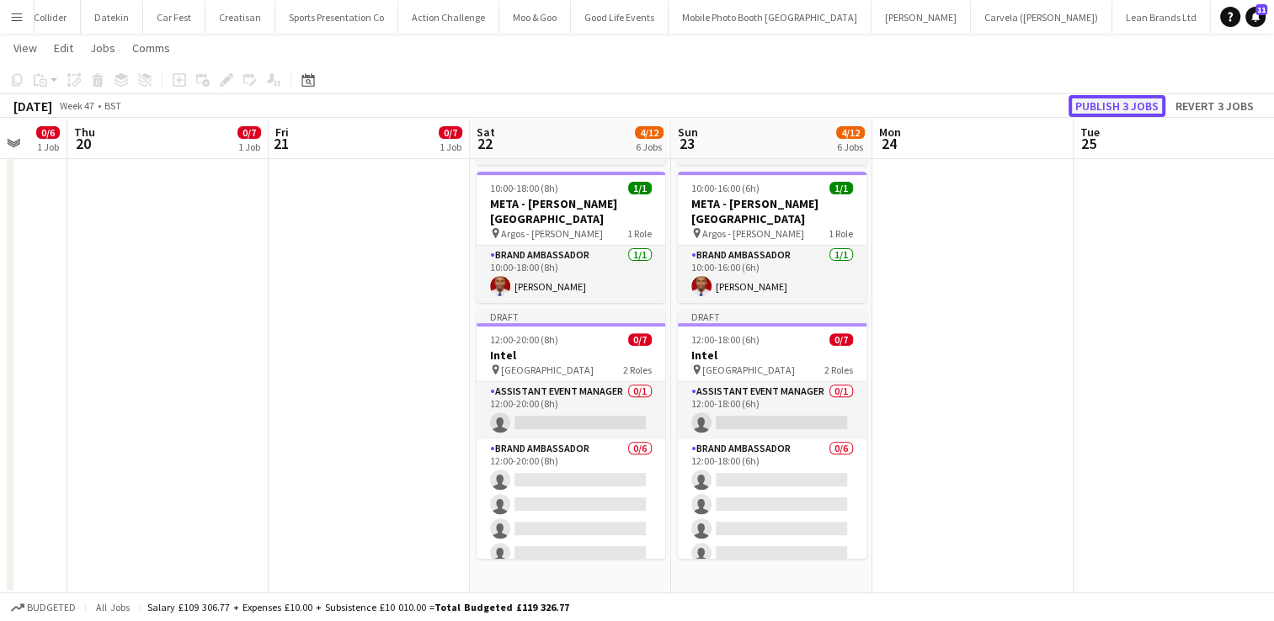
click at [1142, 108] on button "Publish 3 jobs" at bounding box center [1117, 106] width 97 height 22
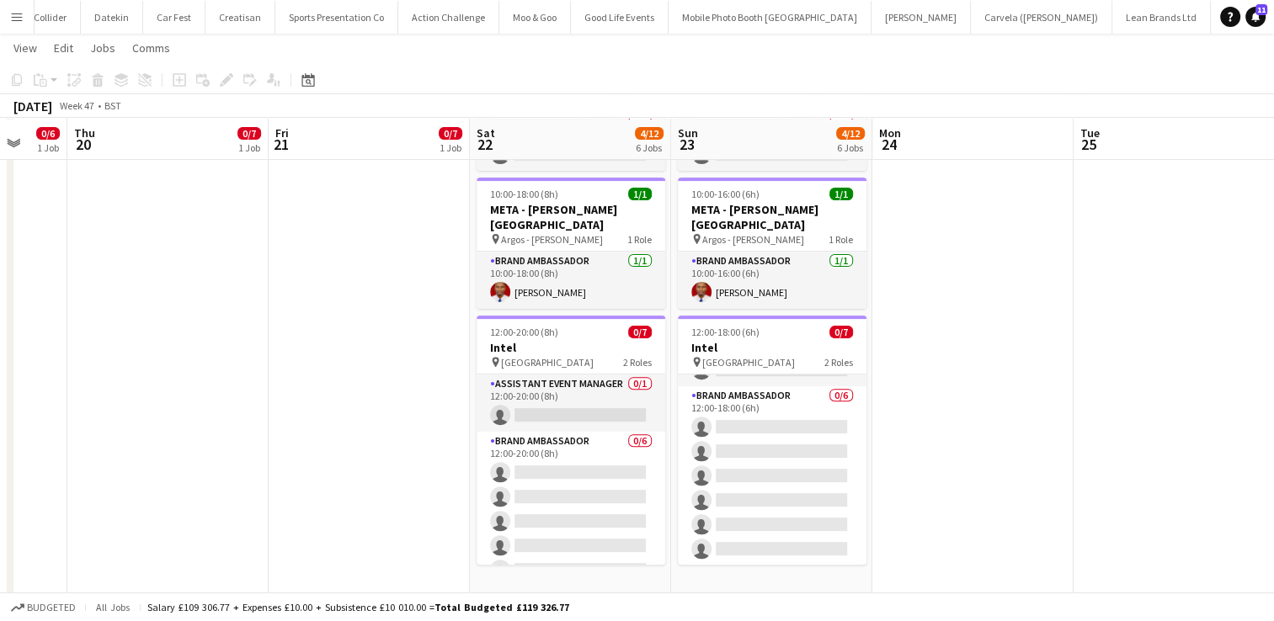
scroll to position [531, 0]
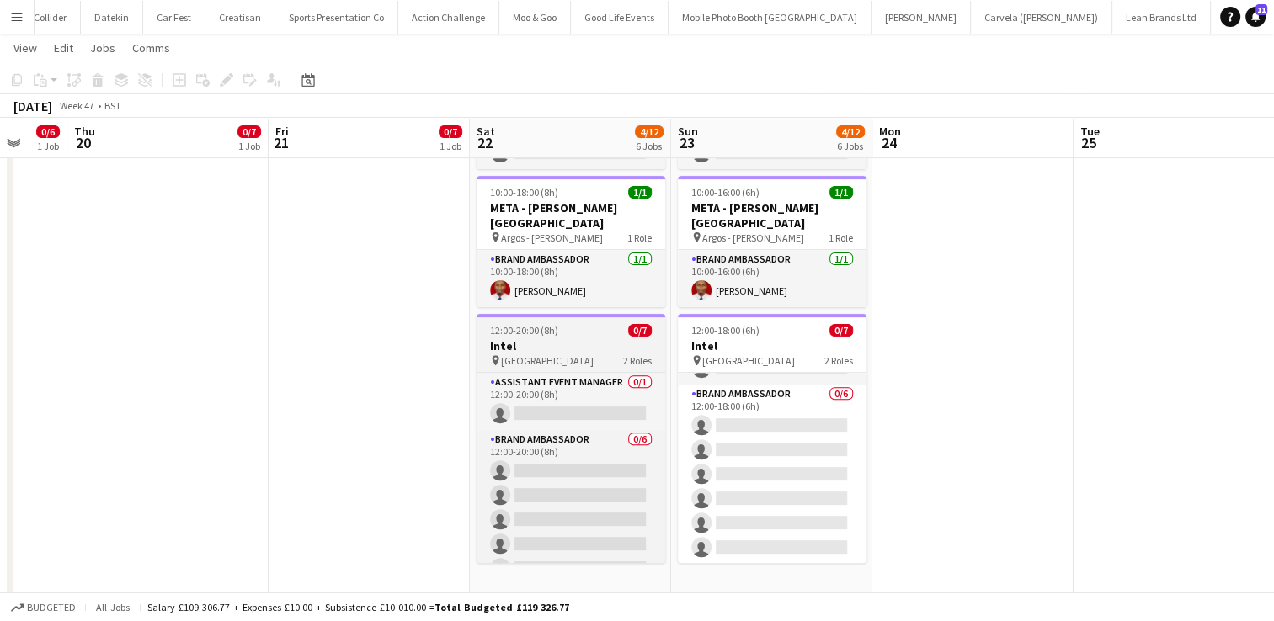
click at [586, 339] on h3 "Intel" at bounding box center [571, 346] width 189 height 15
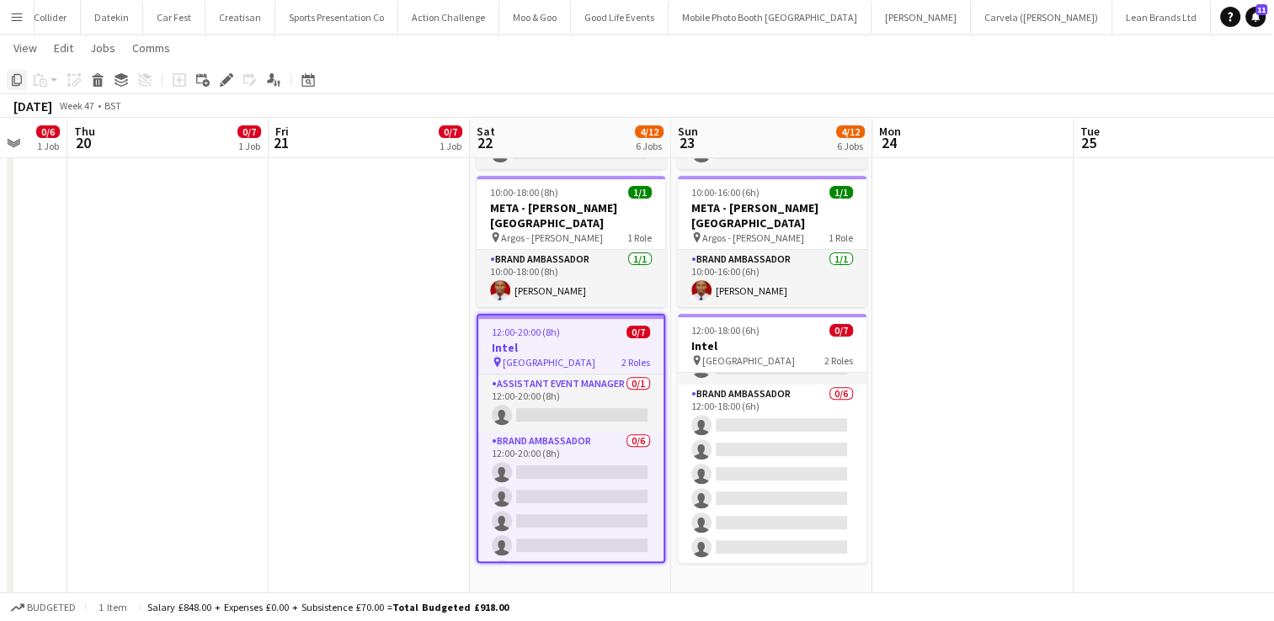
click at [13, 84] on icon "Copy" at bounding box center [16, 79] width 13 height 13
click at [928, 258] on app-date-cell at bounding box center [972, 127] width 201 height 941
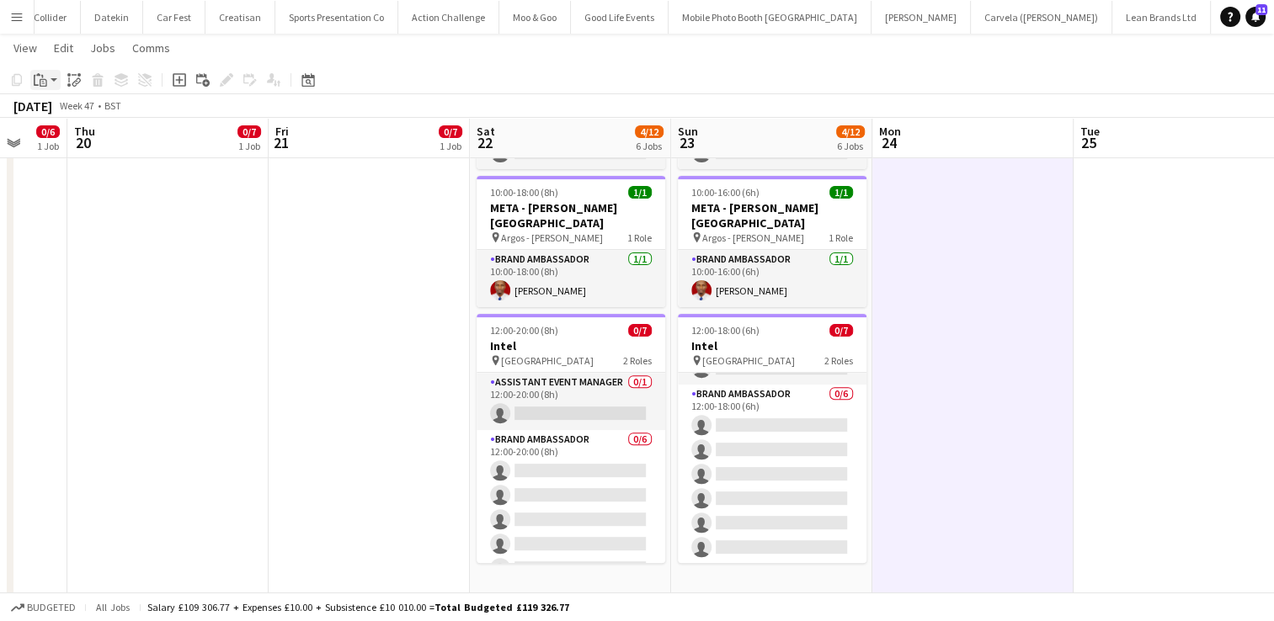
click at [38, 78] on icon "Paste" at bounding box center [40, 79] width 13 height 13
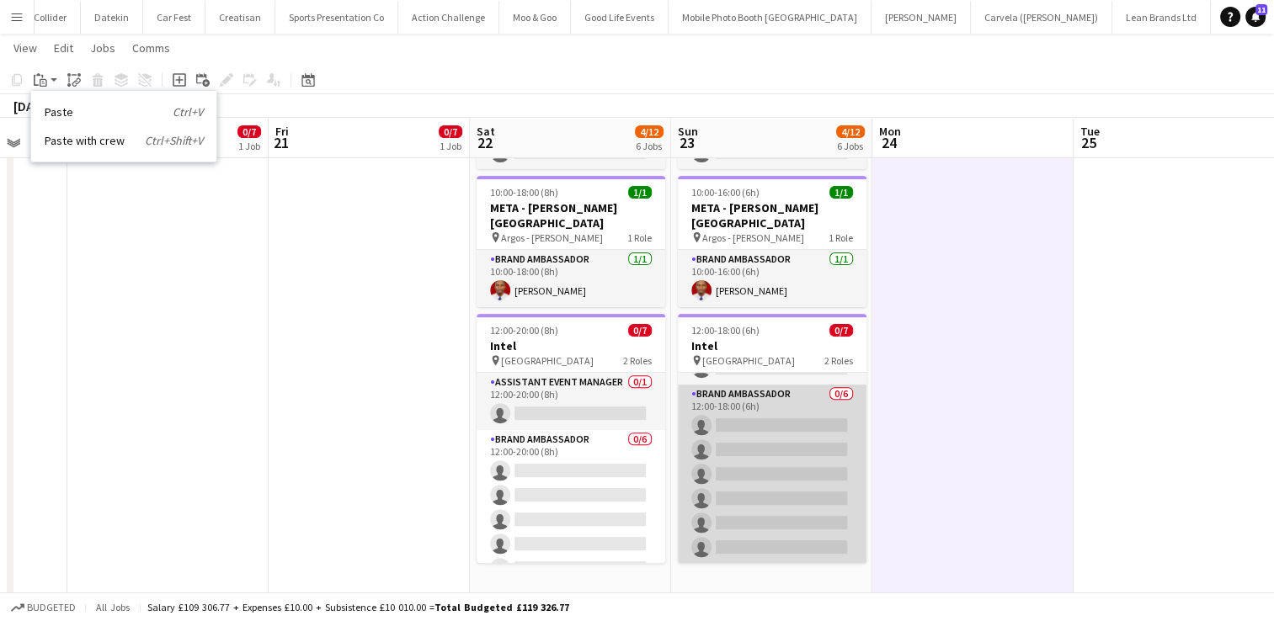
click at [781, 429] on app-card-role "Brand Ambassador 0/6 12:00-18:00 (6h) single-neutral-actions single-neutral-act…" at bounding box center [772, 474] width 189 height 179
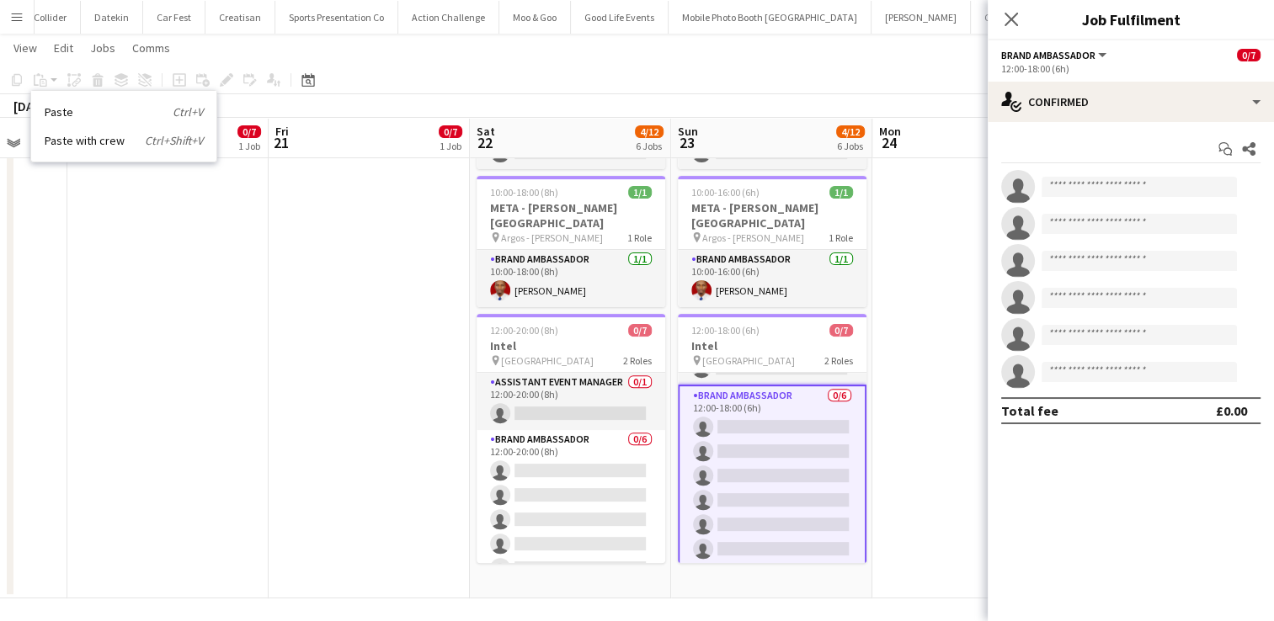
click at [912, 253] on app-date-cell at bounding box center [972, 127] width 201 height 941
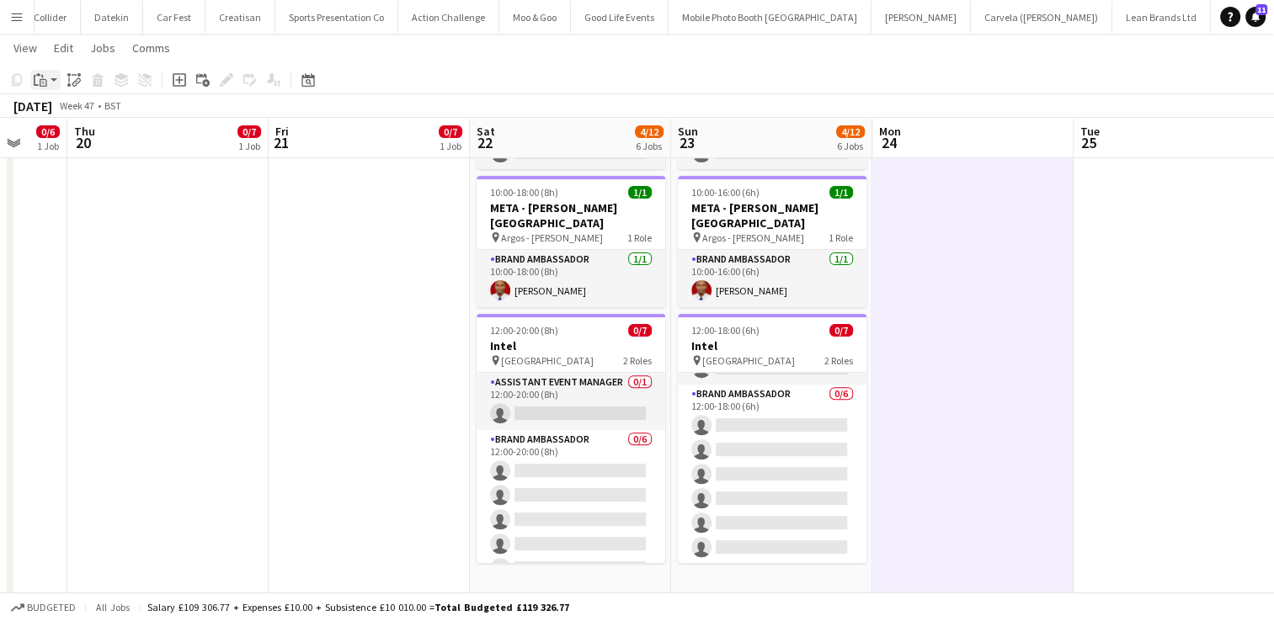
click at [36, 79] on icon "Paste" at bounding box center [40, 79] width 13 height 13
click at [52, 110] on link "Paste Ctrl+V" at bounding box center [124, 111] width 158 height 15
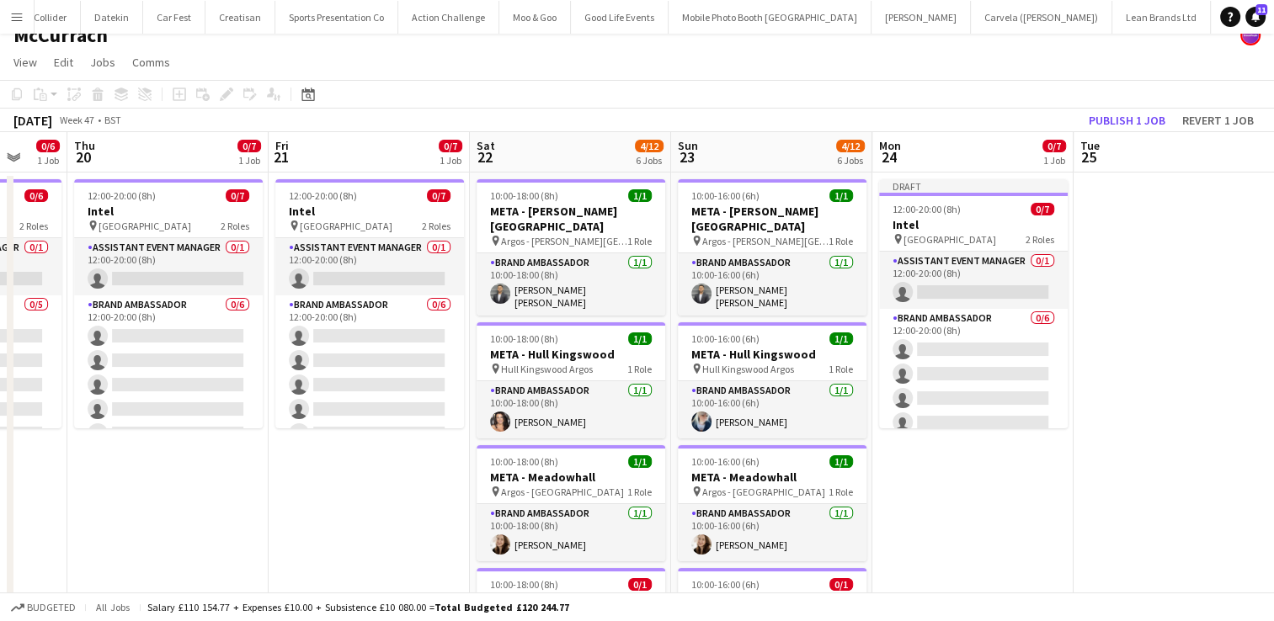
scroll to position [0, 0]
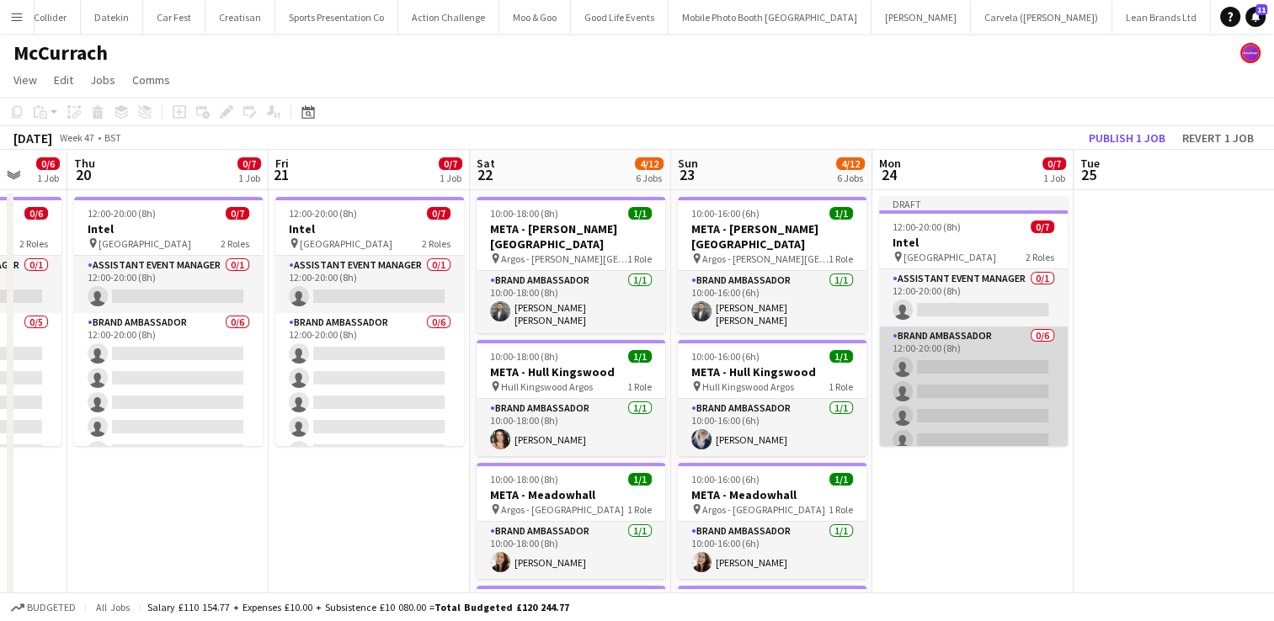
click at [992, 353] on app-card-role "Brand Ambassador 0/6 12:00-20:00 (8h) single-neutral-actions single-neutral-act…" at bounding box center [973, 416] width 189 height 179
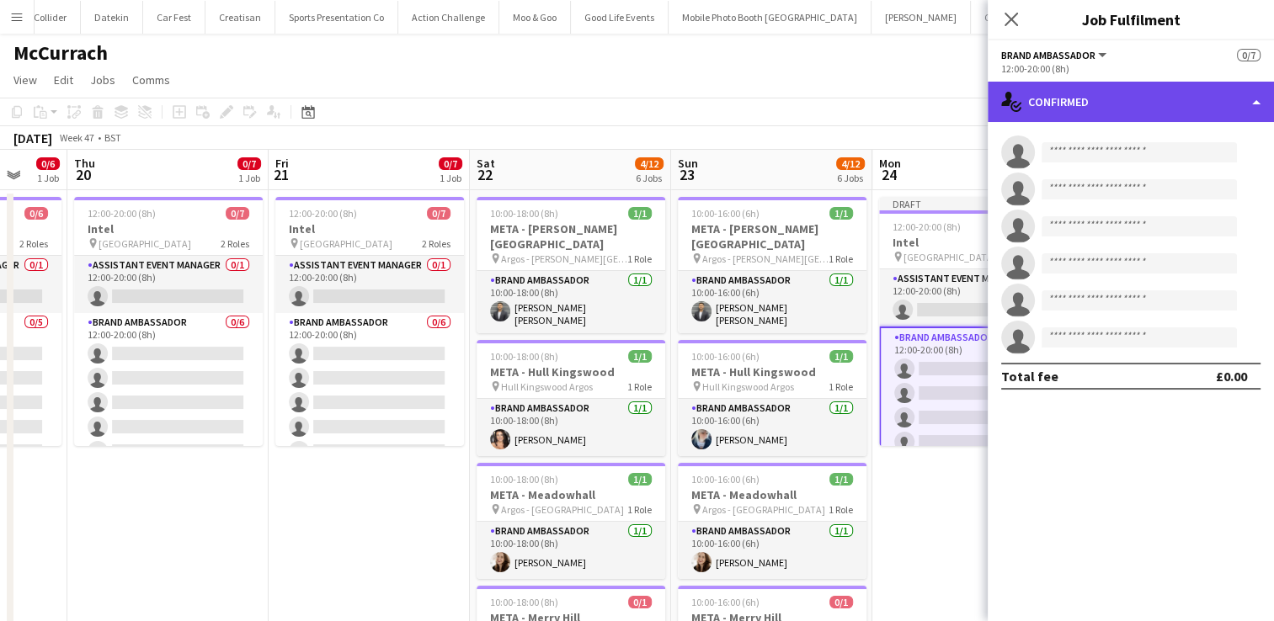
click at [1234, 112] on div "single-neutral-actions-check-2 Confirmed" at bounding box center [1131, 102] width 286 height 40
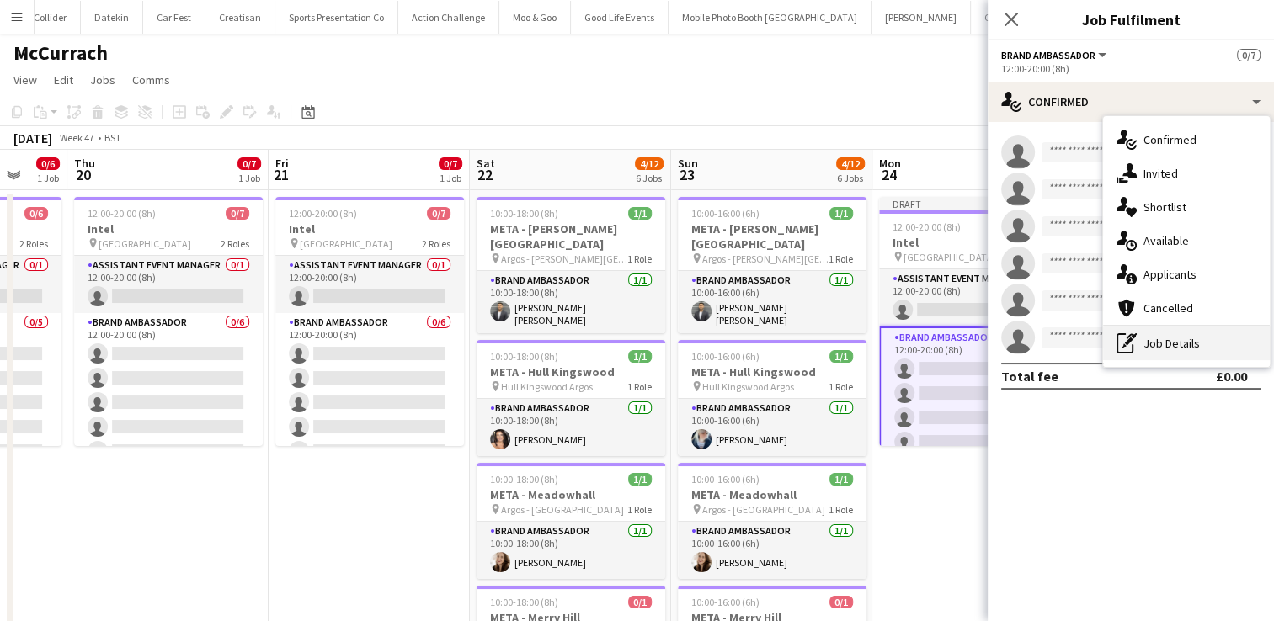
click at [1177, 355] on div "pen-write Job Details" at bounding box center [1186, 344] width 167 height 34
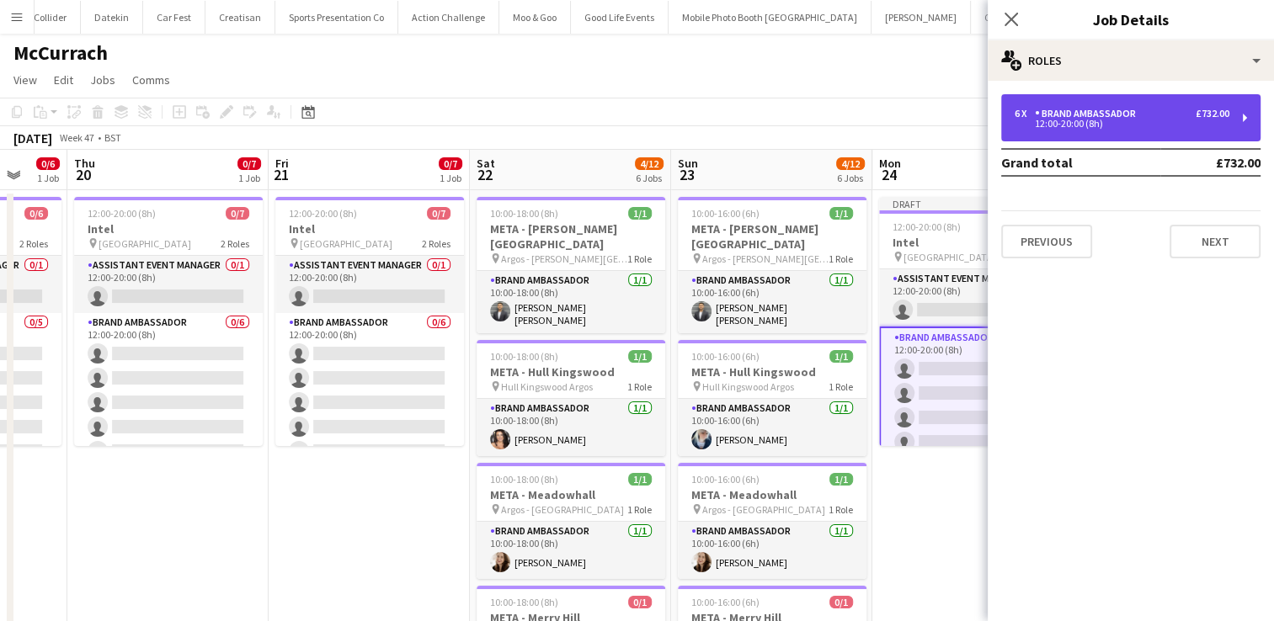
click at [1243, 114] on div "6 x Brand Ambassador £732.00 12:00-20:00 (8h)" at bounding box center [1130, 117] width 259 height 47
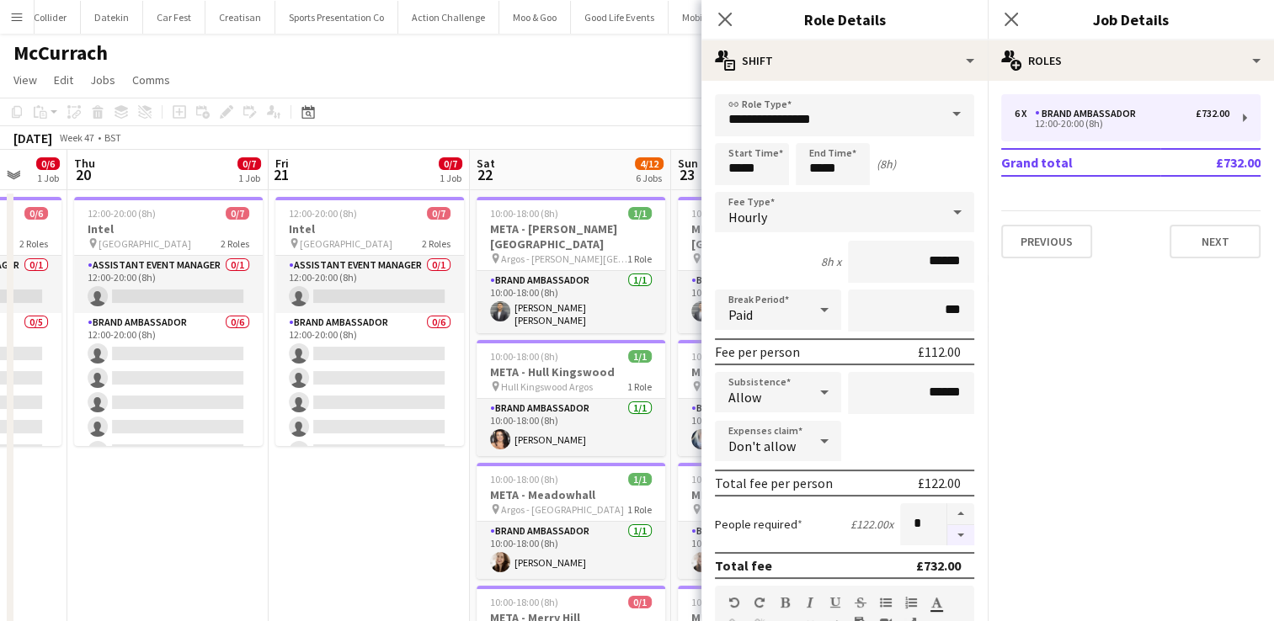
click at [951, 533] on button "button" at bounding box center [960, 535] width 27 height 21
type input "*"
click at [661, 90] on app-page-menu "View Day view expanded Day view collapsed Month view Date picker Jump to today …" at bounding box center [637, 82] width 1274 height 32
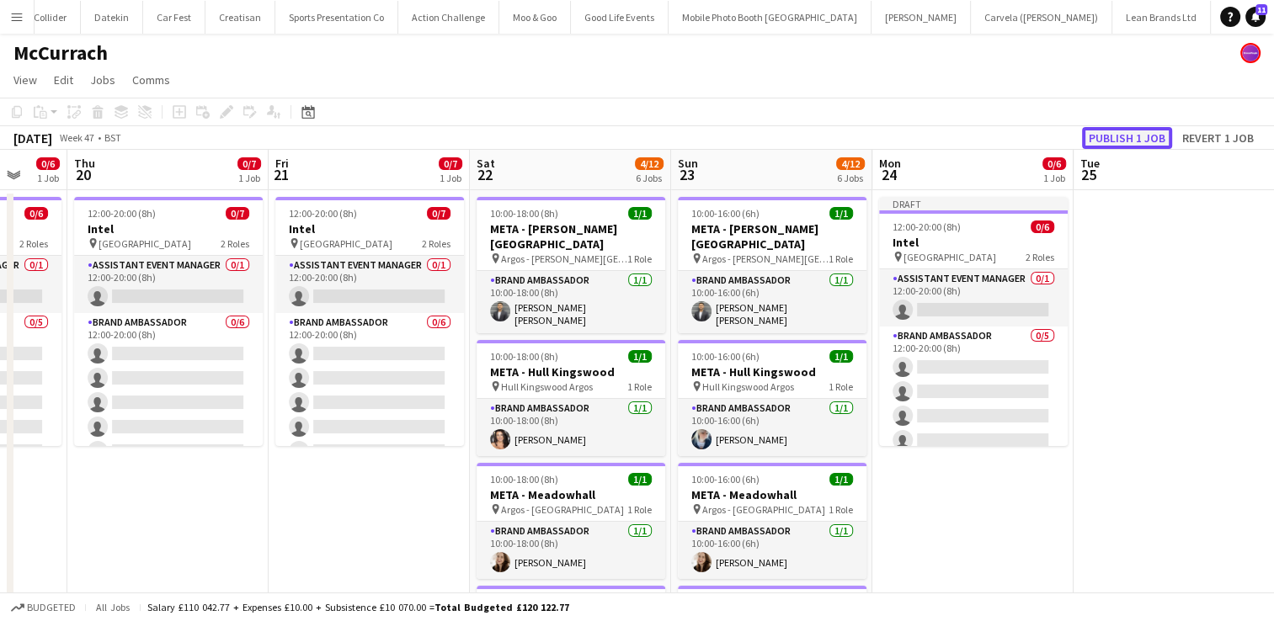
click at [1108, 139] on button "Publish 1 job" at bounding box center [1127, 138] width 90 height 22
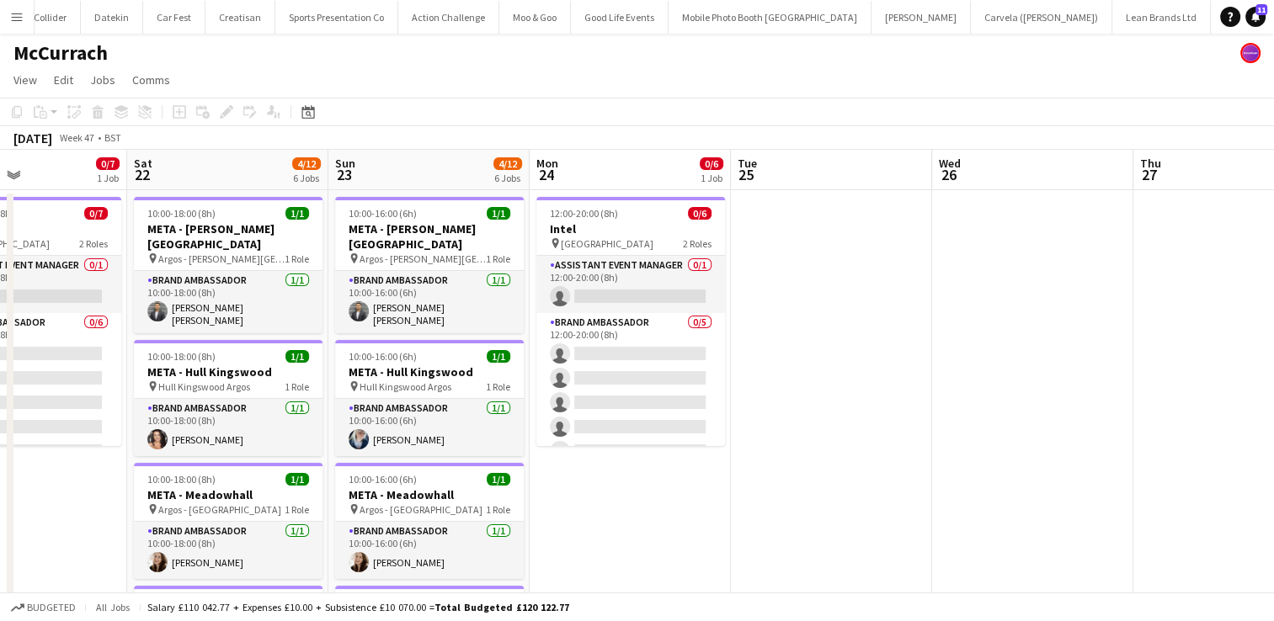
scroll to position [0, 478]
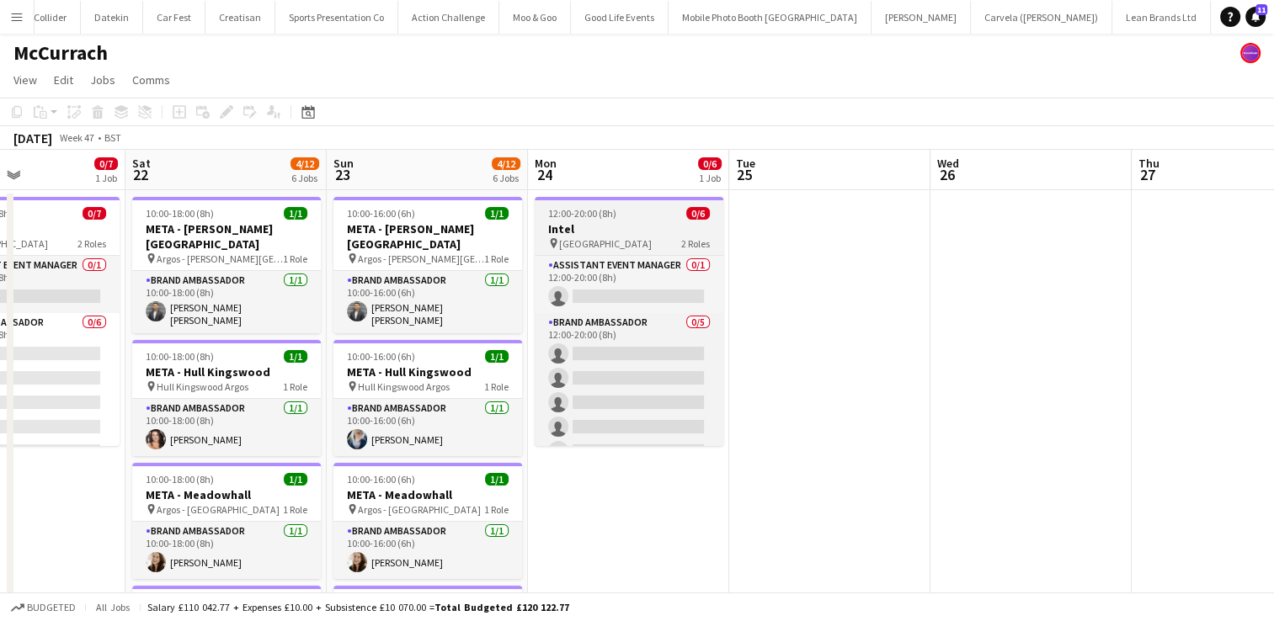
click at [648, 226] on h3 "Intel" at bounding box center [629, 228] width 189 height 15
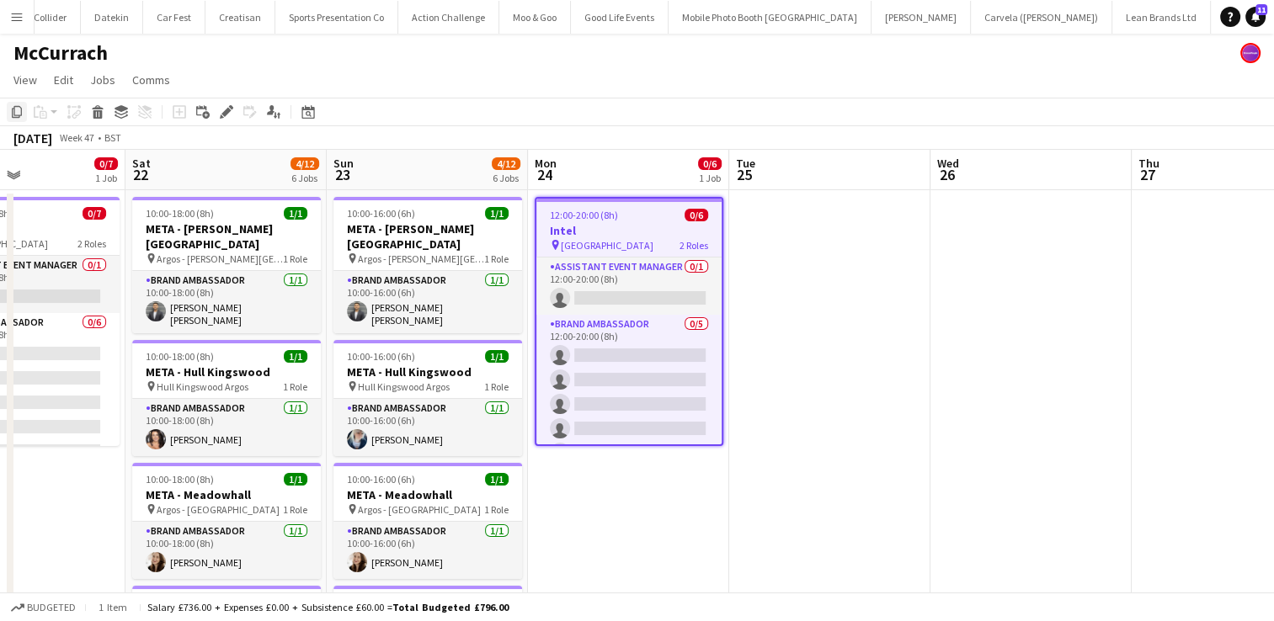
click at [16, 106] on icon at bounding box center [17, 112] width 10 height 12
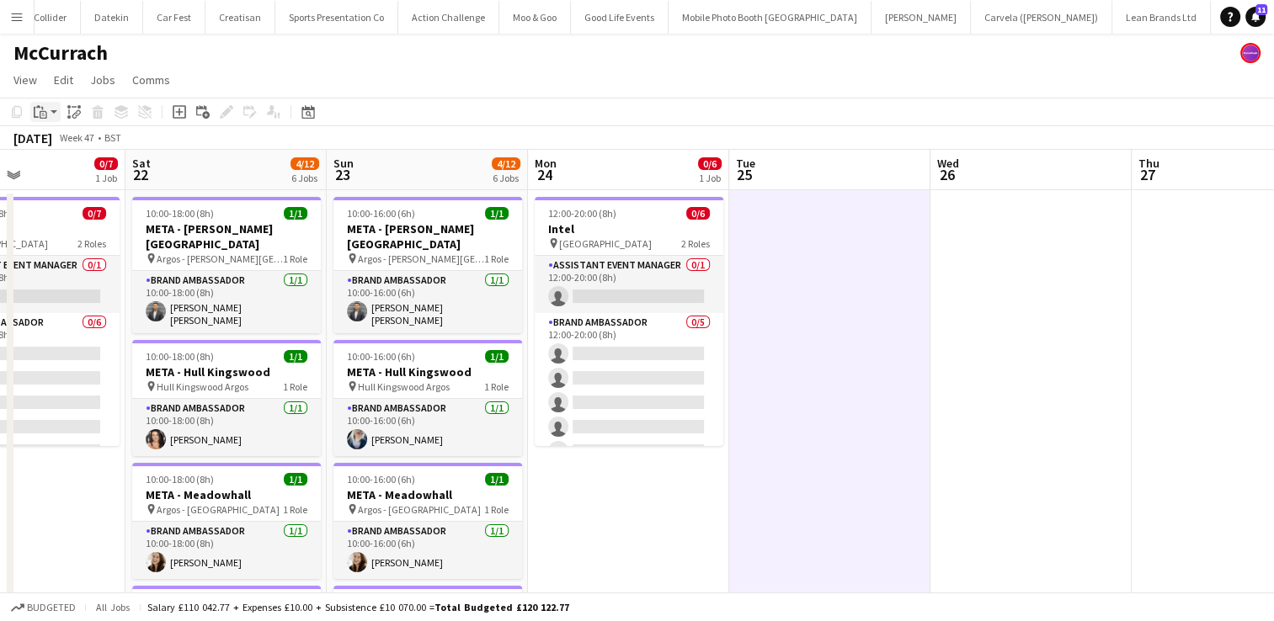
click at [37, 113] on icon "Paste" at bounding box center [40, 111] width 13 height 13
click at [51, 141] on link "Paste Ctrl+V" at bounding box center [124, 143] width 158 height 15
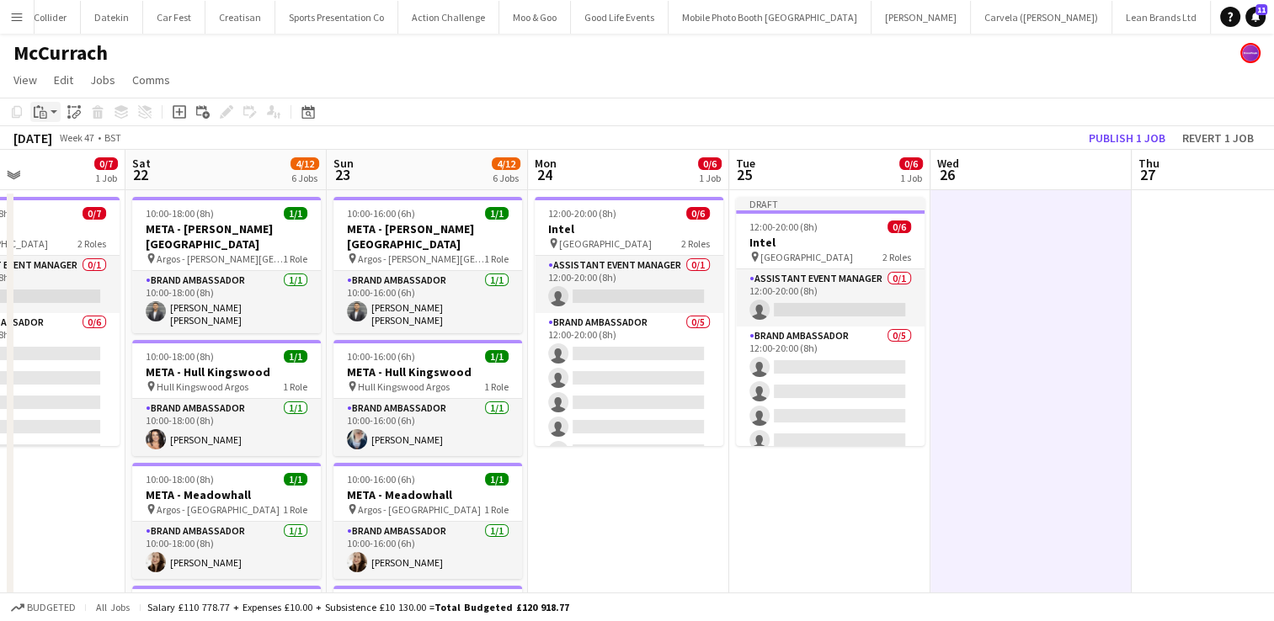
click at [35, 115] on icon at bounding box center [36, 112] width 5 height 11
click at [52, 143] on link "Paste Ctrl+V" at bounding box center [124, 143] width 158 height 15
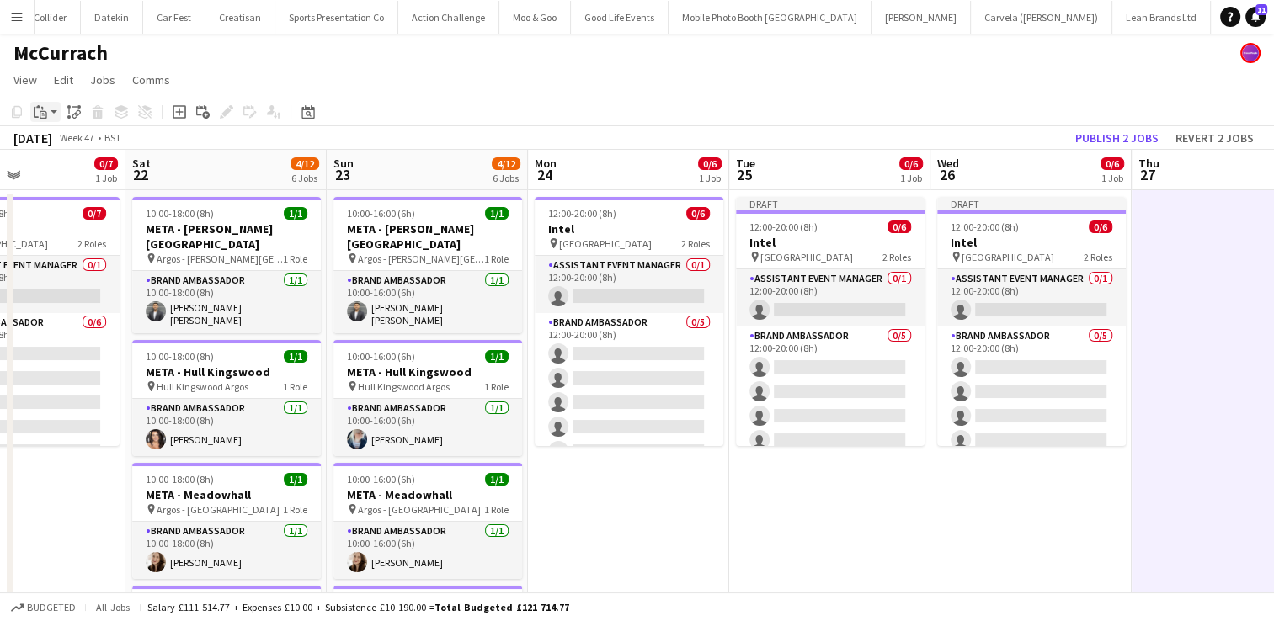
click at [35, 113] on icon "Paste" at bounding box center [40, 111] width 13 height 13
click at [53, 138] on link "Paste Ctrl+V" at bounding box center [124, 143] width 158 height 15
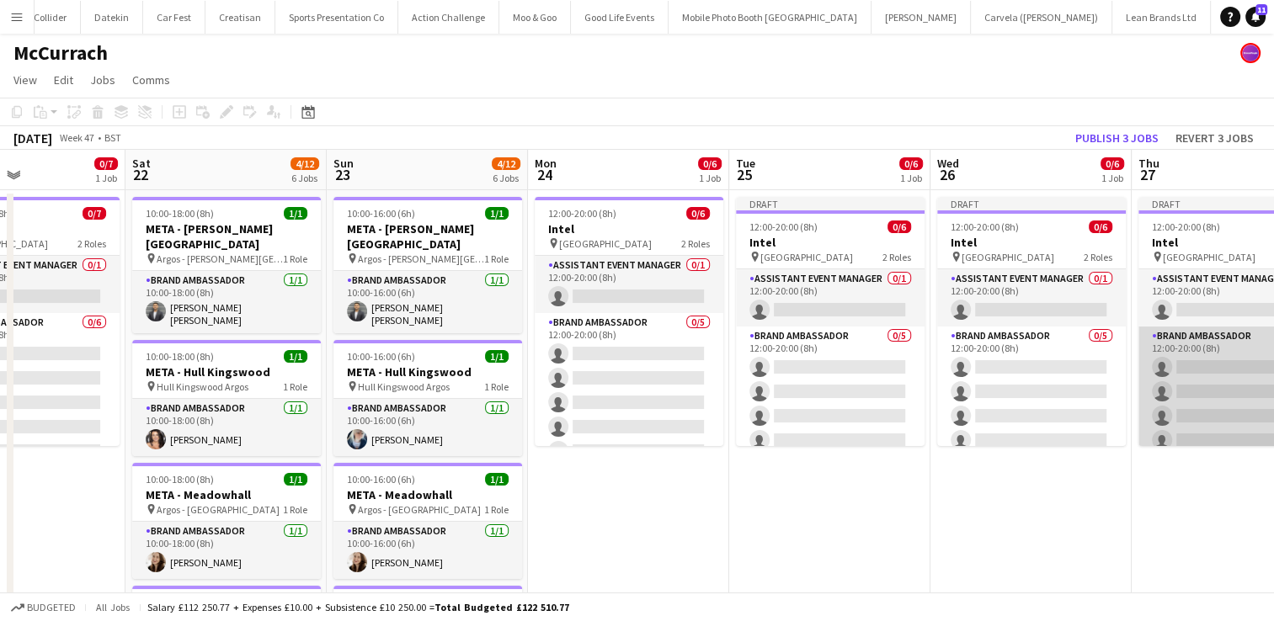
click at [1240, 353] on app-card-role "Brand Ambassador 0/5 12:00-20:00 (8h) single-neutral-actions single-neutral-act…" at bounding box center [1233, 404] width 189 height 155
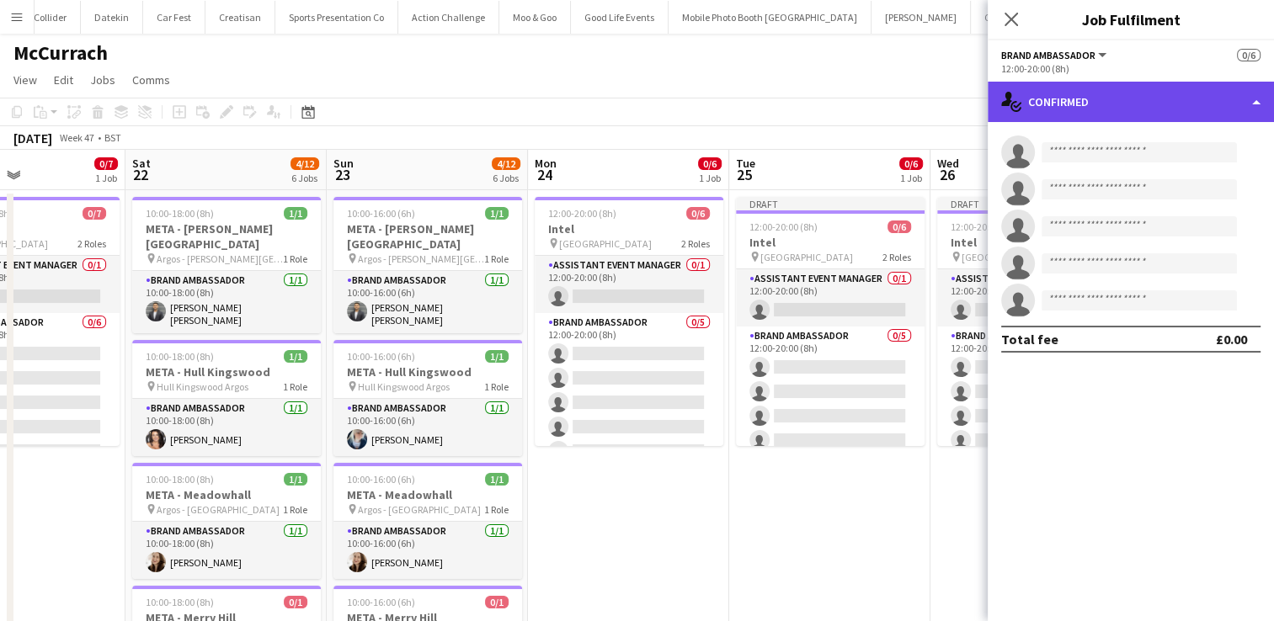
click at [1254, 109] on div "single-neutral-actions-check-2 Confirmed" at bounding box center [1131, 102] width 286 height 40
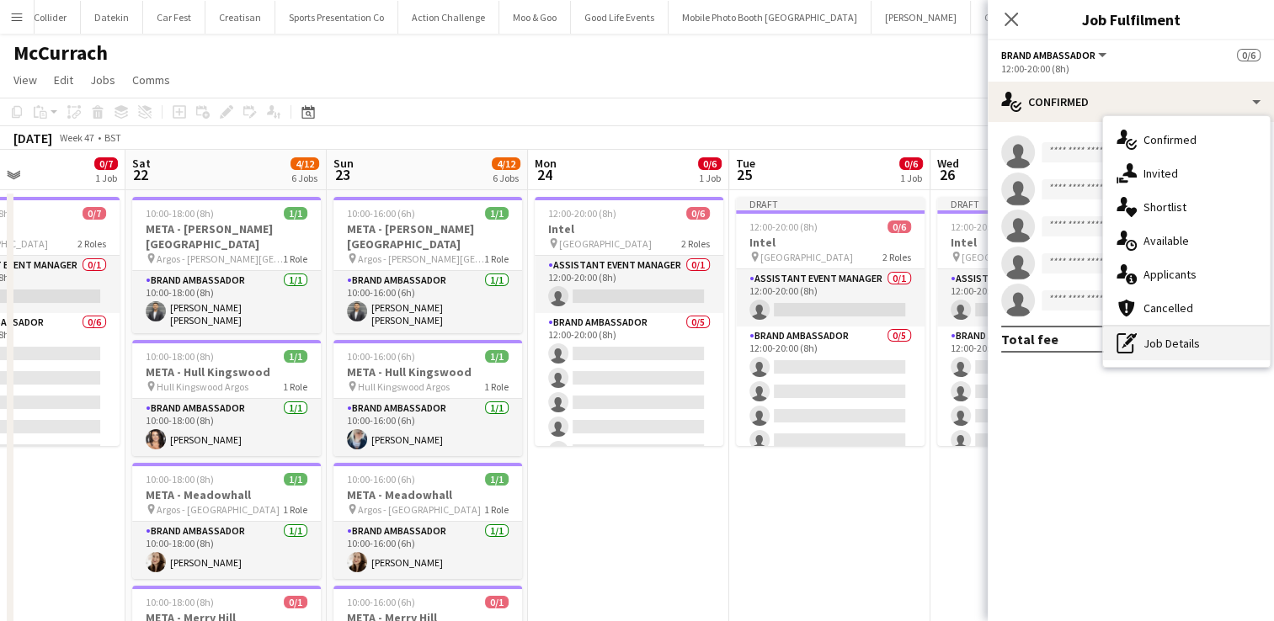
click at [1207, 342] on div "pen-write Job Details" at bounding box center [1186, 344] width 167 height 34
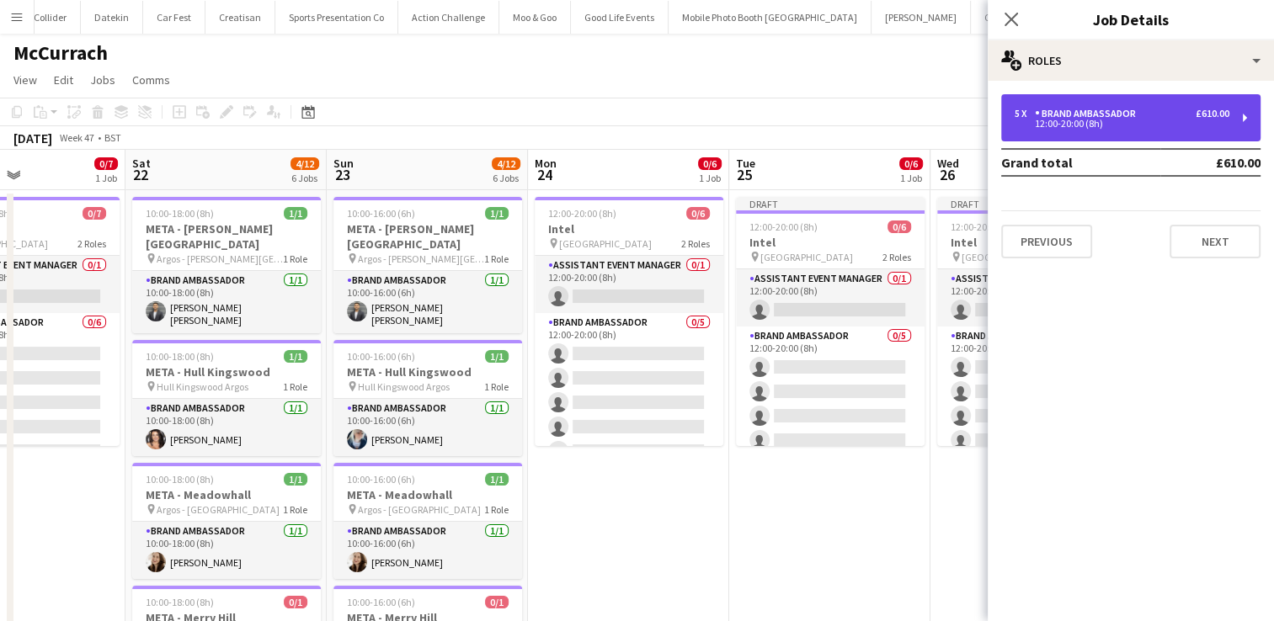
click at [1240, 126] on div "5 x Brand Ambassador £610.00 12:00-20:00 (8h)" at bounding box center [1130, 117] width 259 height 47
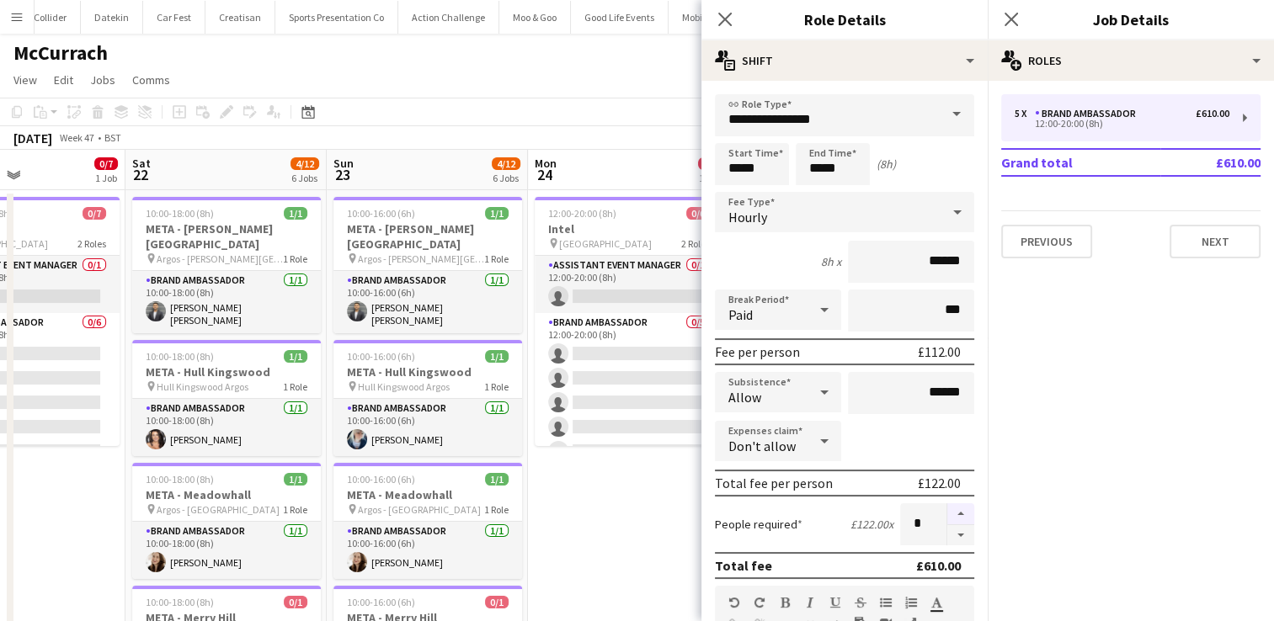
click at [953, 508] on button "button" at bounding box center [960, 515] width 27 height 22
type input "*"
click at [659, 90] on app-page-menu "View Day view expanded Day view collapsed Month view Date picker Jump to today …" at bounding box center [637, 82] width 1274 height 32
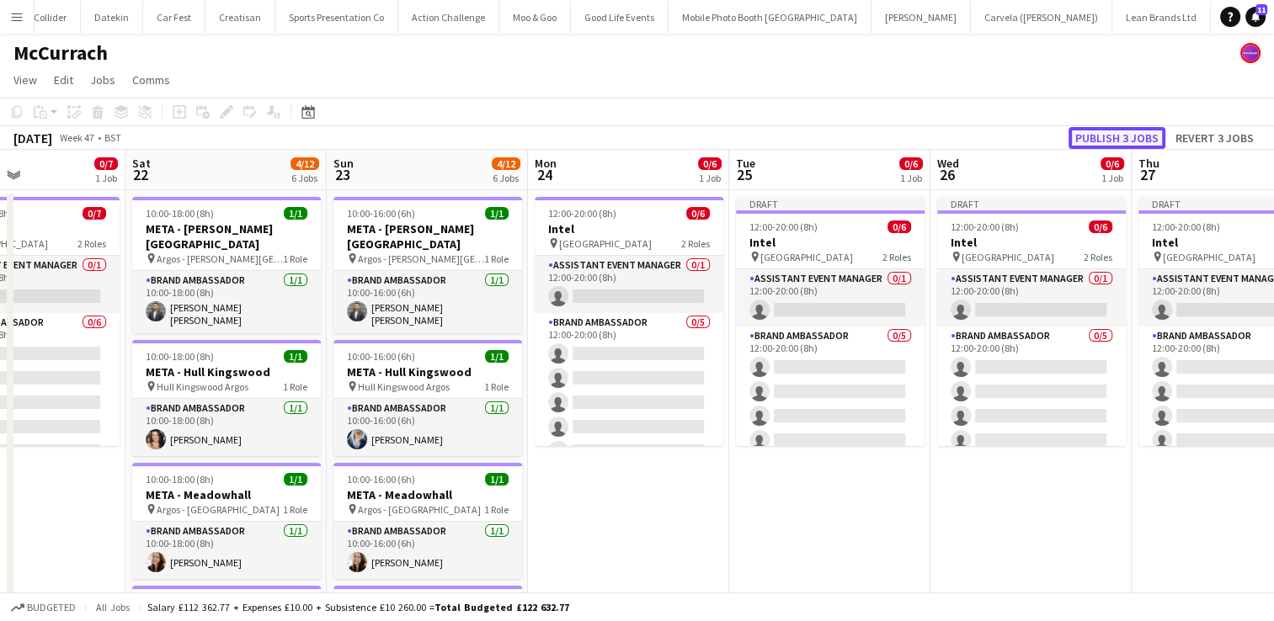
click at [1134, 136] on button "Publish 3 jobs" at bounding box center [1117, 138] width 97 height 22
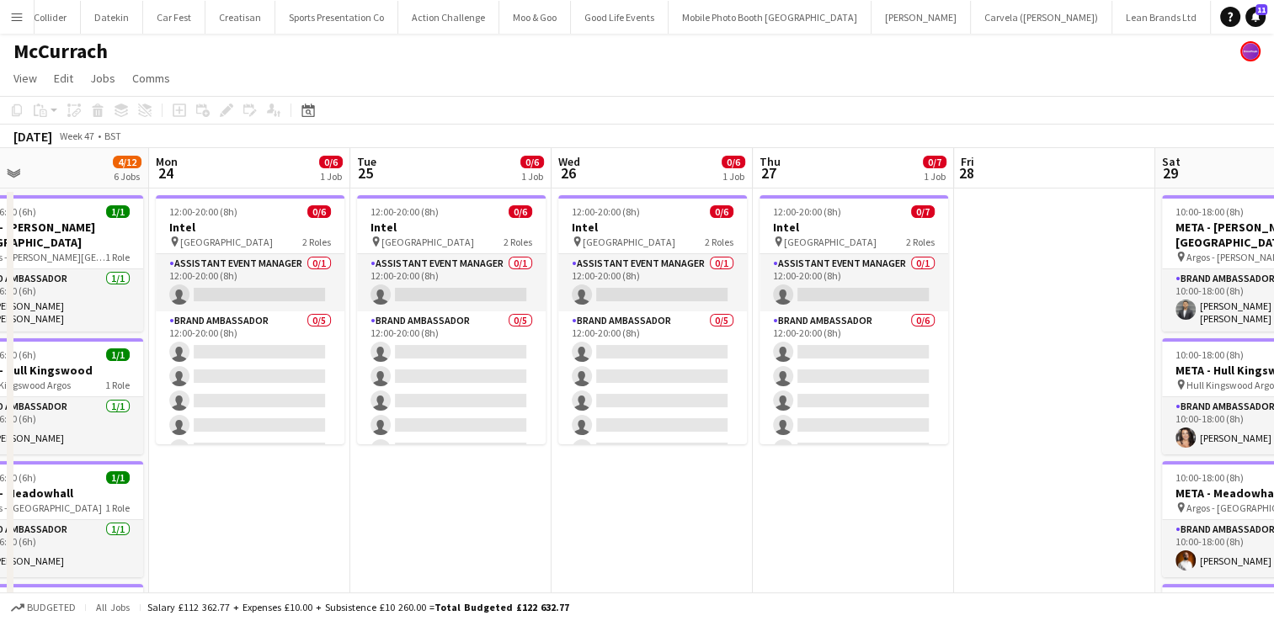
scroll to position [0, 456]
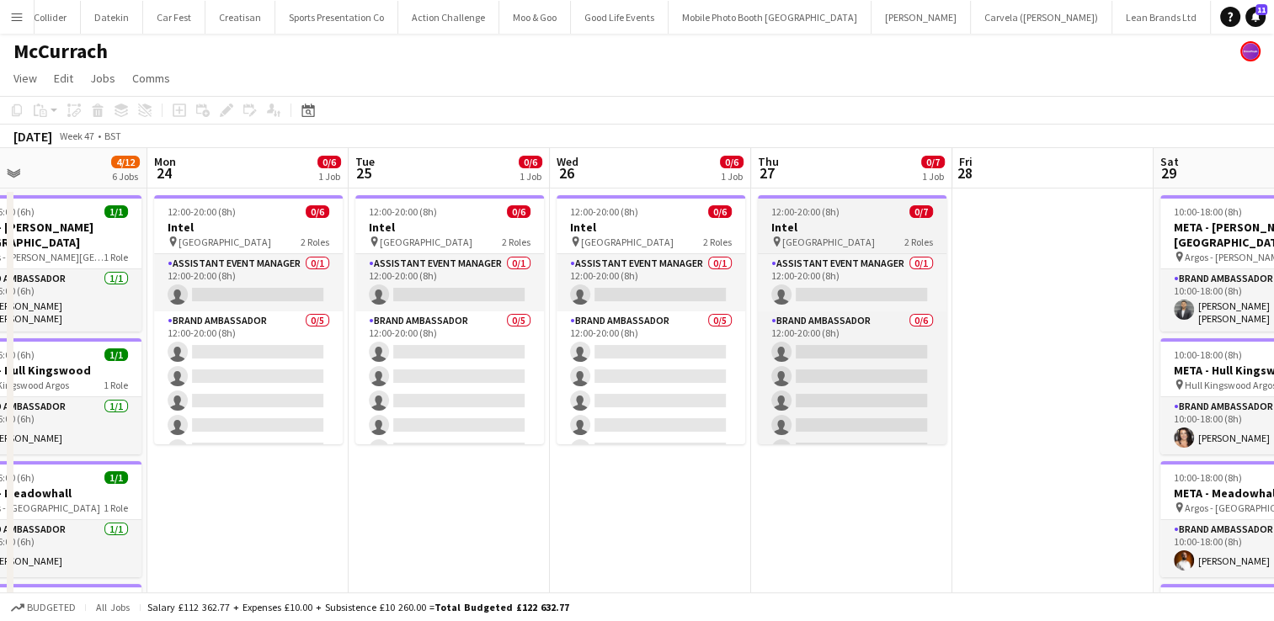
click at [867, 215] on div "12:00-20:00 (8h) 0/7" at bounding box center [852, 211] width 189 height 13
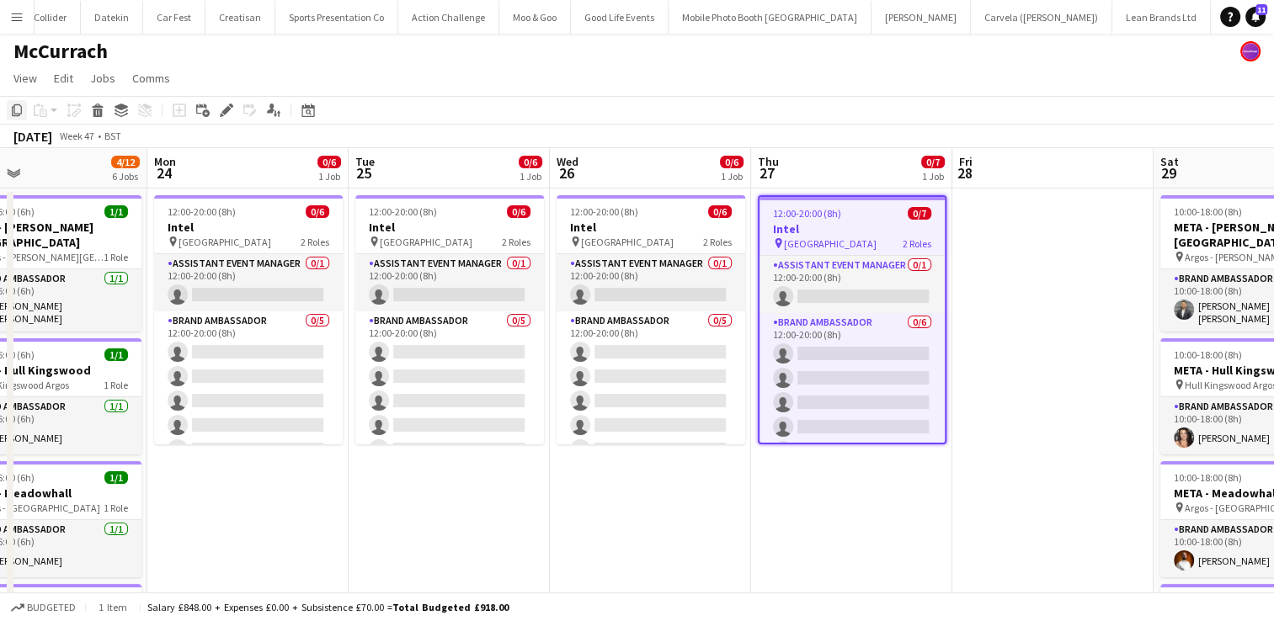
click at [15, 112] on icon "Copy" at bounding box center [16, 110] width 13 height 13
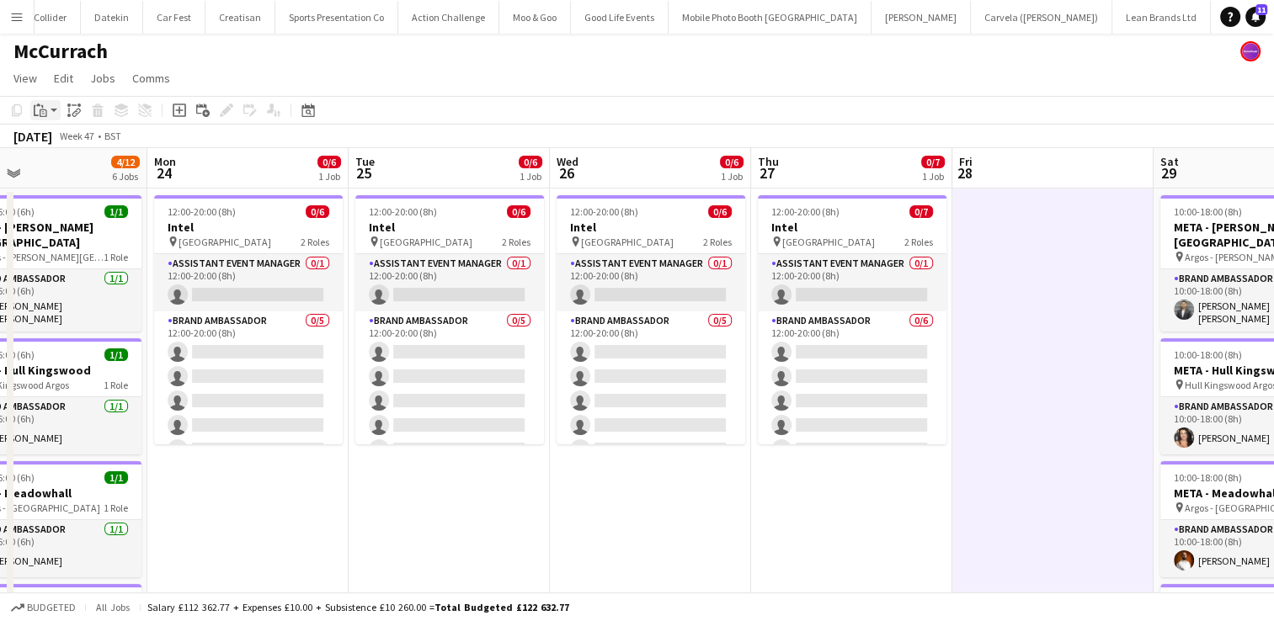
click at [34, 111] on icon at bounding box center [36, 110] width 5 height 11
click at [54, 147] on link "Paste Ctrl+V" at bounding box center [124, 142] width 158 height 15
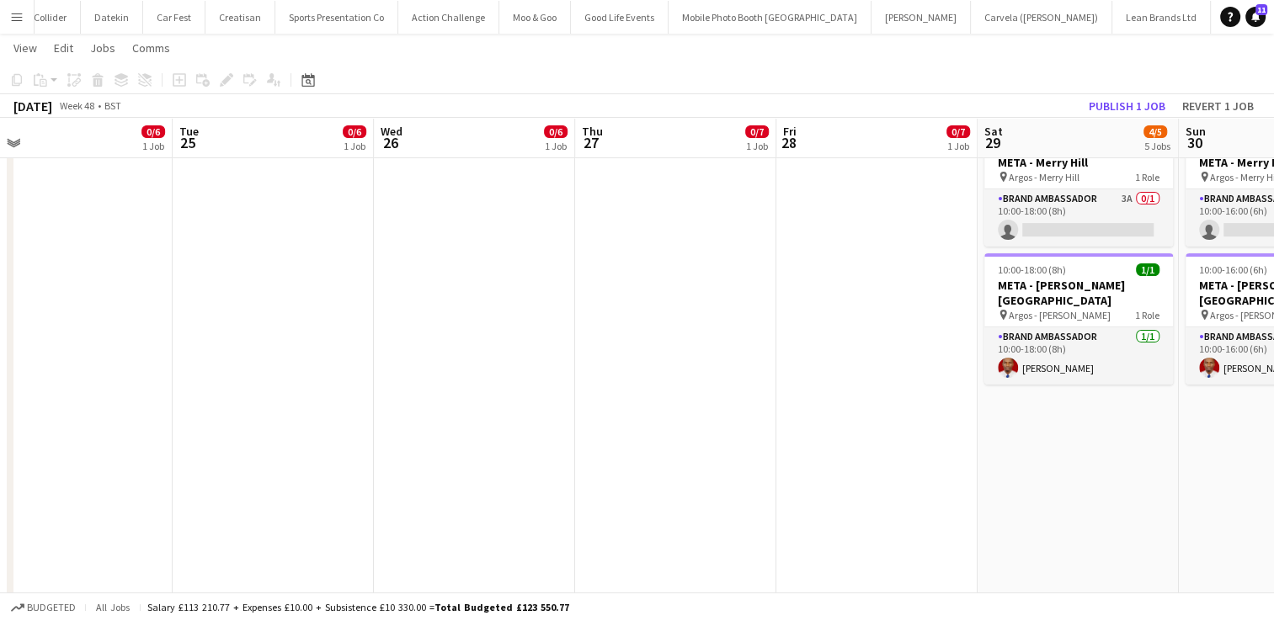
scroll to position [453, 0]
click at [1068, 486] on app-date-cell "10:00-18:00 (8h) 1/1 META - Bradford Forster Square pin Argos - Bradford Forste…" at bounding box center [1078, 206] width 201 height 941
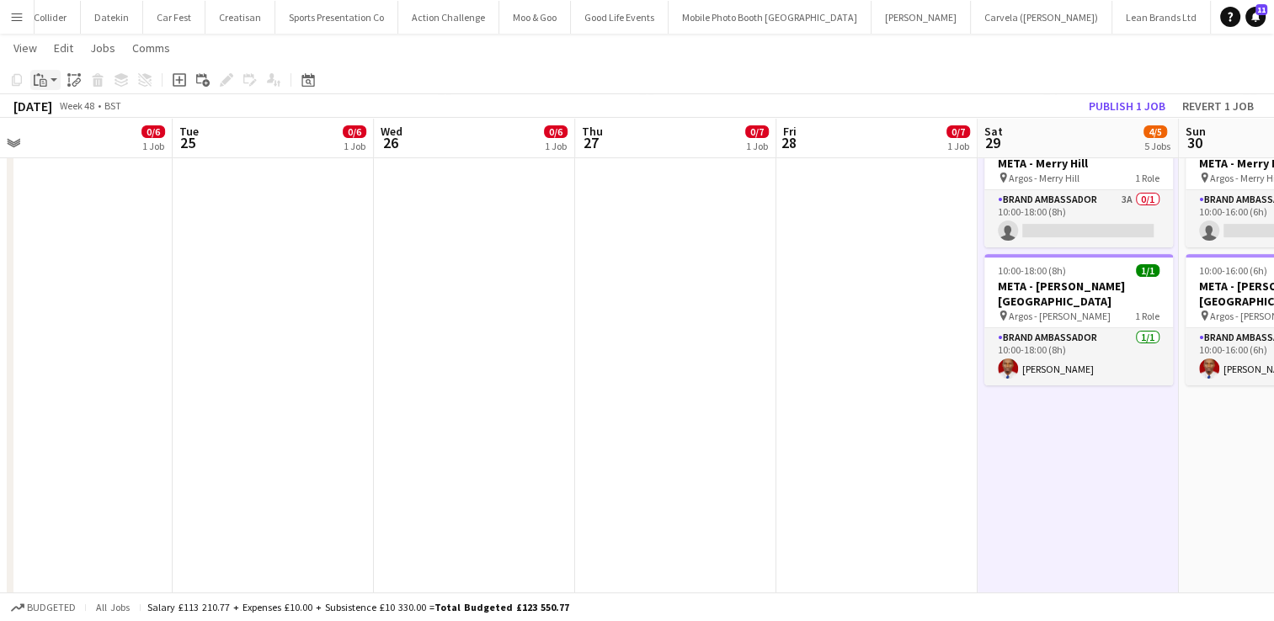
click at [35, 80] on icon "Paste" at bounding box center [40, 79] width 13 height 13
click at [61, 112] on link "Paste Ctrl+V" at bounding box center [124, 111] width 158 height 15
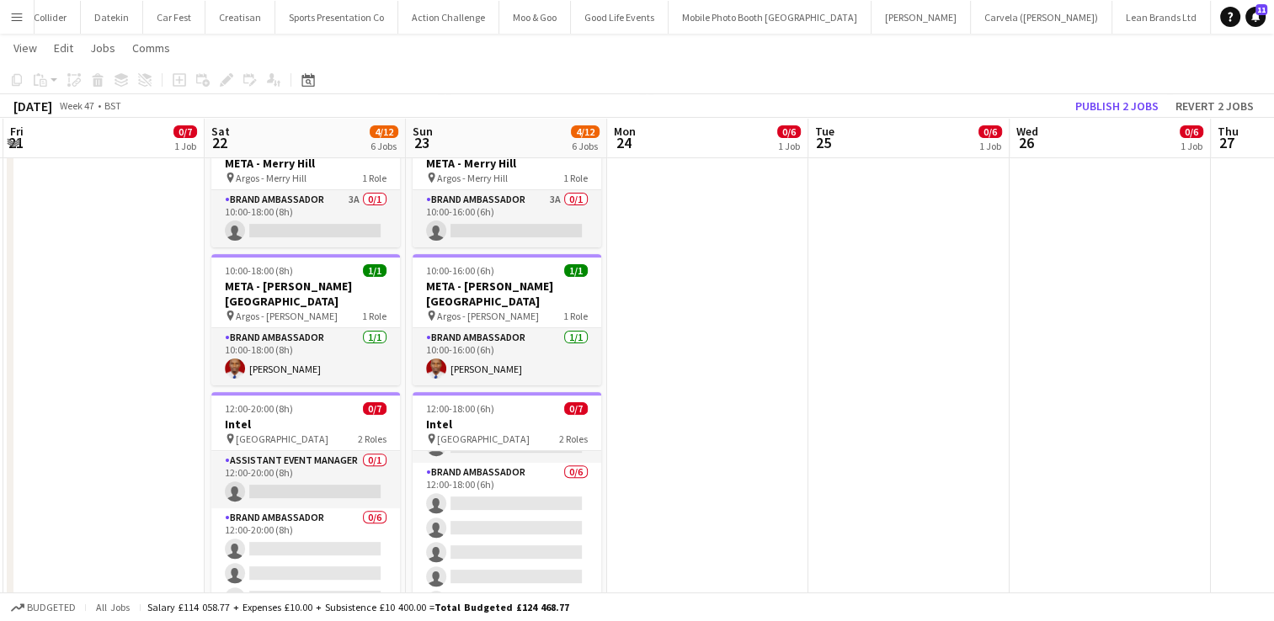
scroll to position [0, 398]
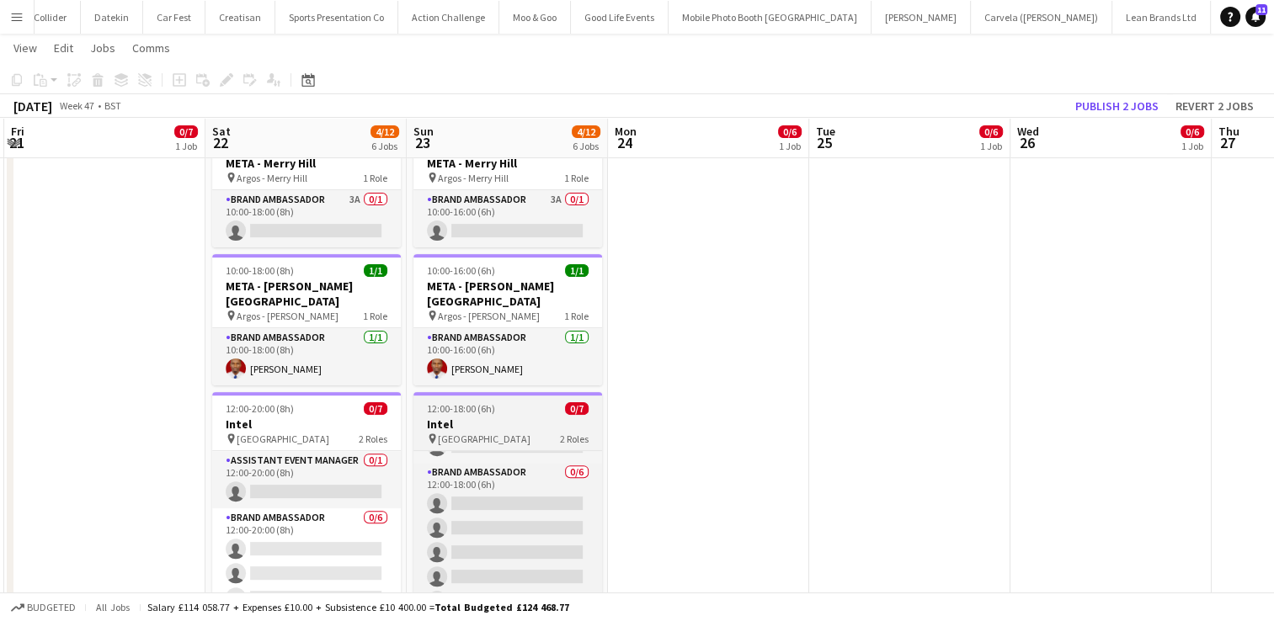
click at [536, 417] on h3 "Intel" at bounding box center [507, 424] width 189 height 15
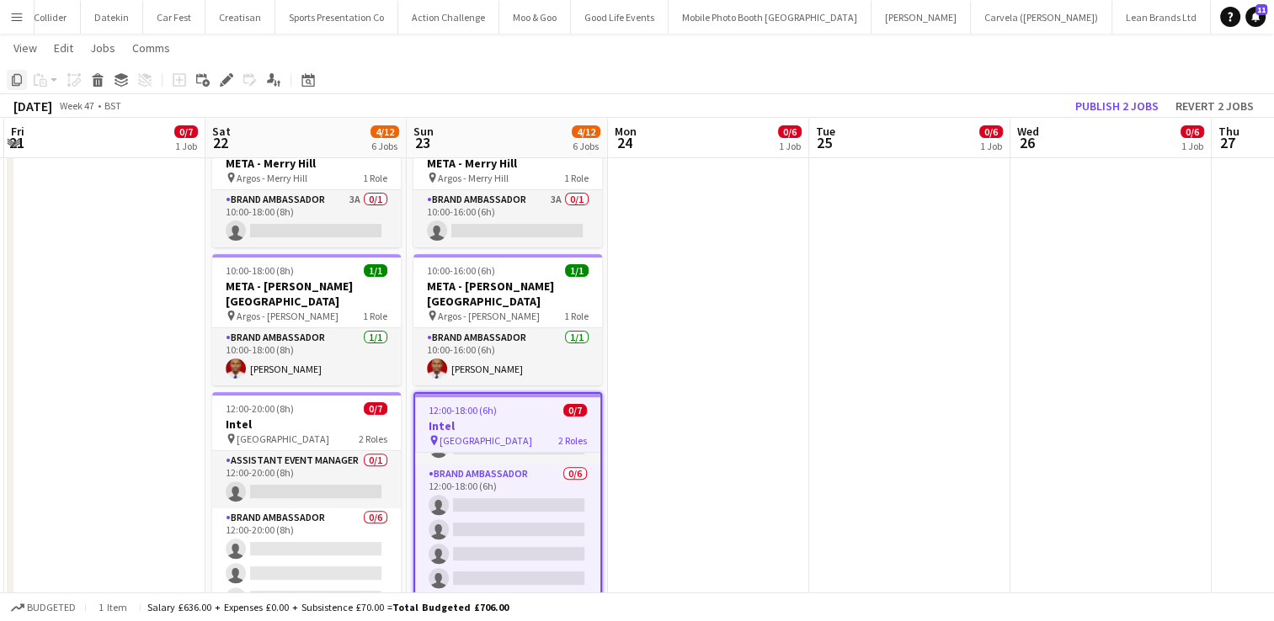
click at [12, 76] on icon at bounding box center [17, 80] width 10 height 12
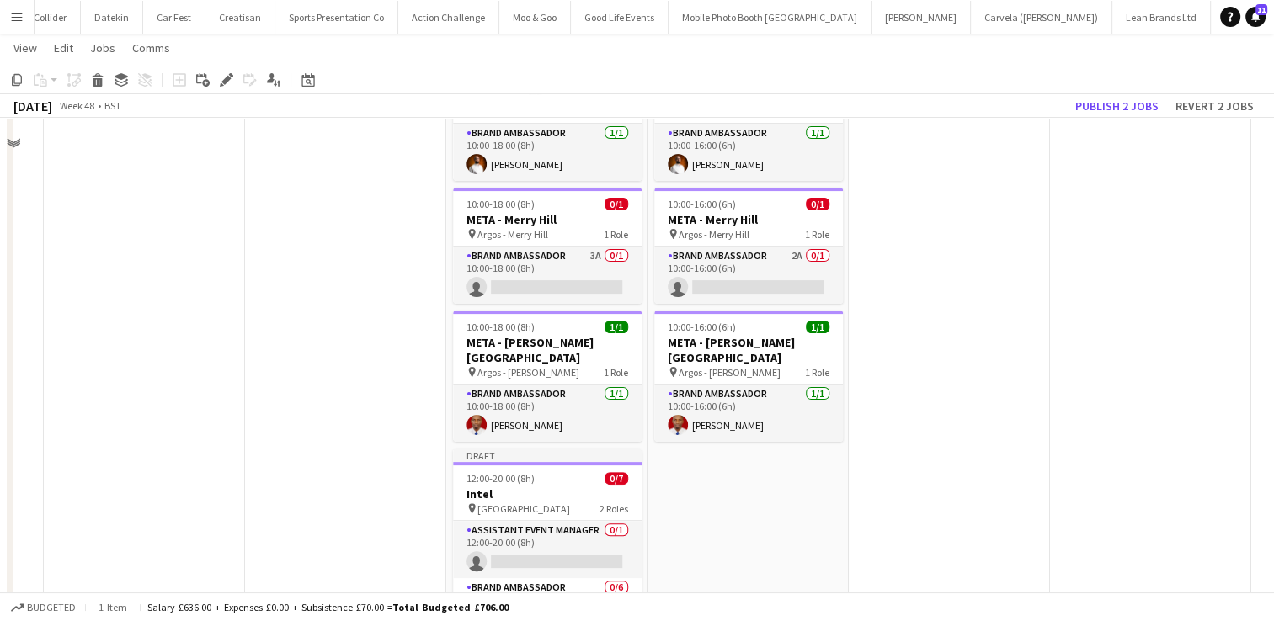
scroll to position [323, 0]
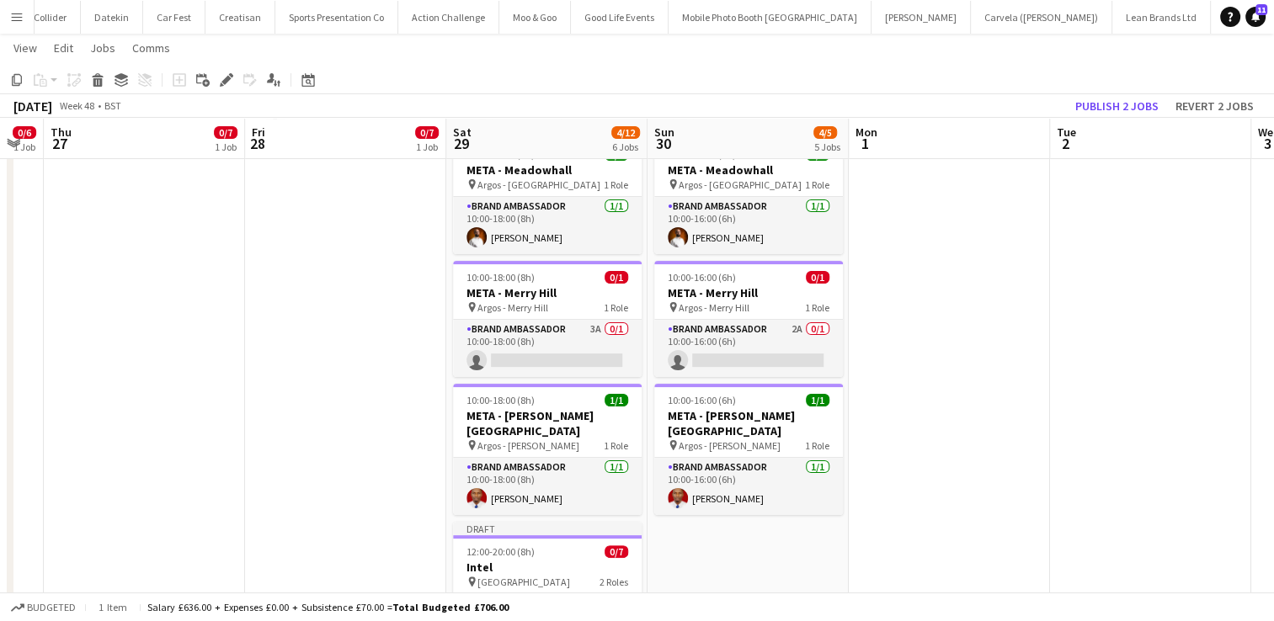
click at [797, 517] on app-date-cell "10:00-16:00 (6h) 1/1 META - Bradford Forster Square pin Argos - Bradford Forste…" at bounding box center [748, 335] width 201 height 941
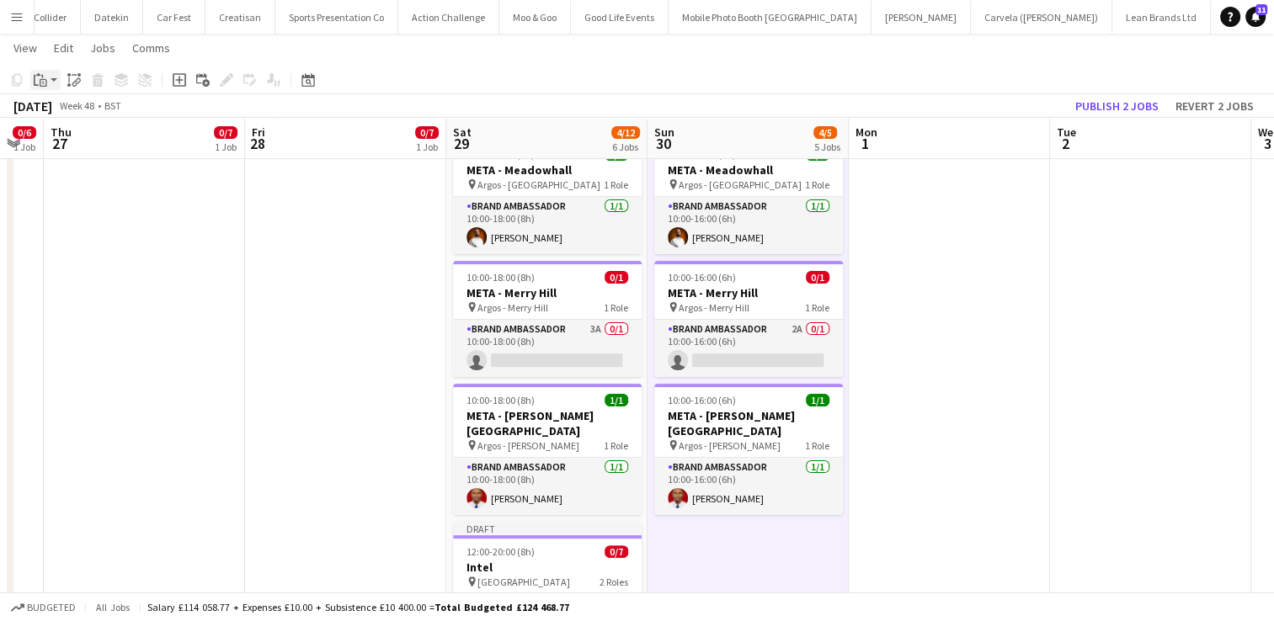
click at [38, 79] on icon "Paste" at bounding box center [40, 79] width 13 height 13
click at [57, 109] on link "Paste Ctrl+V" at bounding box center [124, 111] width 158 height 15
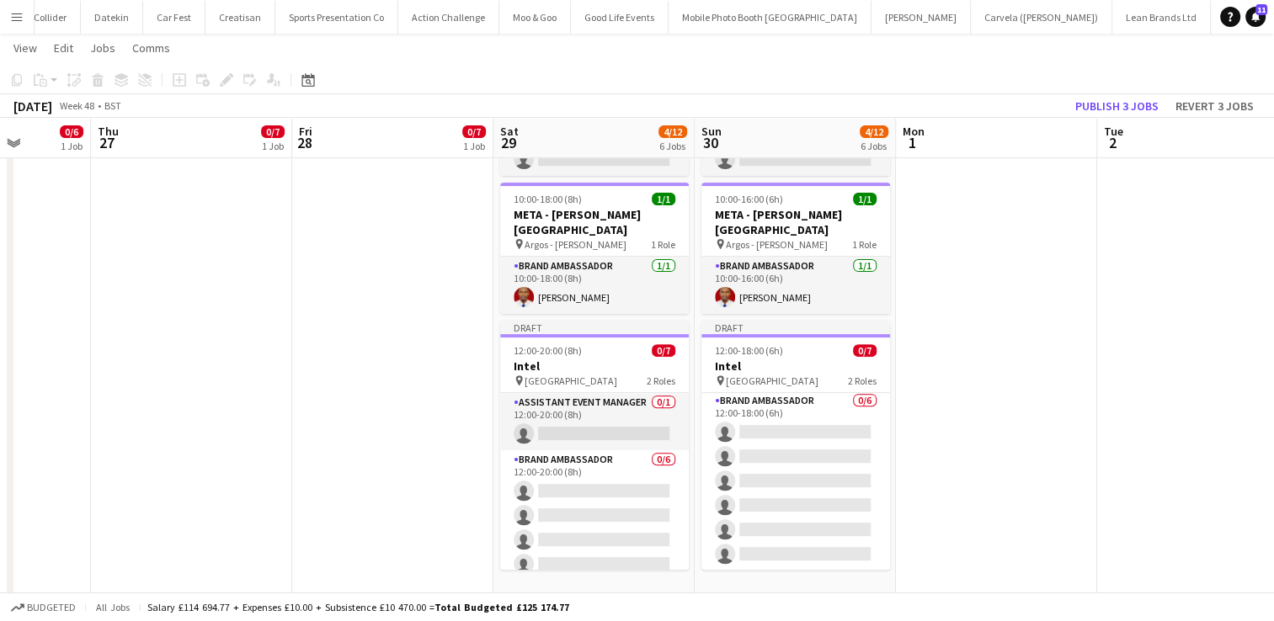
scroll to position [0, 0]
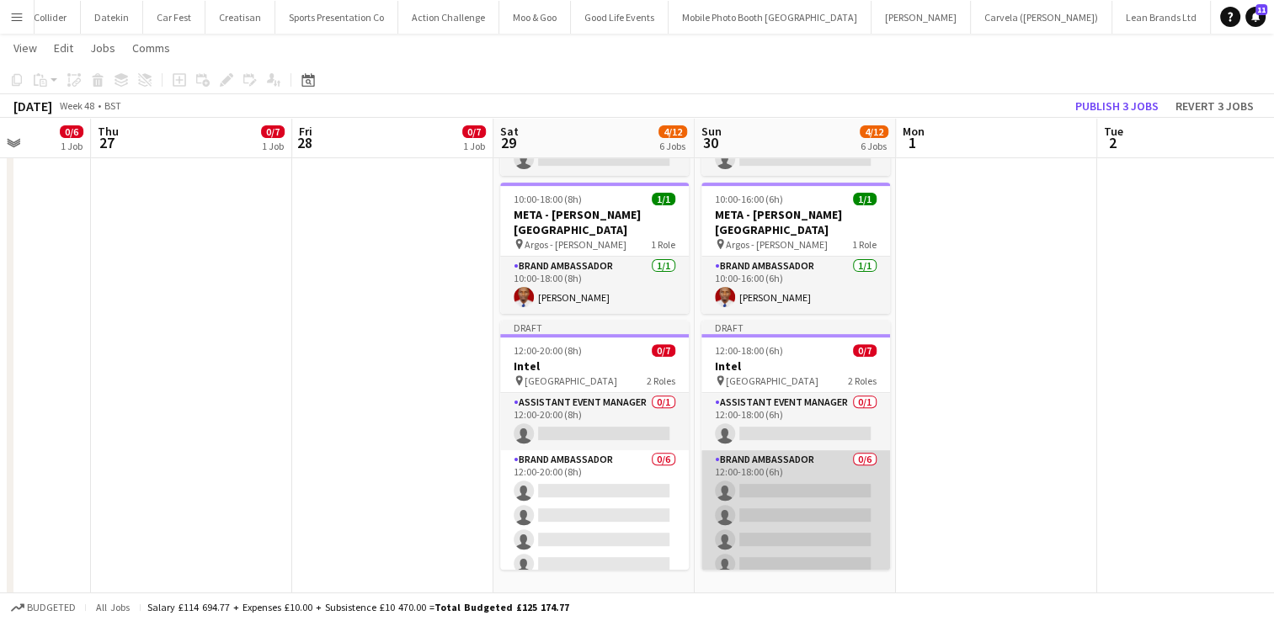
click at [806, 472] on app-card-role "Brand Ambassador 0/6 12:00-18:00 (6h) single-neutral-actions single-neutral-act…" at bounding box center [795, 540] width 189 height 179
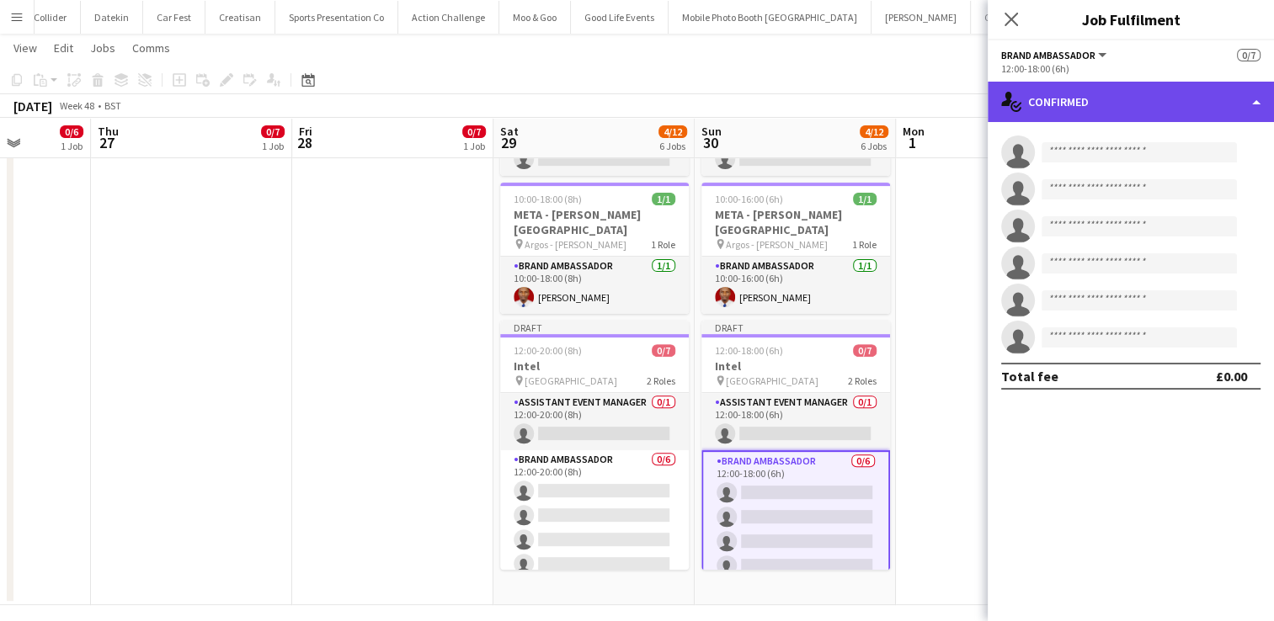
click at [1259, 89] on div "single-neutral-actions-check-2 Confirmed" at bounding box center [1131, 102] width 286 height 40
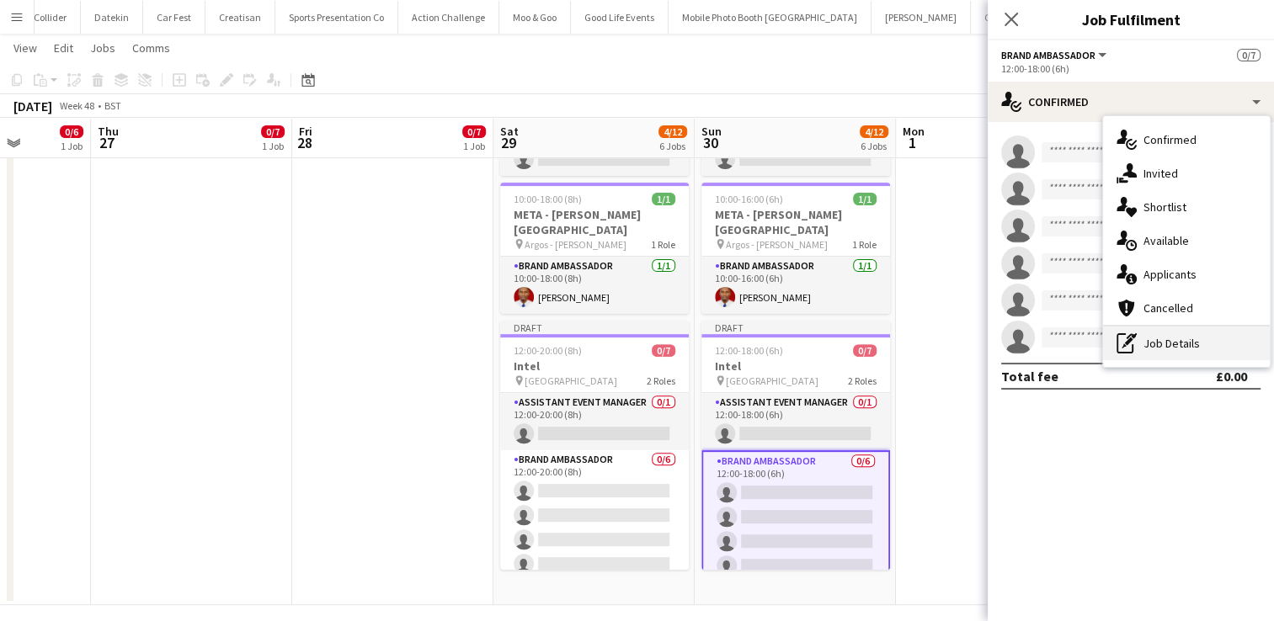
click at [1181, 351] on div "pen-write Job Details" at bounding box center [1186, 344] width 167 height 34
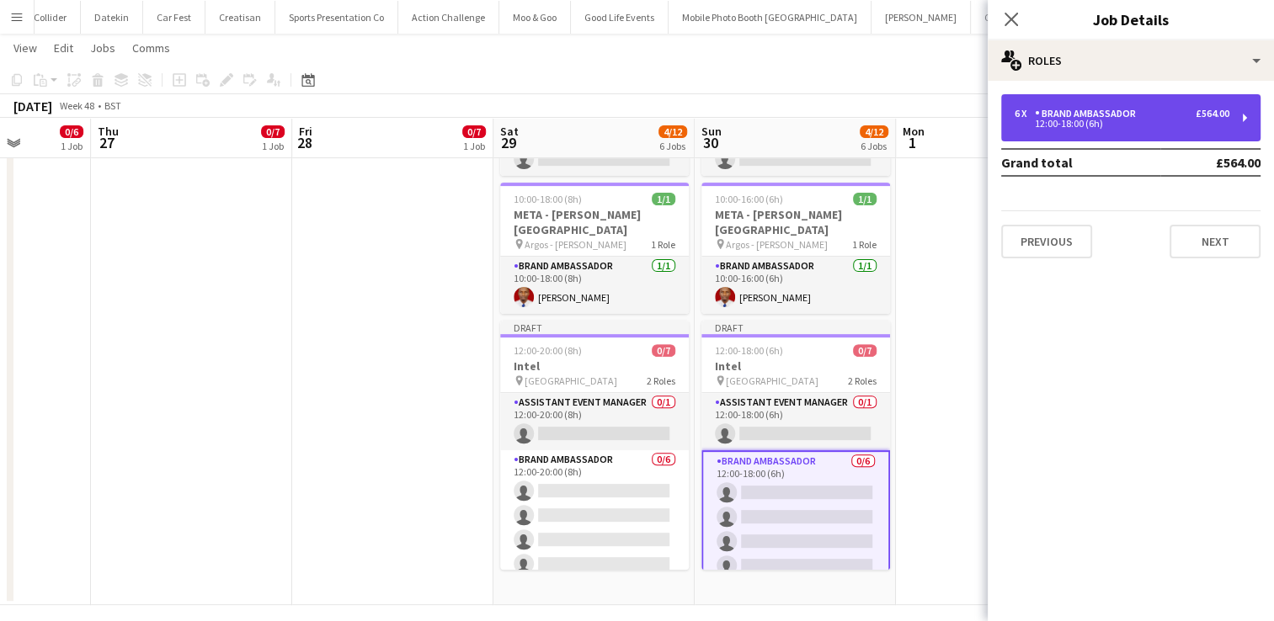
click at [1240, 117] on div "6 x Brand Ambassador £564.00 12:00-18:00 (6h)" at bounding box center [1130, 117] width 259 height 47
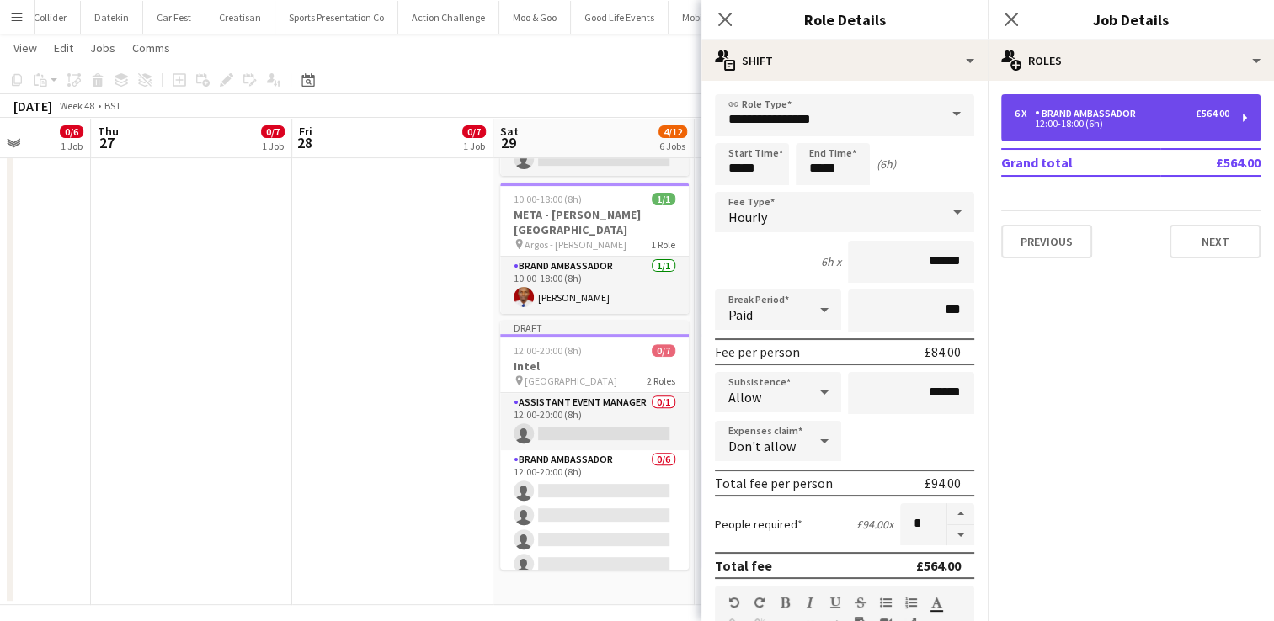
click at [1240, 117] on div "6 x Brand Ambassador £564.00 12:00-18:00 (6h)" at bounding box center [1130, 117] width 259 height 47
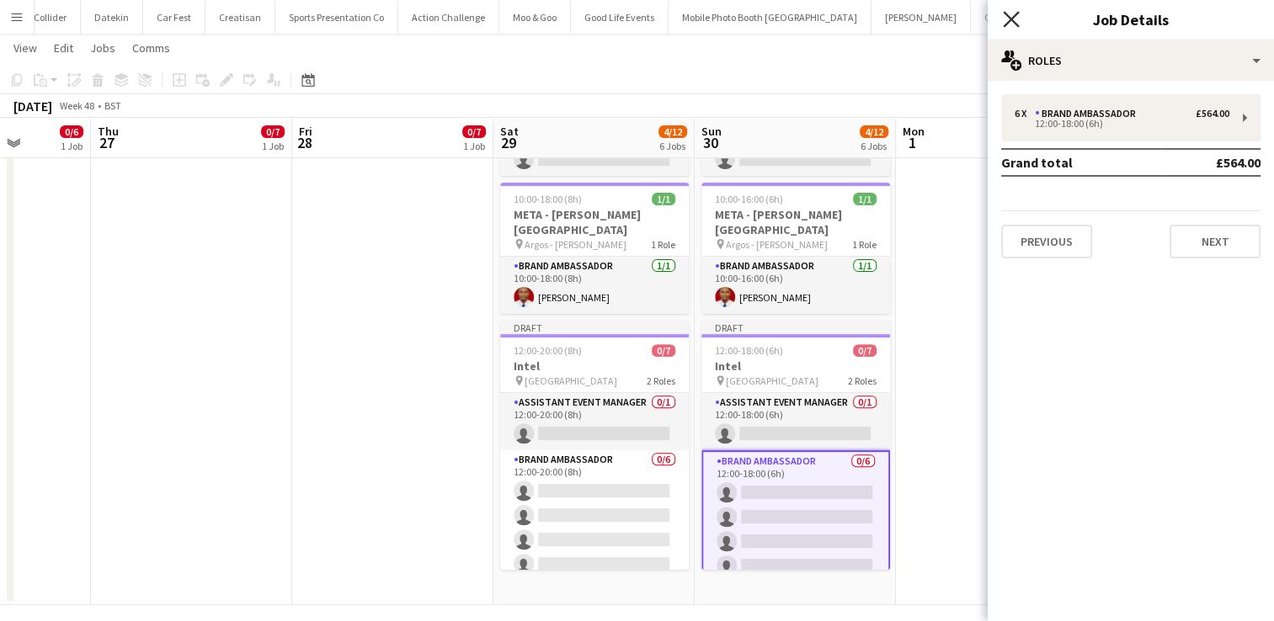
click at [1013, 19] on icon at bounding box center [1011, 19] width 16 height 16
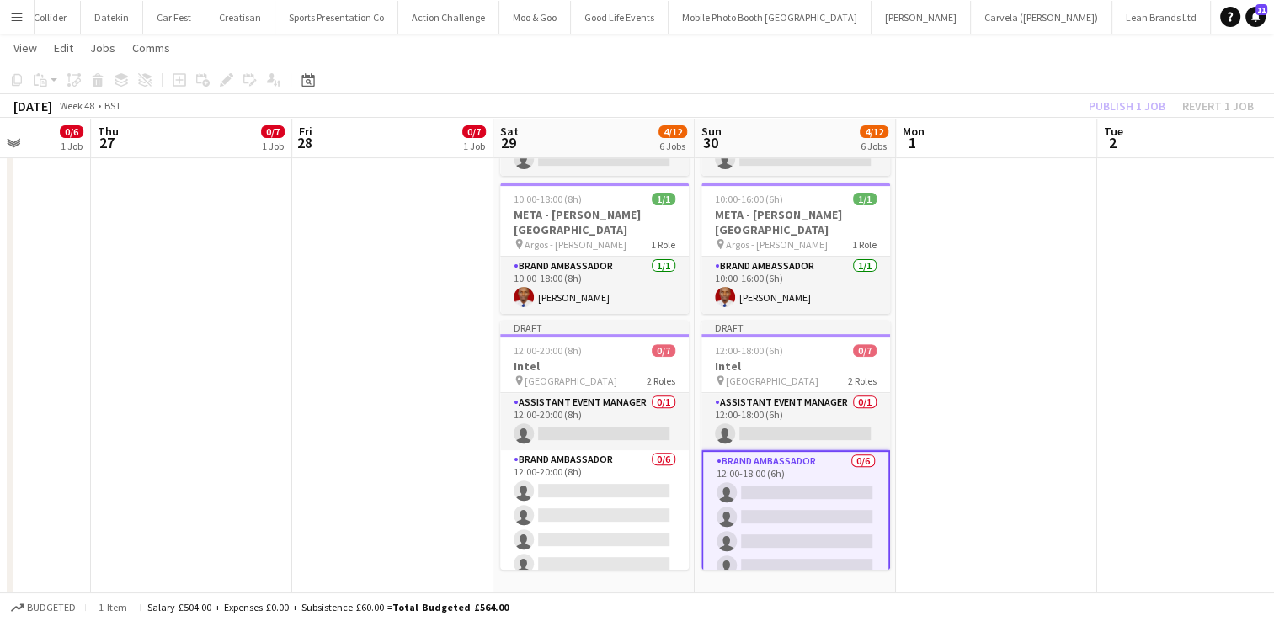
click at [1135, 103] on div "Publish 1 job Revert 1 job" at bounding box center [1171, 106] width 205 height 22
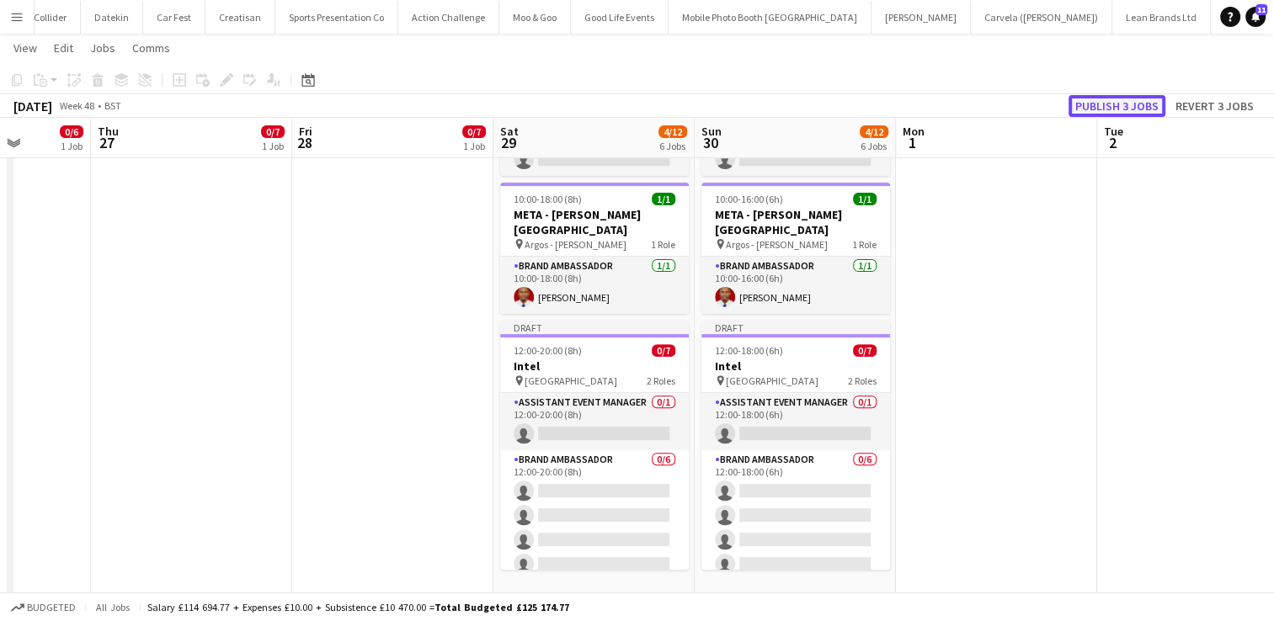
click at [1135, 103] on button "Publish 3 jobs" at bounding box center [1117, 106] width 97 height 22
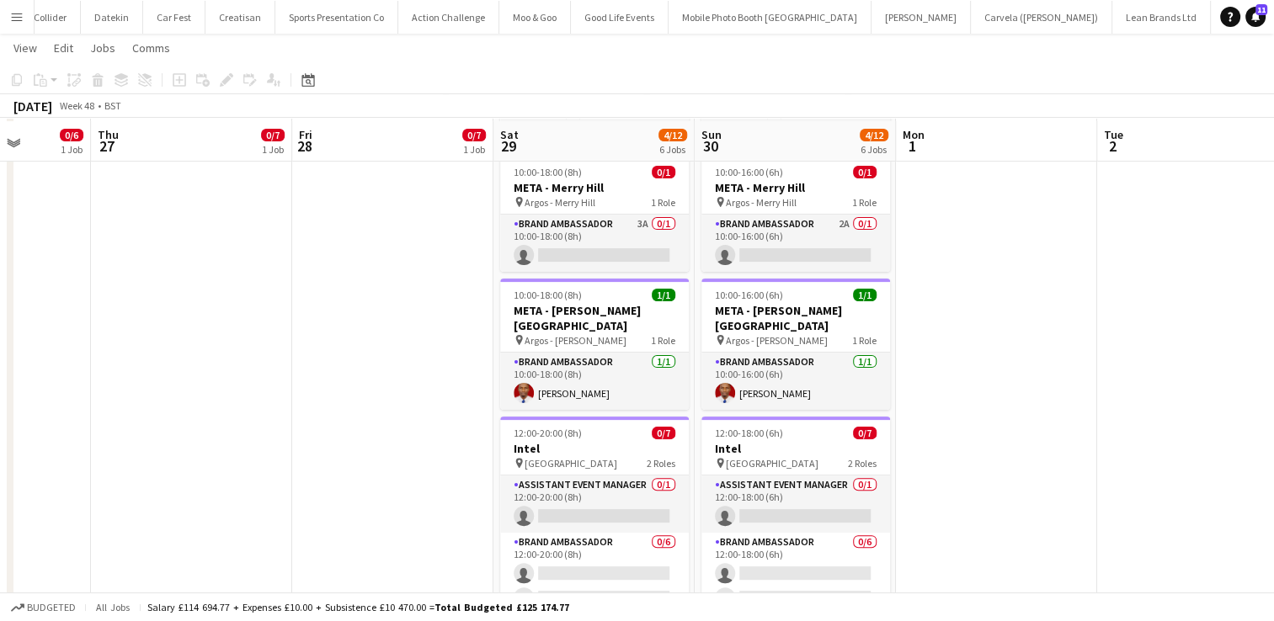
scroll to position [536, 0]
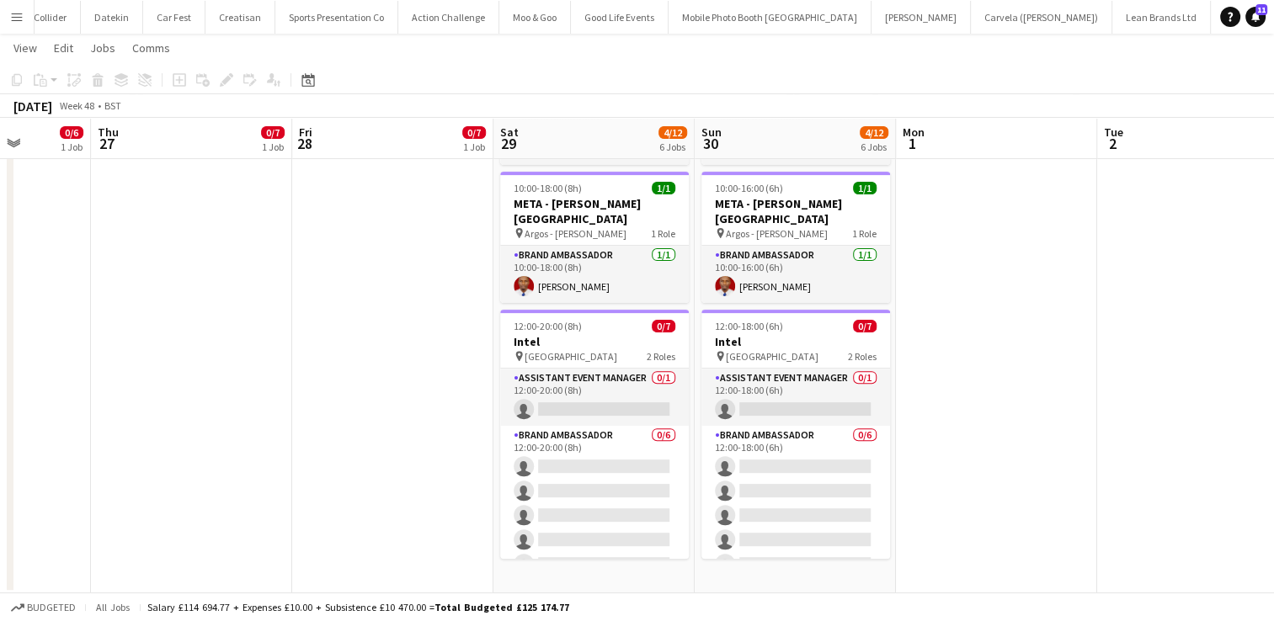
click at [9, 11] on button "Menu" at bounding box center [17, 17] width 34 height 34
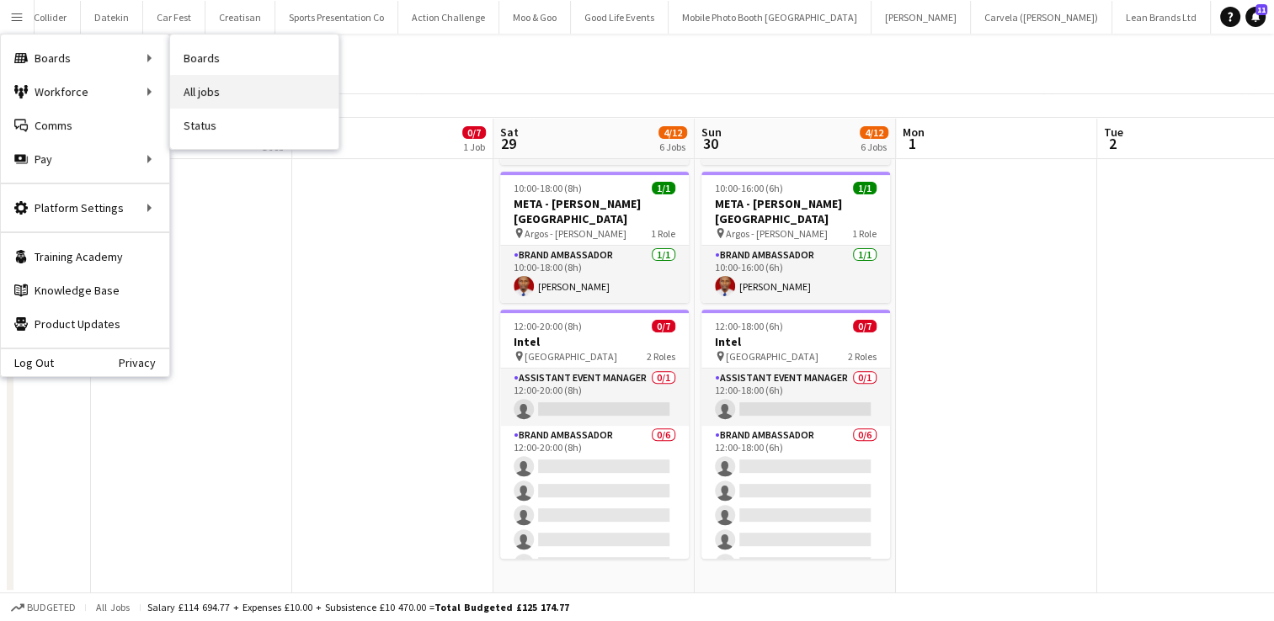
click at [205, 89] on link "All jobs" at bounding box center [254, 92] width 168 height 34
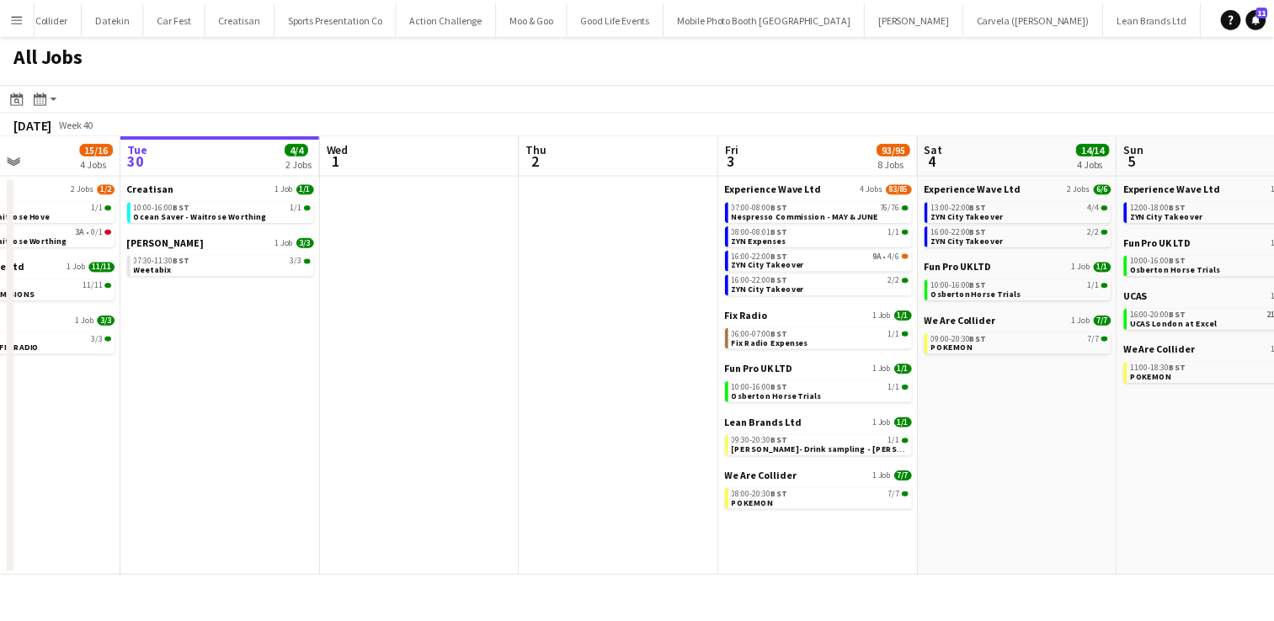
scroll to position [0, 482]
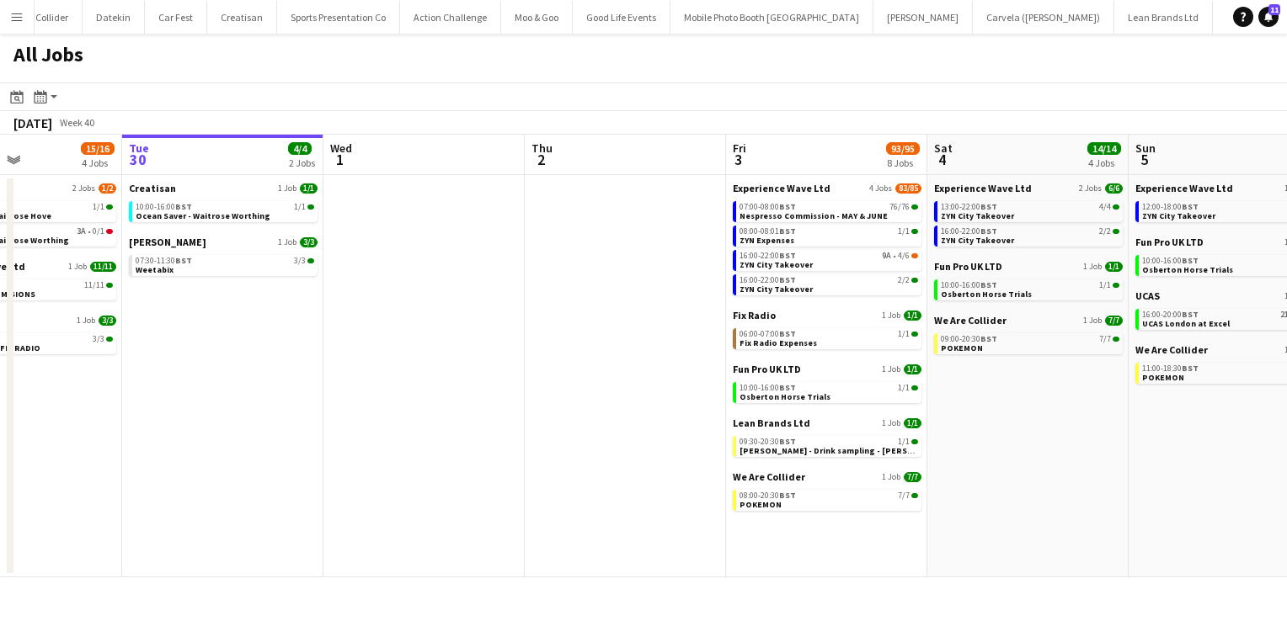
click at [593, 249] on app-date-cell at bounding box center [625, 376] width 201 height 403
click at [569, 269] on app-date-cell at bounding box center [625, 376] width 201 height 403
click at [589, 252] on app-date-cell at bounding box center [625, 376] width 201 height 403
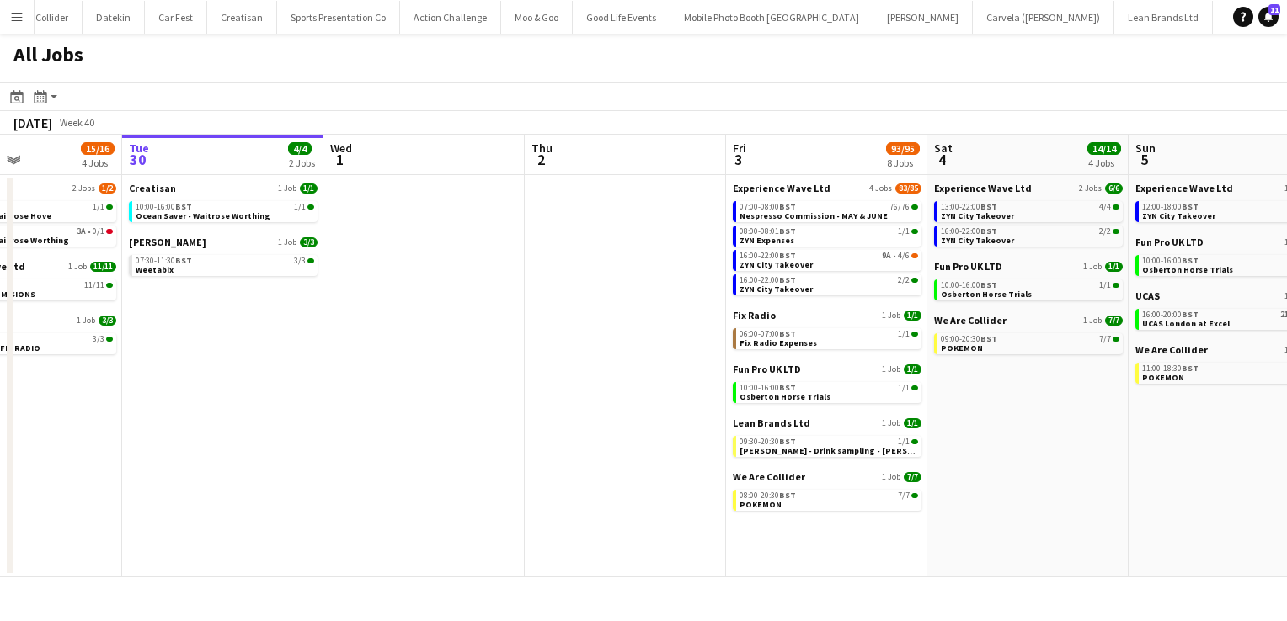
click at [19, 22] on app-icon "Menu" at bounding box center [16, 16] width 13 height 13
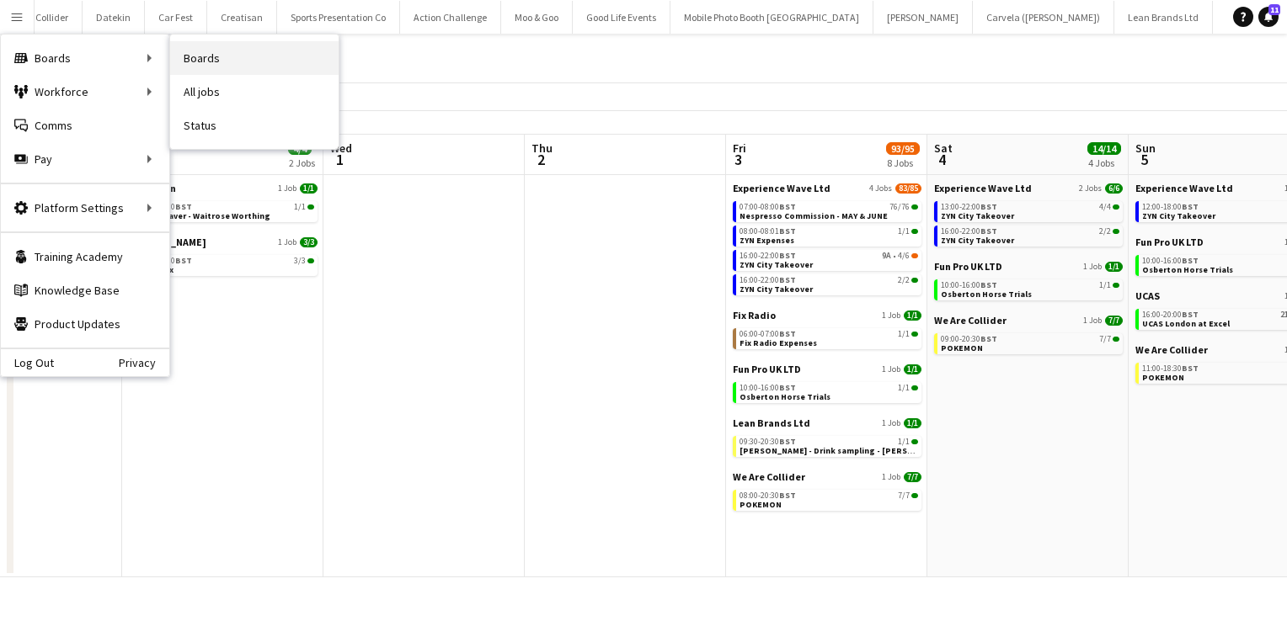
click at [214, 56] on link "Boards" at bounding box center [254, 58] width 168 height 34
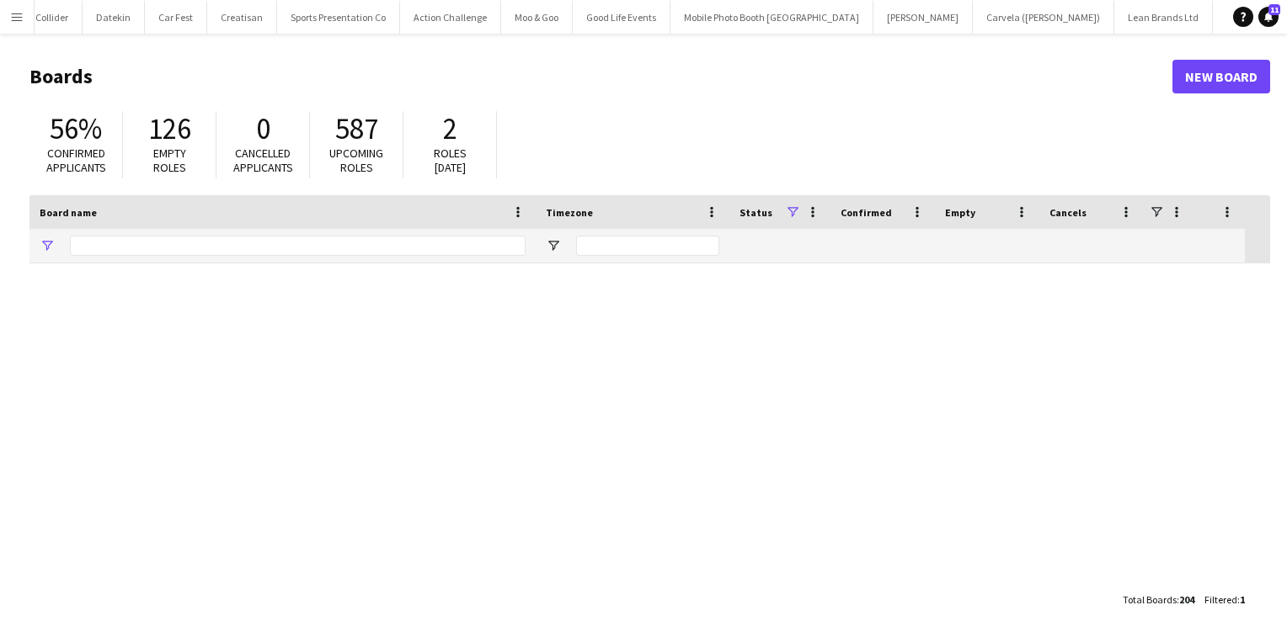
type input "**"
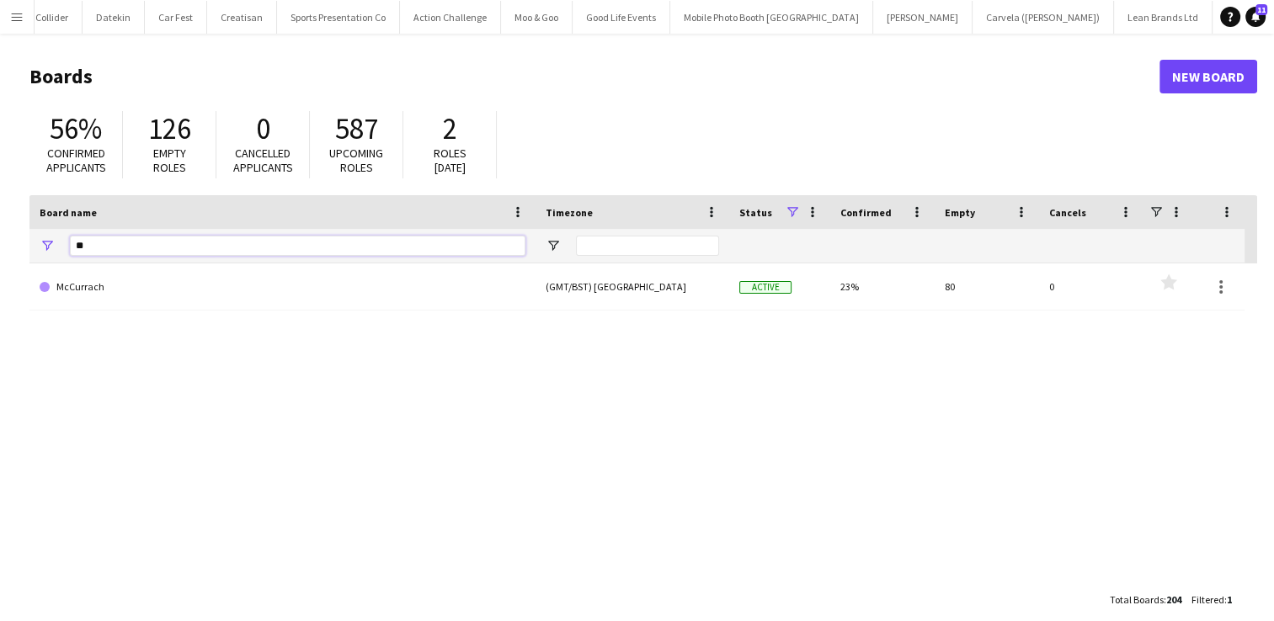
drag, startPoint x: 128, startPoint y: 245, endPoint x: 58, endPoint y: 242, distance: 70.0
click at [58, 242] on div "**" at bounding box center [282, 246] width 506 height 34
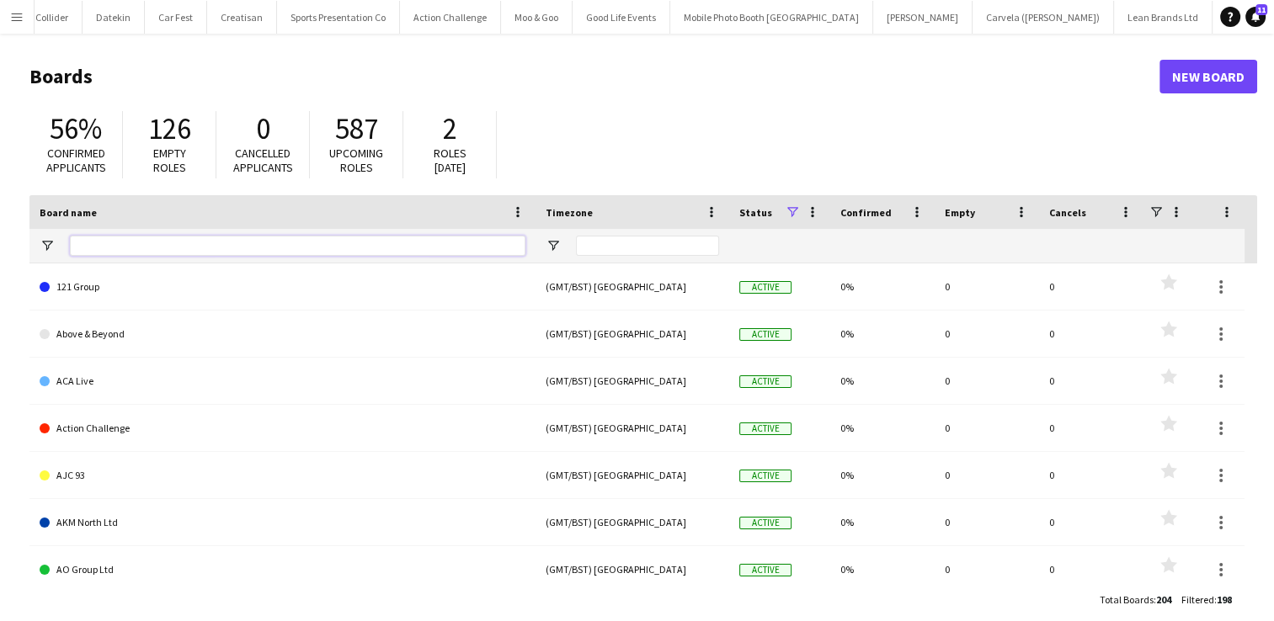
click at [90, 243] on input "Board name Filter Input" at bounding box center [298, 246] width 456 height 20
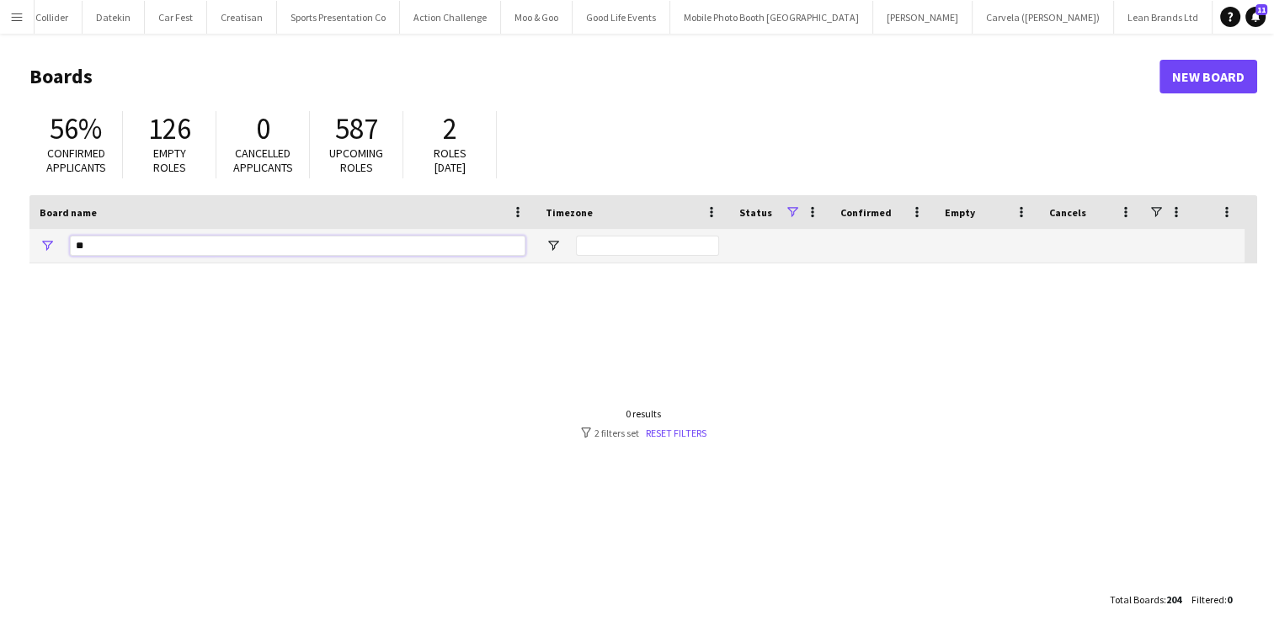
type input "*"
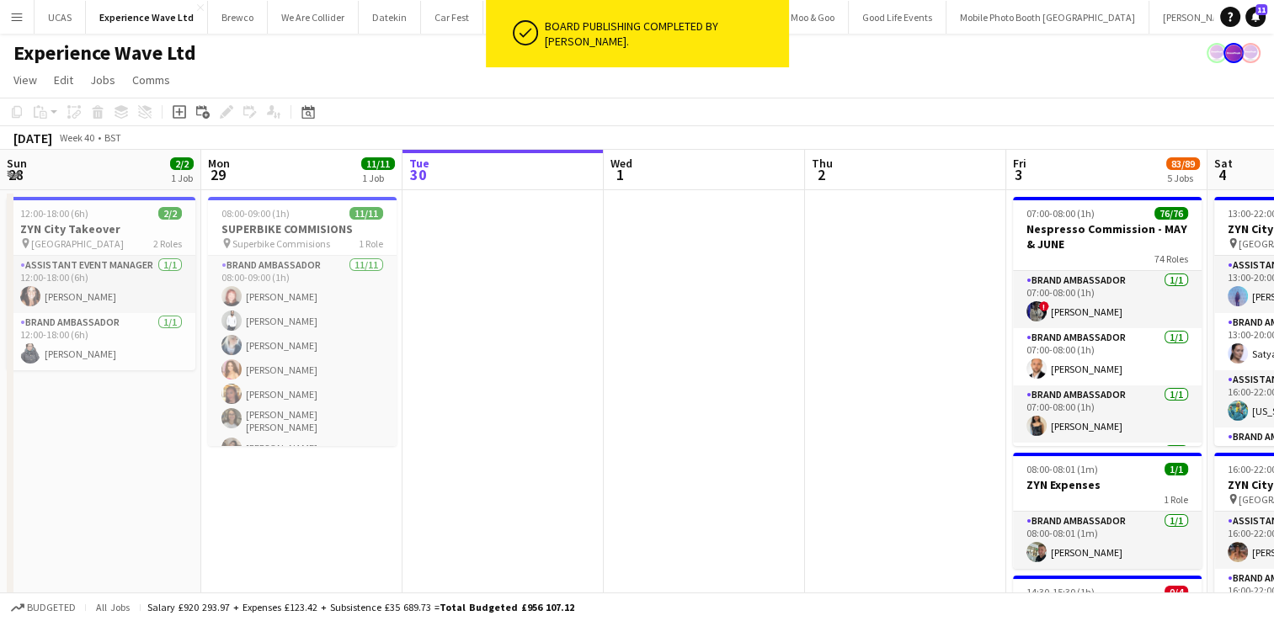
scroll to position [0, 494]
